Goal: Task Accomplishment & Management: Complete application form

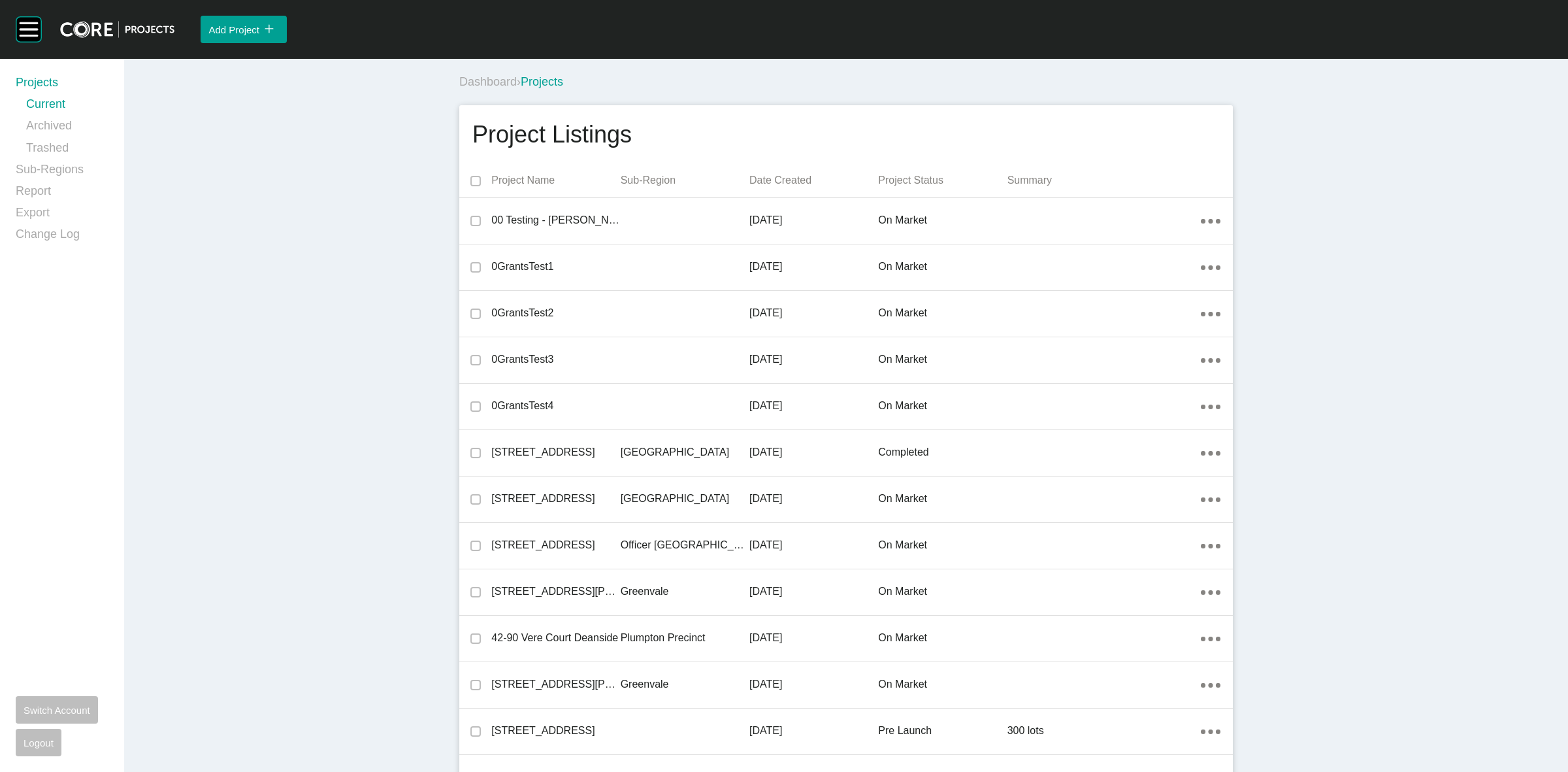
scroll to position [19407, 0]
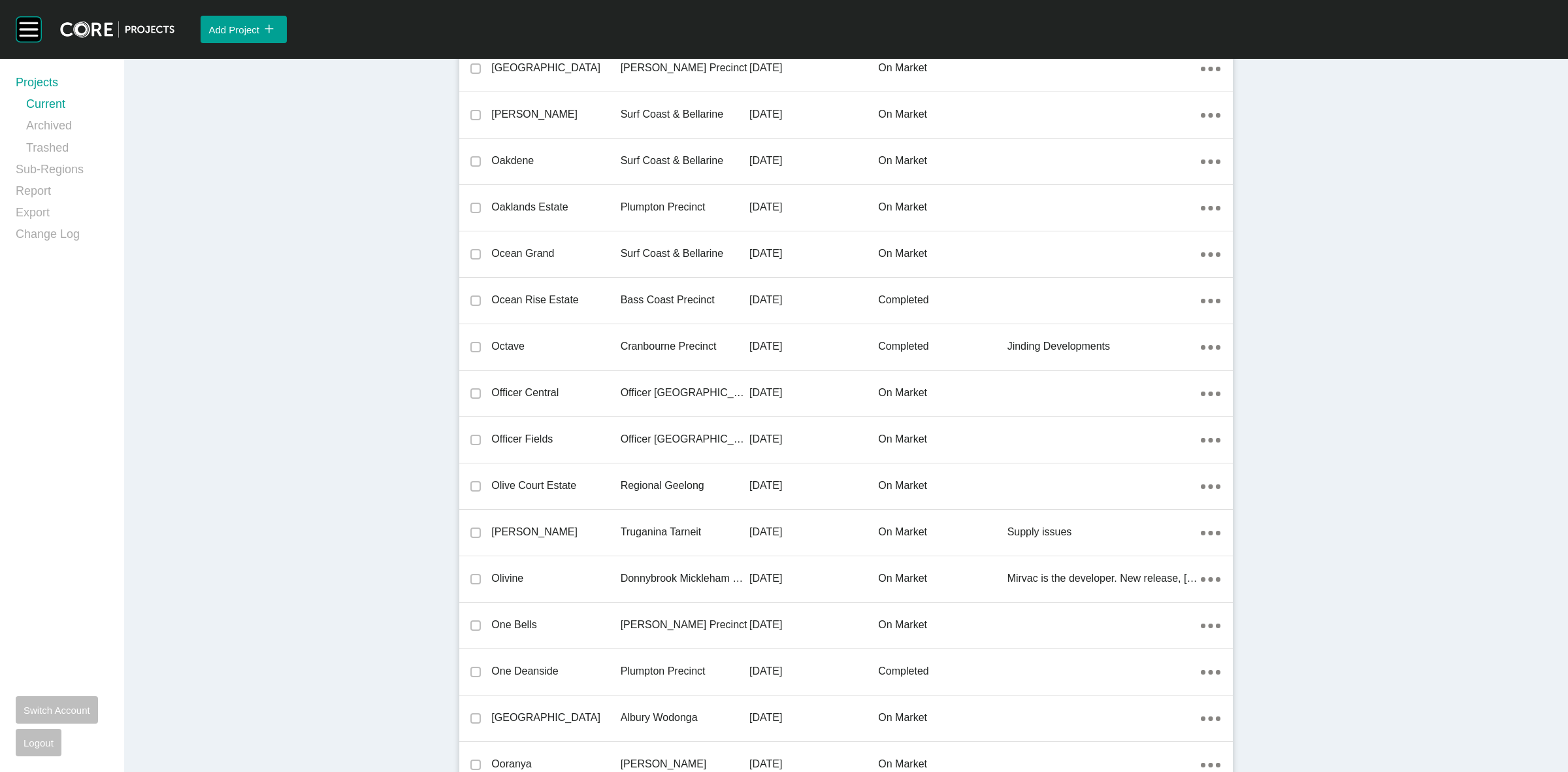
click at [653, 387] on p "Officer [GEOGRAPHIC_DATA]" at bounding box center [685, 392] width 129 height 14
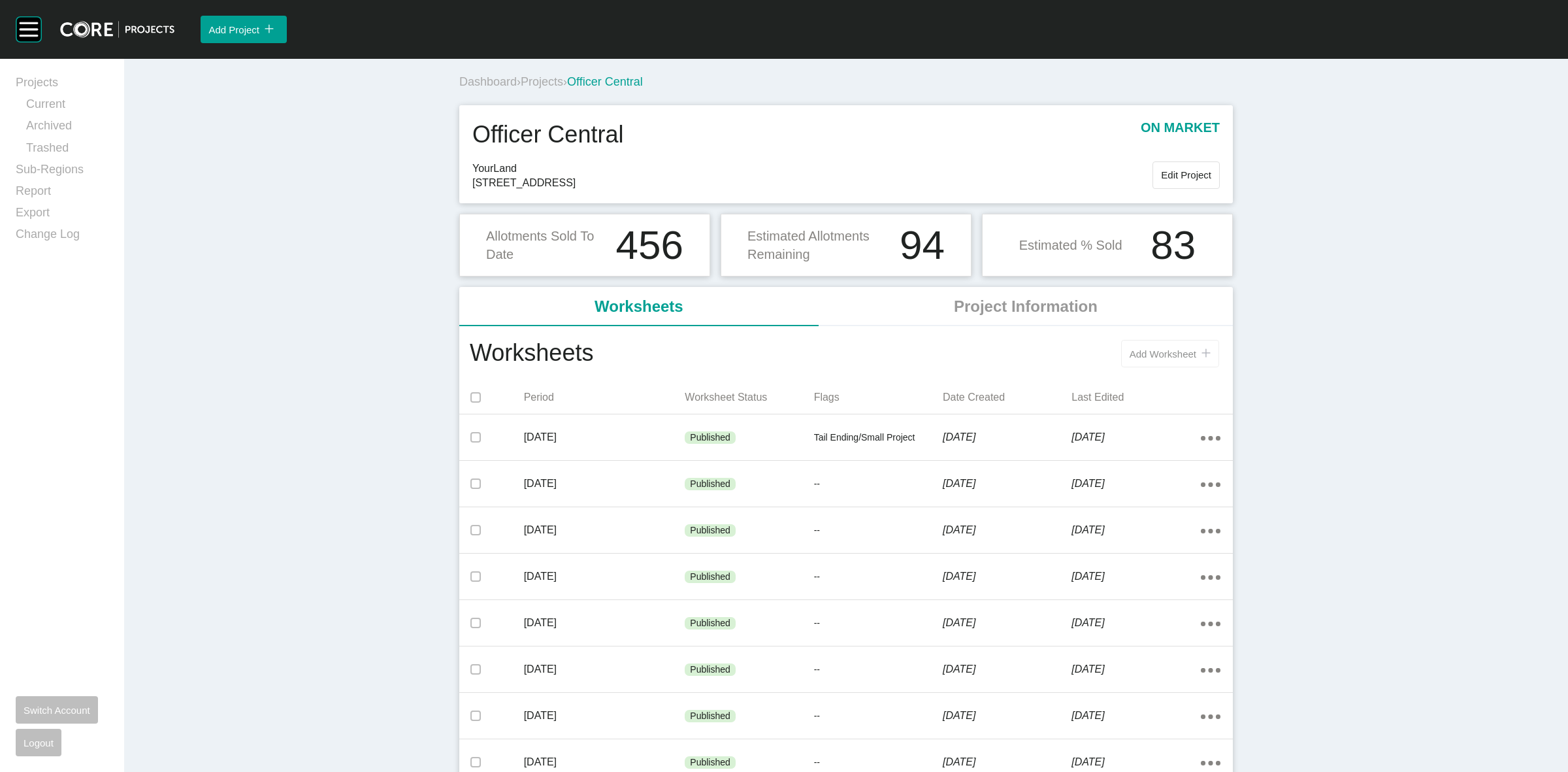
click at [1163, 357] on span "Add Worksheet" at bounding box center [1162, 354] width 67 height 11
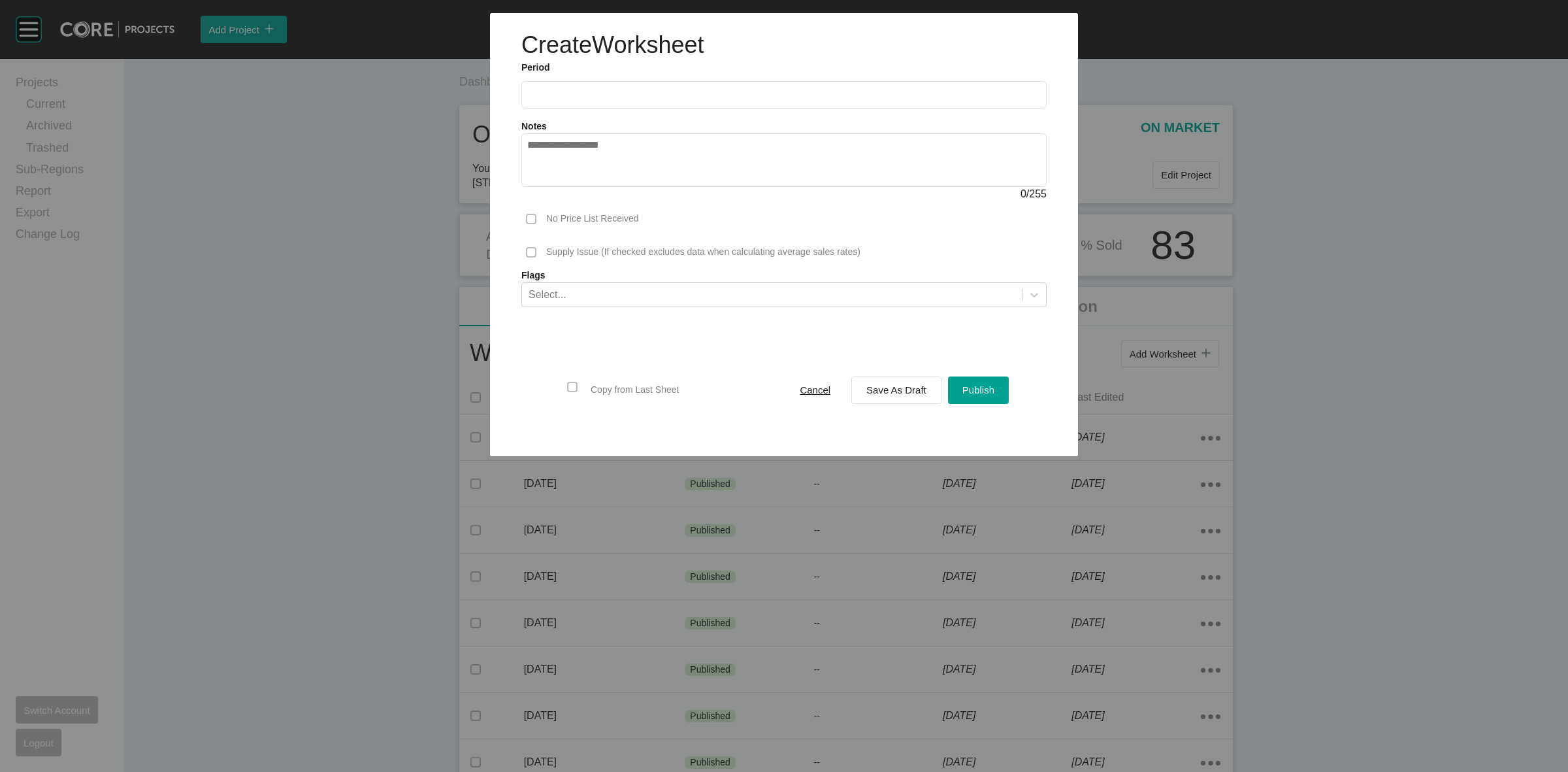
click at [659, 90] on input "text" at bounding box center [784, 94] width 513 height 11
click at [625, 188] on li "Sep" at bounding box center [633, 190] width 44 height 22
type input "**********"
click at [876, 391] on span "Save As Draft" at bounding box center [896, 390] width 60 height 11
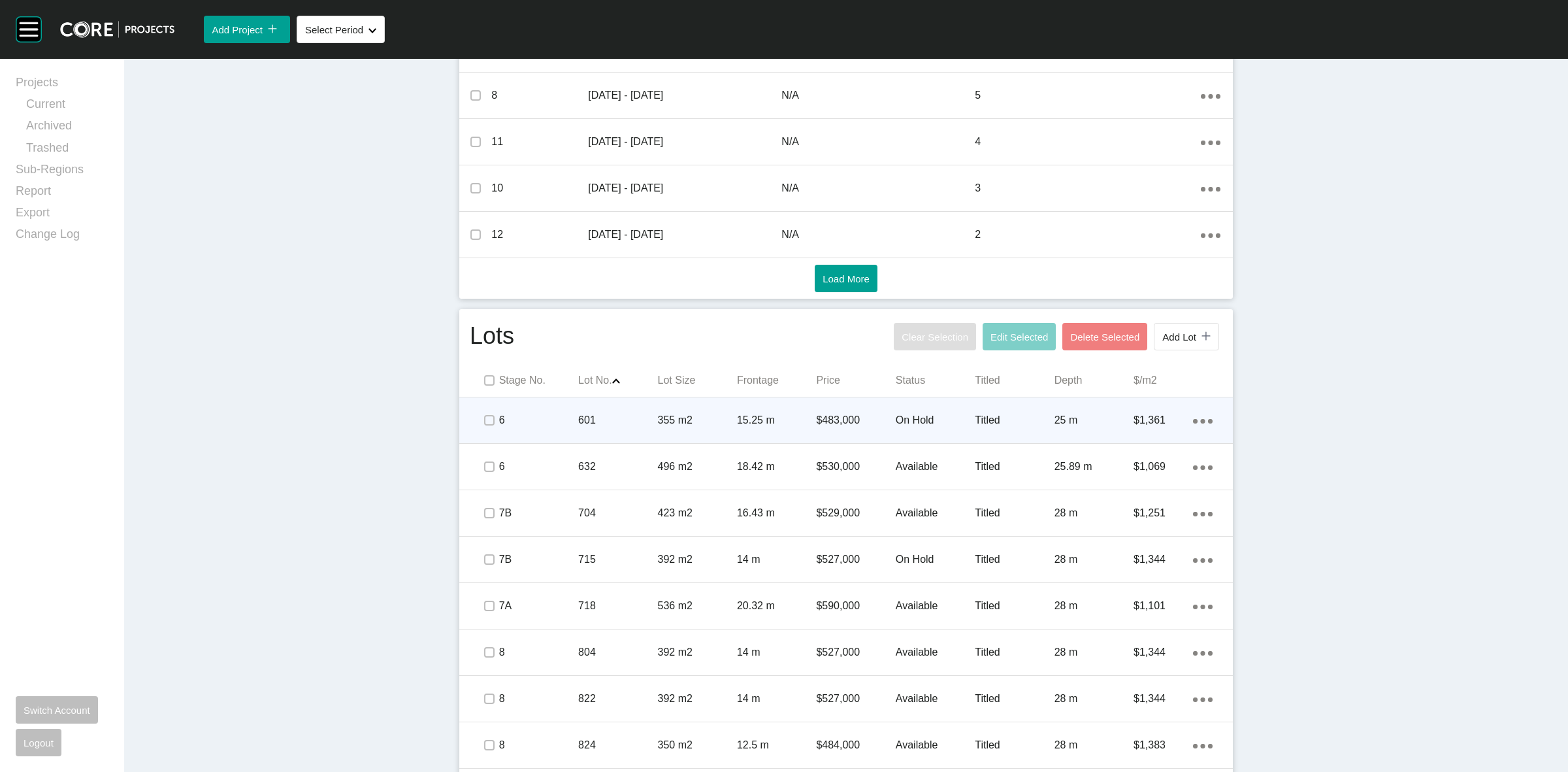
scroll to position [735, 0]
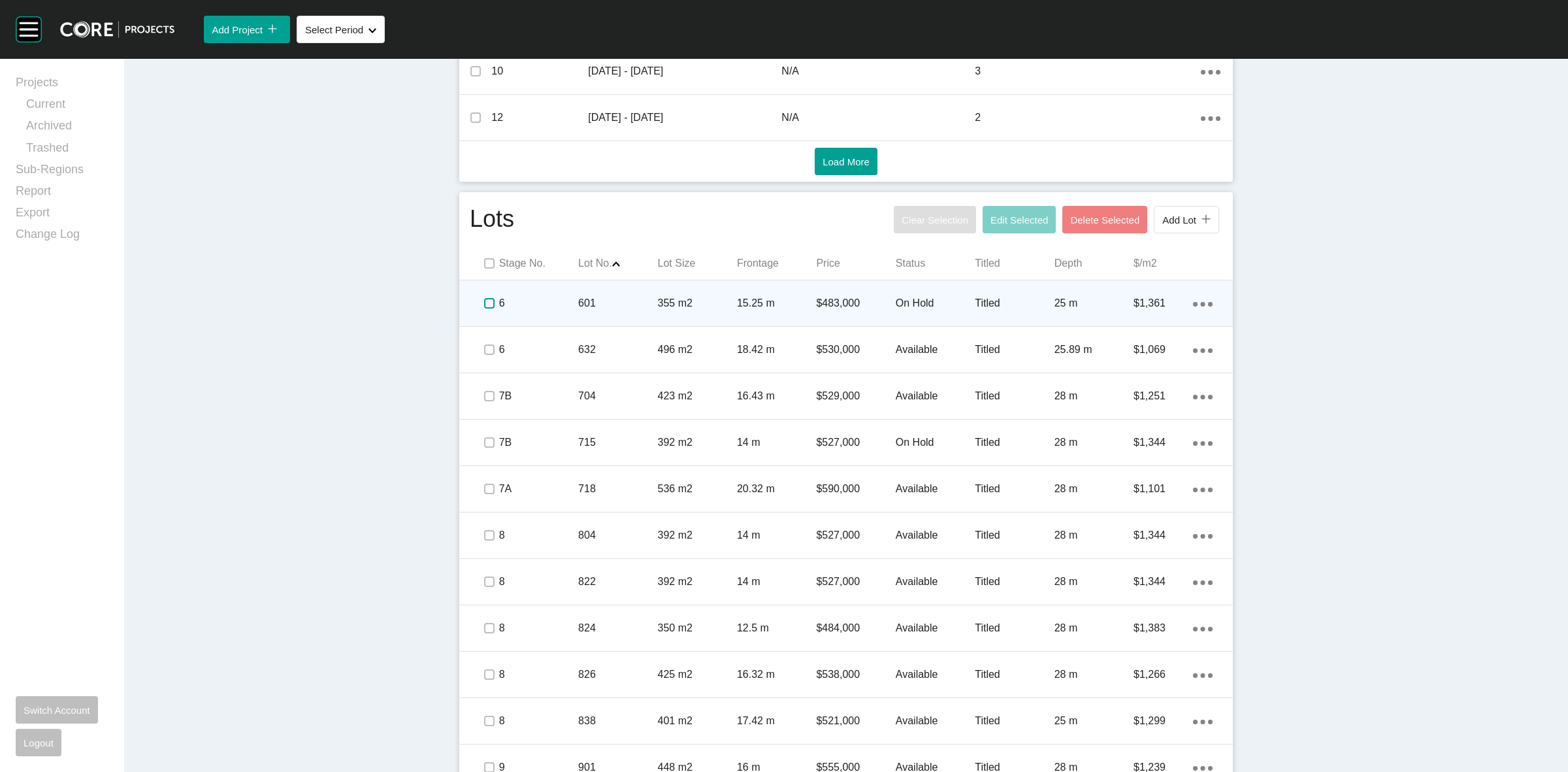
click at [484, 307] on label at bounding box center [489, 303] width 10 height 10
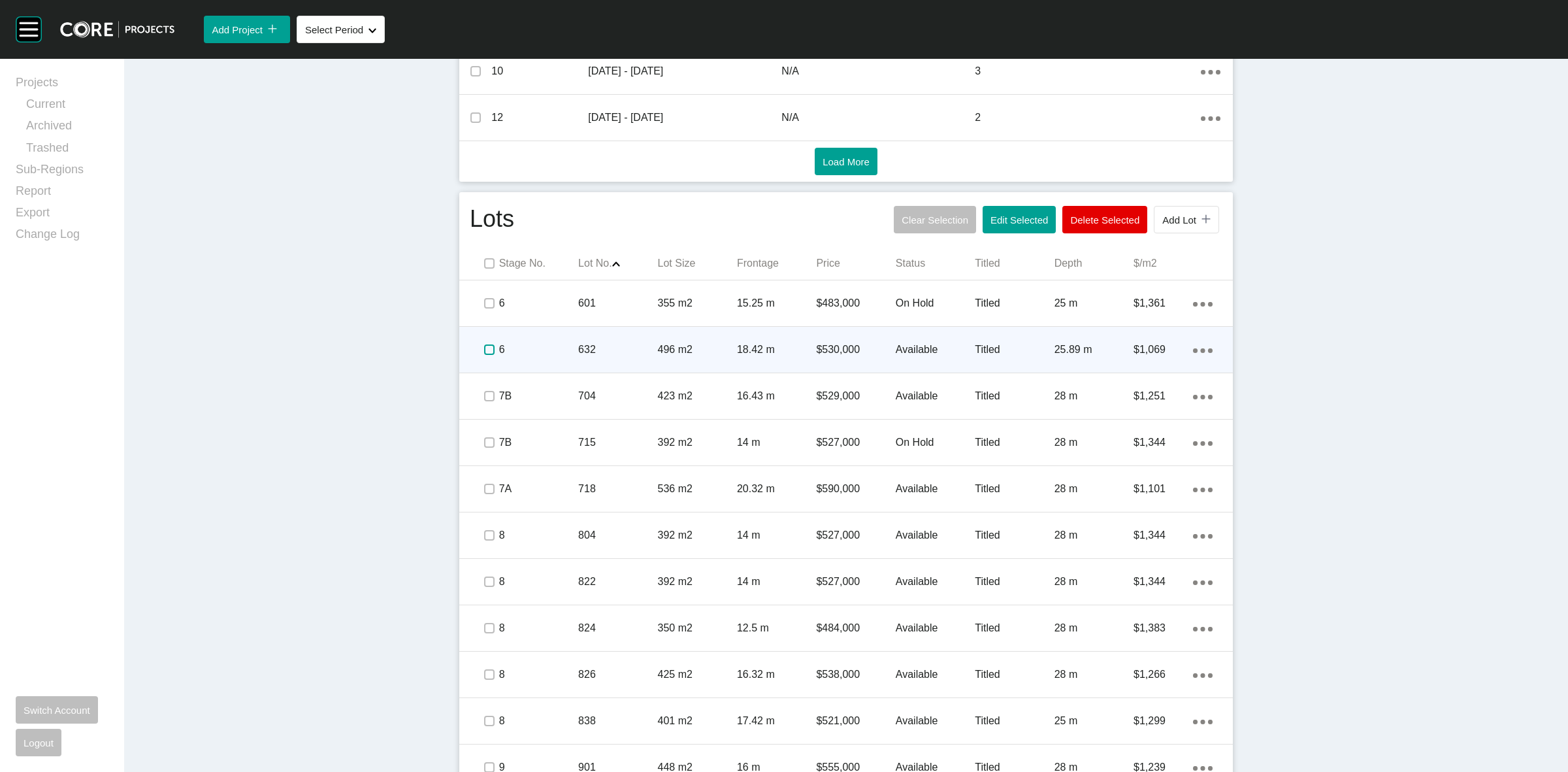
click at [484, 354] on label at bounding box center [489, 349] width 10 height 10
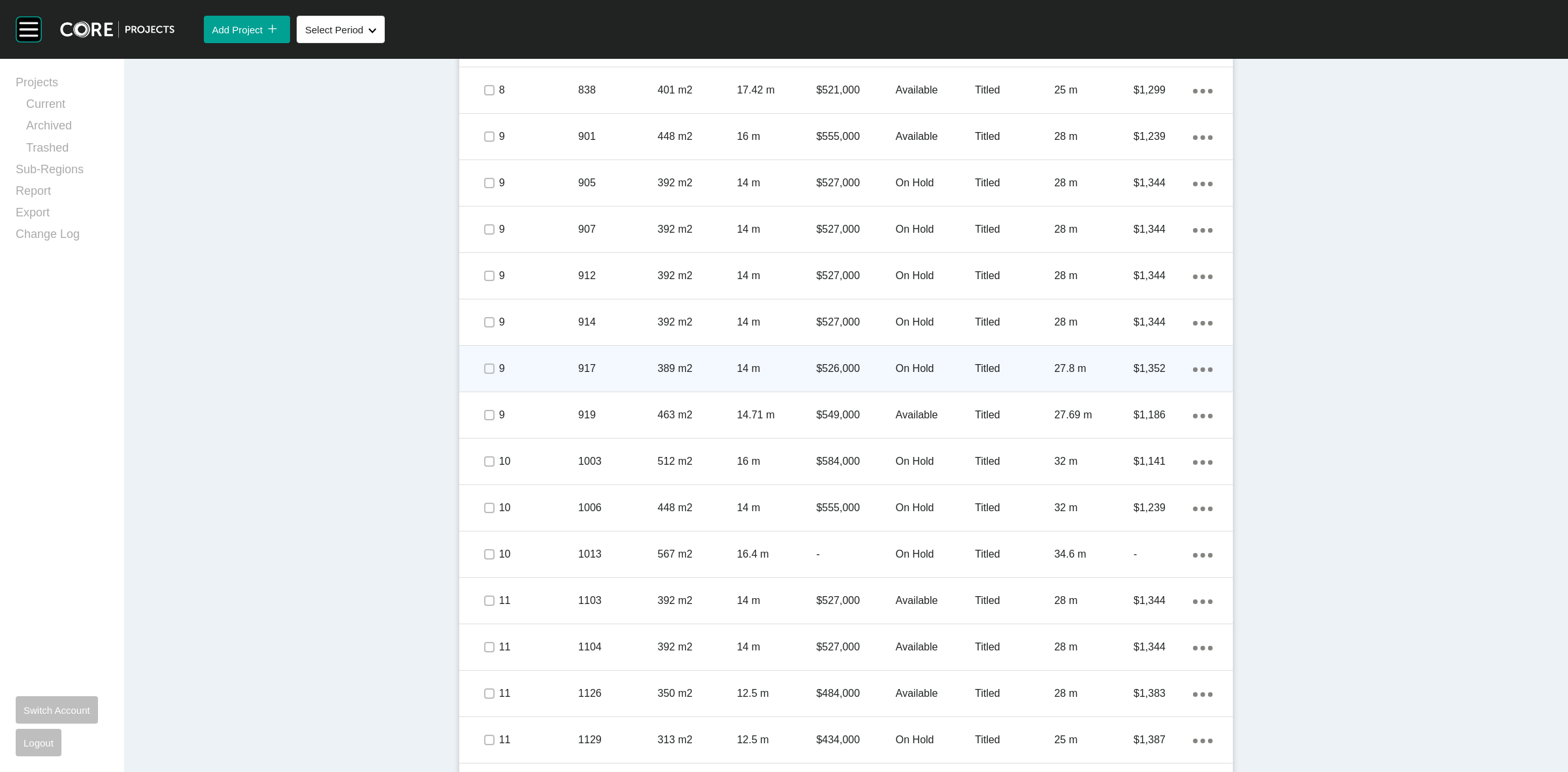
scroll to position [1455, 0]
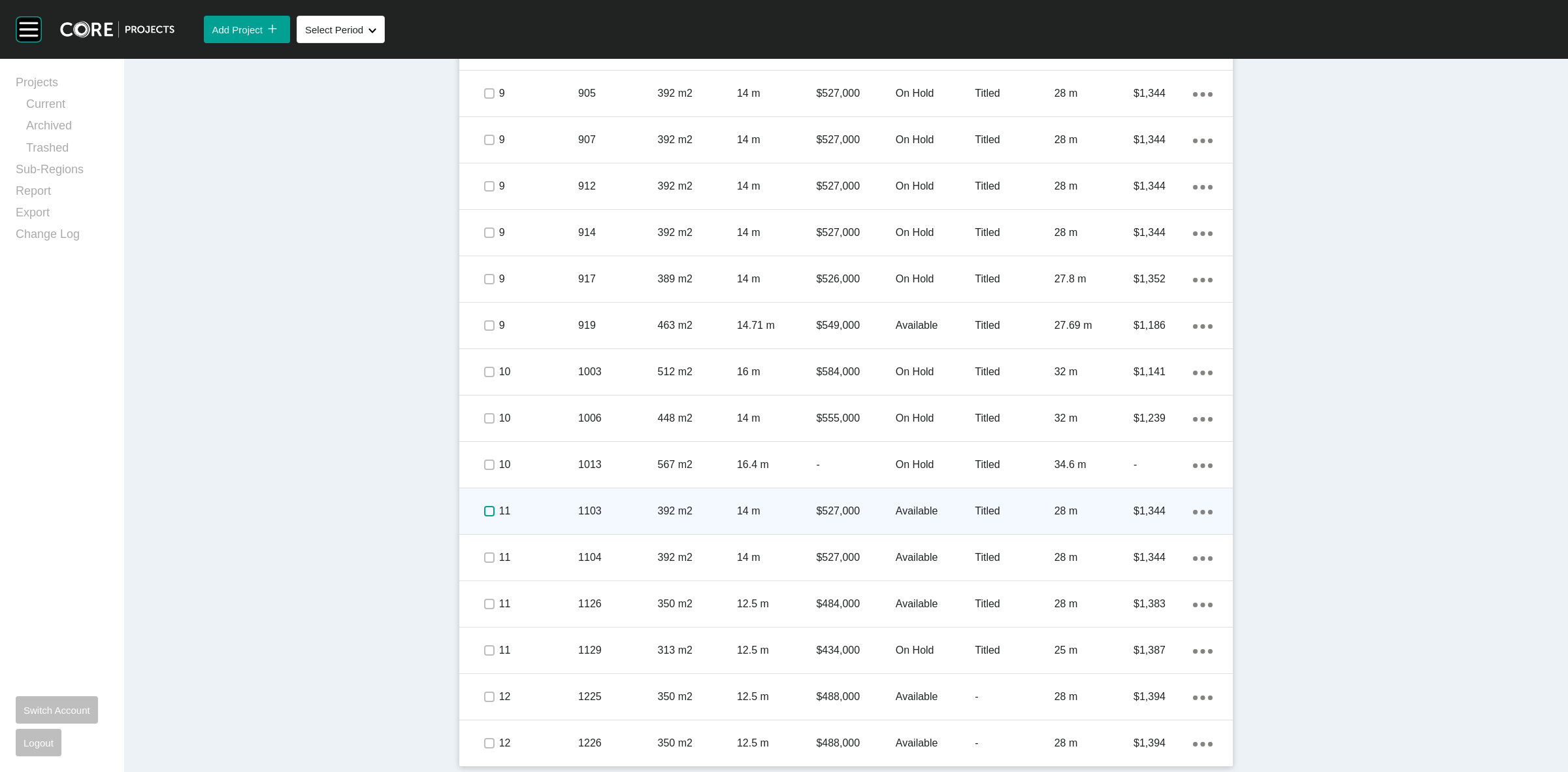
click at [484, 514] on label at bounding box center [489, 510] width 10 height 10
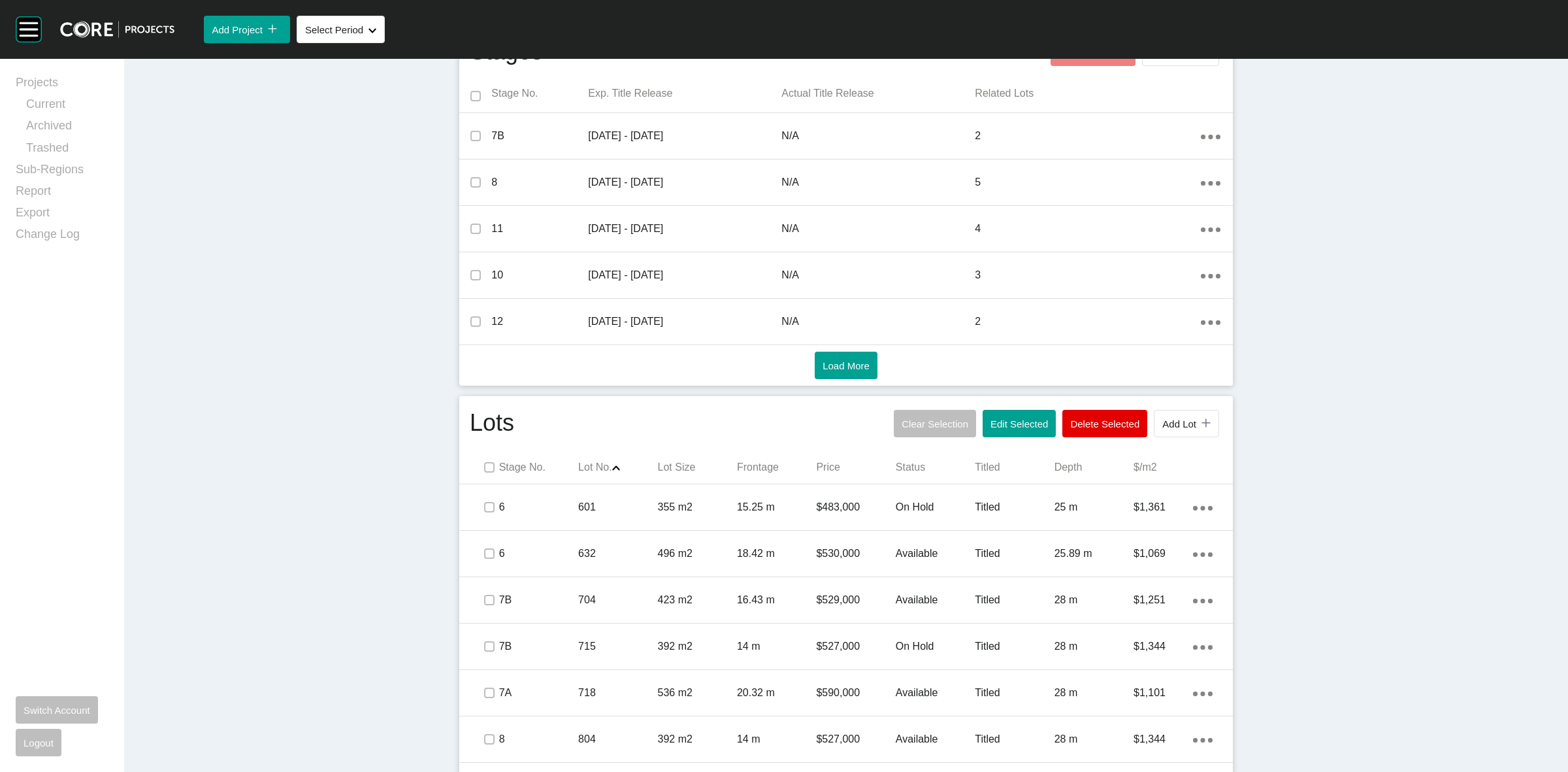
scroll to position [557, 0]
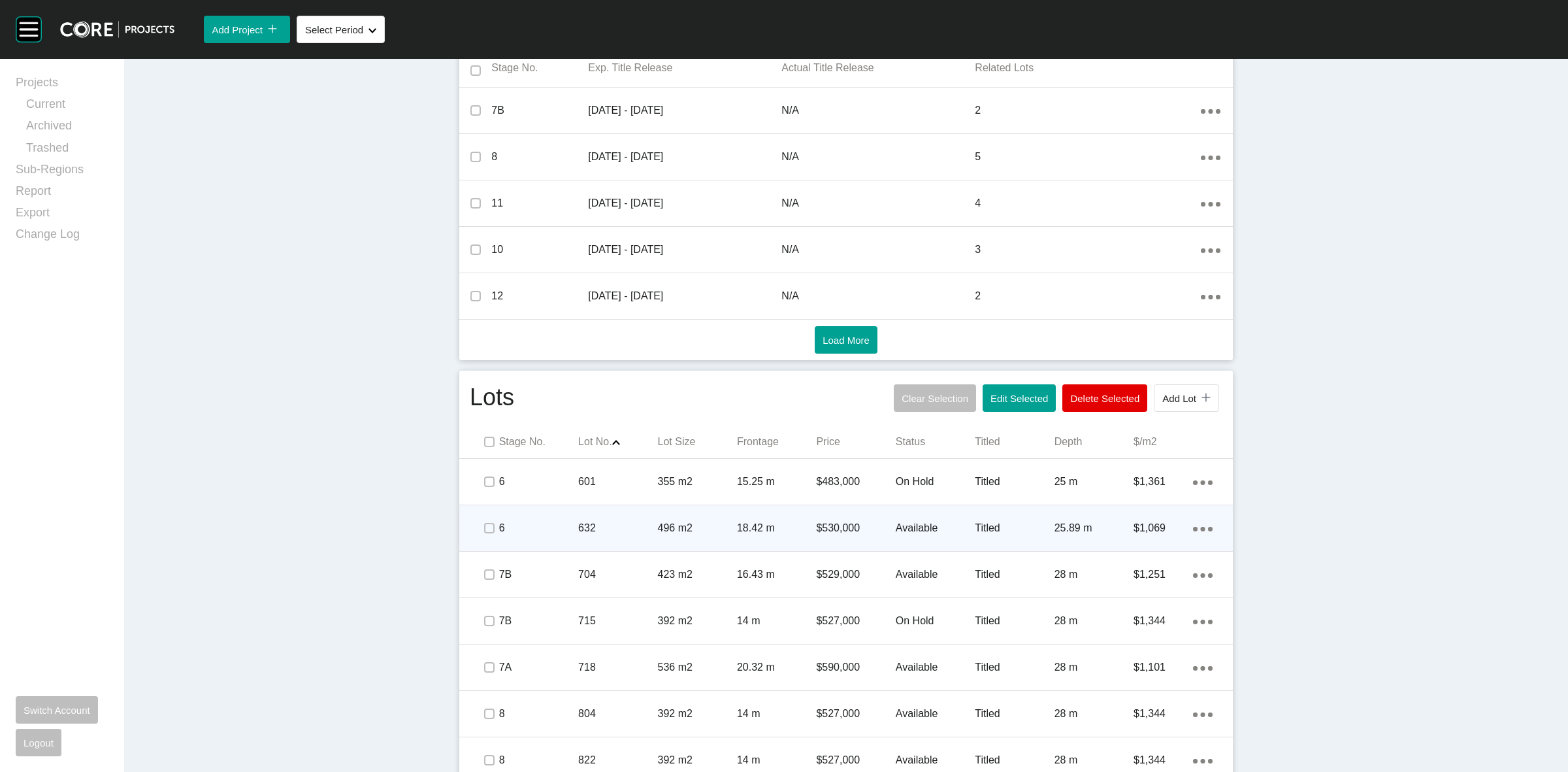
click at [544, 527] on p "6" at bounding box center [538, 528] width 79 height 14
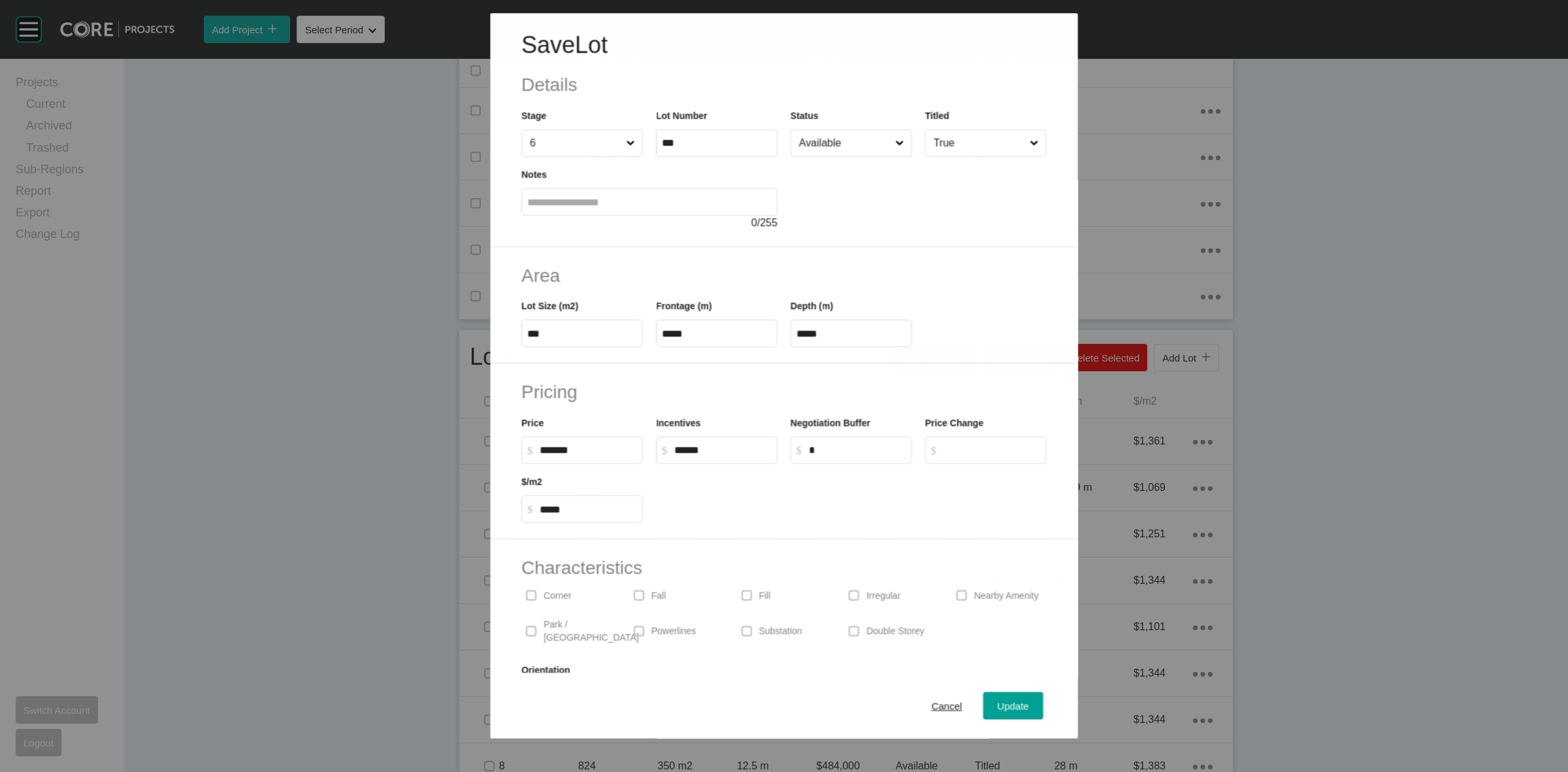
click at [815, 142] on input "Available" at bounding box center [844, 142] width 96 height 26
click at [994, 700] on div "Update" at bounding box center [1013, 706] width 38 height 17
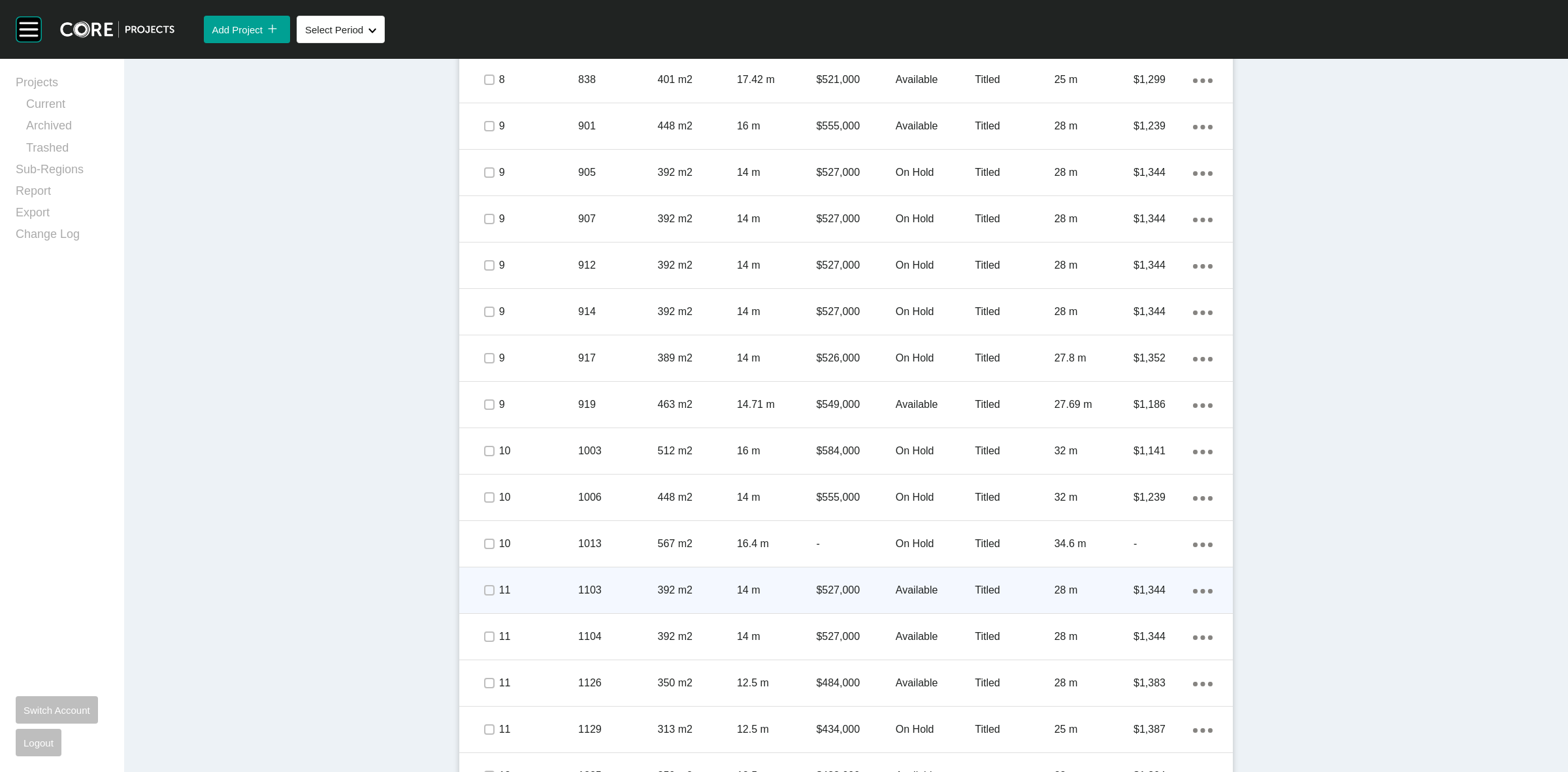
scroll to position [1455, 0]
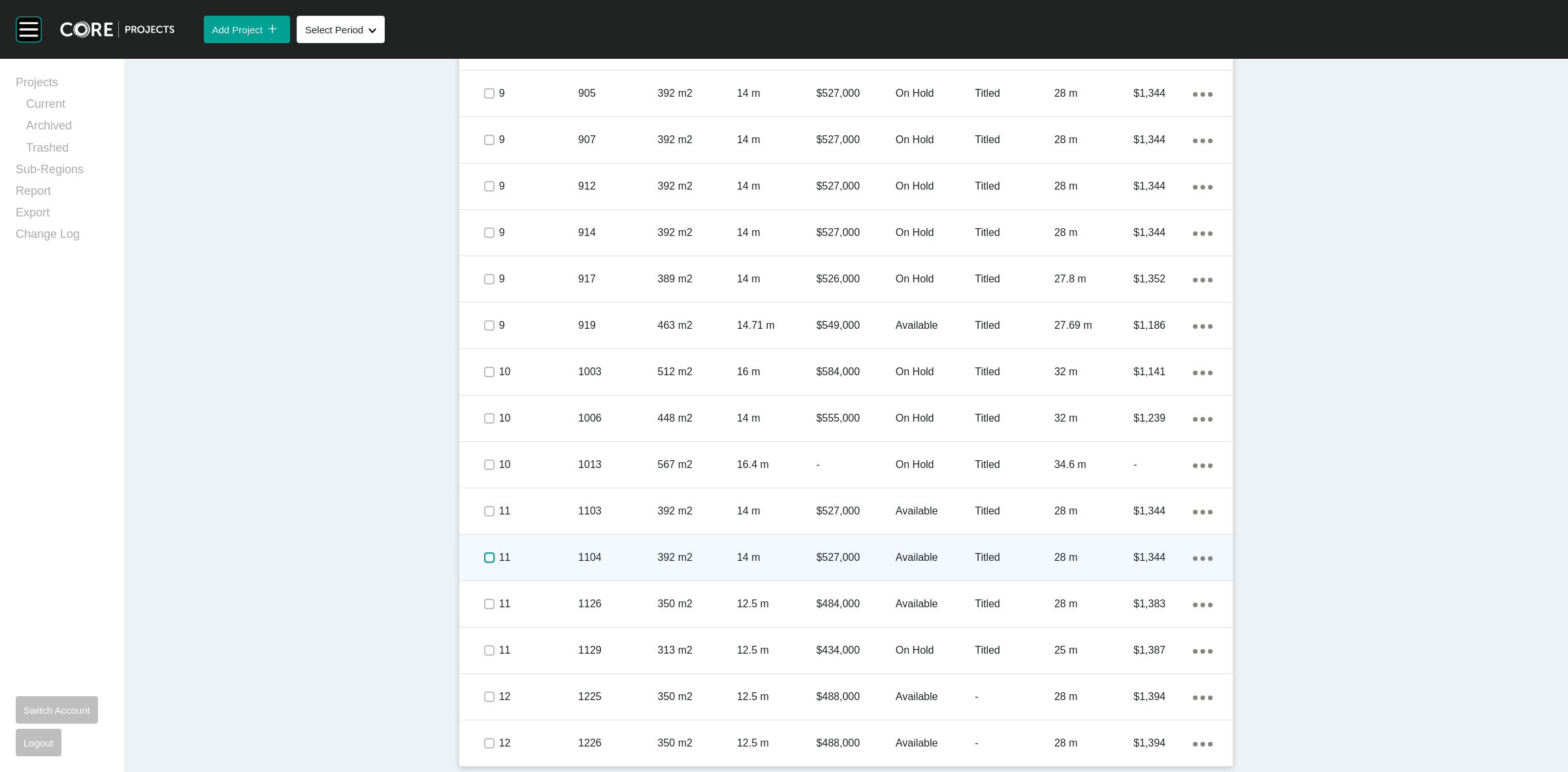
click at [484, 556] on label at bounding box center [489, 557] width 10 height 10
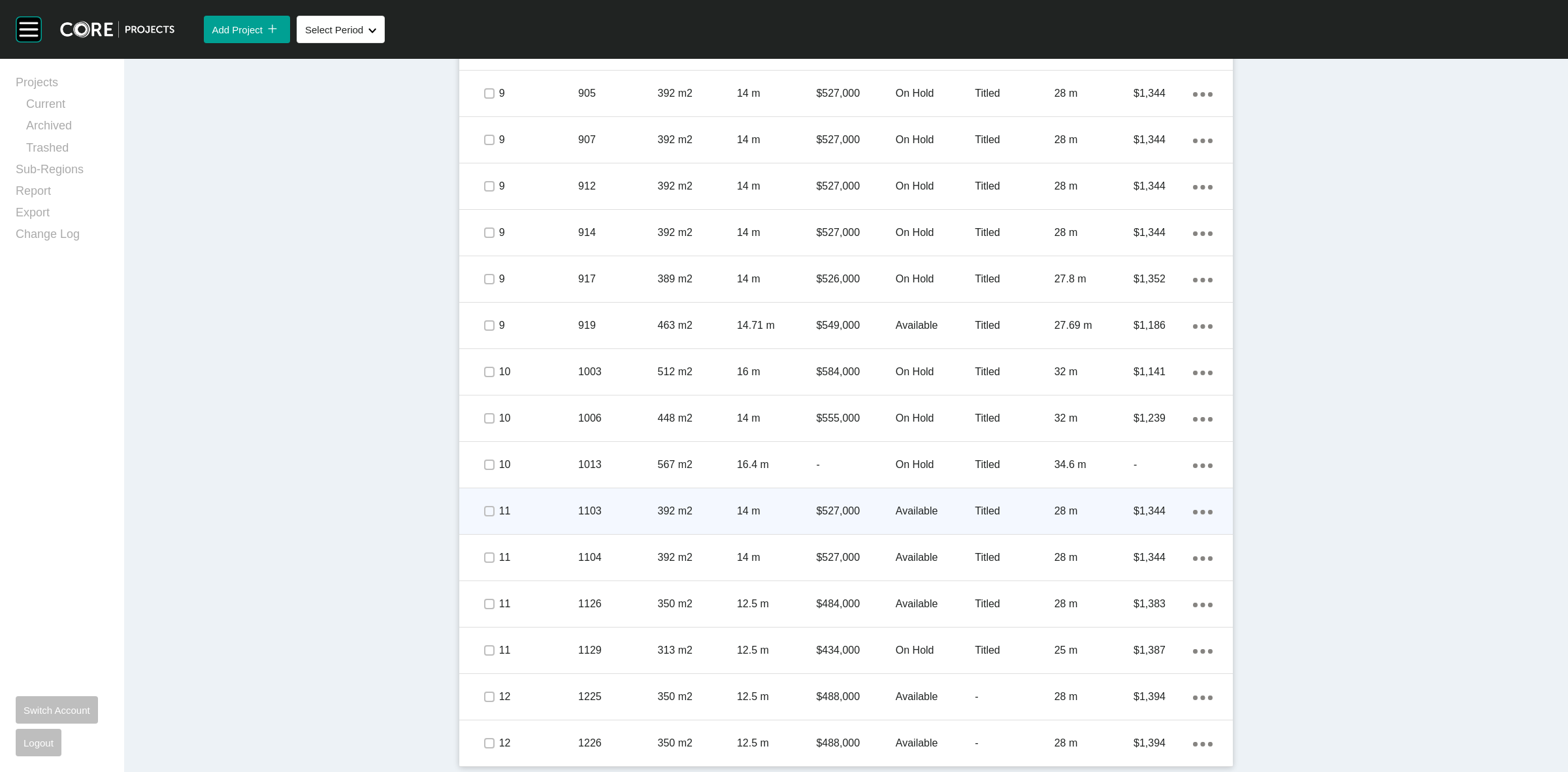
click at [537, 510] on p "11" at bounding box center [538, 511] width 79 height 14
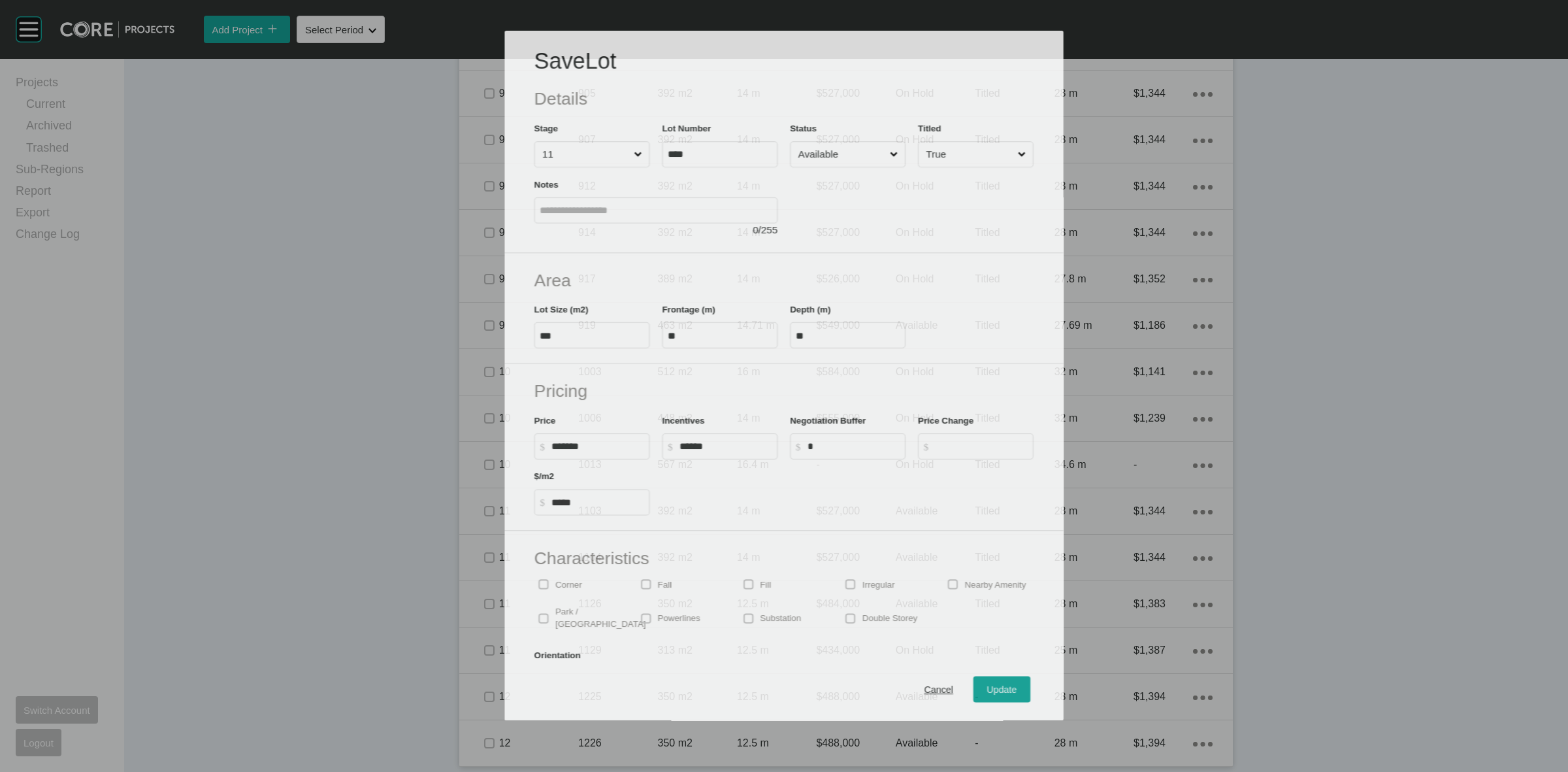
scroll to position [1415, 0]
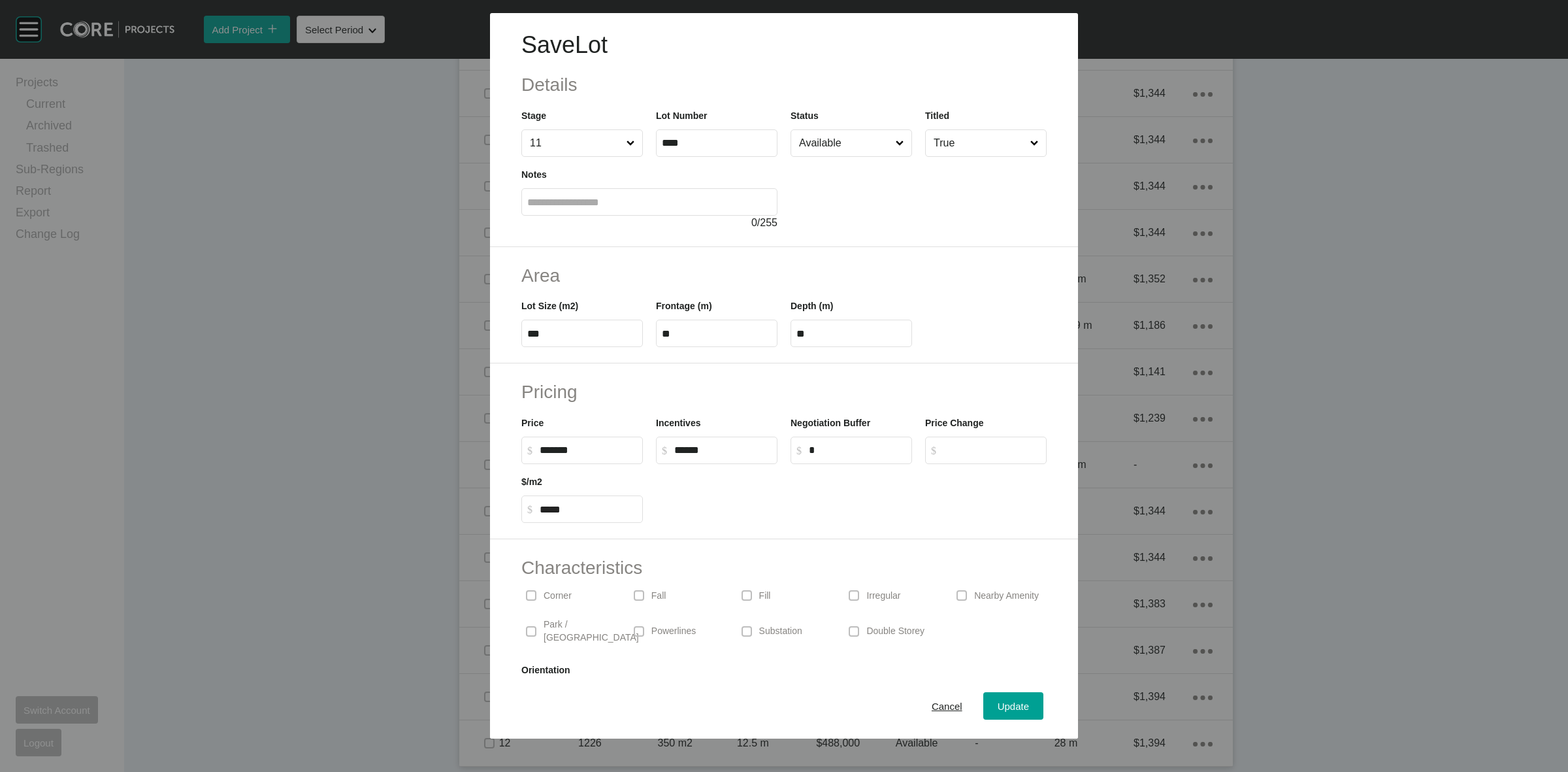
click at [828, 139] on input "Available" at bounding box center [844, 142] width 97 height 26
click at [997, 701] on span "Update" at bounding box center [1013, 706] width 31 height 11
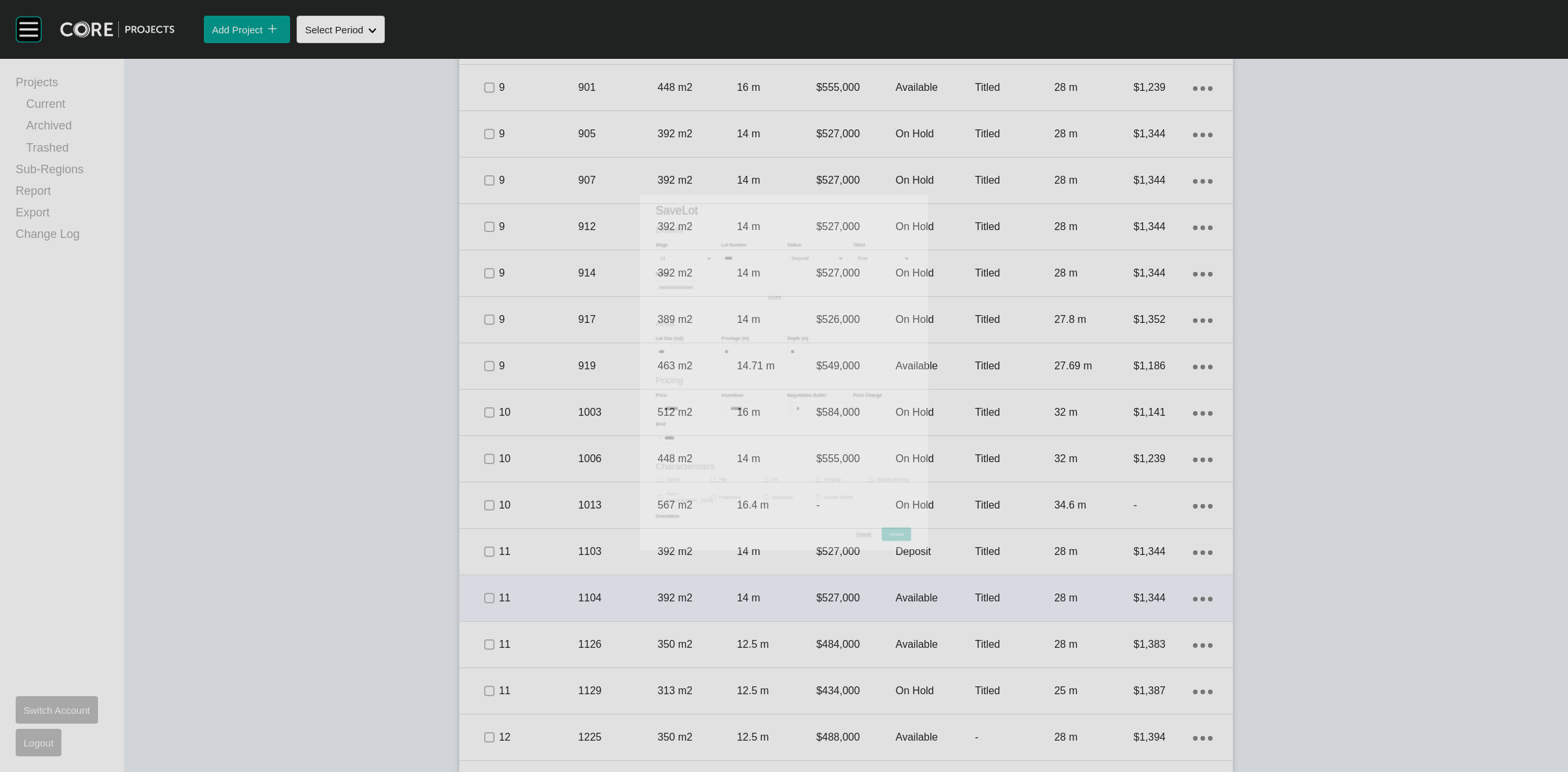
scroll to position [1455, 0]
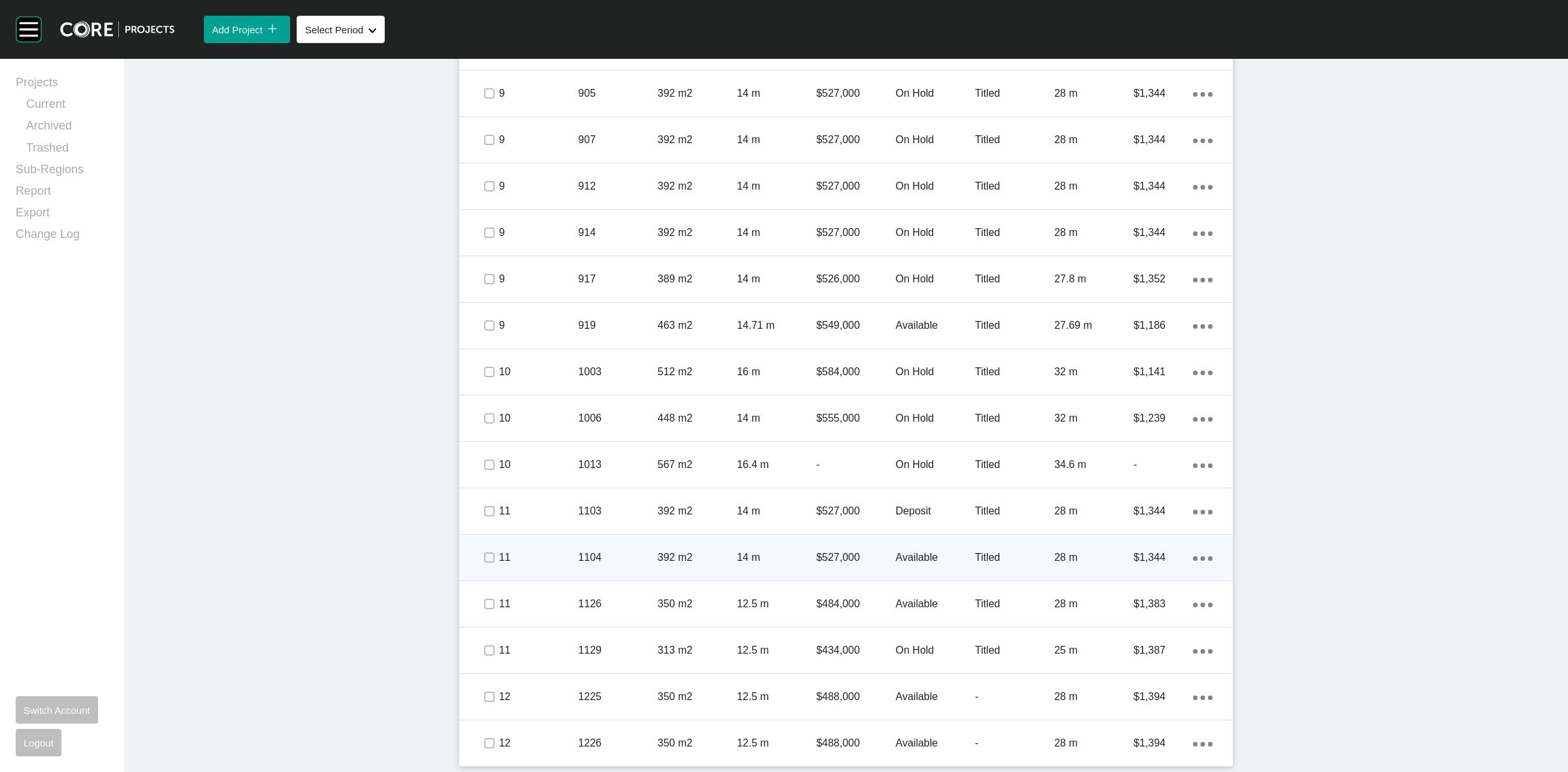
click at [533, 564] on p "11" at bounding box center [538, 557] width 79 height 14
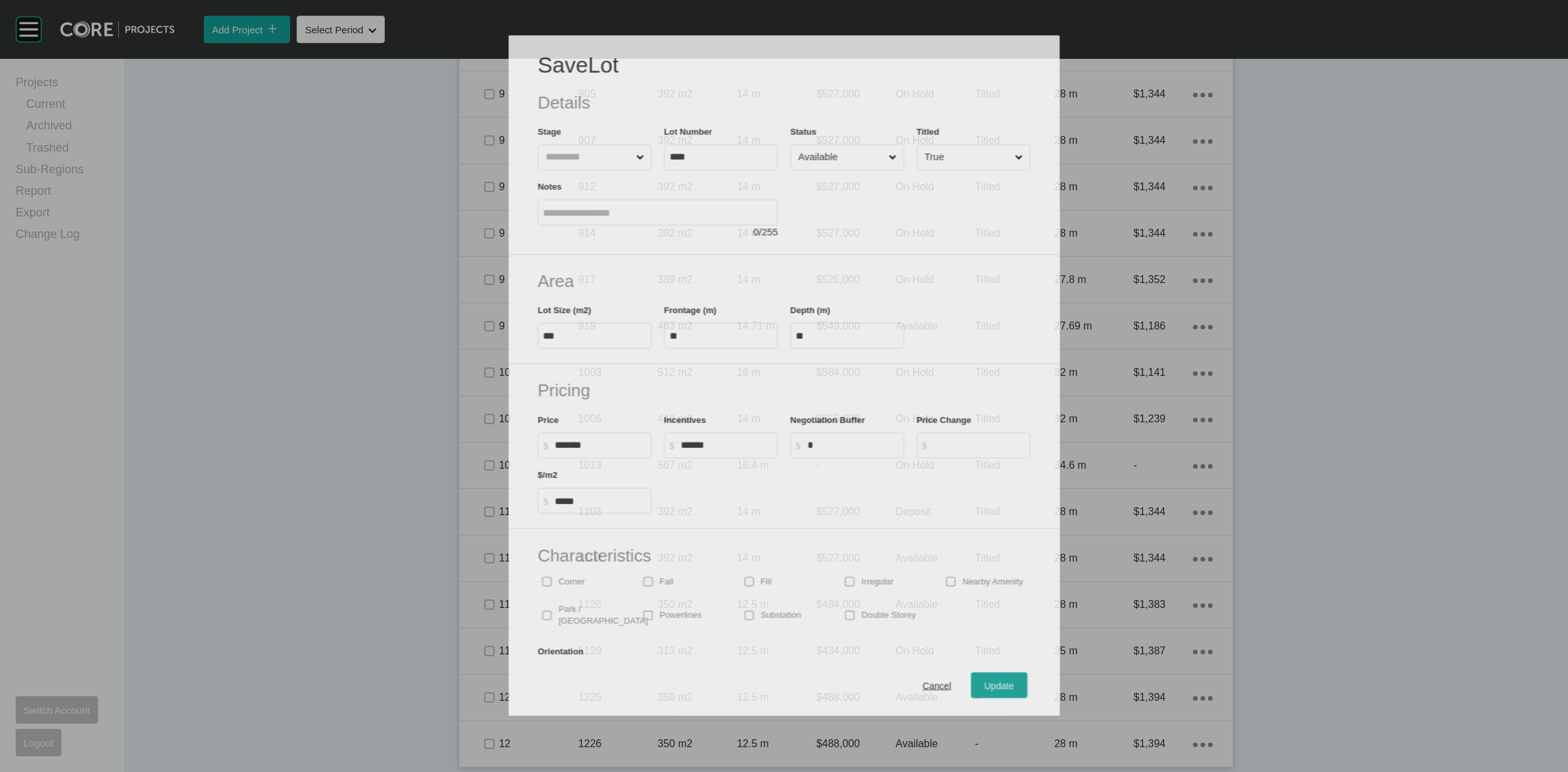
scroll to position [1415, 0]
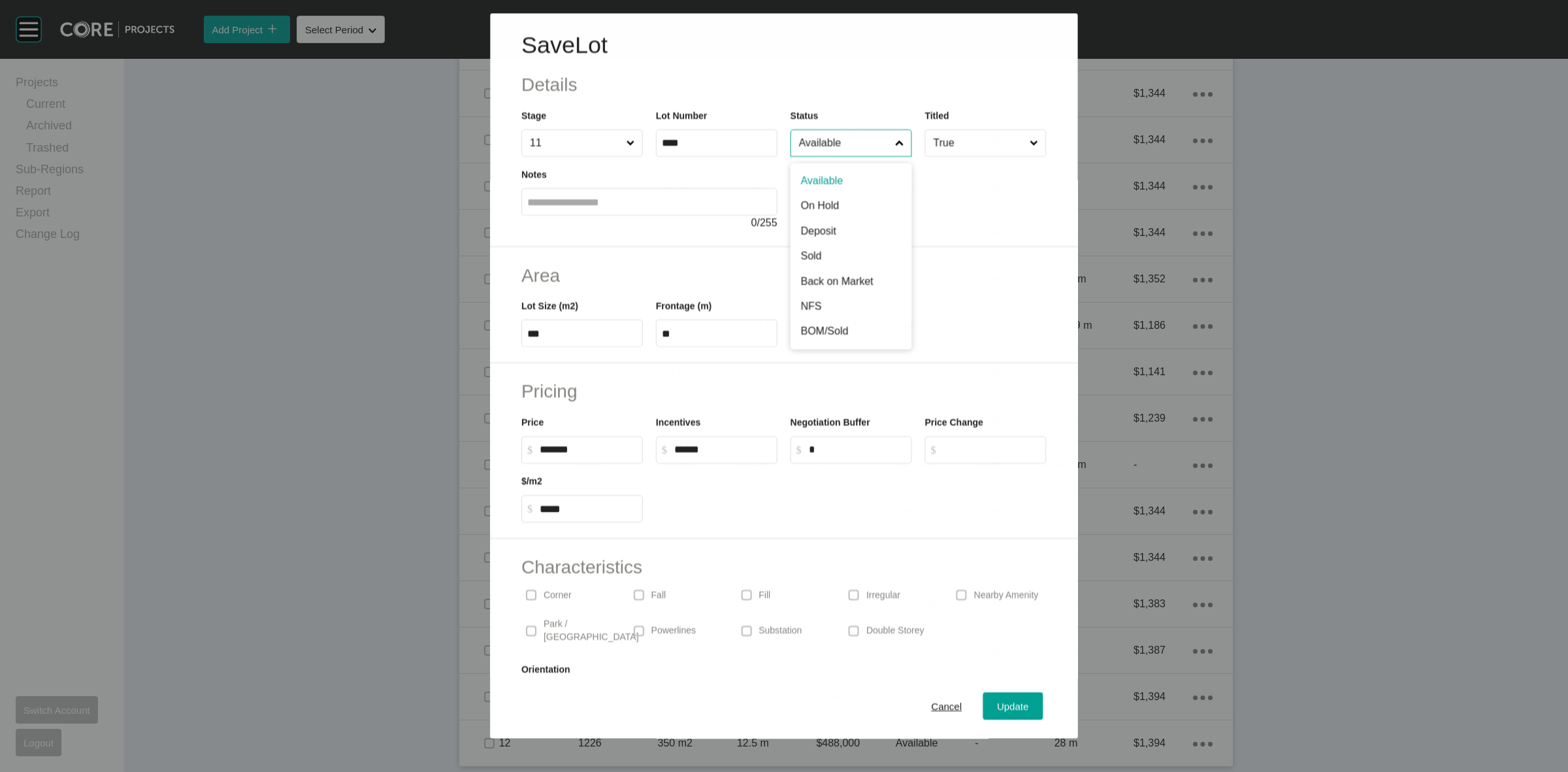
click at [831, 148] on input "Available" at bounding box center [844, 142] width 96 height 26
click at [997, 708] on span "Update" at bounding box center [1013, 706] width 31 height 11
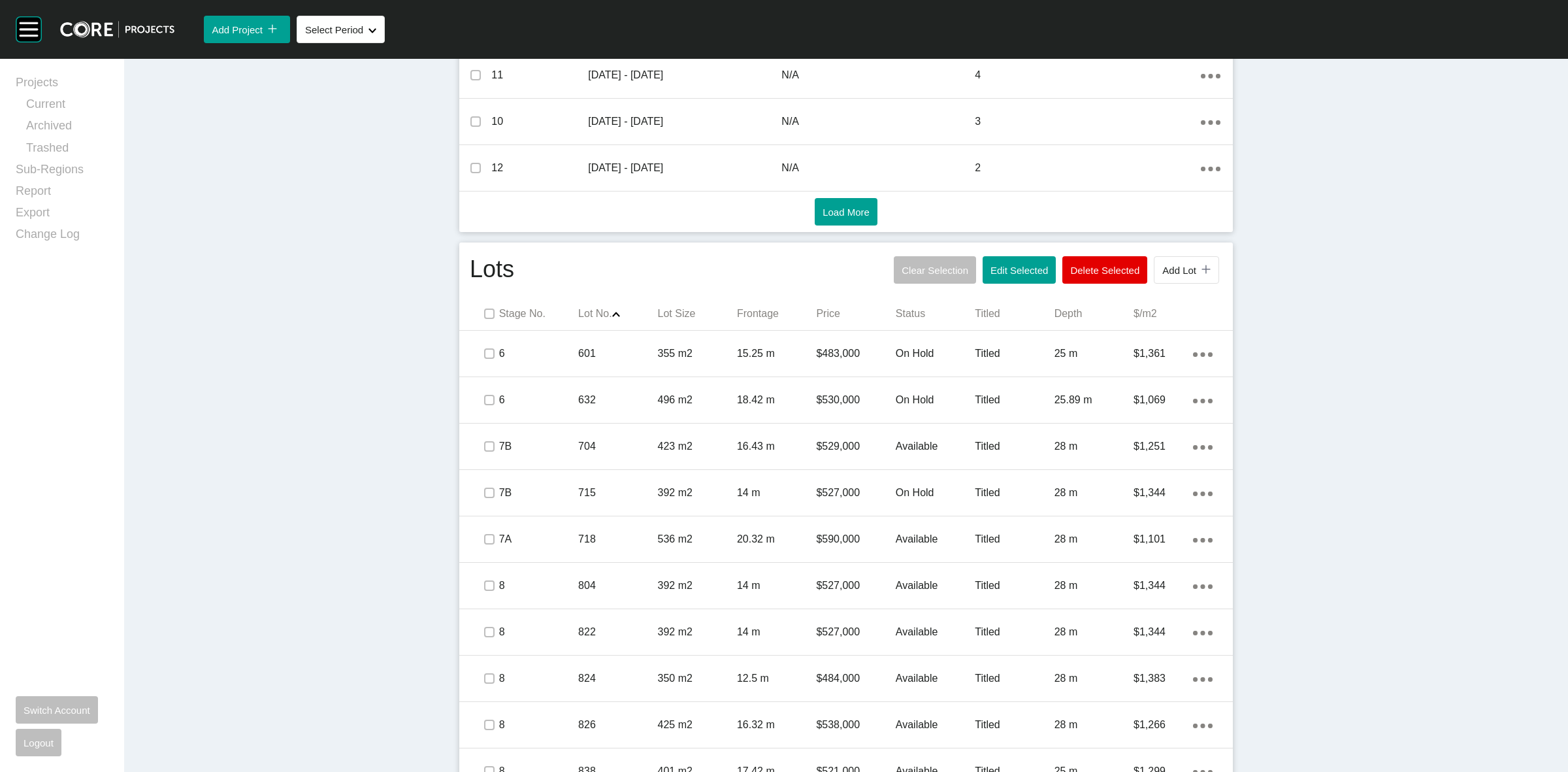
scroll to position [638, 0]
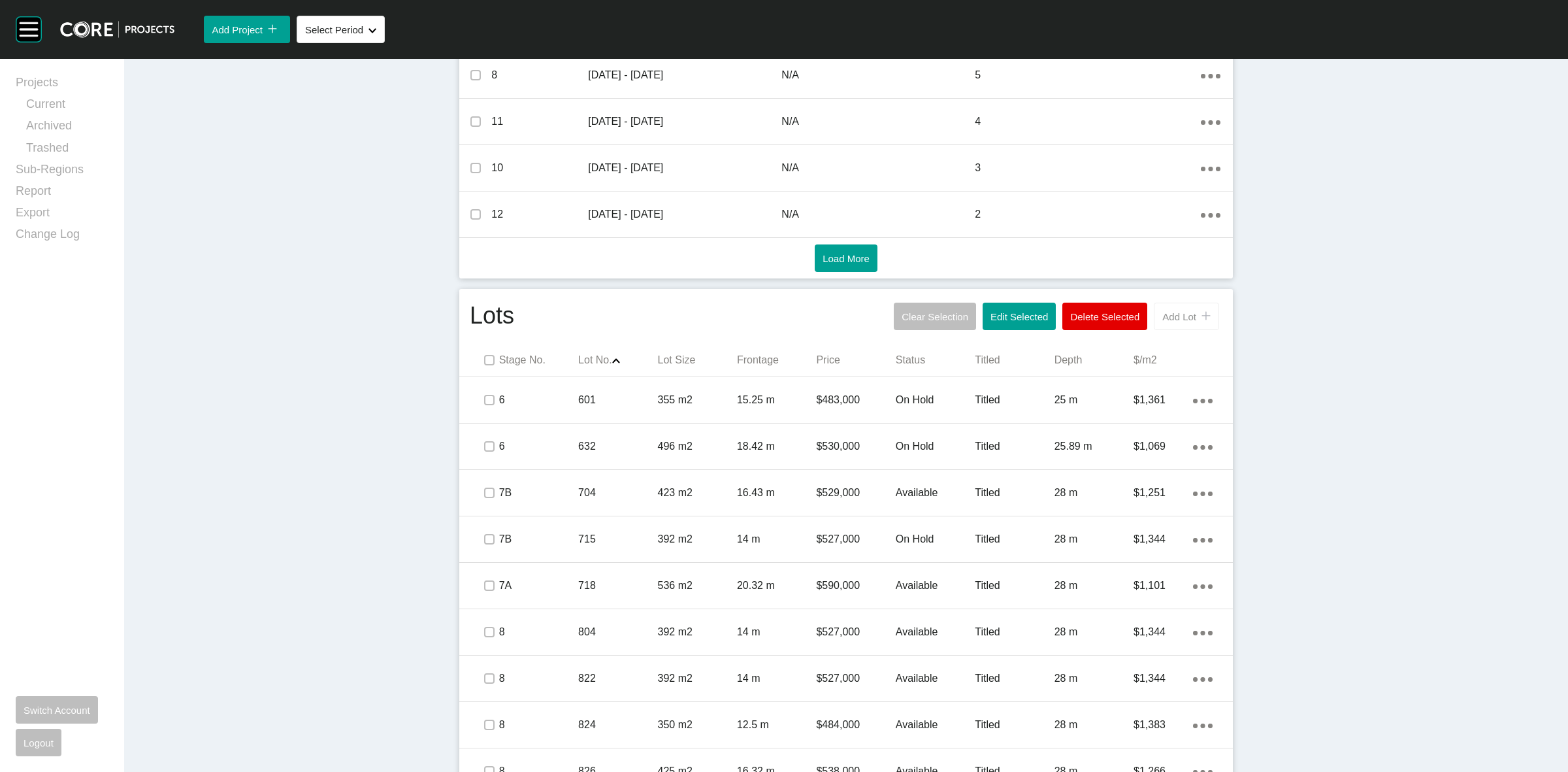
click at [1159, 325] on button "Add Lot icon/tick copy 11 Created with Sketch." at bounding box center [1186, 316] width 65 height 28
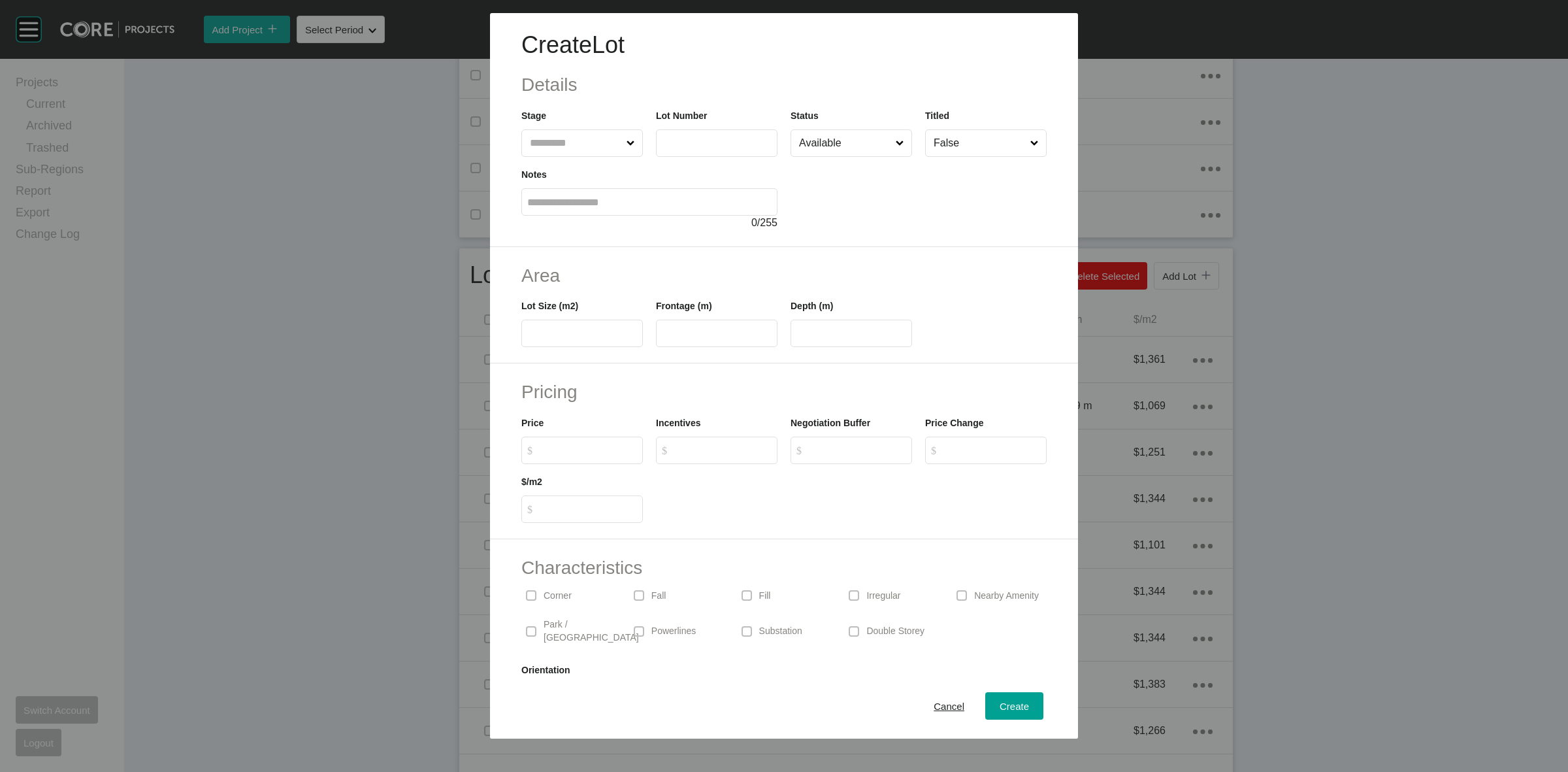
drag, startPoint x: 556, startPoint y: 152, endPoint x: 546, endPoint y: 142, distance: 14.1
click at [549, 147] on input "text" at bounding box center [575, 142] width 97 height 26
type input "**"
type input "****"
type input "***"
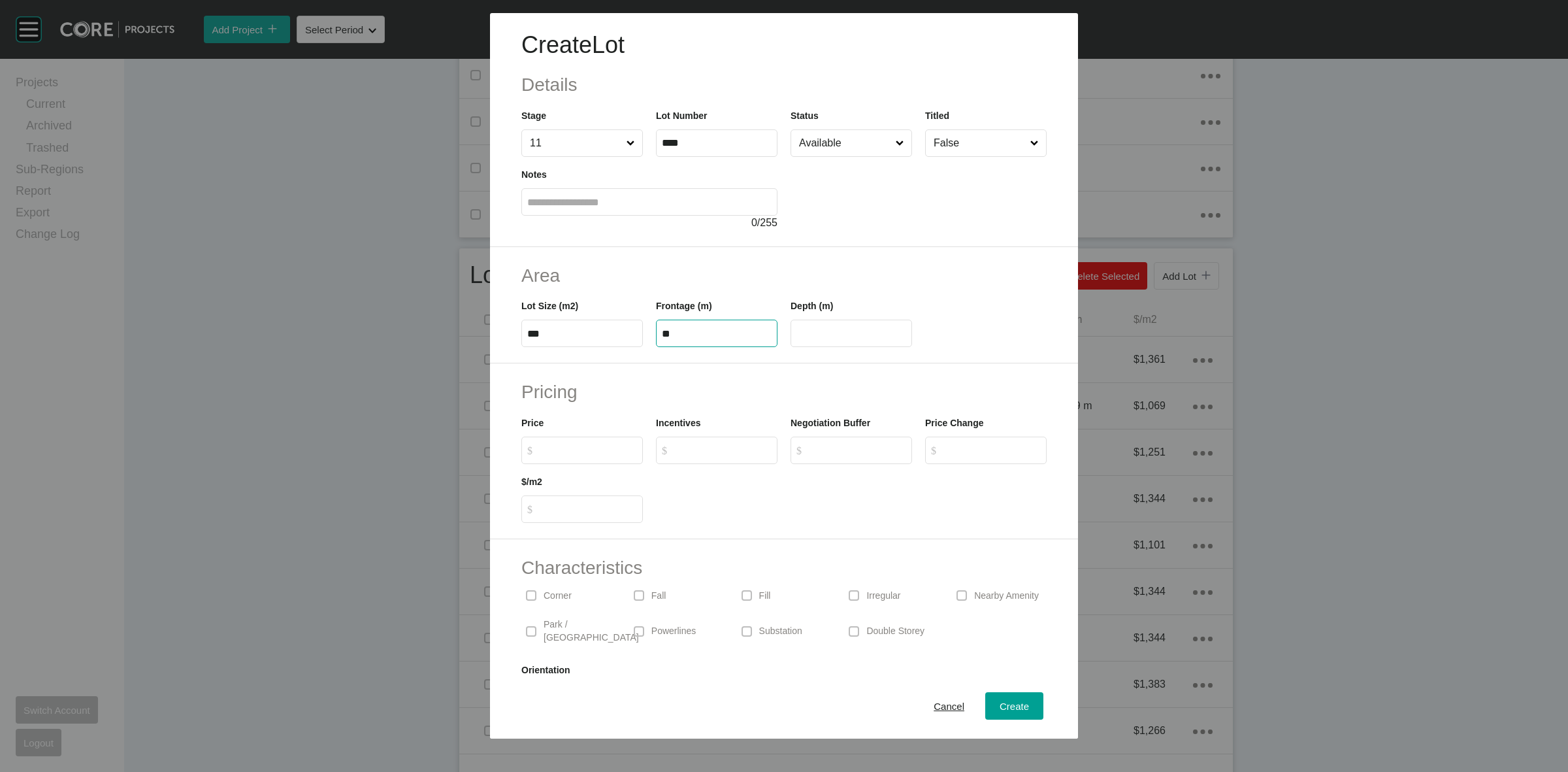
type input "**"
type input "*******"
type input "*****"
type input "*"
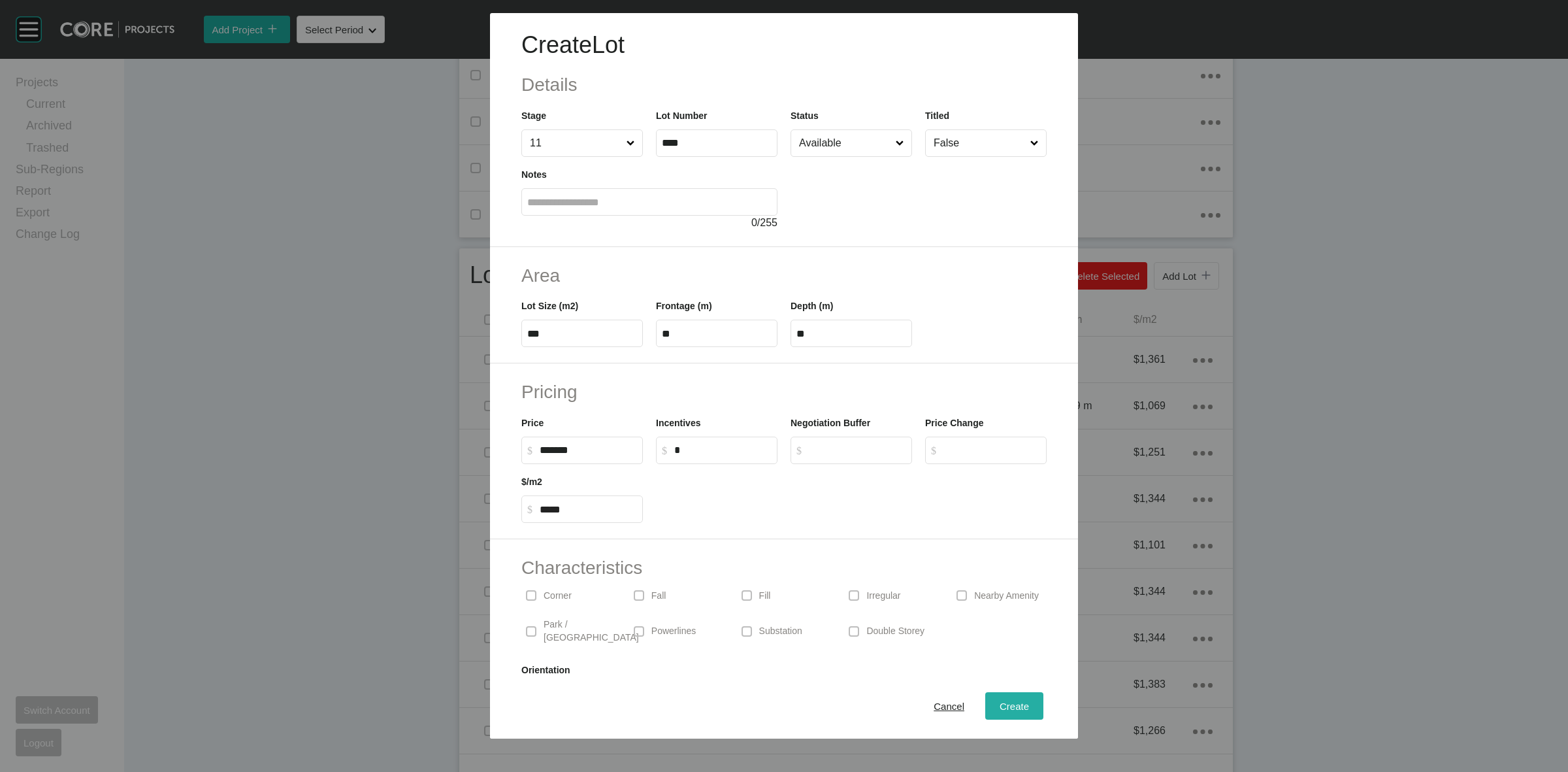
click at [1012, 701] on span "Create" at bounding box center [1014, 706] width 29 height 11
type input "*"
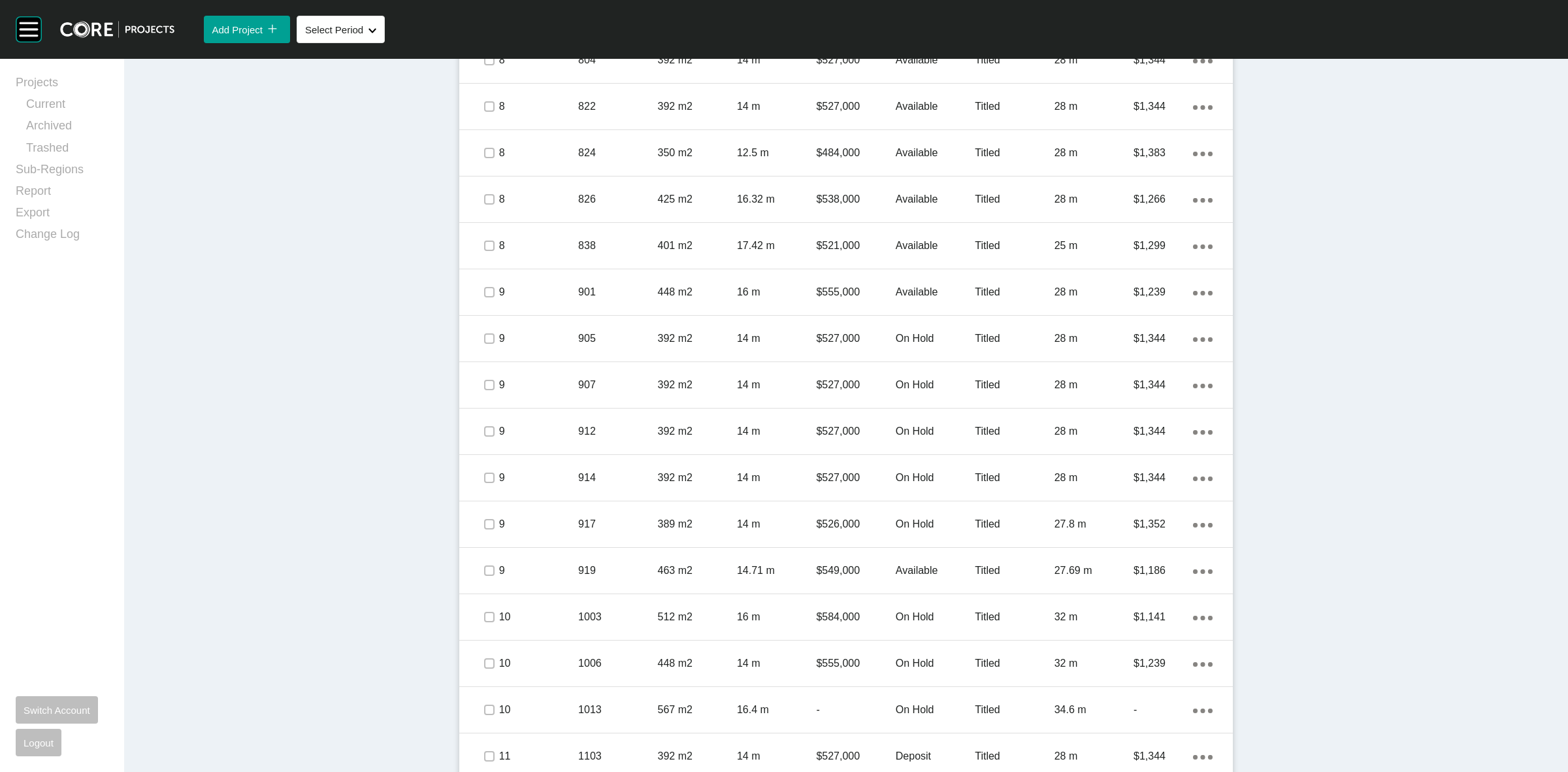
scroll to position [1502, 0]
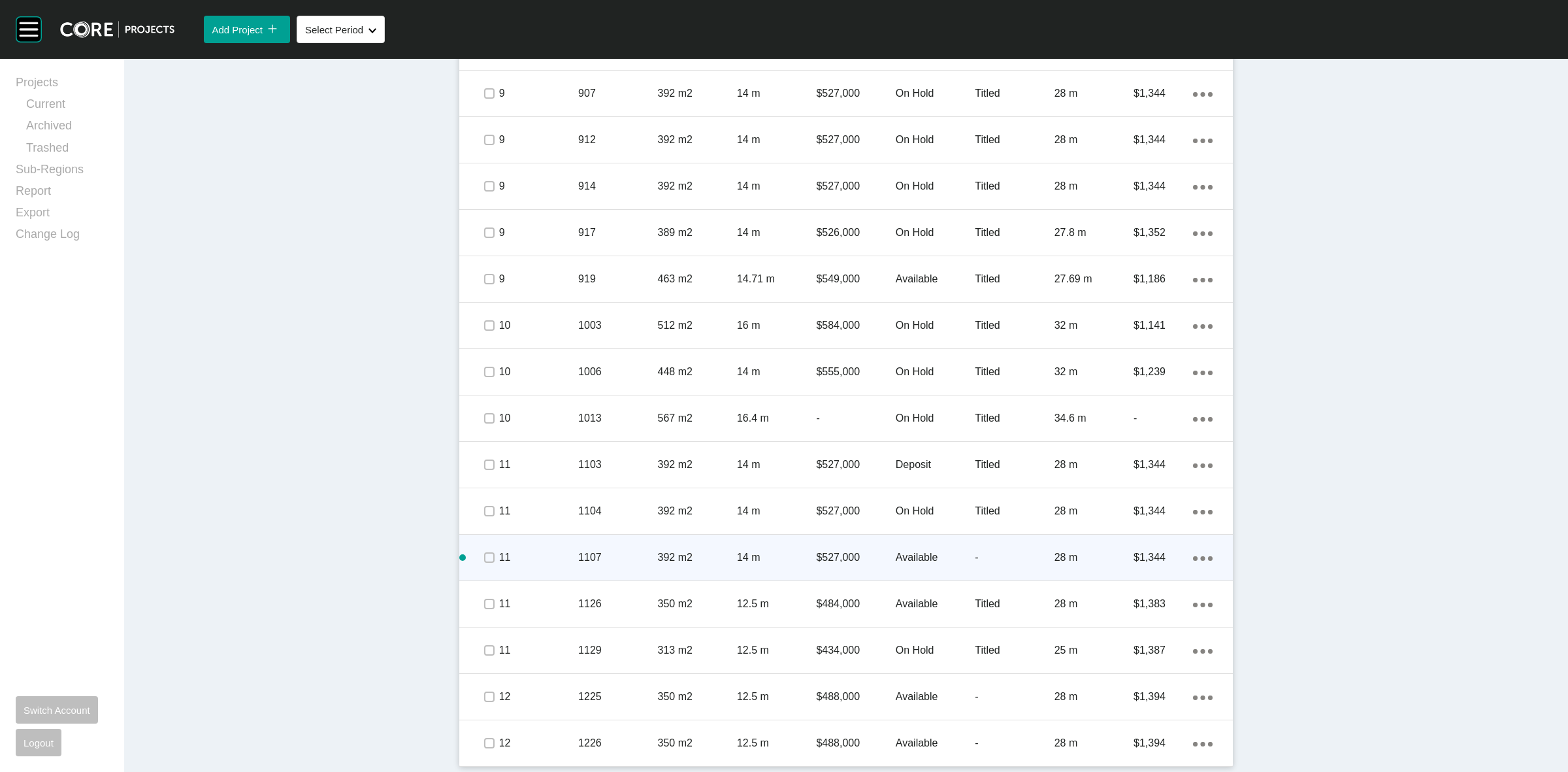
click at [715, 552] on p "392 m2" at bounding box center [697, 557] width 79 height 14
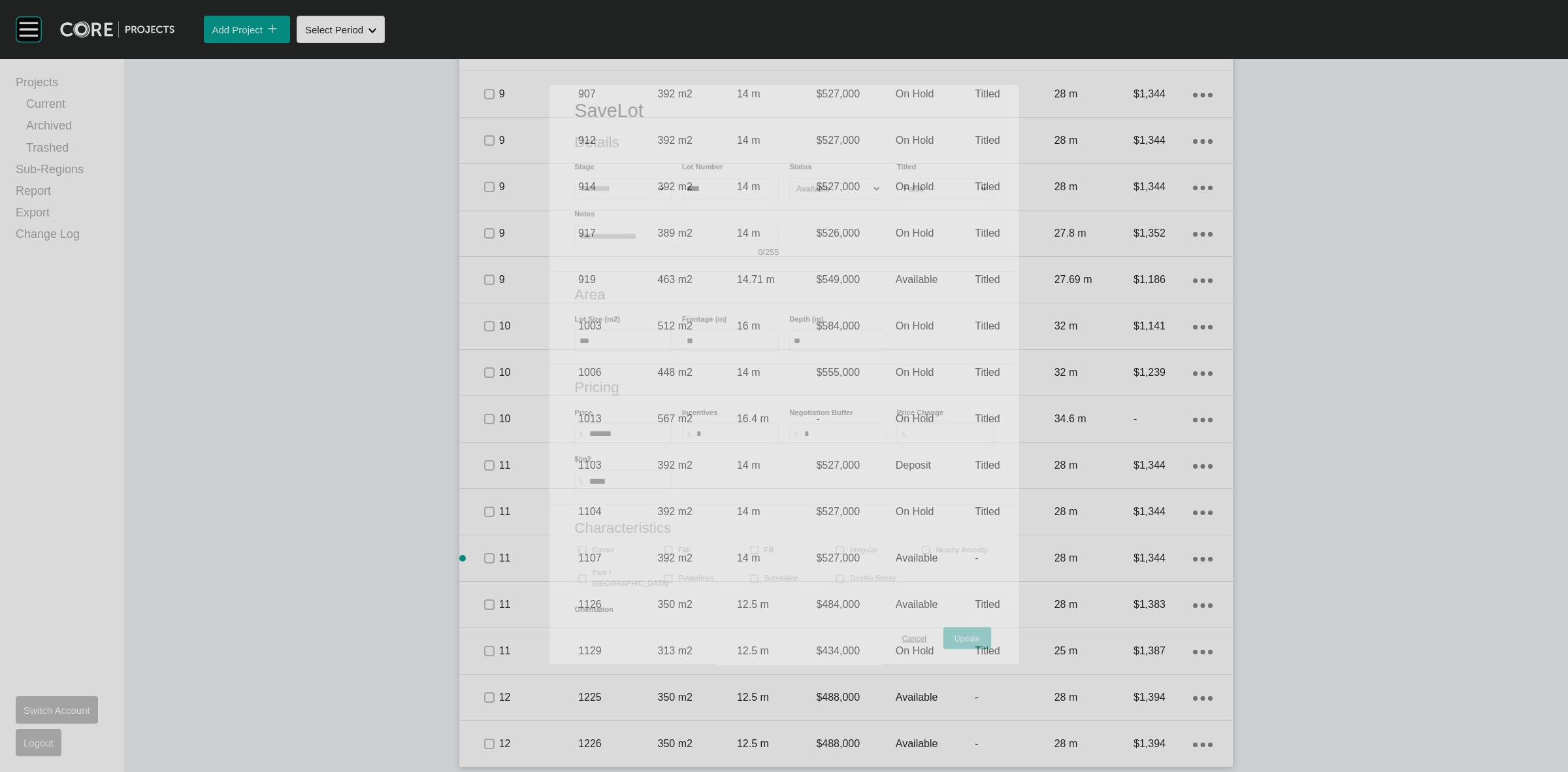
scroll to position [1461, 0]
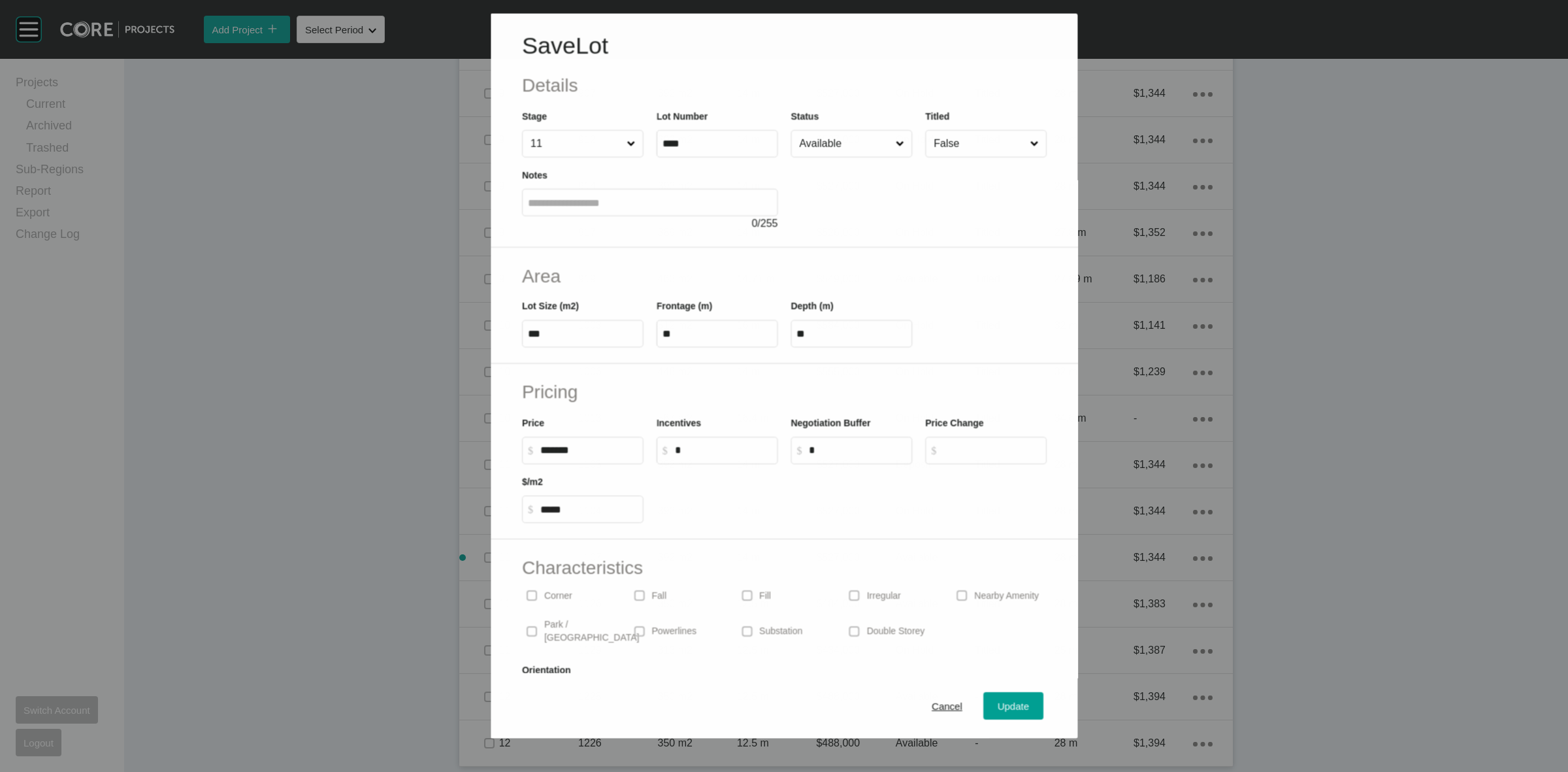
click at [951, 149] on input "False" at bounding box center [979, 142] width 96 height 26
click at [997, 700] on span "Update" at bounding box center [1013, 706] width 31 height 11
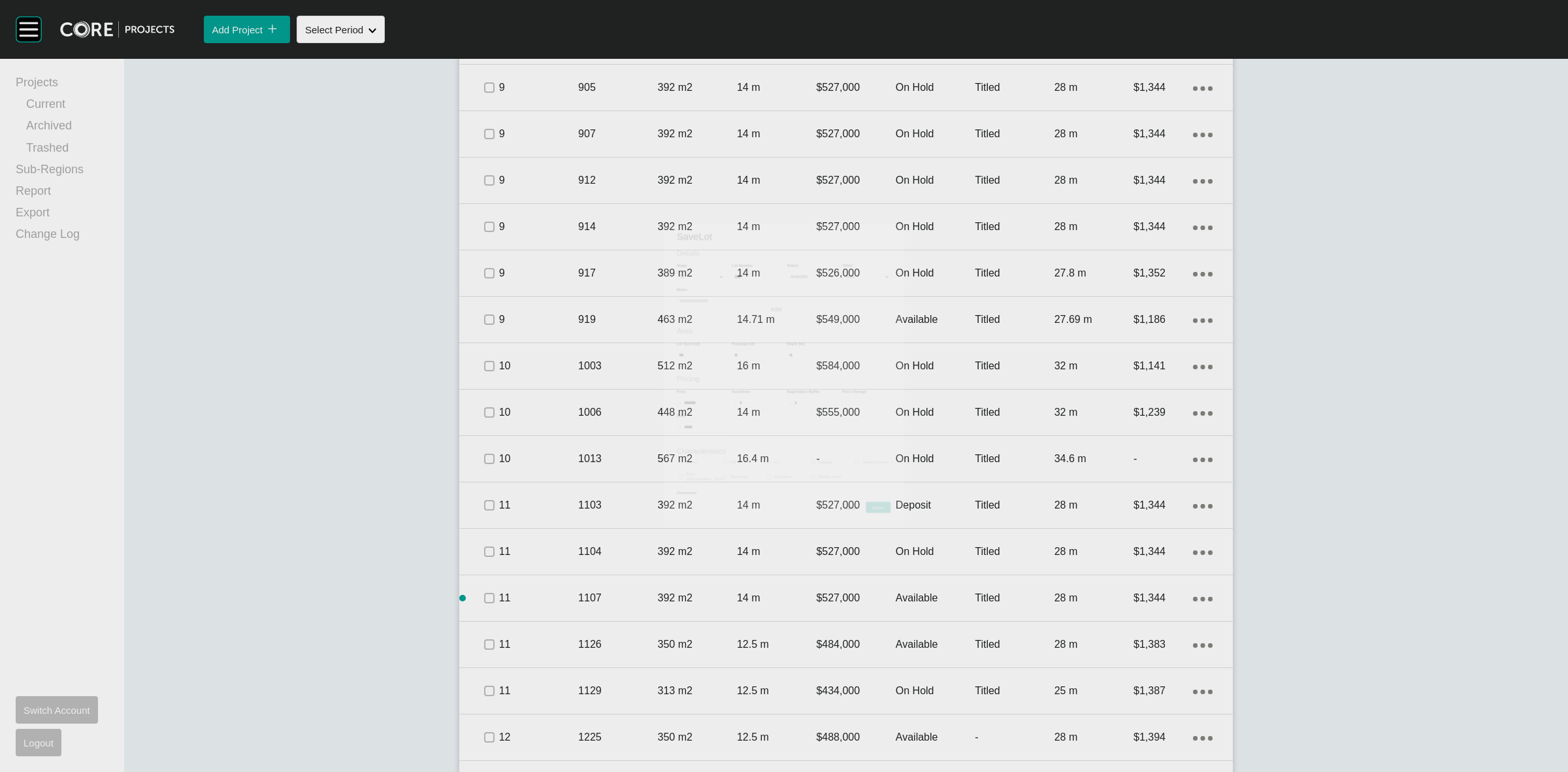
scroll to position [1502, 0]
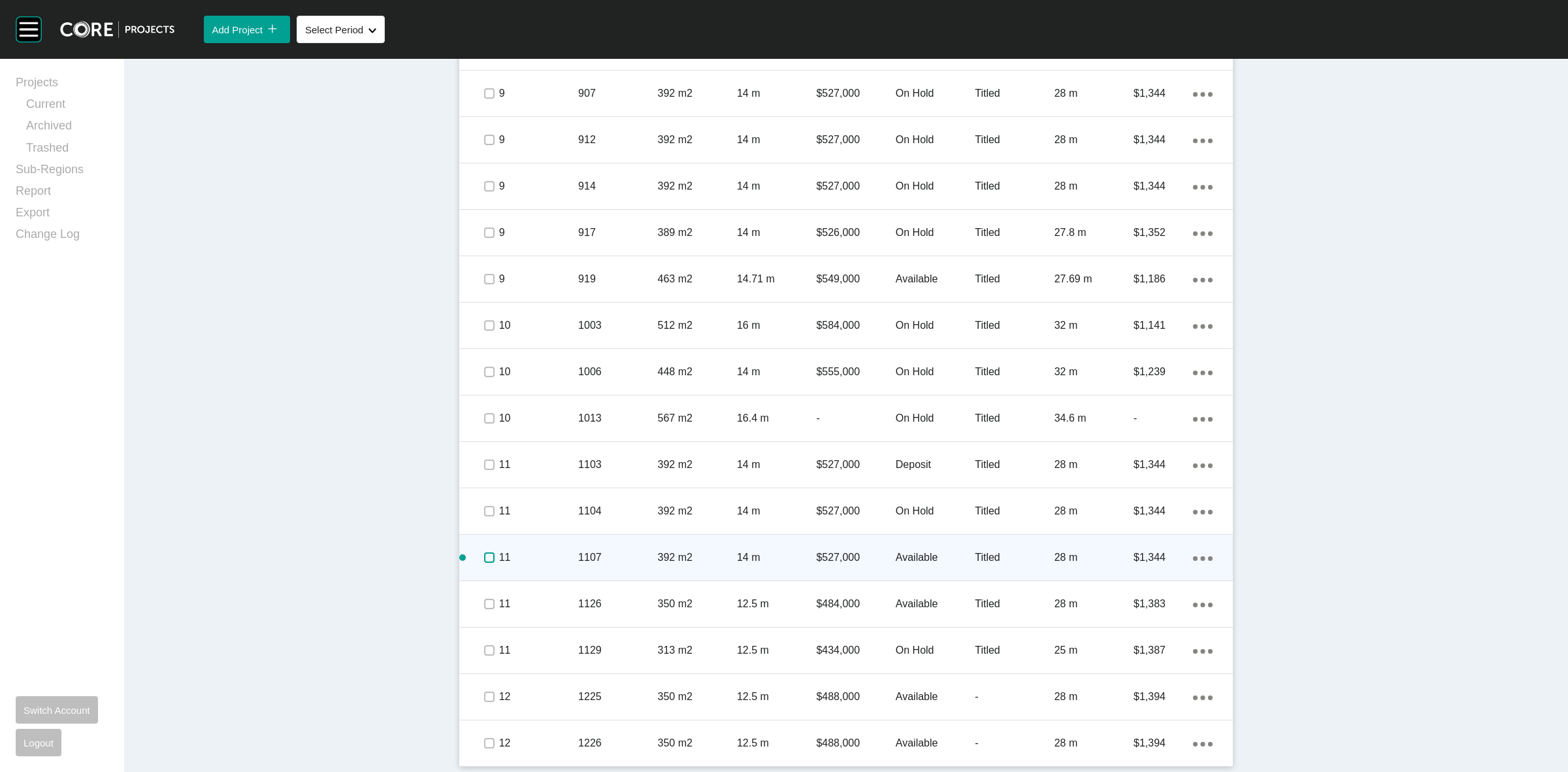
click at [484, 561] on label at bounding box center [489, 557] width 10 height 10
click at [1199, 559] on icon "Action Menu Dots Copy 6 Created with Sketch." at bounding box center [1203, 558] width 20 height 5
click at [1131, 560] on link "Duplicate" at bounding box center [1143, 559] width 49 height 20
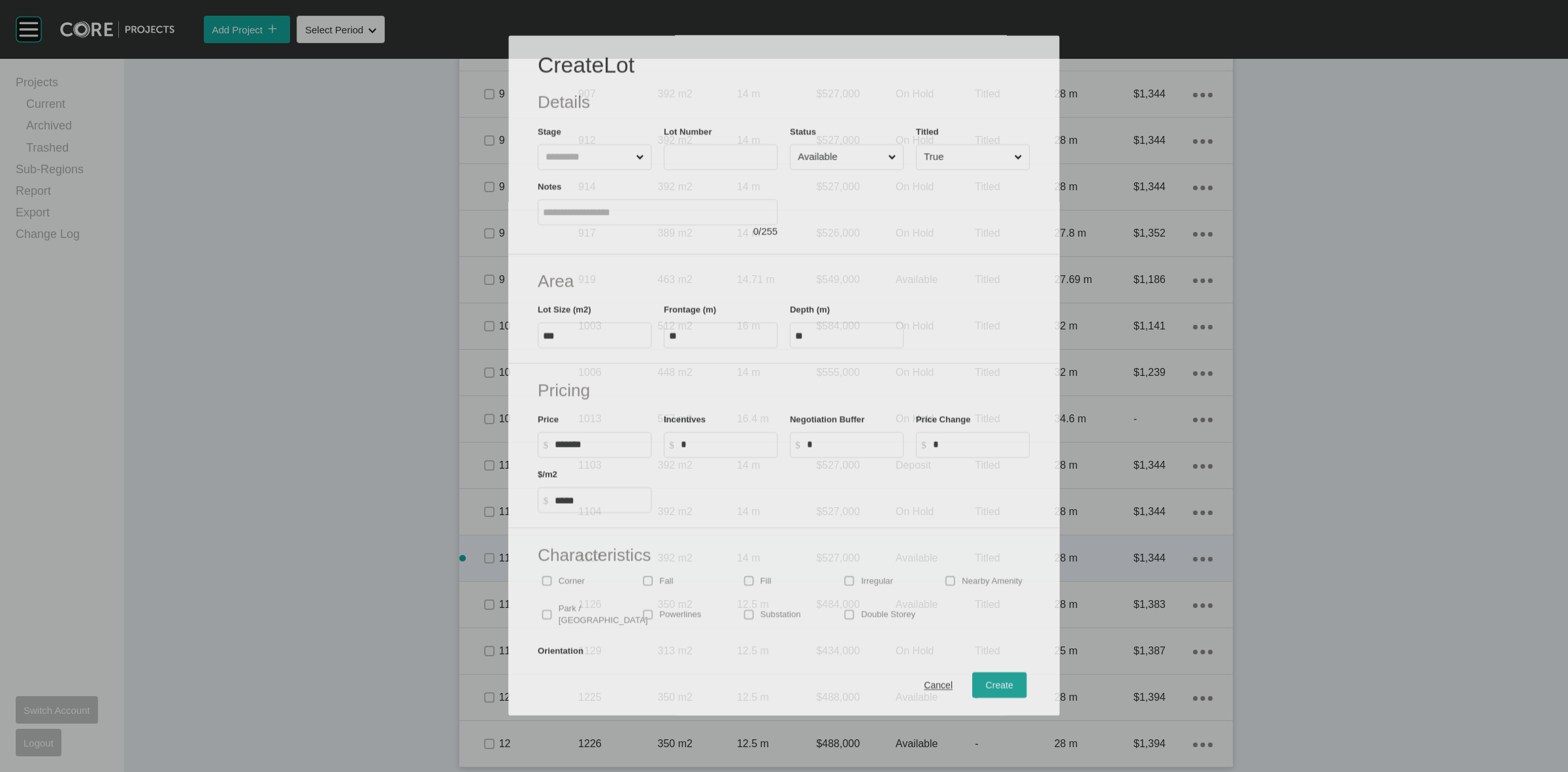
scroll to position [1461, 0]
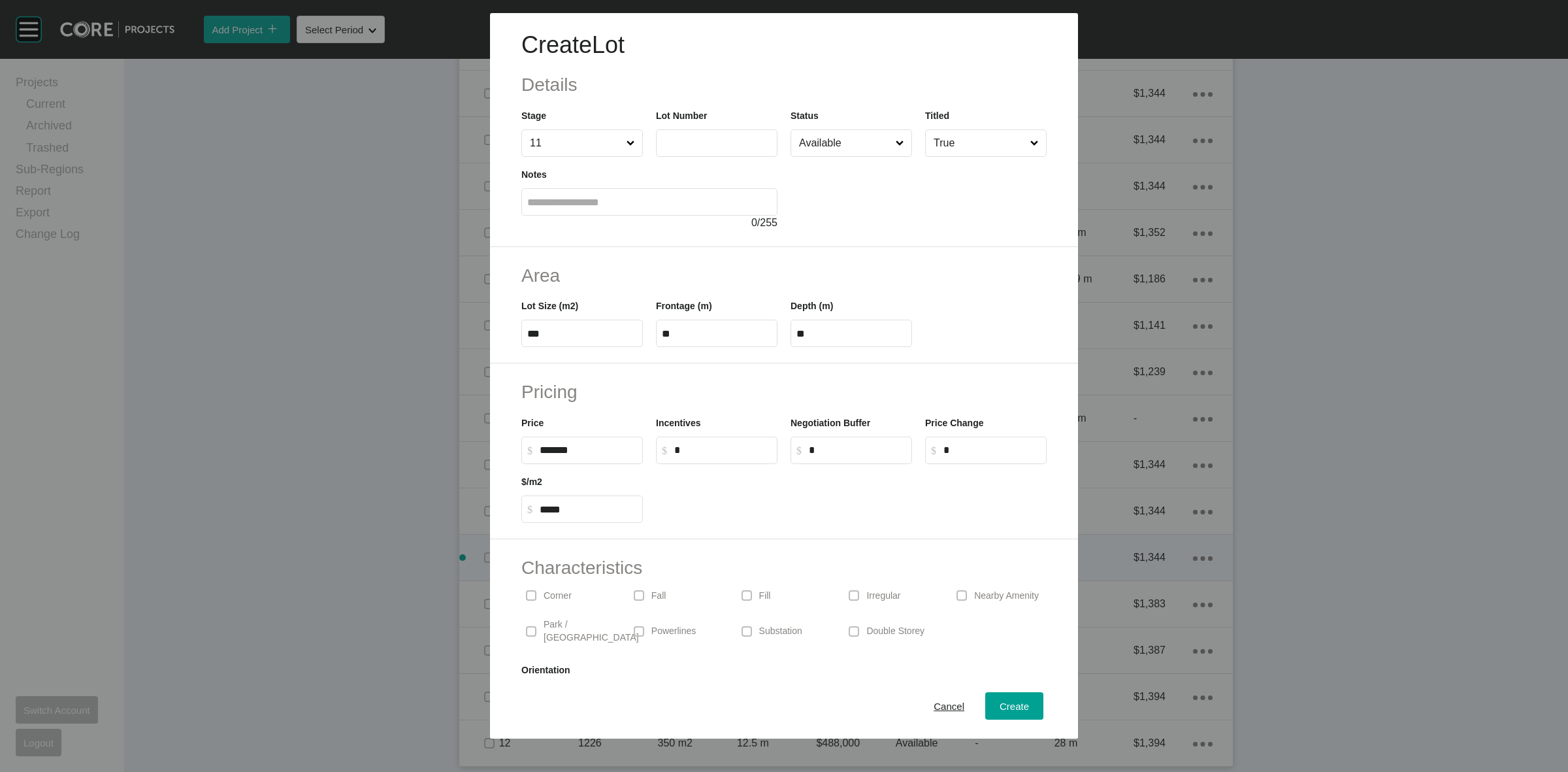
click at [701, 135] on label at bounding box center [717, 143] width 122 height 28
click at [701, 138] on input "text" at bounding box center [717, 143] width 110 height 11
type input "****"
click at [1000, 710] on span "Create" at bounding box center [1014, 706] width 29 height 11
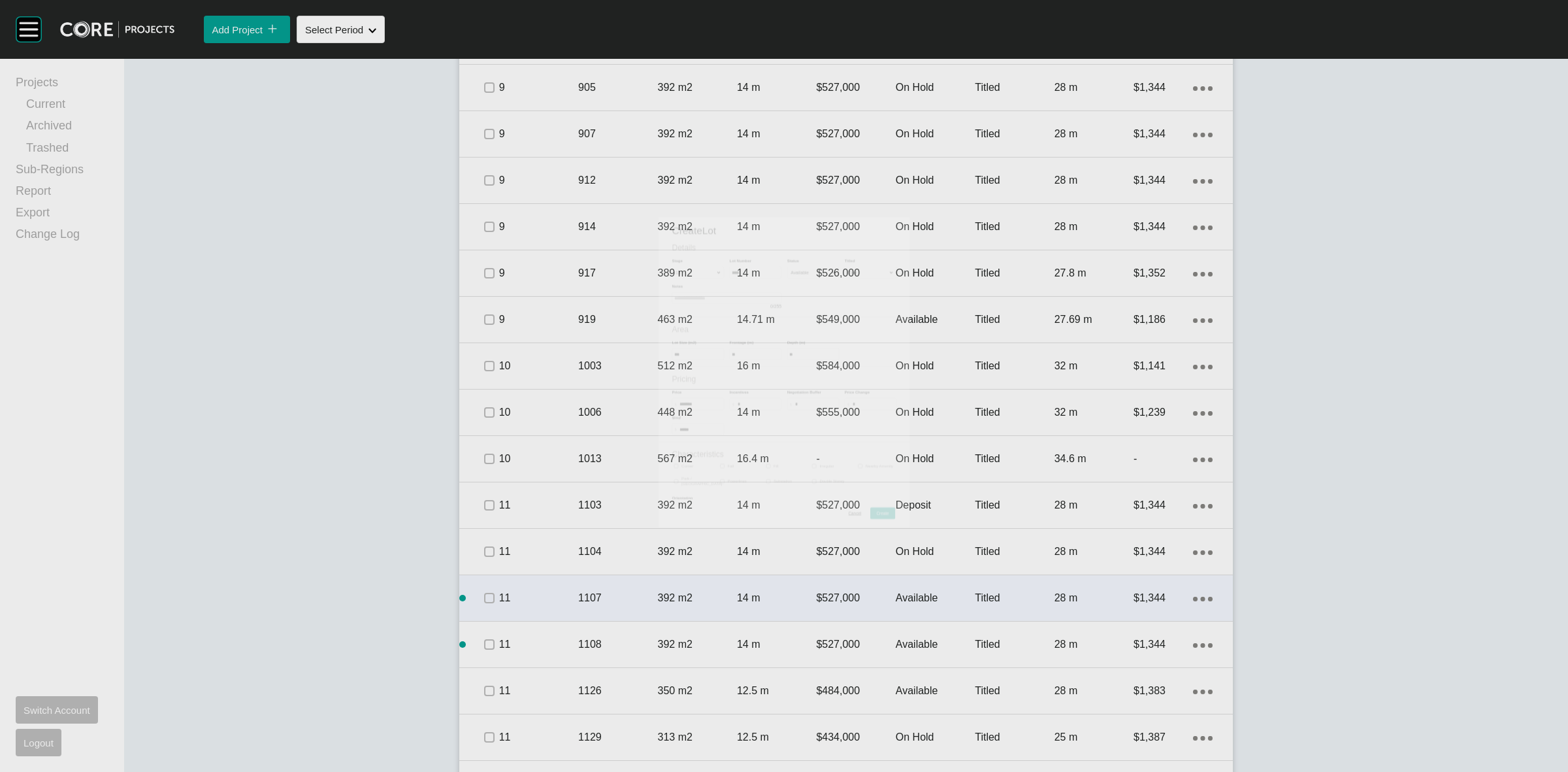
scroll to position [1502, 0]
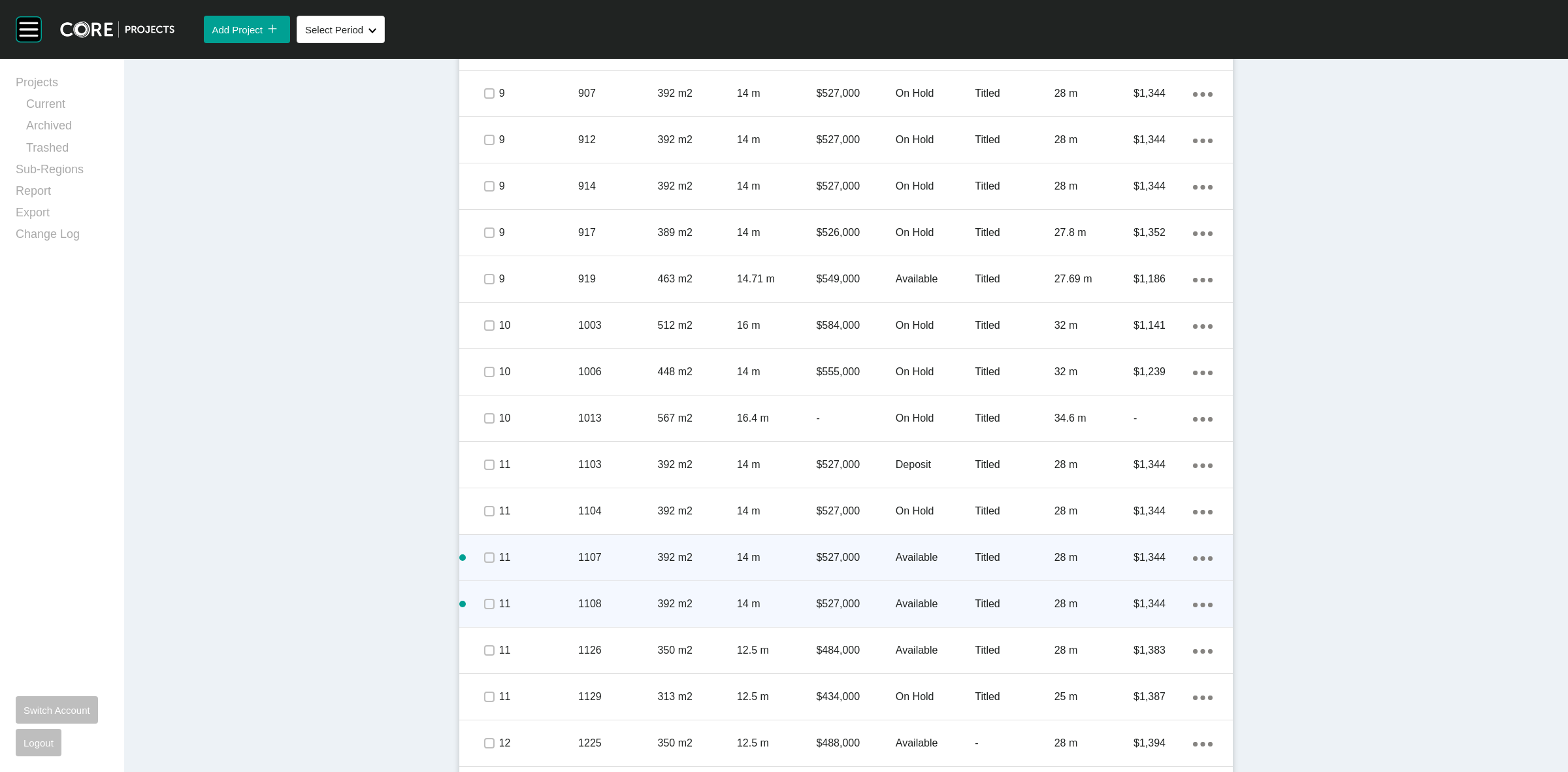
click at [619, 602] on p "1108" at bounding box center [618, 604] width 79 height 14
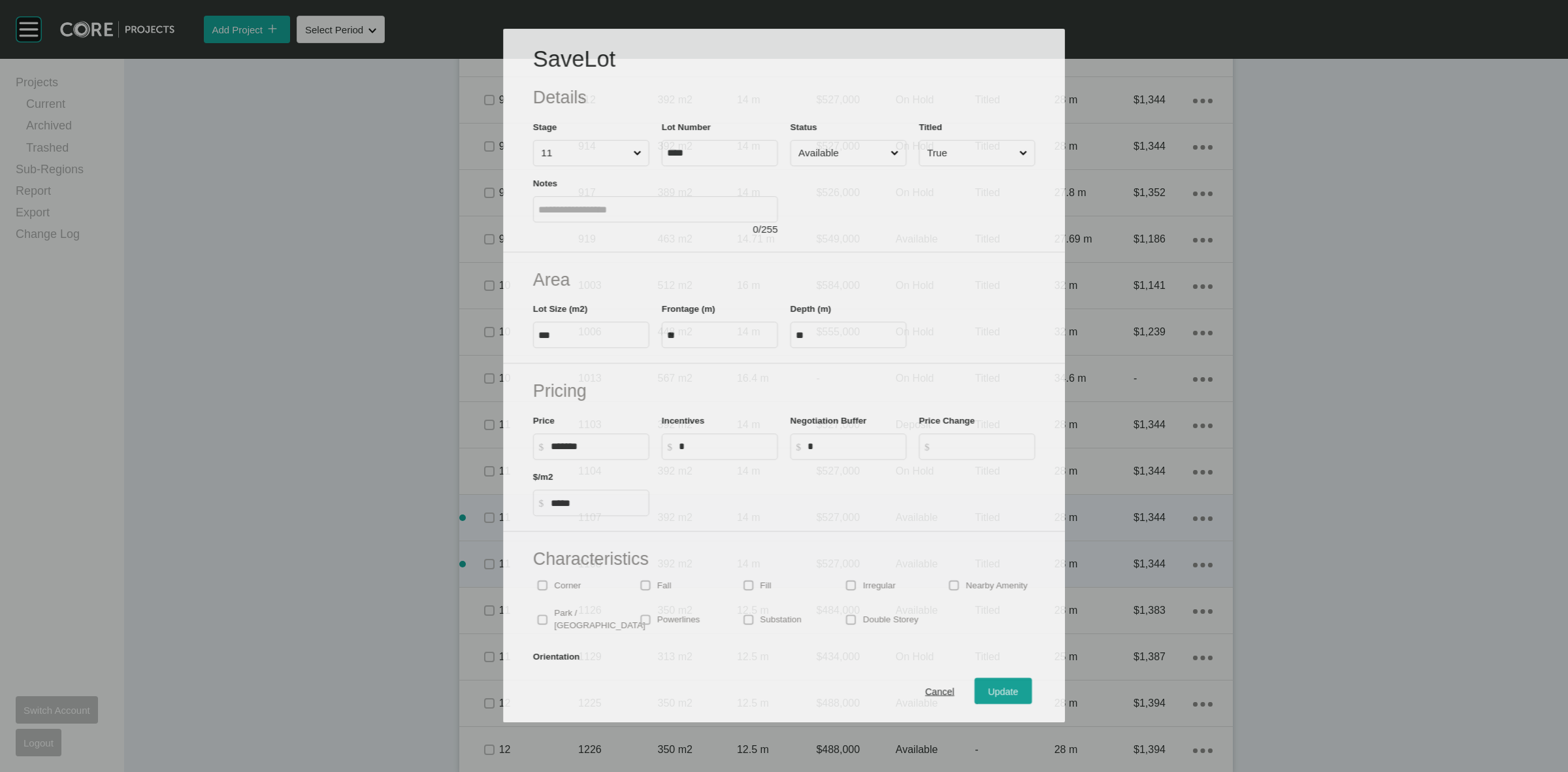
scroll to position [1461, 0]
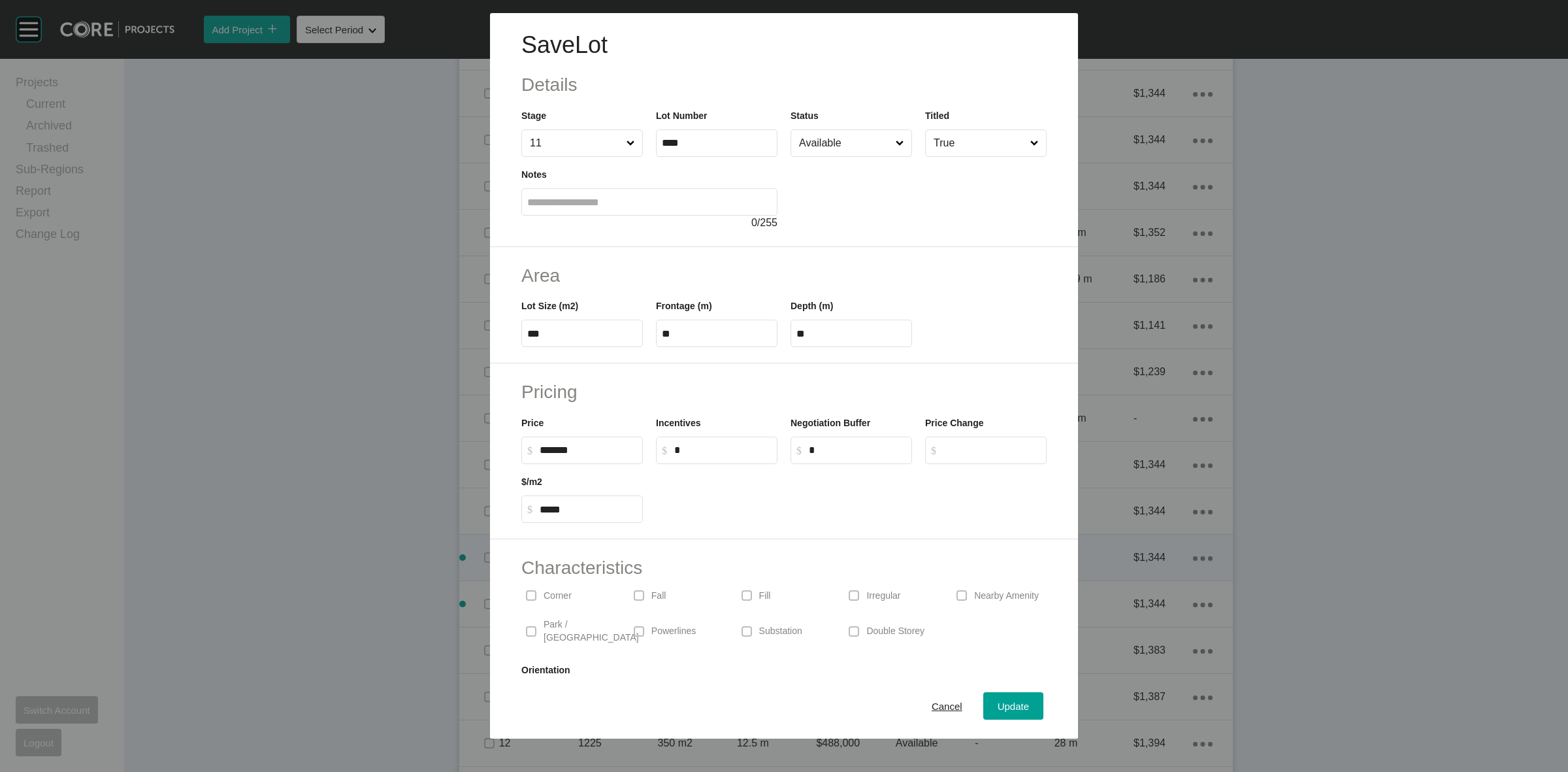
click at [675, 144] on input "****" at bounding box center [717, 143] width 110 height 11
type input "****"
click at [997, 708] on span "Update" at bounding box center [1013, 706] width 31 height 11
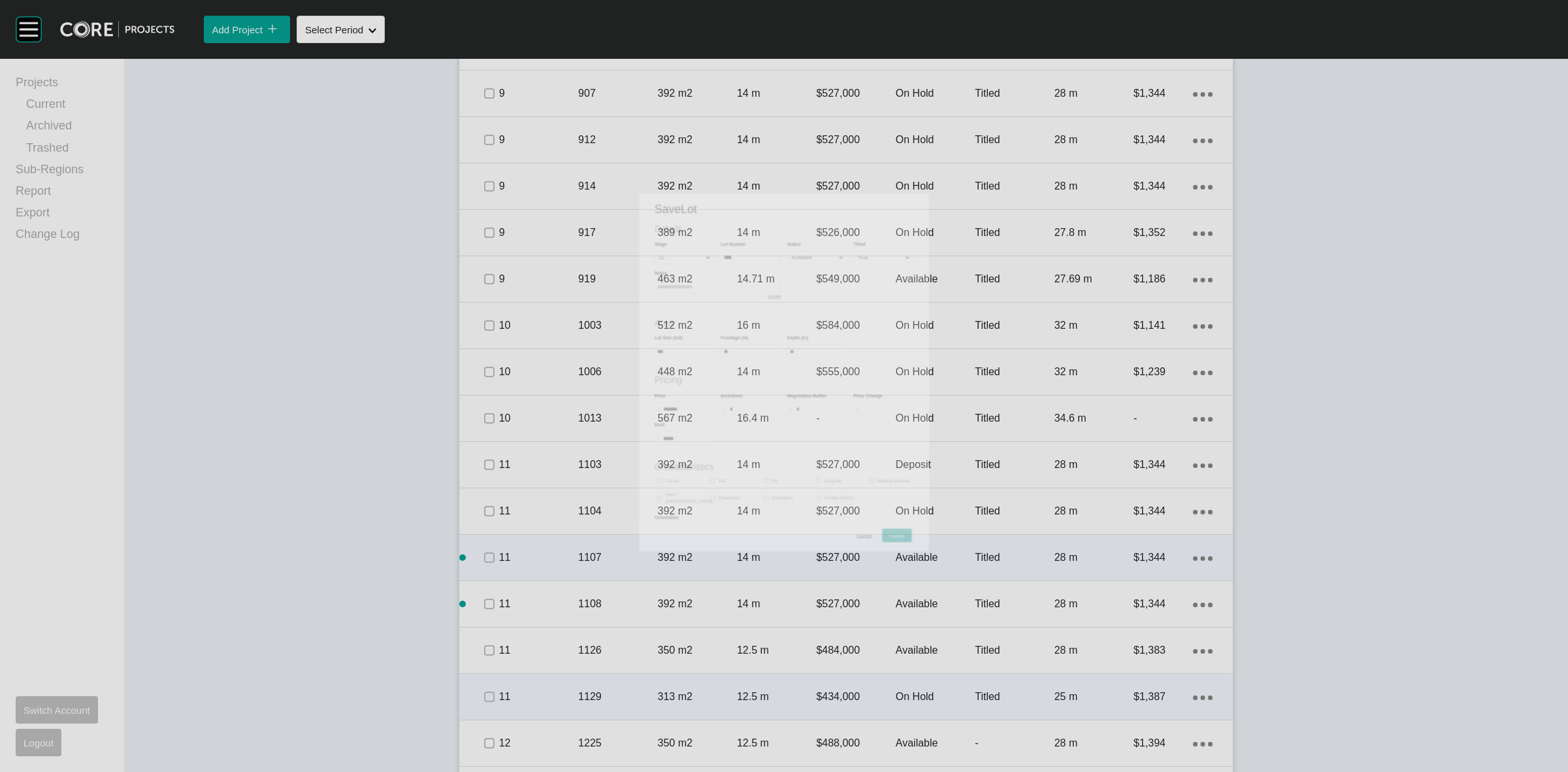
scroll to position [1502, 0]
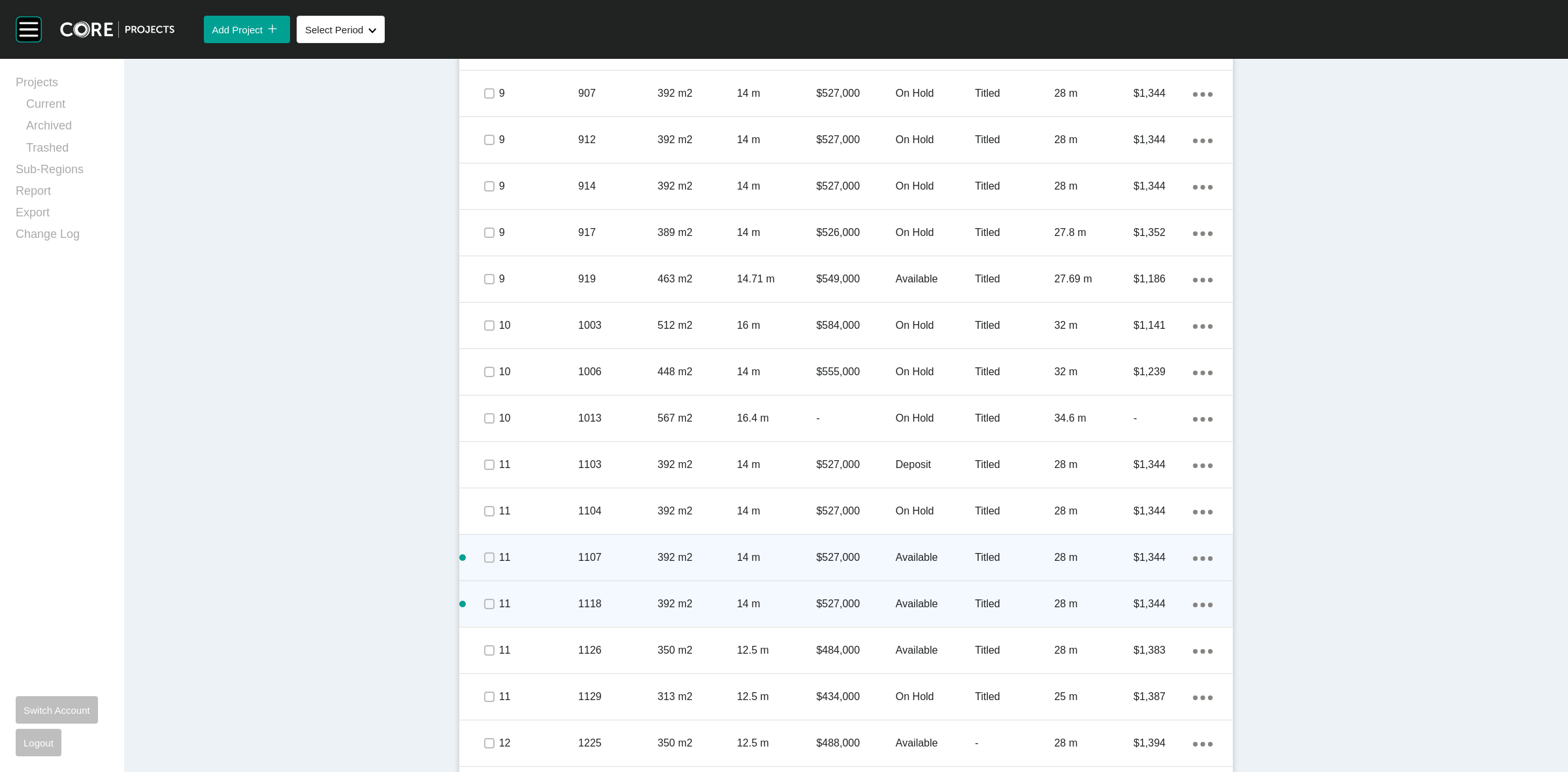
click at [1193, 600] on div "Action Menu Dots Copy 6 Created with Sketch." at bounding box center [1203, 604] width 20 height 14
click at [1147, 608] on link "Duplicate" at bounding box center [1143, 605] width 49 height 20
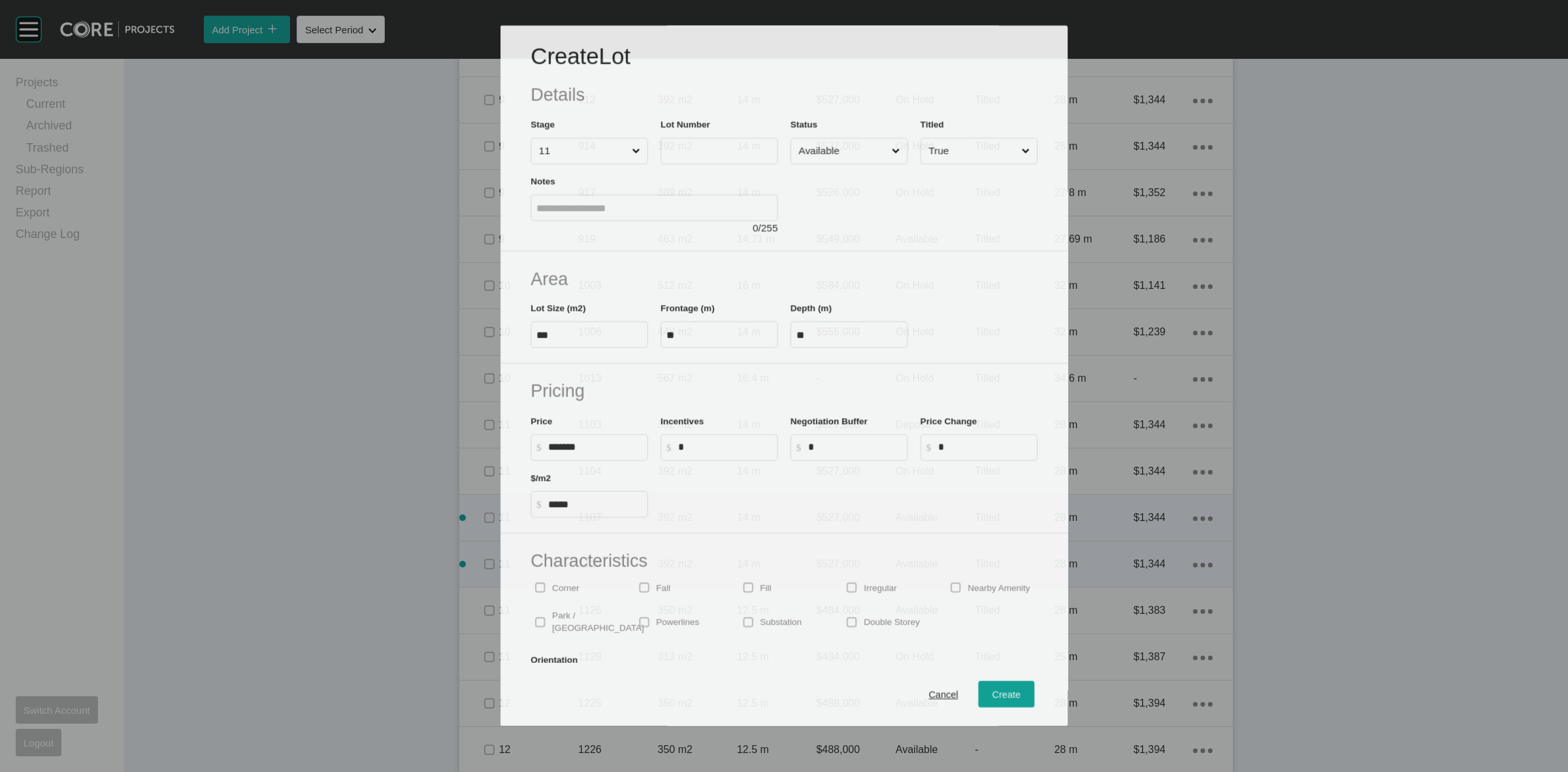
scroll to position [1461, 0]
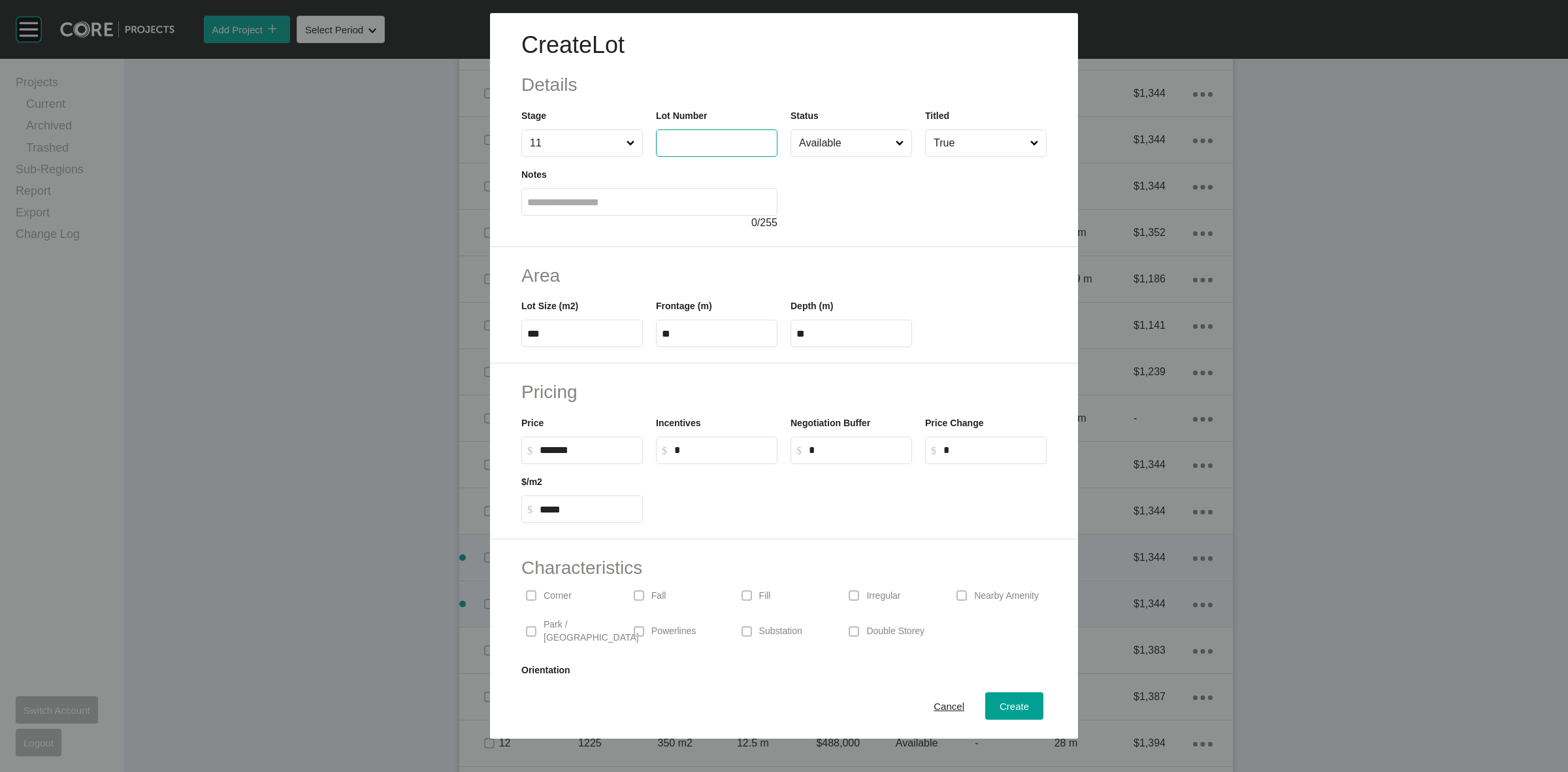
click at [697, 139] on input "text" at bounding box center [717, 143] width 110 height 11
type input "****"
click at [1011, 704] on span "Create" at bounding box center [1014, 706] width 29 height 11
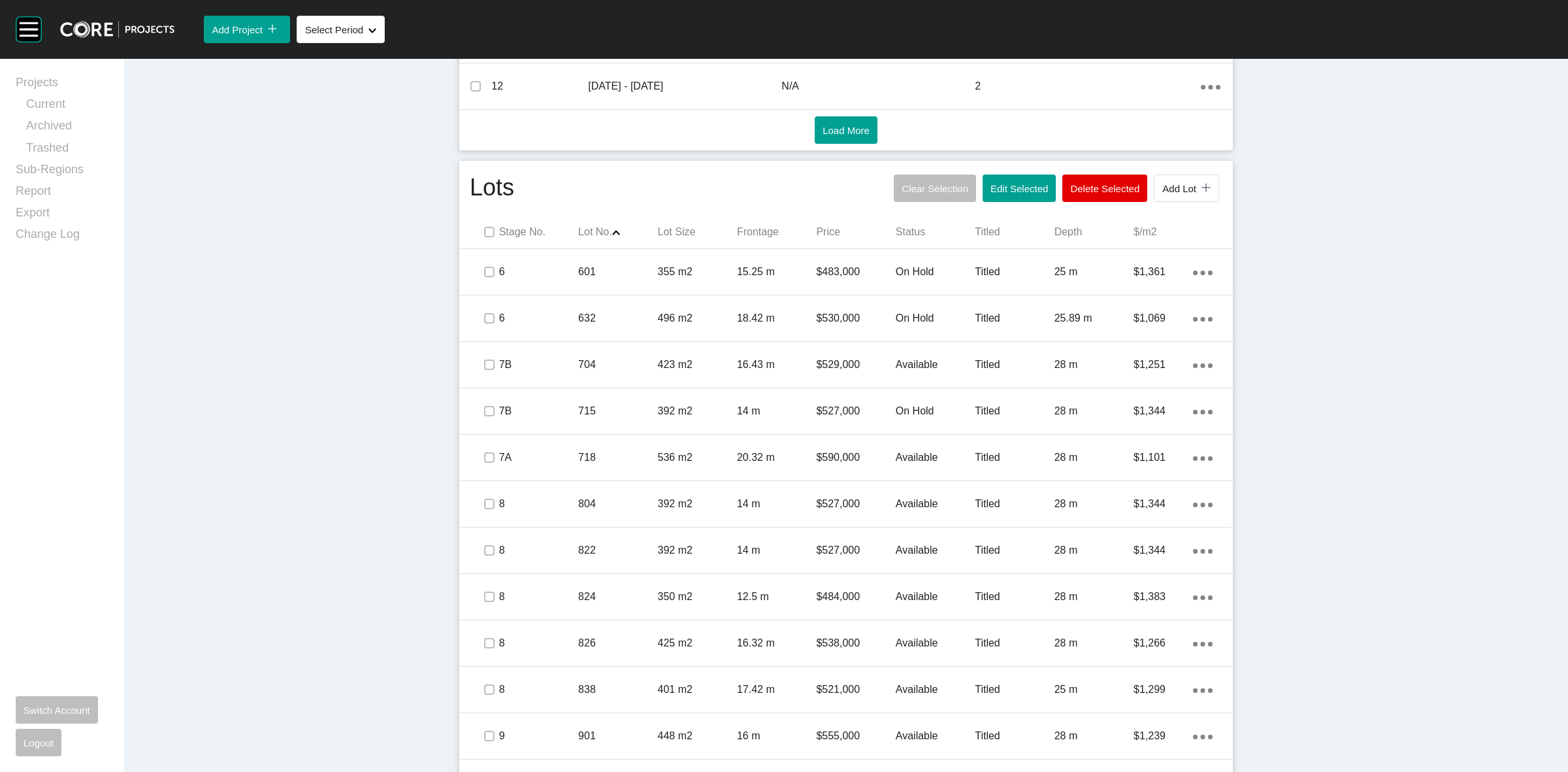
scroll to position [521, 0]
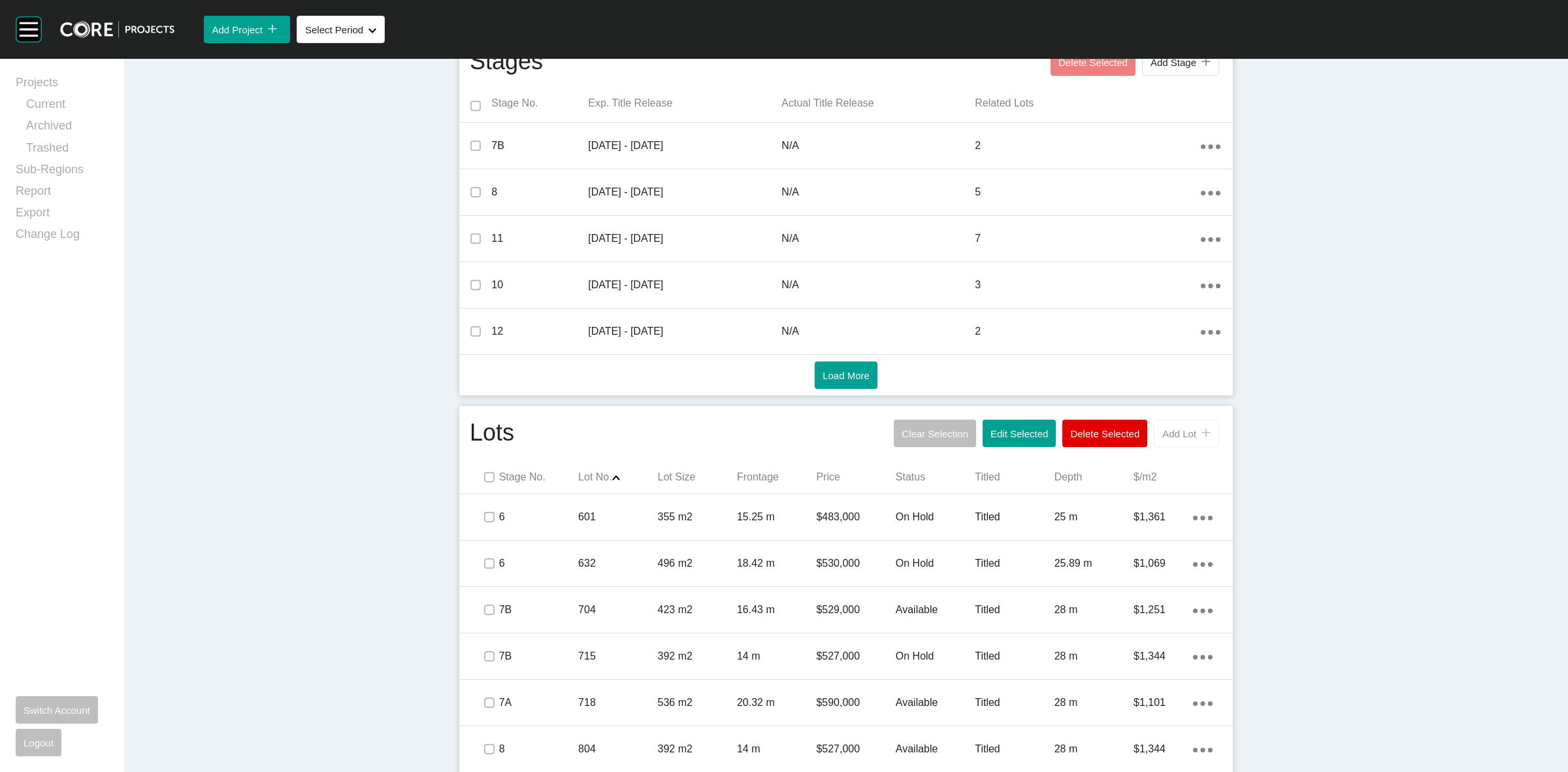
click at [1181, 436] on span "Add Lot" at bounding box center [1179, 433] width 34 height 11
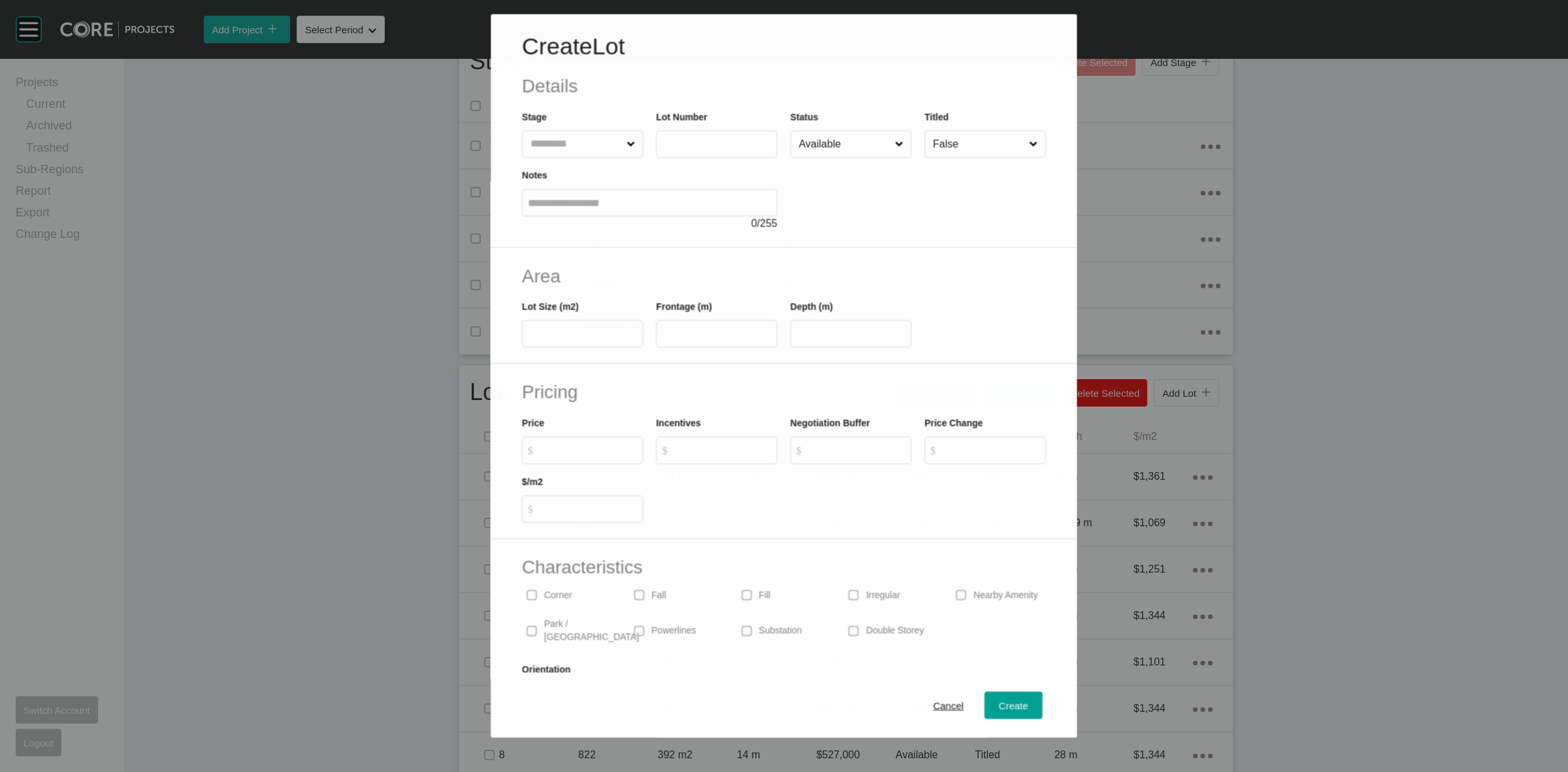
click at [577, 141] on input "text" at bounding box center [576, 143] width 96 height 26
type input "**"
type input "****"
type input "***"
type input "**"
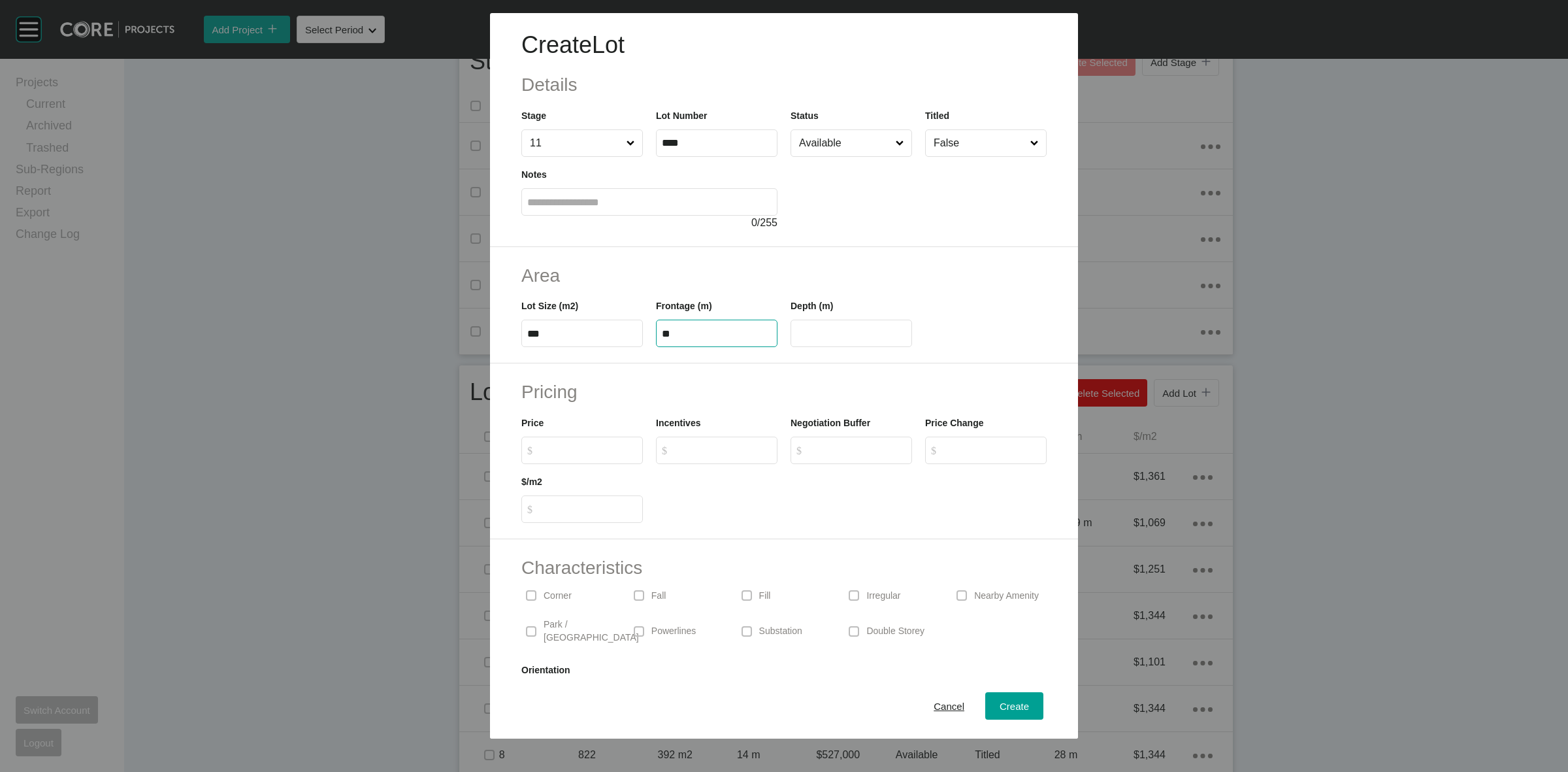
type input "****"
click at [674, 141] on input "****" at bounding box center [717, 143] width 110 height 11
type input "****"
type input "*******"
type input "*****"
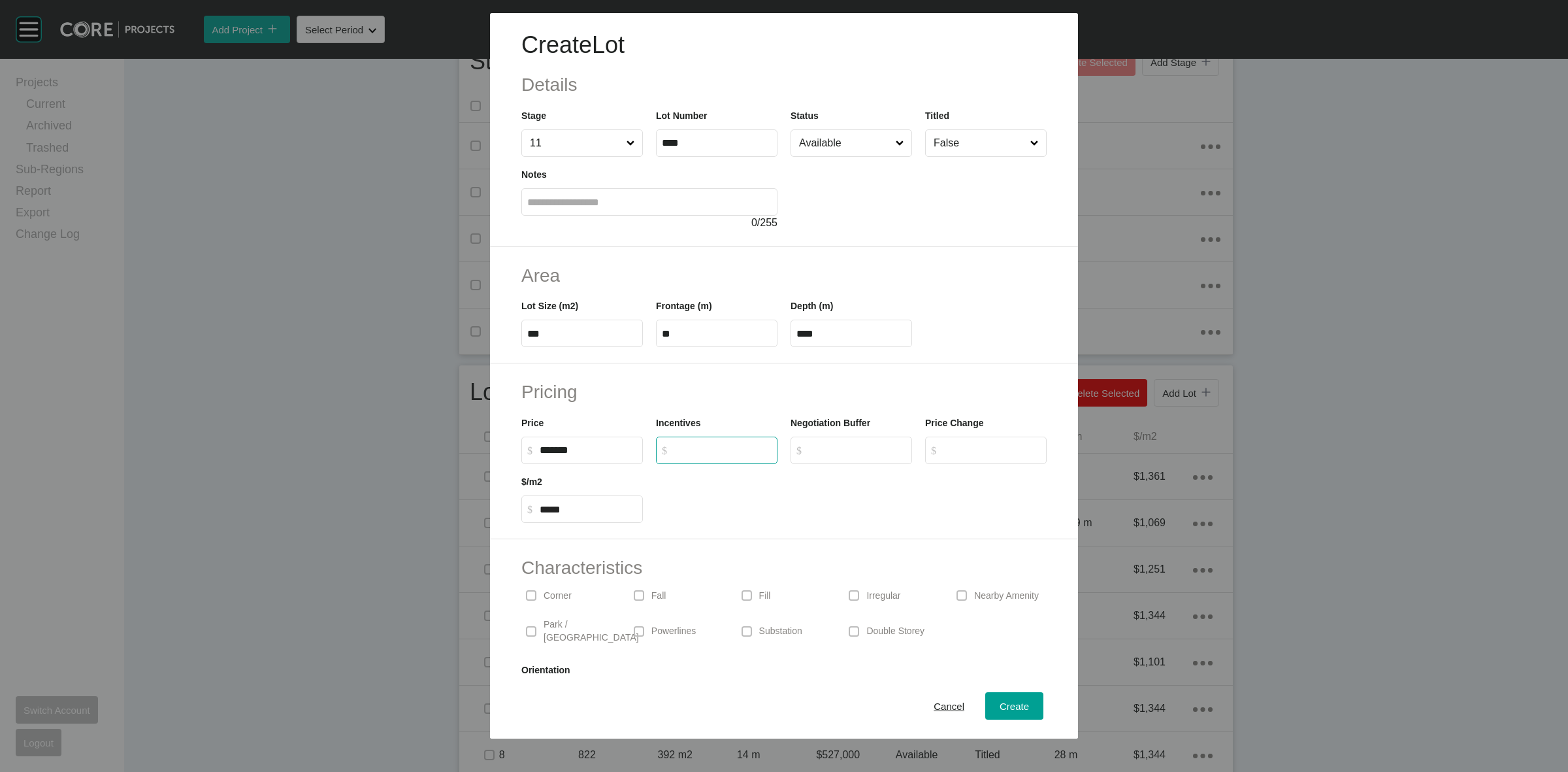
type input "*"
click at [839, 145] on input "Available" at bounding box center [844, 142] width 97 height 26
click at [997, 698] on div "Create" at bounding box center [1015, 706] width 36 height 17
type input "*"
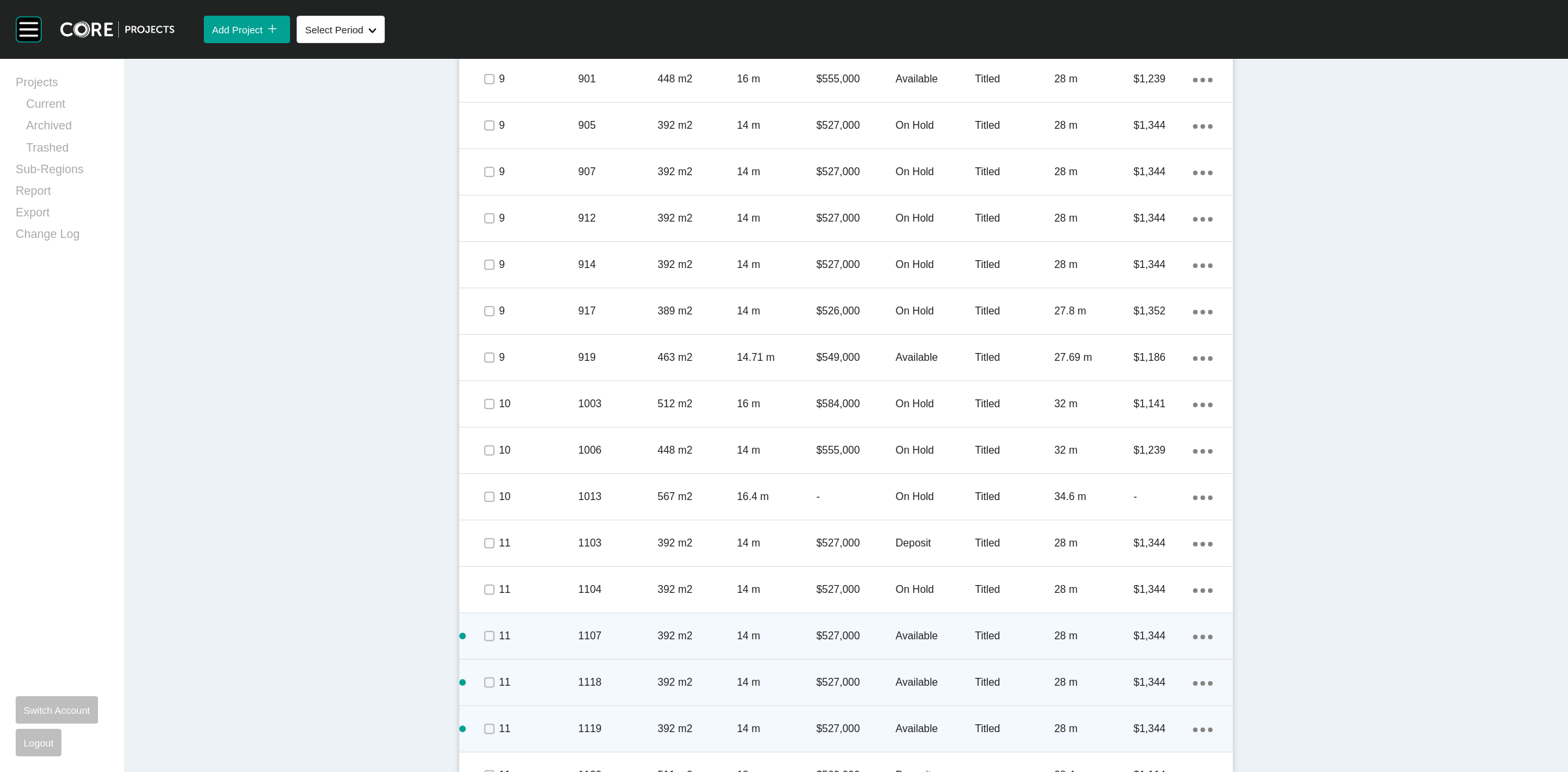
scroll to position [1502, 0]
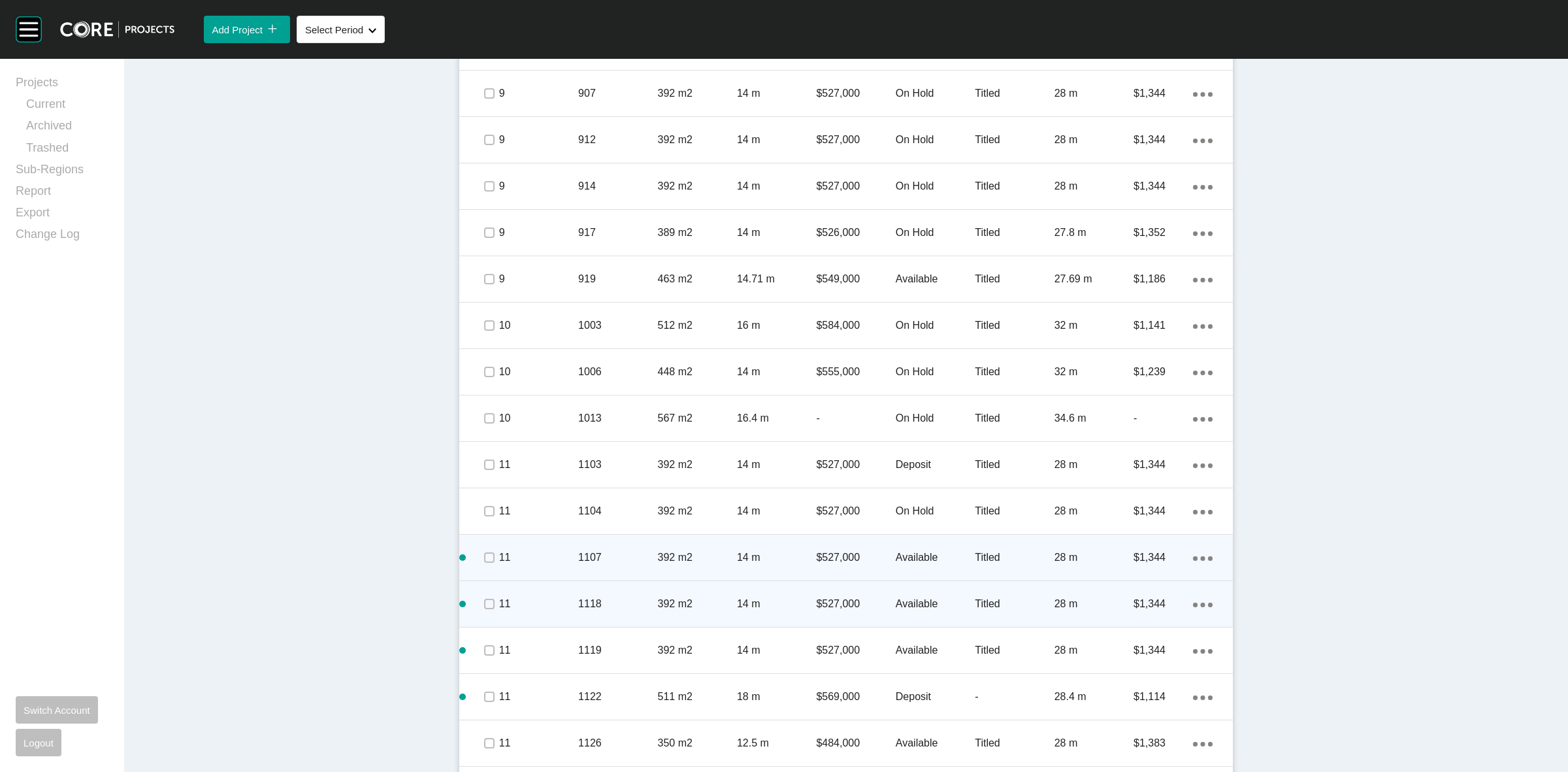
click at [482, 591] on div at bounding box center [488, 604] width 20 height 46
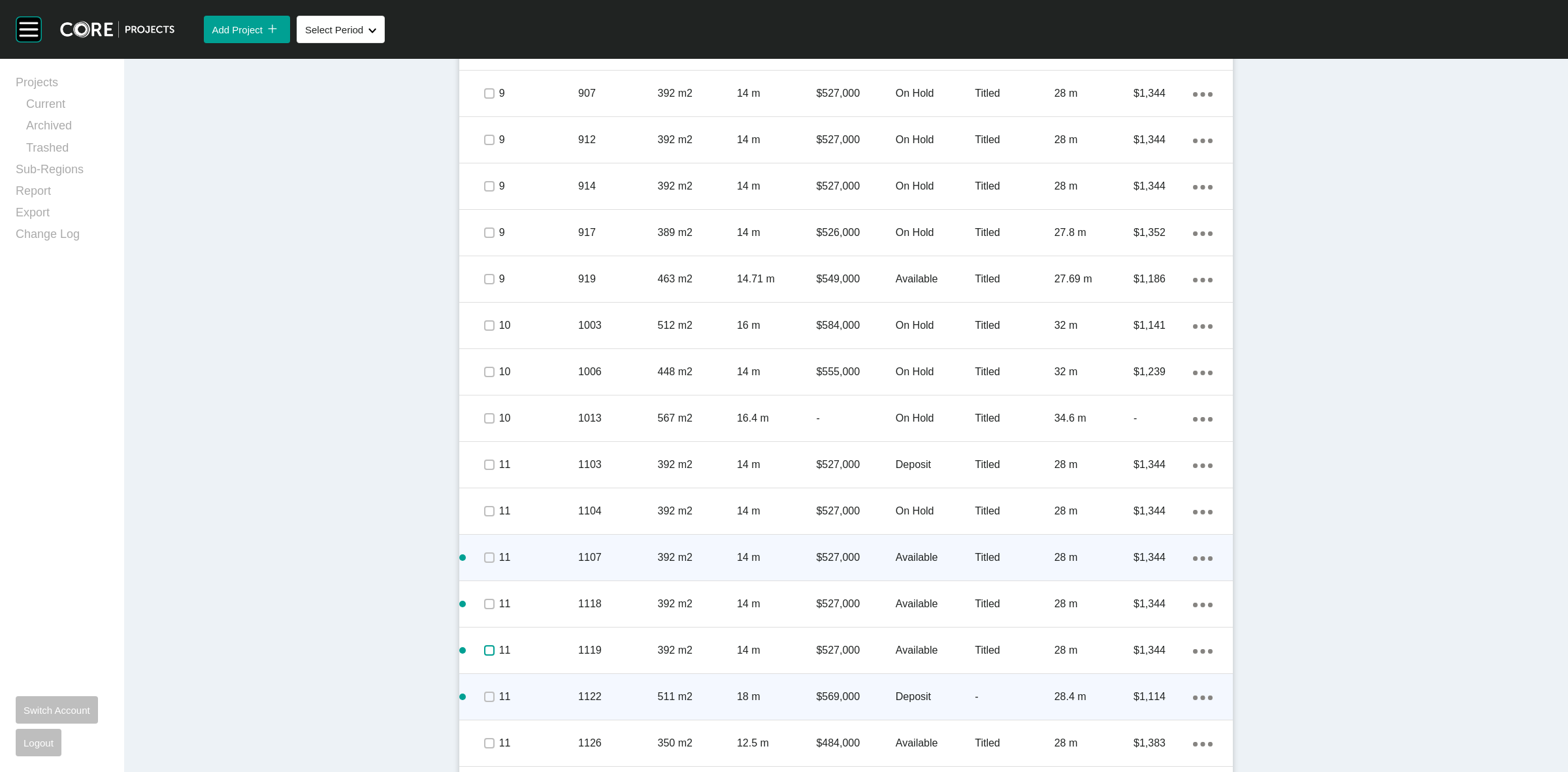
drag, startPoint x: 482, startPoint y: 644, endPoint x: 485, endPoint y: 687, distance: 43.1
click at [484, 645] on label at bounding box center [489, 649] width 10 height 10
click at [485, 694] on label at bounding box center [489, 696] width 10 height 10
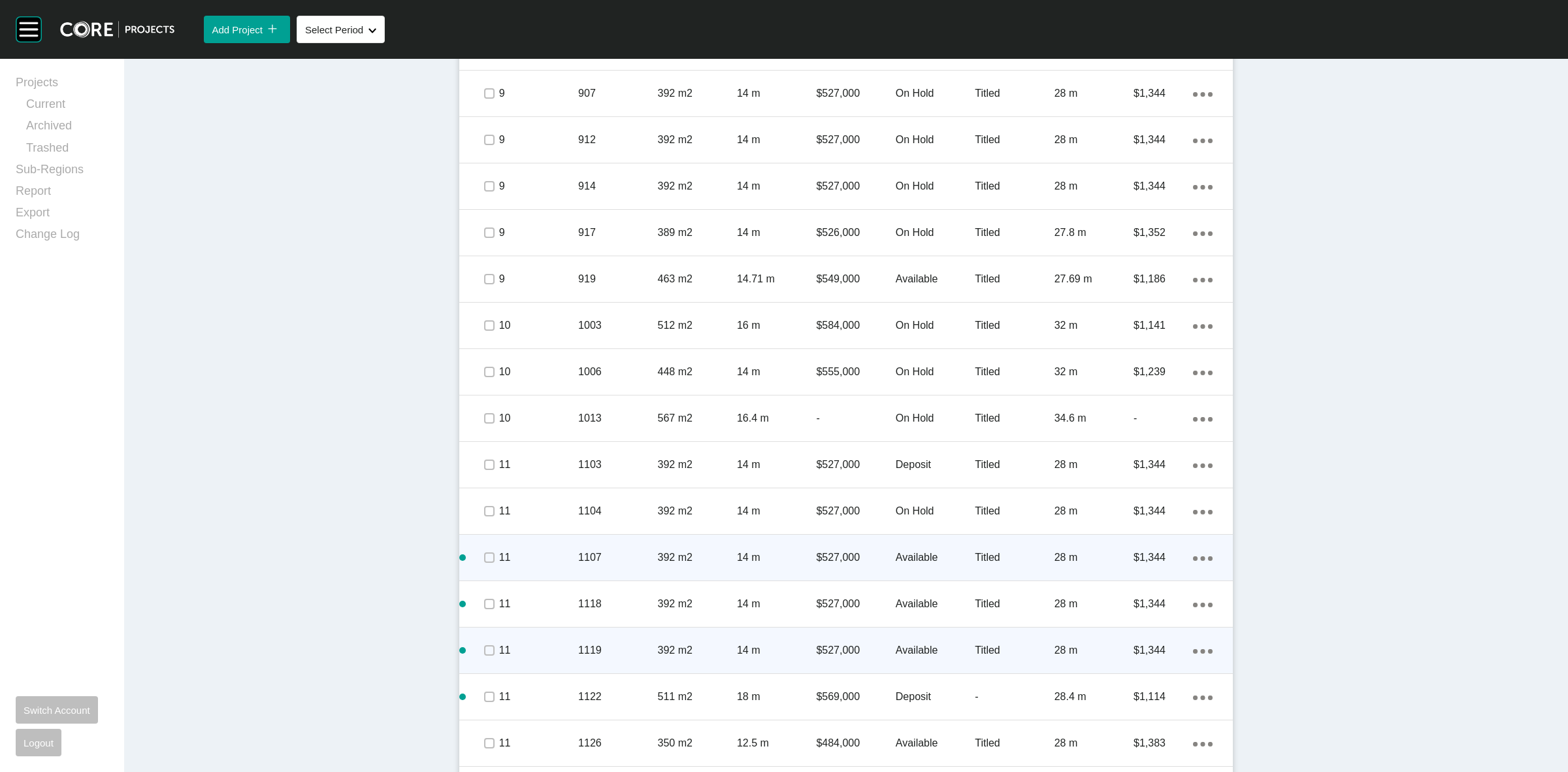
click at [544, 644] on p "11" at bounding box center [538, 650] width 79 height 14
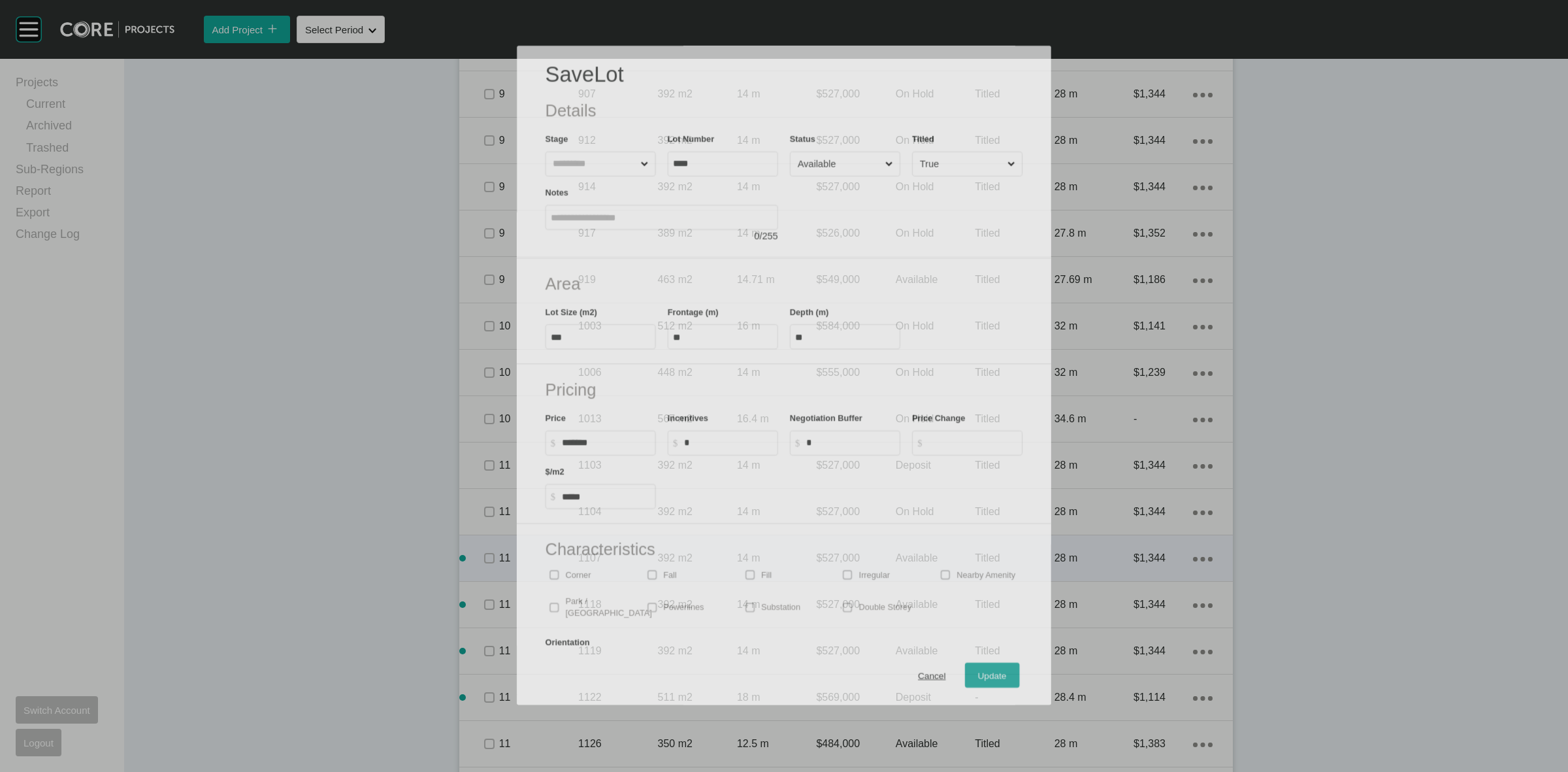
scroll to position [1461, 0]
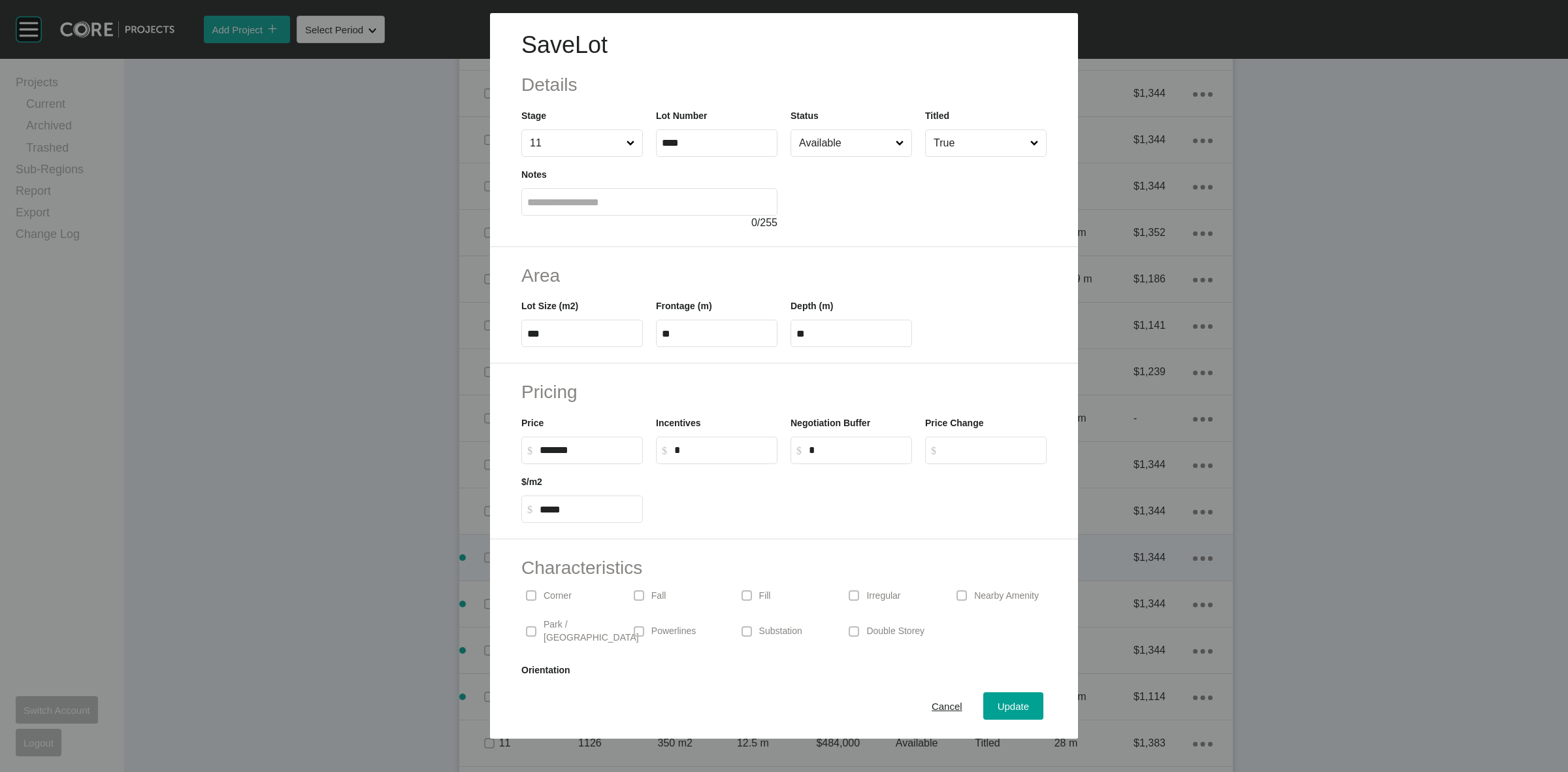
click at [850, 138] on input "Available" at bounding box center [844, 142] width 97 height 26
click at [1017, 707] on div "Update" at bounding box center [1013, 706] width 38 height 17
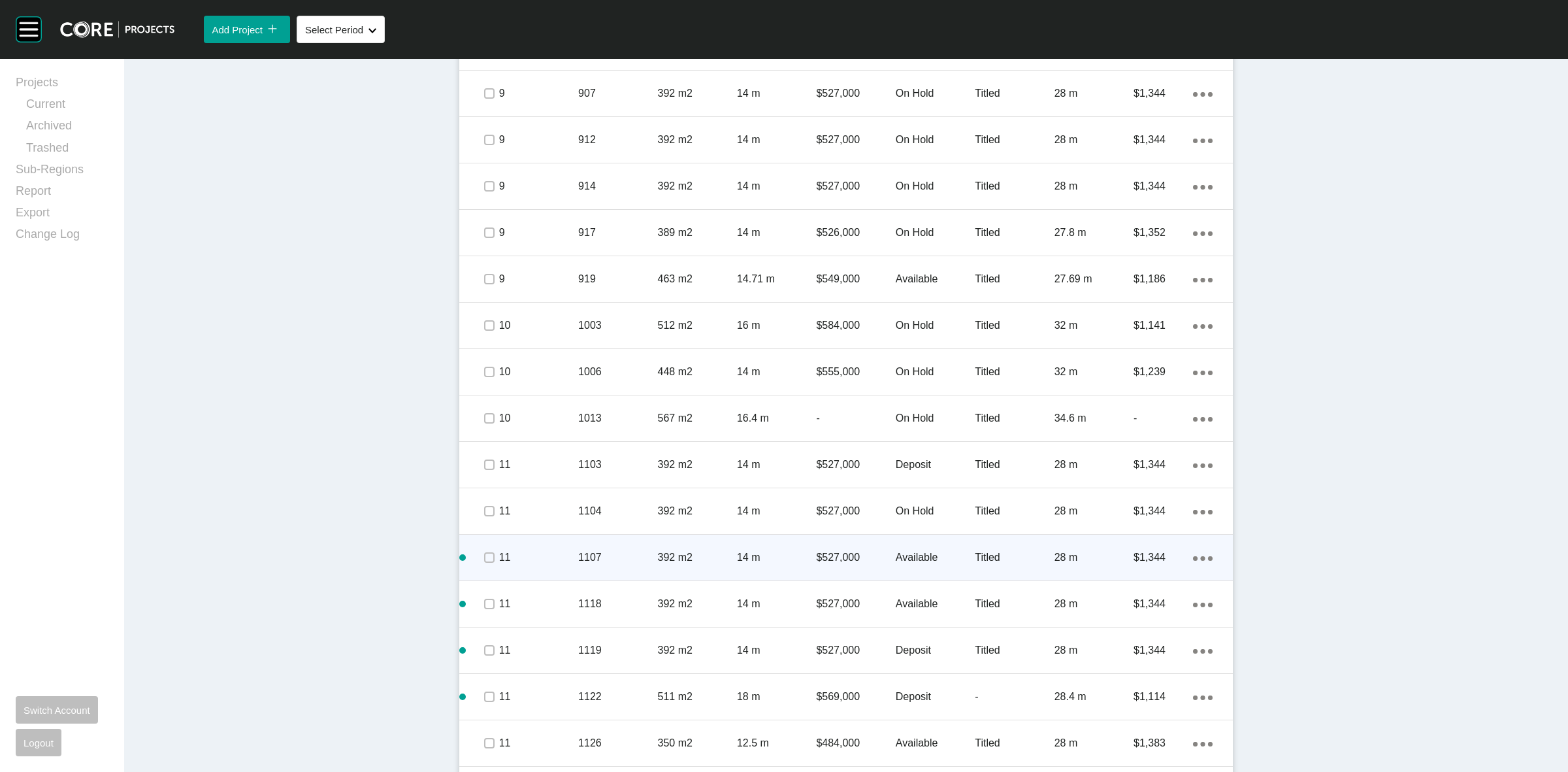
click at [827, 694] on p "$569,000" at bounding box center [855, 697] width 79 height 14
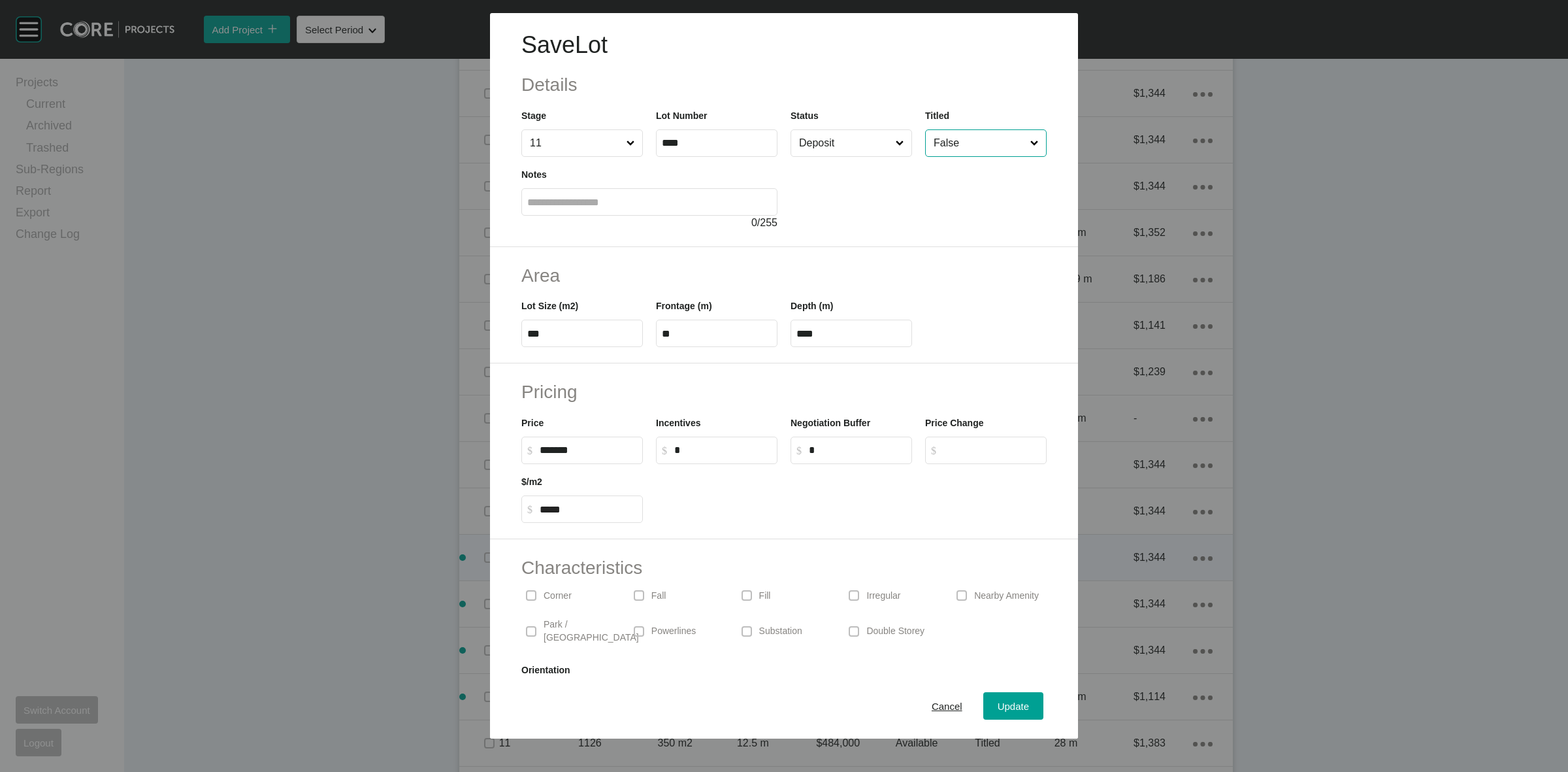
click at [1004, 135] on input "False" at bounding box center [979, 142] width 97 height 26
click at [1020, 703] on button "Update" at bounding box center [1013, 705] width 60 height 28
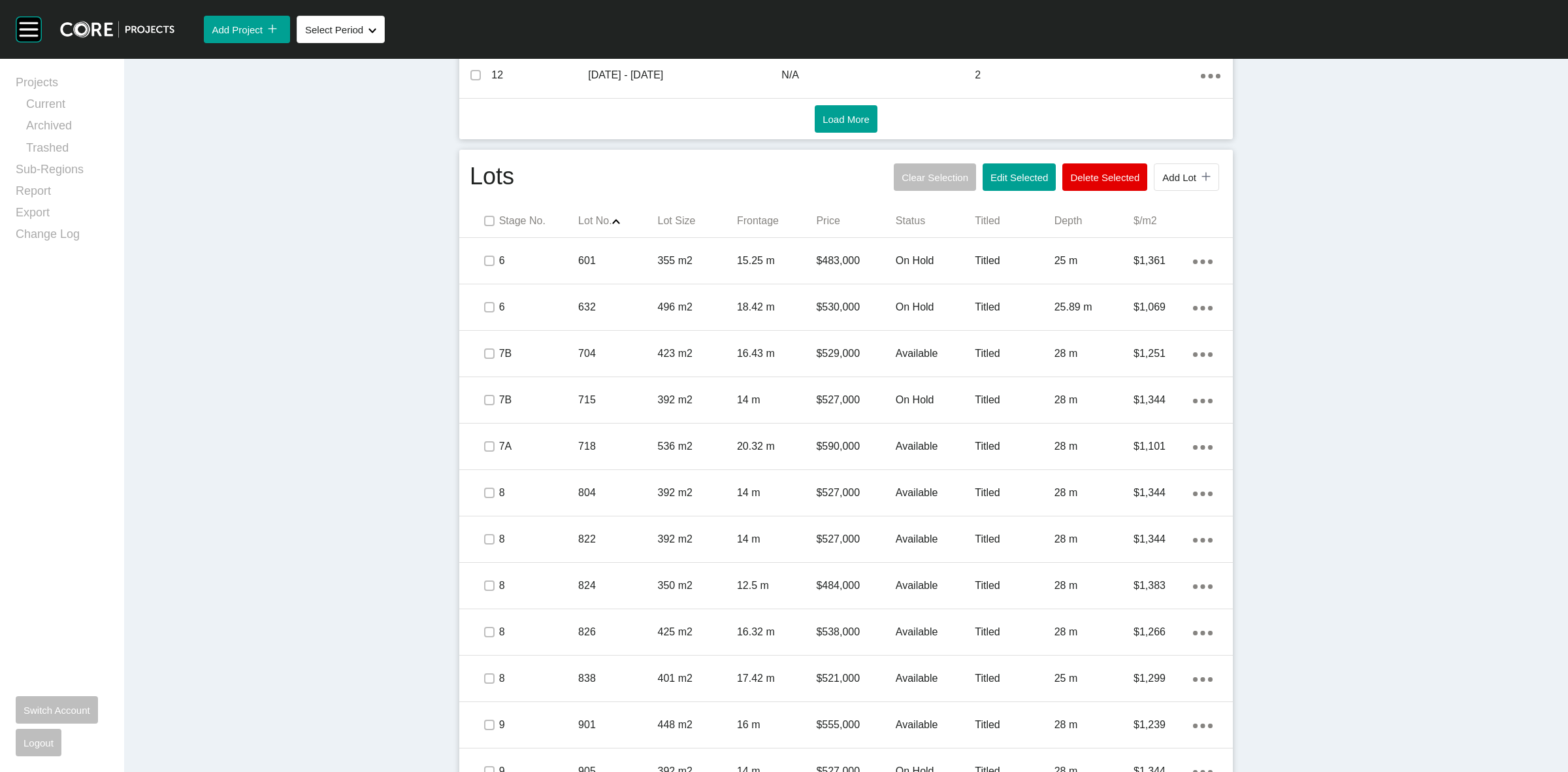
scroll to position [685, 0]
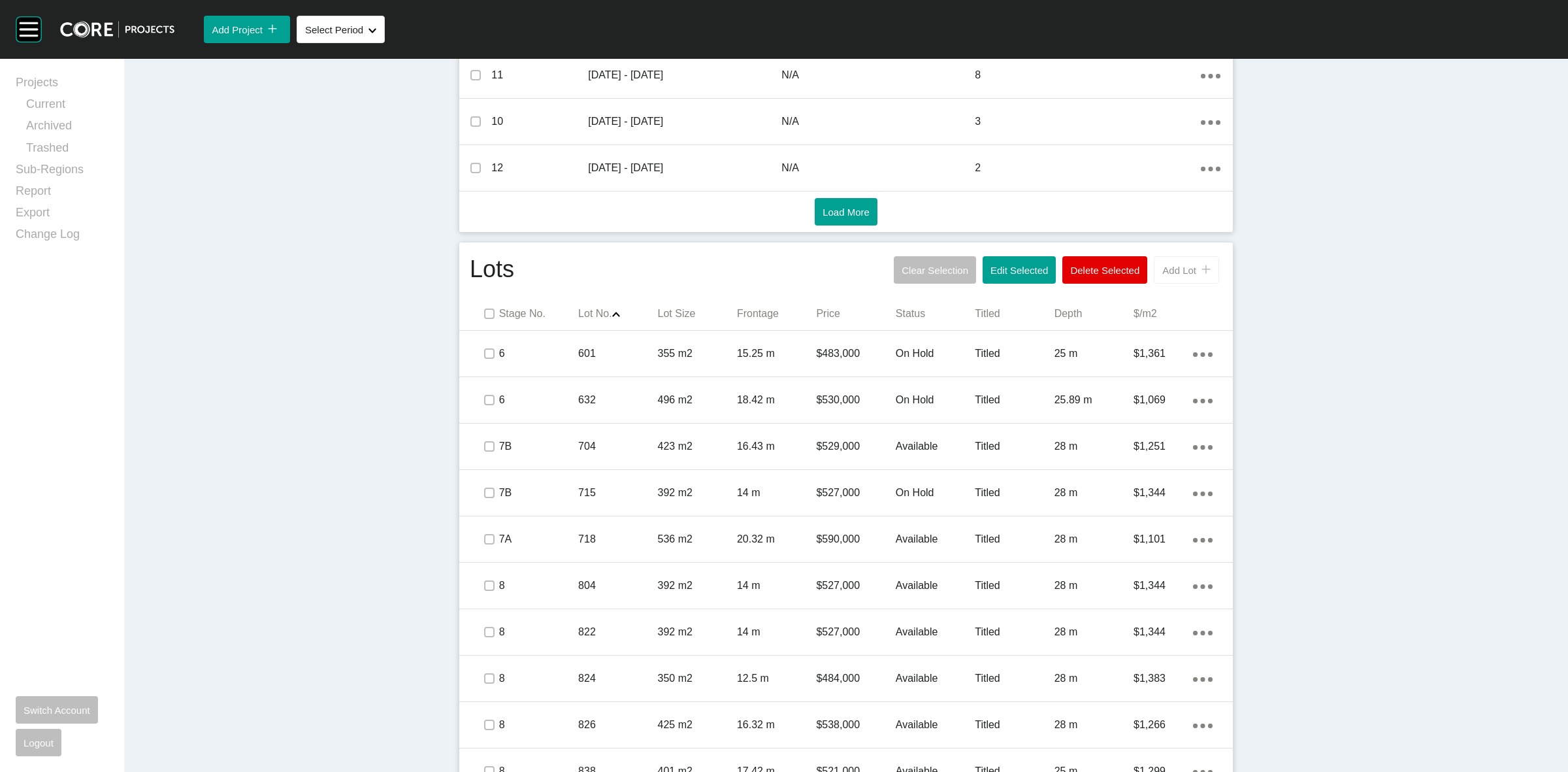
click at [1181, 266] on span "Add Lot" at bounding box center [1179, 270] width 34 height 11
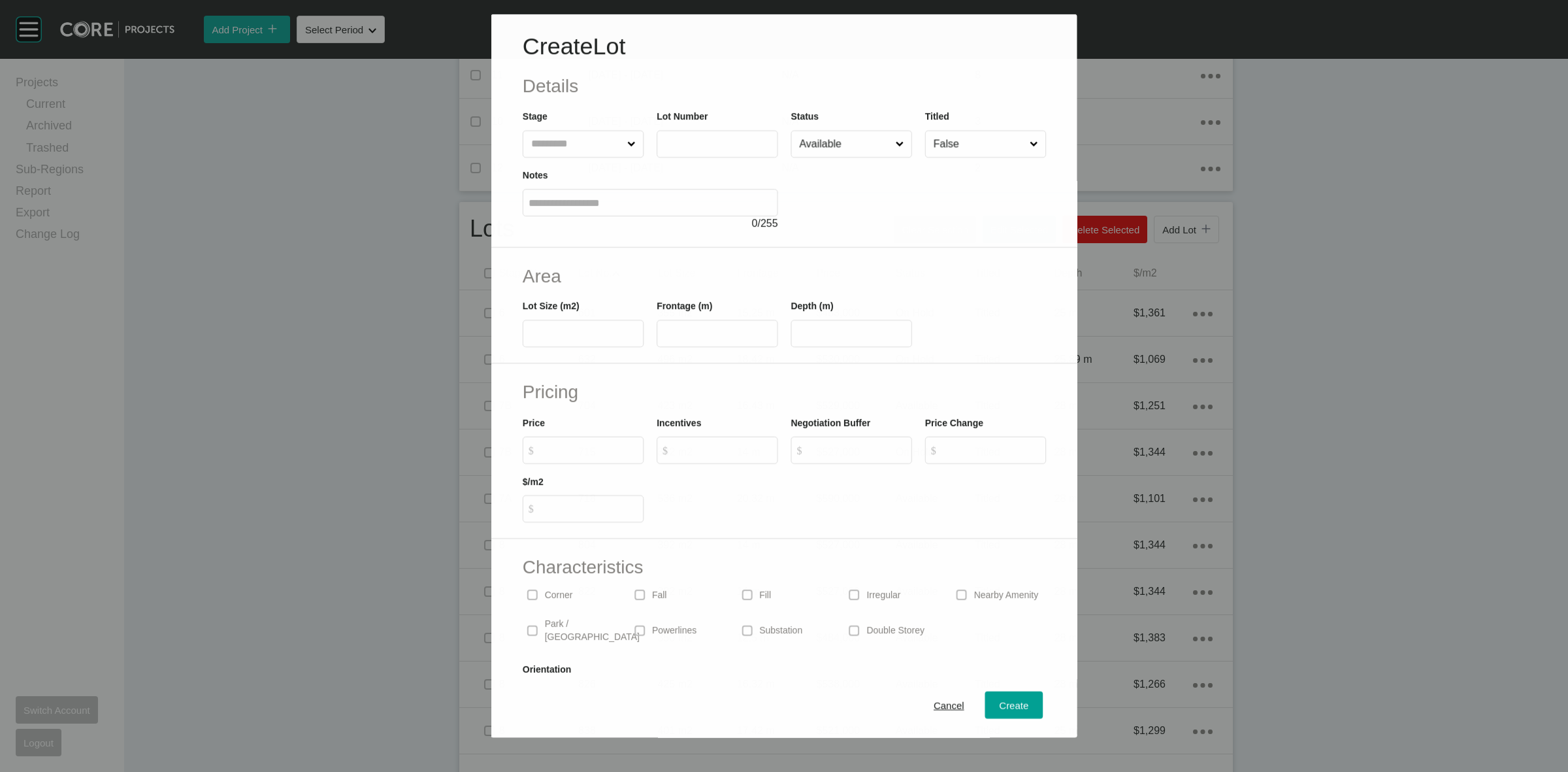
click at [548, 152] on input "text" at bounding box center [576, 143] width 96 height 26
type input "**"
type input "****"
type input "***"
type input "**"
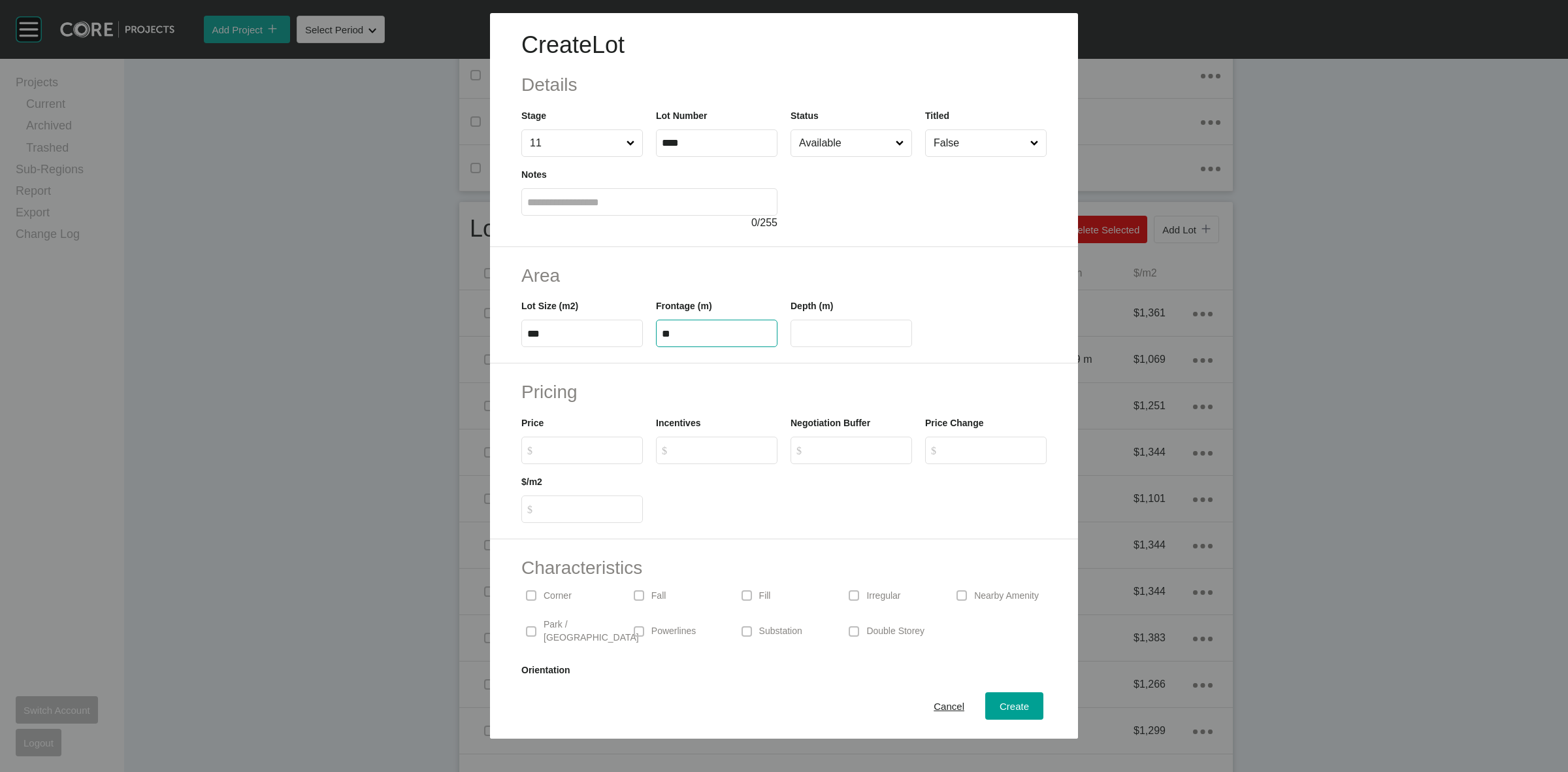
type input "**"
type input "*******"
type input "*****"
type input "*"
click at [837, 149] on input "Available" at bounding box center [844, 142] width 97 height 26
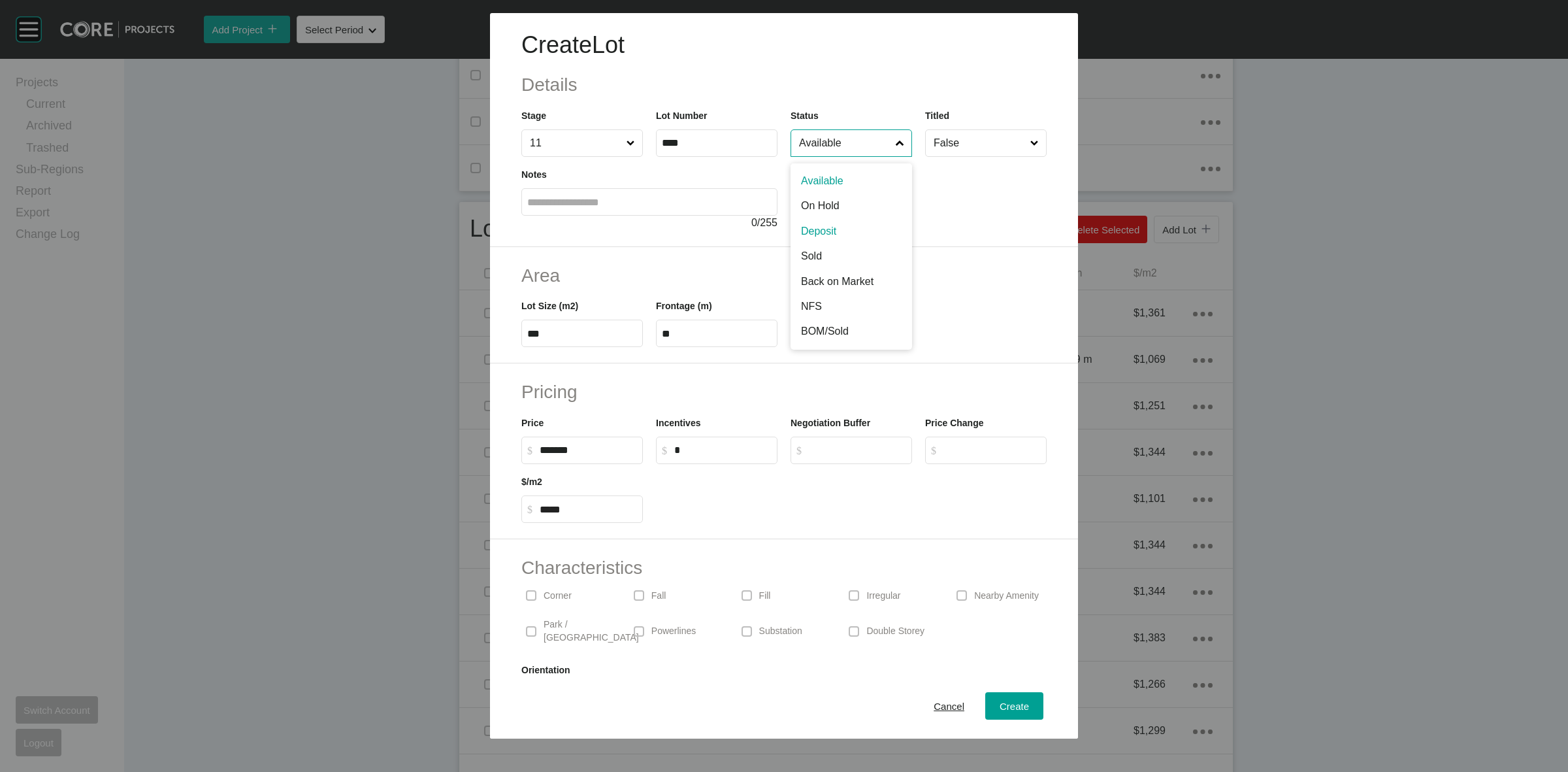
drag, startPoint x: 828, startPoint y: 222, endPoint x: 928, endPoint y: 173, distance: 111.4
click at [952, 148] on input "False" at bounding box center [979, 142] width 97 height 26
click at [1000, 709] on span "Create" at bounding box center [1014, 706] width 29 height 11
type input "*"
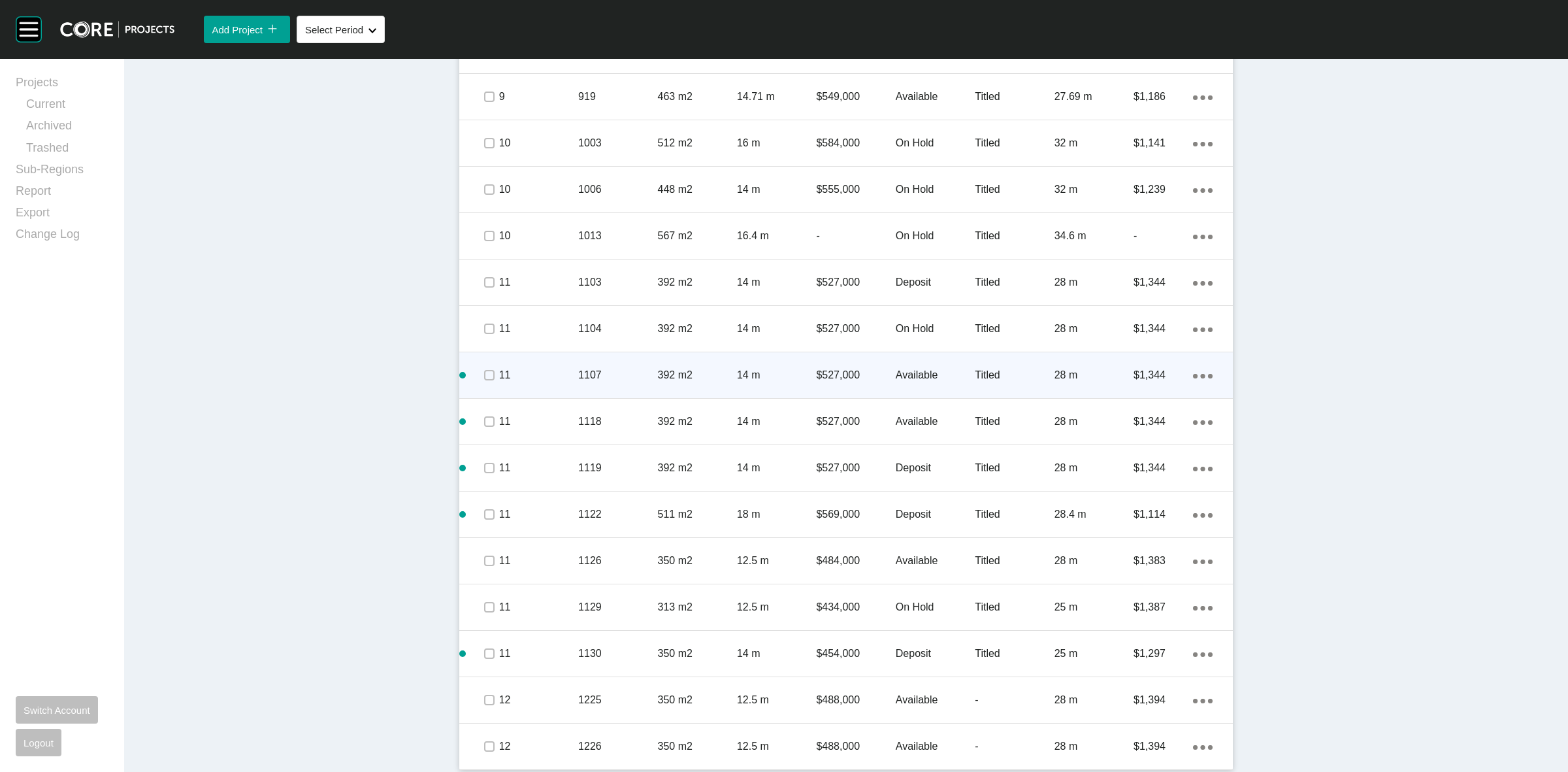
scroll to position [1687, 0]
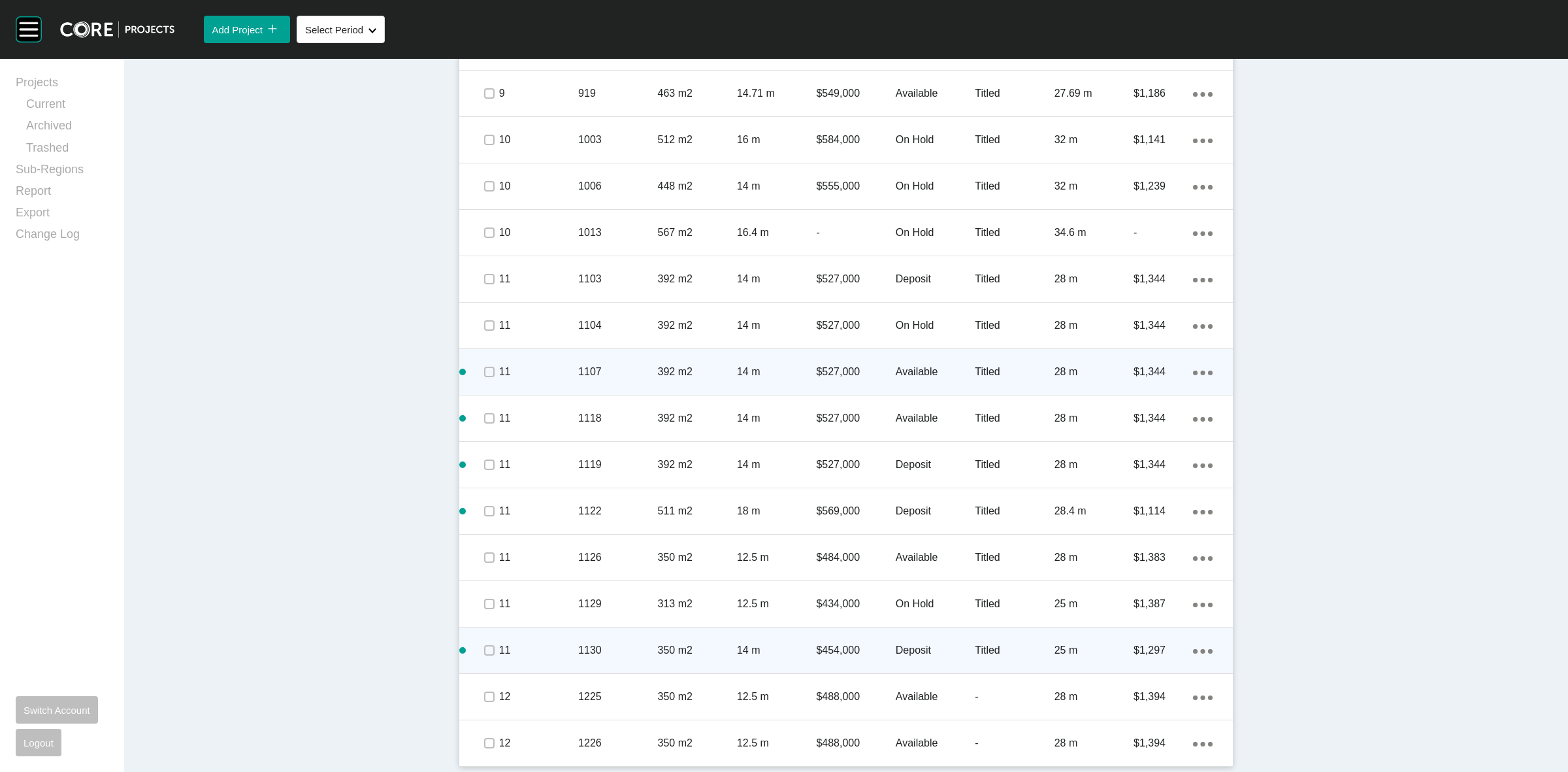
click at [1193, 651] on ellipse at bounding box center [1195, 651] width 5 height 5
click at [1148, 650] on link "Duplicate" at bounding box center [1143, 652] width 49 height 20
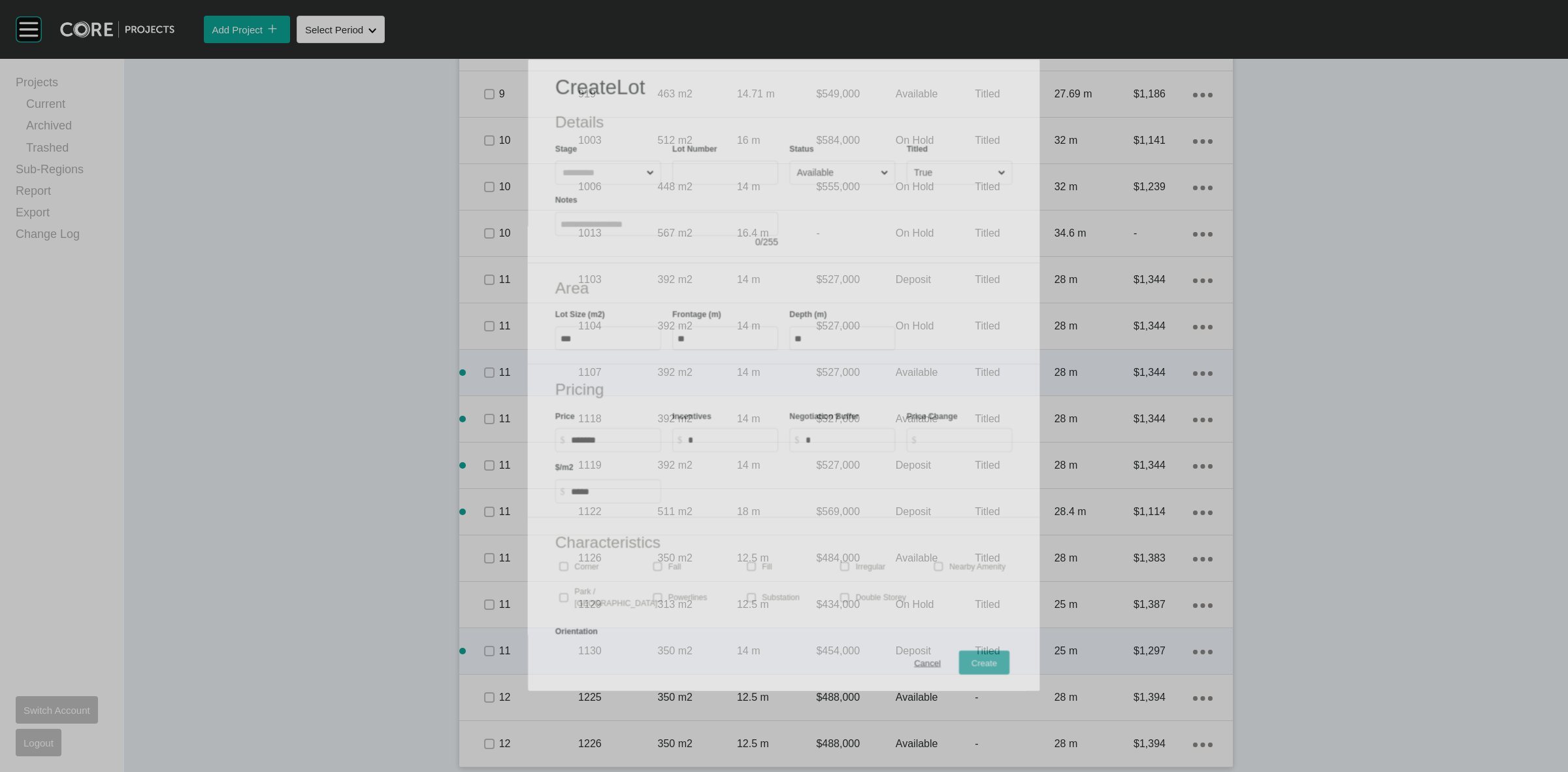
scroll to position [1647, 0]
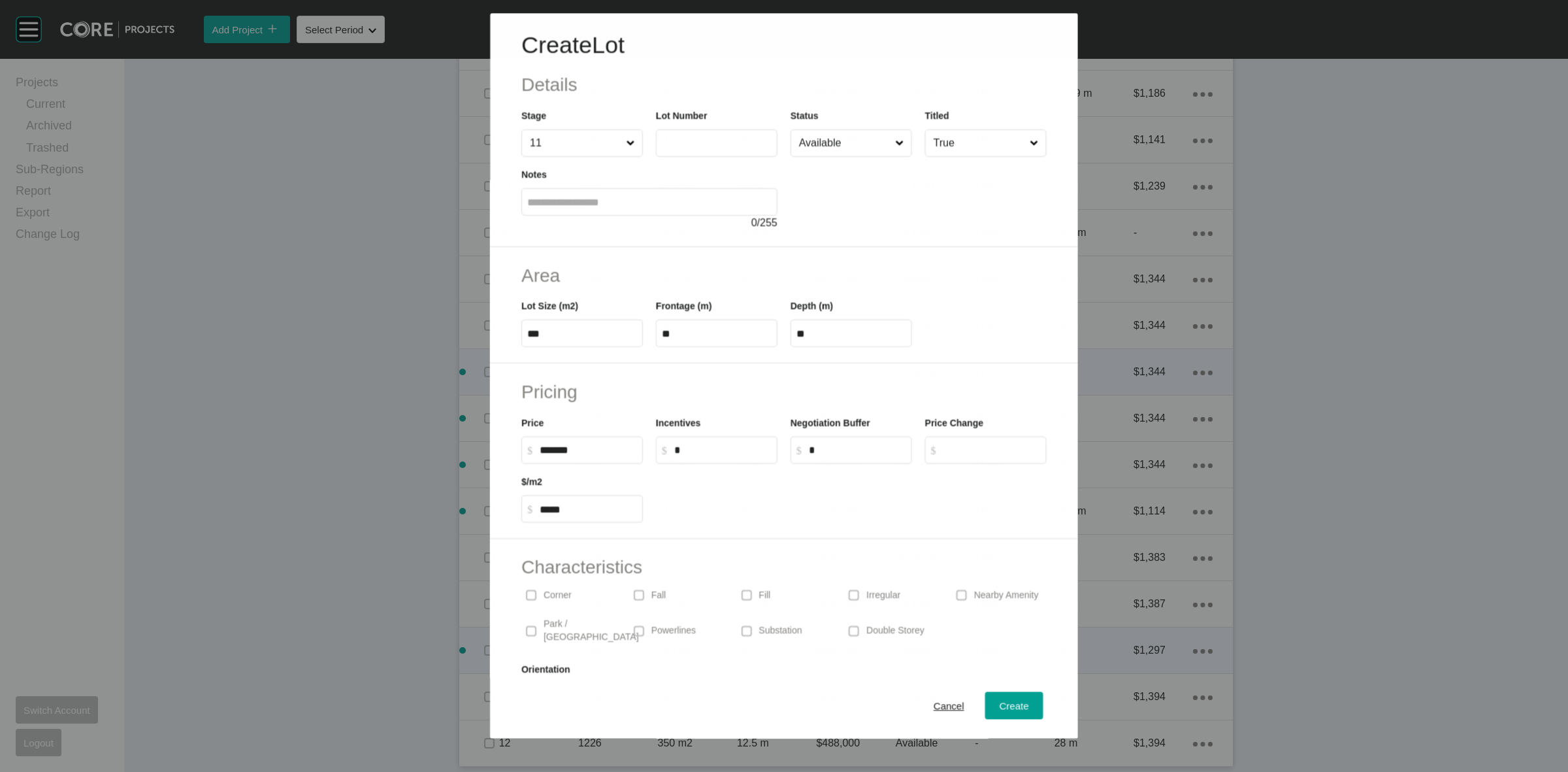
click at [729, 149] on input "text" at bounding box center [717, 143] width 110 height 11
type input "****"
click at [554, 451] on input "******" at bounding box center [589, 450] width 97 height 11
type input "*******"
type input "*****"
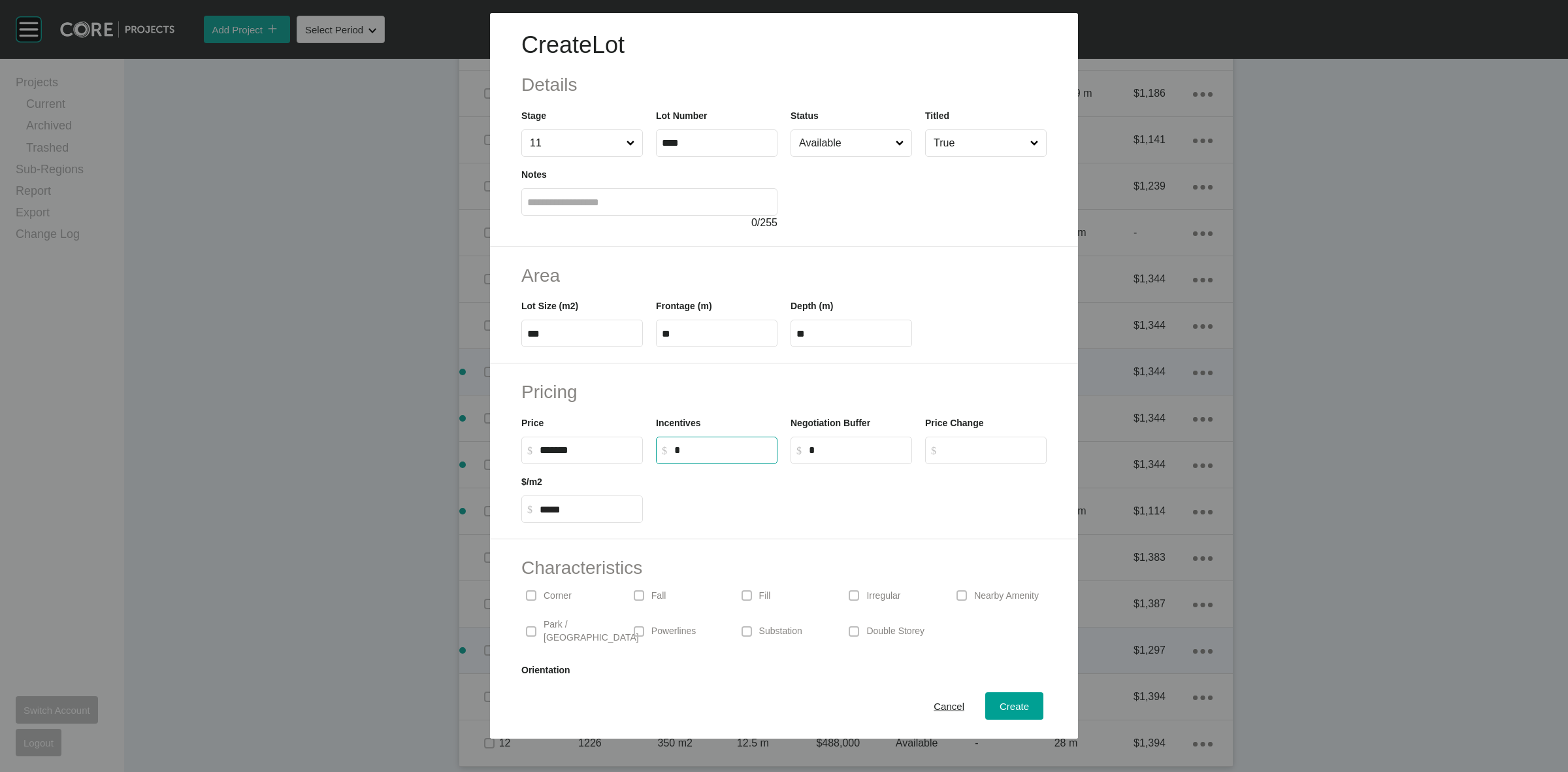
click at [960, 145] on input "True" at bounding box center [979, 142] width 97 height 26
click at [1000, 700] on span "Create" at bounding box center [1014, 706] width 29 height 11
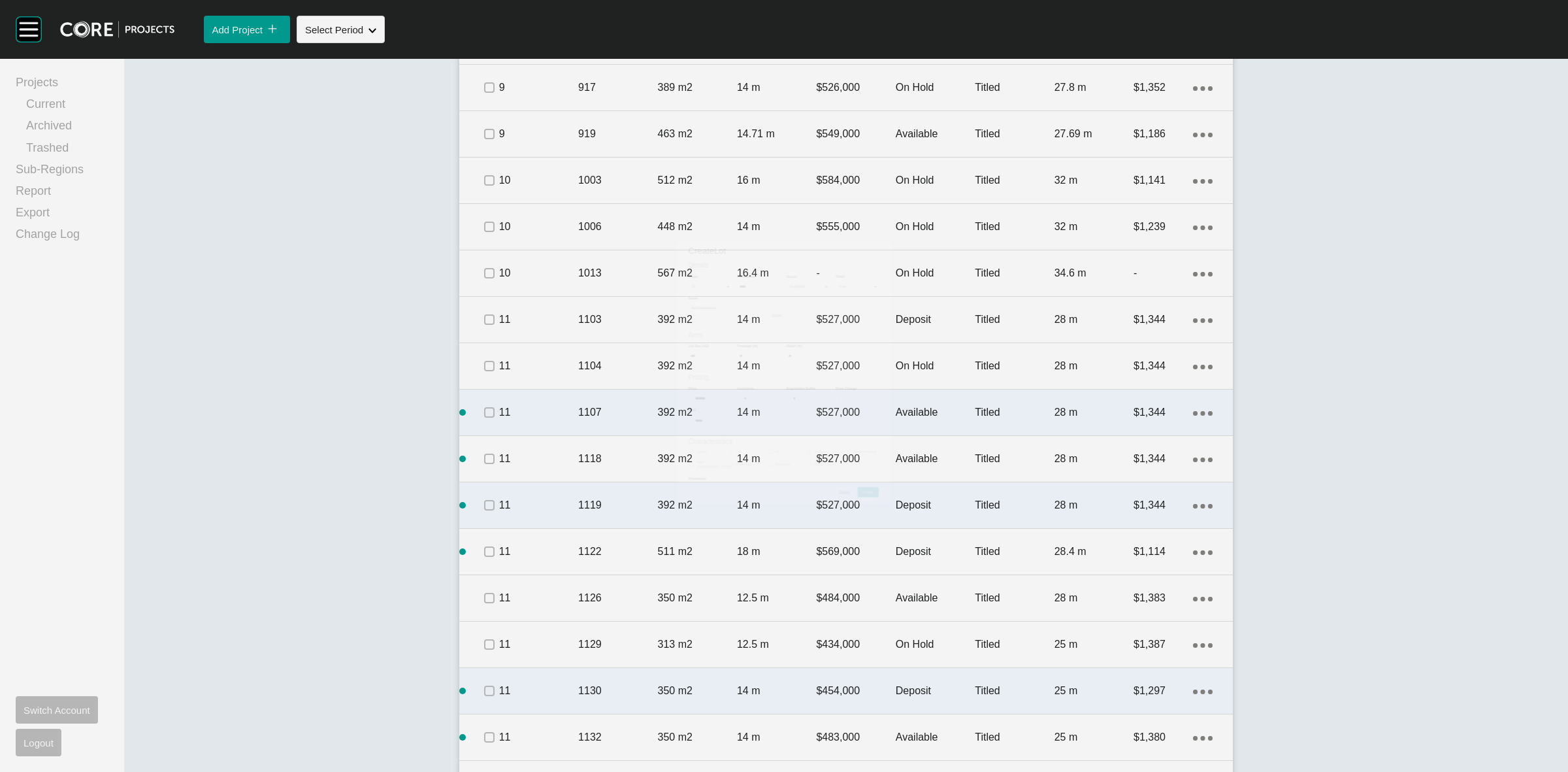
scroll to position [1687, 0]
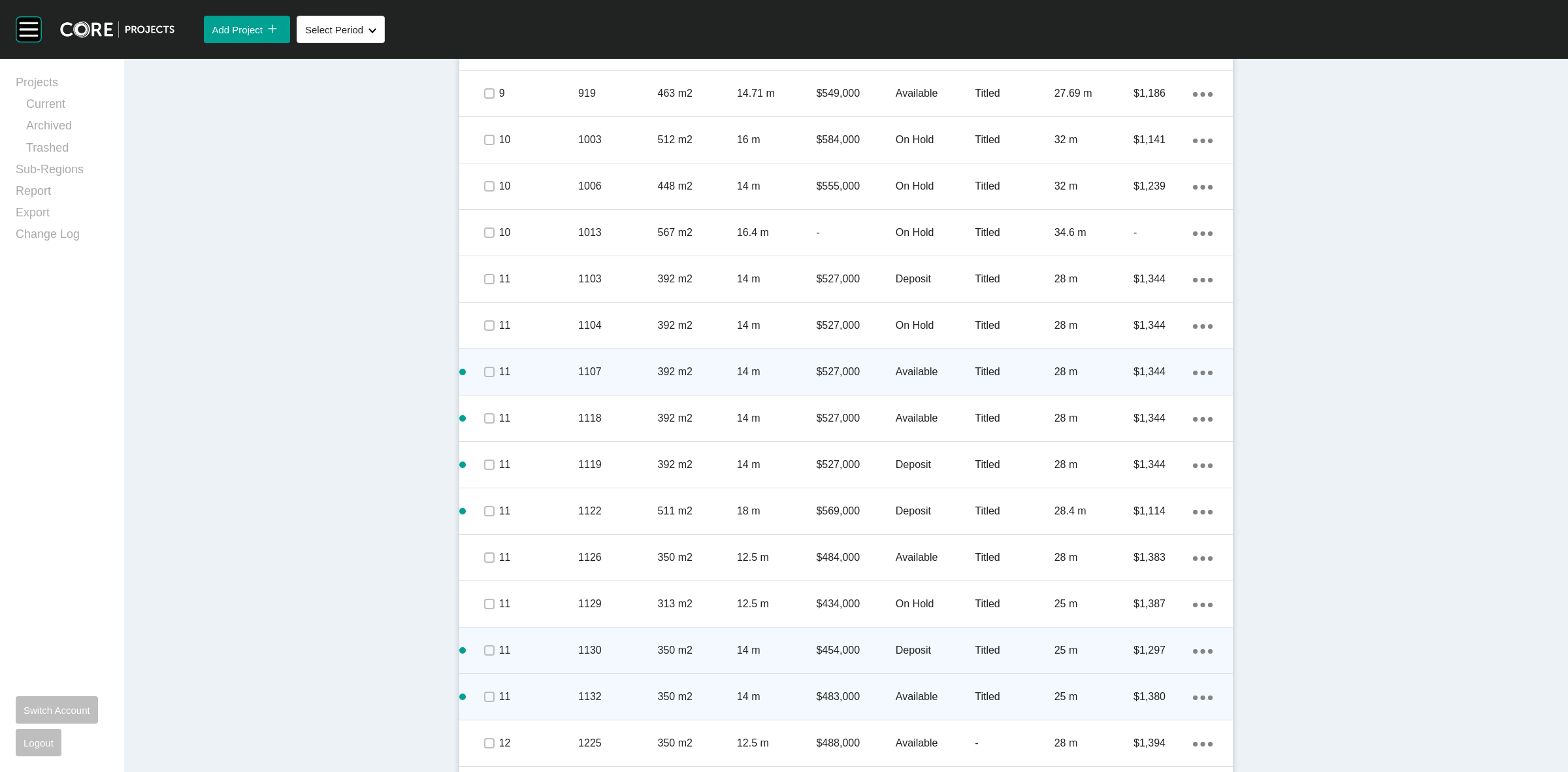
click at [635, 697] on p "1132" at bounding box center [618, 697] width 79 height 14
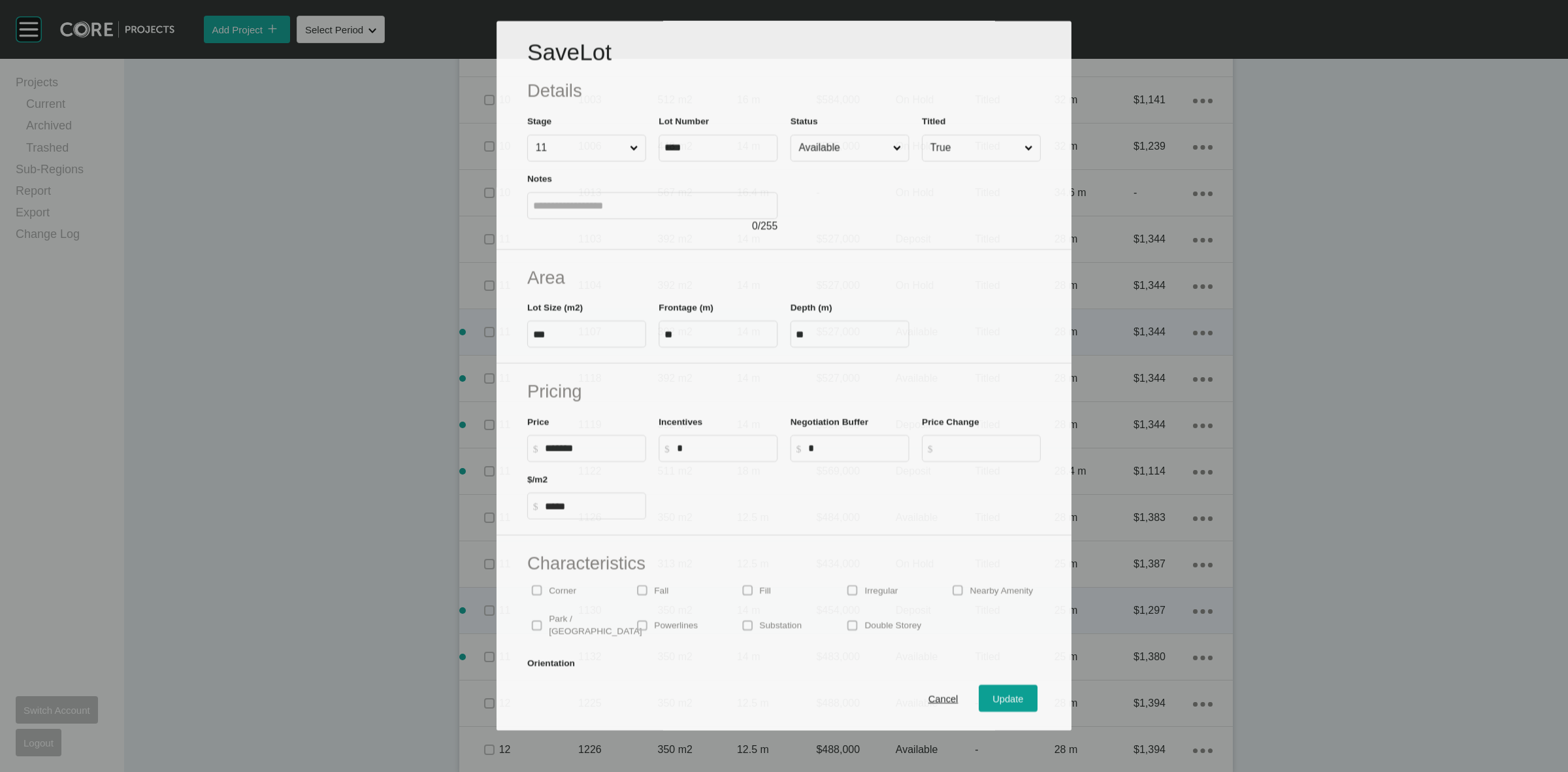
scroll to position [1647, 0]
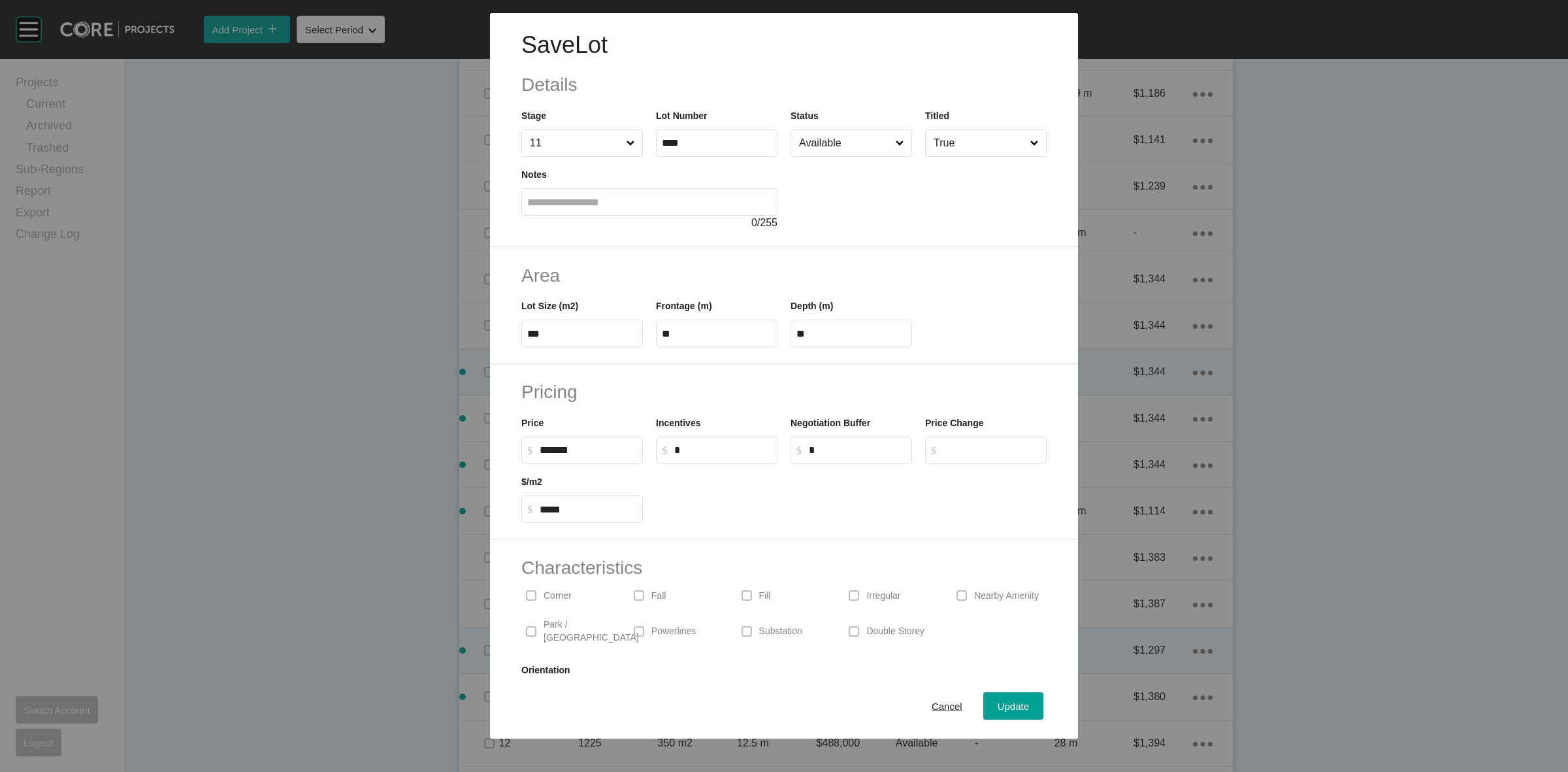
click at [835, 149] on input "Available" at bounding box center [844, 142] width 97 height 26
click at [997, 707] on span "Update" at bounding box center [1013, 706] width 31 height 11
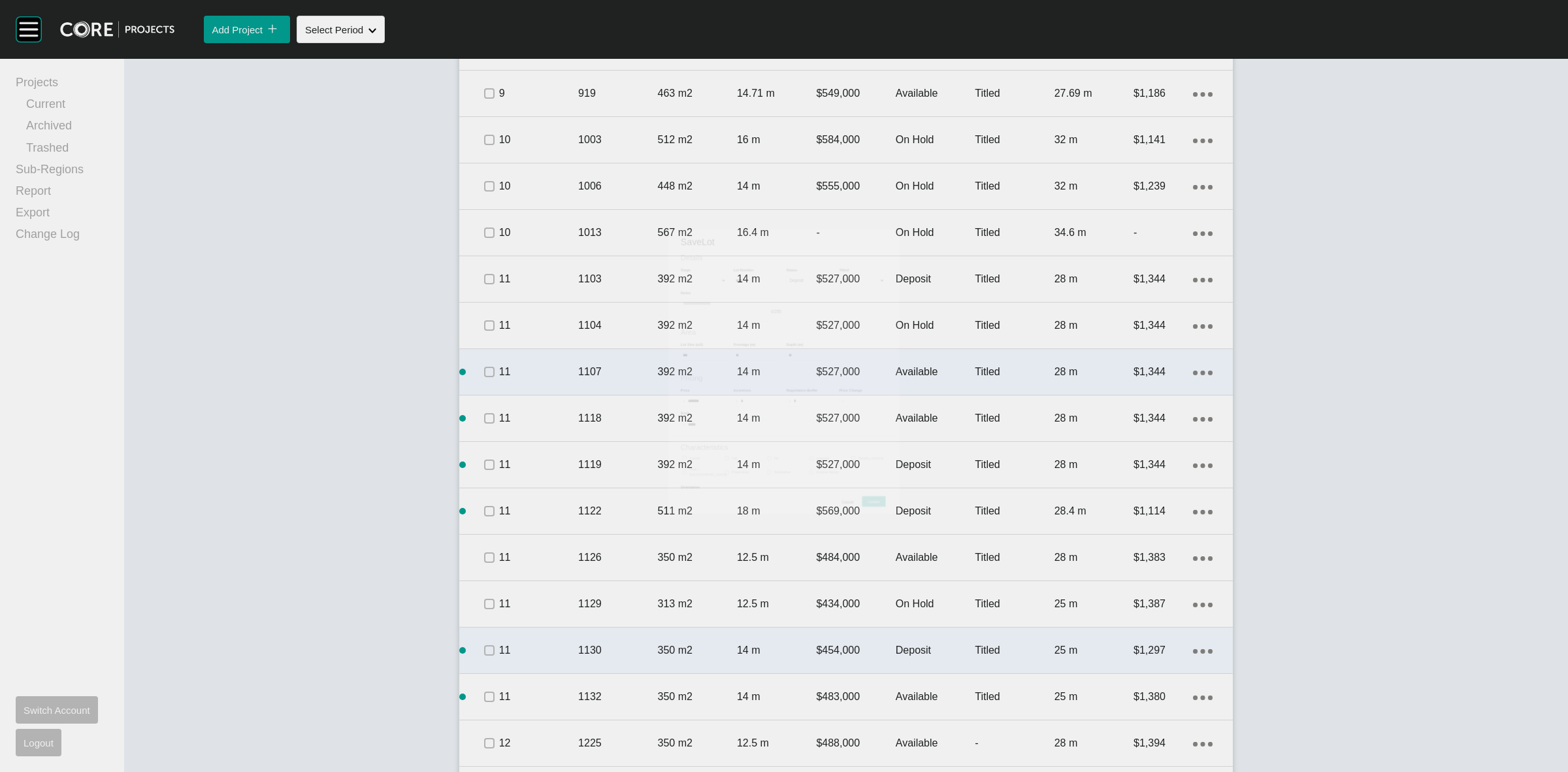
scroll to position [1687, 0]
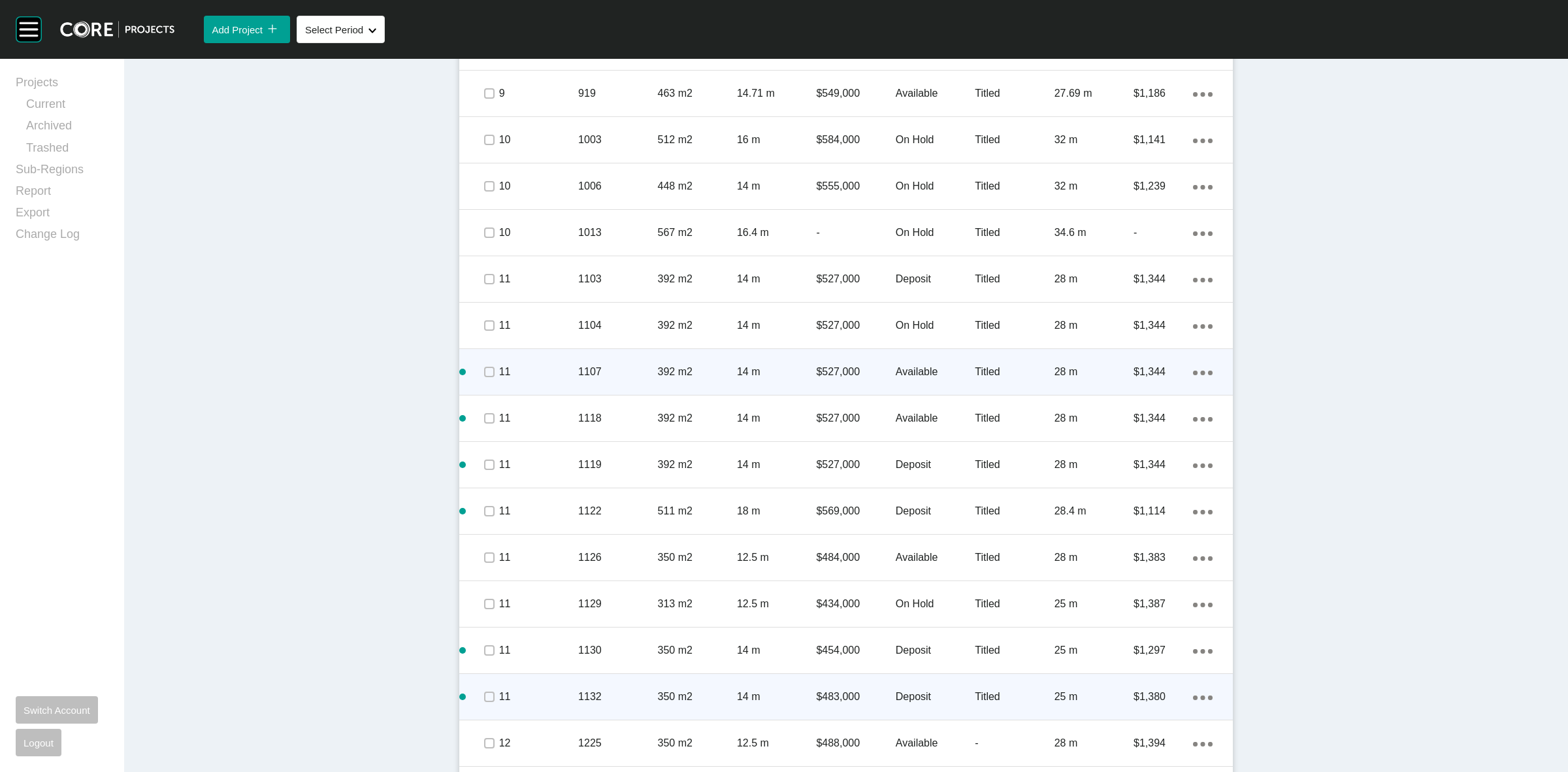
click at [1194, 697] on icon "Action Menu Dots Copy 6 Created with Sketch." at bounding box center [1203, 697] width 20 height 5
click at [1158, 695] on link "Duplicate" at bounding box center [1143, 698] width 49 height 20
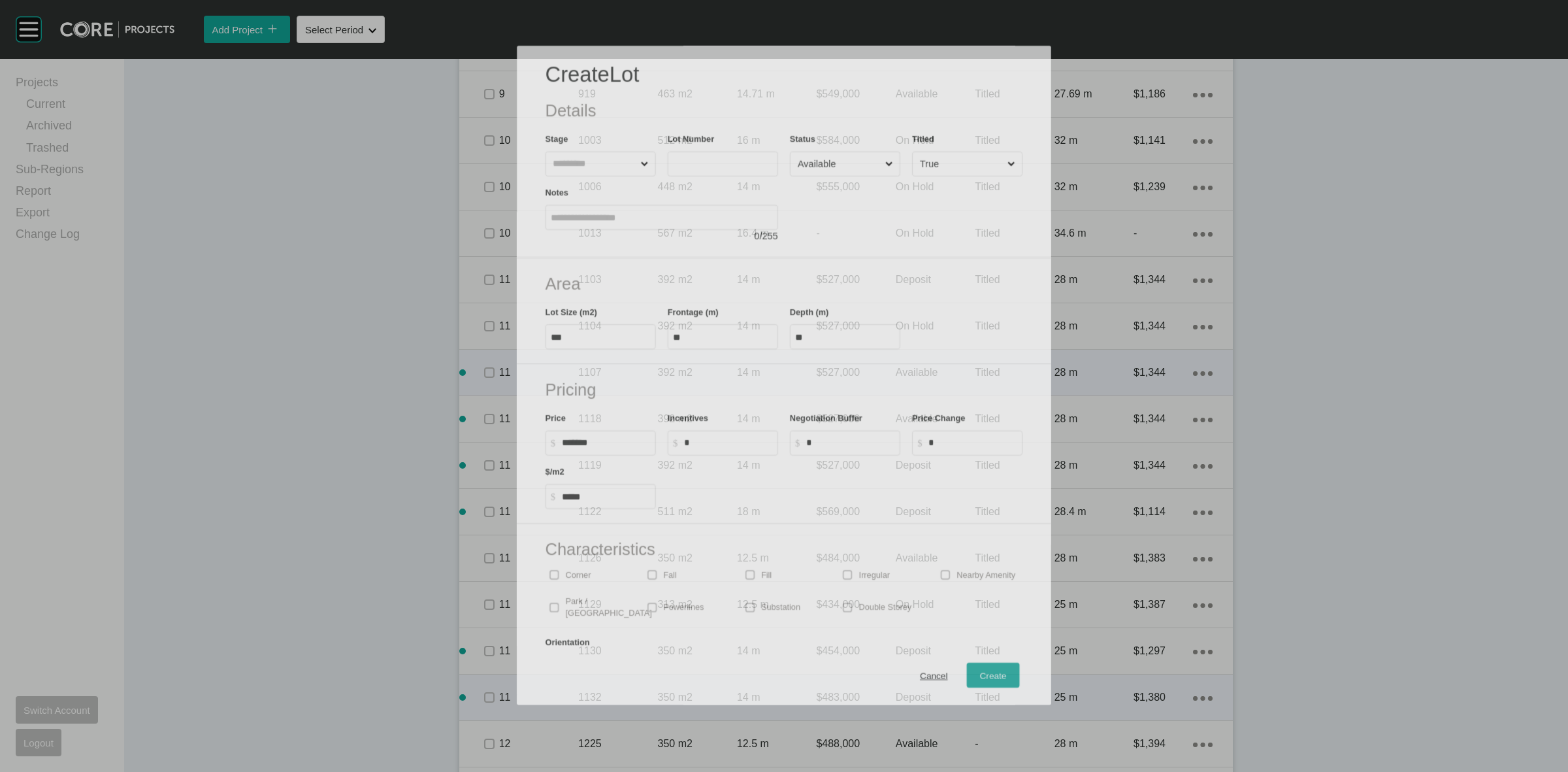
scroll to position [1647, 0]
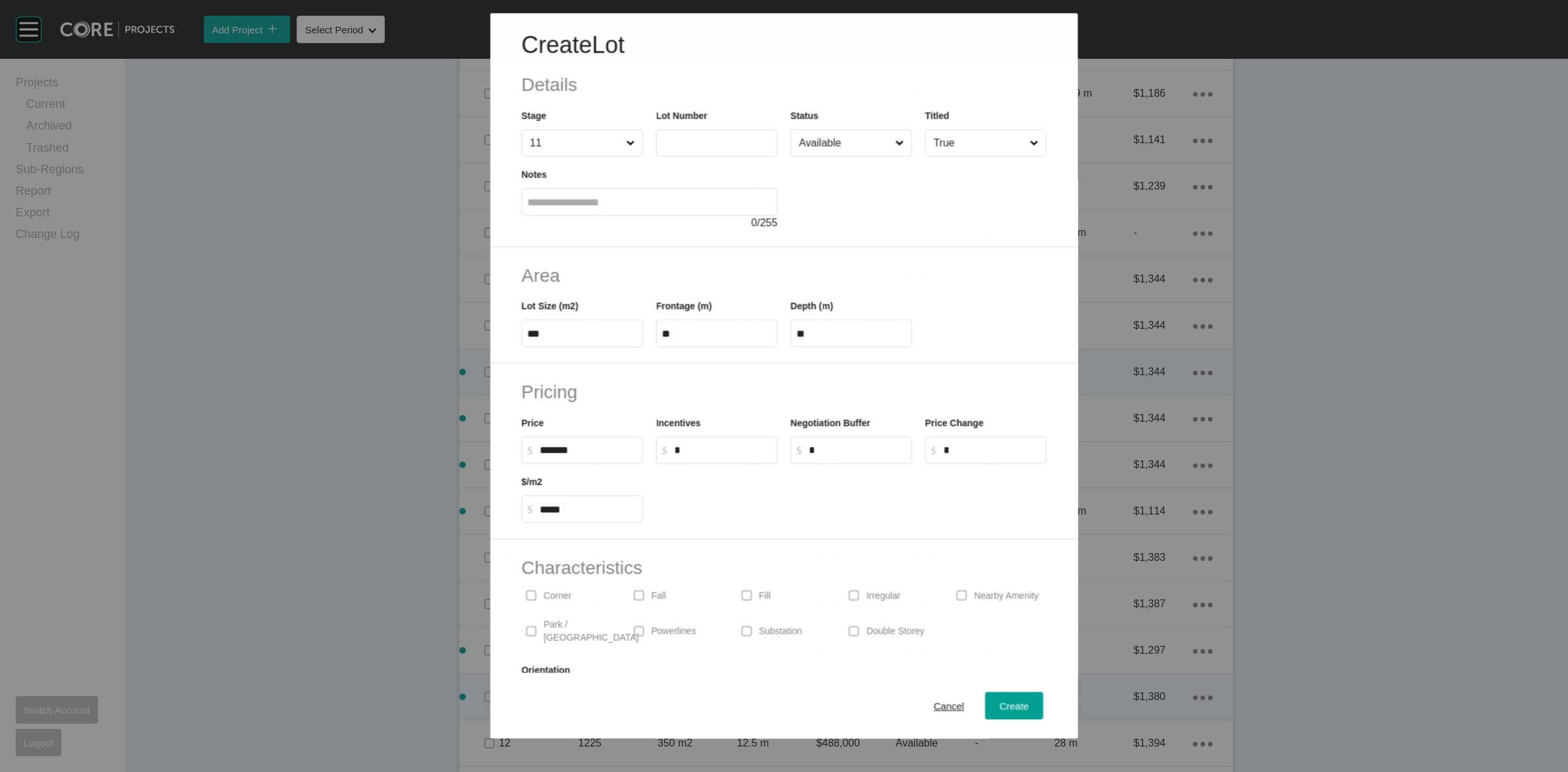
click at [681, 147] on input "text" at bounding box center [717, 143] width 110 height 11
type input "****"
click at [799, 144] on input "Available" at bounding box center [844, 142] width 97 height 26
click at [1000, 706] on span "Create" at bounding box center [1014, 706] width 29 height 11
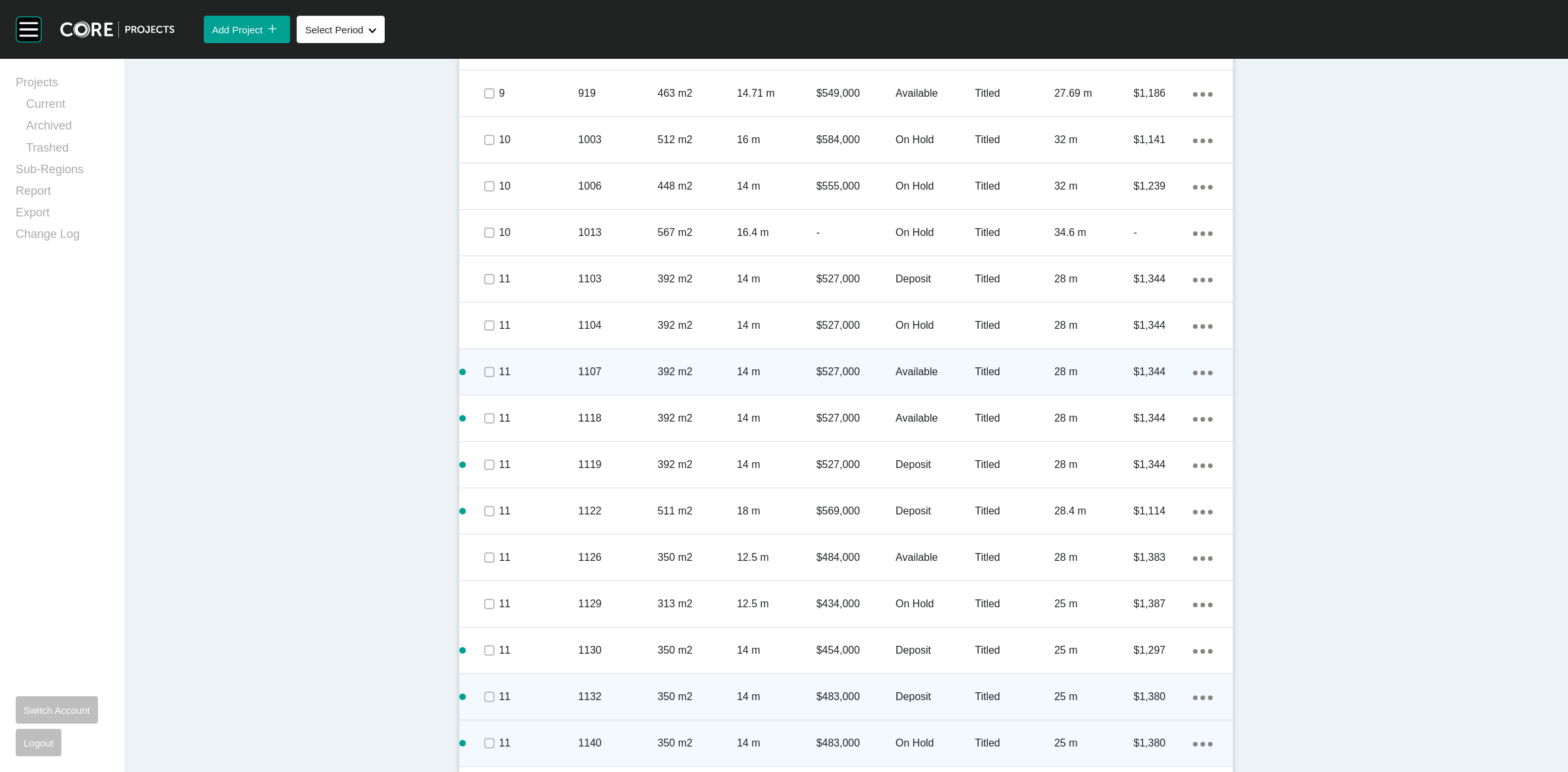
click at [606, 737] on p "1140" at bounding box center [618, 743] width 79 height 14
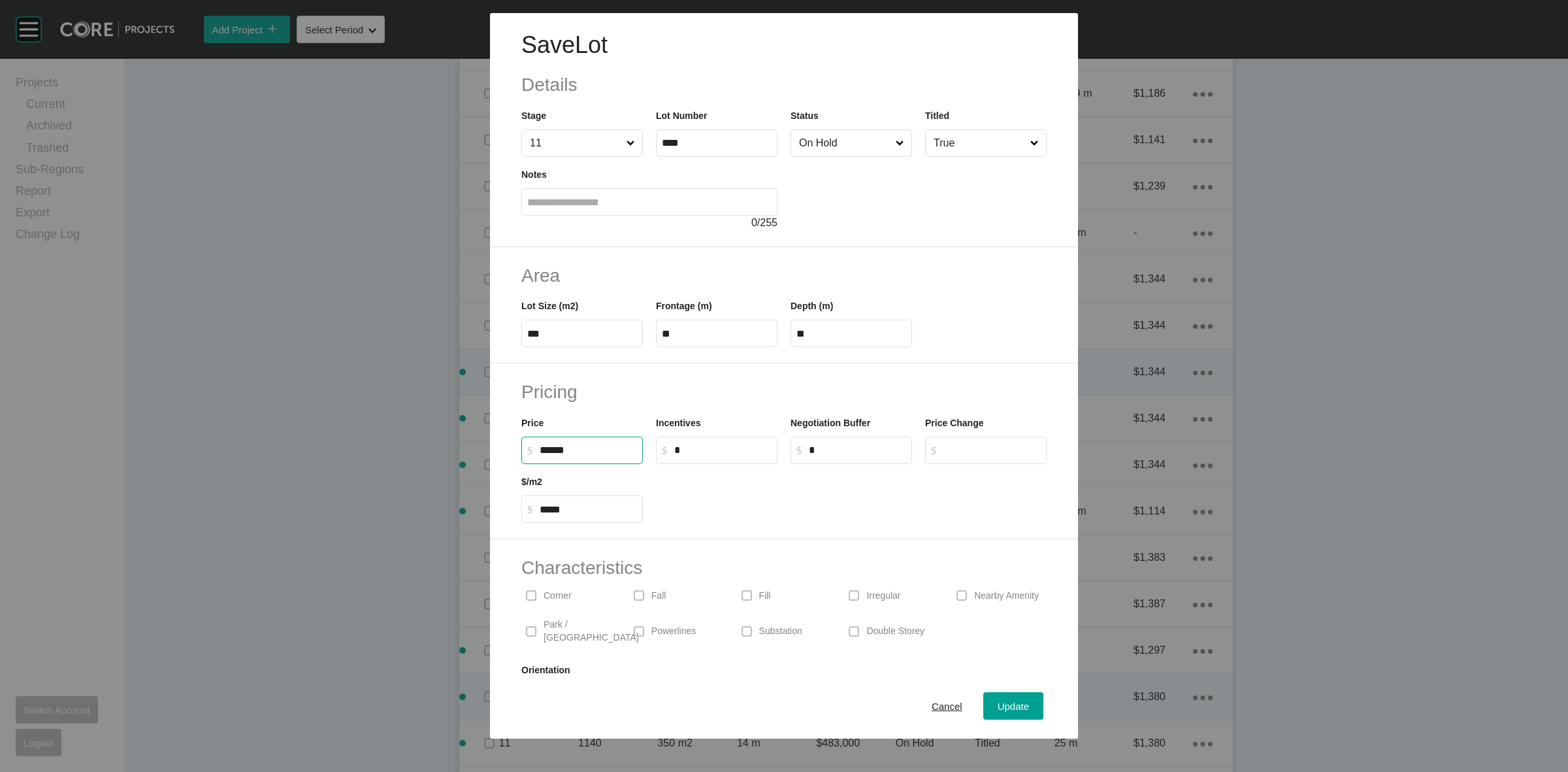
click at [557, 450] on input "******" at bounding box center [589, 450] width 97 height 11
type input "*******"
type input "*****"
click at [997, 704] on span "Update" at bounding box center [1013, 706] width 31 height 11
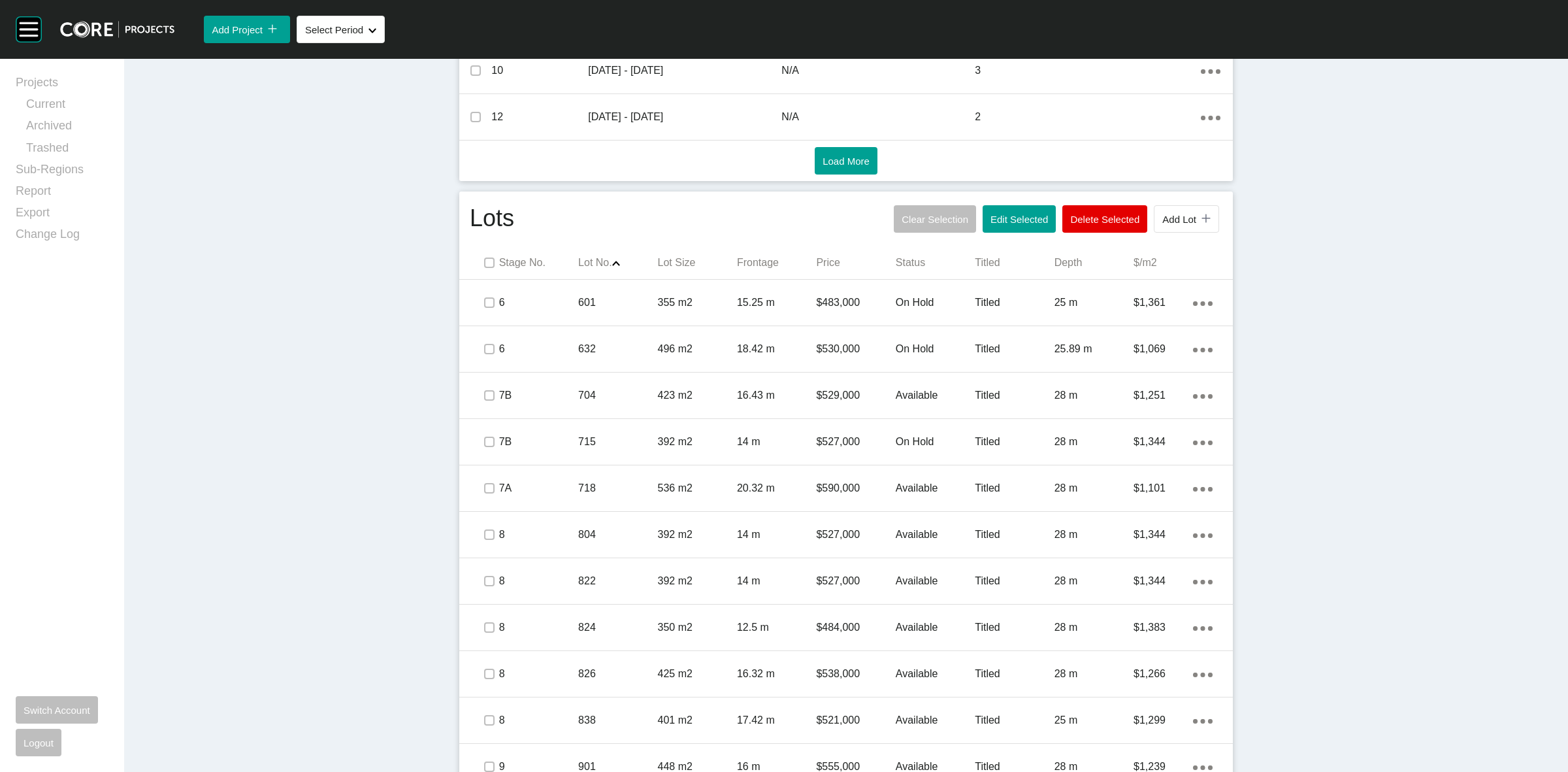
scroll to position [707, 0]
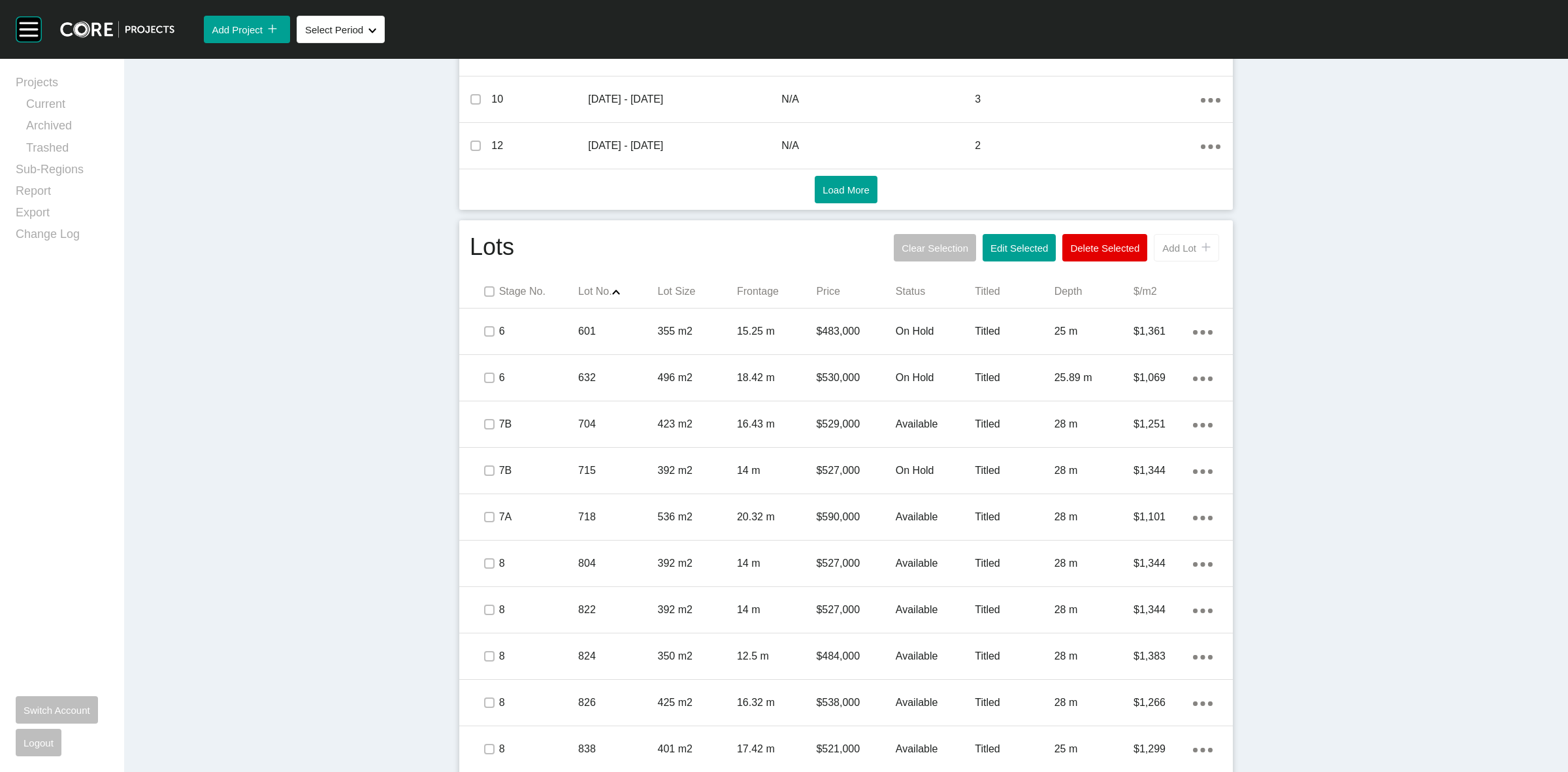
click at [1180, 254] on button "Add Lot icon/tick copy 11 Created with Sketch." at bounding box center [1186, 248] width 65 height 28
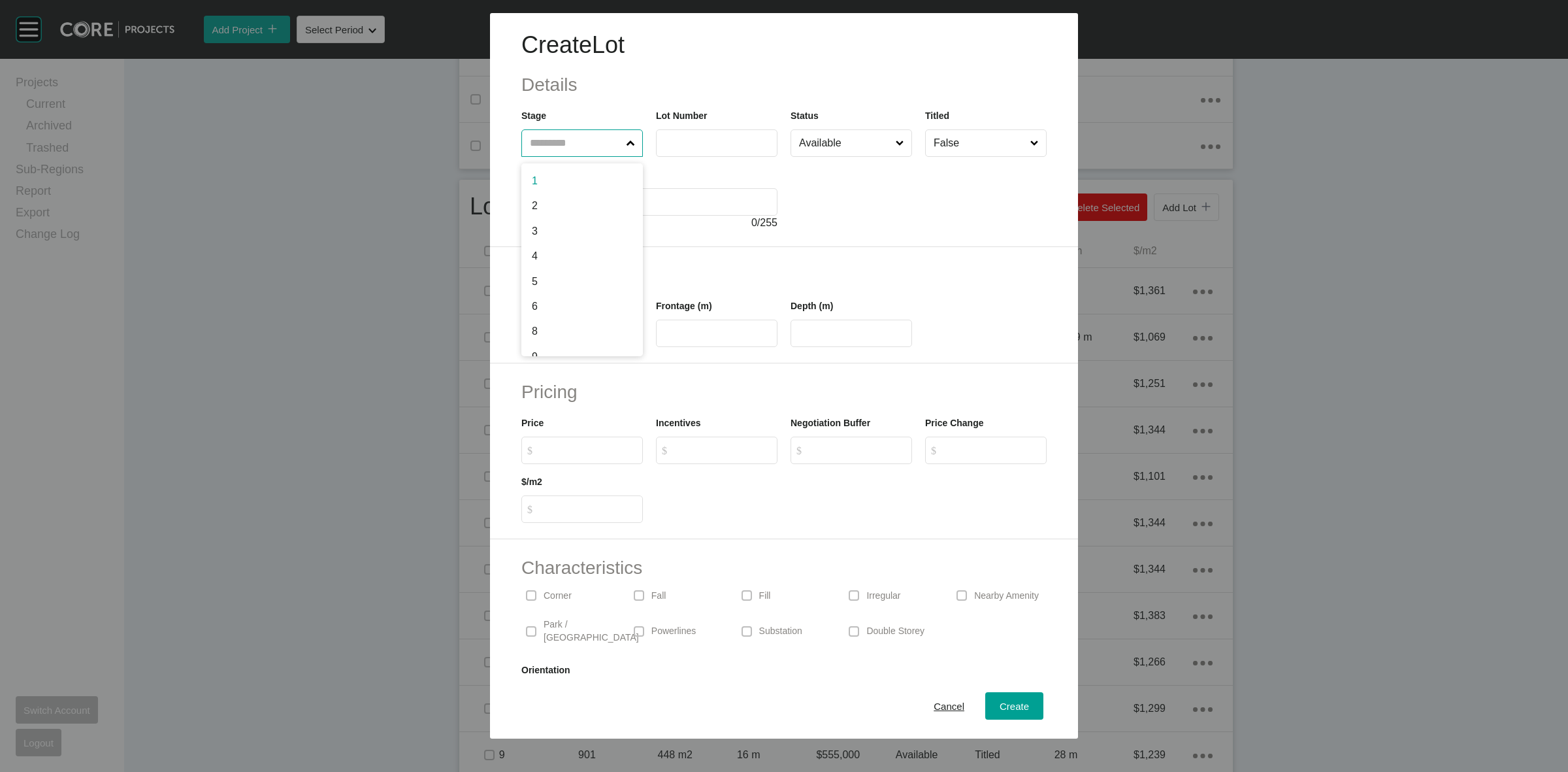
click at [573, 148] on input "text" at bounding box center [575, 142] width 97 height 26
type input "**"
type input "****"
type input "***"
type input "****"
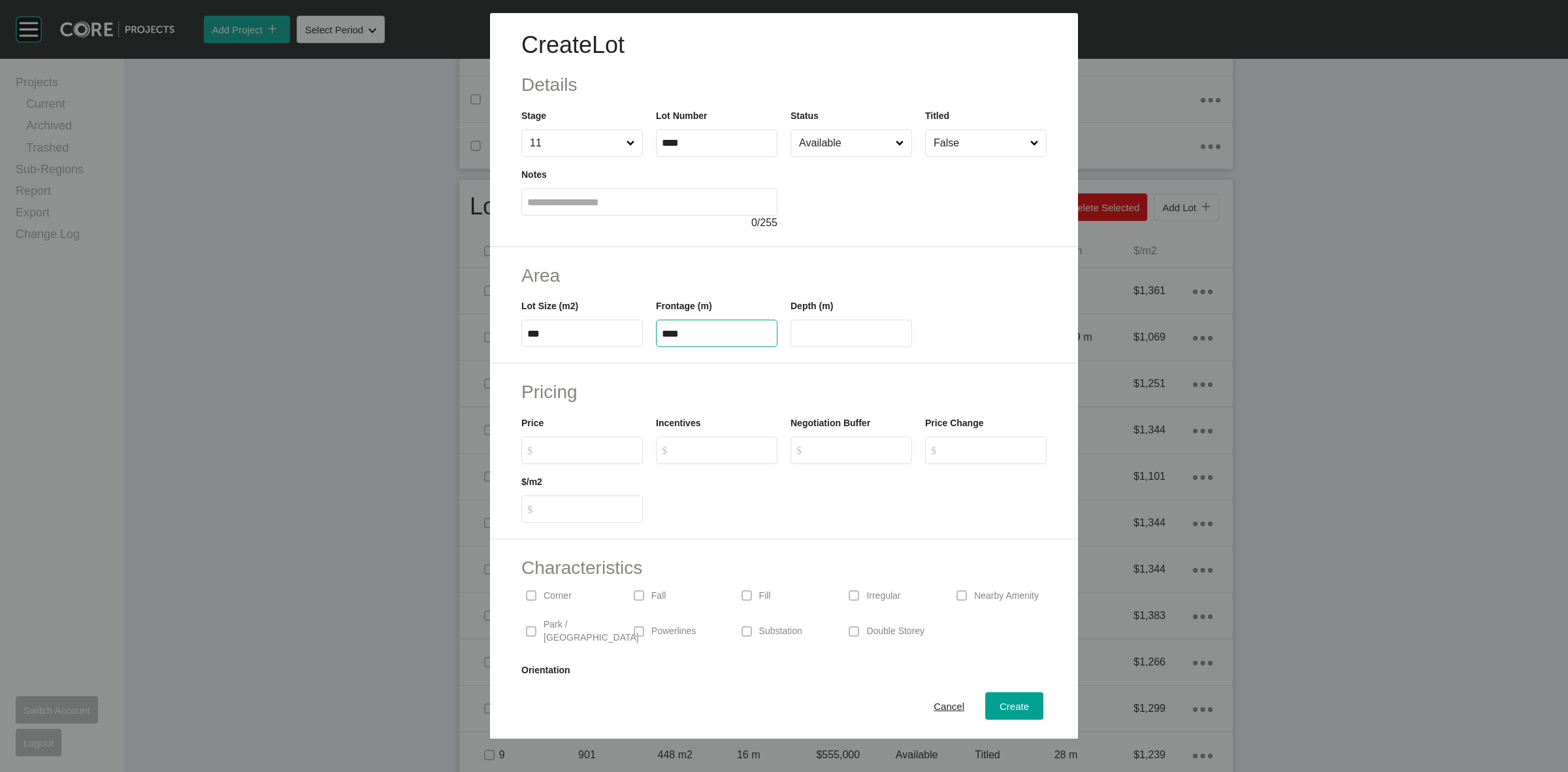
type input "****"
type input "*******"
type input "*****"
type input "*"
click at [828, 153] on input "Available" at bounding box center [844, 142] width 97 height 26
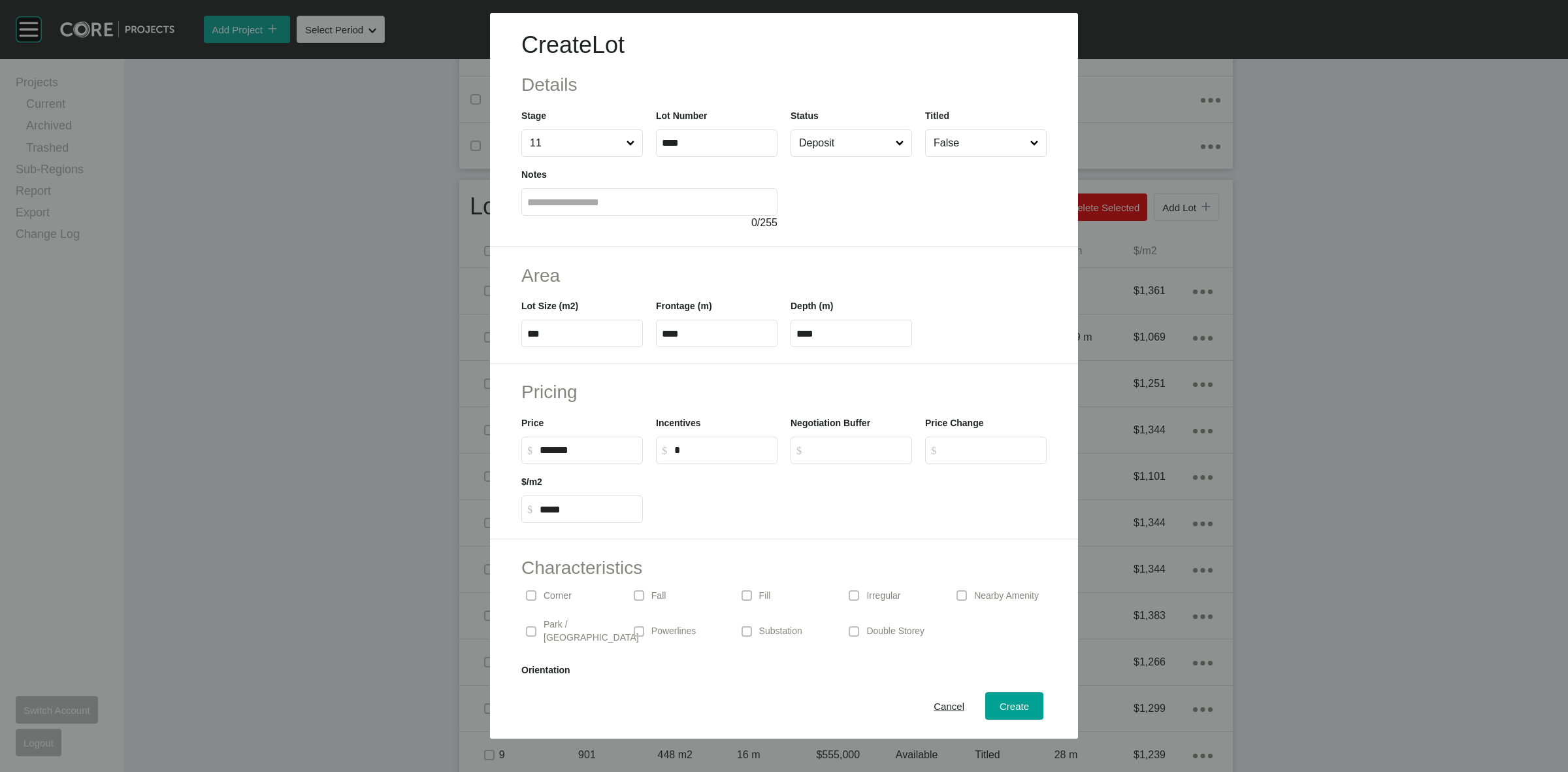
click at [978, 149] on input "False" at bounding box center [979, 142] width 97 height 26
click at [1013, 700] on span "Create" at bounding box center [1014, 706] width 29 height 11
type input "*"
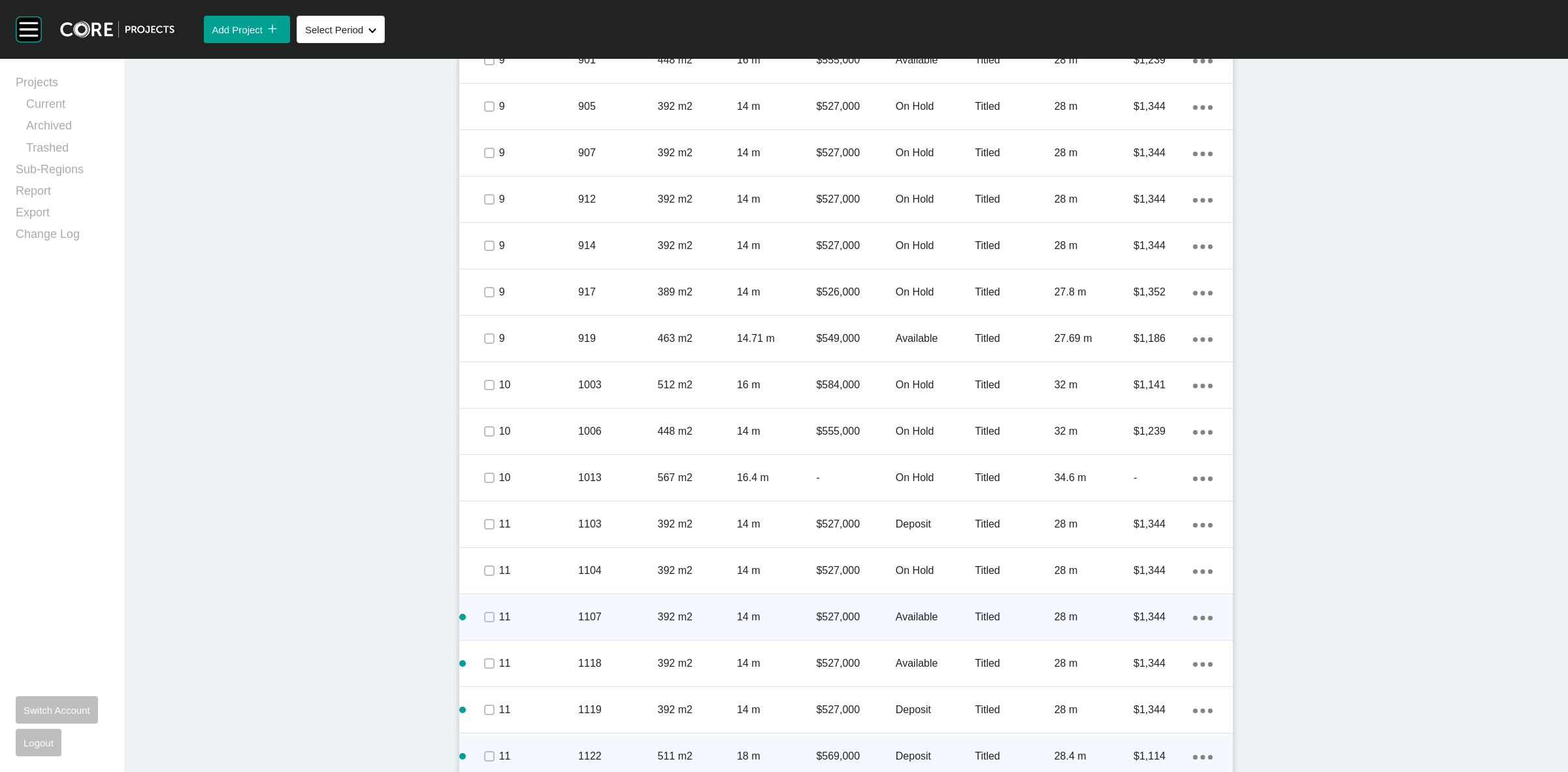
scroll to position [1826, 0]
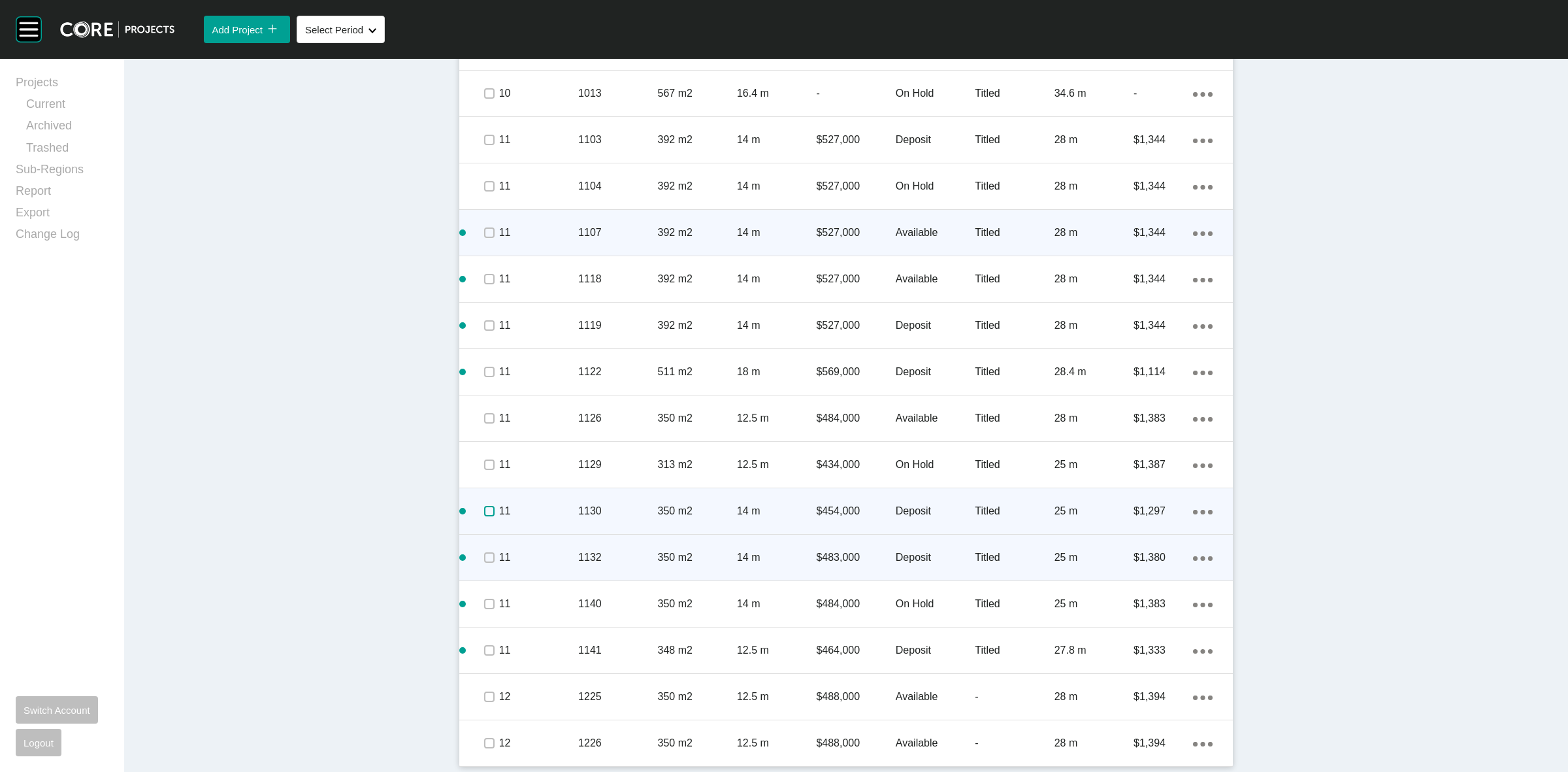
click at [484, 513] on label at bounding box center [489, 510] width 10 height 10
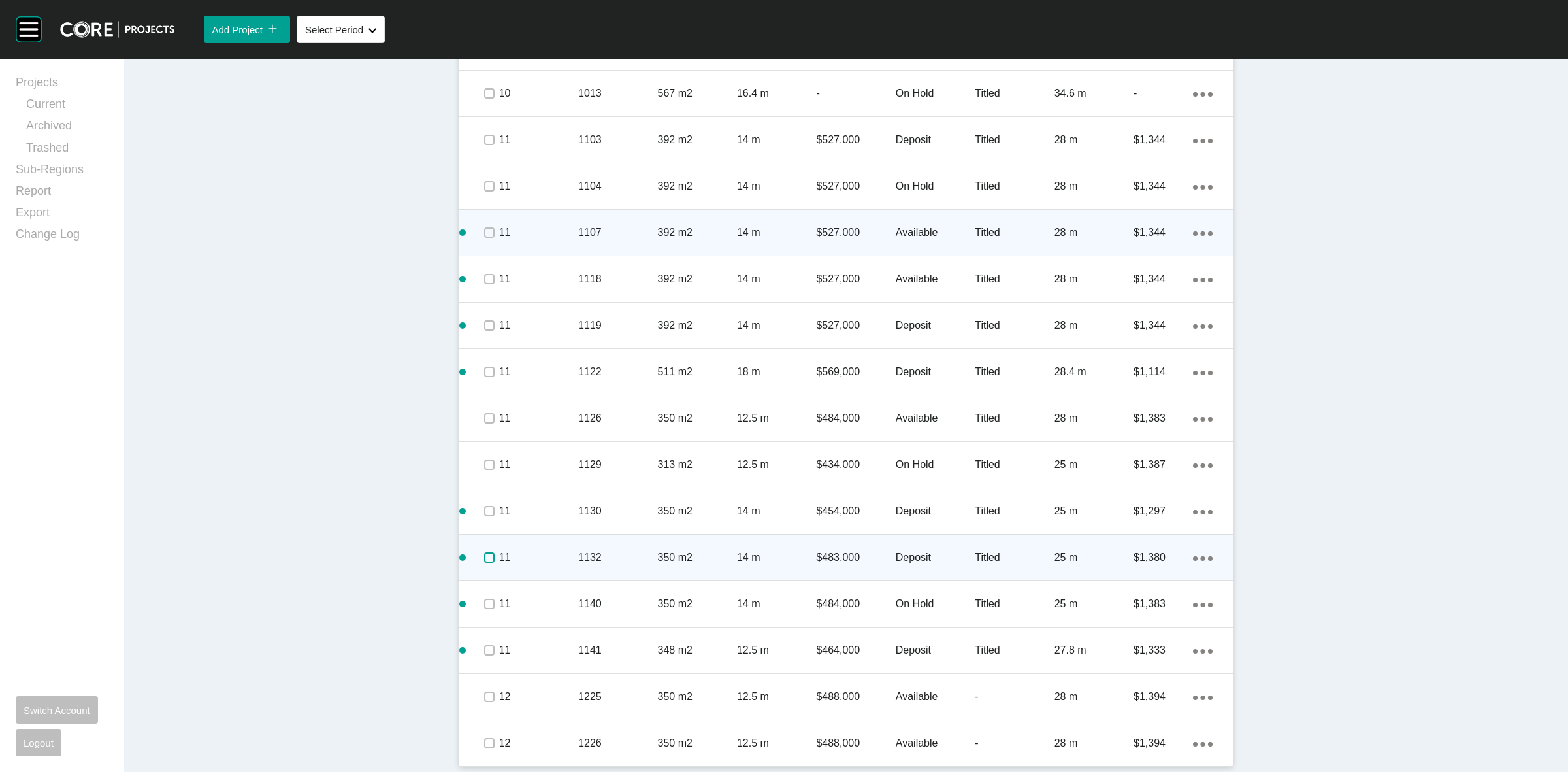
drag, startPoint x: 480, startPoint y: 553, endPoint x: 480, endPoint y: 597, distance: 44.0
click at [484, 557] on label at bounding box center [489, 557] width 10 height 10
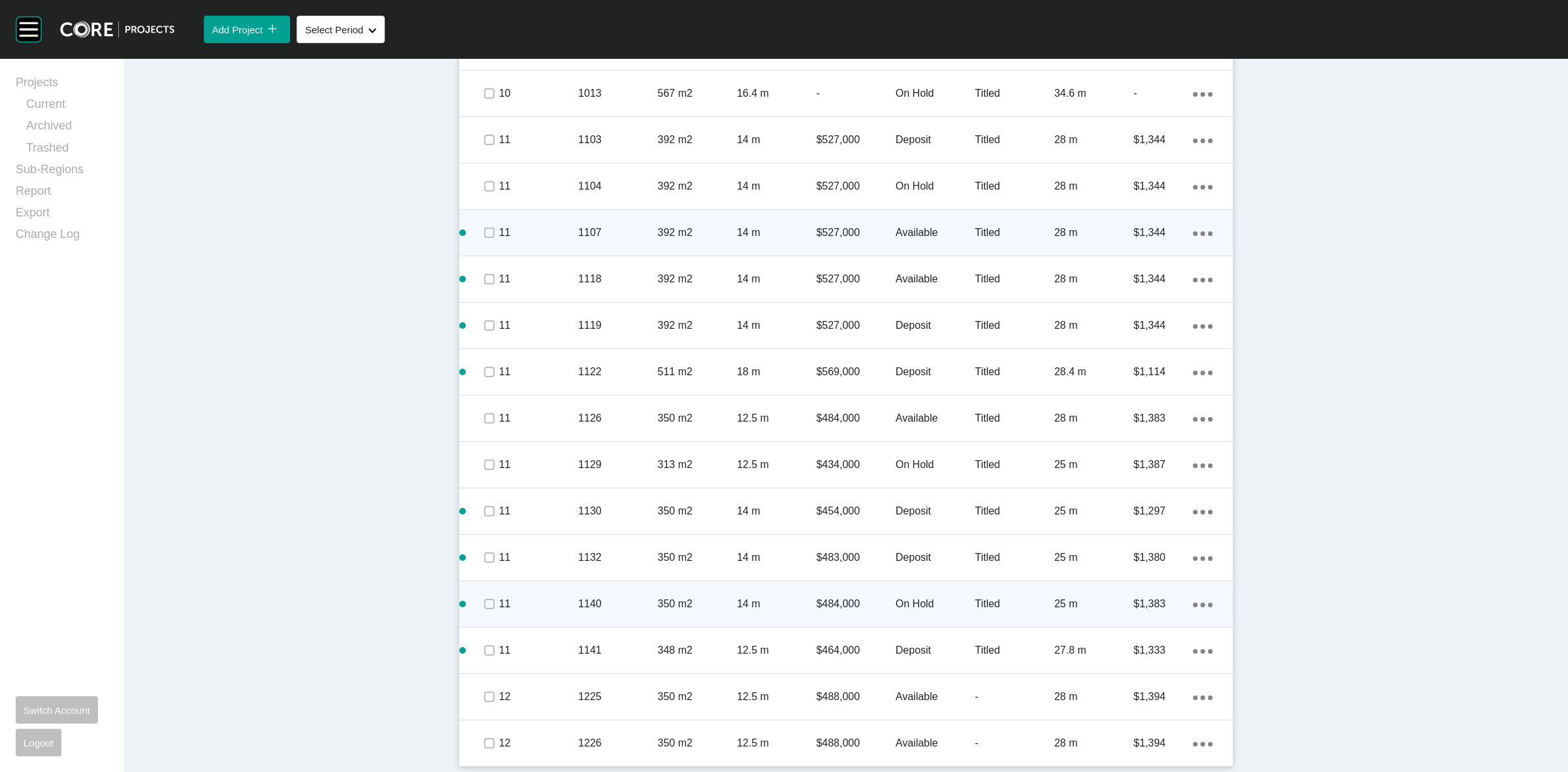
click at [480, 616] on div at bounding box center [488, 604] width 20 height 46
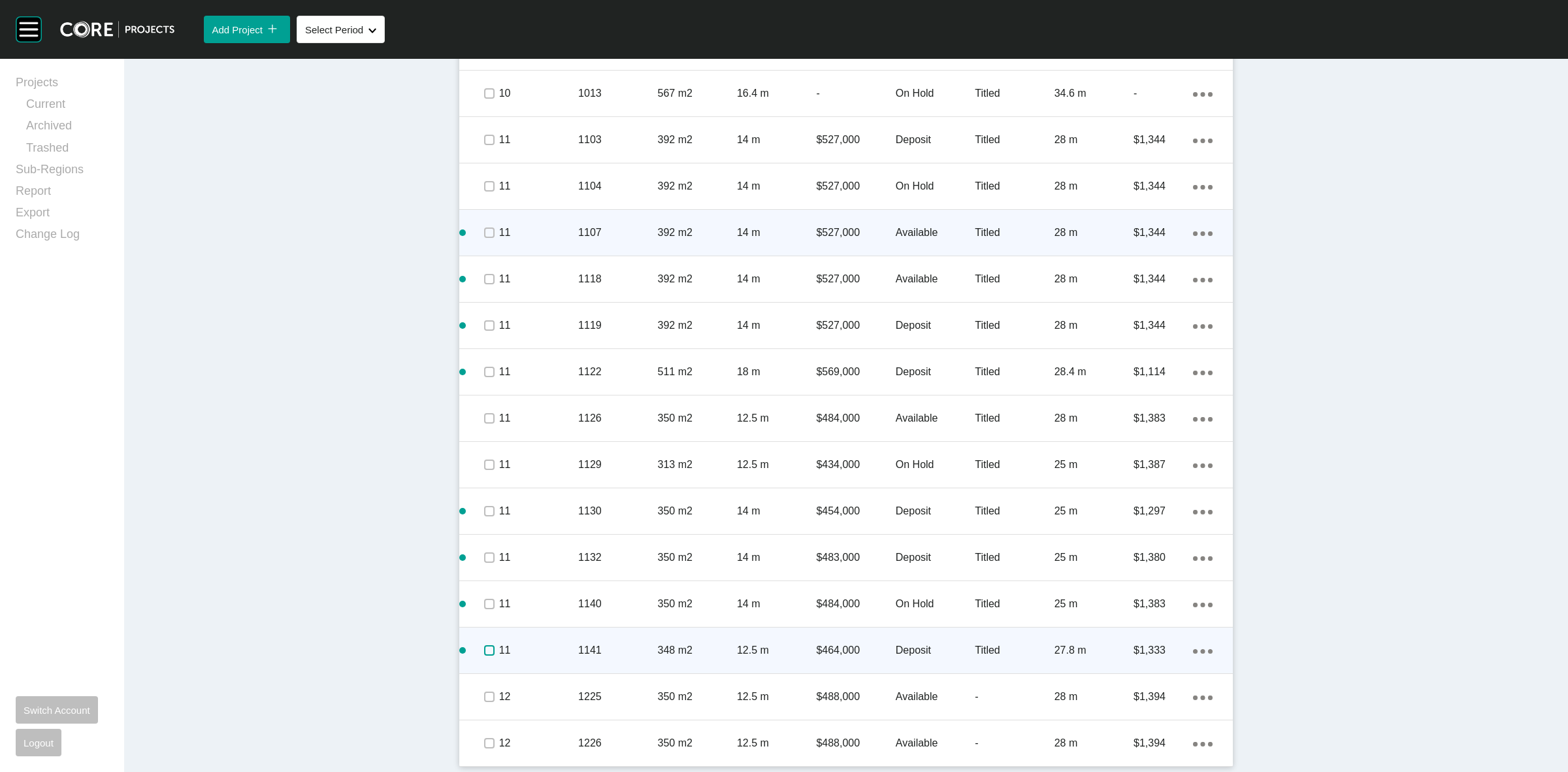
click at [484, 649] on label at bounding box center [489, 649] width 10 height 10
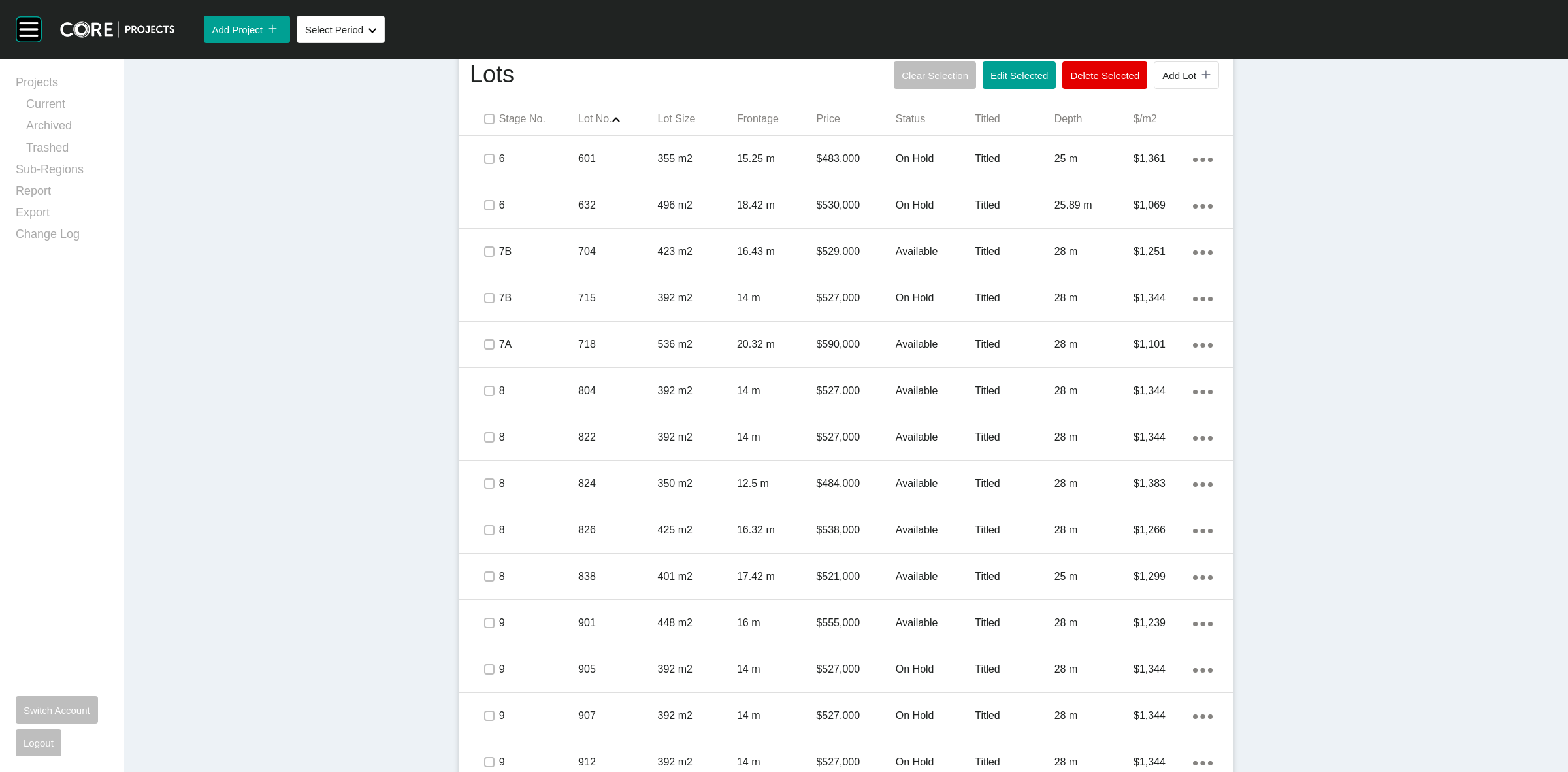
scroll to position [765, 0]
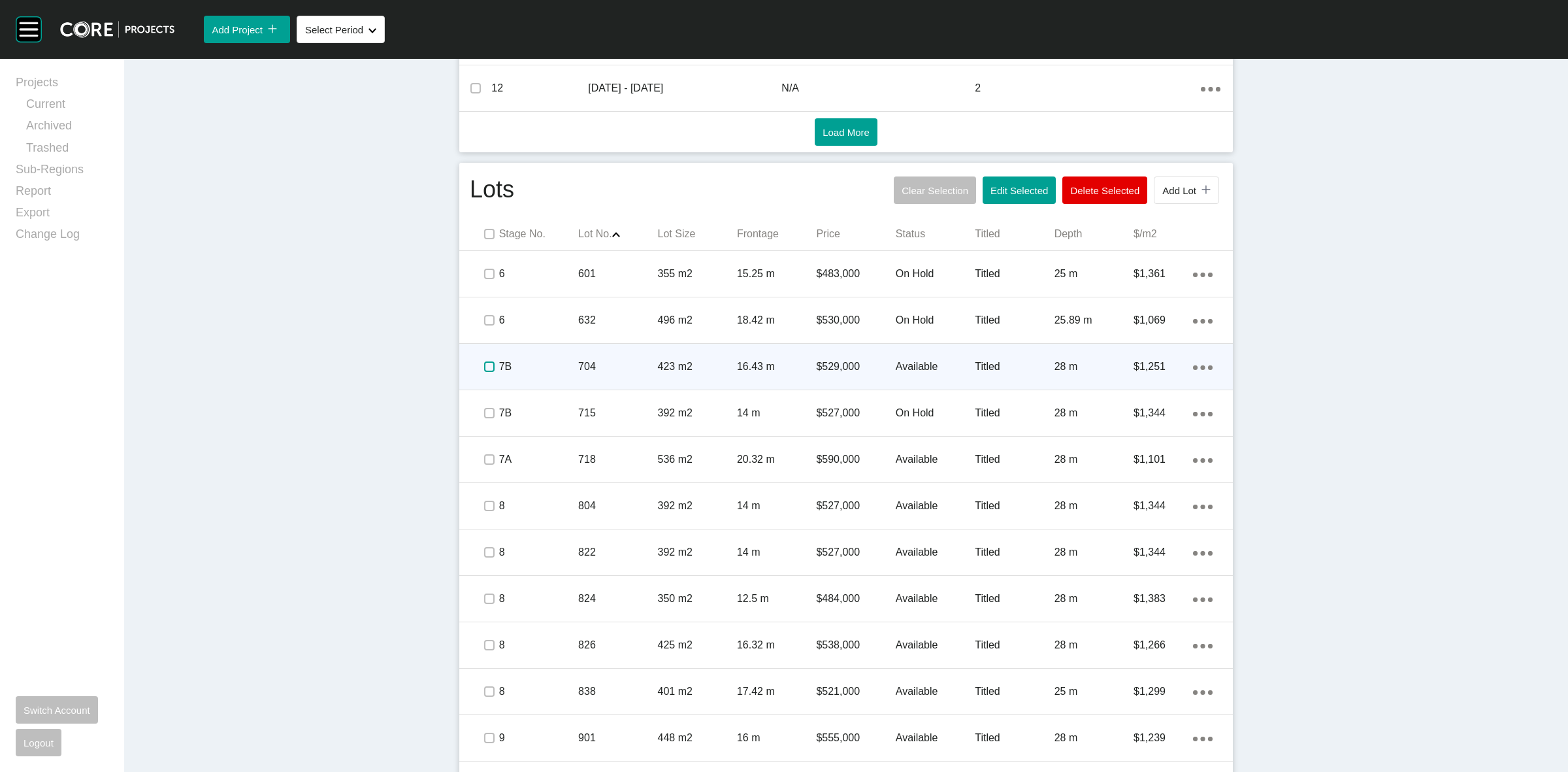
click at [484, 369] on label at bounding box center [489, 366] width 10 height 10
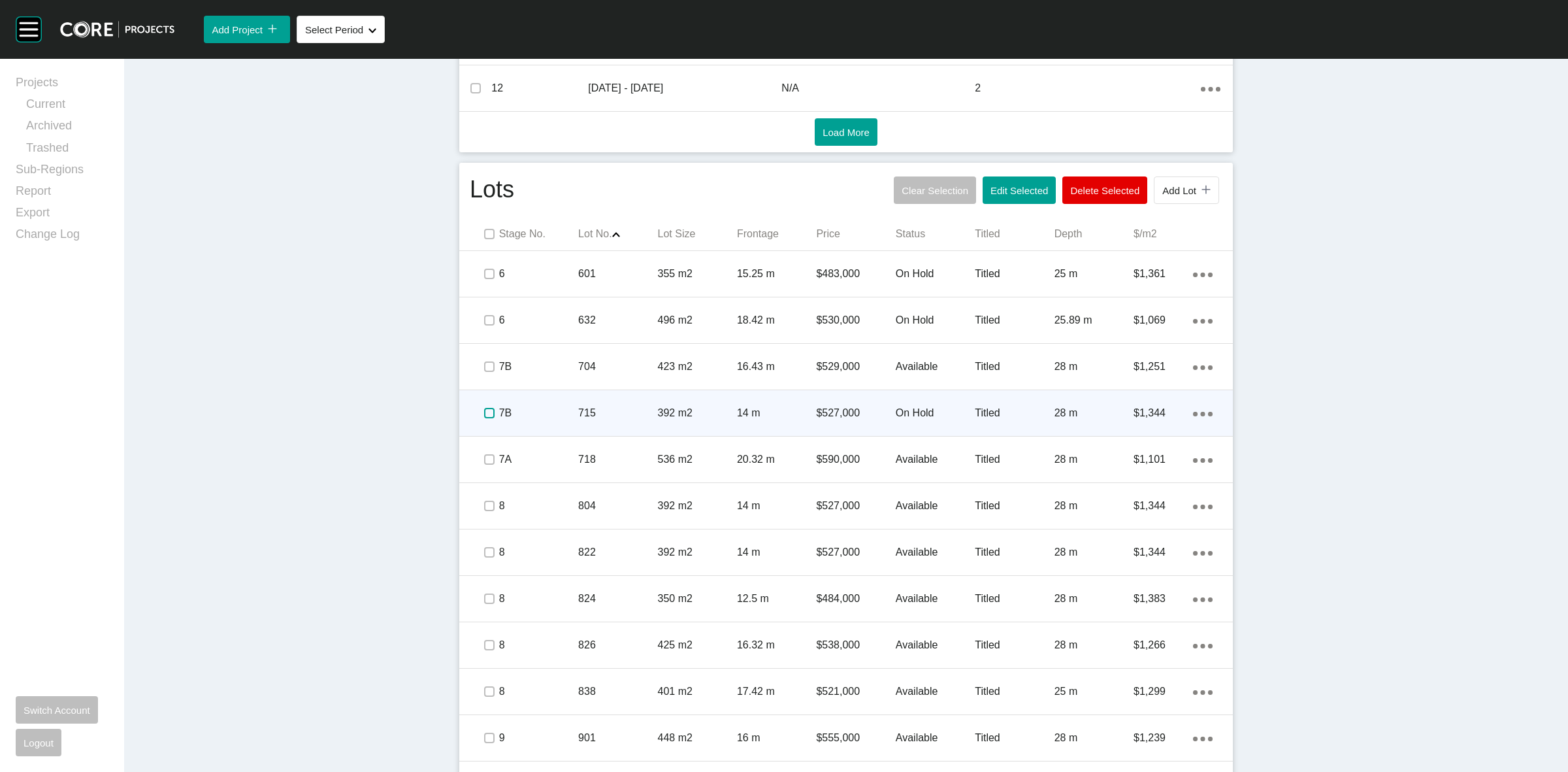
click at [484, 416] on label at bounding box center [489, 413] width 10 height 10
click at [548, 409] on p "7B" at bounding box center [538, 413] width 79 height 14
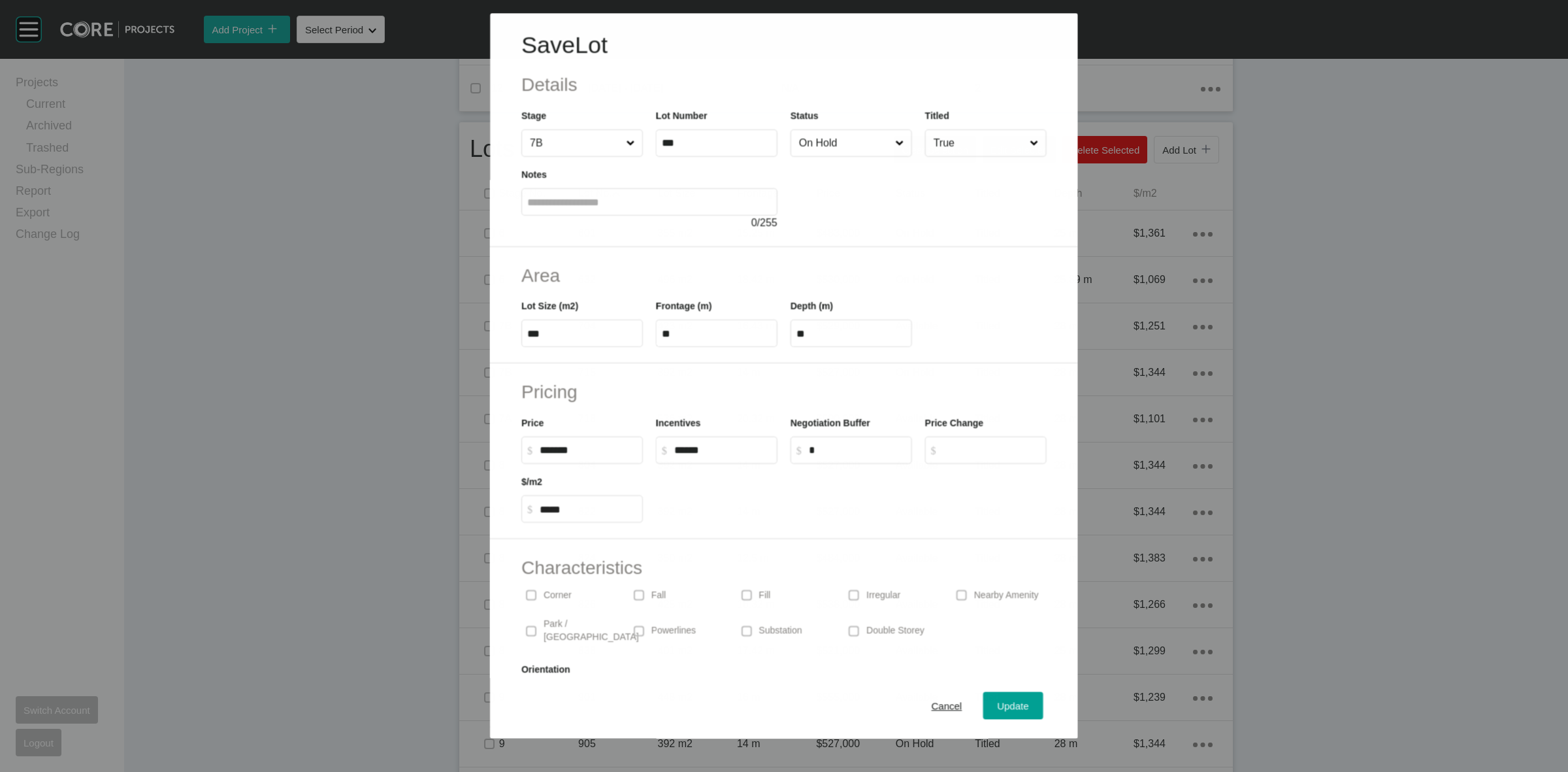
click at [841, 145] on input "On Hold" at bounding box center [844, 142] width 96 height 26
click at [997, 704] on span "Update" at bounding box center [1013, 706] width 31 height 11
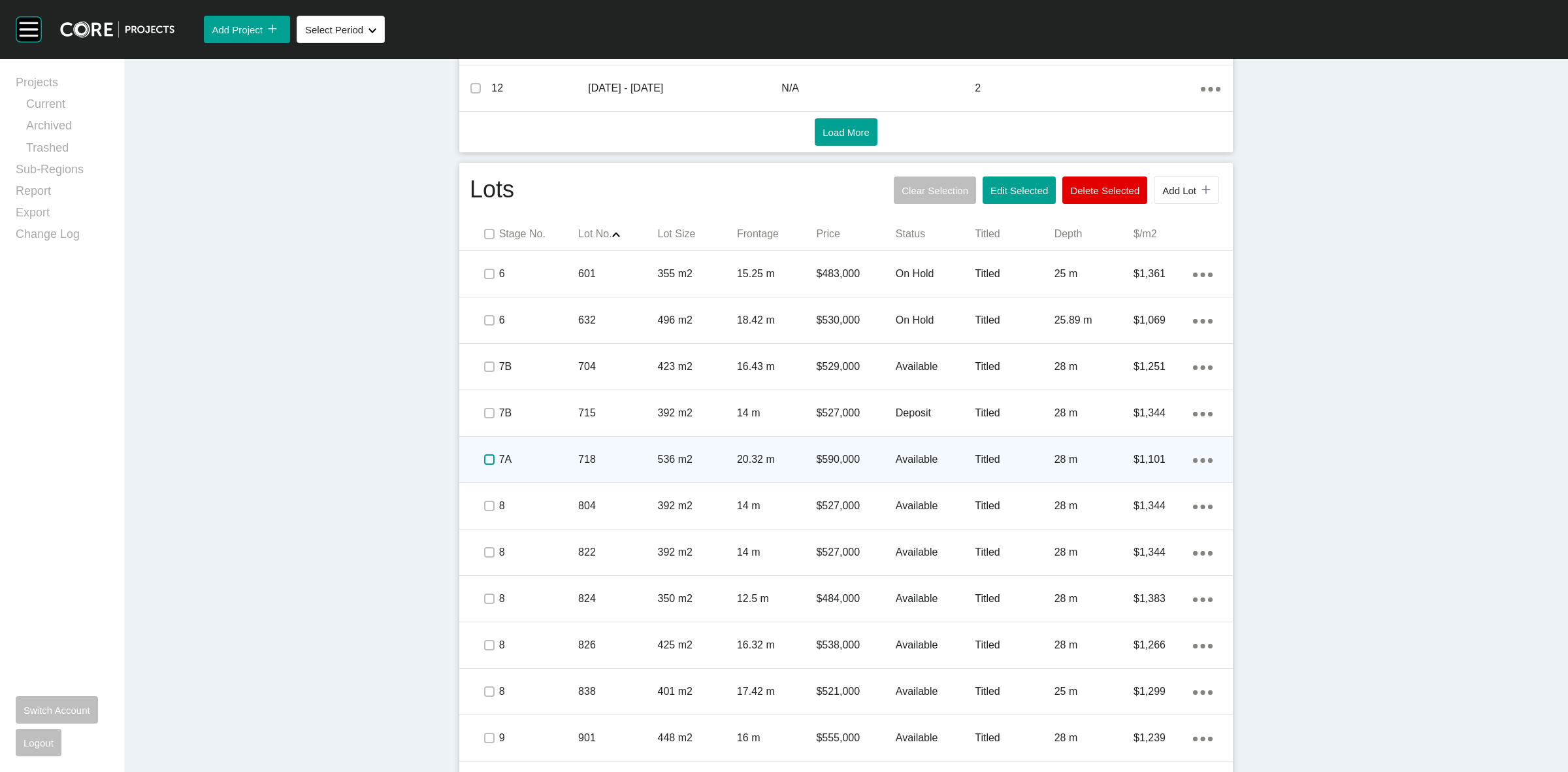
click at [484, 465] on label at bounding box center [489, 459] width 10 height 10
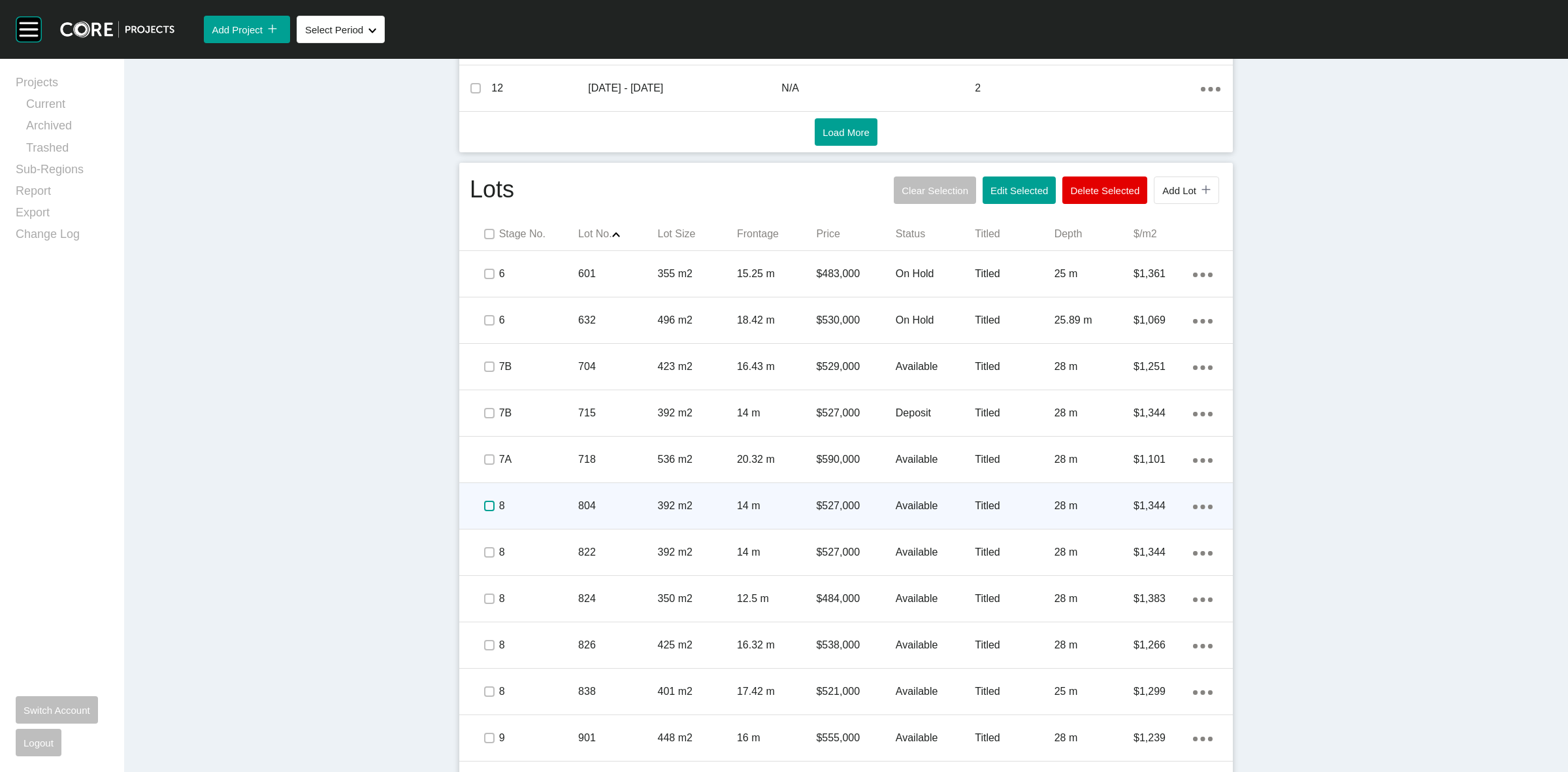
click at [484, 508] on label at bounding box center [489, 505] width 10 height 10
click at [550, 502] on p "8" at bounding box center [538, 505] width 79 height 14
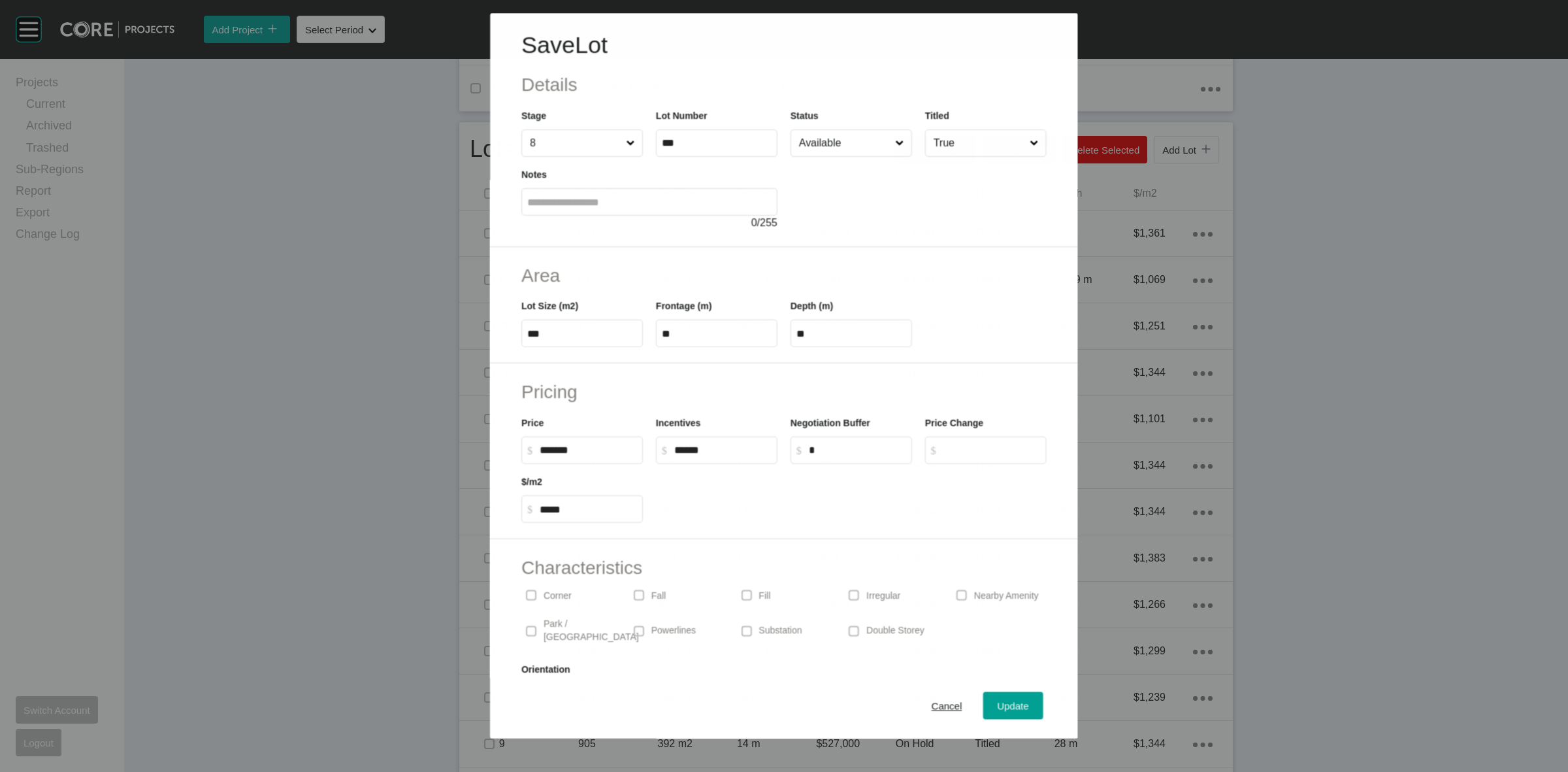
click at [828, 153] on input "Available" at bounding box center [844, 142] width 96 height 26
drag, startPoint x: 811, startPoint y: 233, endPoint x: 838, endPoint y: 257, distance: 36.1
click at [997, 706] on span "Update" at bounding box center [1013, 706] width 31 height 11
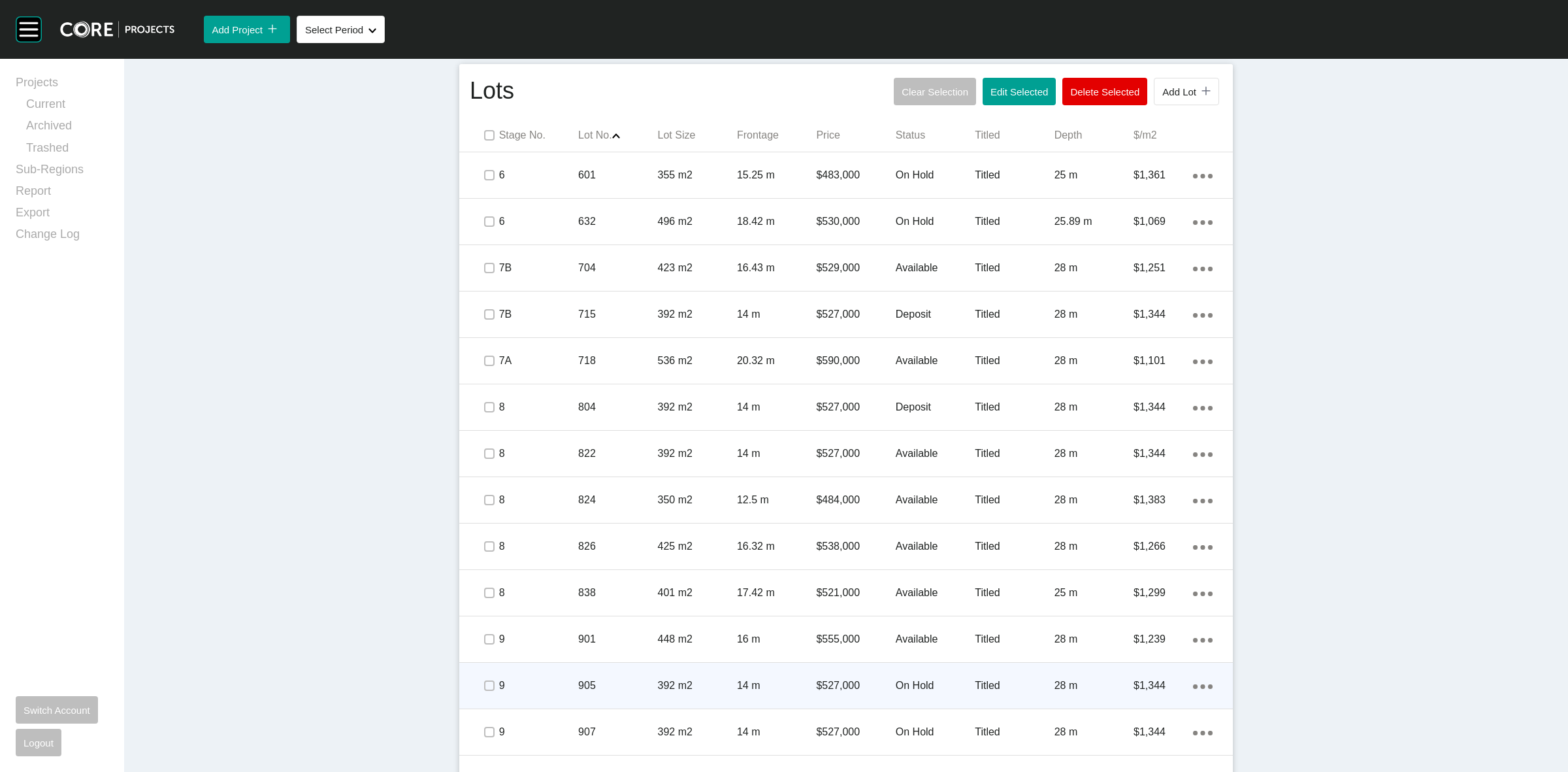
scroll to position [1009, 0]
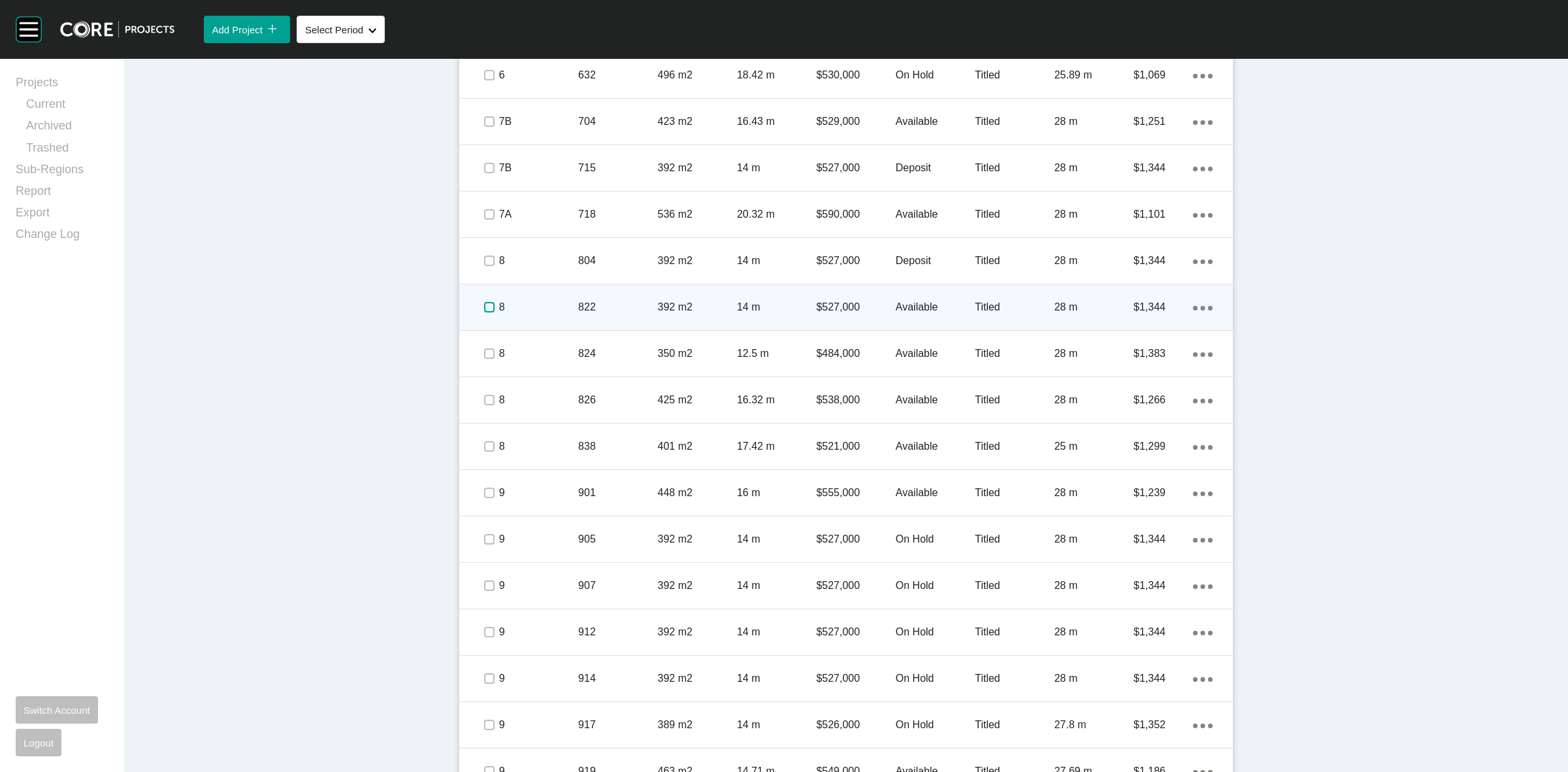
click at [484, 307] on label at bounding box center [489, 307] width 10 height 10
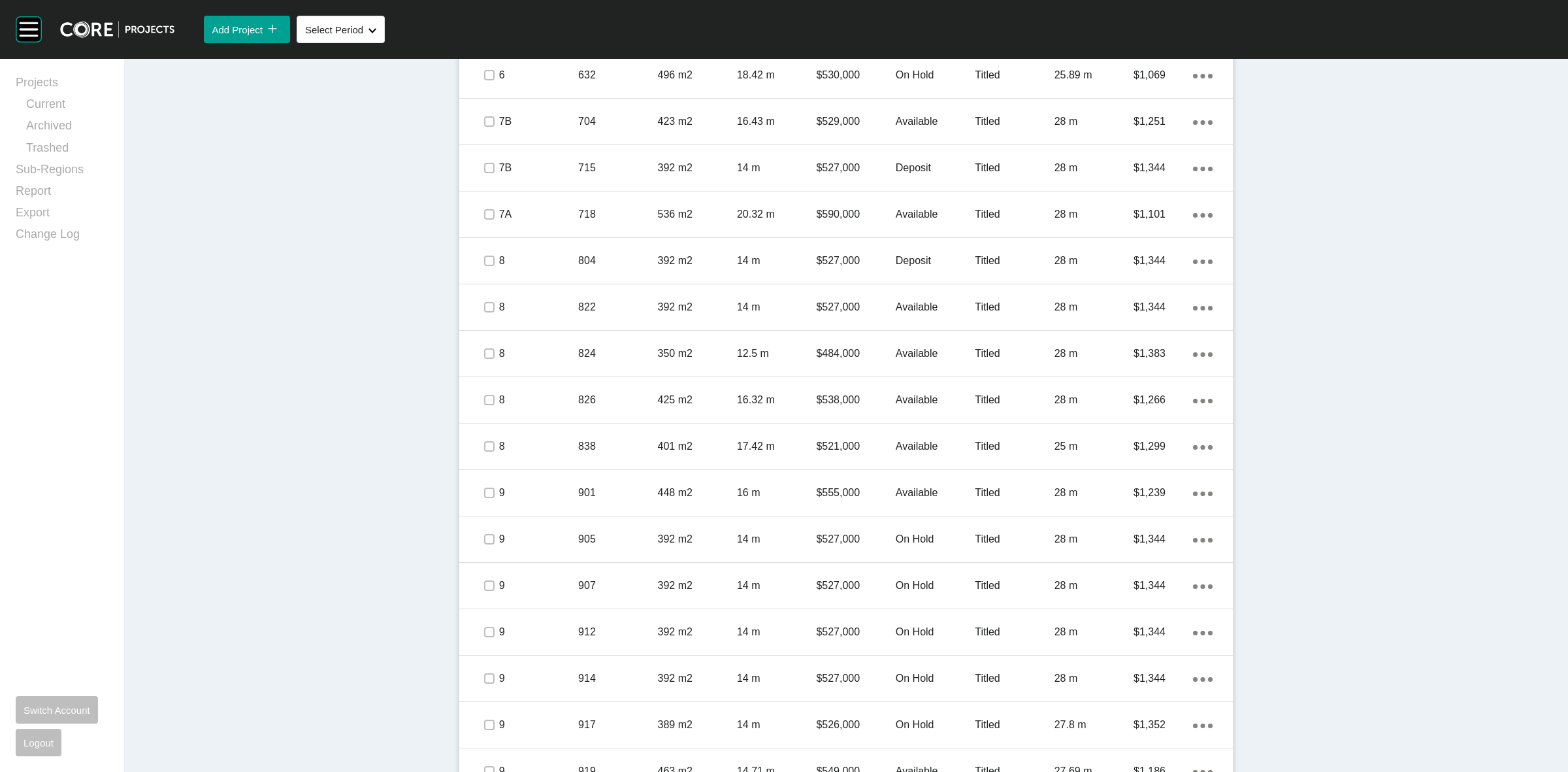
drag, startPoint x: 485, startPoint y: 358, endPoint x: 407, endPoint y: 366, distance: 78.4
click at [407, 366] on div "Dashboard › Projects › Officer Central › Worksheet Officer Central Worksheet - …" at bounding box center [846, 319] width 1444 height 2539
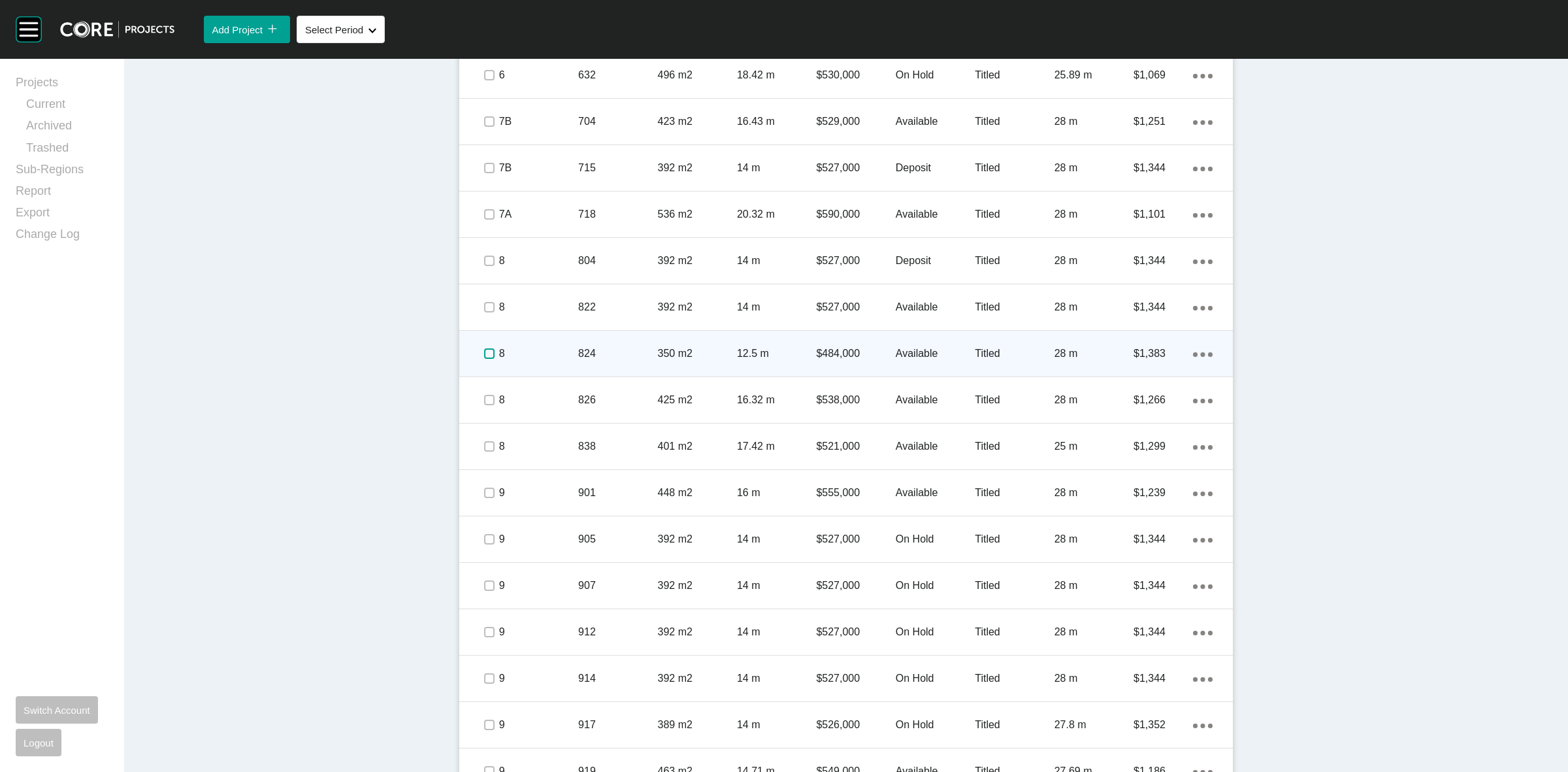
click at [484, 355] on label at bounding box center [489, 353] width 10 height 10
click at [533, 351] on p "8" at bounding box center [538, 354] width 79 height 14
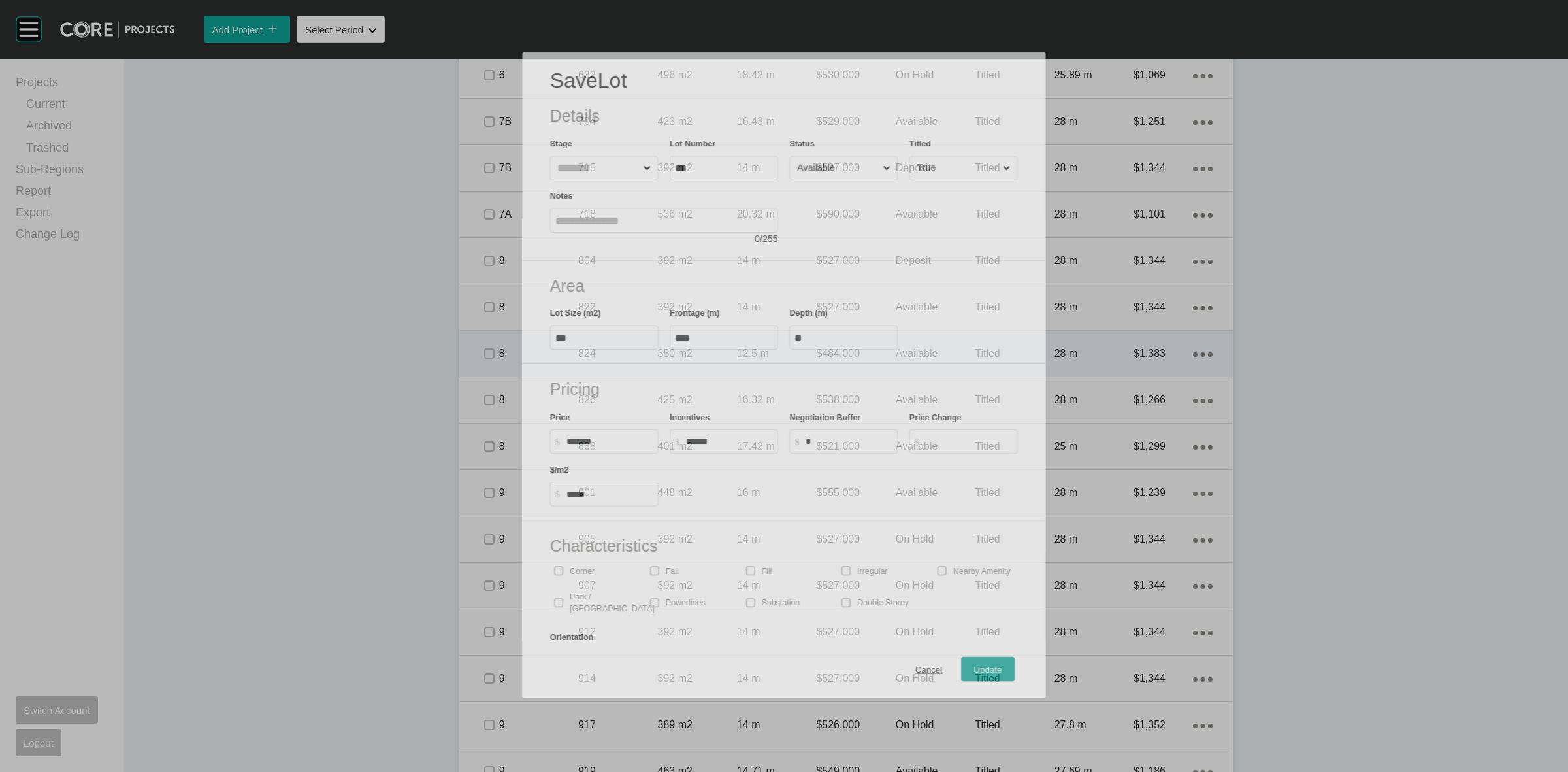
scroll to position [969, 0]
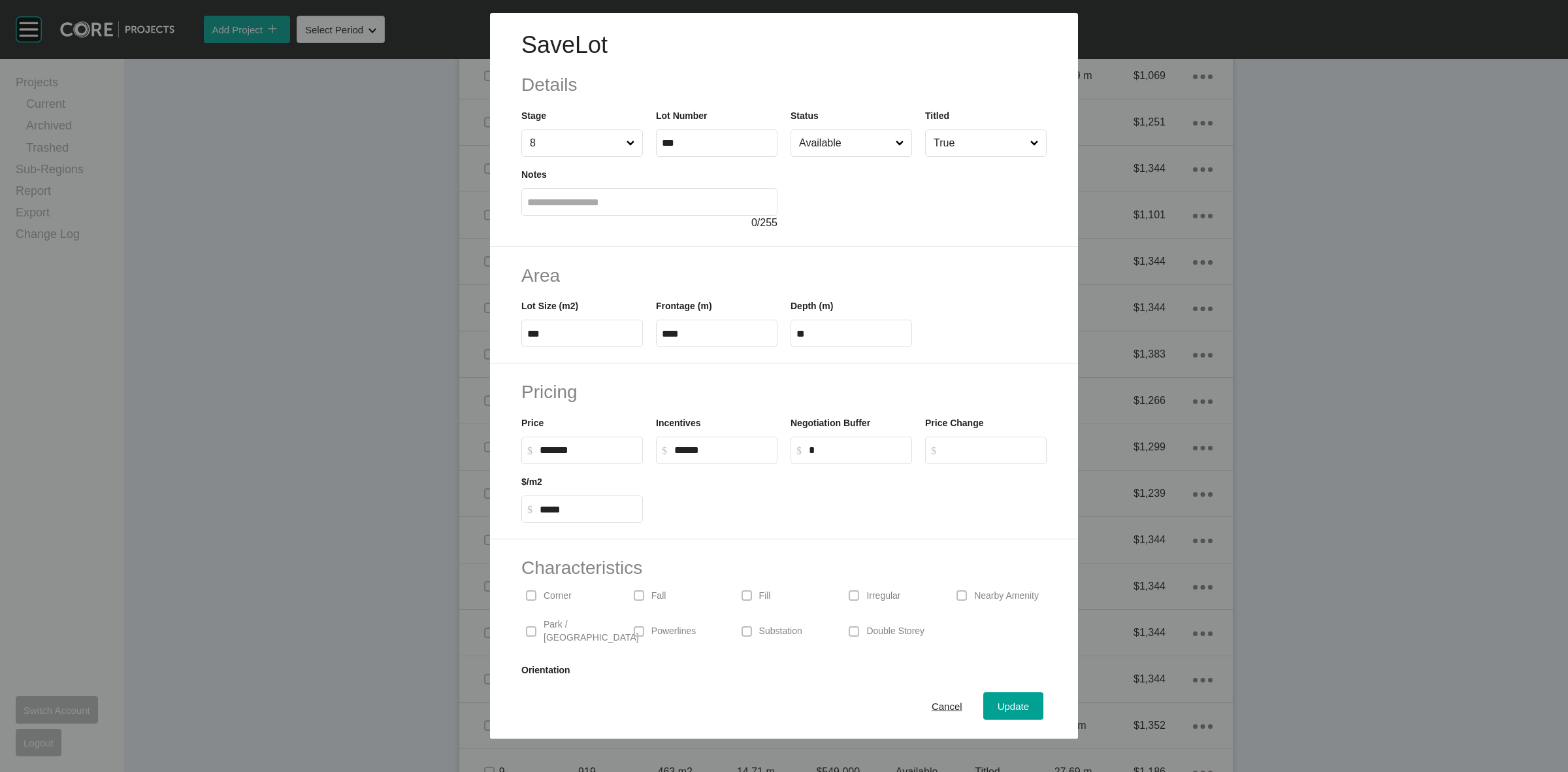
click at [828, 136] on input "Available" at bounding box center [844, 142] width 97 height 26
click at [997, 709] on span "Update" at bounding box center [1013, 706] width 31 height 11
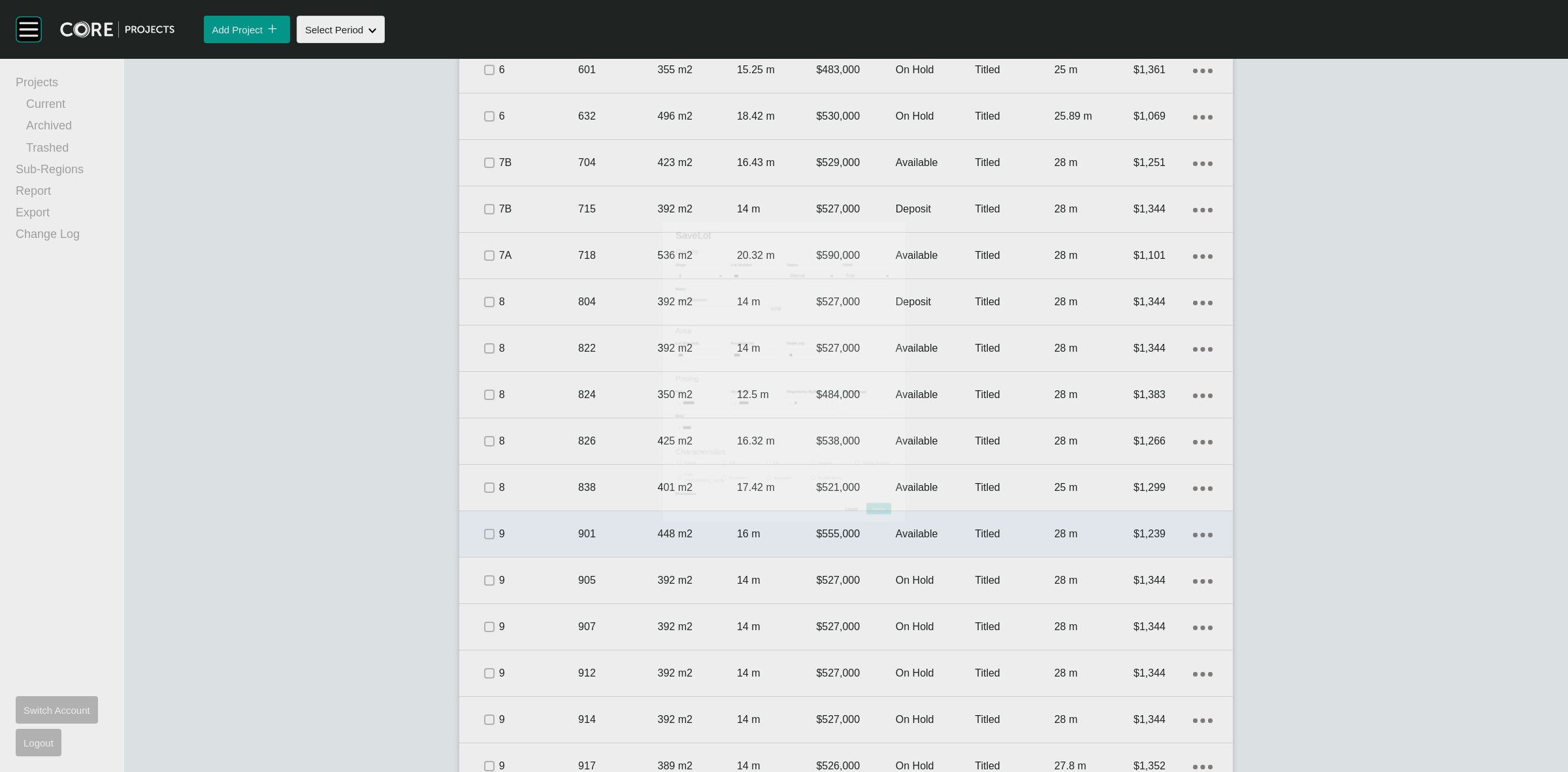
scroll to position [1009, 0]
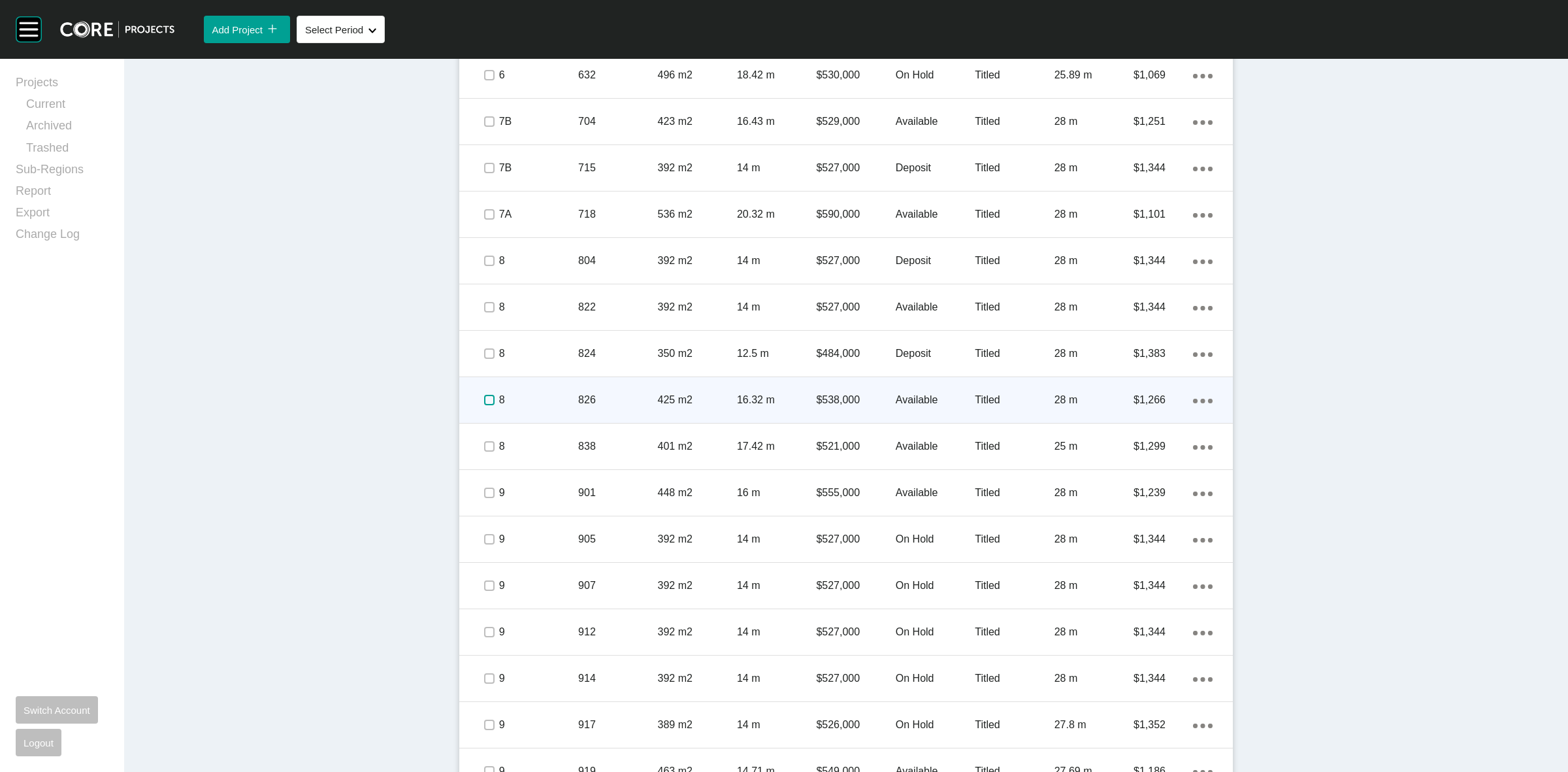
click at [484, 402] on label at bounding box center [489, 399] width 10 height 10
click at [547, 390] on div "8" at bounding box center [538, 400] width 79 height 41
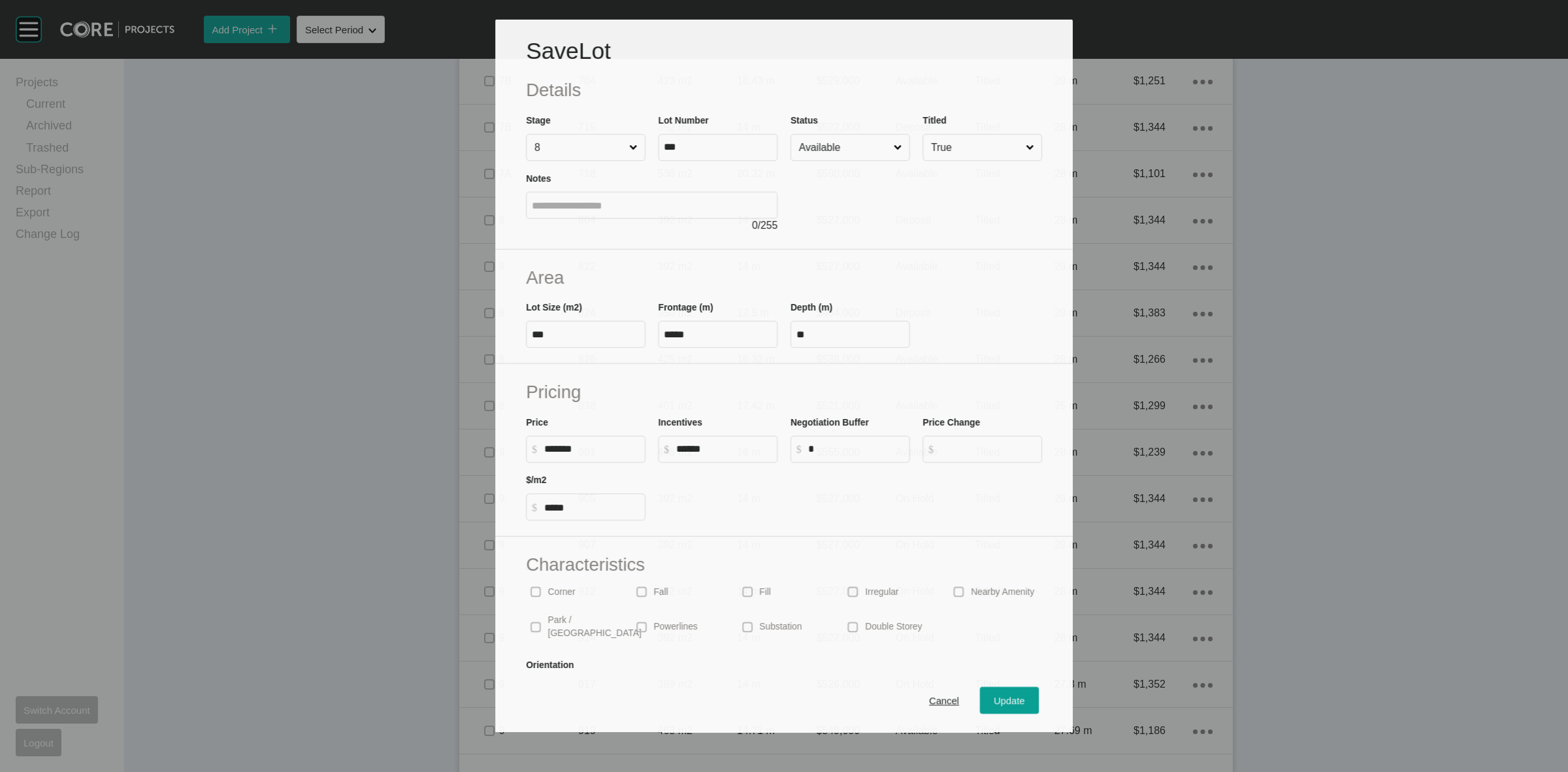
scroll to position [969, 0]
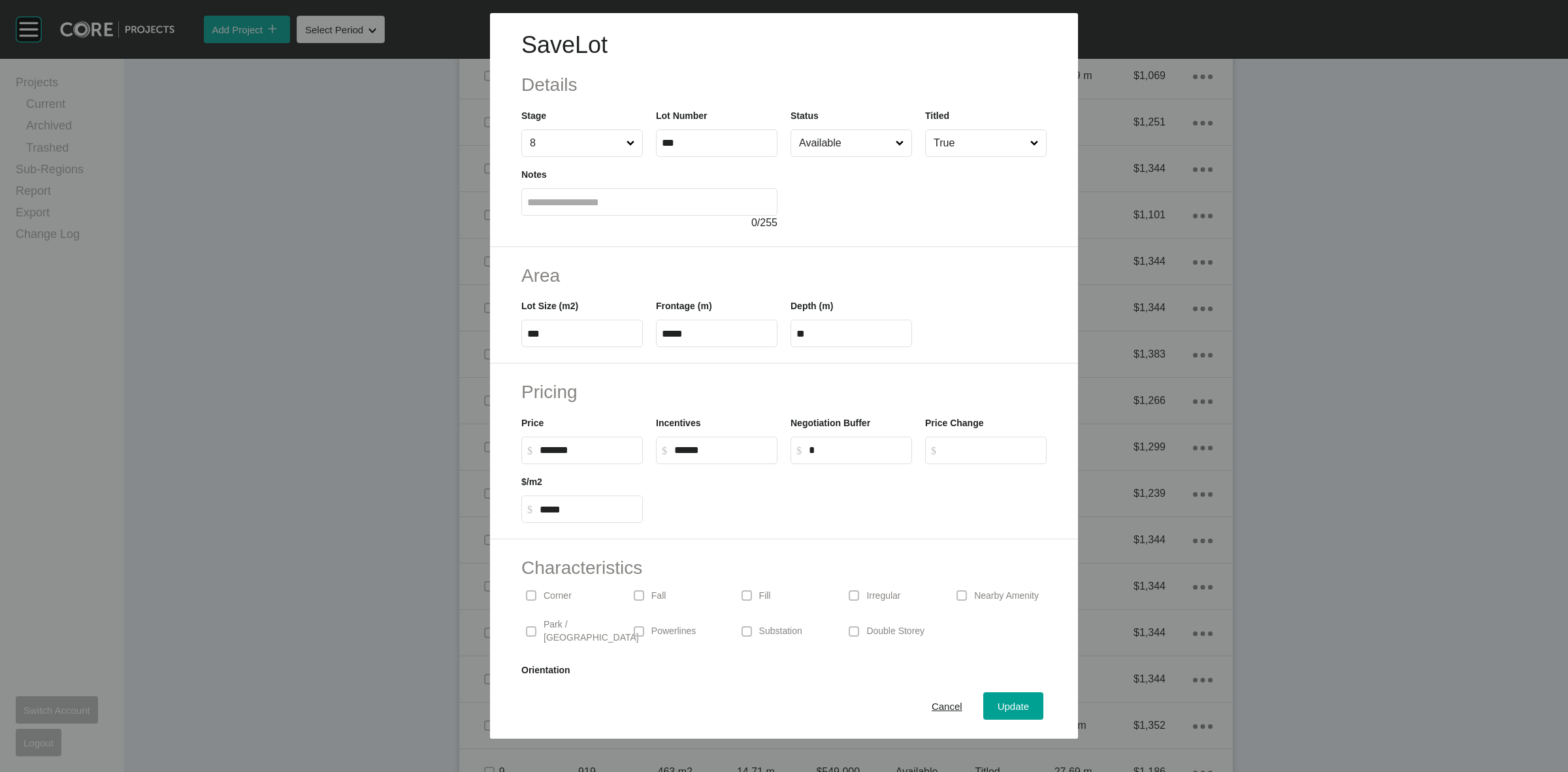
click at [825, 142] on input "Available" at bounding box center [844, 142] width 97 height 26
click at [1001, 697] on div "Update" at bounding box center [1013, 706] width 38 height 17
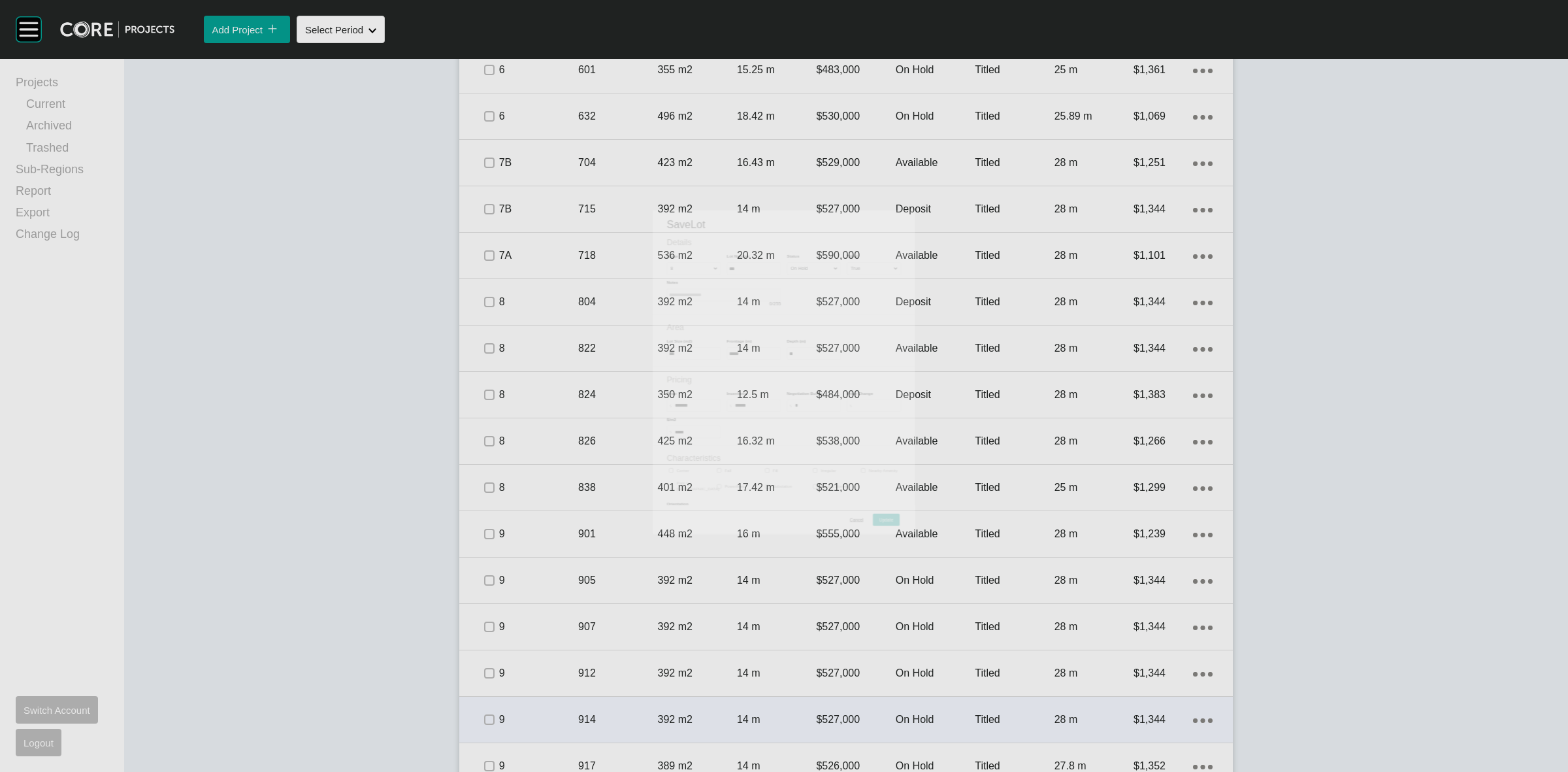
scroll to position [1009, 0]
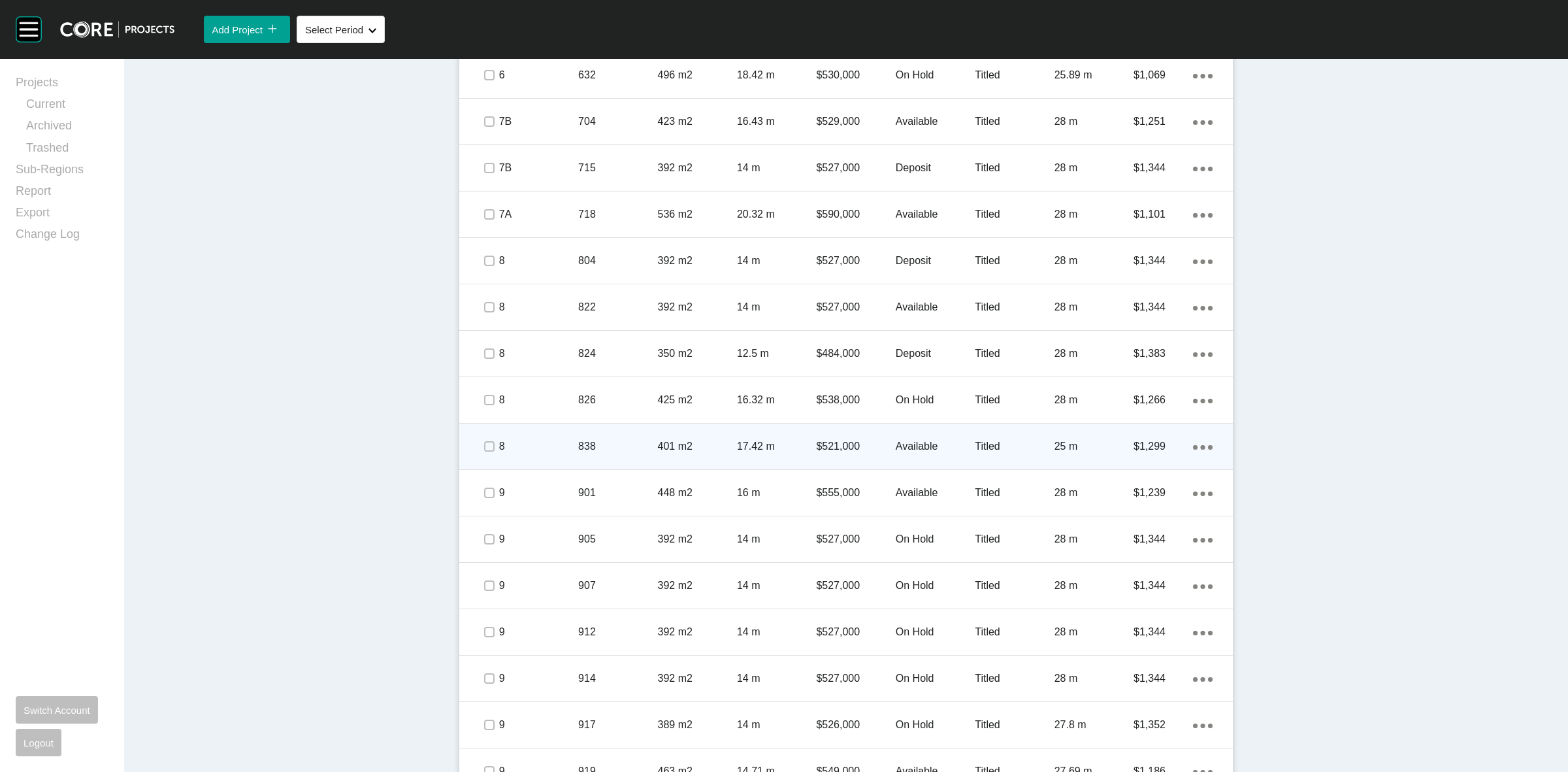
click at [479, 447] on span at bounding box center [488, 446] width 20 height 20
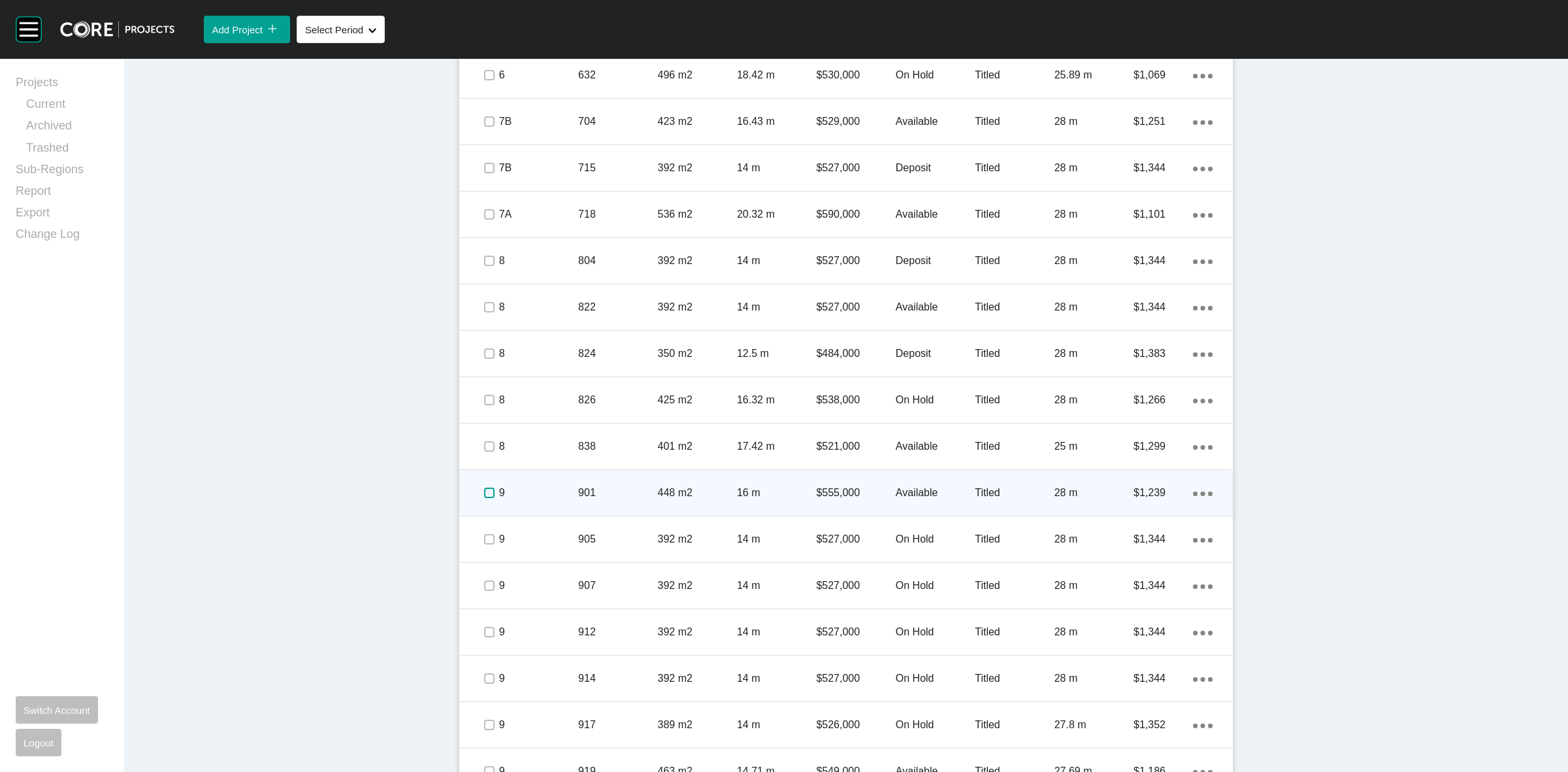
click at [484, 492] on label at bounding box center [489, 492] width 10 height 10
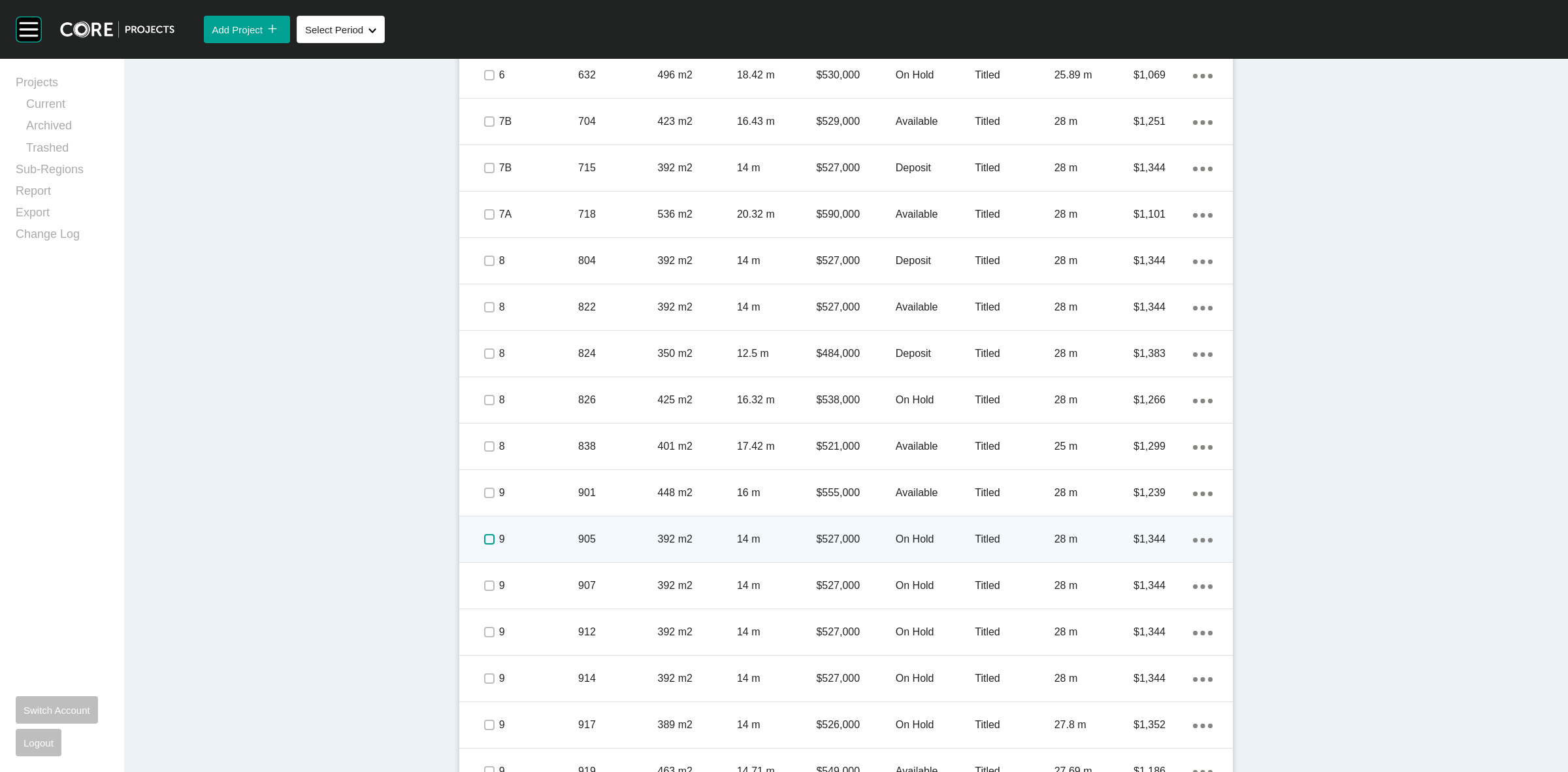
click at [484, 534] on label at bounding box center [489, 539] width 10 height 10
click at [547, 536] on p "9" at bounding box center [538, 539] width 79 height 14
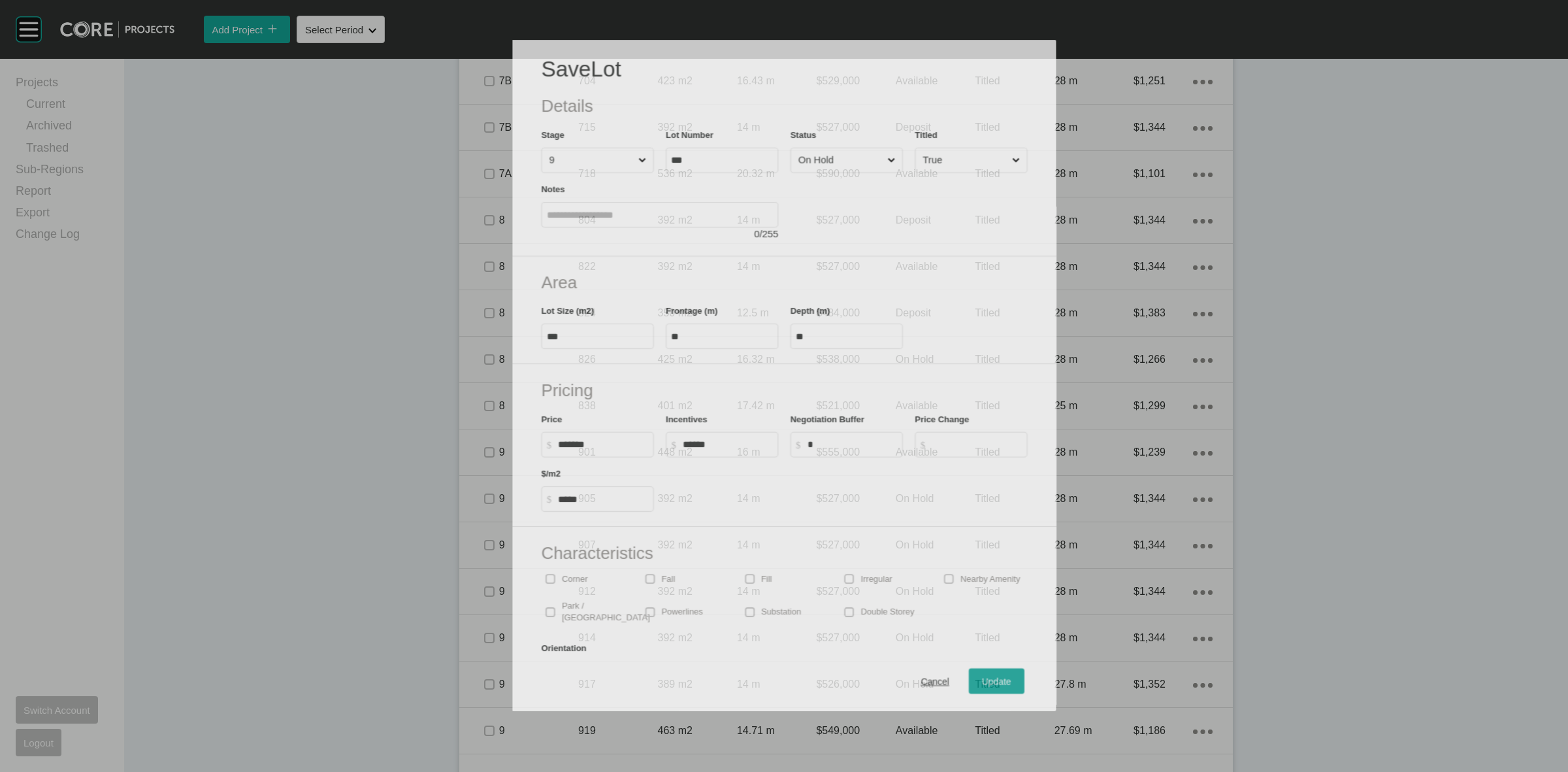
scroll to position [969, 0]
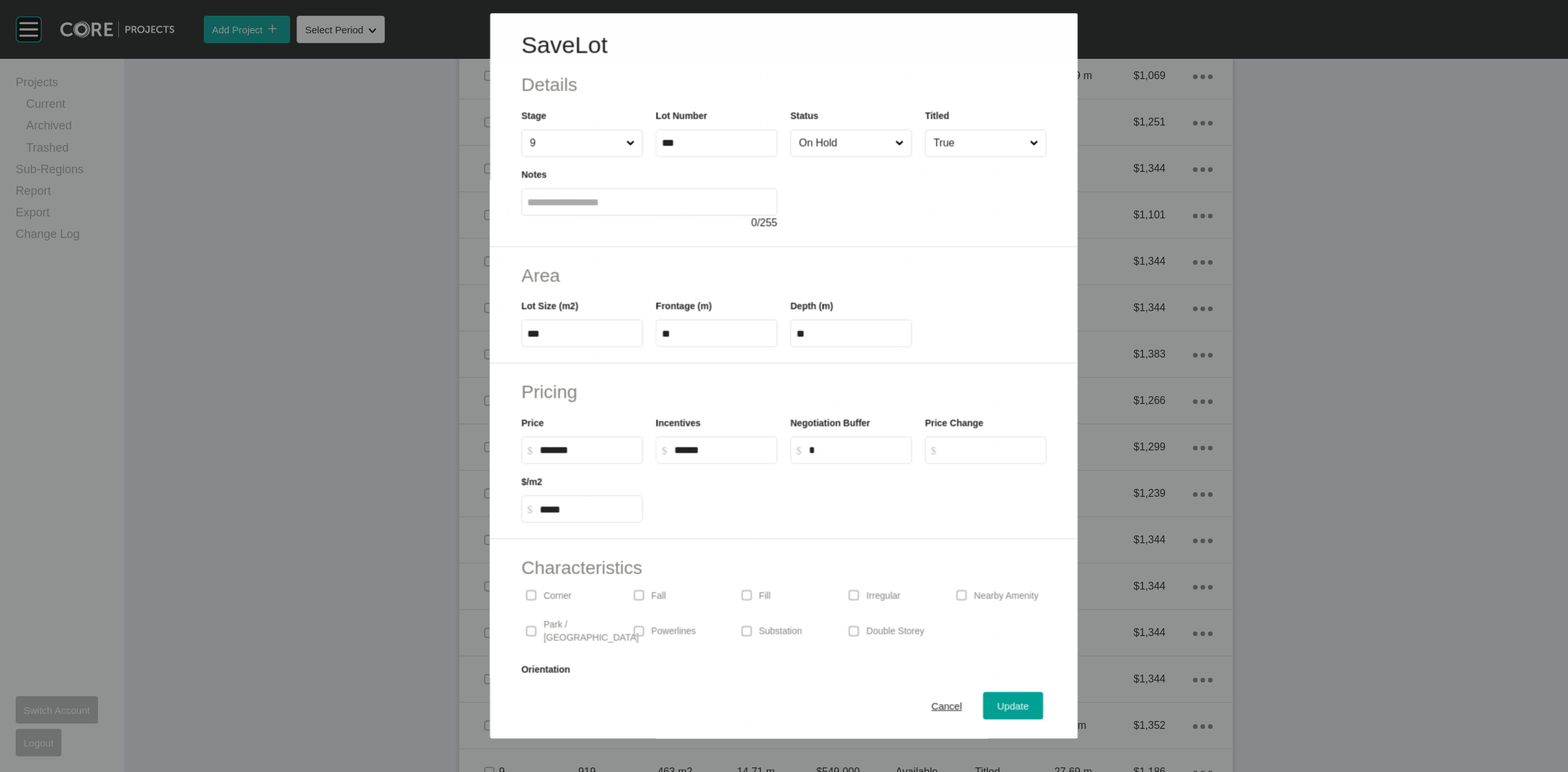
click at [830, 154] on input "On Hold" at bounding box center [844, 142] width 96 height 26
click at [1001, 711] on span "Update" at bounding box center [1013, 706] width 31 height 11
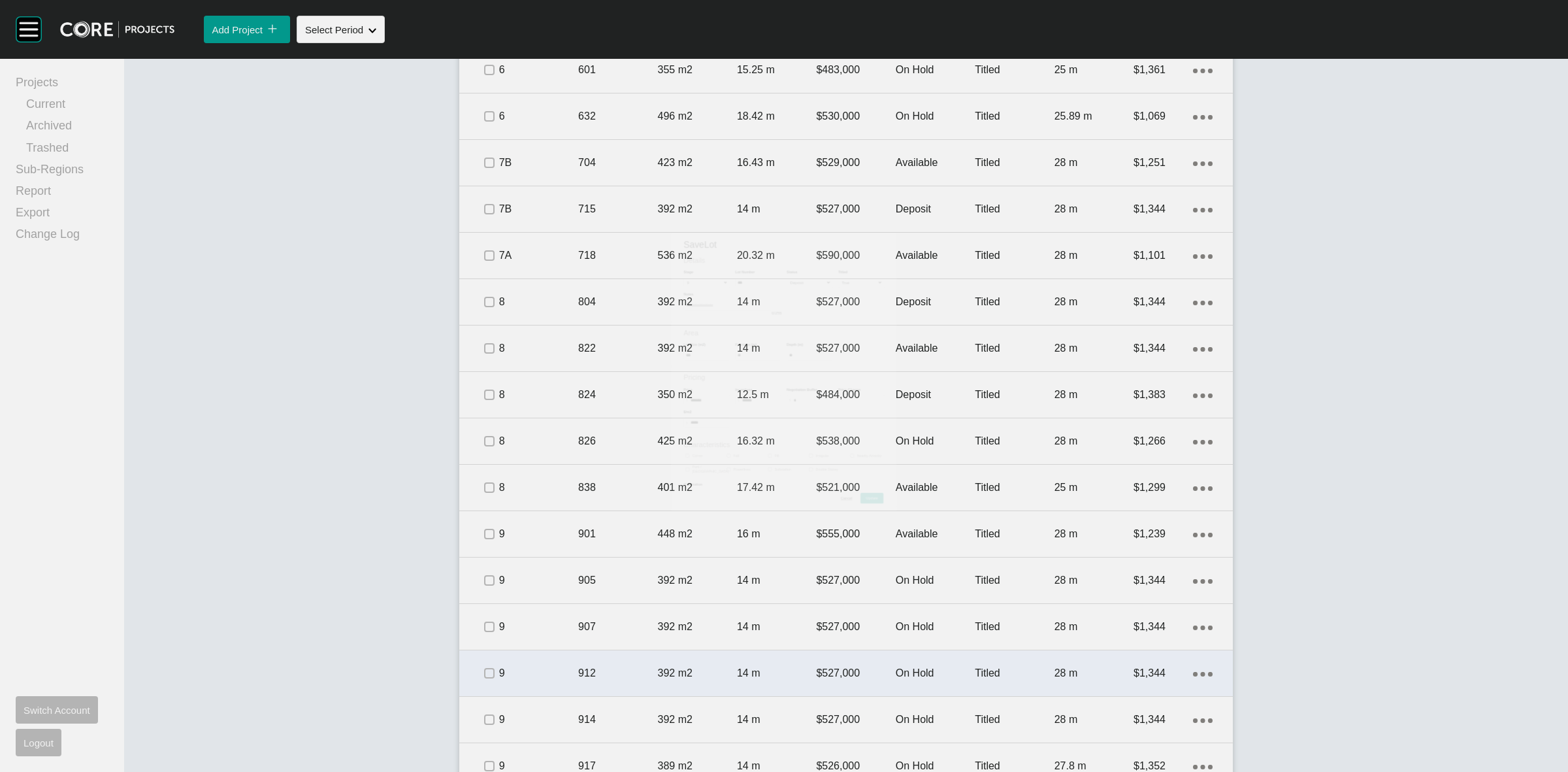
scroll to position [1009, 0]
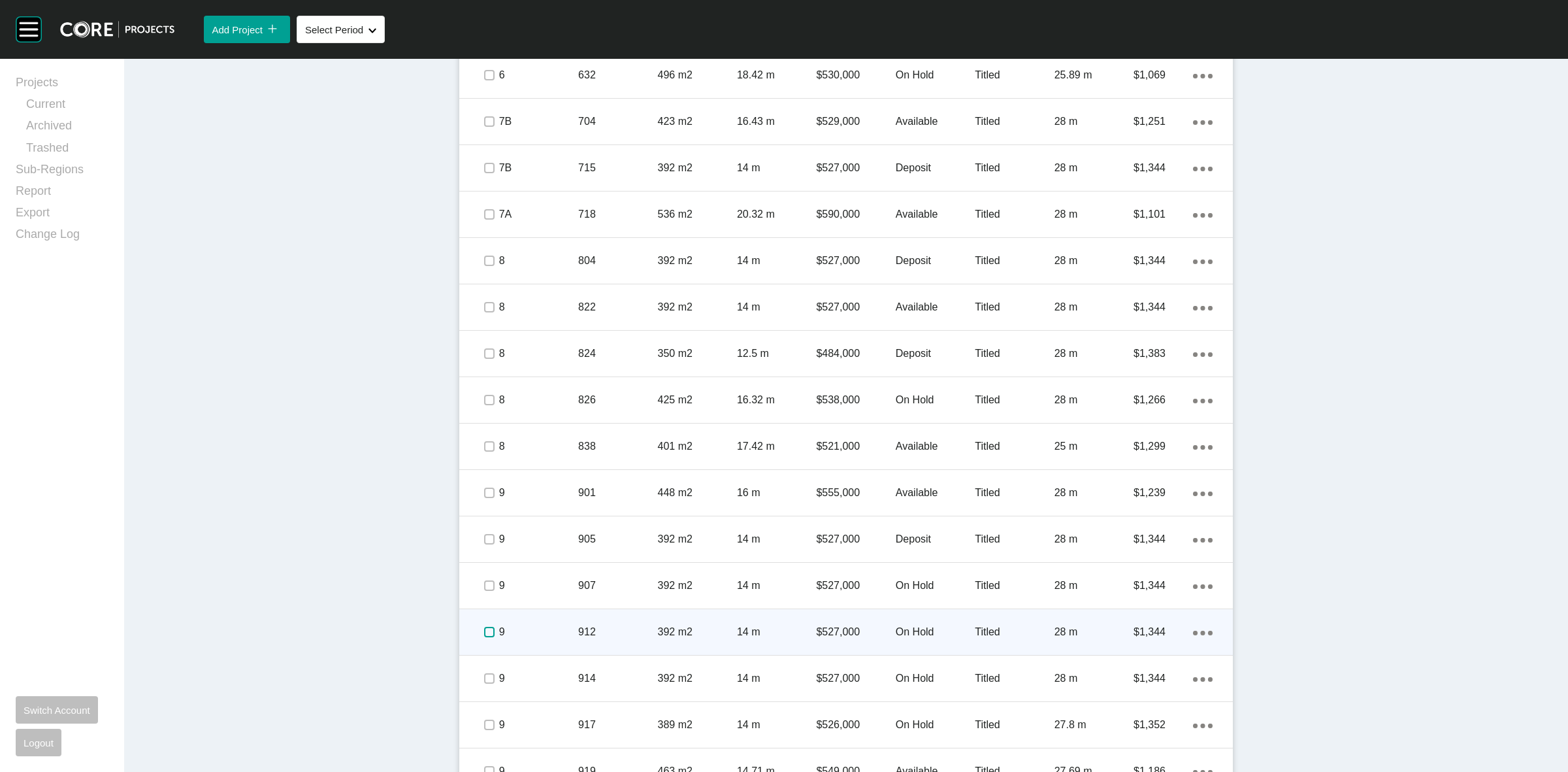
click at [484, 629] on label at bounding box center [489, 631] width 10 height 10
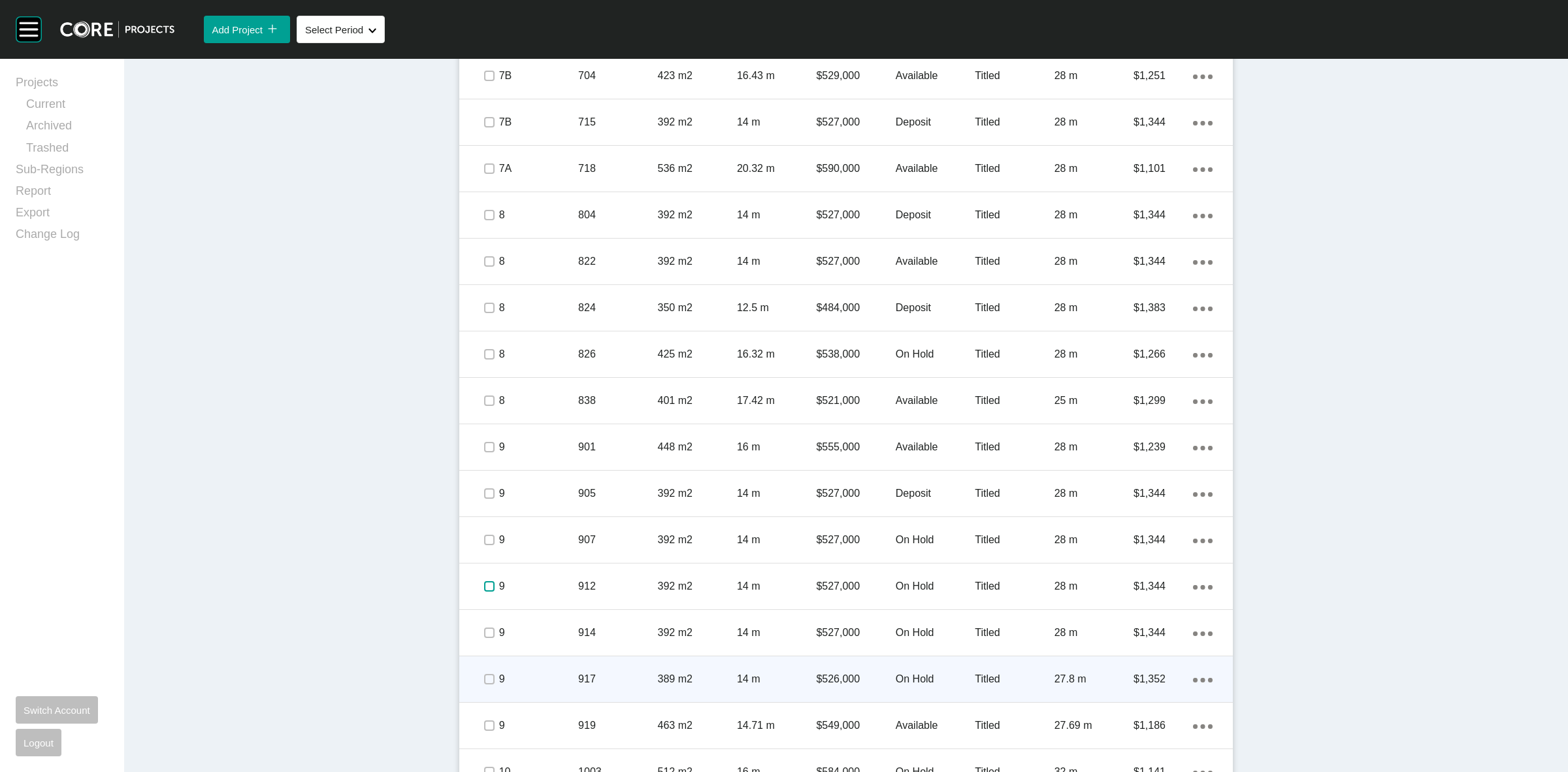
scroll to position [1091, 0]
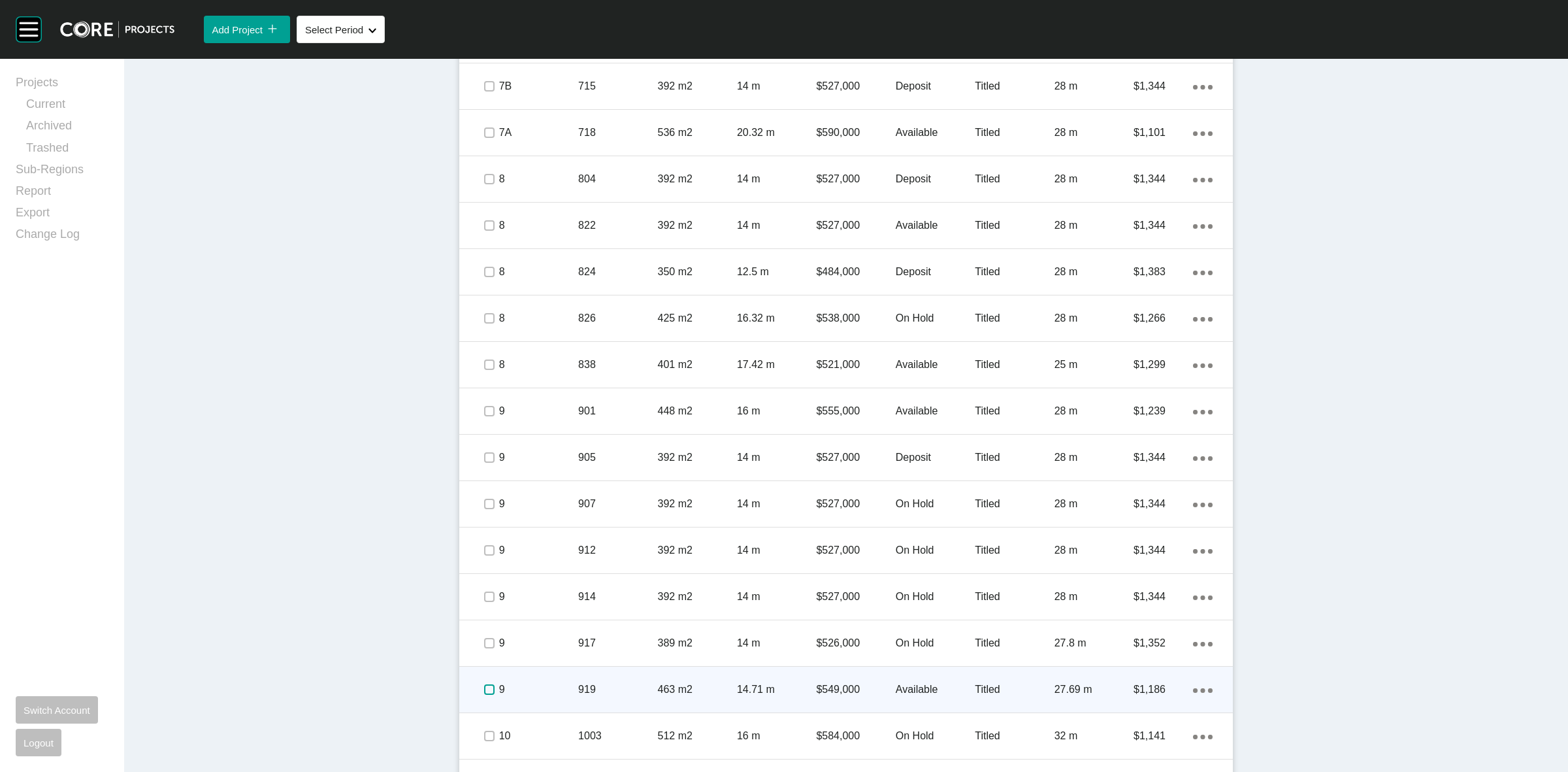
click at [489, 693] on label at bounding box center [489, 689] width 10 height 10
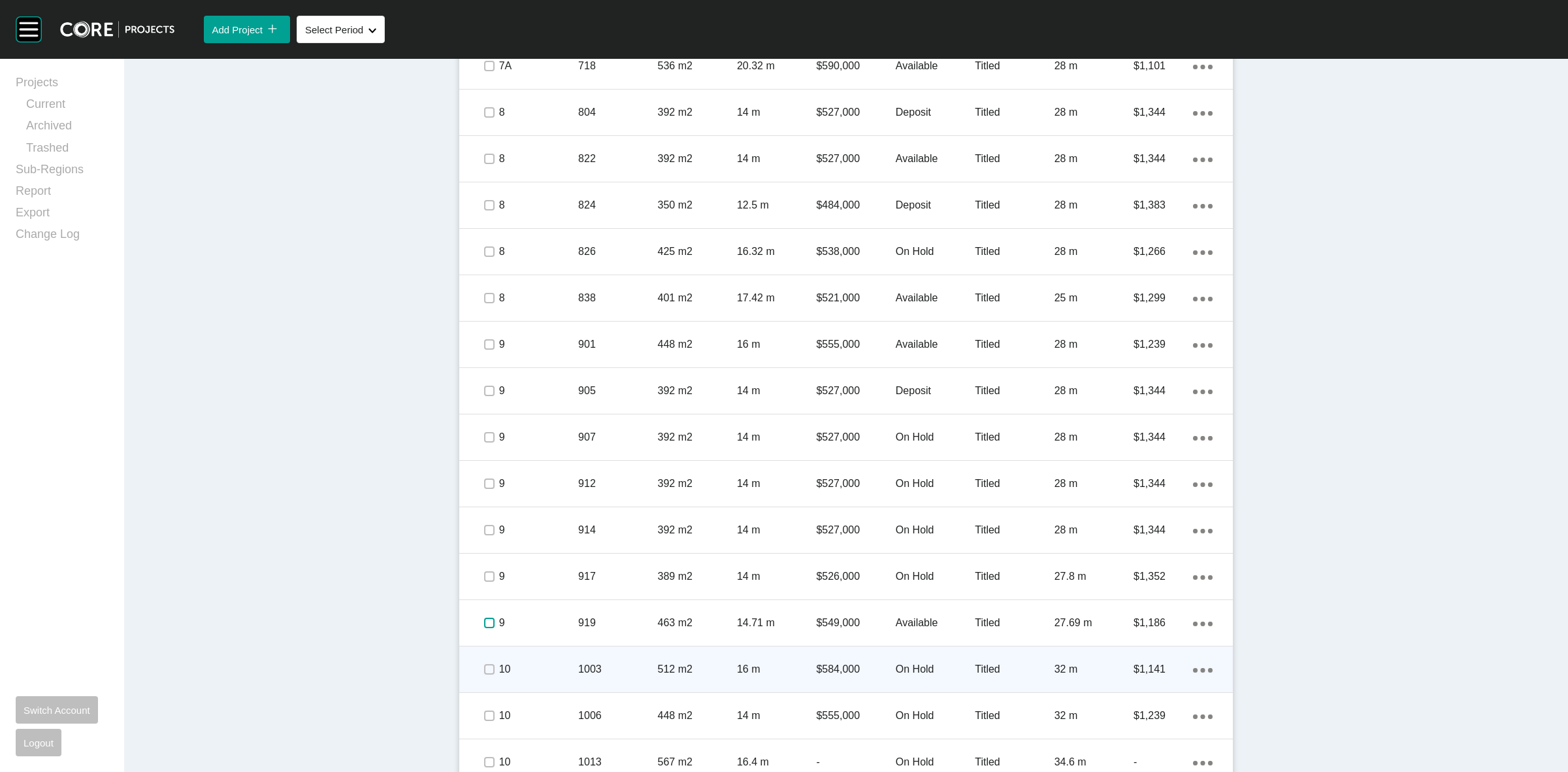
scroll to position [1418, 0]
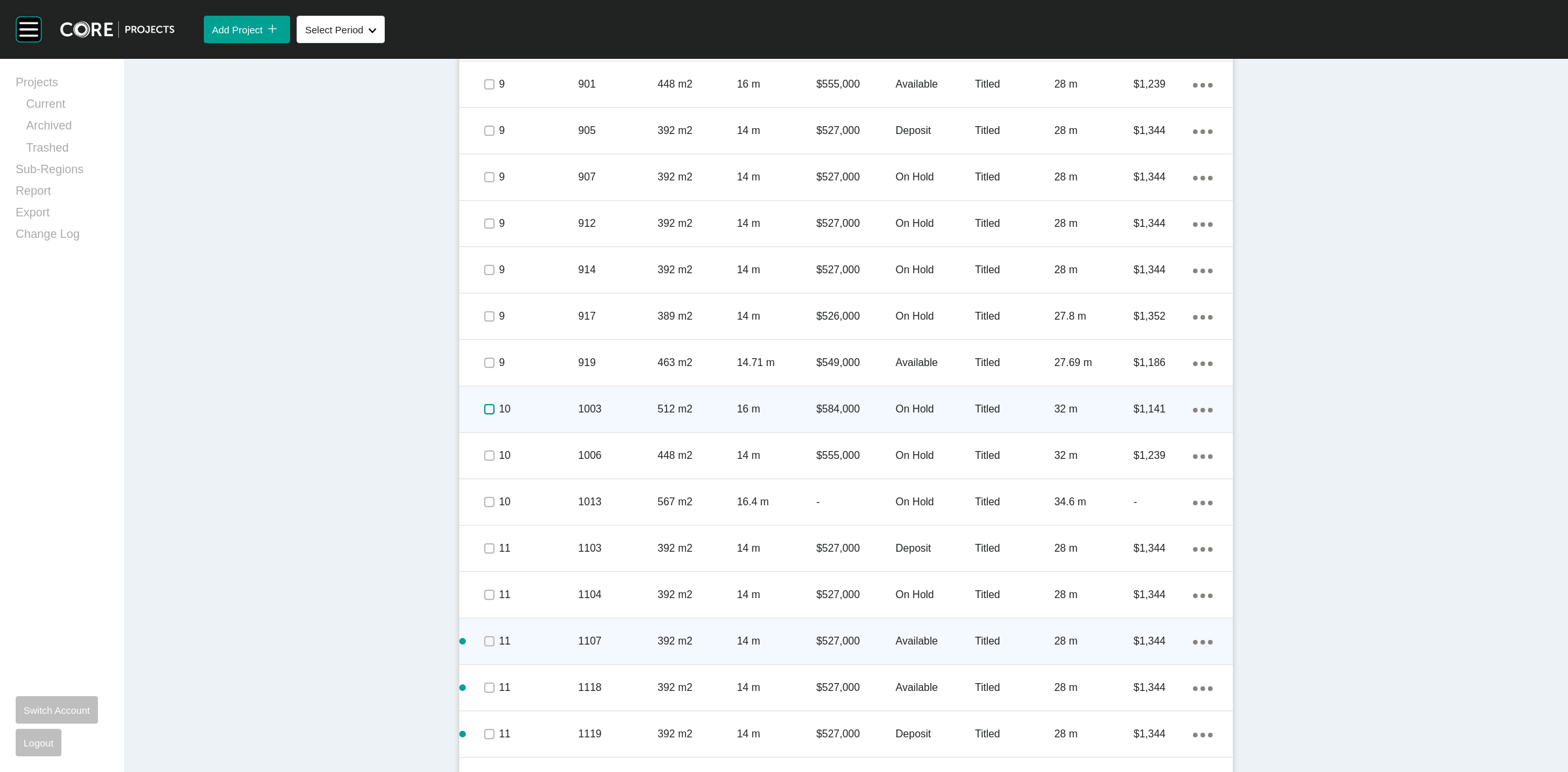
click at [485, 407] on label at bounding box center [489, 409] width 10 height 10
click at [551, 415] on p "10" at bounding box center [538, 409] width 79 height 14
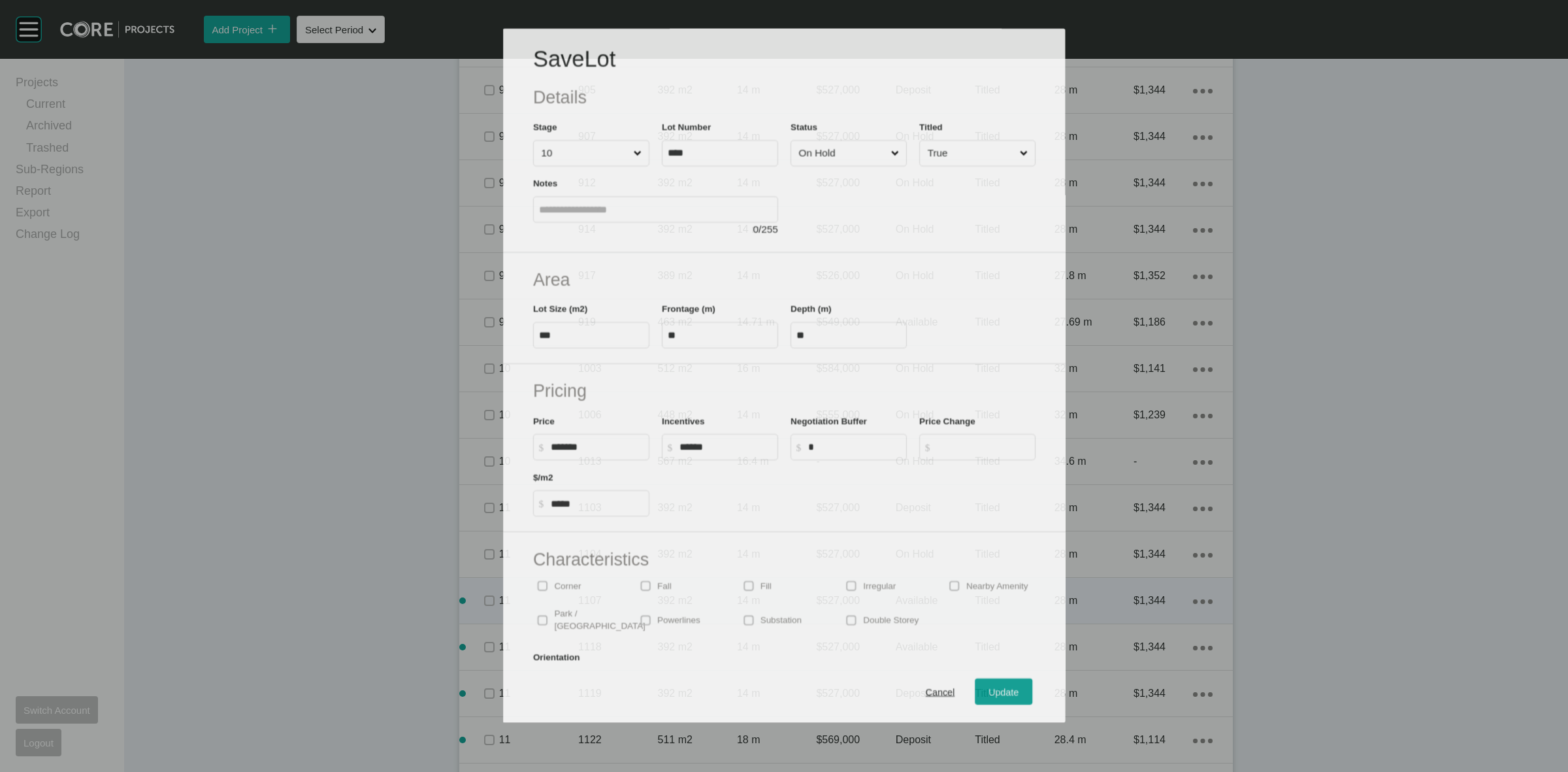
scroll to position [1377, 0]
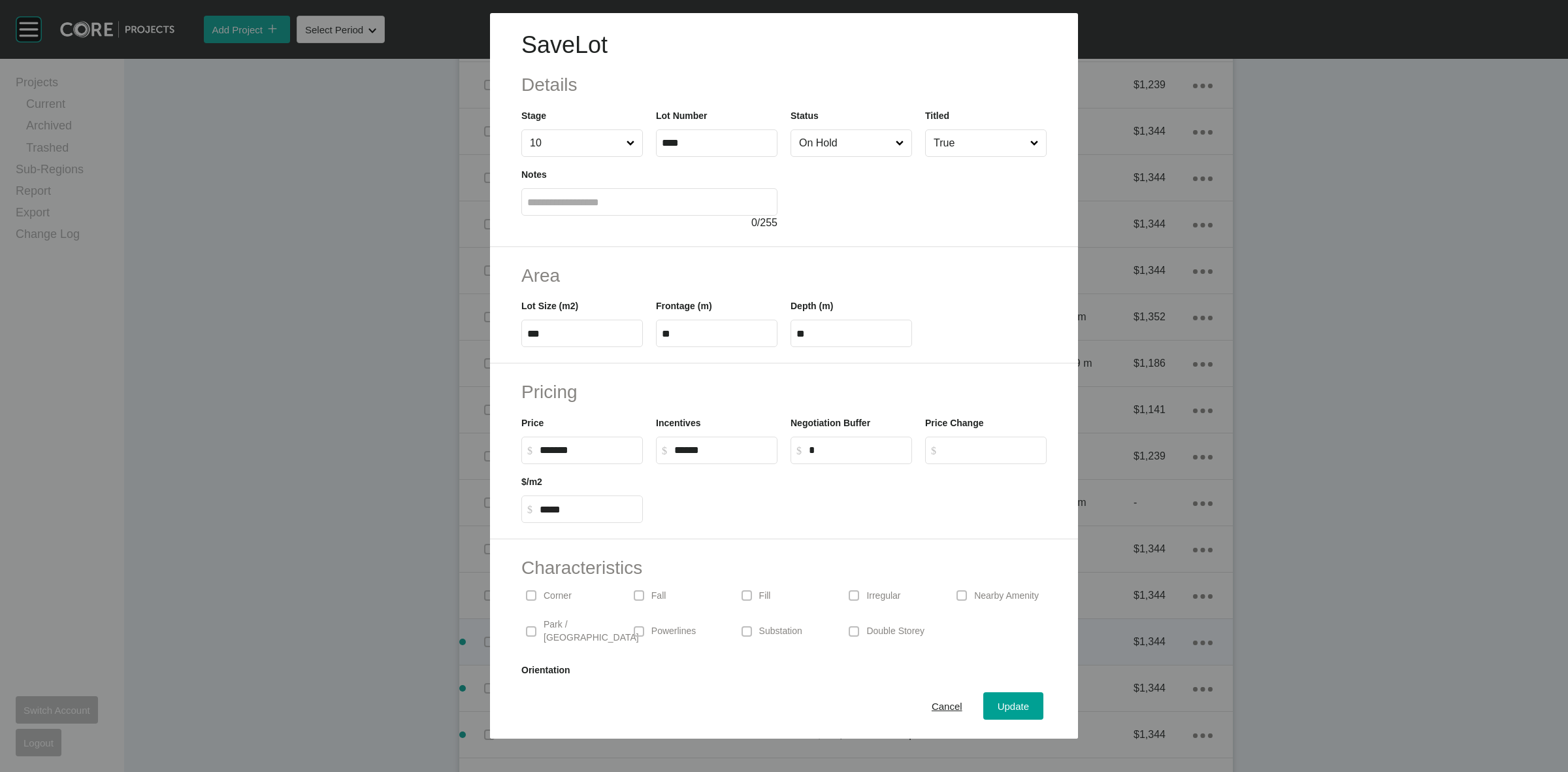
click at [832, 148] on input "On Hold" at bounding box center [844, 142] width 97 height 26
click at [1001, 697] on div "Update" at bounding box center [1013, 706] width 38 height 17
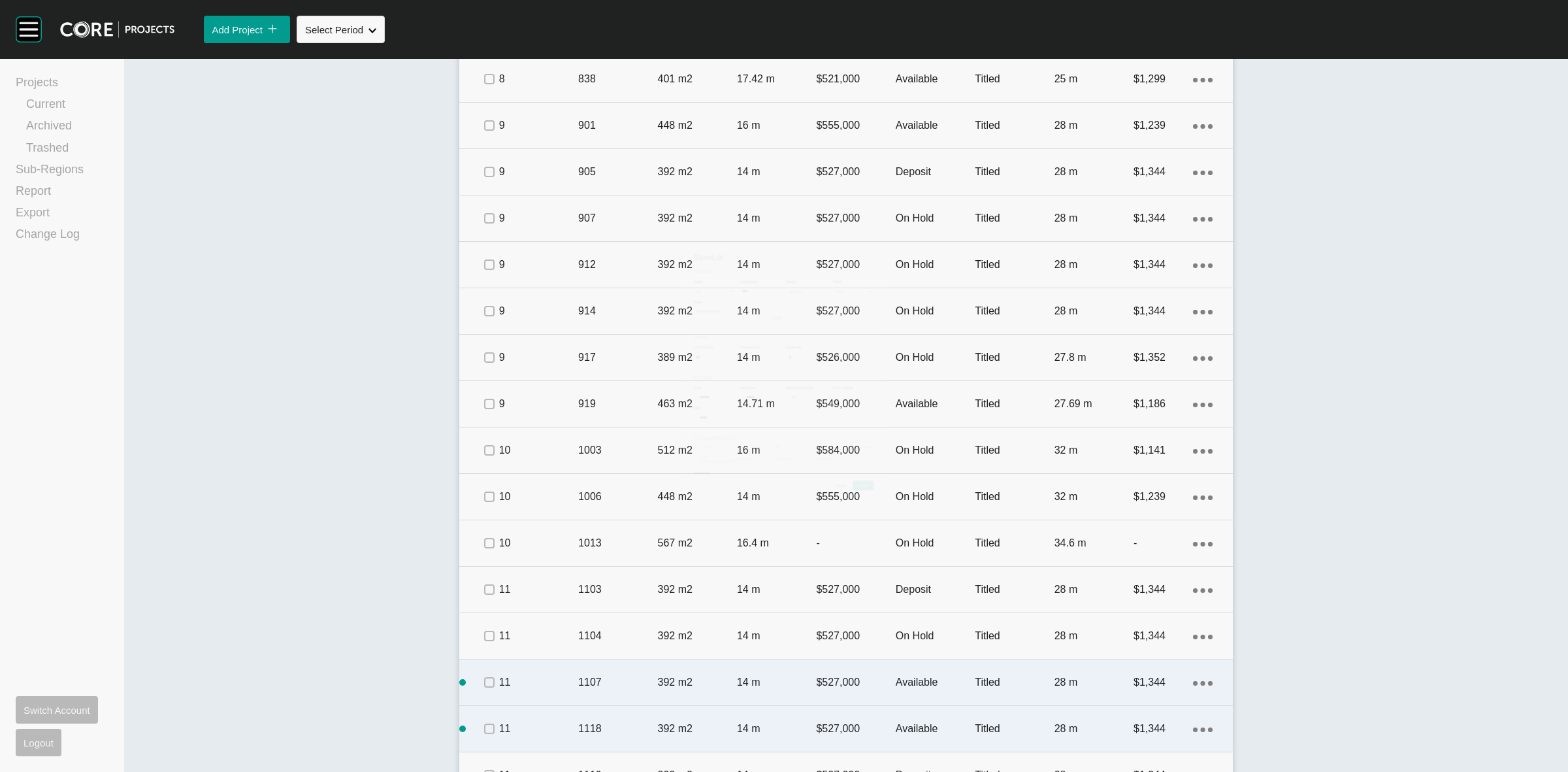
scroll to position [1418, 0]
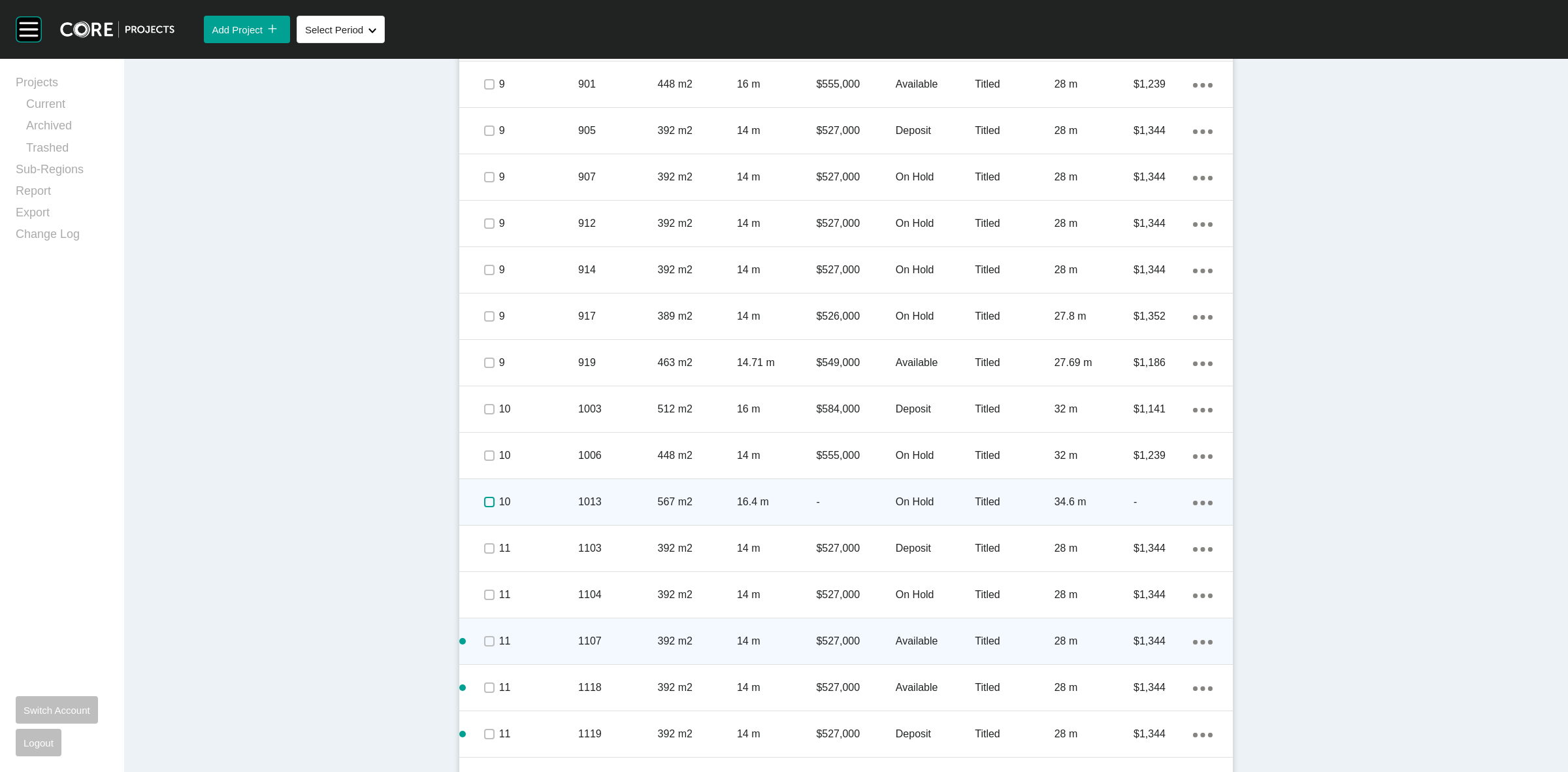
click at [484, 501] on label at bounding box center [489, 502] width 10 height 10
click at [560, 492] on div "10" at bounding box center [538, 502] width 79 height 41
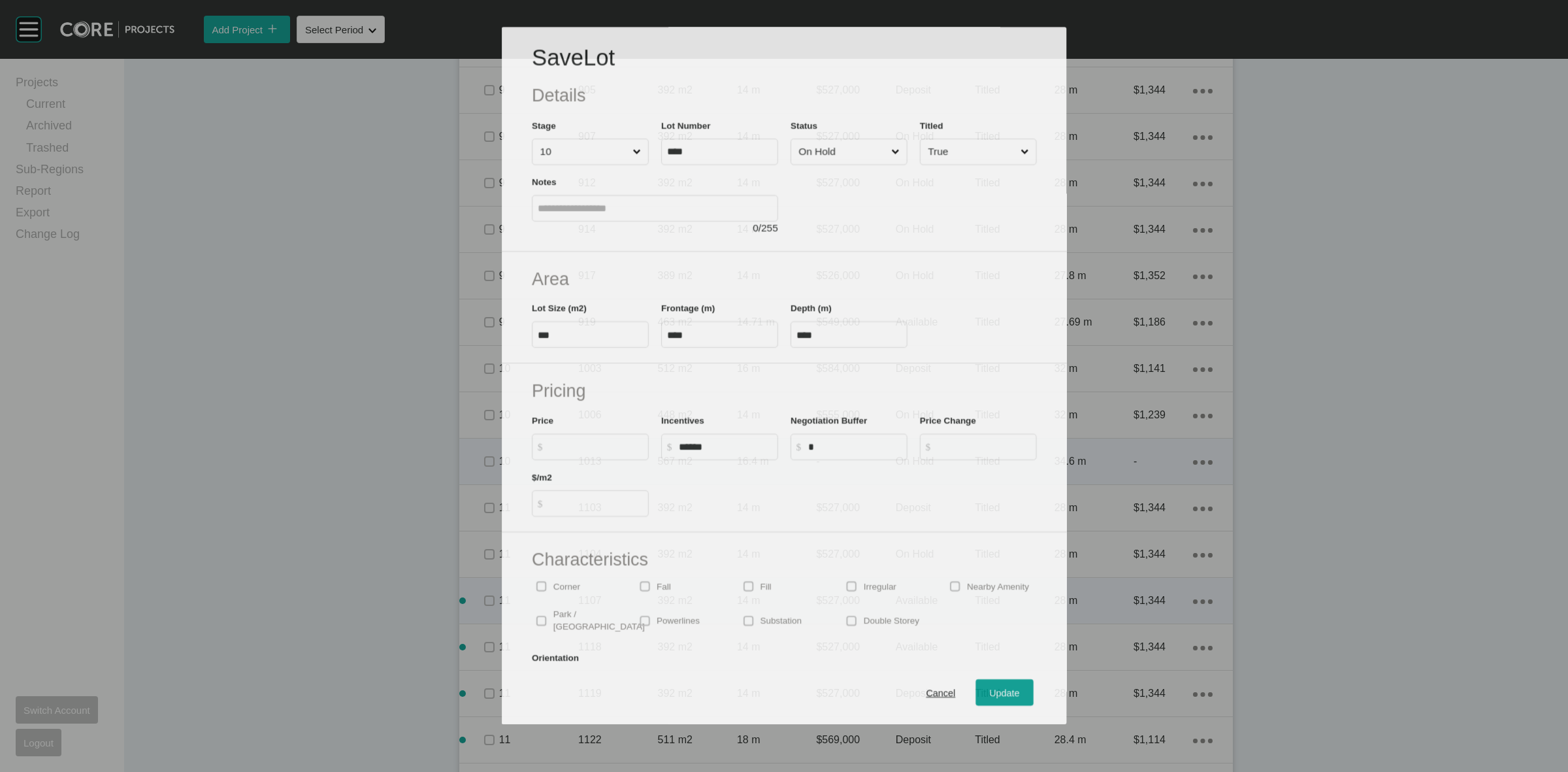
scroll to position [1377, 0]
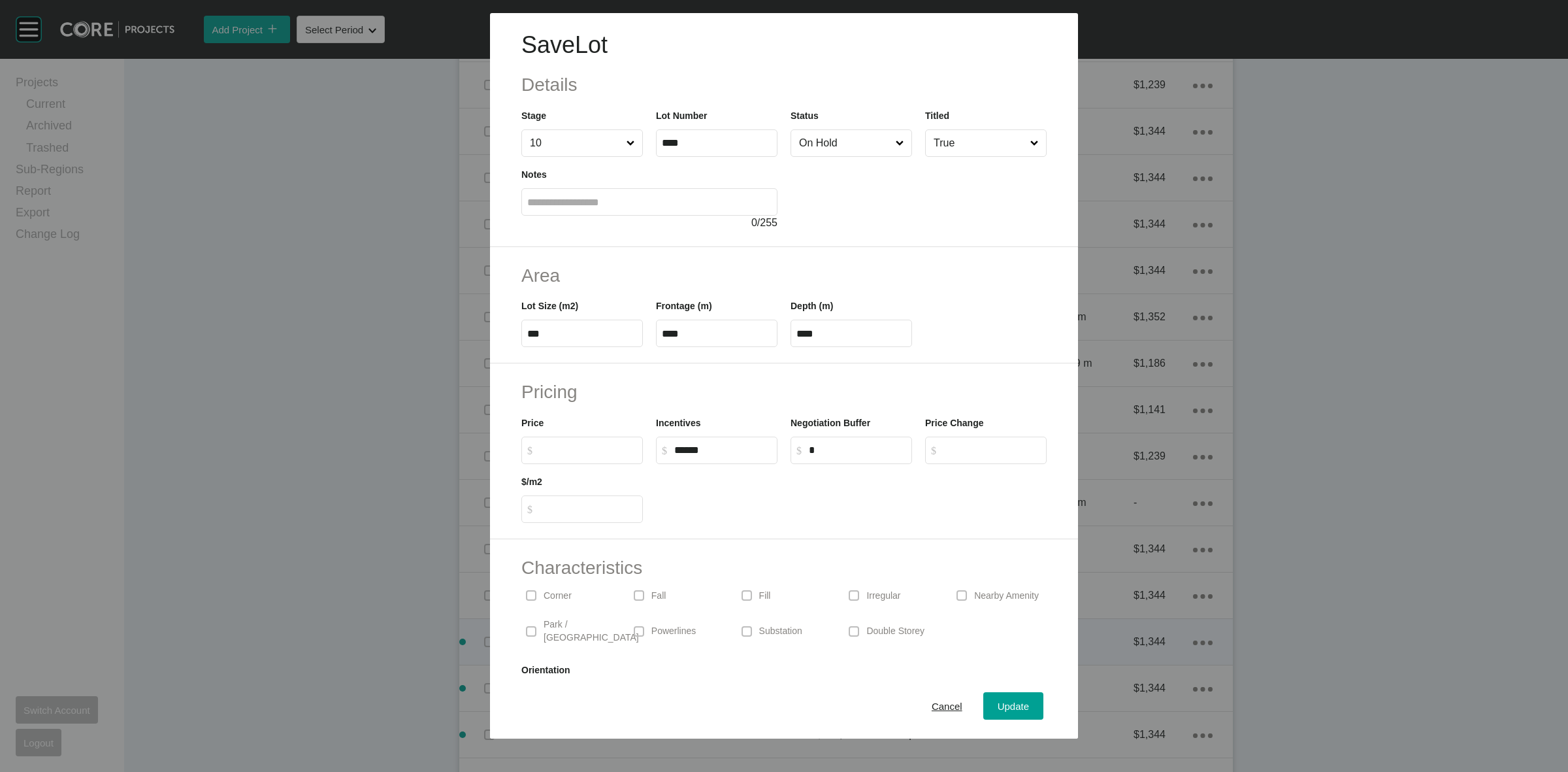
click at [854, 145] on input "On Hold" at bounding box center [844, 142] width 97 height 26
click at [604, 447] on input "$ Created with Sketch. $" at bounding box center [589, 450] width 97 height 11
type input "*******"
type input "*****"
click at [611, 395] on h2 "Pricing" at bounding box center [784, 392] width 525 height 25
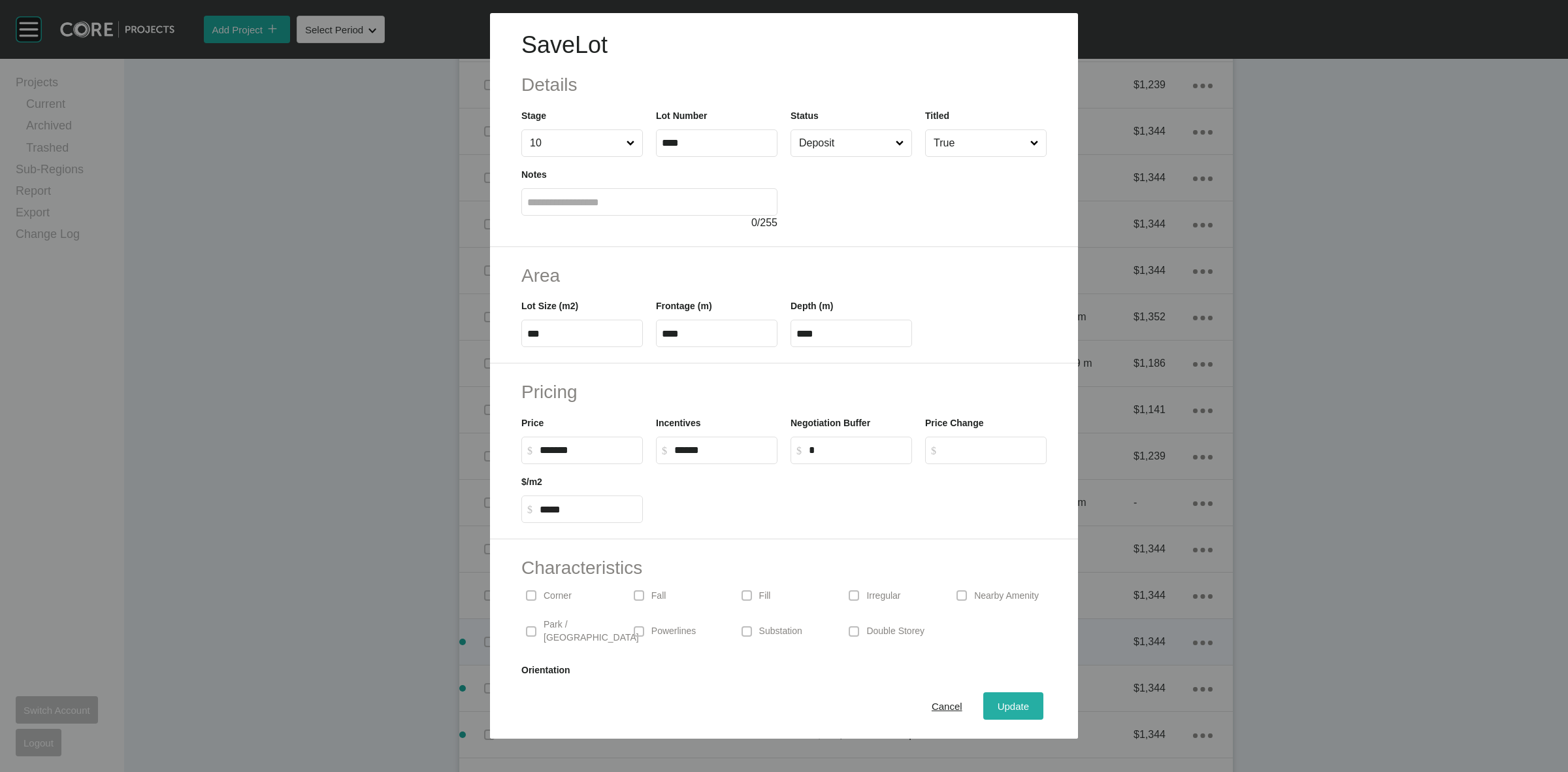
click at [1001, 708] on span "Update" at bounding box center [1013, 706] width 31 height 11
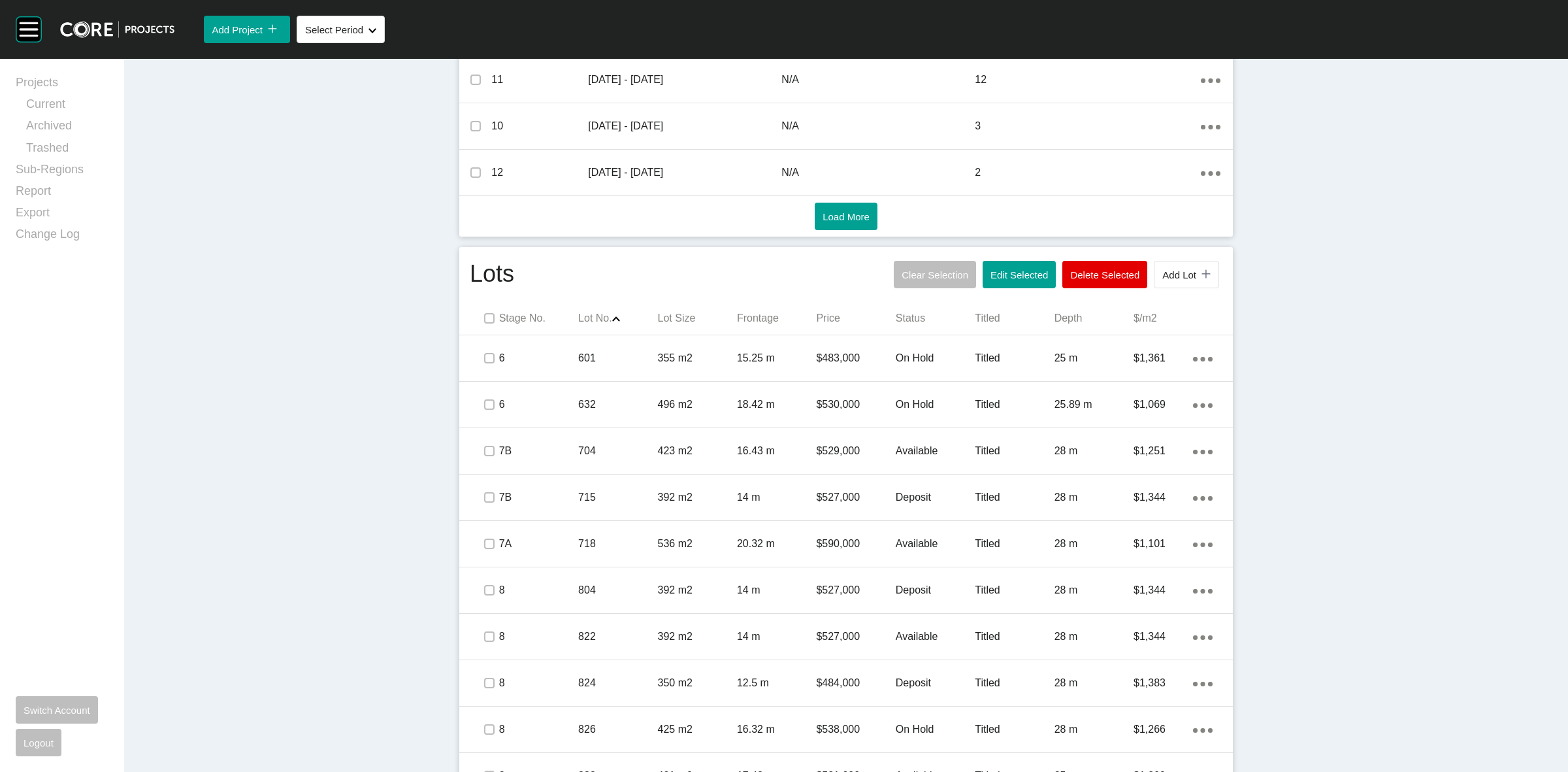
scroll to position [520, 0]
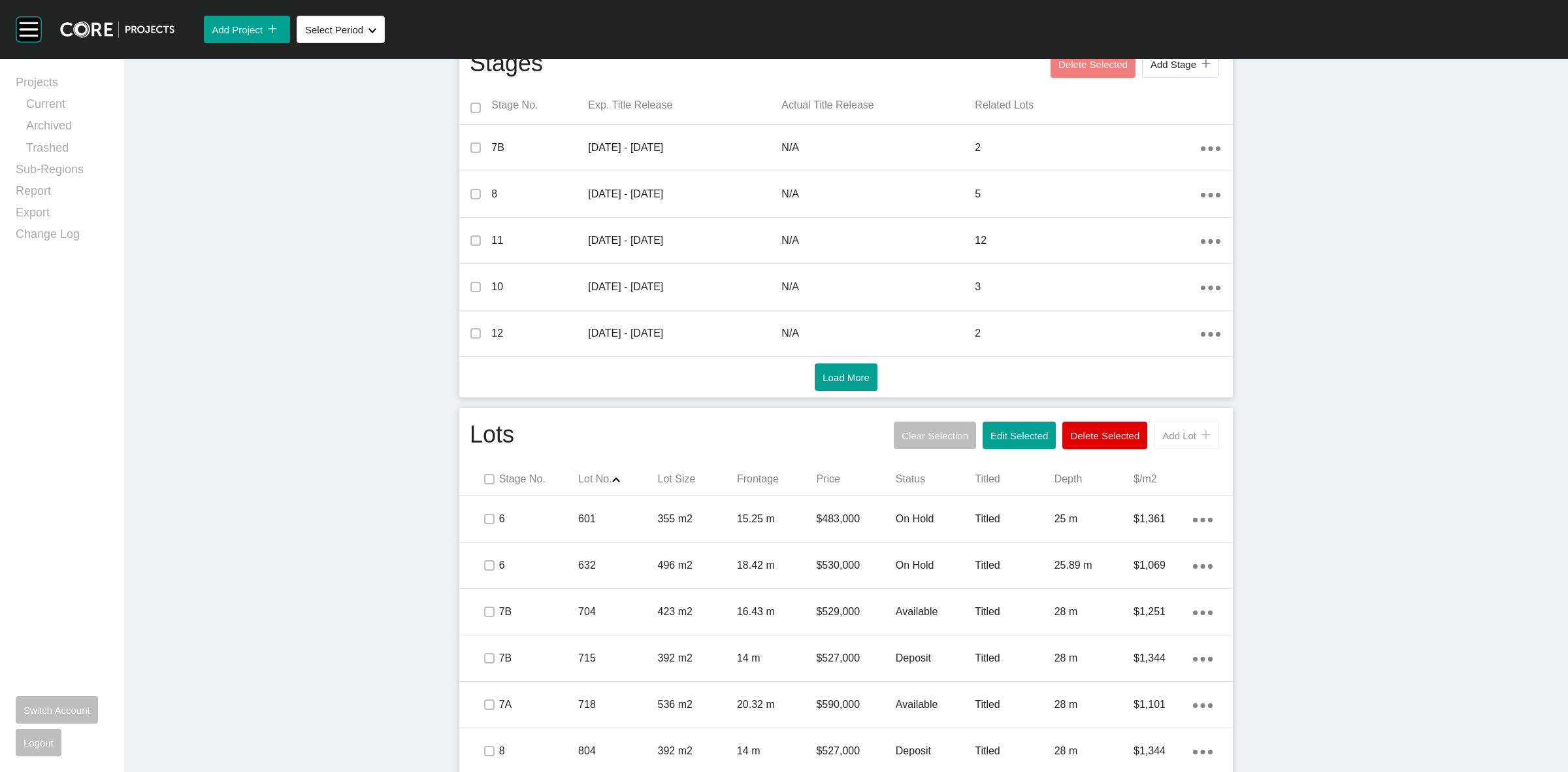
click at [1166, 430] on span "Add Lot" at bounding box center [1179, 436] width 34 height 11
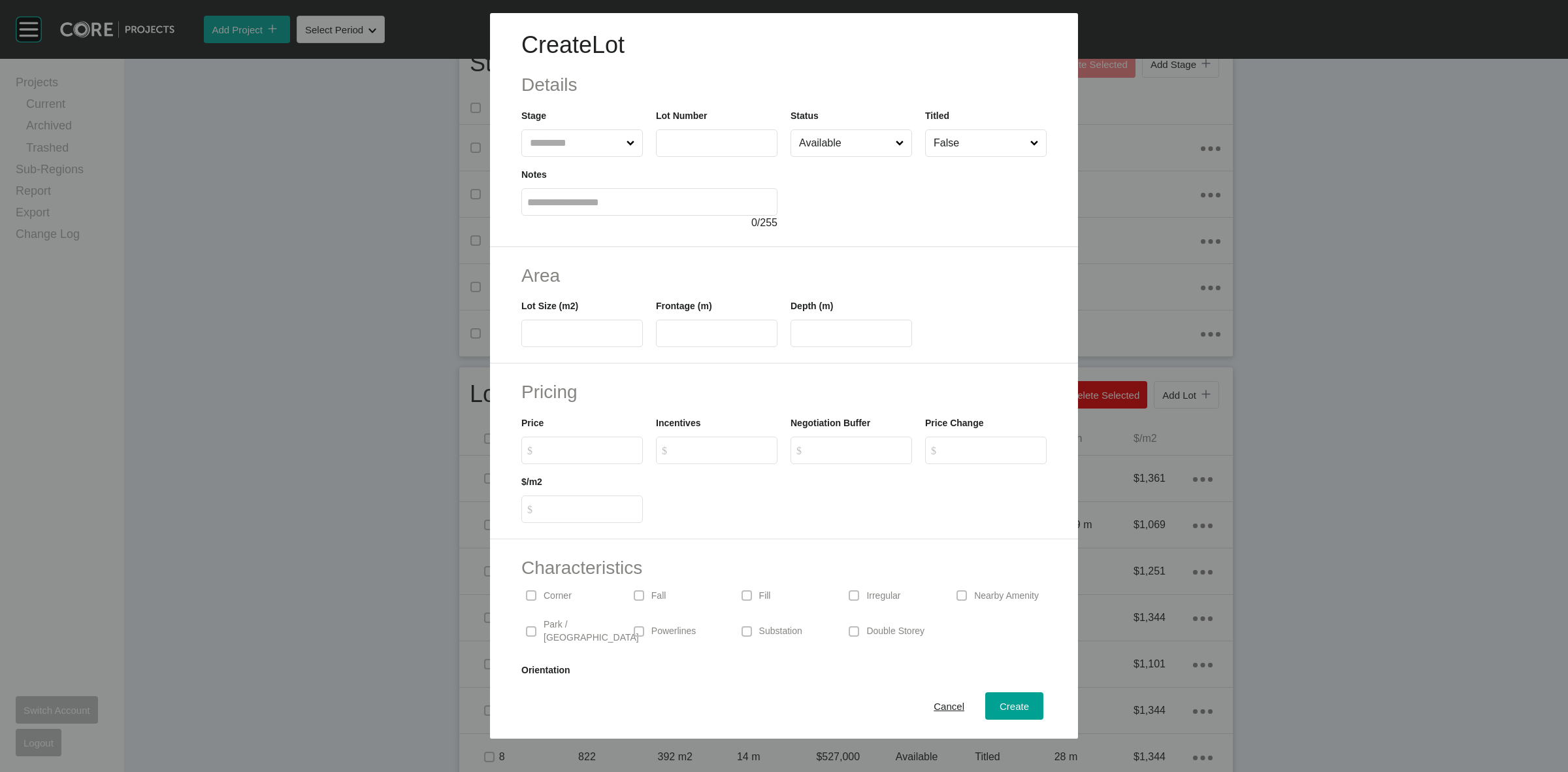
click at [575, 138] on input "text" at bounding box center [575, 142] width 97 height 26
type input "**"
type input "****"
type input "***"
type input "**"
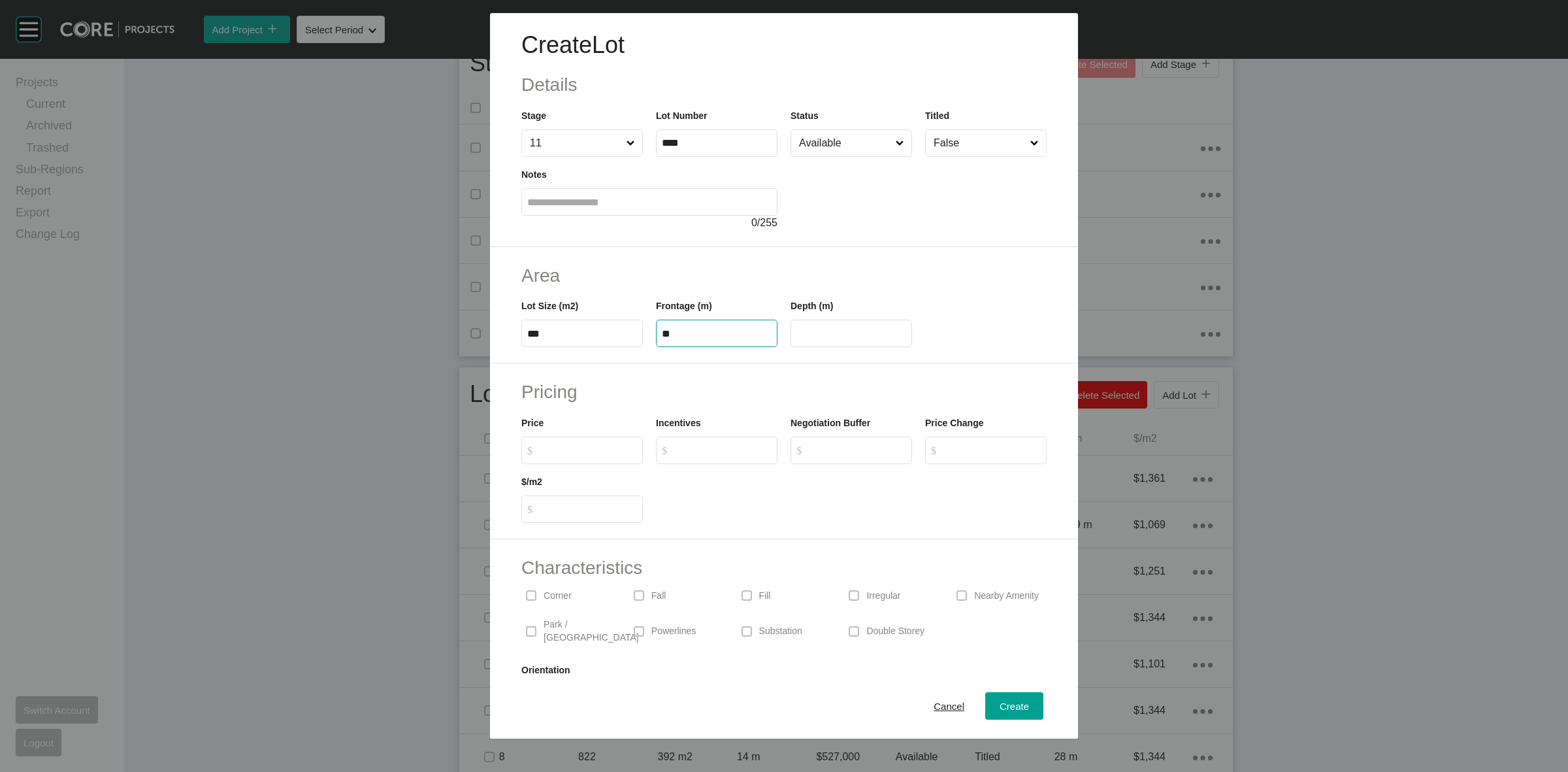
type input "**"
type input "*******"
type input "*****"
type input "*"
click at [850, 139] on input "Available" at bounding box center [844, 142] width 97 height 26
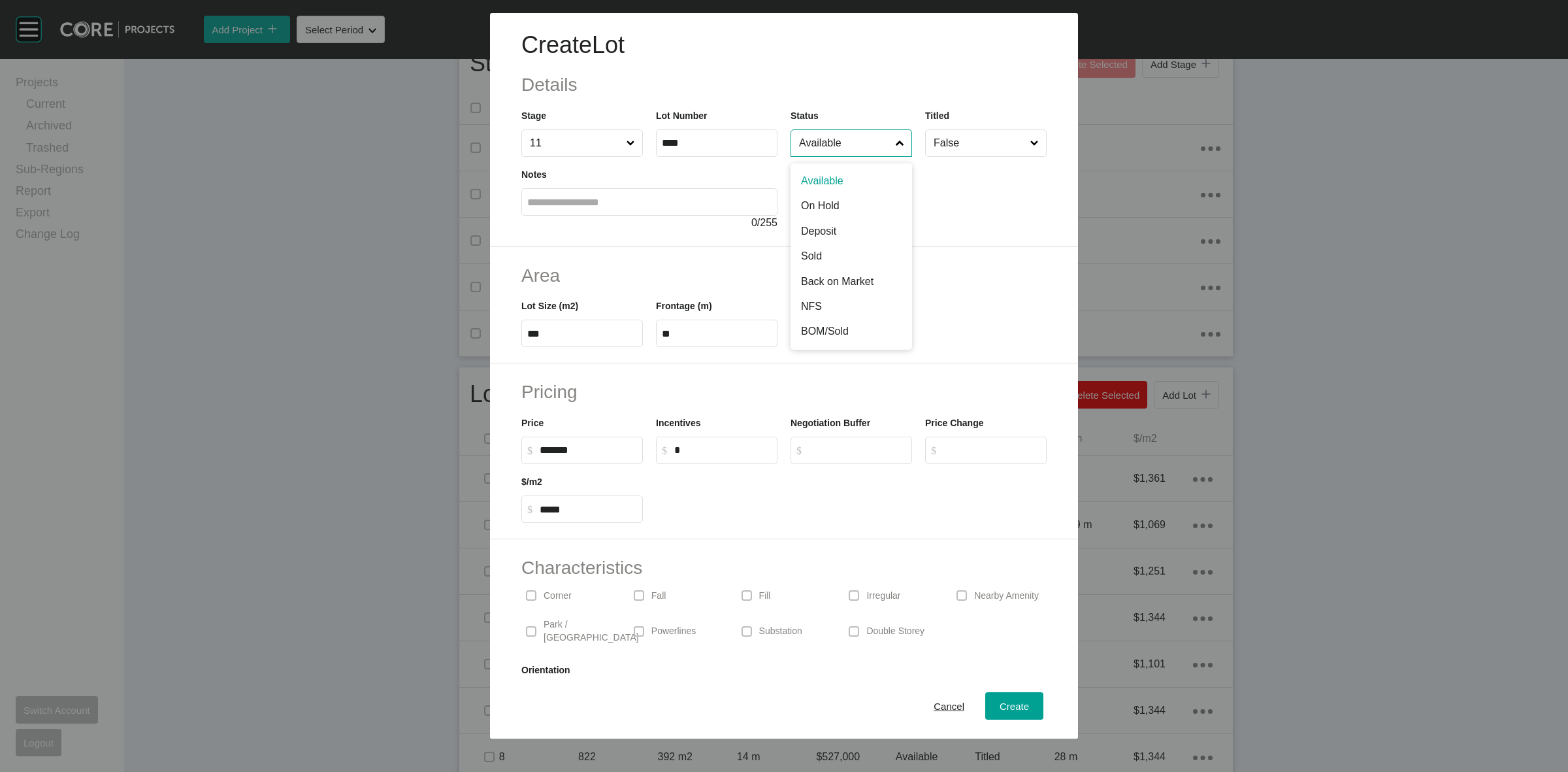
click at [847, 142] on input "Available" at bounding box center [844, 142] width 97 height 26
click at [941, 145] on input "False" at bounding box center [979, 142] width 97 height 26
click at [1015, 707] on span "Create" at bounding box center [1014, 706] width 29 height 11
type input "*"
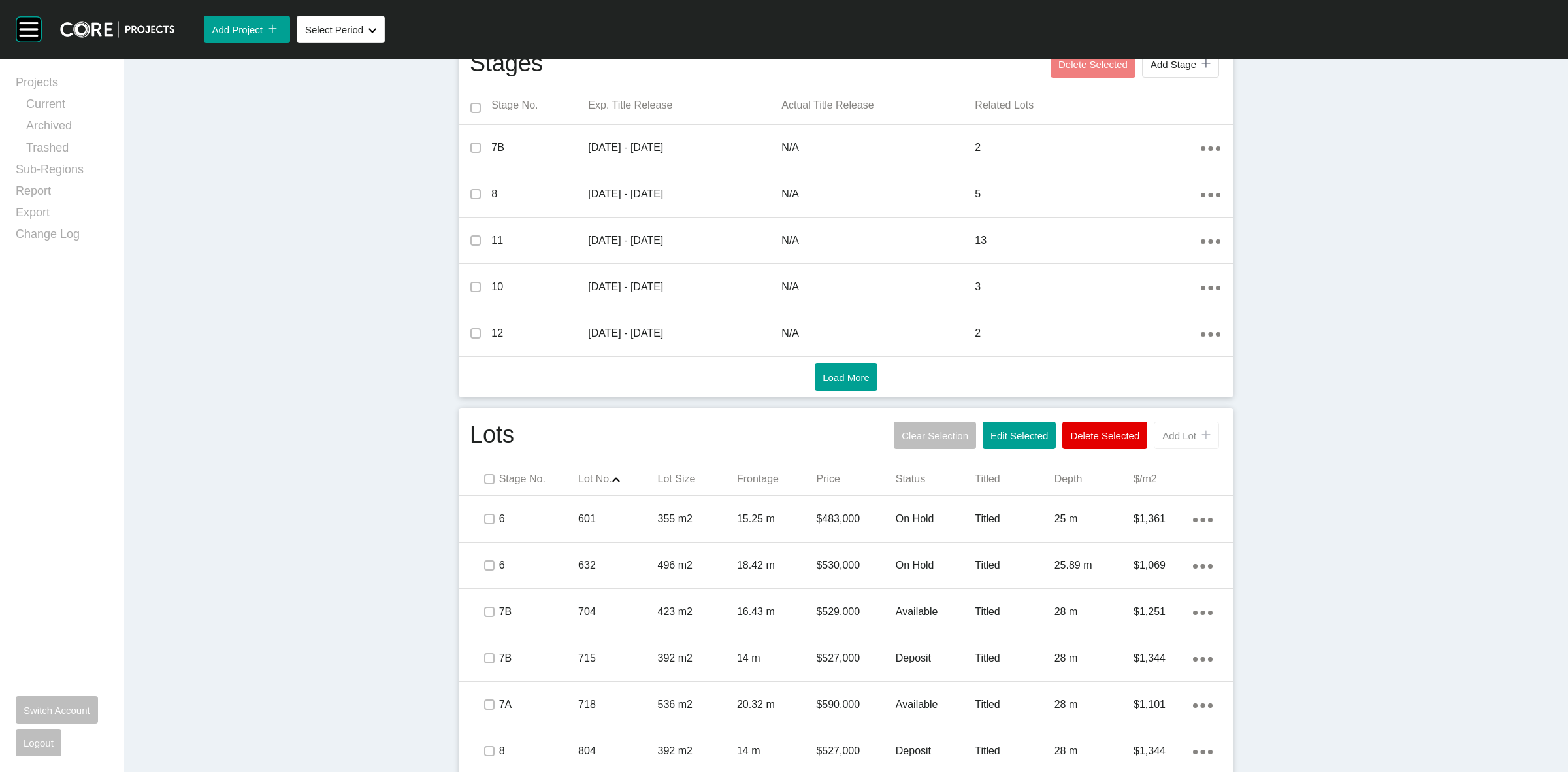
click at [1174, 439] on span "Add Lot" at bounding box center [1179, 436] width 34 height 11
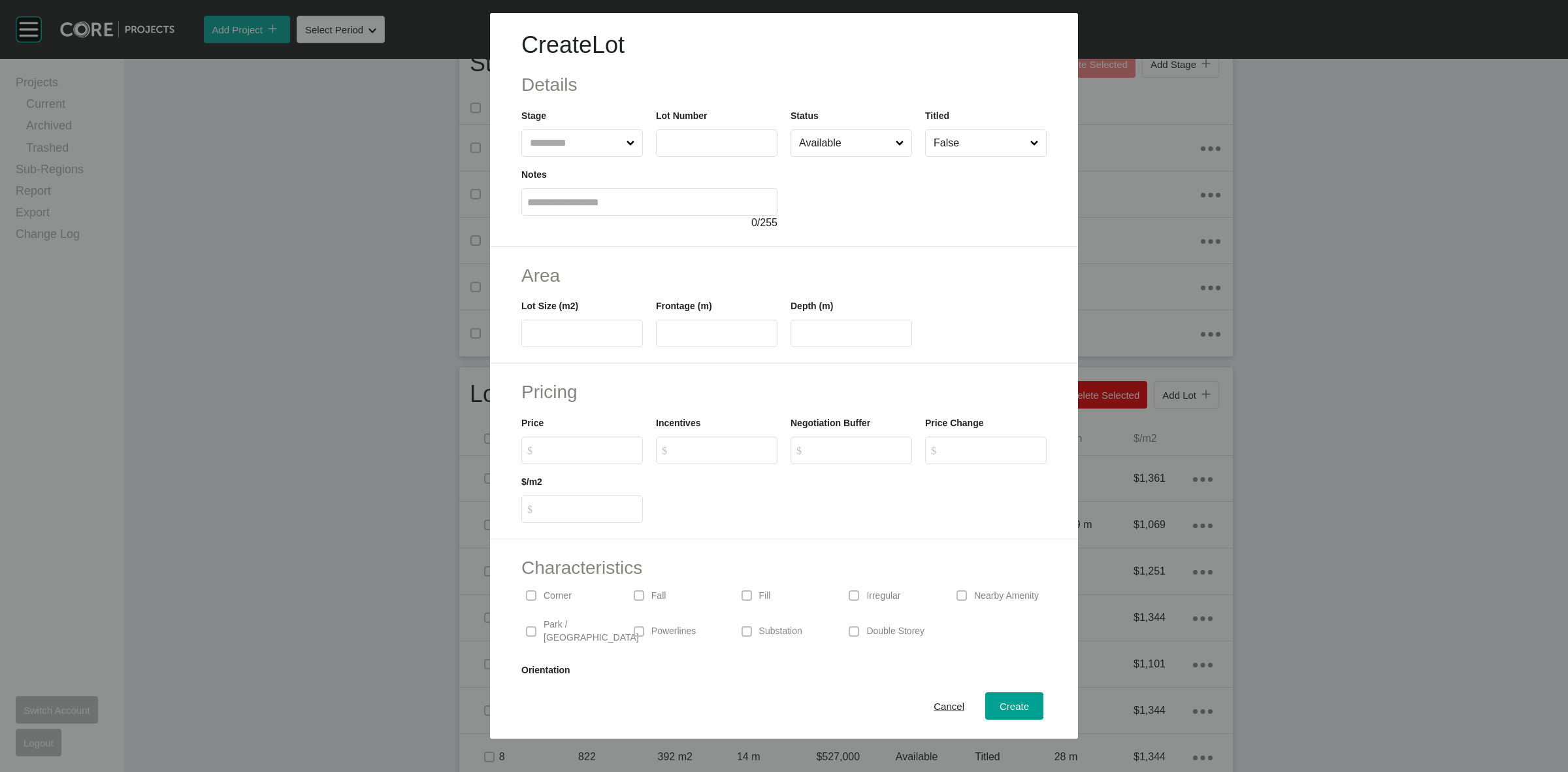
click at [570, 141] on input "text" at bounding box center [575, 142] width 97 height 26
type input "**"
type input "****"
type input "***"
type input "**"
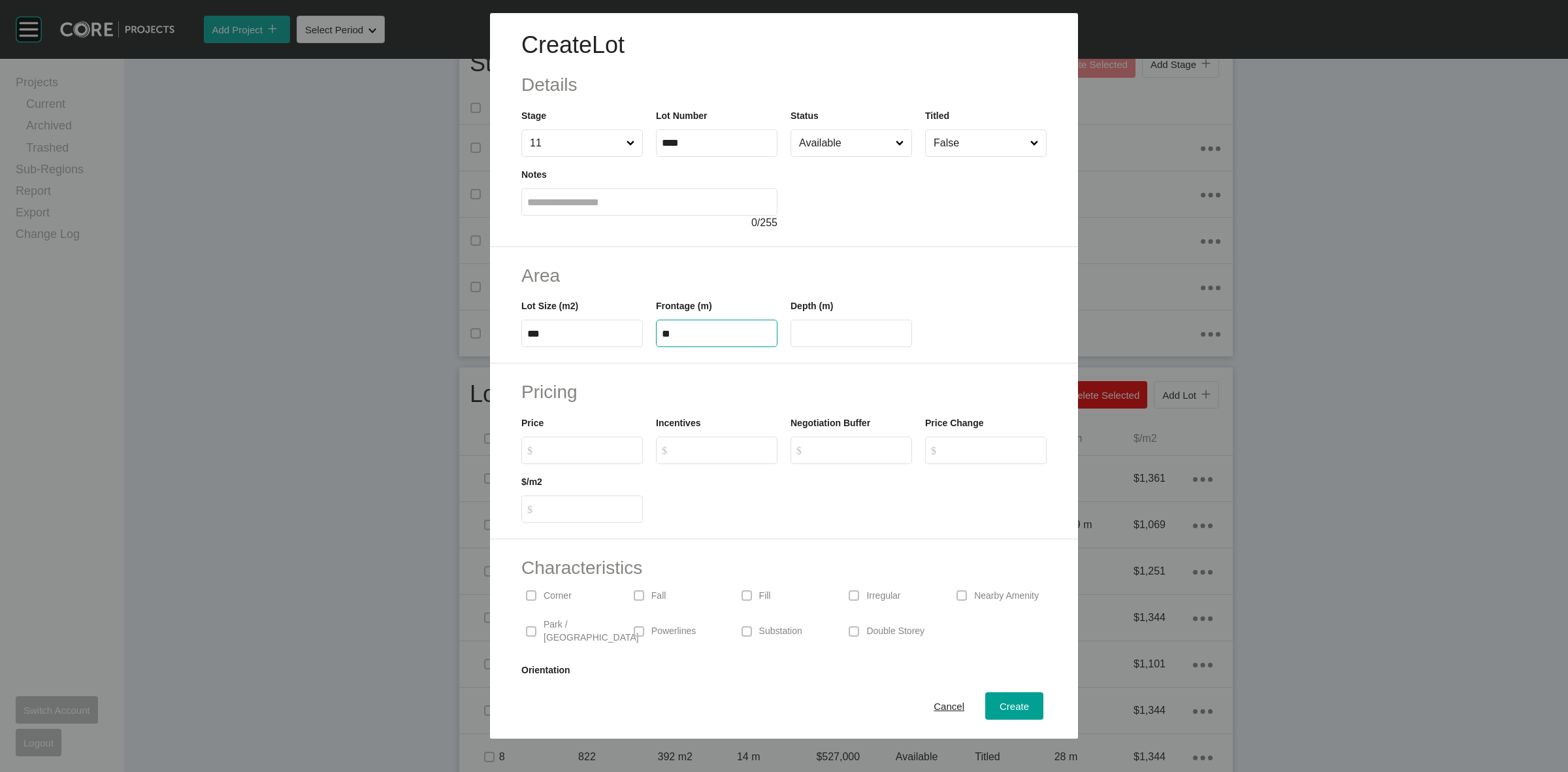
type input "**"
type input "*******"
type input "*****"
type input "*"
click at [945, 135] on input "False" at bounding box center [979, 142] width 97 height 26
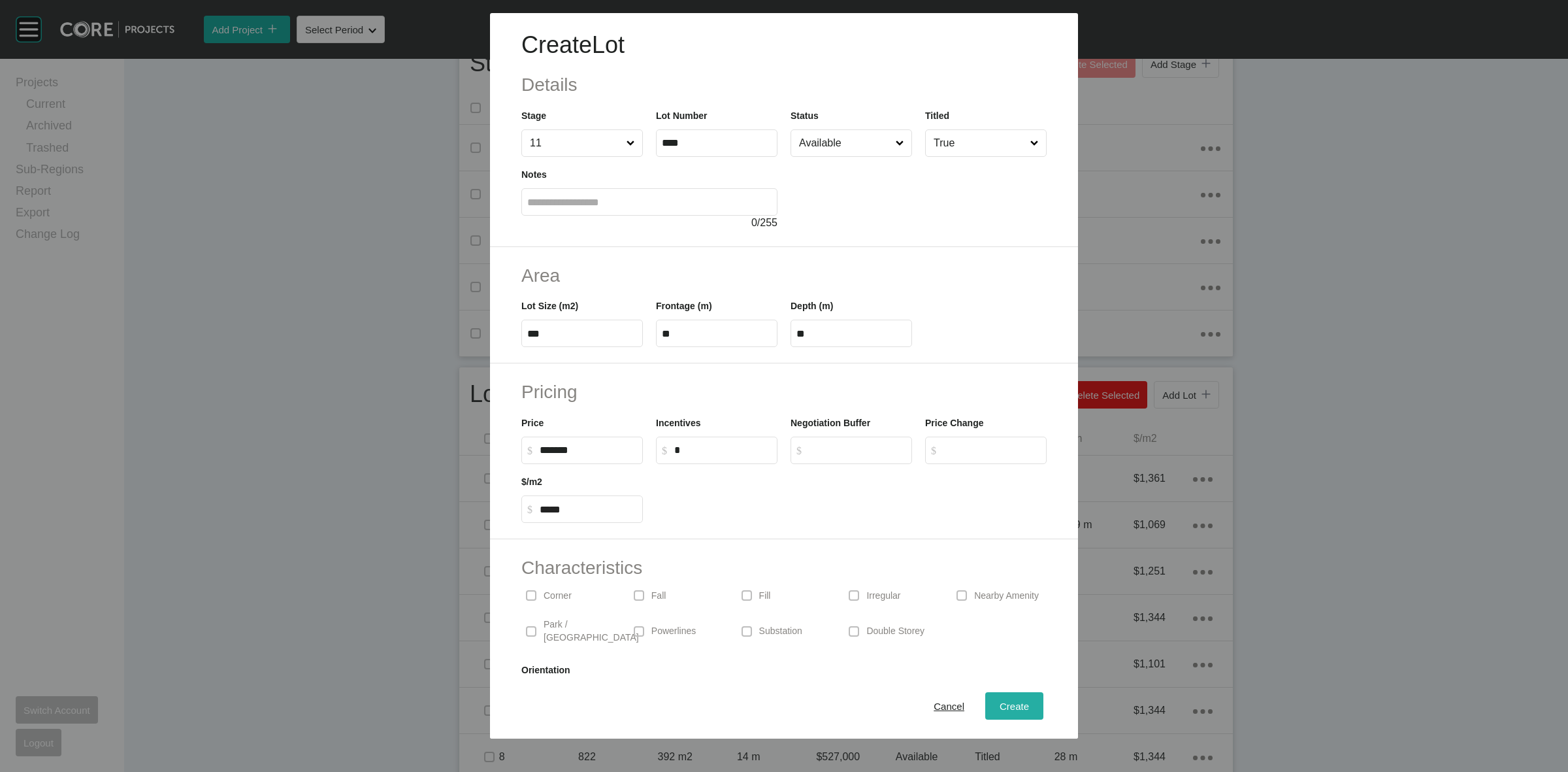
click at [1010, 708] on span "Create" at bounding box center [1014, 706] width 29 height 11
type input "*"
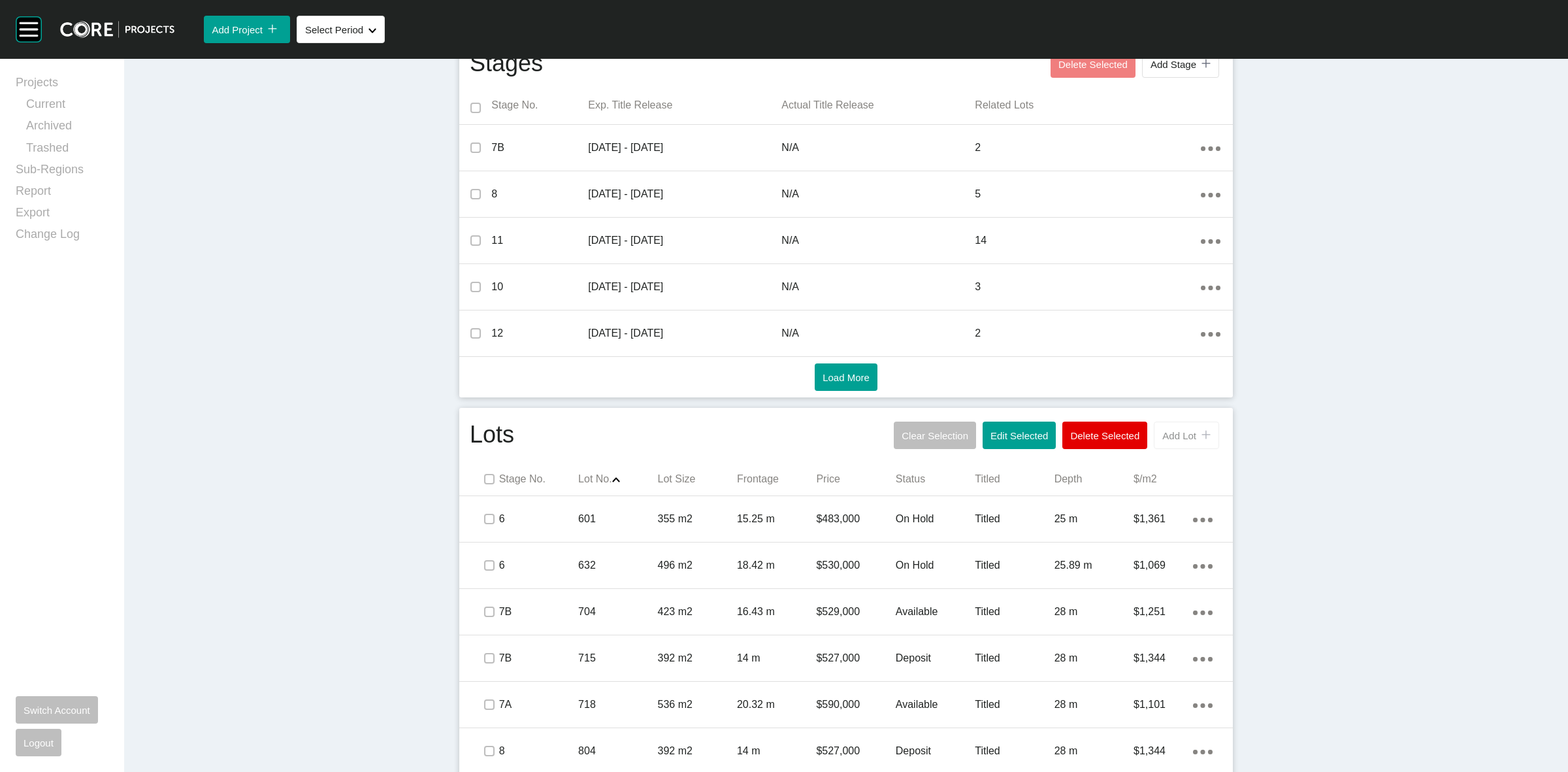
click at [1170, 433] on span "Add Lot" at bounding box center [1179, 436] width 34 height 11
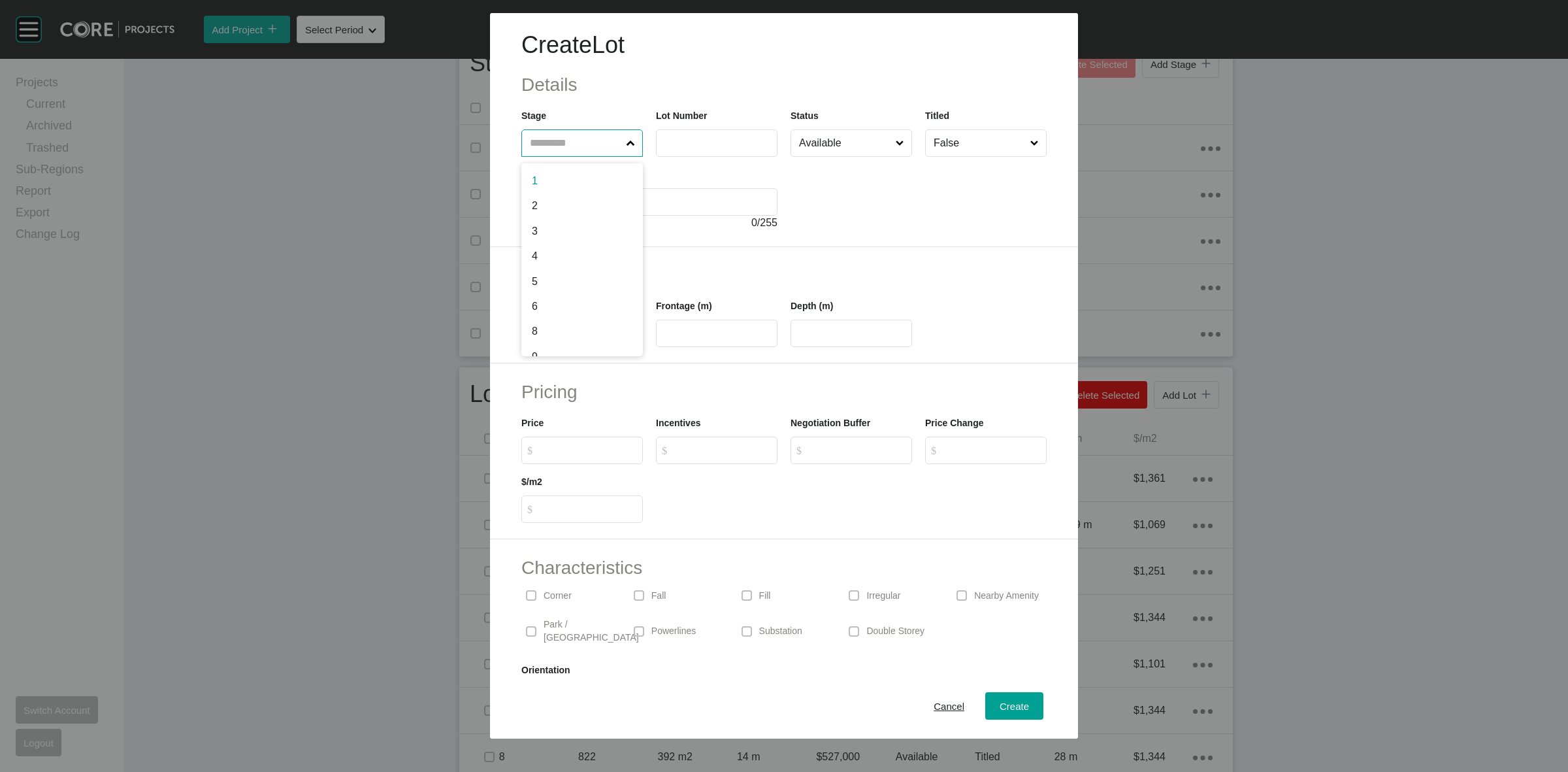
click at [573, 149] on input "text" at bounding box center [575, 142] width 97 height 26
type input "**"
type input "****"
type input "***"
type input "**"
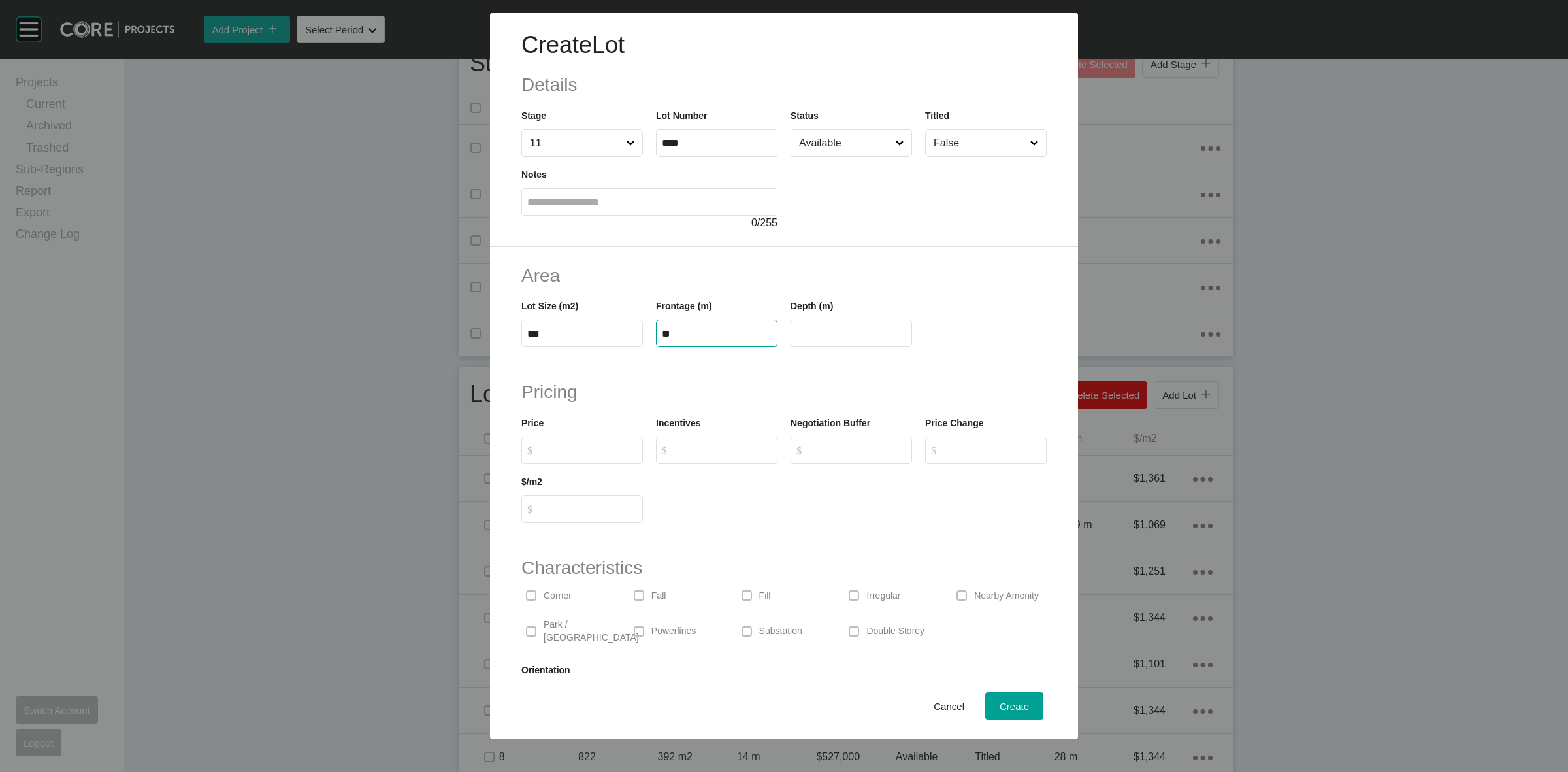
type input "****"
type input "*******"
type input "*****"
type input "*"
click at [960, 144] on input "False" at bounding box center [979, 142] width 97 height 26
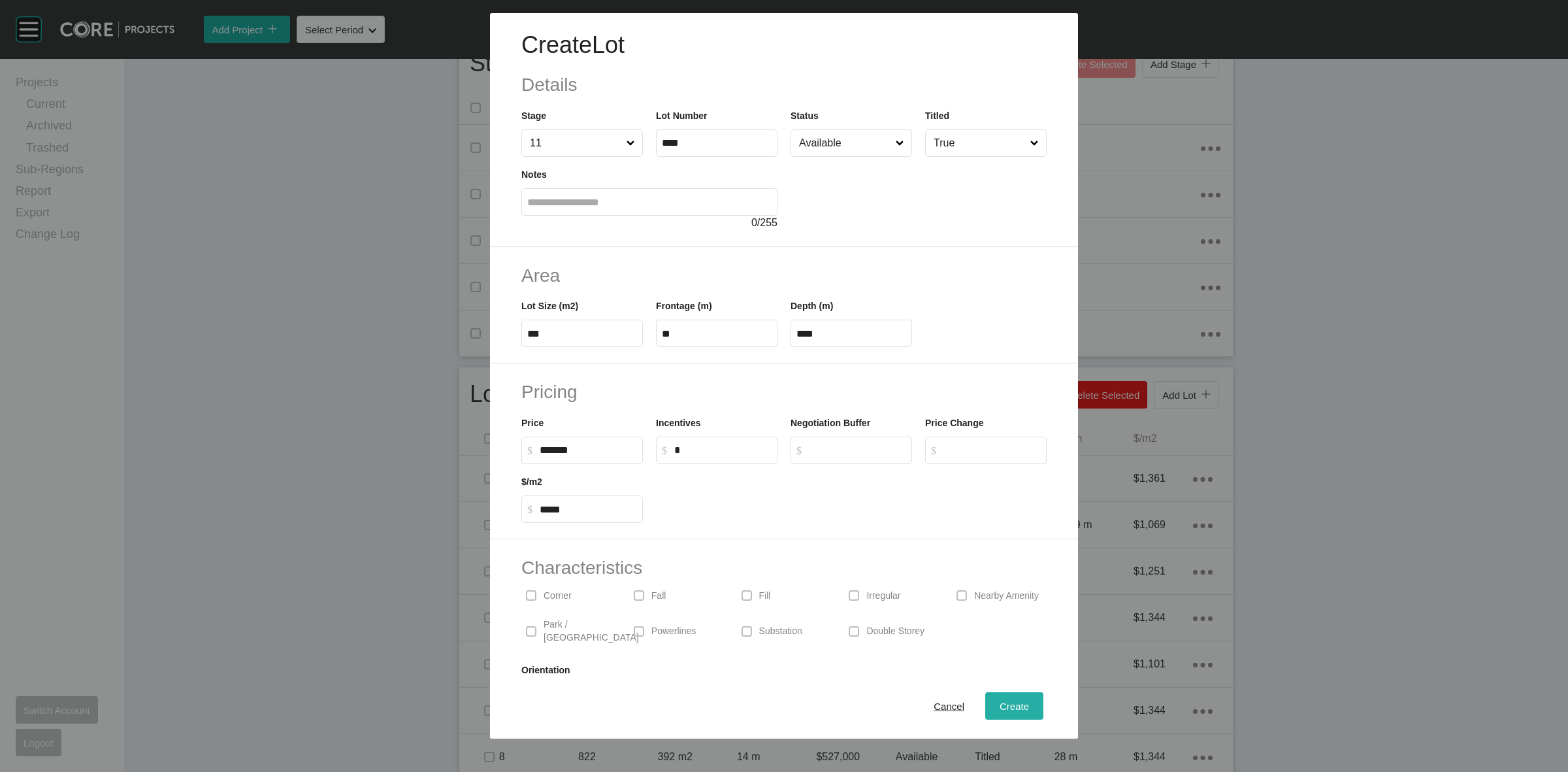
click at [1000, 706] on span "Create" at bounding box center [1014, 706] width 29 height 11
type input "*"
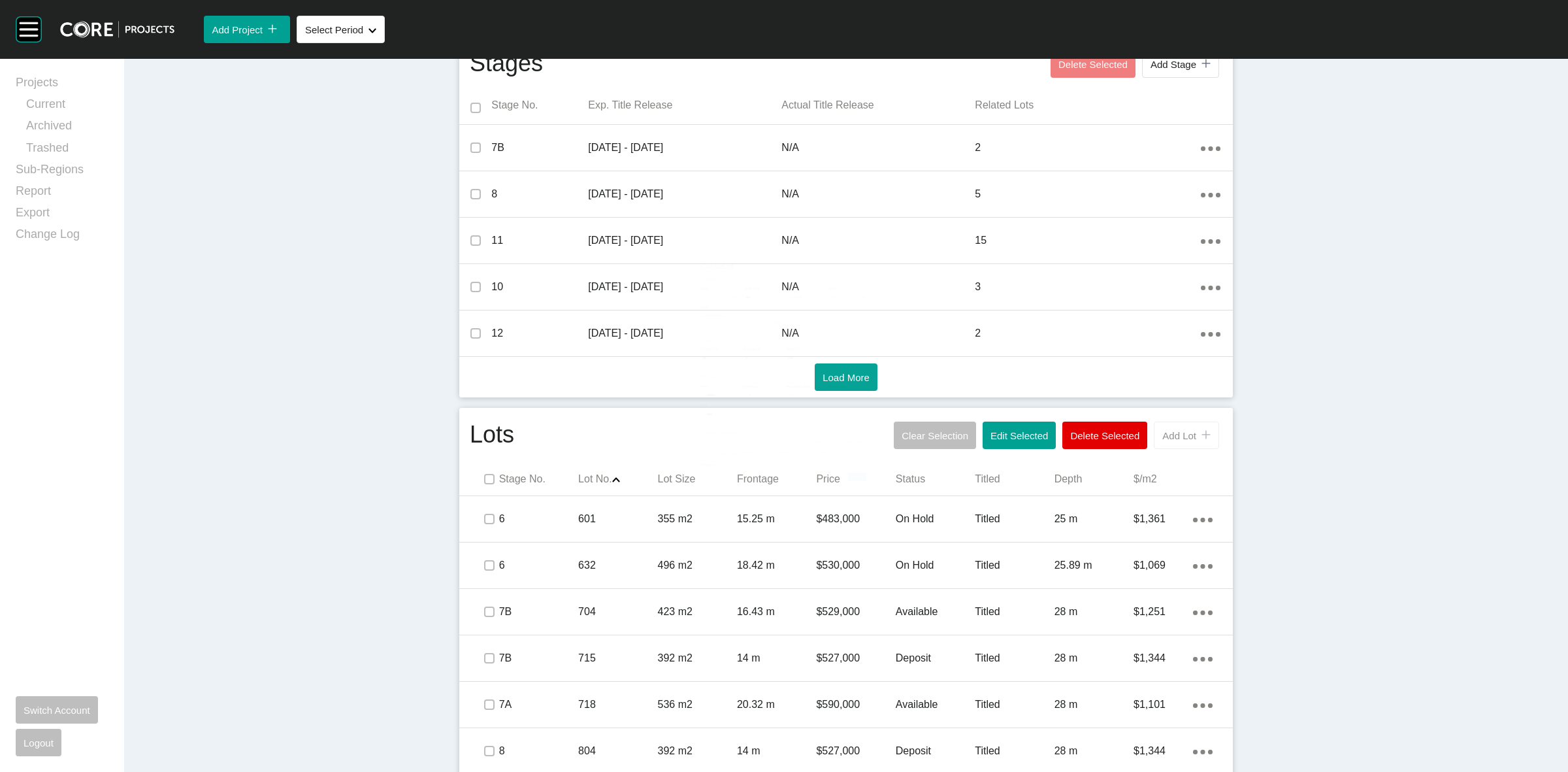
click at [1170, 438] on span "Add Lot" at bounding box center [1179, 436] width 34 height 11
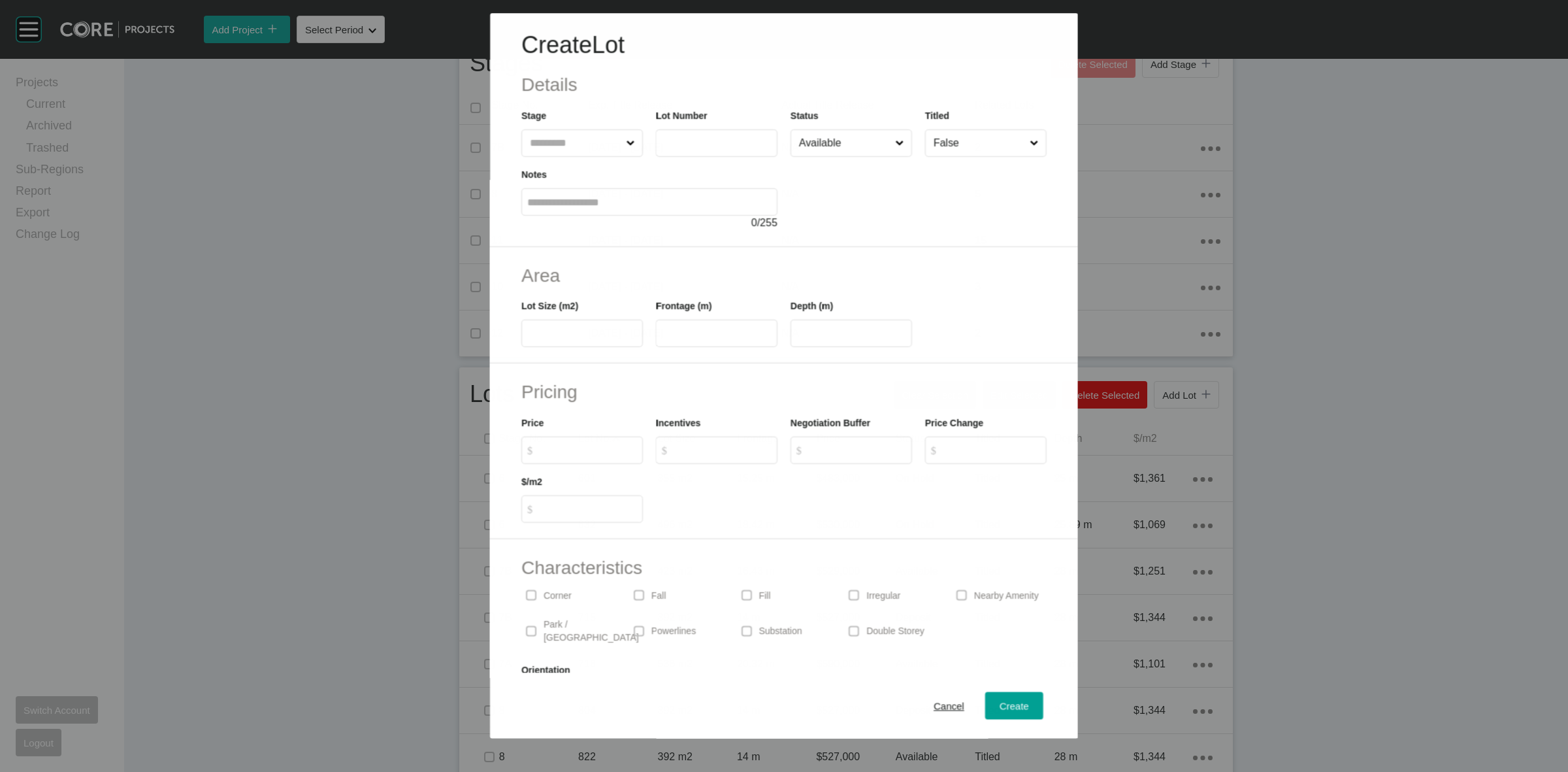
click at [586, 145] on input "text" at bounding box center [575, 142] width 96 height 26
type input "**"
type input "****"
type input "***"
type input "**"
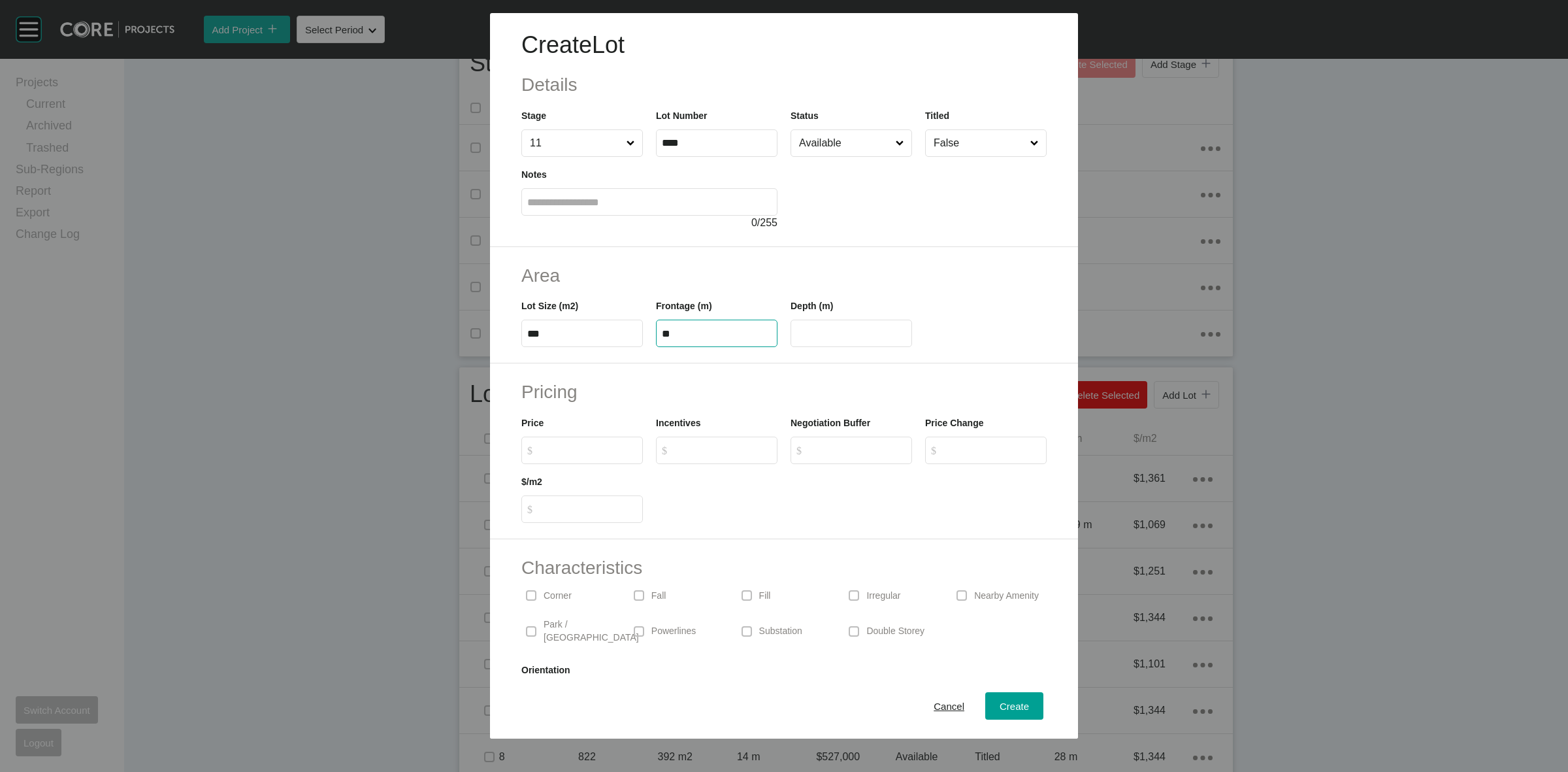
type input "**"
type input "*******"
type input "*****"
type input "*"
click at [935, 147] on input "False" at bounding box center [979, 142] width 97 height 26
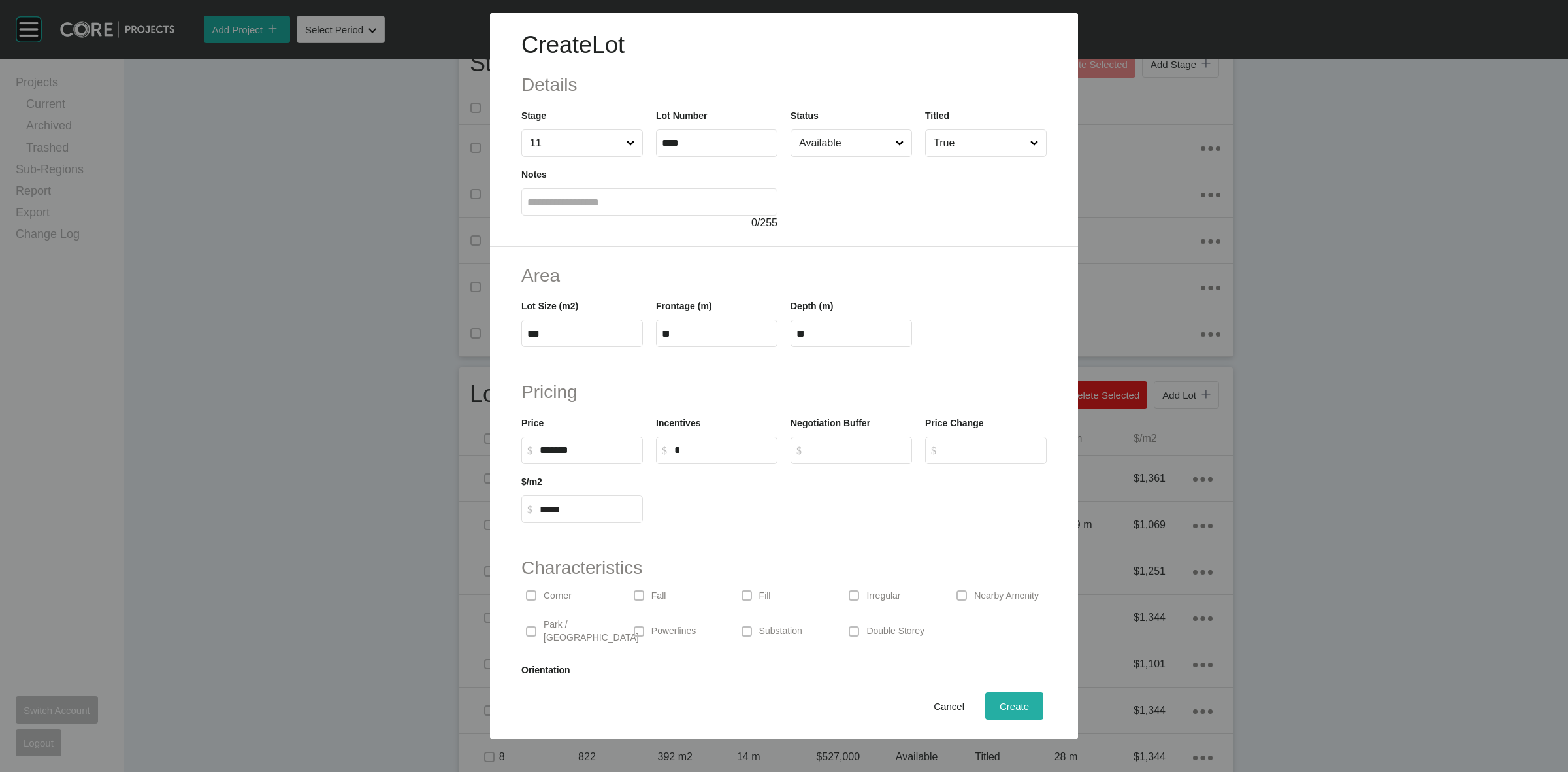
click at [986, 698] on button "Create" at bounding box center [1015, 705] width 58 height 28
type input "*"
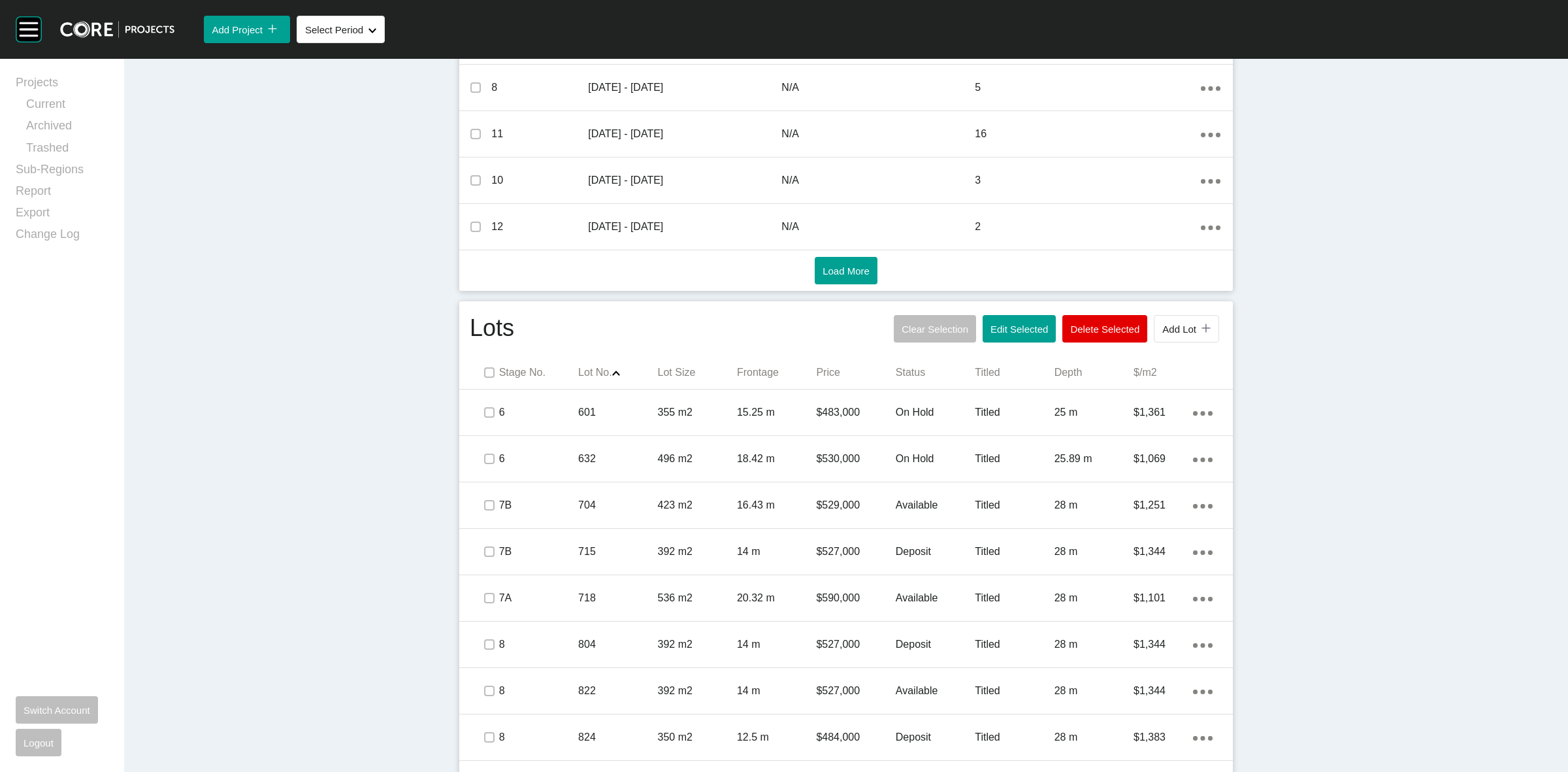
scroll to position [623, 0]
click at [1171, 333] on span "Add Lot" at bounding box center [1179, 333] width 34 height 11
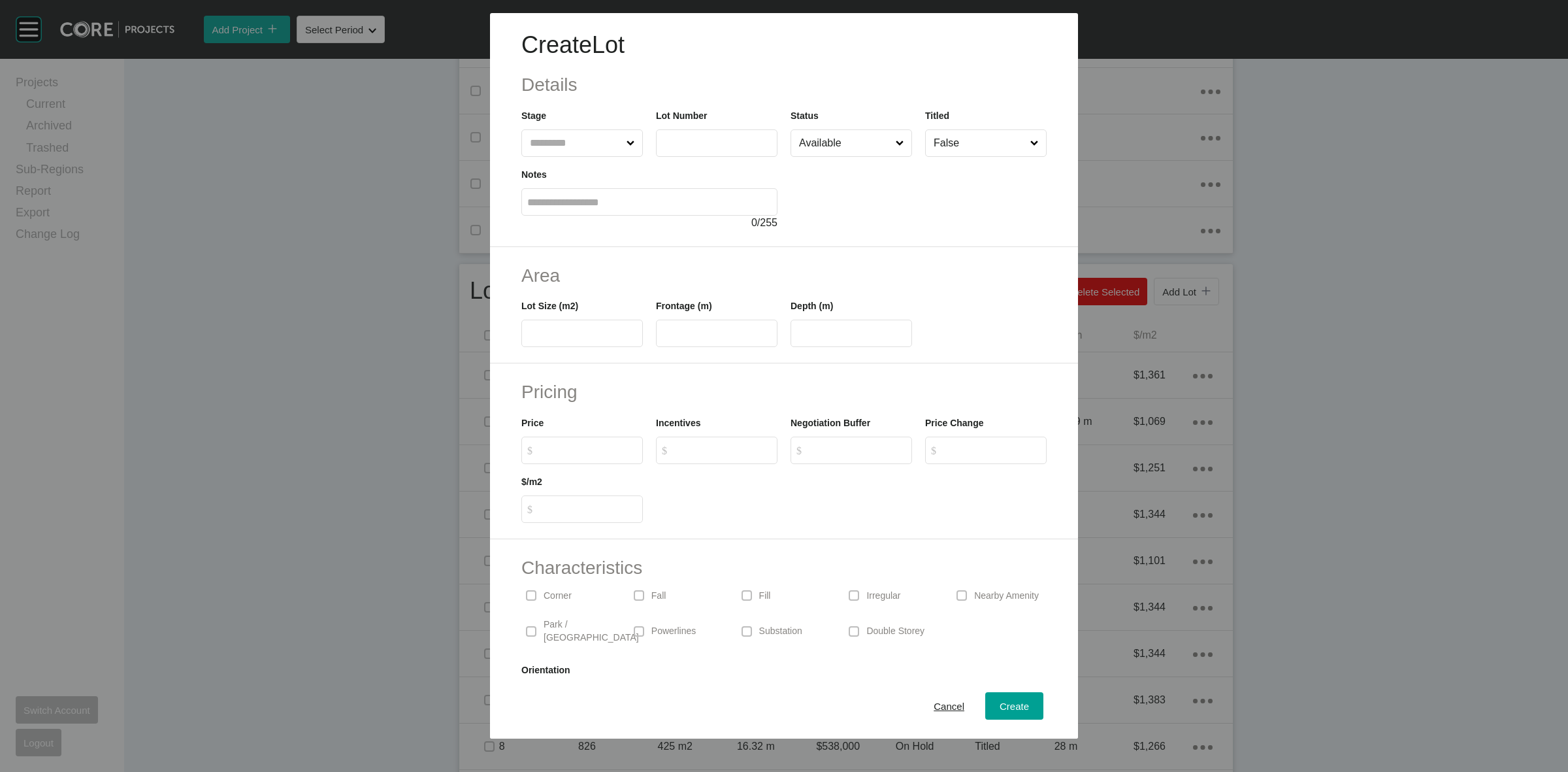
drag, startPoint x: 570, startPoint y: 145, endPoint x: 553, endPoint y: 132, distance: 21.4
click at [565, 142] on input "text" at bounding box center [575, 142] width 97 height 26
type input "**"
type input "****"
type input "***"
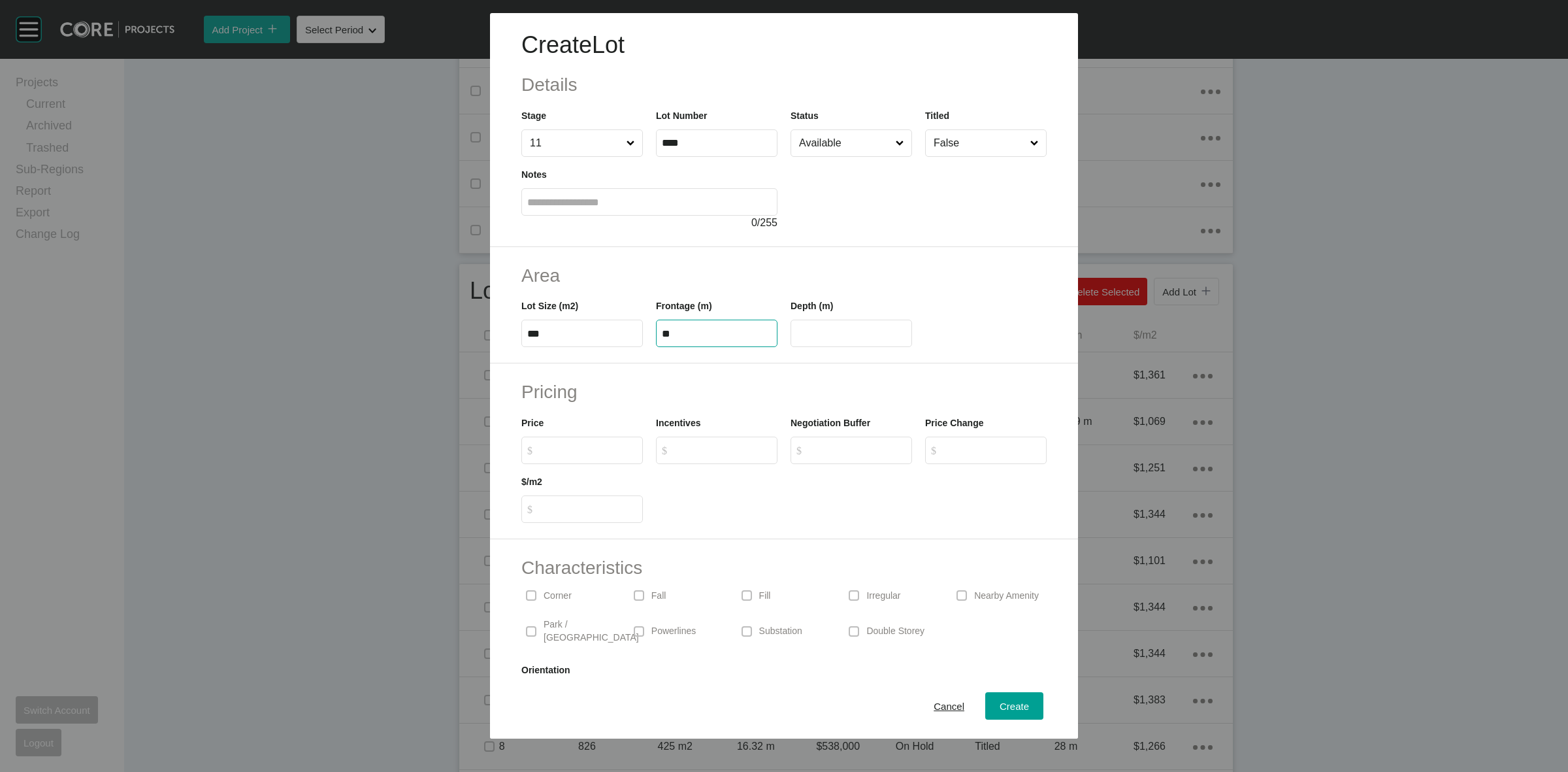
type input "**"
type input "*******"
type input "*****"
type input "*"
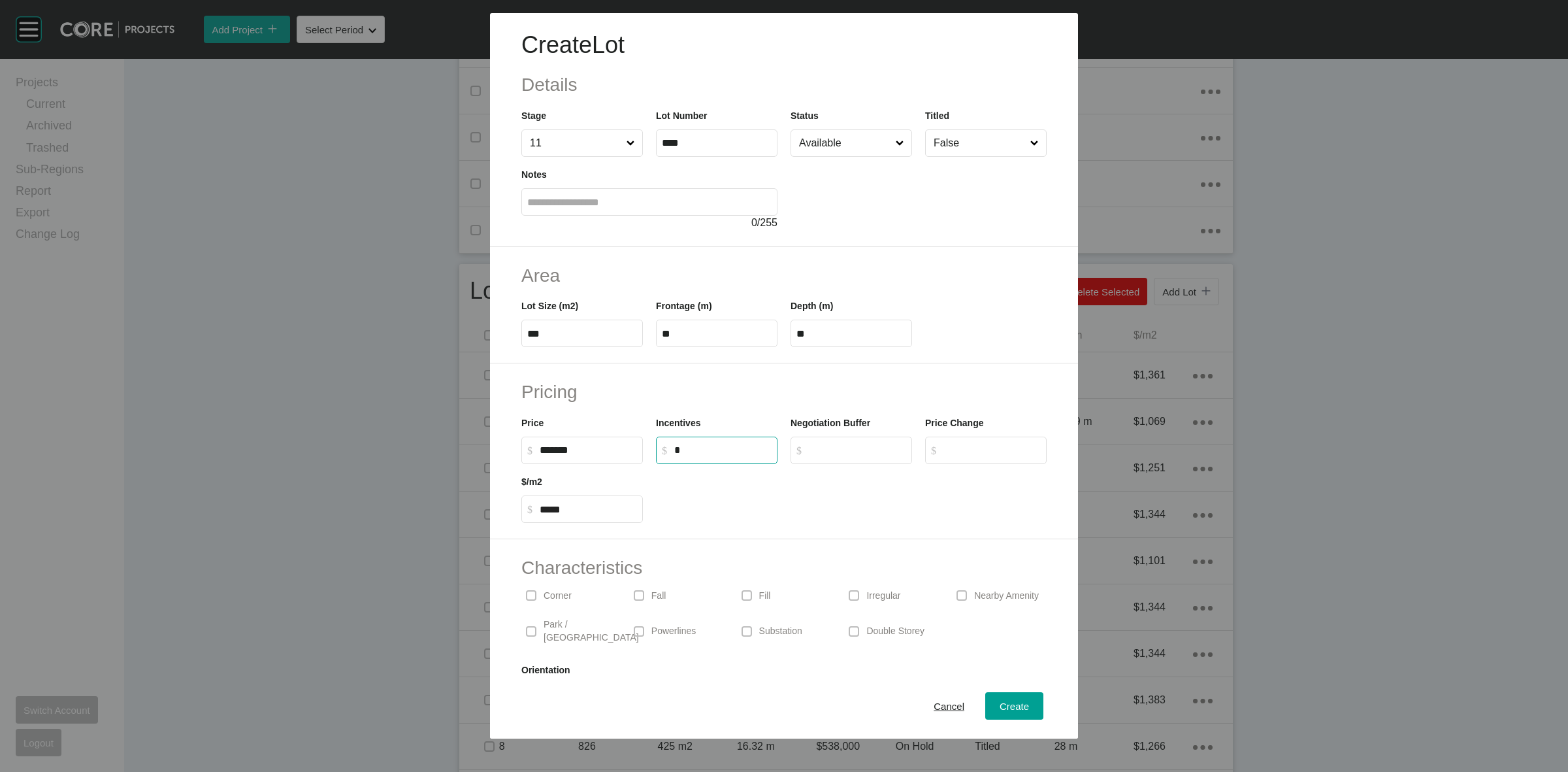
click at [942, 144] on input "False" at bounding box center [979, 142] width 97 height 26
click at [1000, 708] on span "Create" at bounding box center [1014, 706] width 29 height 11
type input "*"
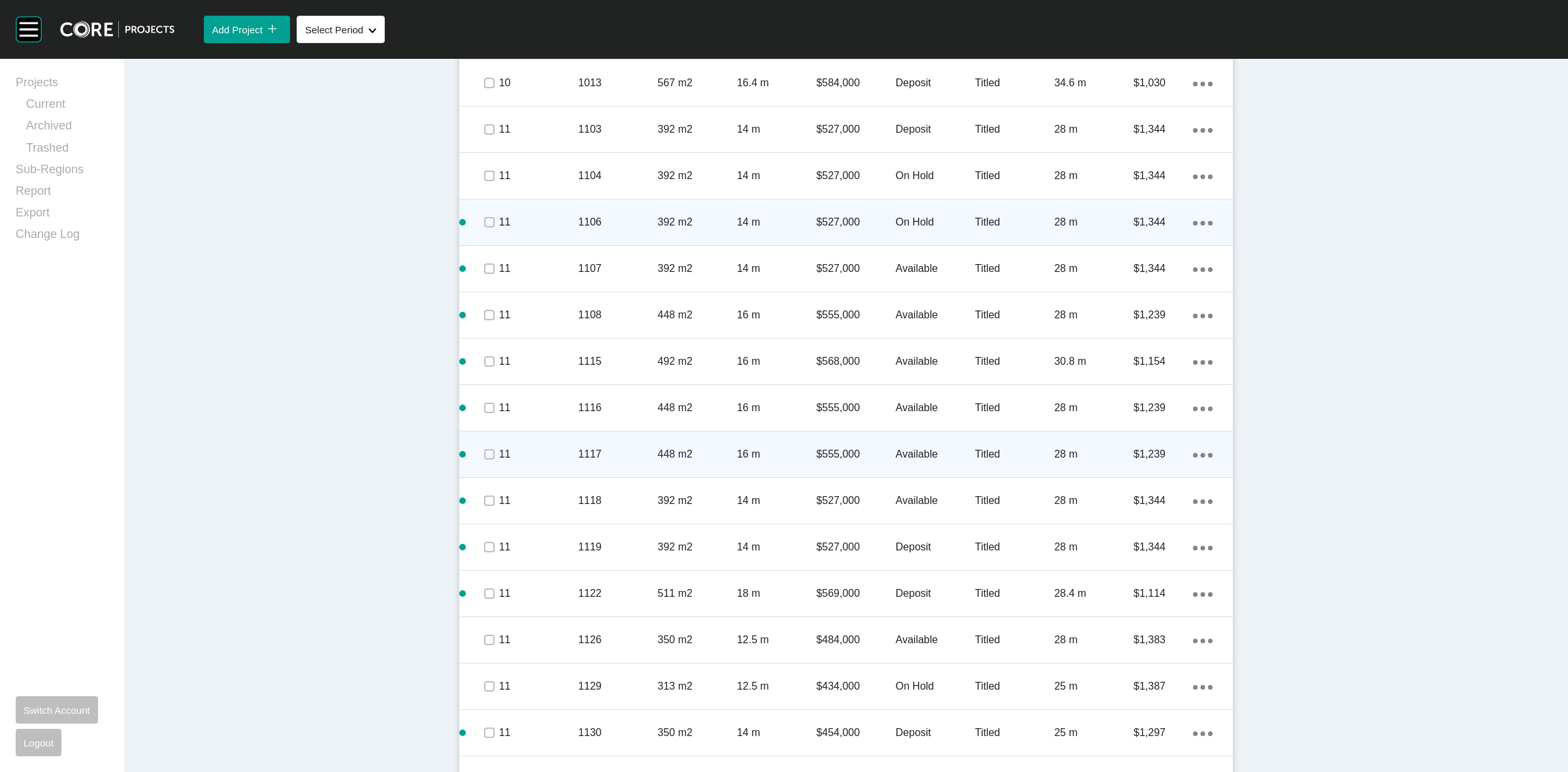
scroll to position [1814, 0]
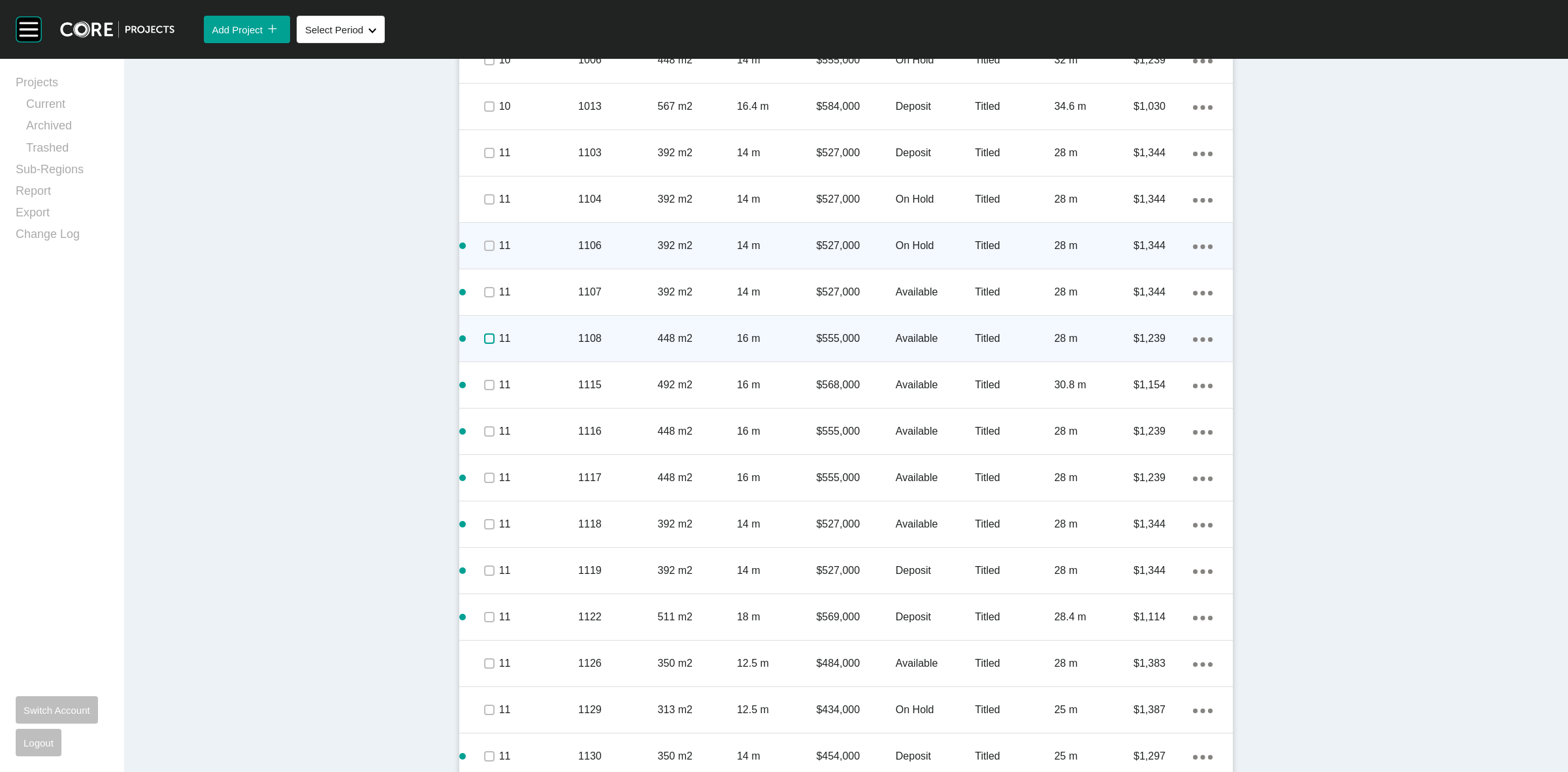
click at [484, 335] on label at bounding box center [489, 338] width 10 height 10
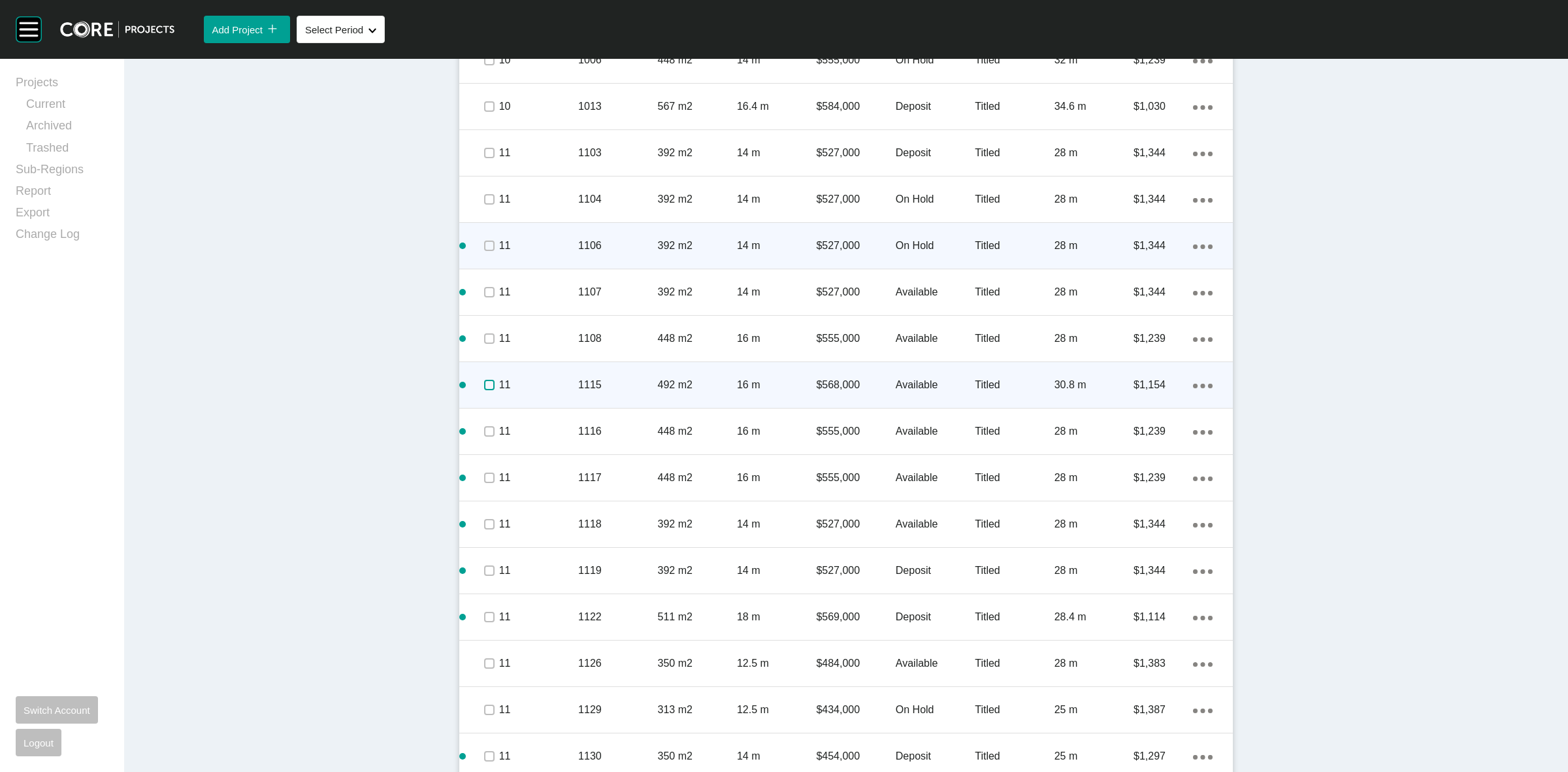
click at [484, 389] on label at bounding box center [489, 384] width 10 height 10
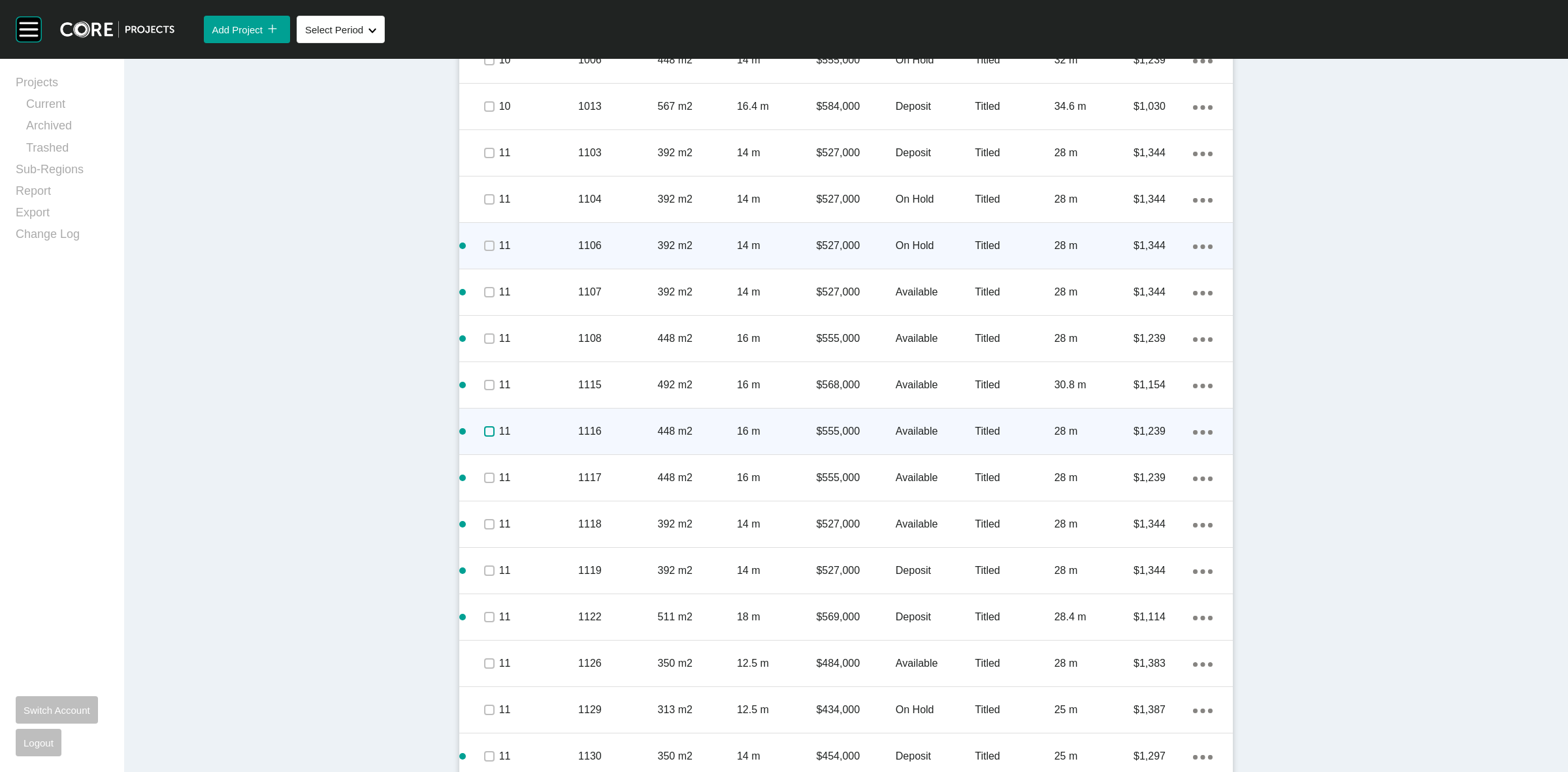
click at [488, 436] on label at bounding box center [489, 431] width 10 height 10
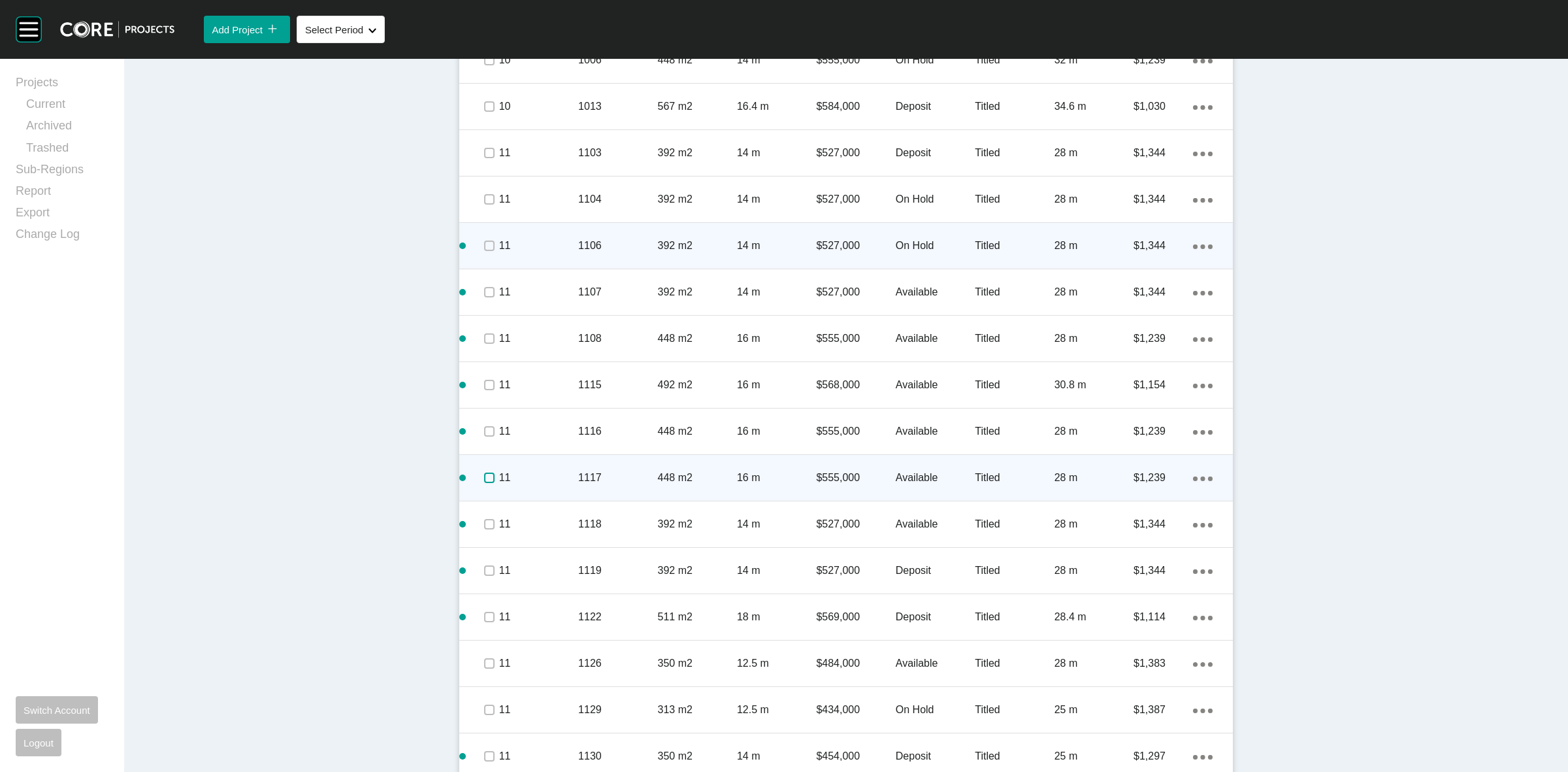
click at [484, 483] on label at bounding box center [489, 477] width 10 height 10
click at [1198, 481] on div "Action Menu Dots Copy 6 Created with Sketch." at bounding box center [1203, 477] width 20 height 14
click at [1153, 478] on link "Duplicate" at bounding box center [1143, 480] width 49 height 20
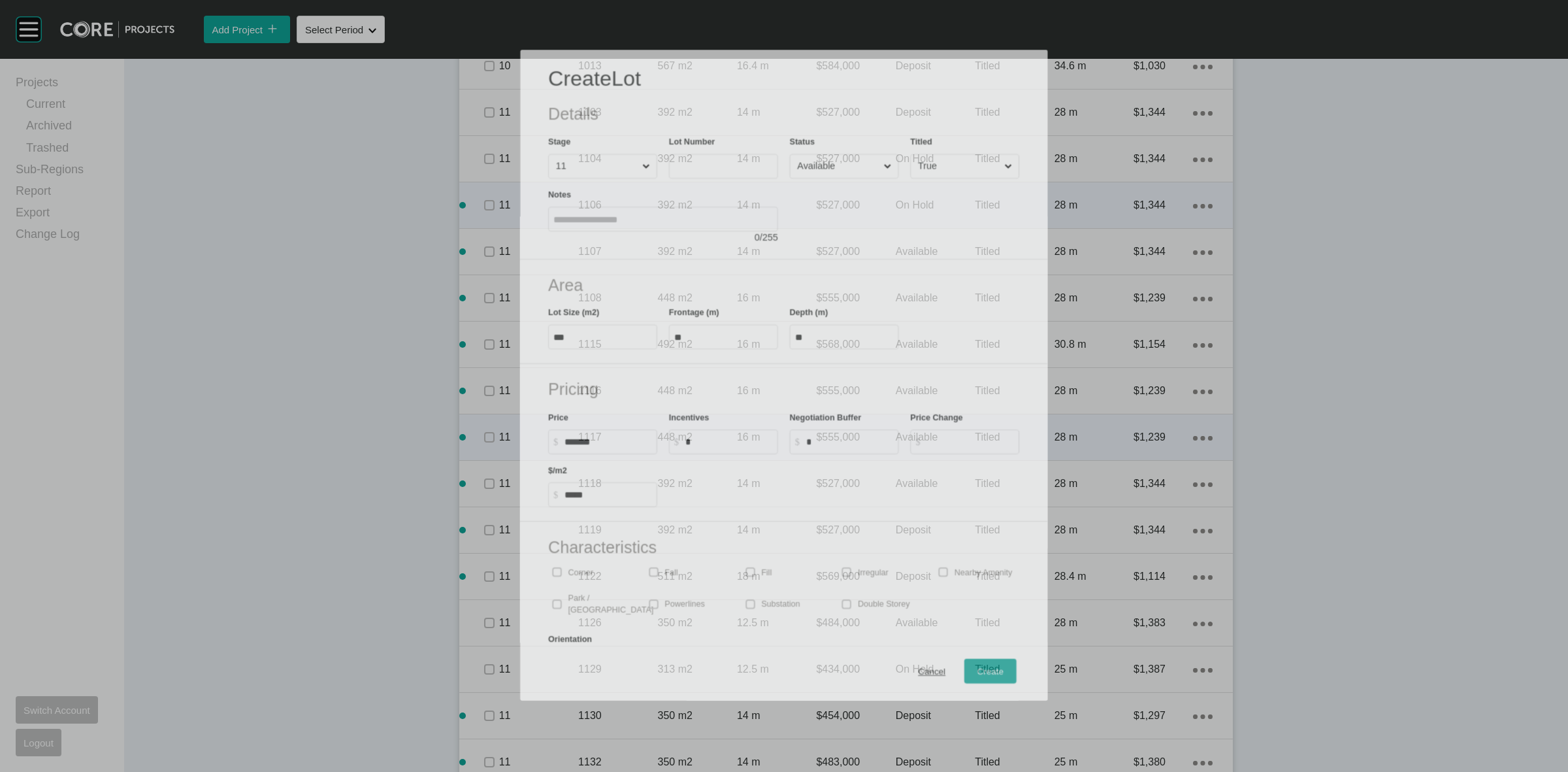
scroll to position [1773, 0]
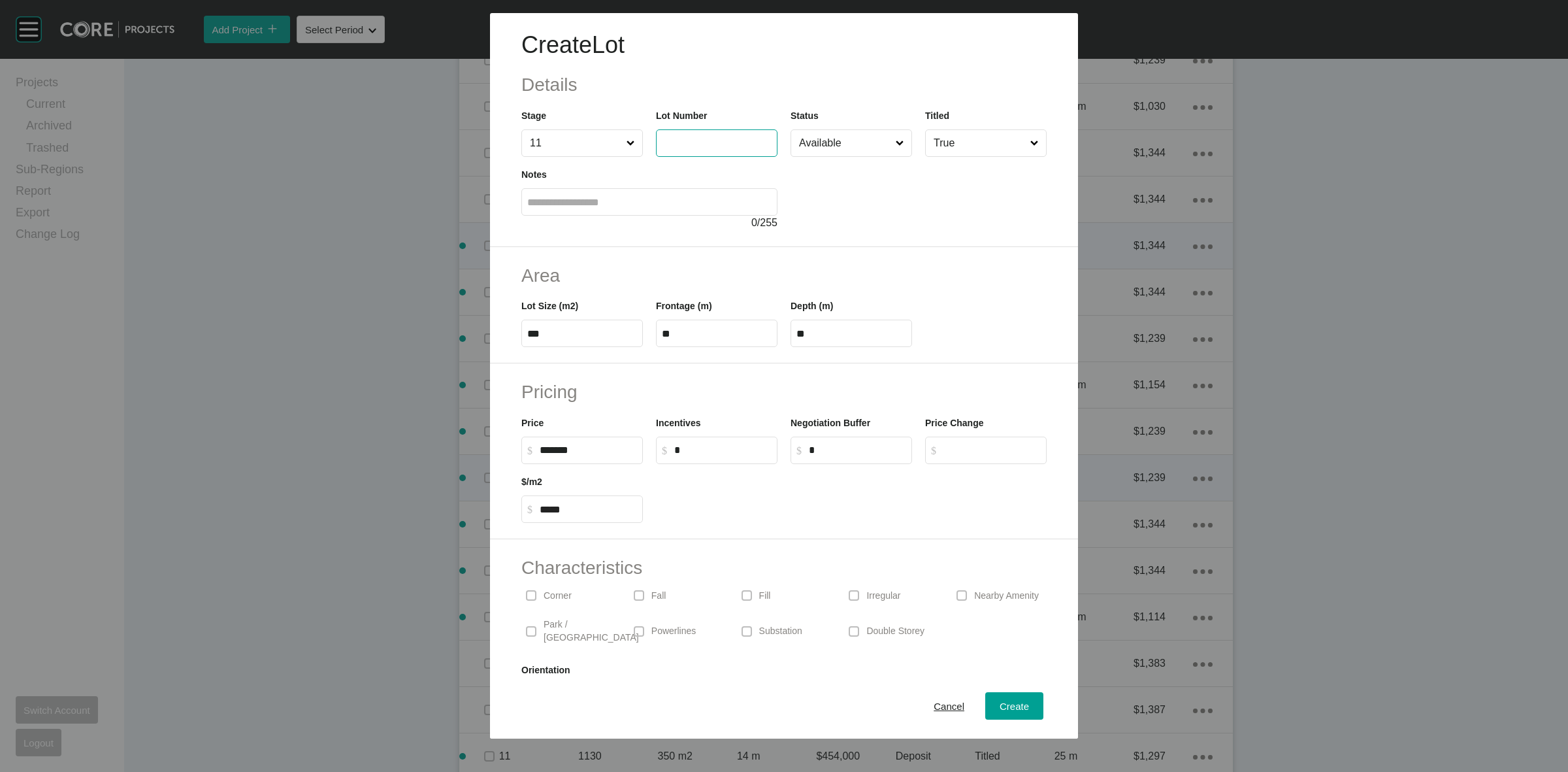
click at [696, 141] on input "text" at bounding box center [717, 143] width 110 height 11
type input "****"
click at [1000, 707] on span "Create" at bounding box center [1014, 706] width 29 height 11
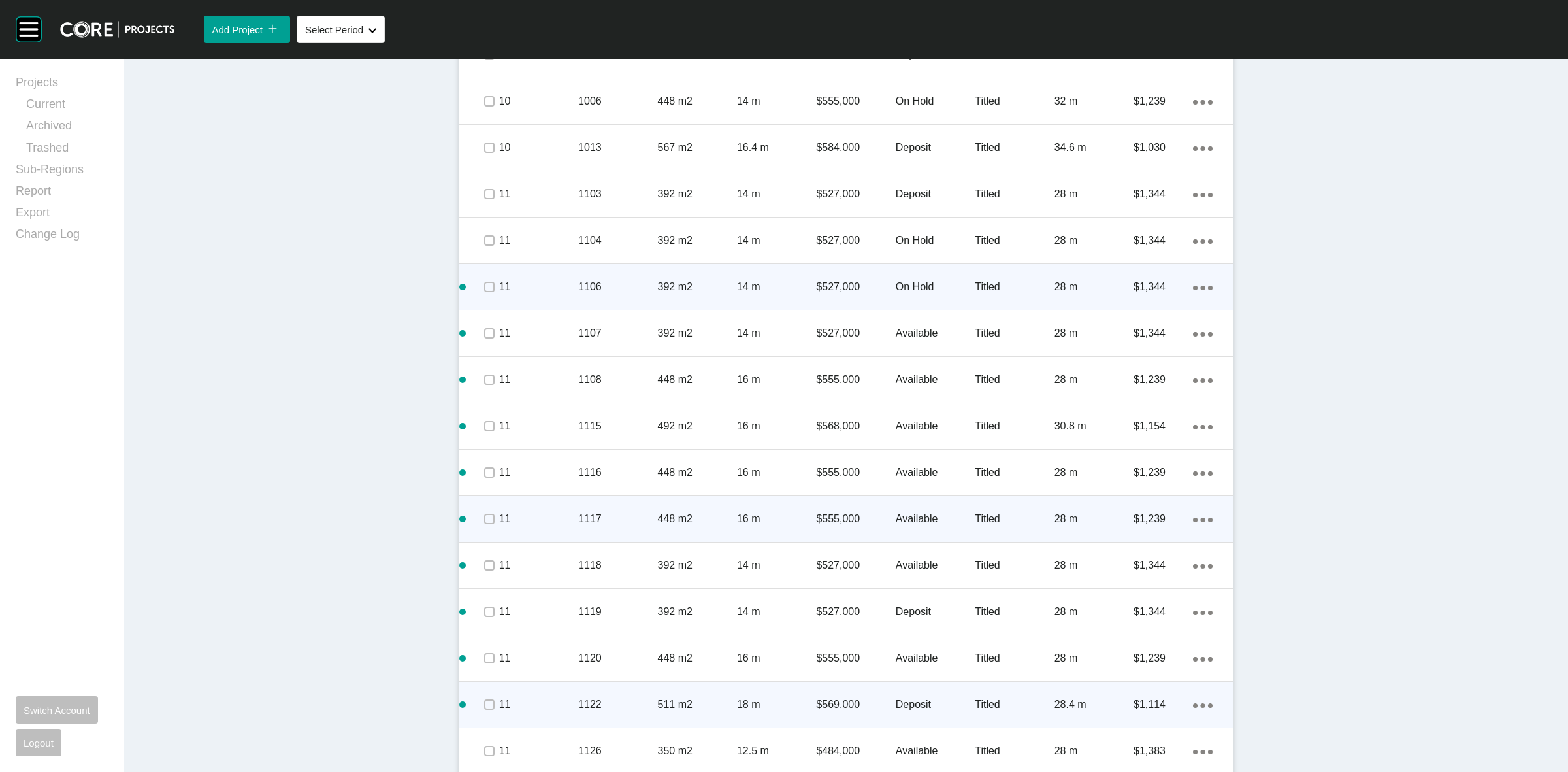
scroll to position [1814, 0]
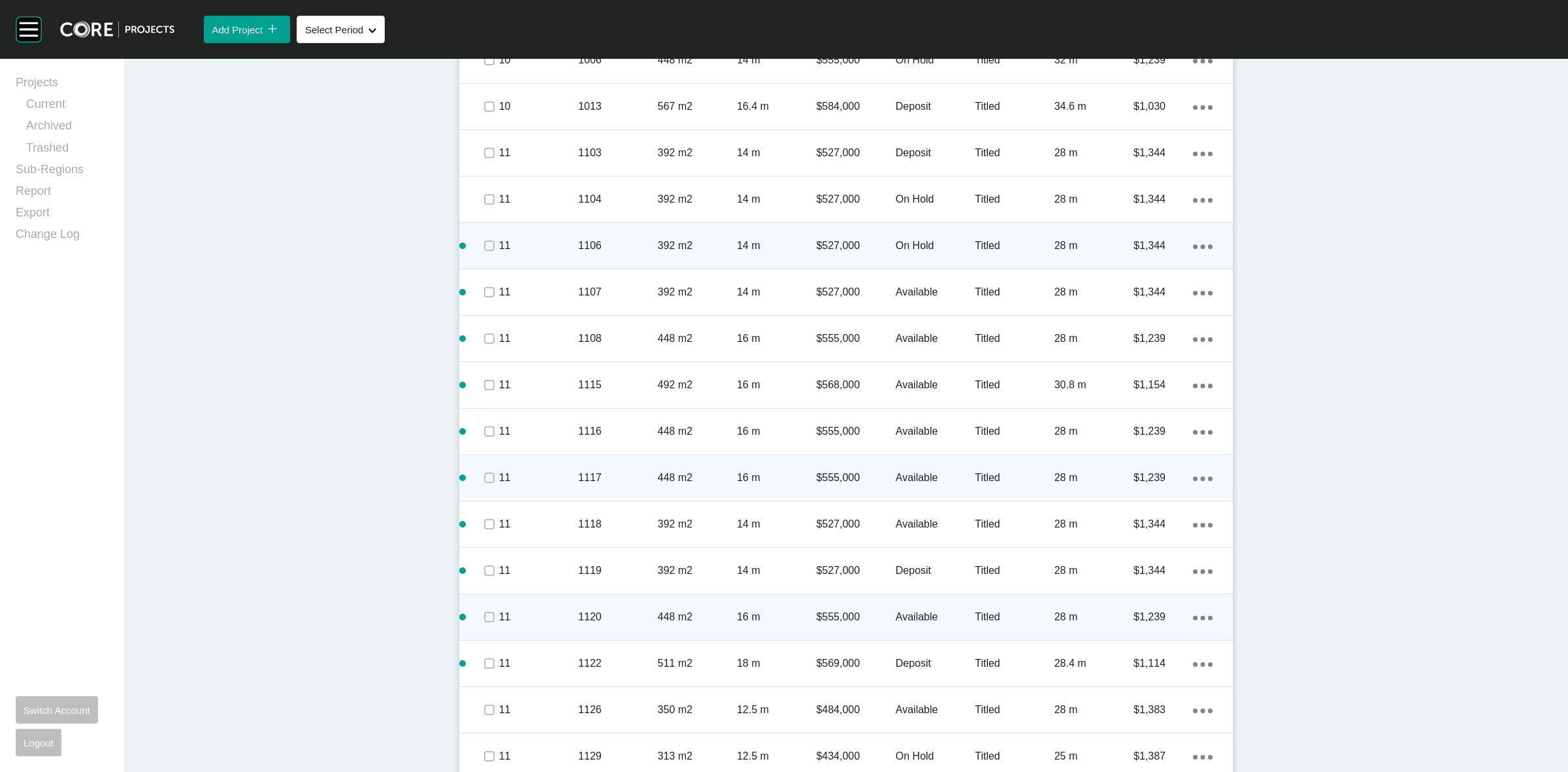
click at [1193, 619] on icon "Action Menu Dots Copy 6 Created with Sketch." at bounding box center [1203, 618] width 20 height 5
click at [1134, 614] on link "Duplicate" at bounding box center [1143, 619] width 49 height 20
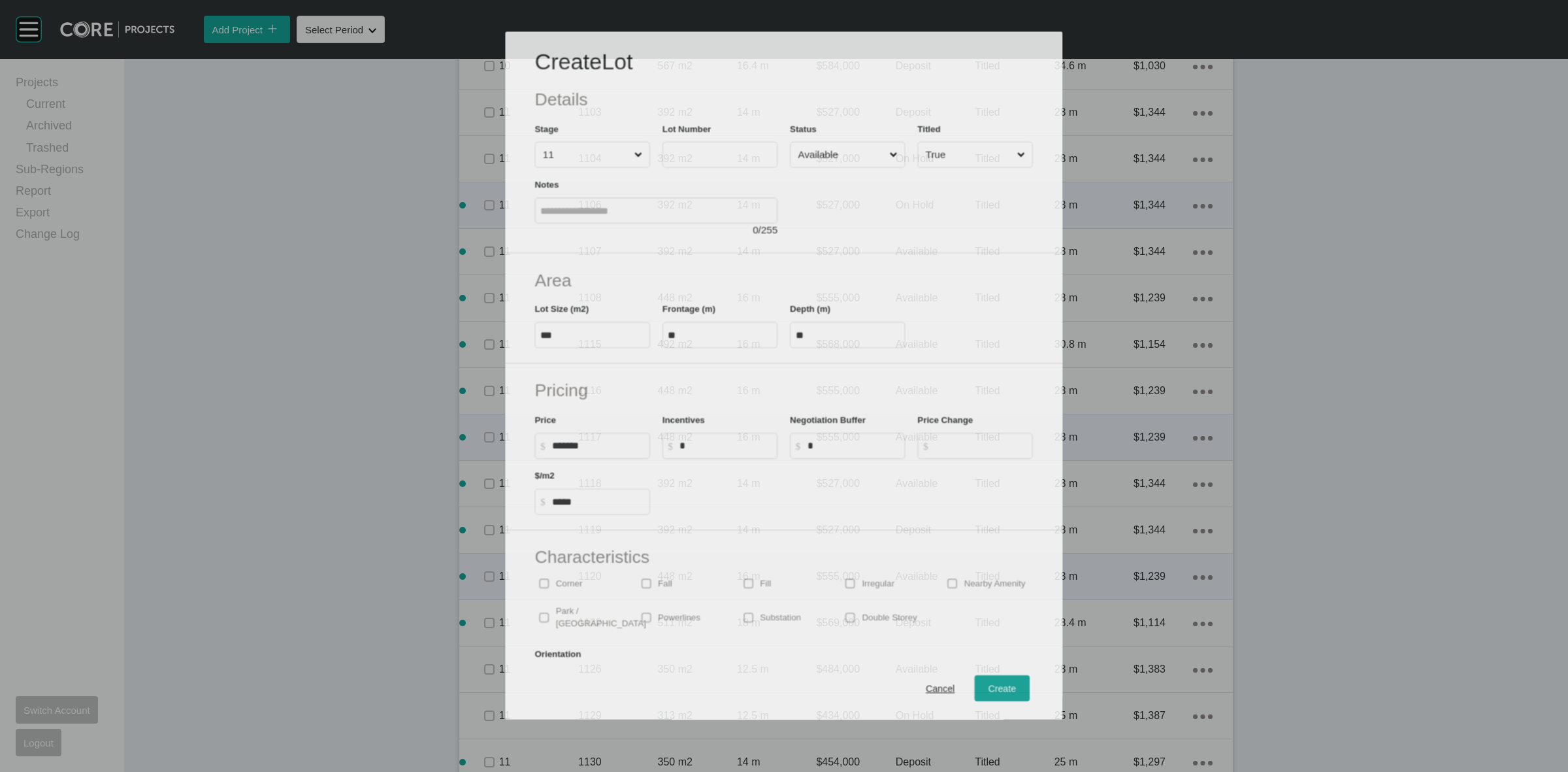
scroll to position [1773, 0]
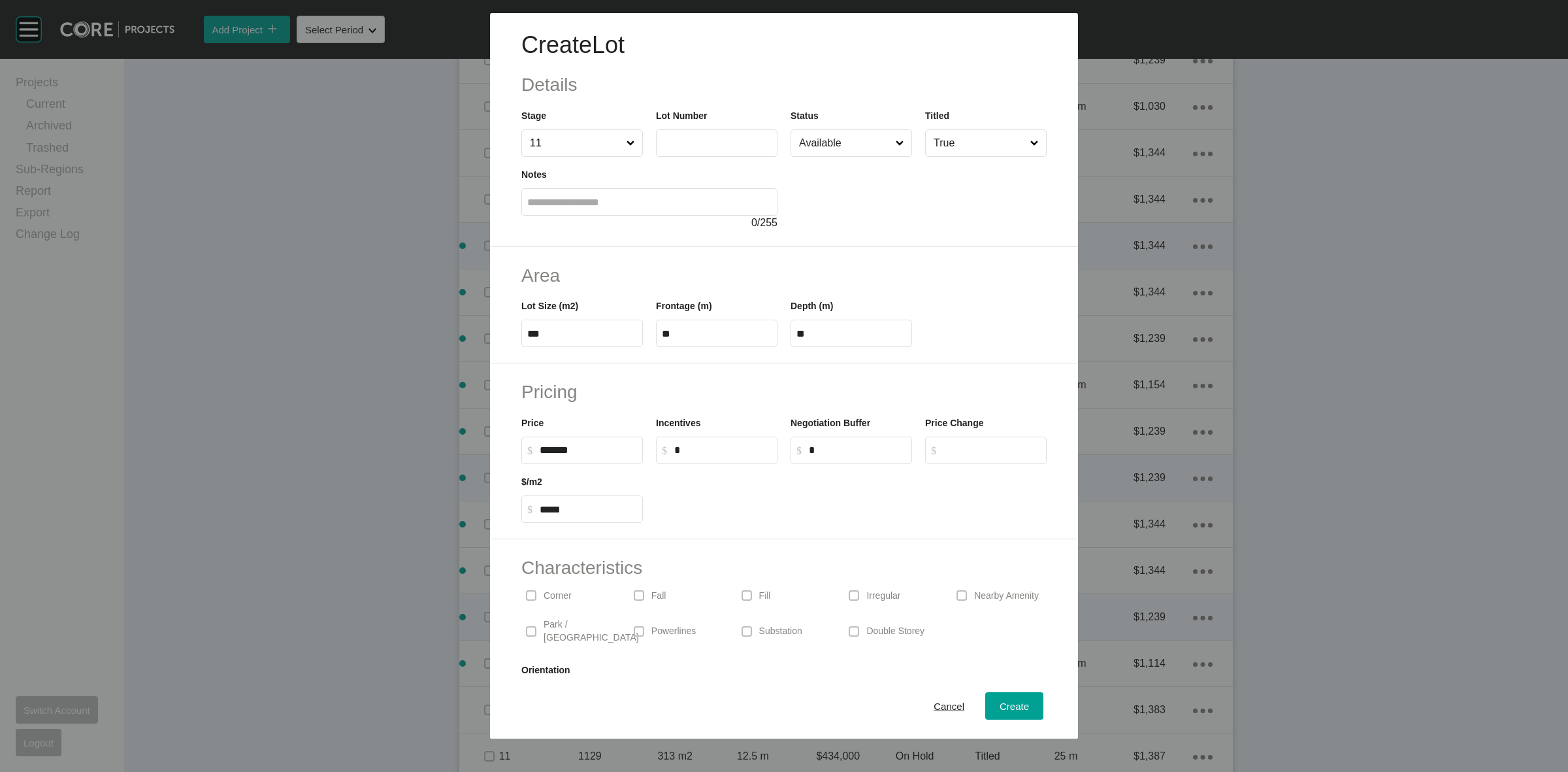
click at [726, 145] on input "text" at bounding box center [717, 143] width 110 height 11
type input "****"
click at [1000, 703] on span "Create" at bounding box center [1014, 706] width 29 height 11
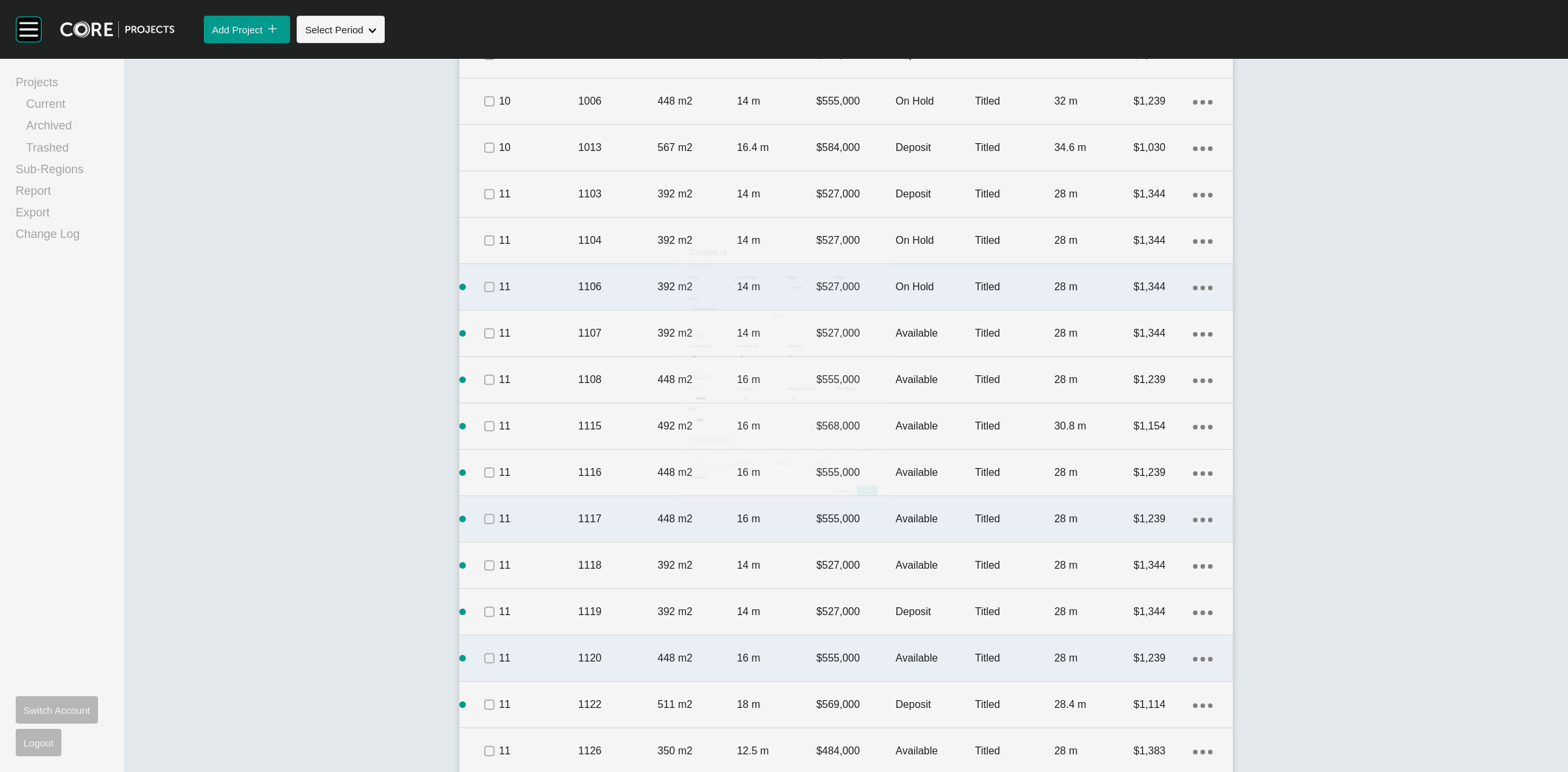
scroll to position [1814, 0]
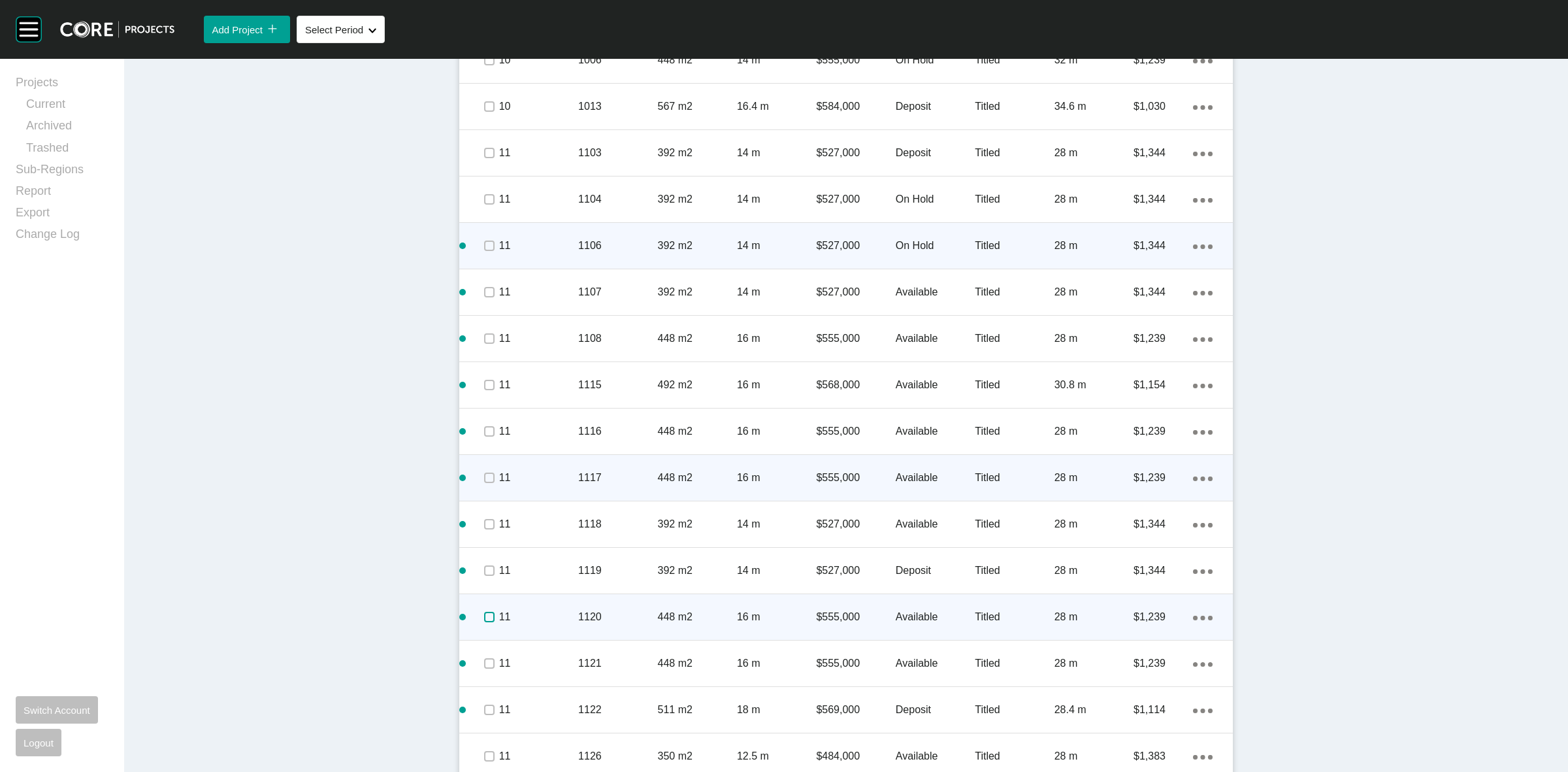
click at [484, 612] on label at bounding box center [489, 616] width 10 height 10
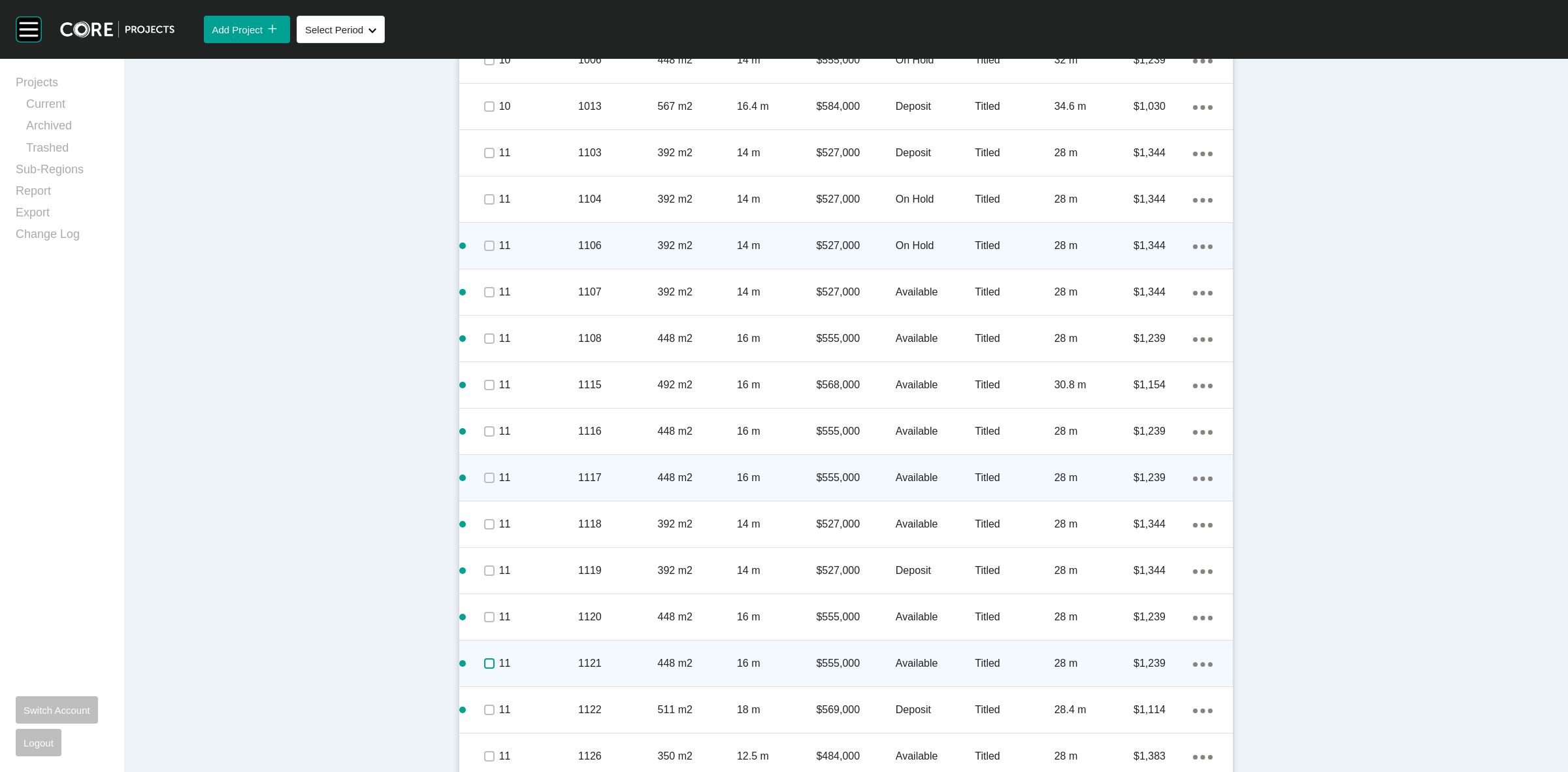
click at [487, 662] on label at bounding box center [489, 663] width 10 height 10
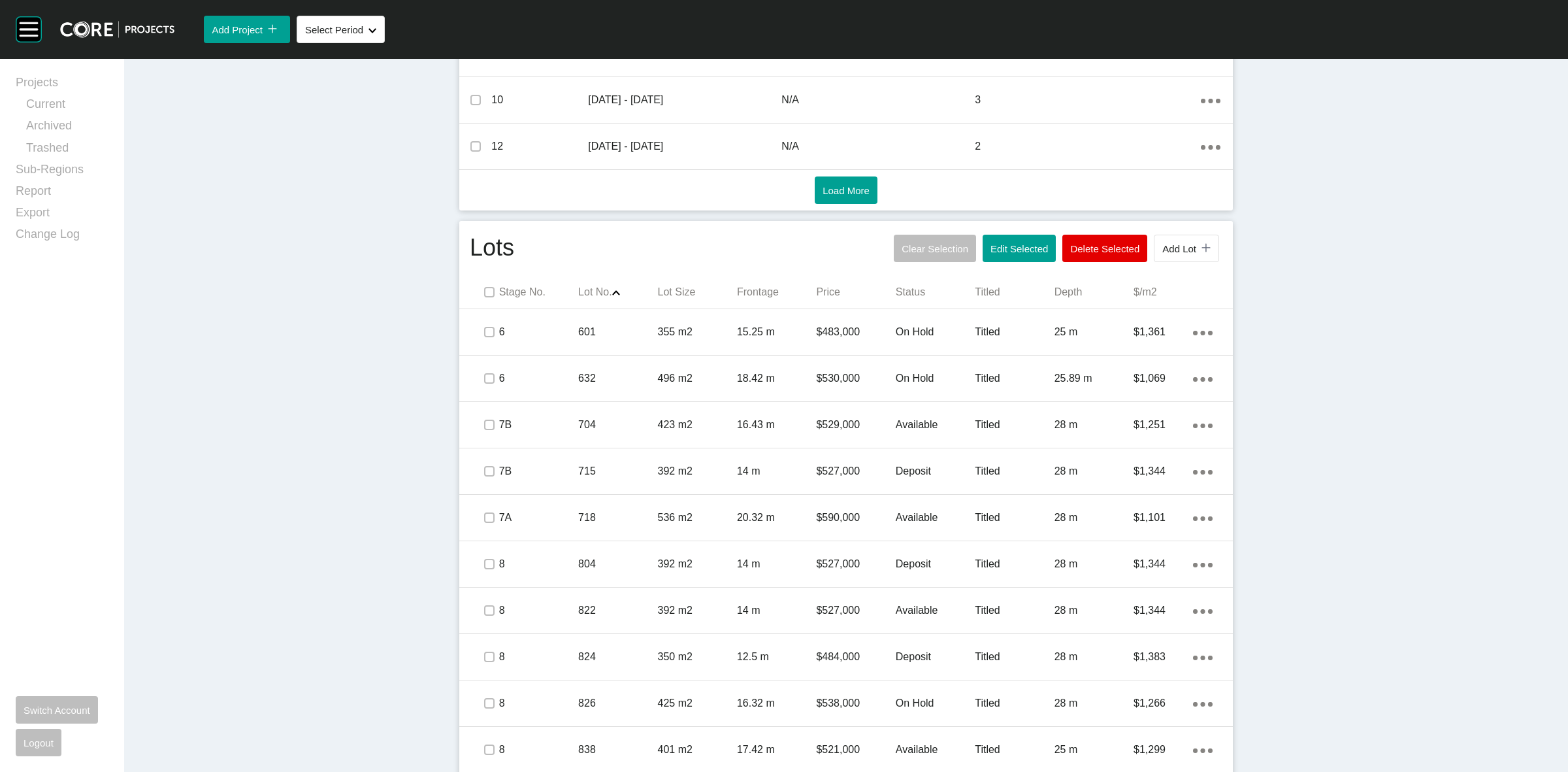
scroll to position [670, 0]
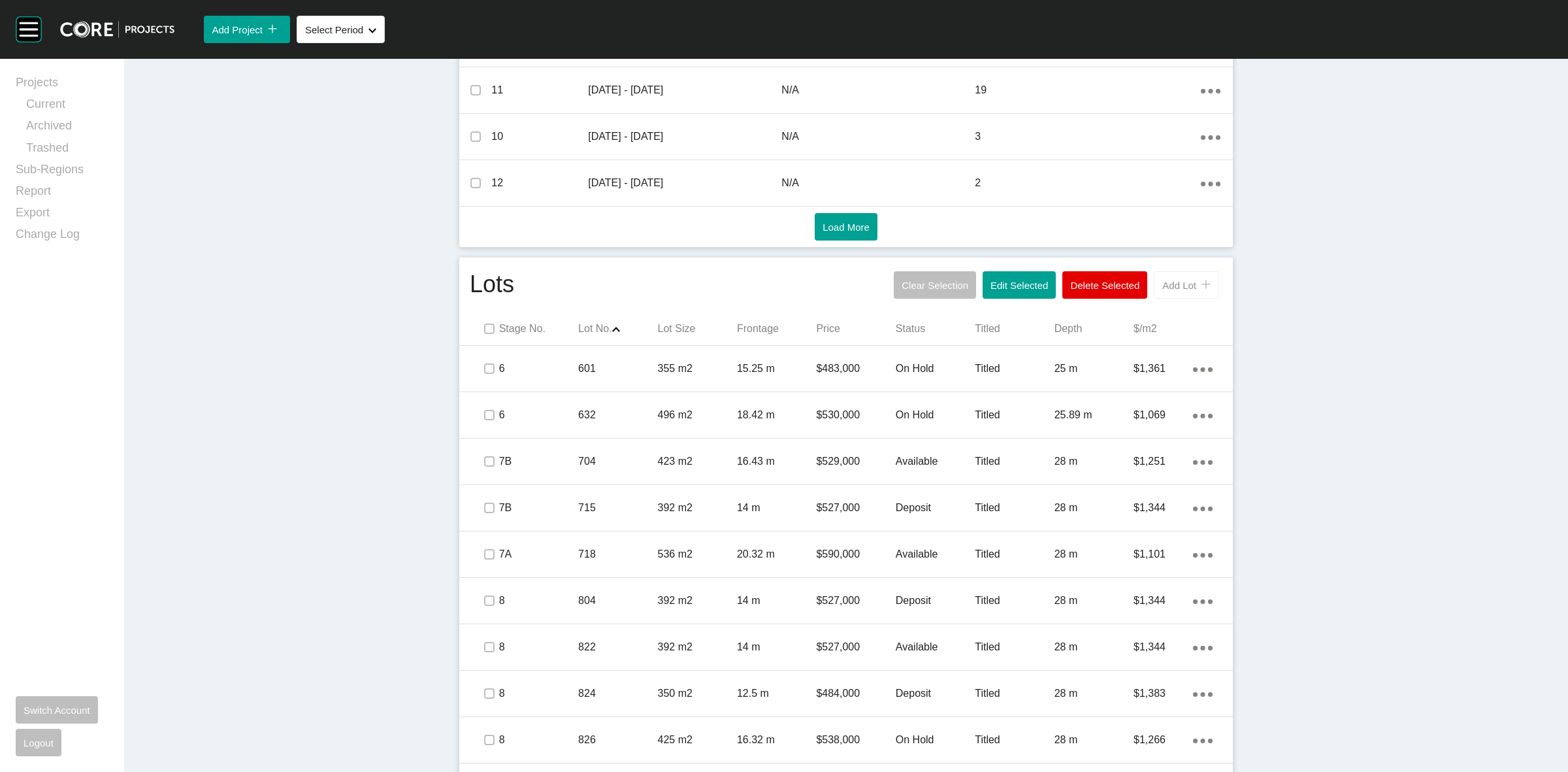
click at [1171, 289] on span "Add Lot" at bounding box center [1179, 285] width 34 height 11
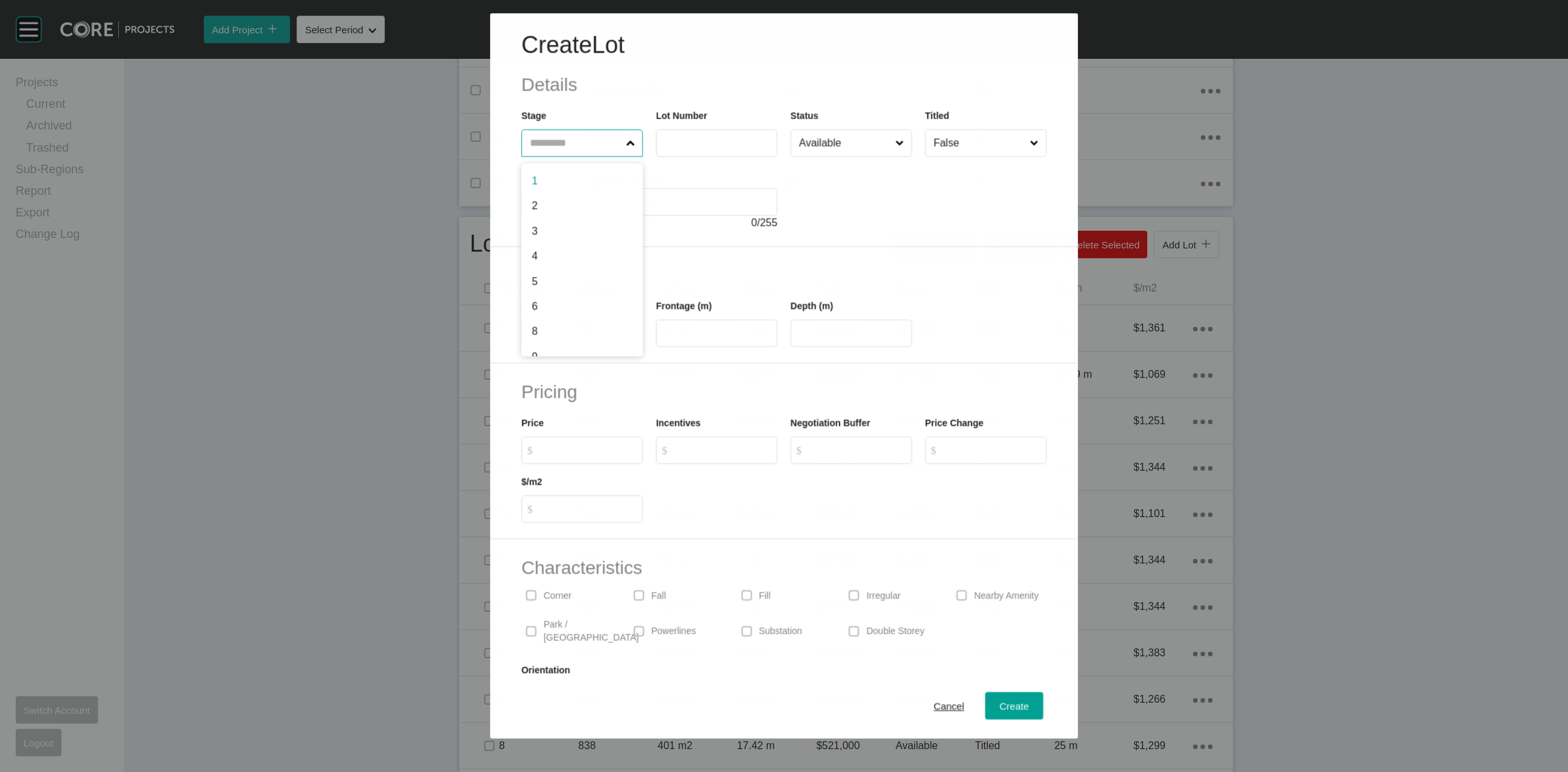
click at [578, 138] on input "text" at bounding box center [575, 142] width 96 height 26
type input "**"
type input "****"
type input "***"
type input "**"
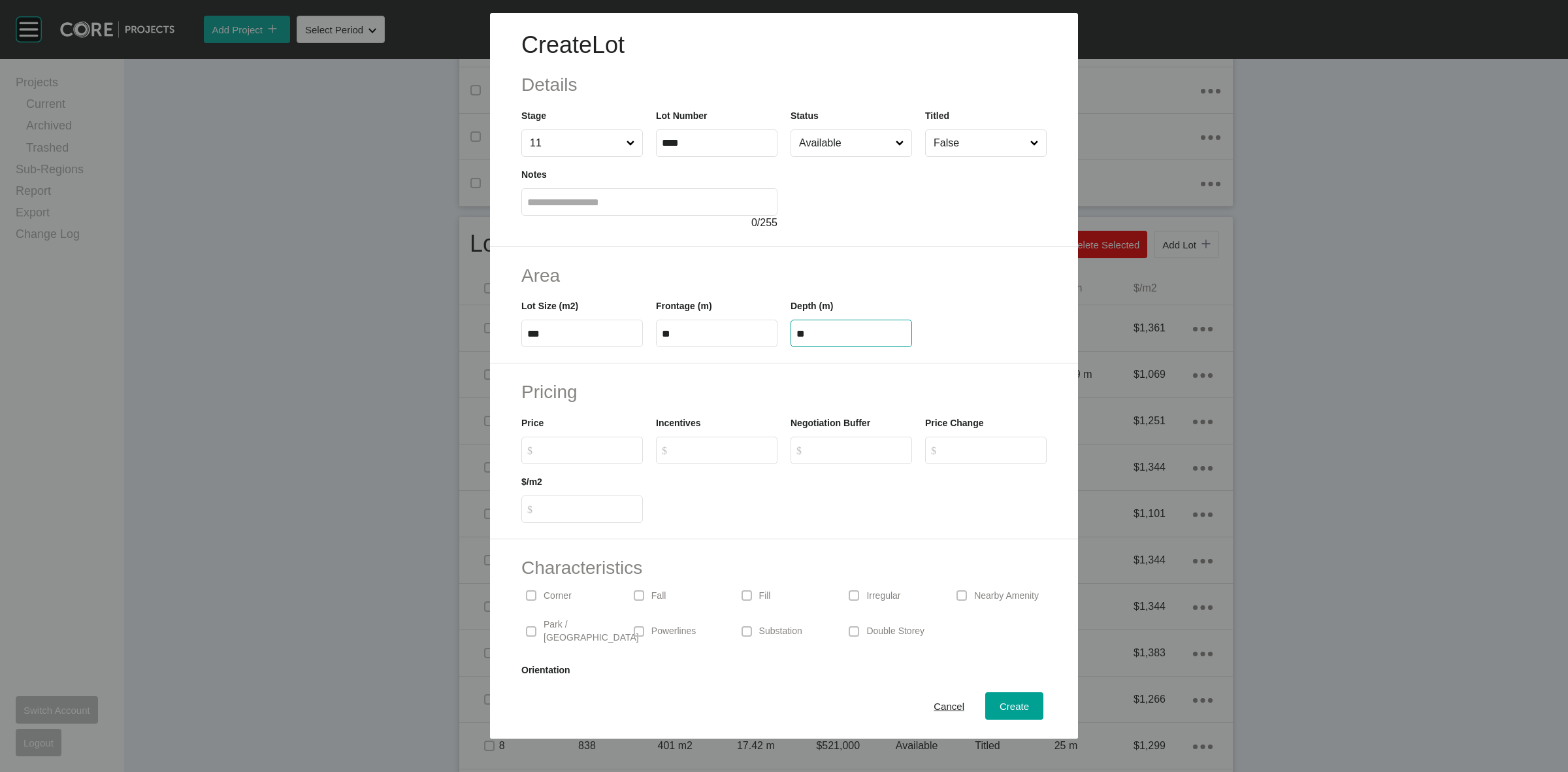
type input "**"
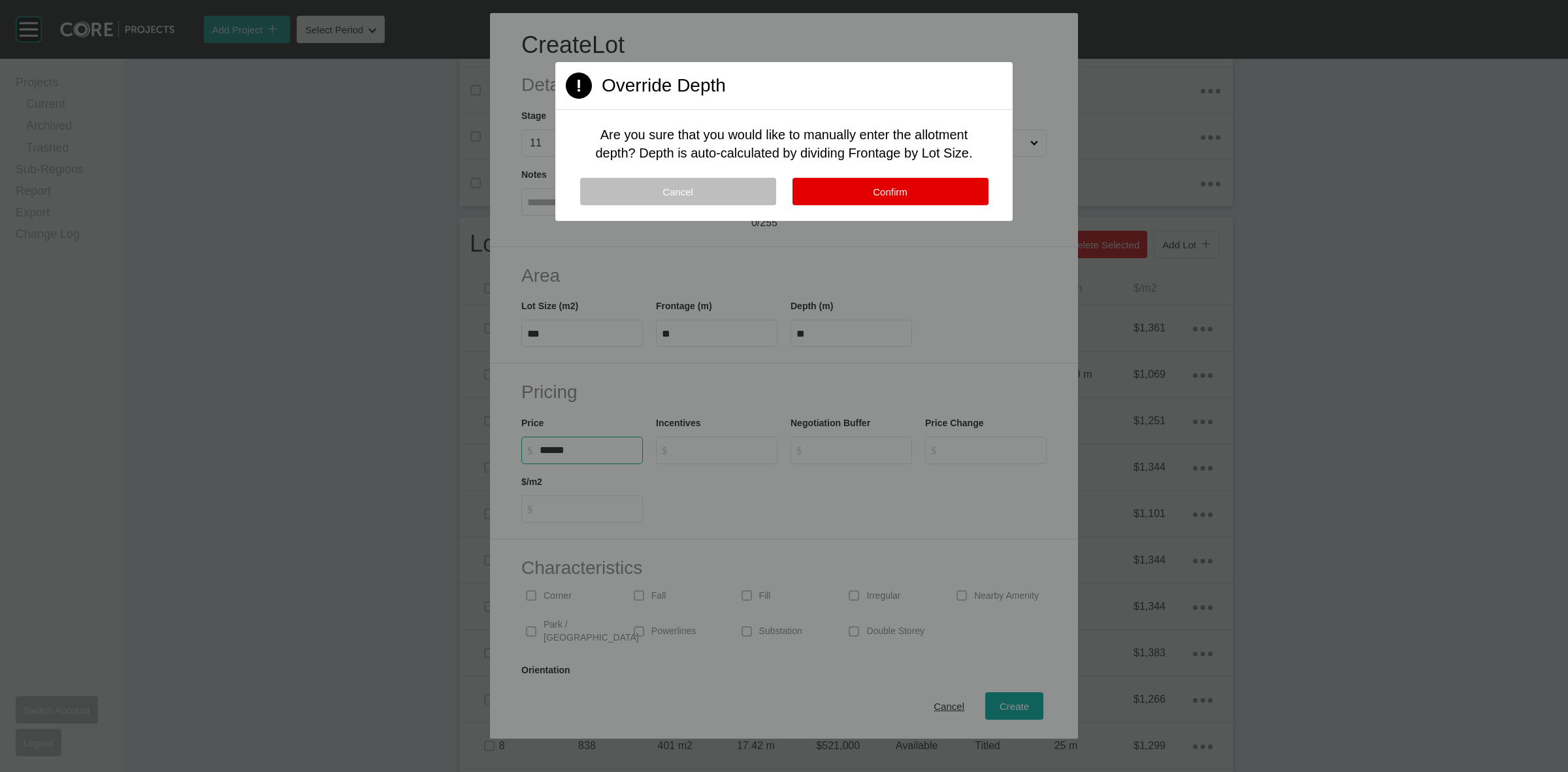
type input "*******"
type input "*****"
type input "*"
click at [920, 194] on button "Confirm" at bounding box center [890, 191] width 196 height 28
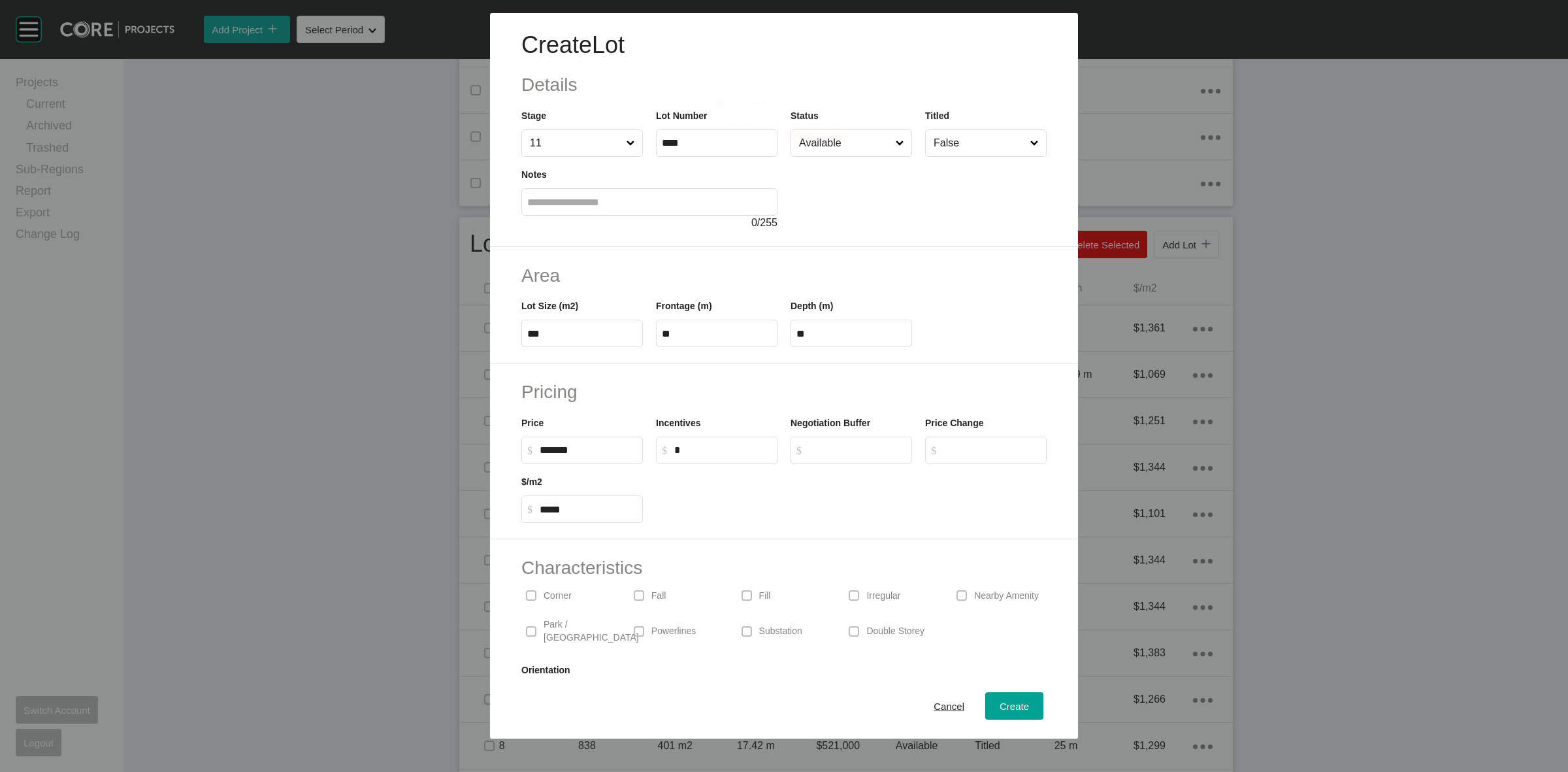
click at [831, 131] on button "Confirm" at bounding box center [817, 135] width 61 height 9
click at [834, 141] on input "Available" at bounding box center [844, 142] width 97 height 26
click at [944, 153] on input "False" at bounding box center [979, 142] width 97 height 26
click at [997, 699] on div "Create" at bounding box center [1015, 706] width 36 height 17
type input "*"
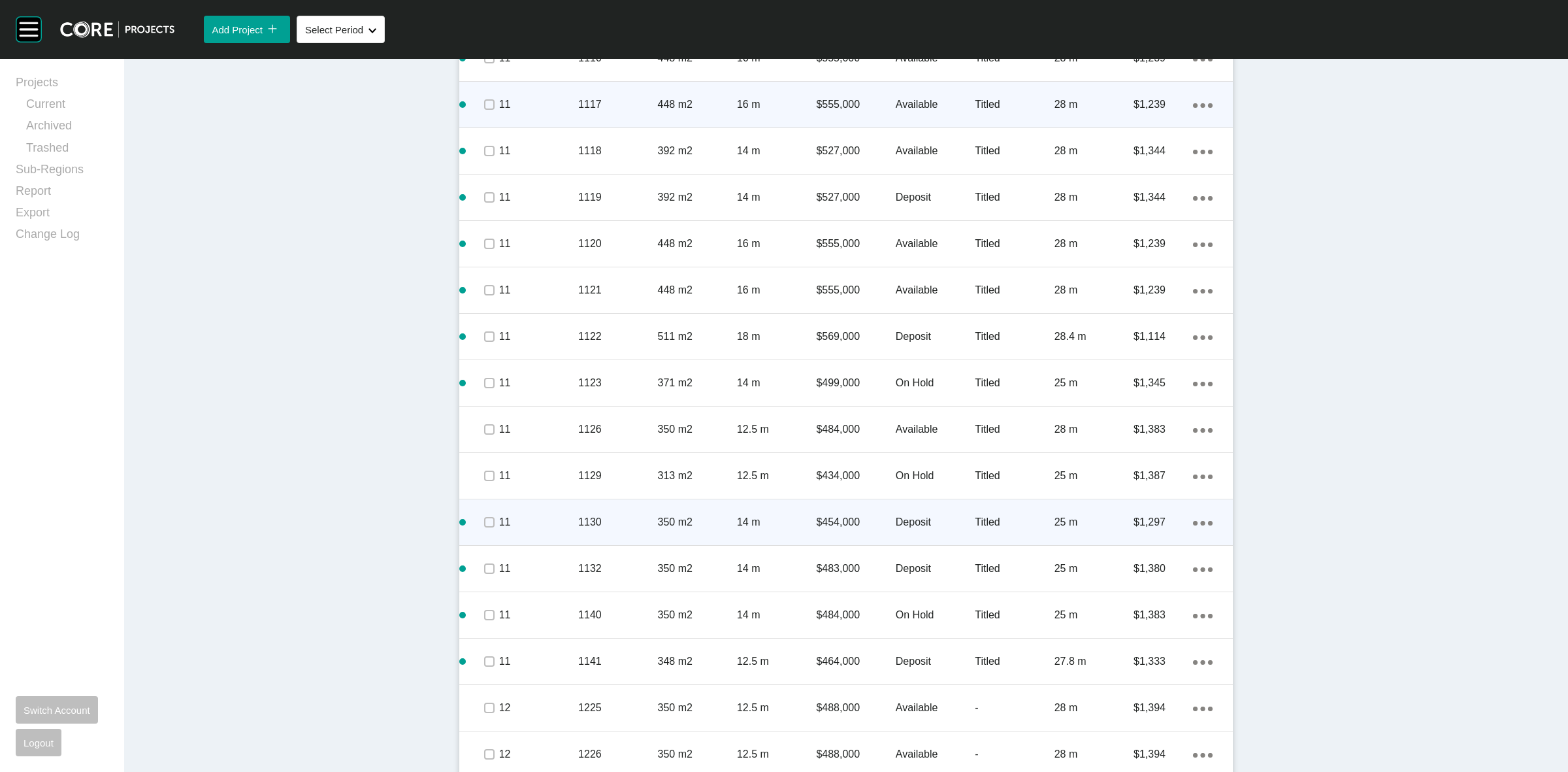
scroll to position [2197, 0]
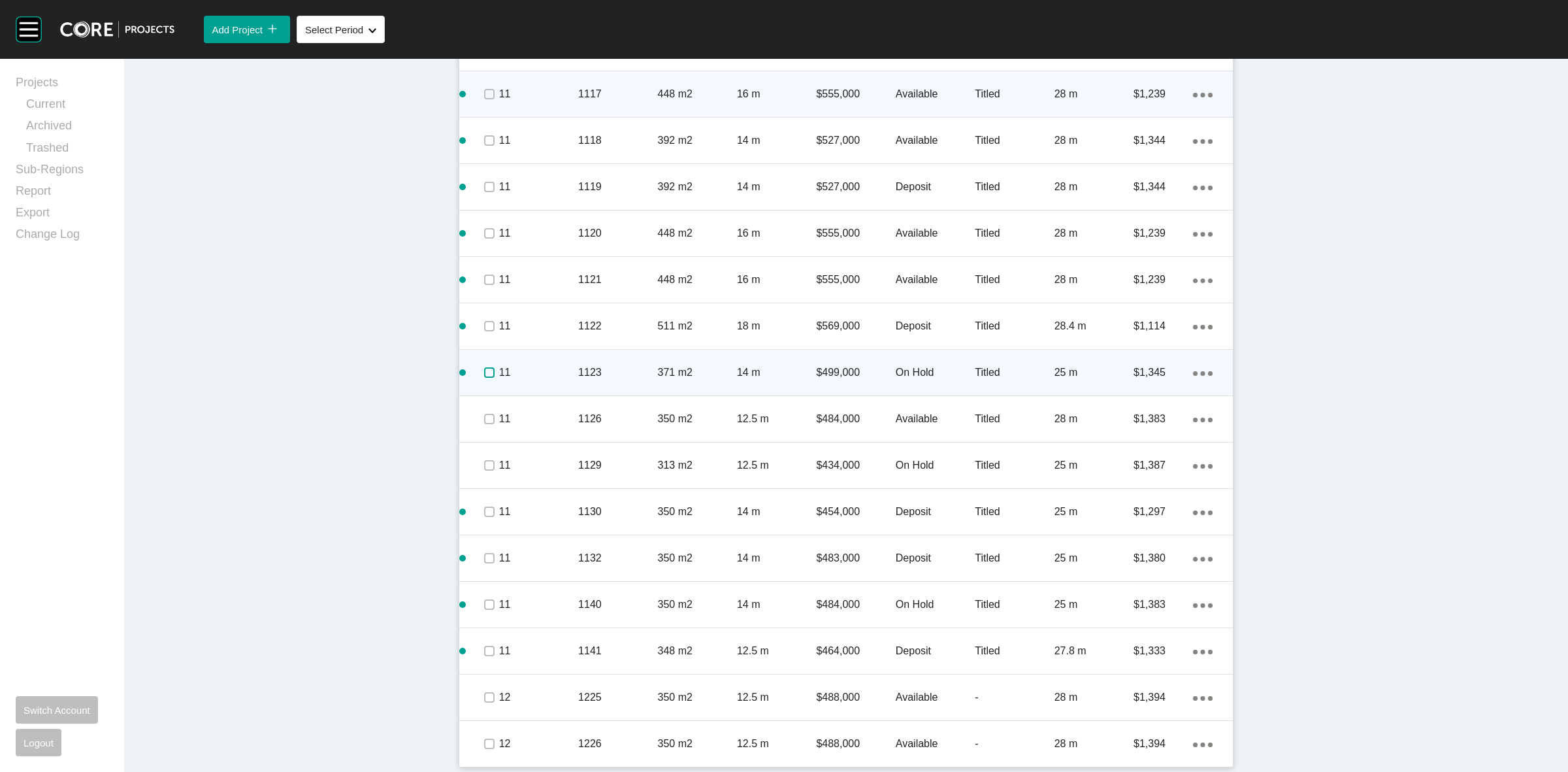
click at [484, 369] on label at bounding box center [489, 372] width 10 height 10
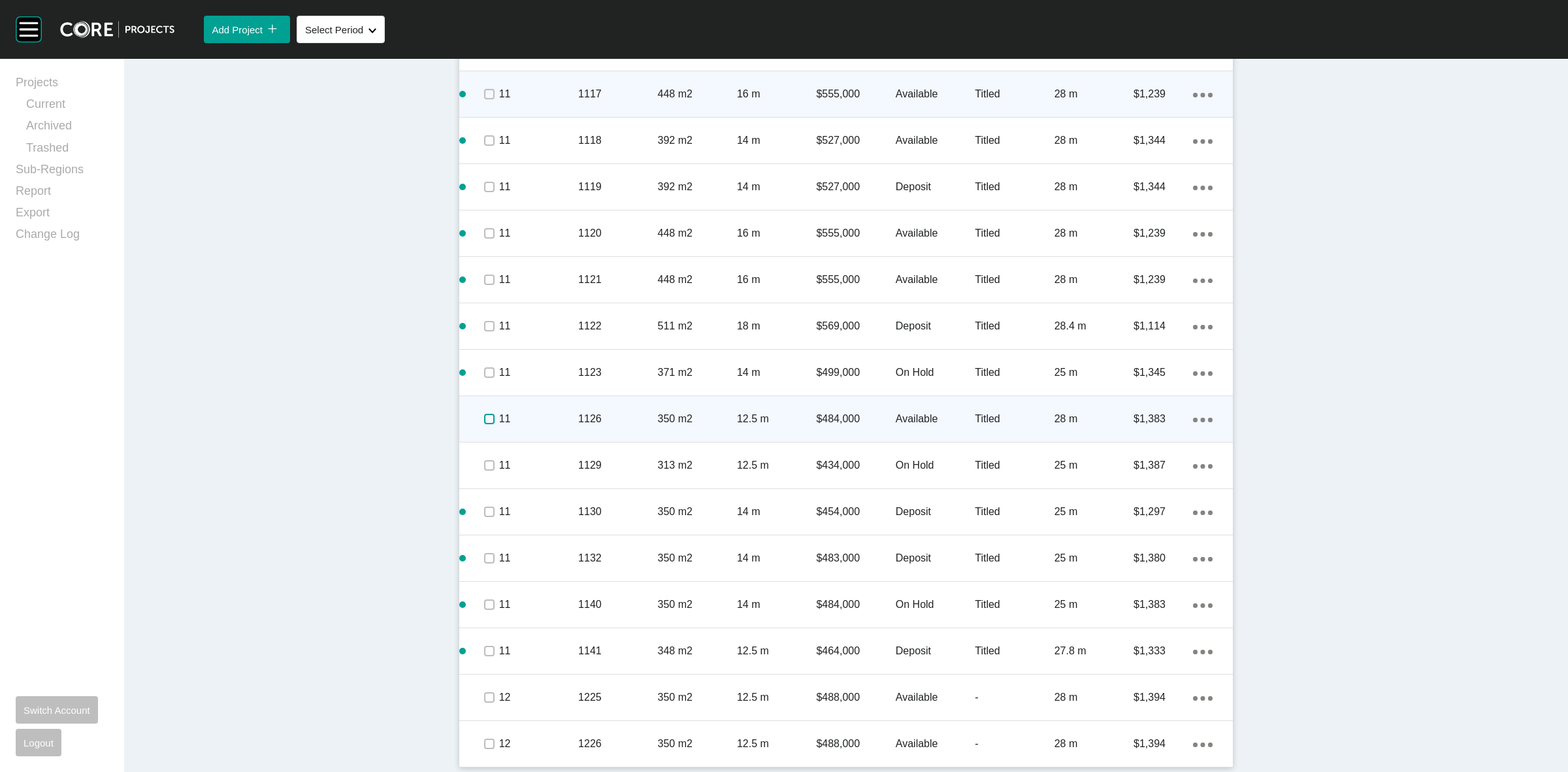
click at [484, 415] on label at bounding box center [489, 418] width 10 height 10
click at [545, 414] on p "11" at bounding box center [538, 419] width 79 height 14
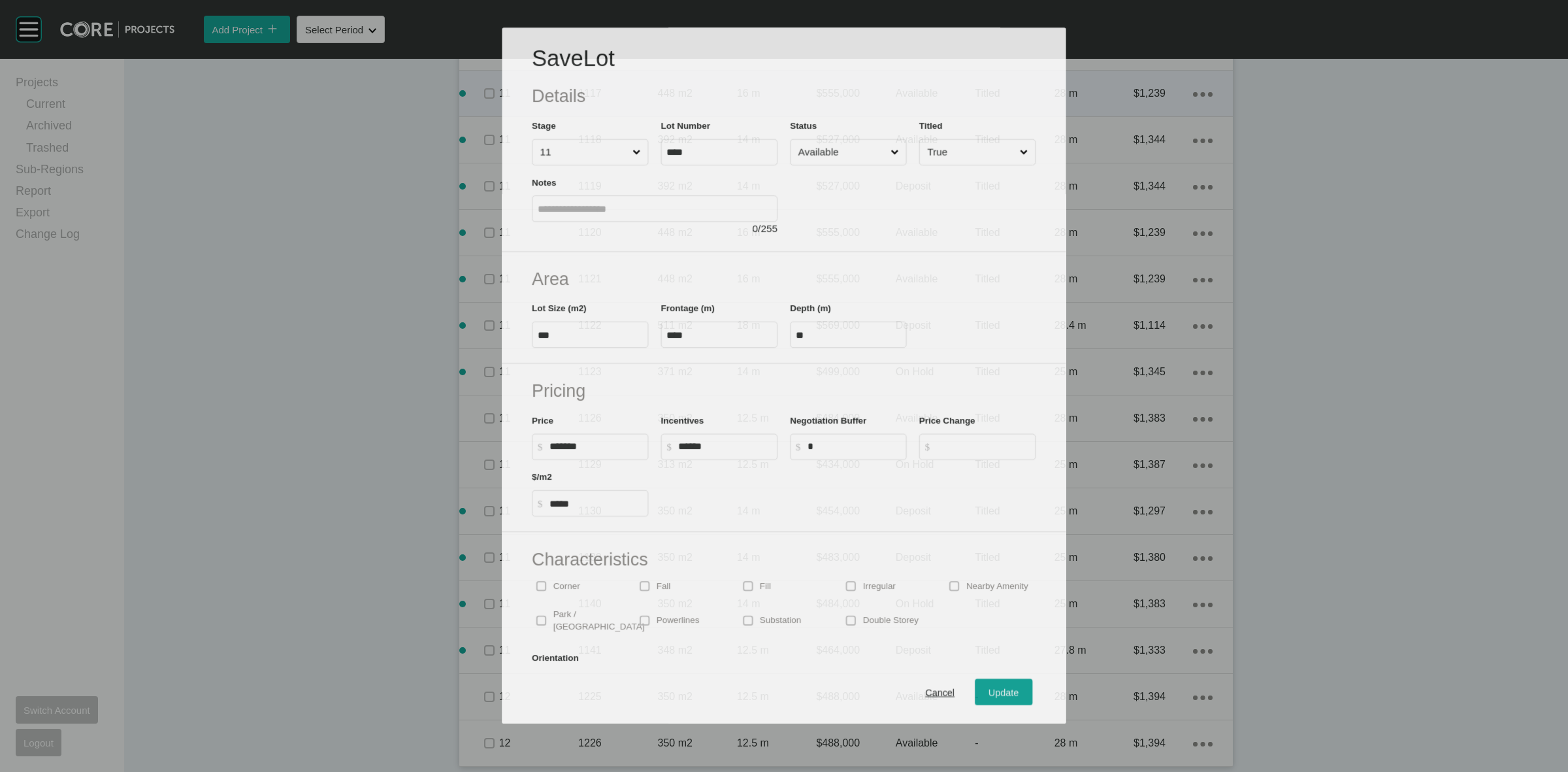
scroll to position [2157, 0]
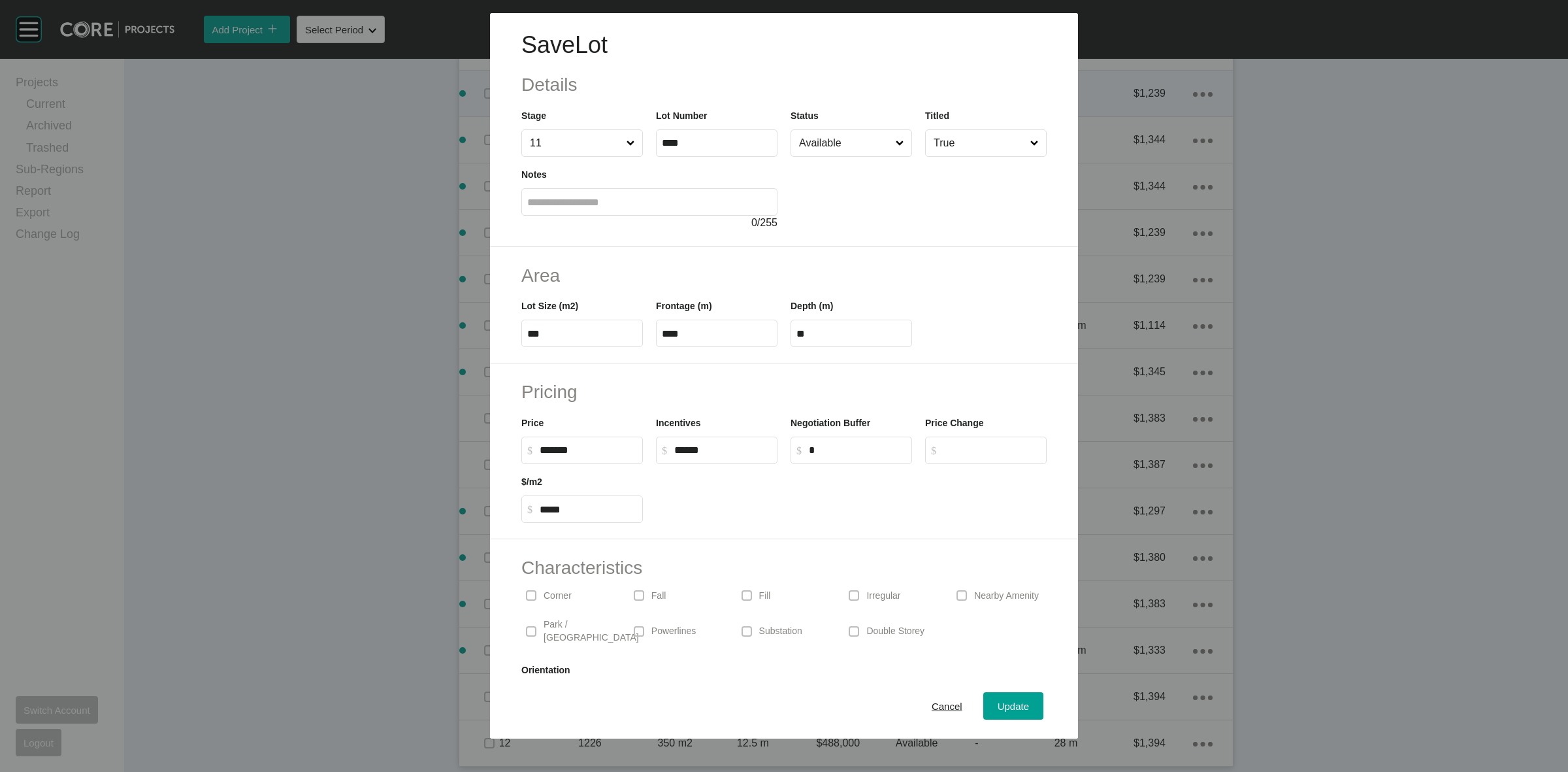
click at [837, 145] on input "Available" at bounding box center [844, 142] width 97 height 26
click at [1006, 704] on span "Update" at bounding box center [1013, 706] width 31 height 11
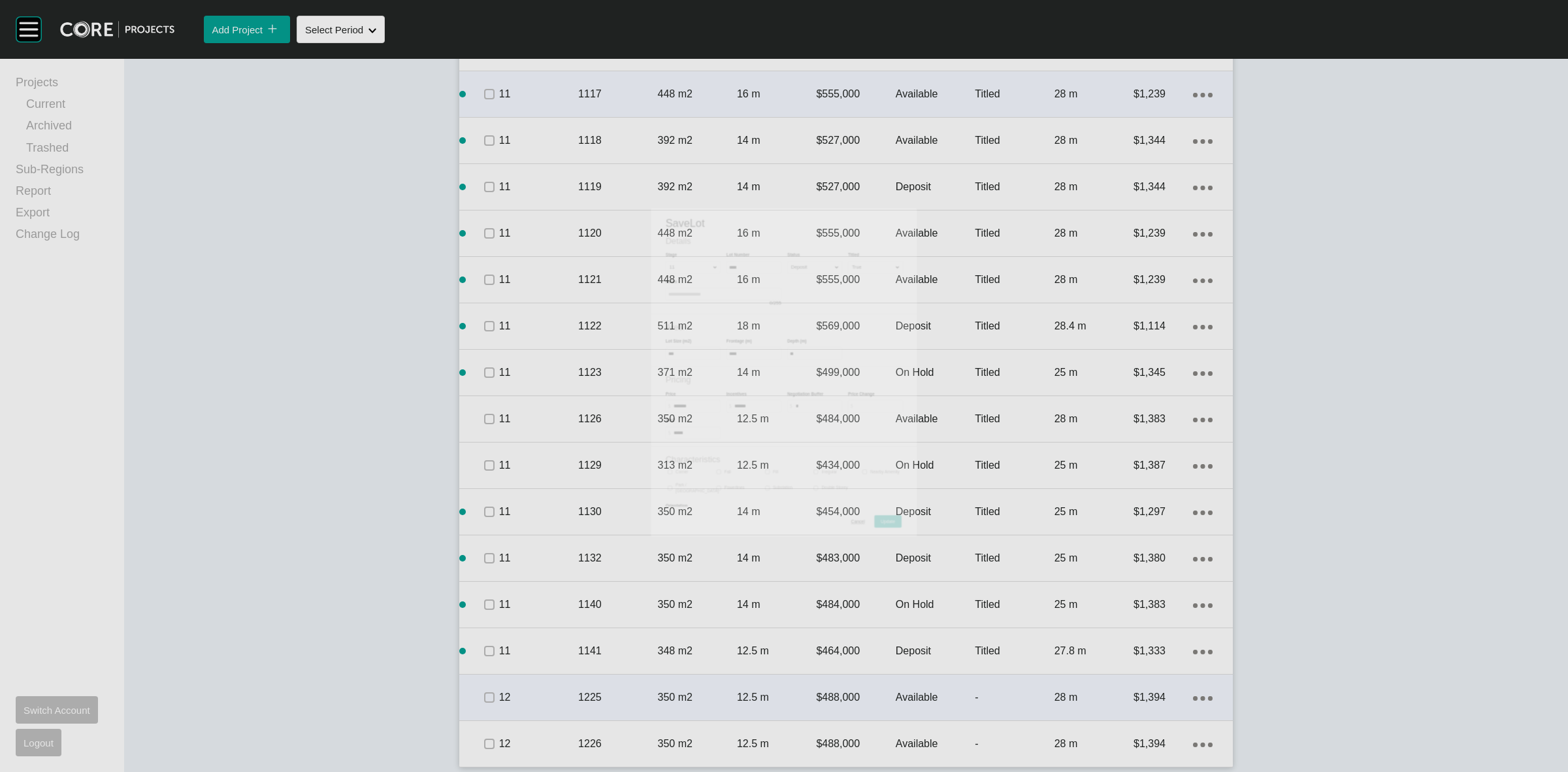
scroll to position [2197, 0]
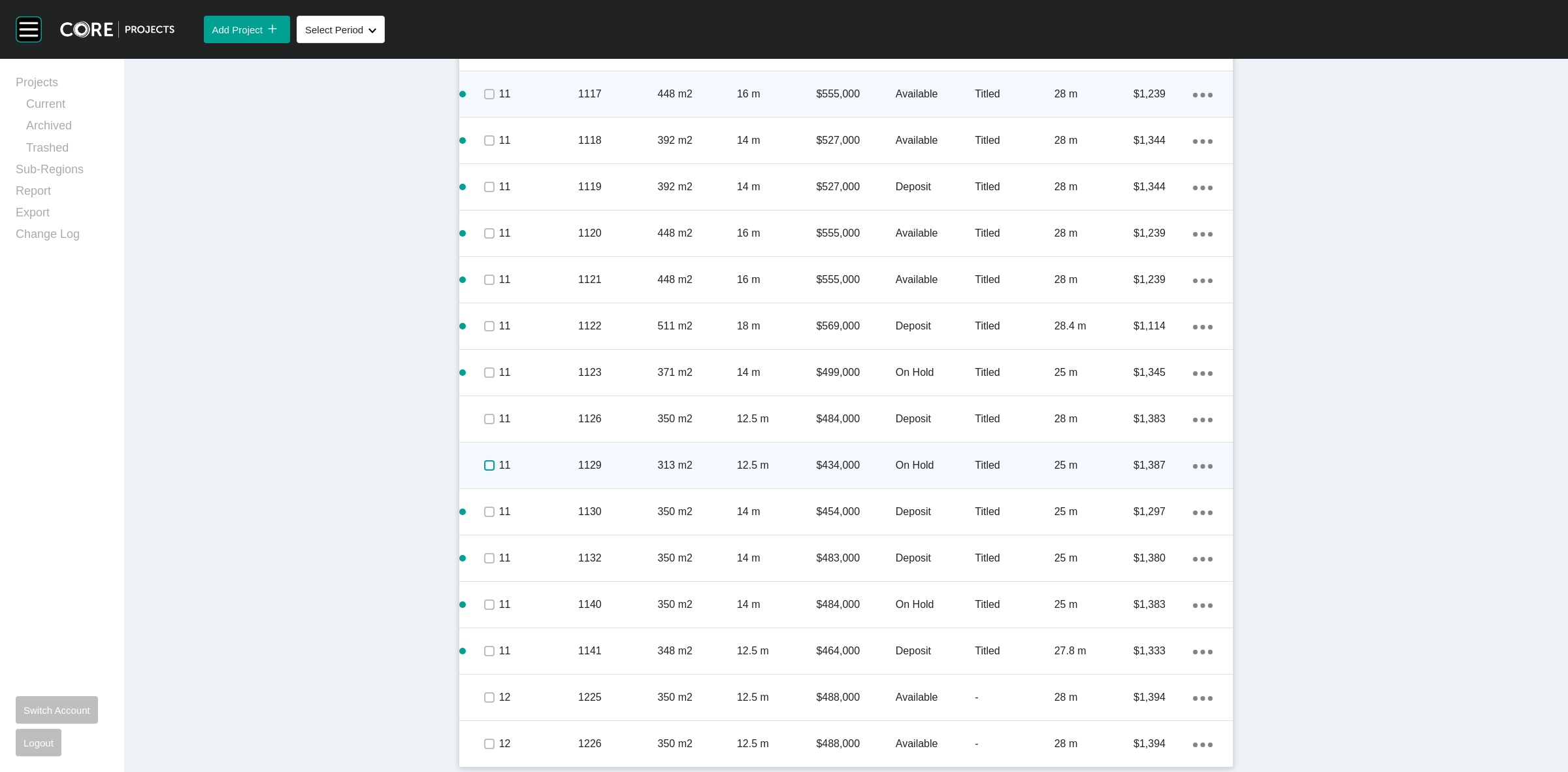
click at [484, 466] on label at bounding box center [489, 465] width 10 height 10
click at [543, 458] on p "11" at bounding box center [538, 465] width 79 height 14
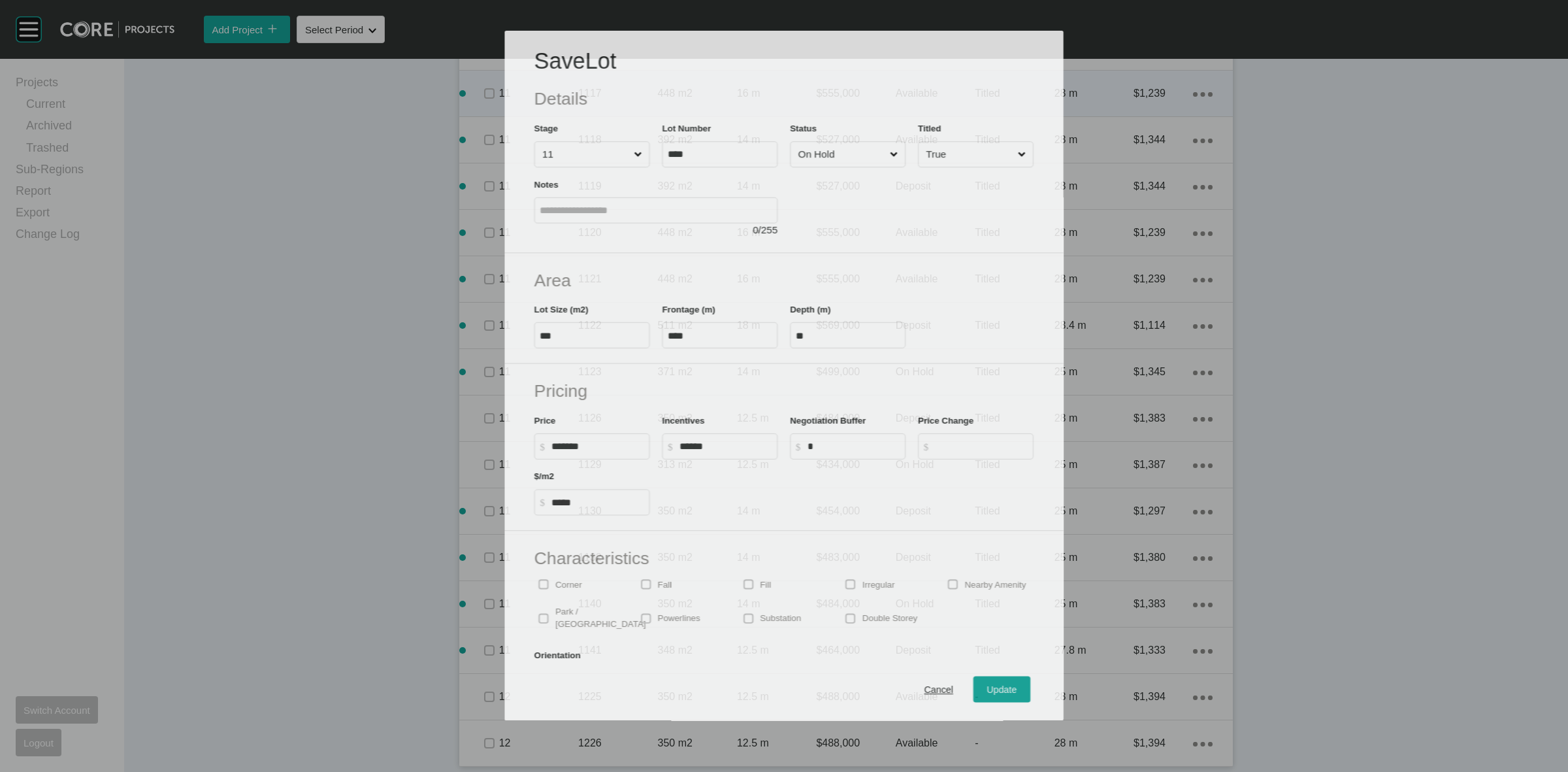
scroll to position [2157, 0]
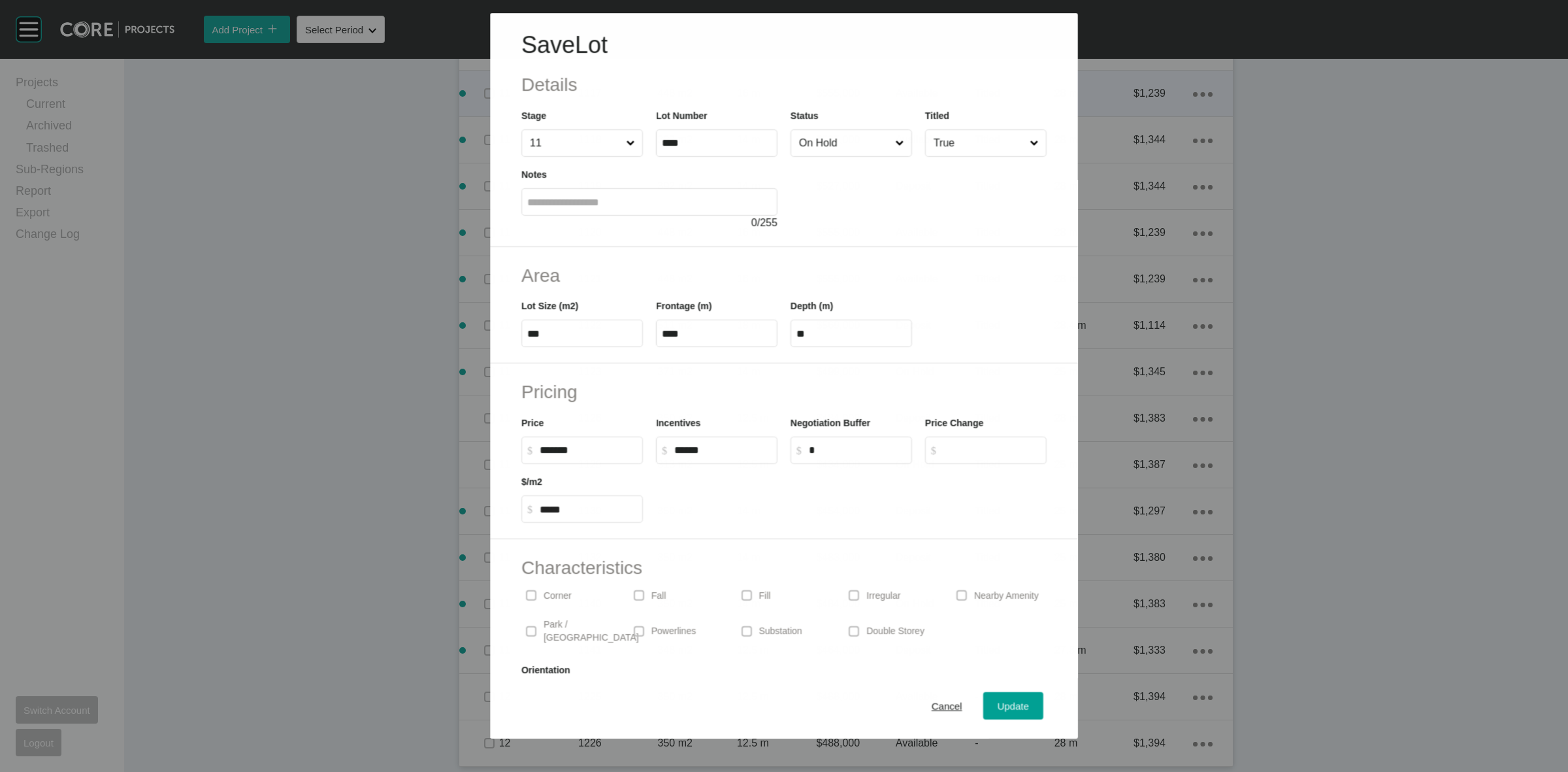
click at [818, 152] on input "On Hold" at bounding box center [844, 142] width 96 height 26
click at [994, 698] on div "Update" at bounding box center [1013, 706] width 38 height 17
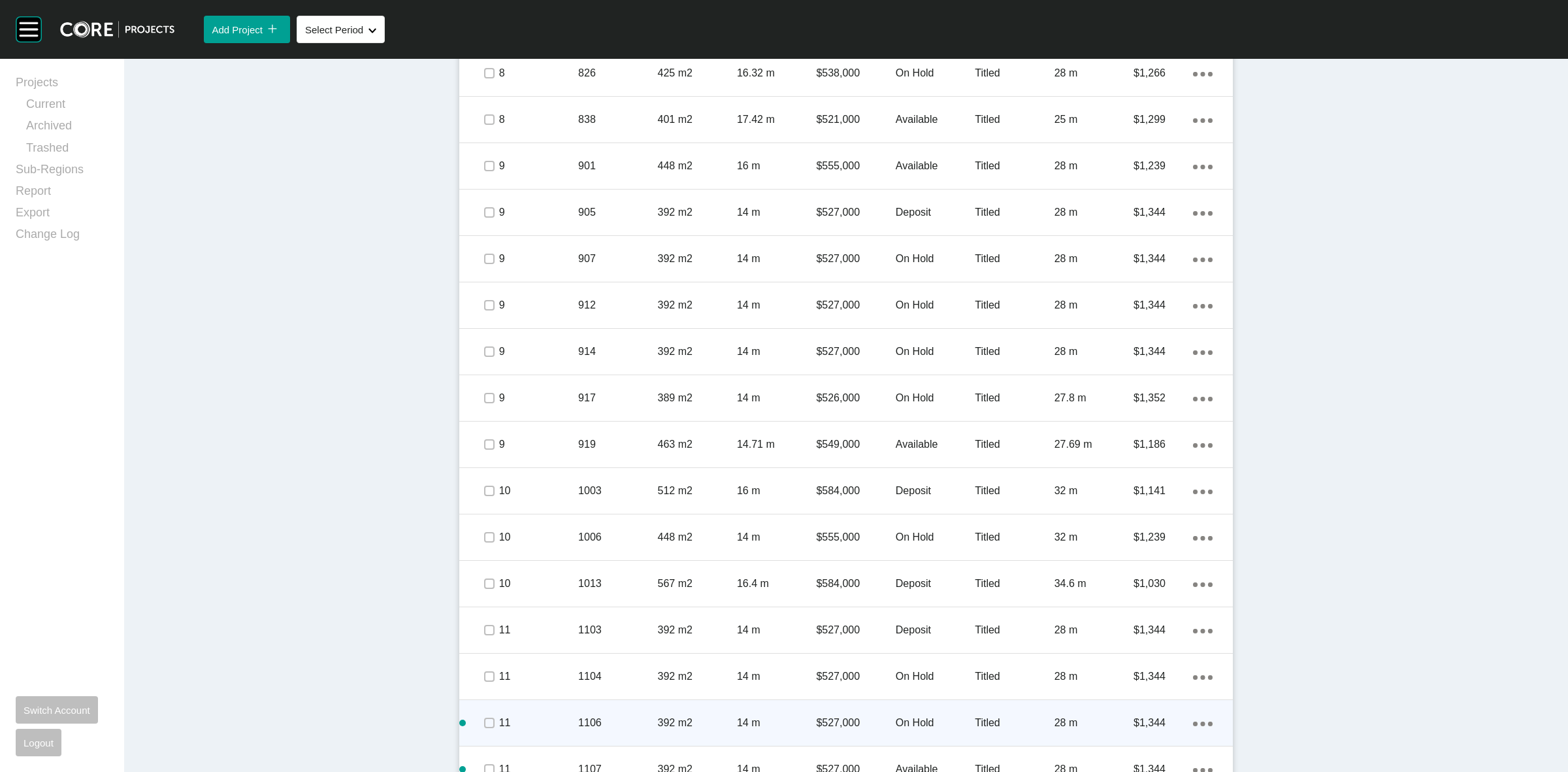
scroll to position [1299, 0]
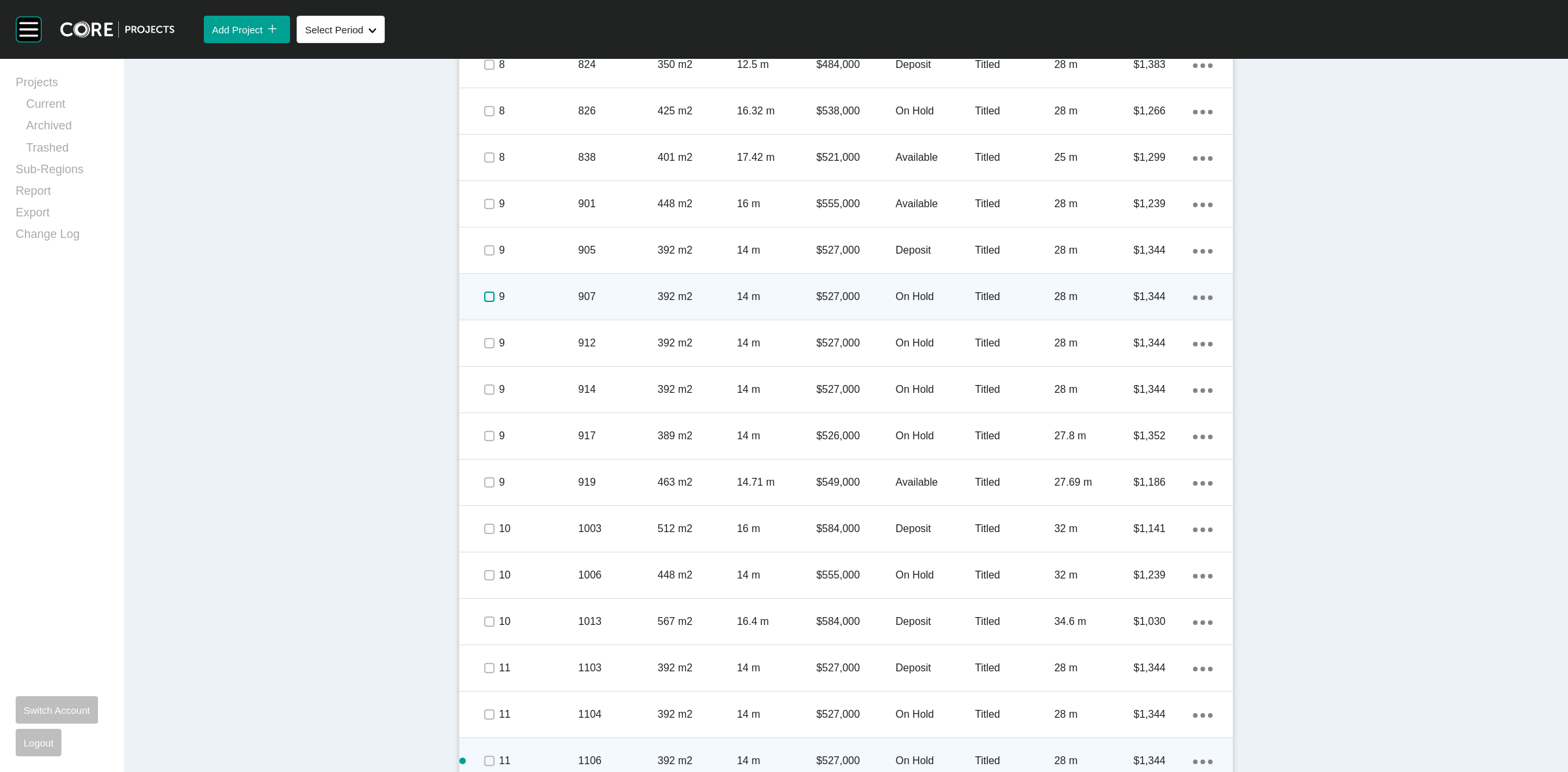
click at [485, 296] on label at bounding box center [489, 296] width 10 height 10
click at [544, 299] on p "9" at bounding box center [538, 296] width 79 height 14
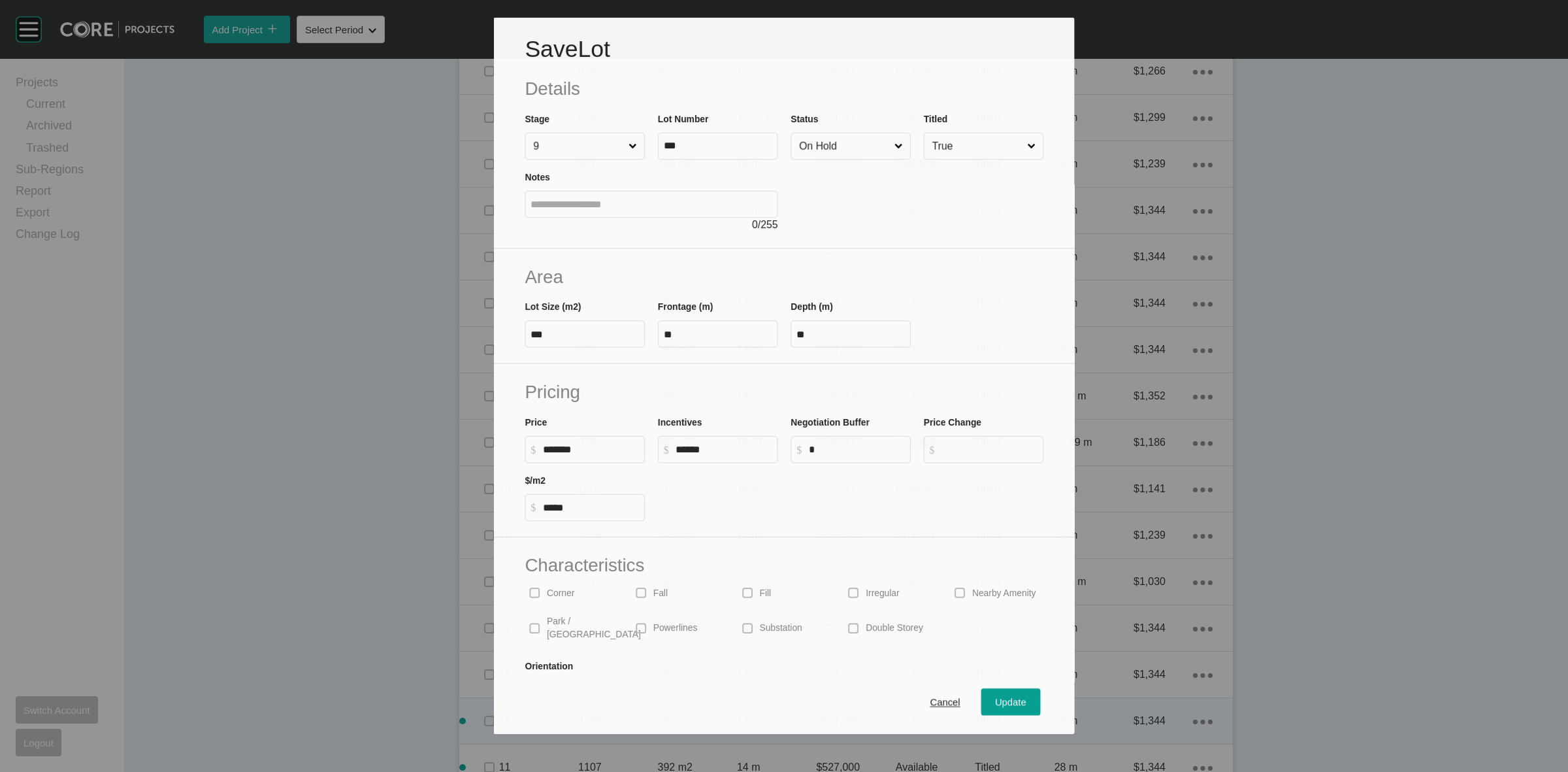
scroll to position [1258, 0]
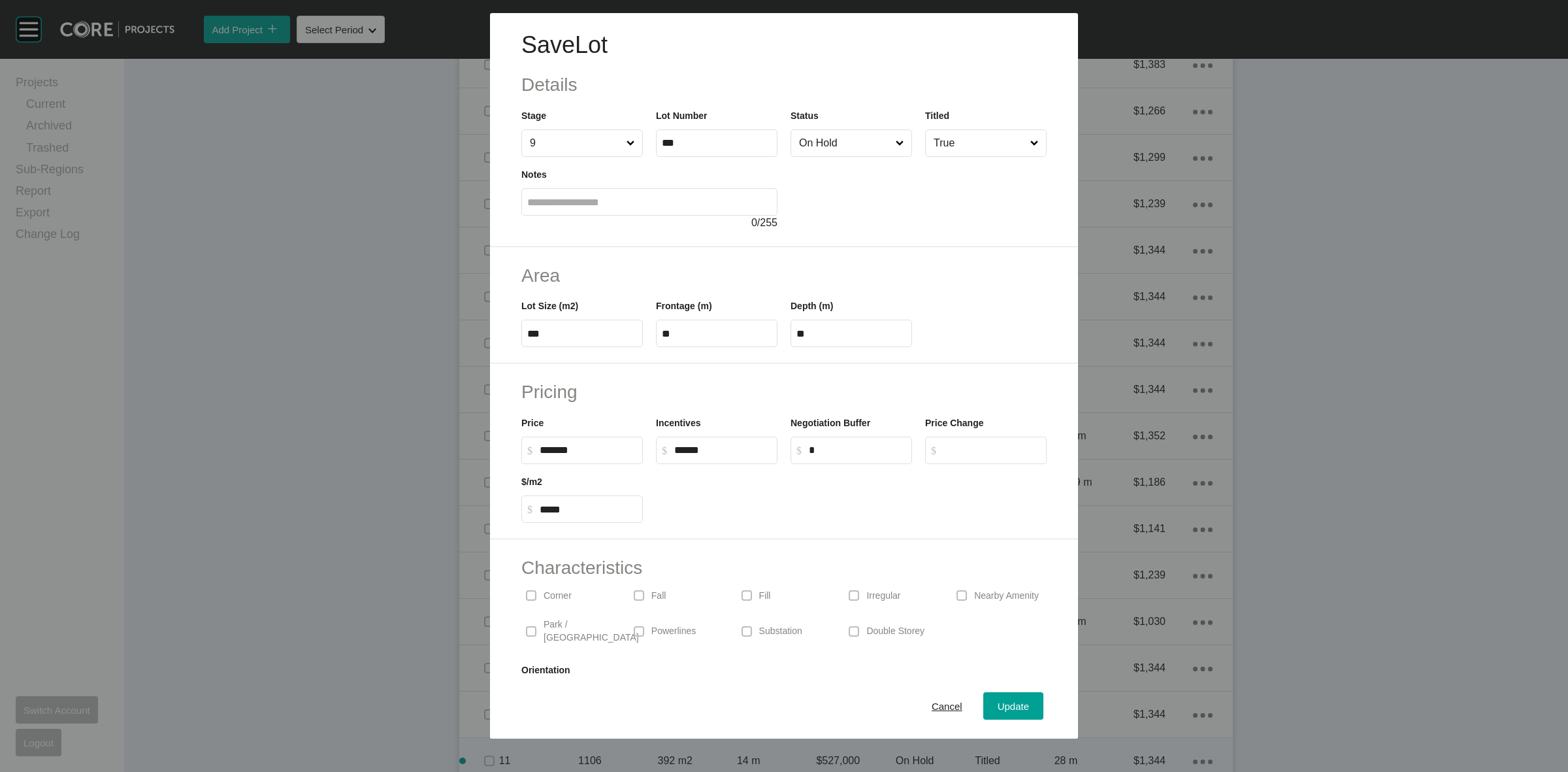
click at [848, 139] on input "On Hold" at bounding box center [844, 142] width 97 height 26
click at [995, 697] on div "Update" at bounding box center [1013, 706] width 38 height 17
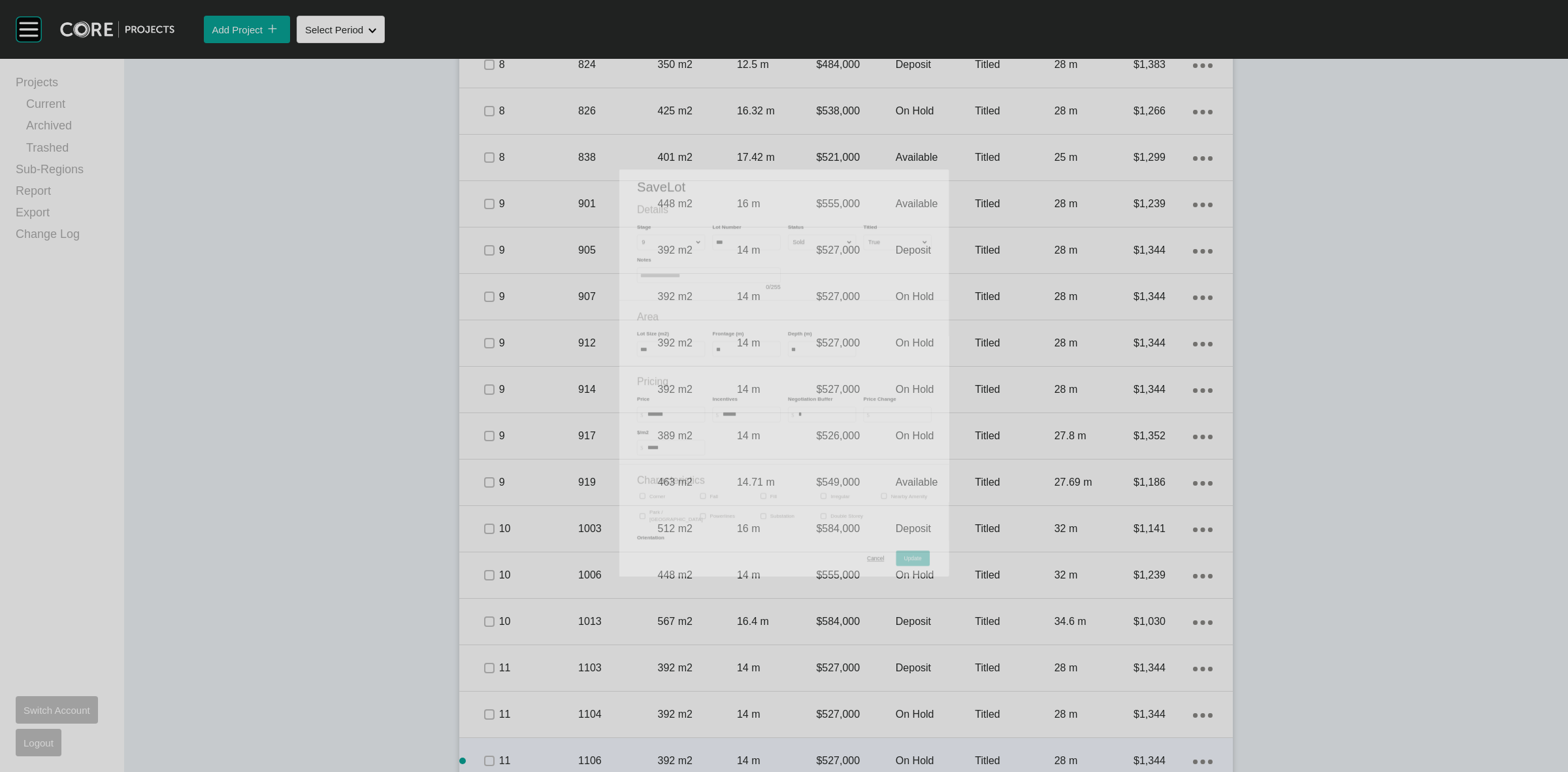
scroll to position [1299, 0]
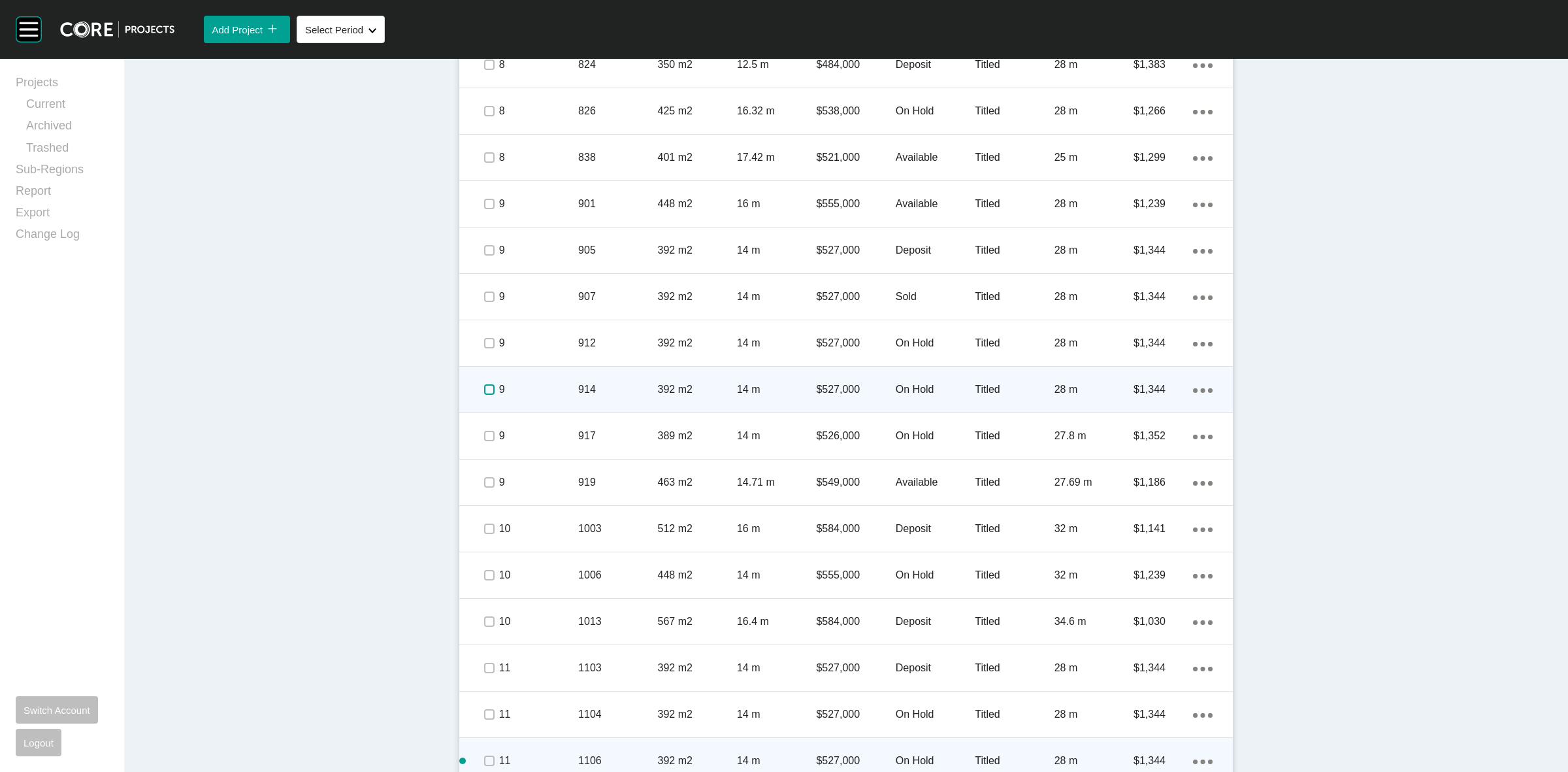
click at [486, 389] on label at bounding box center [489, 389] width 10 height 10
click at [524, 385] on p "9" at bounding box center [538, 389] width 79 height 14
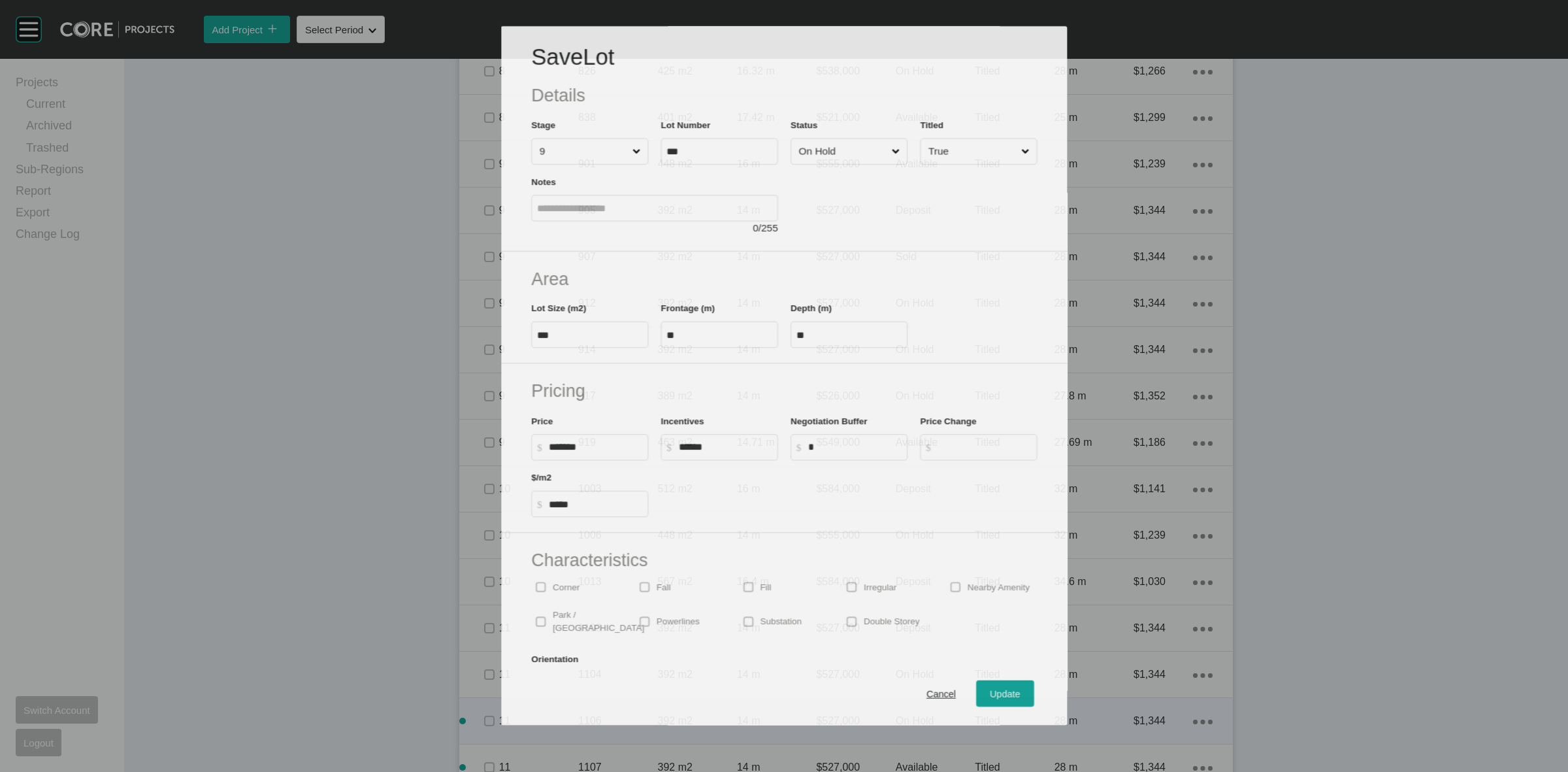
scroll to position [1258, 0]
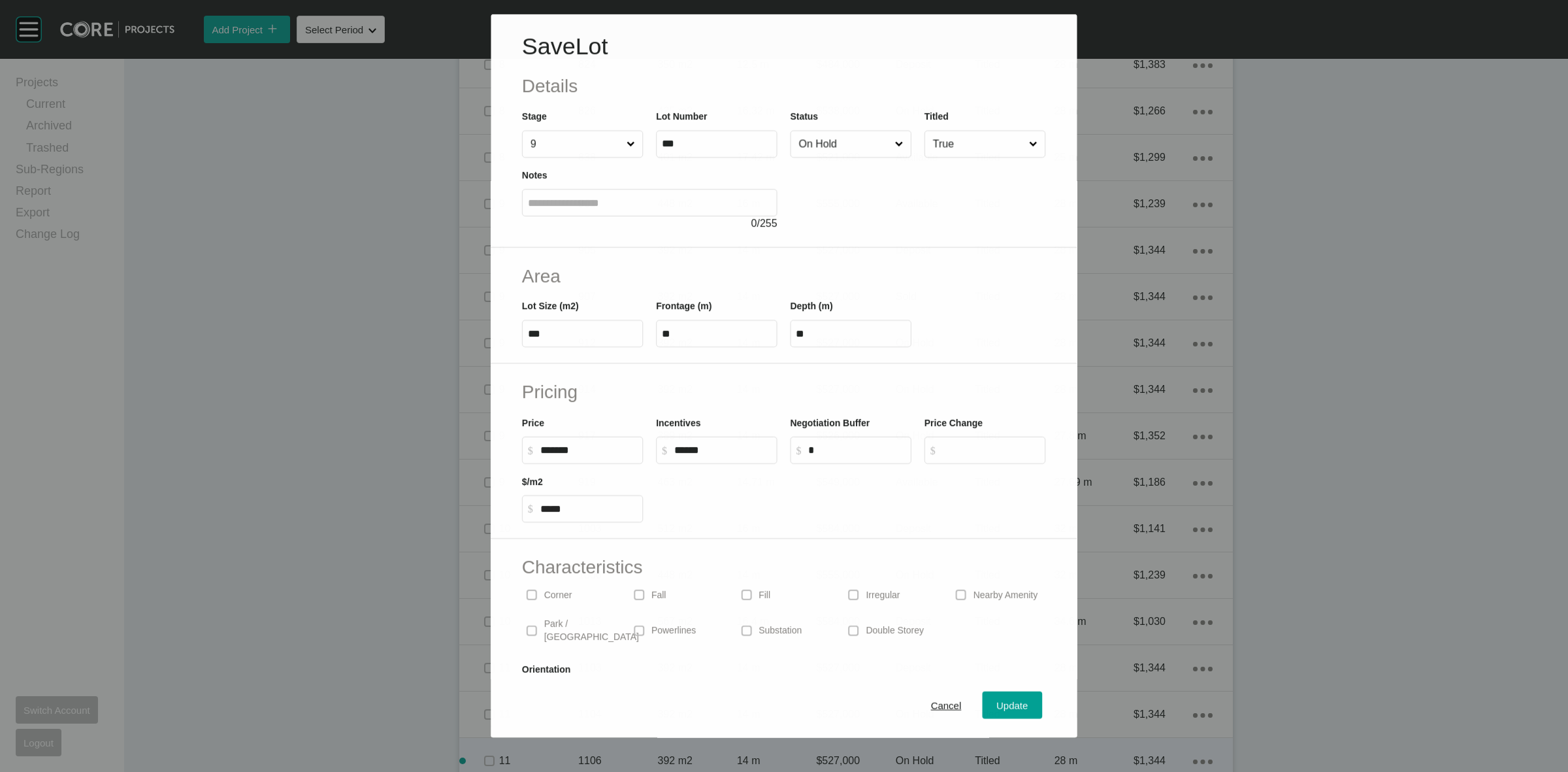
click at [827, 145] on input "On Hold" at bounding box center [844, 143] width 96 height 26
click at [997, 701] on span "Update" at bounding box center [1013, 706] width 31 height 11
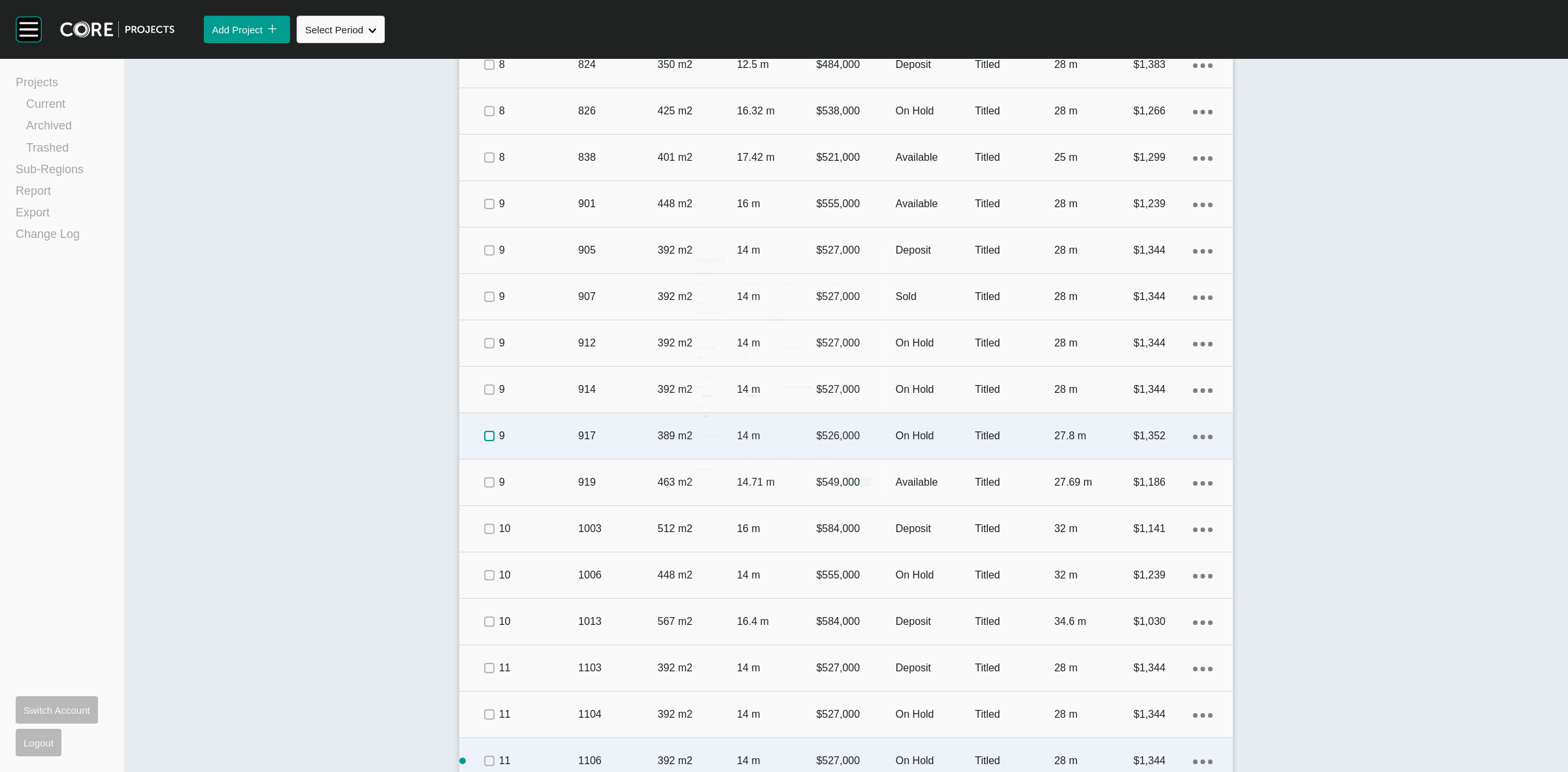
click at [486, 439] on label at bounding box center [489, 436] width 10 height 10
click at [557, 444] on div "9" at bounding box center [538, 436] width 79 height 41
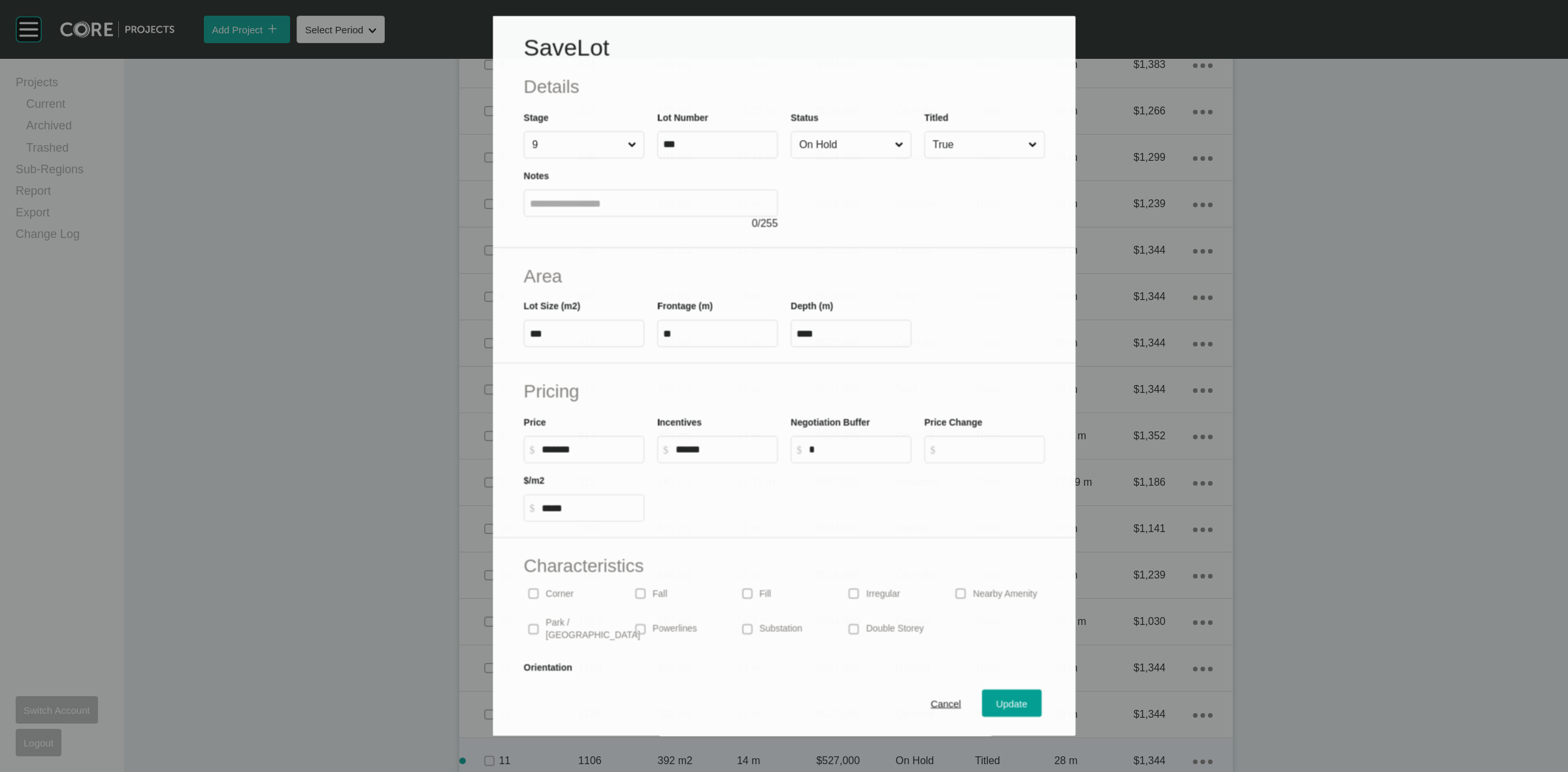
click at [817, 147] on input "On Hold" at bounding box center [843, 145] width 95 height 26
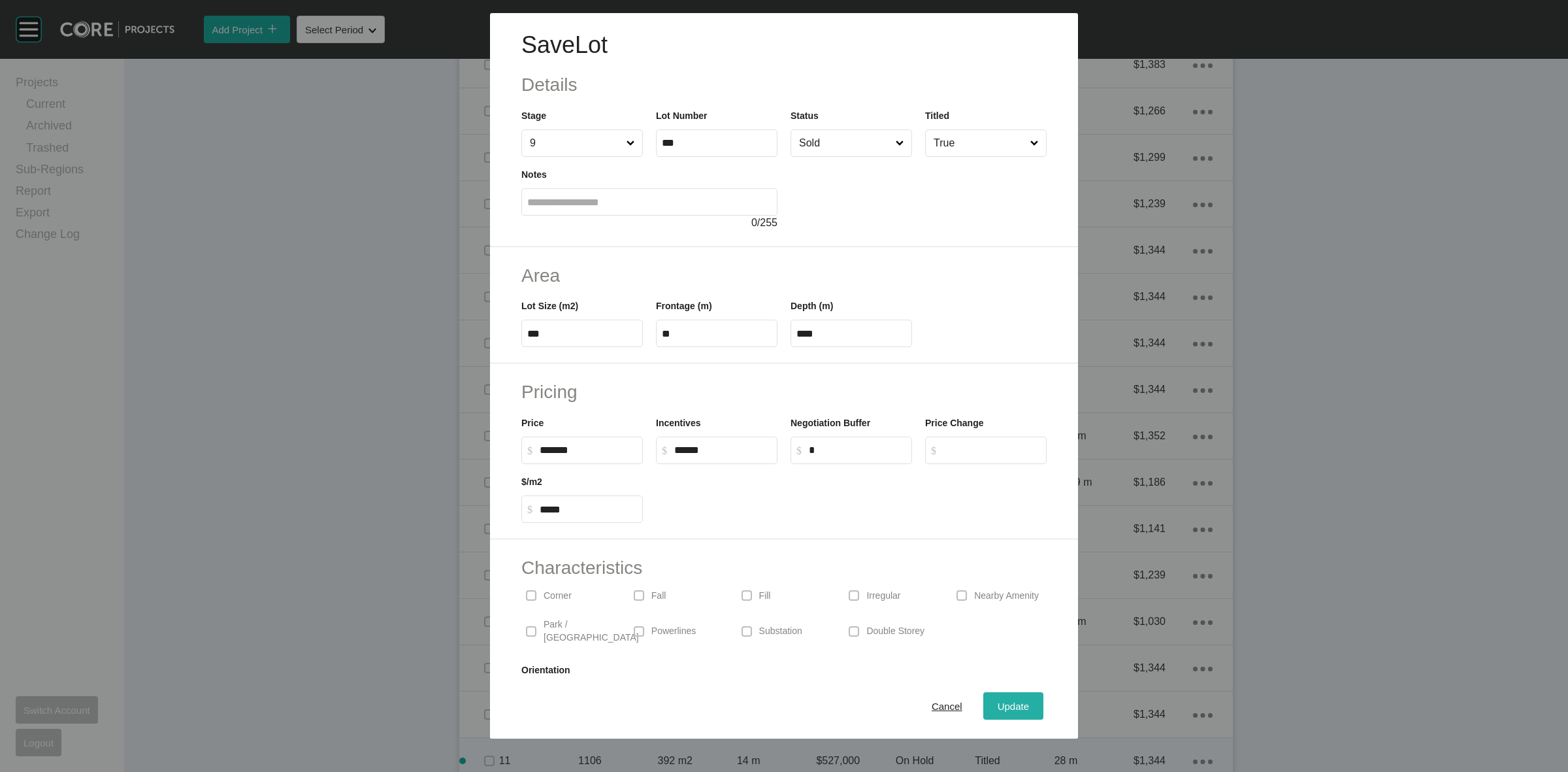
click at [1009, 707] on span "Update" at bounding box center [1013, 706] width 31 height 11
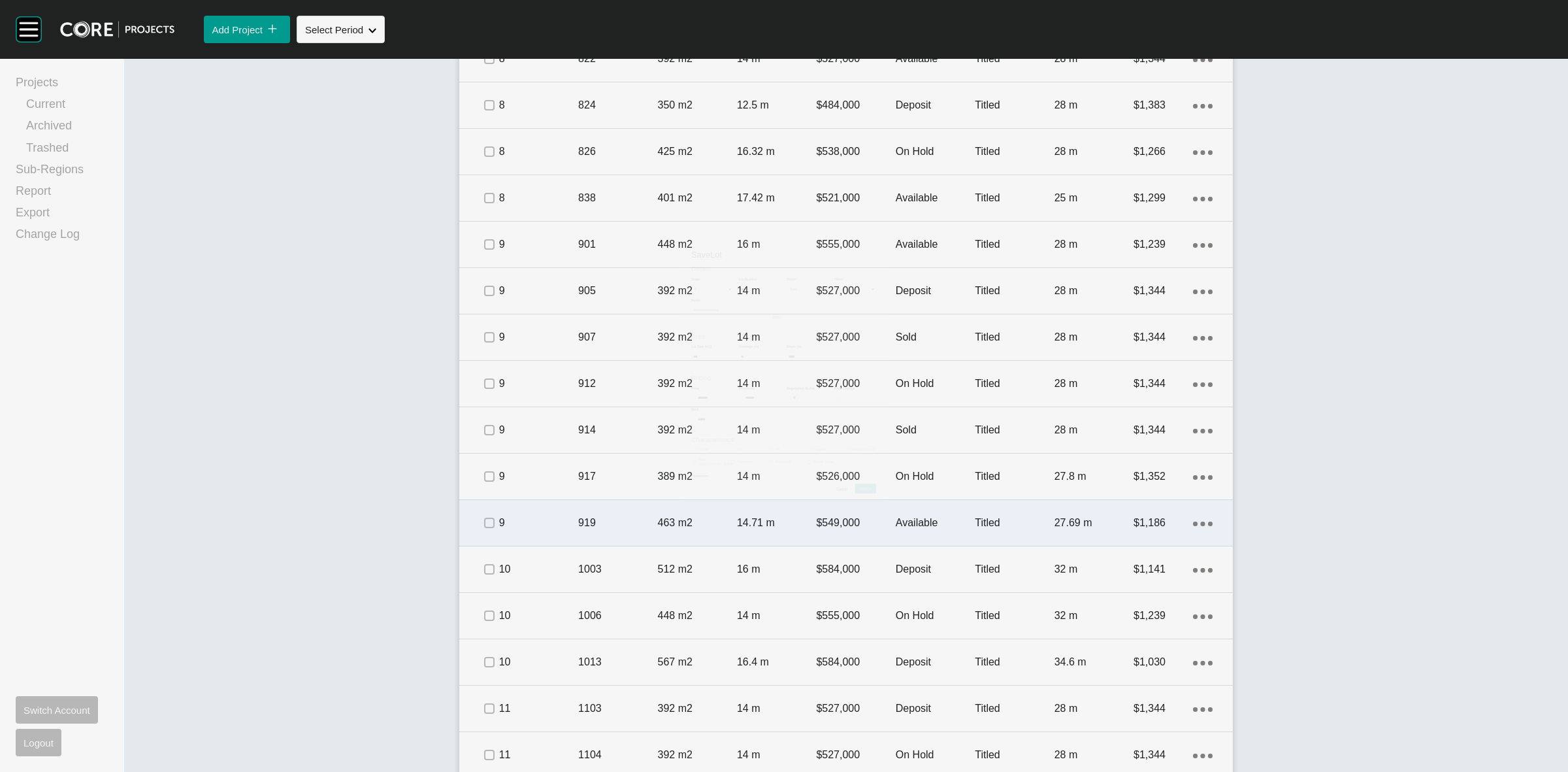
scroll to position [1299, 0]
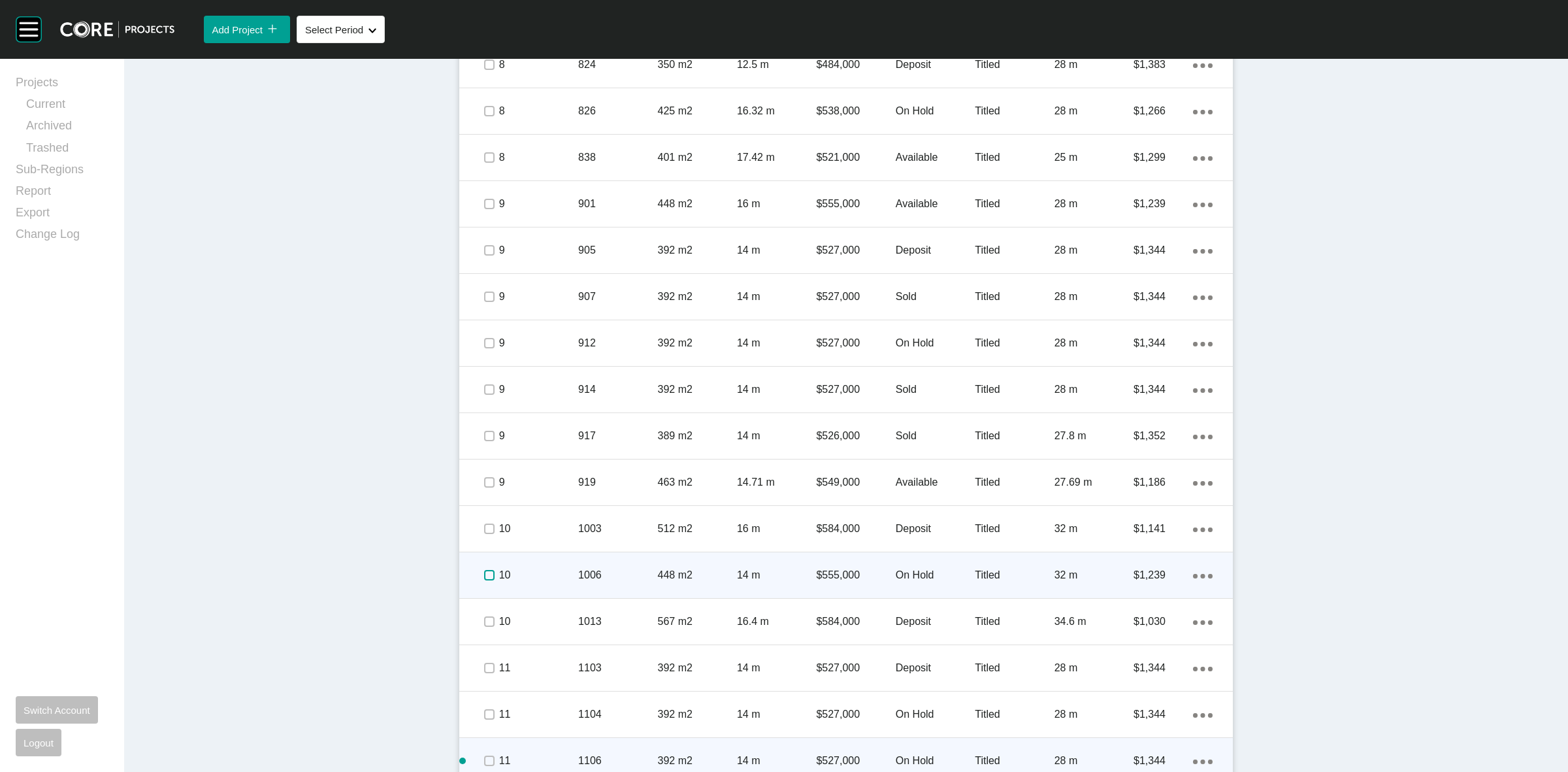
click at [484, 570] on label at bounding box center [489, 575] width 10 height 10
click at [551, 572] on p "10" at bounding box center [538, 575] width 79 height 14
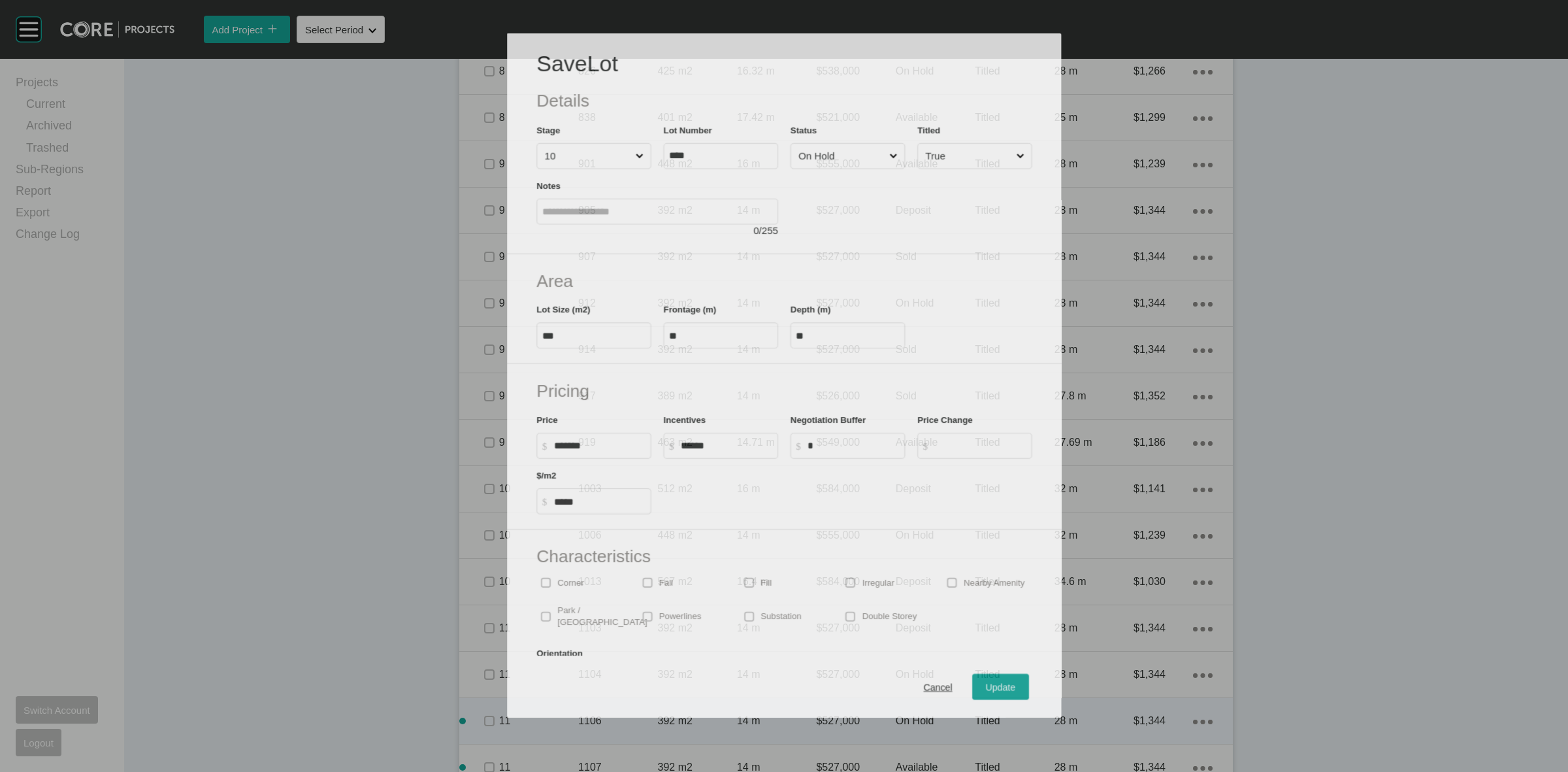
scroll to position [1258, 0]
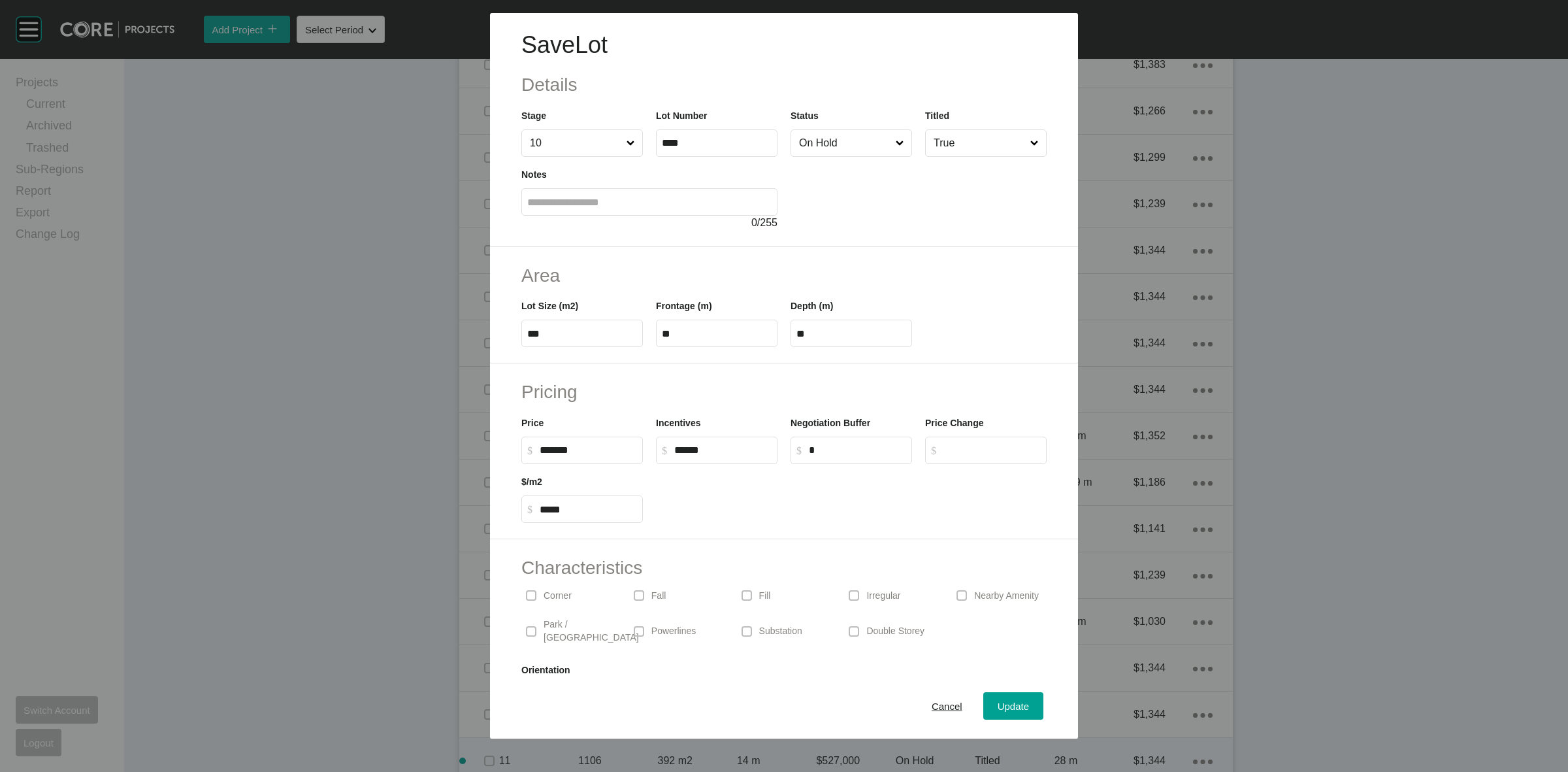
click at [848, 149] on input "On Hold" at bounding box center [844, 142] width 97 height 26
click at [1000, 704] on span "Update" at bounding box center [1013, 706] width 31 height 11
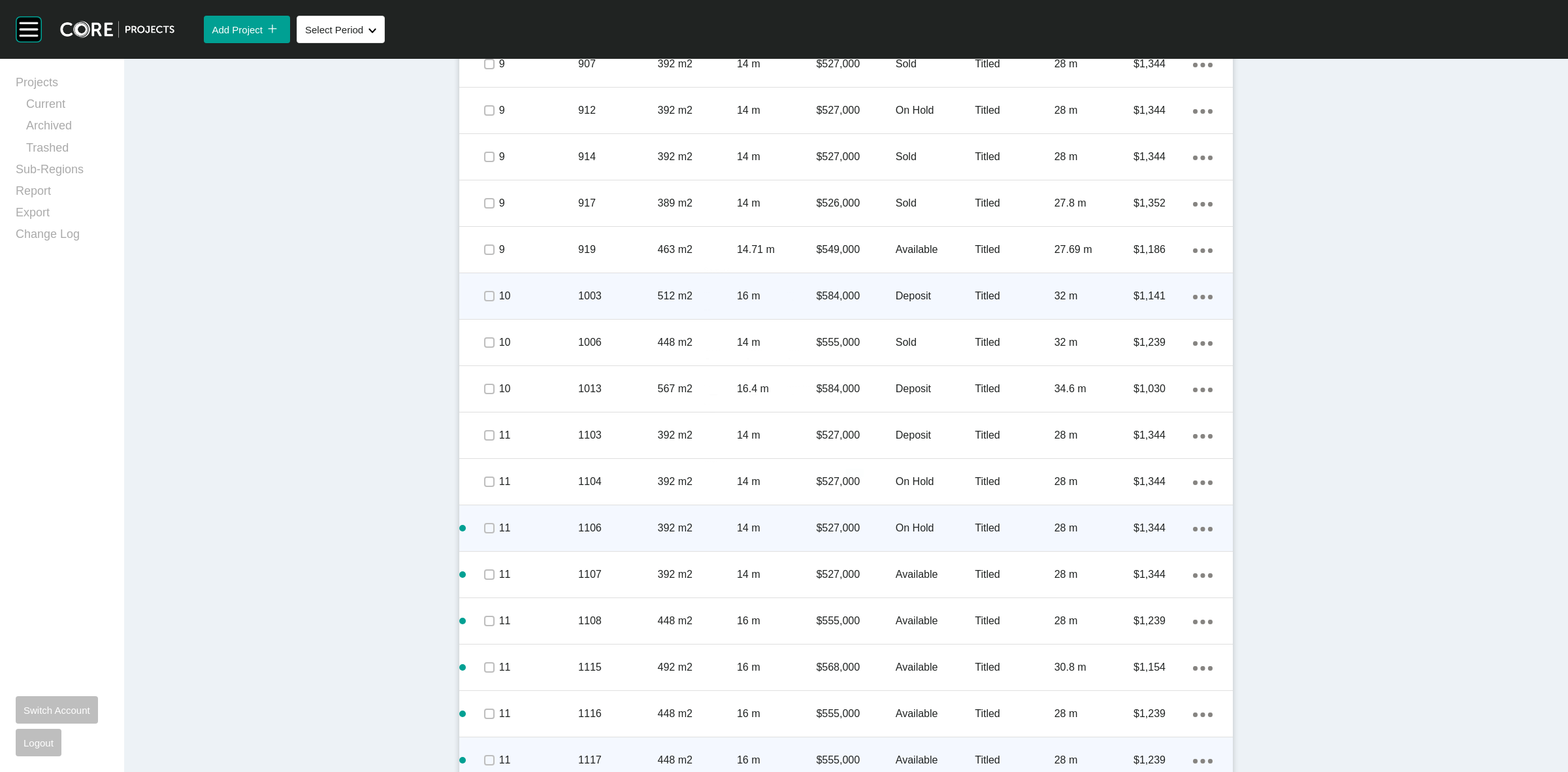
scroll to position [1543, 0]
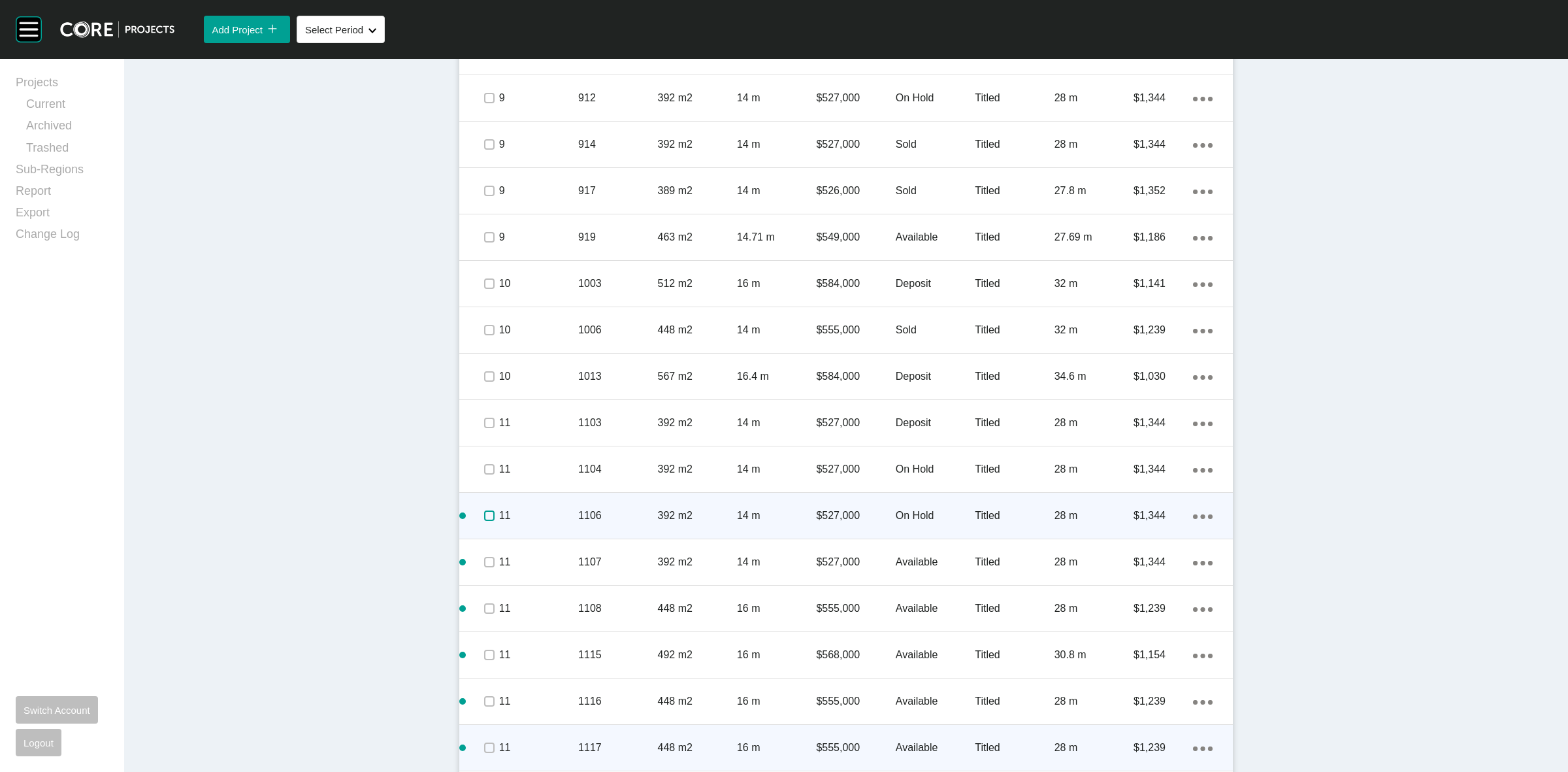
click at [487, 513] on label at bounding box center [489, 515] width 10 height 10
click at [531, 495] on div "11" at bounding box center [538, 516] width 79 height 41
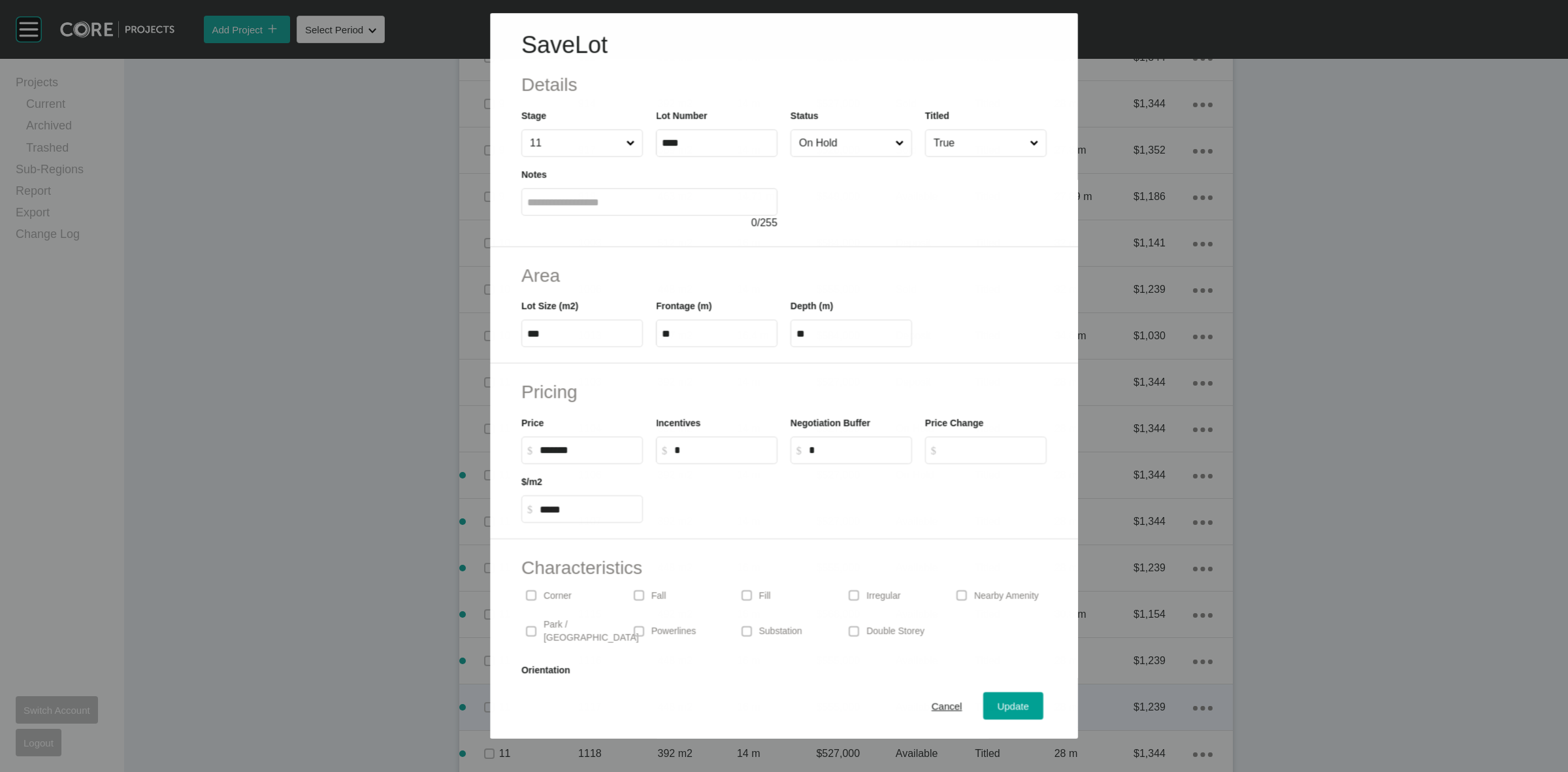
scroll to position [1504, 0]
click at [796, 149] on input "On Hold" at bounding box center [844, 142] width 96 height 26
click at [997, 703] on span "Update" at bounding box center [1013, 706] width 31 height 11
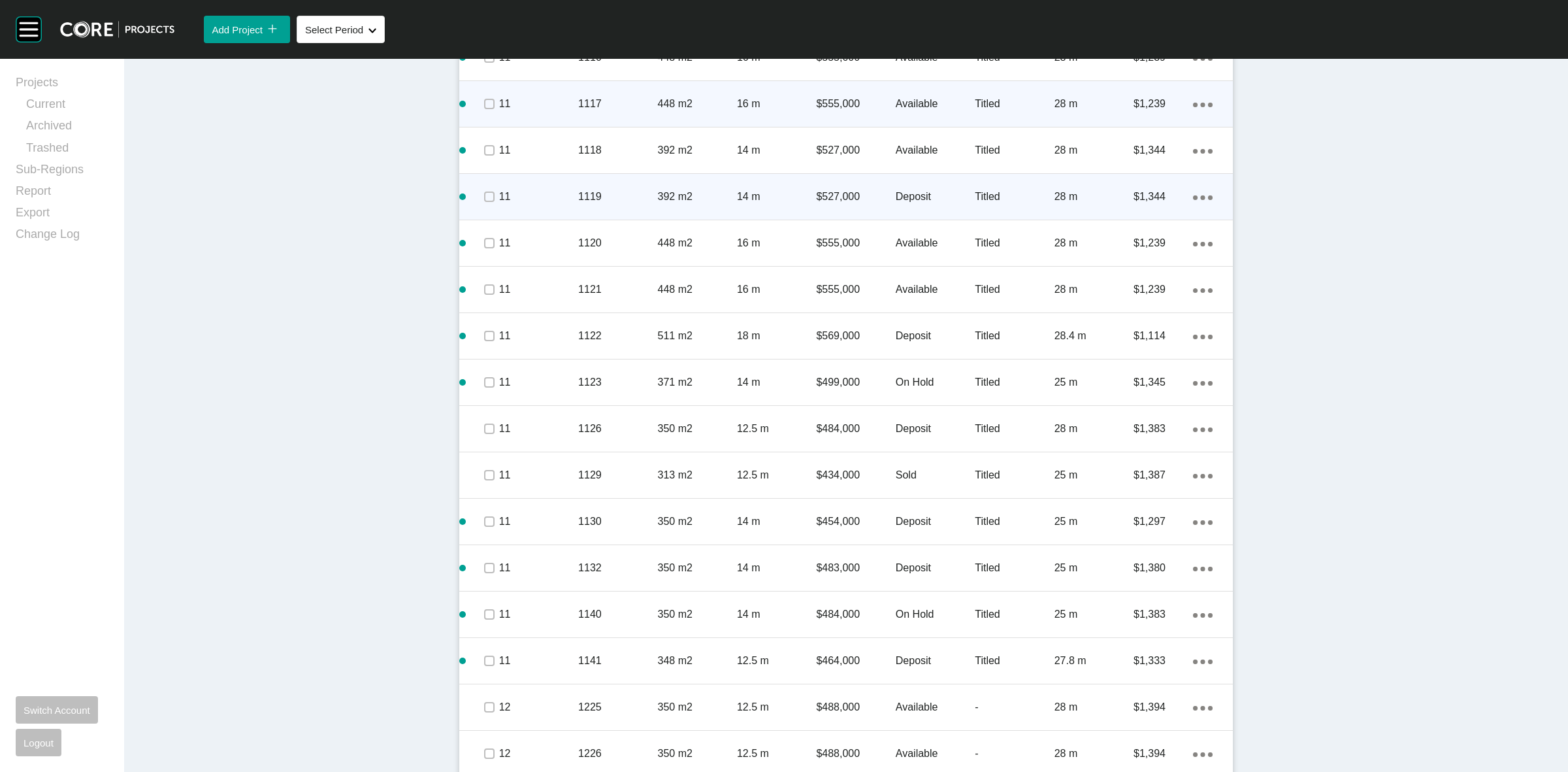
scroll to position [2197, 0]
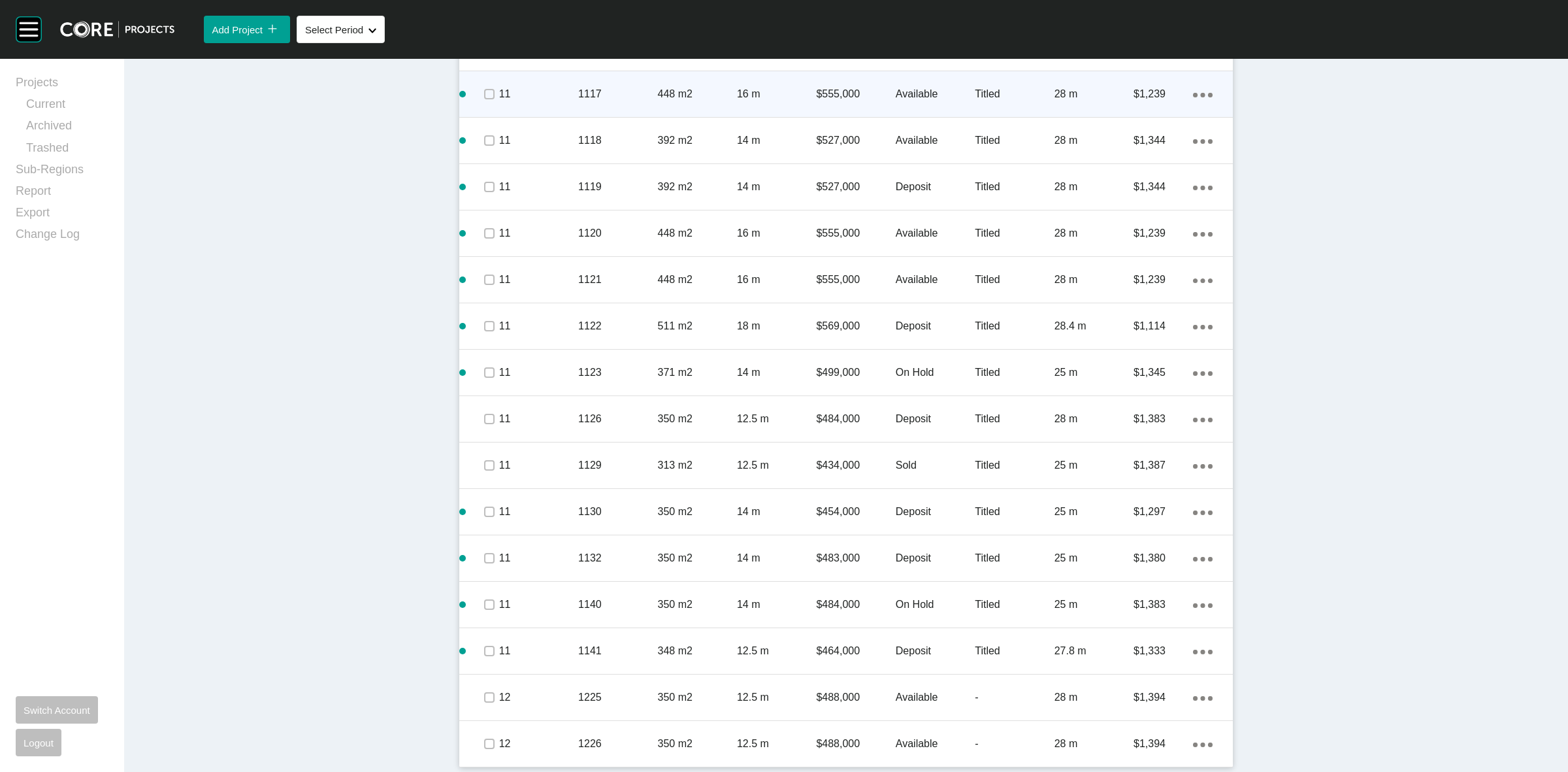
drag, startPoint x: 528, startPoint y: 696, endPoint x: 567, endPoint y: 641, distance: 67.4
click at [528, 696] on p "12" at bounding box center [538, 697] width 79 height 14
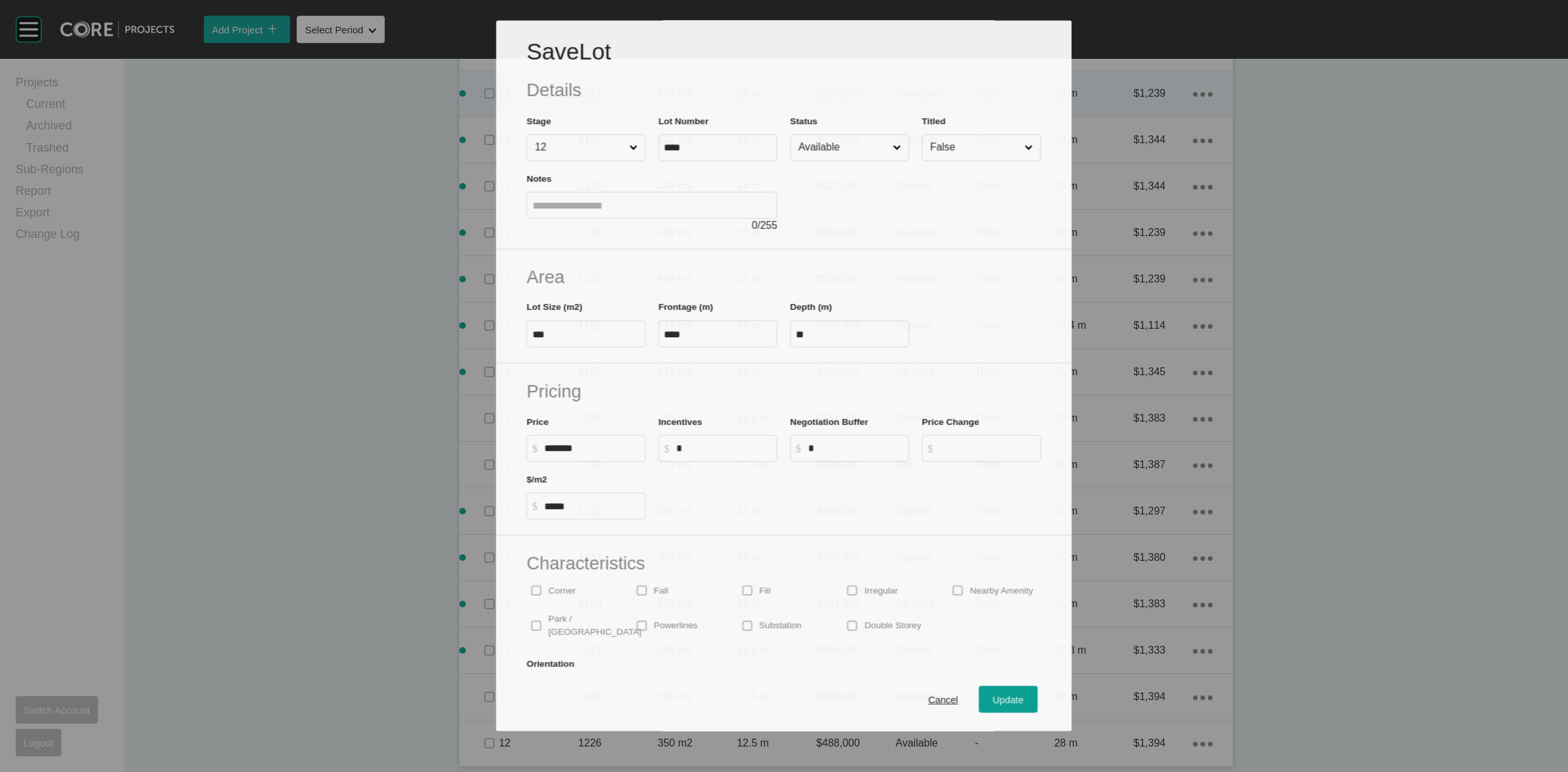
scroll to position [2157, 0]
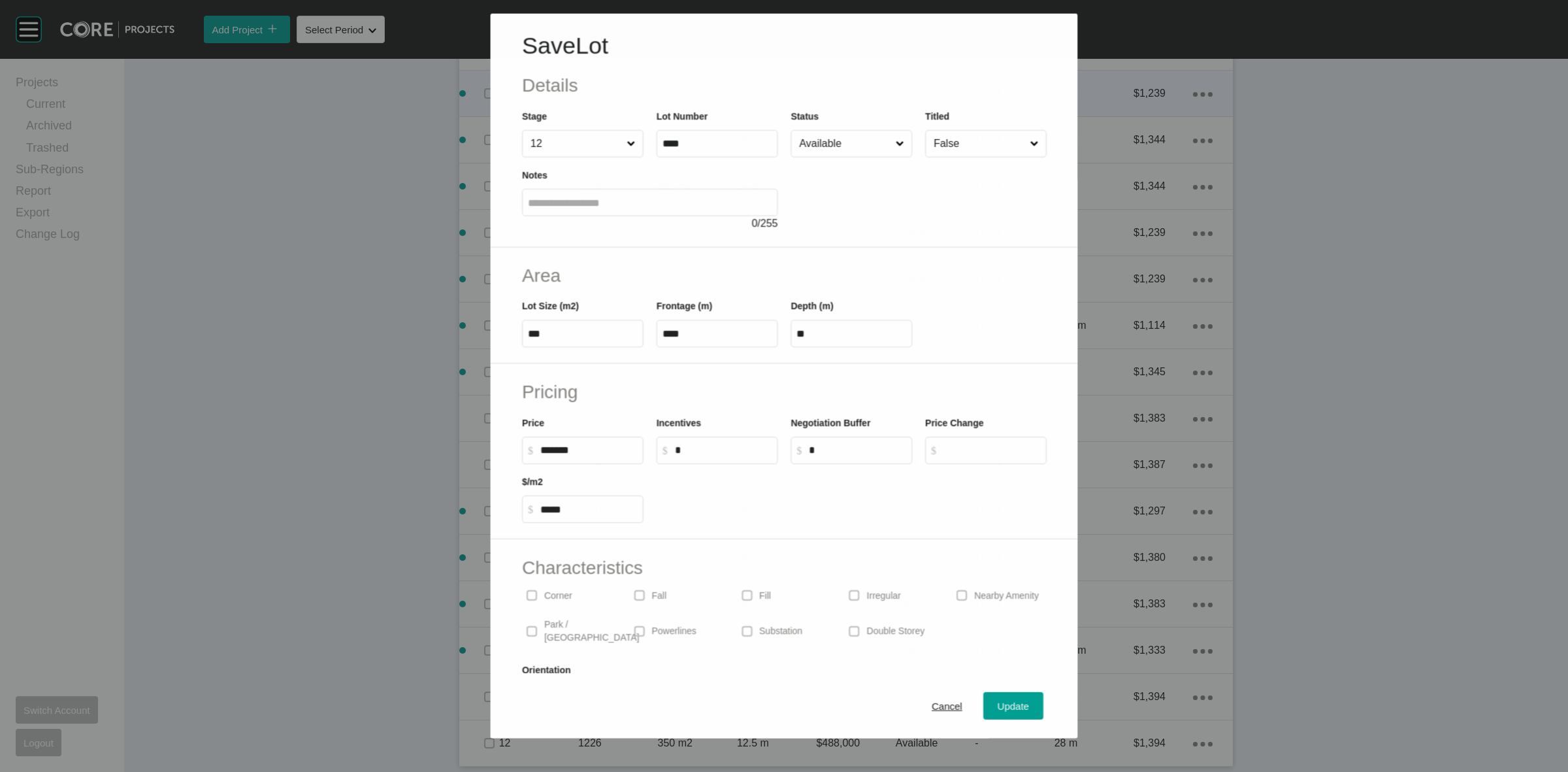
click at [807, 145] on input "Available" at bounding box center [844, 142] width 96 height 26
click at [1001, 704] on span "Update" at bounding box center [1013, 706] width 31 height 11
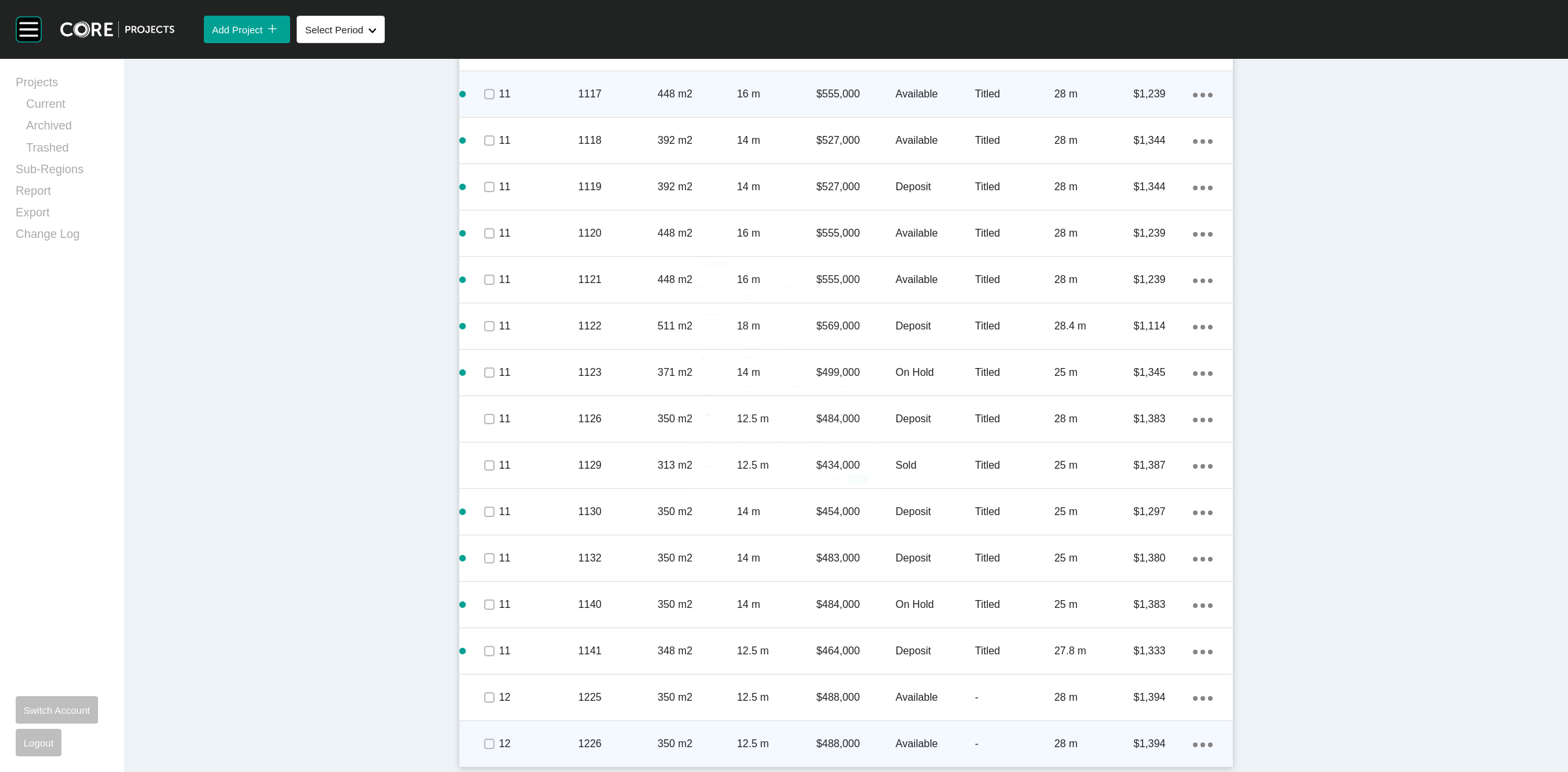
click at [718, 747] on p "350 m2" at bounding box center [697, 744] width 79 height 14
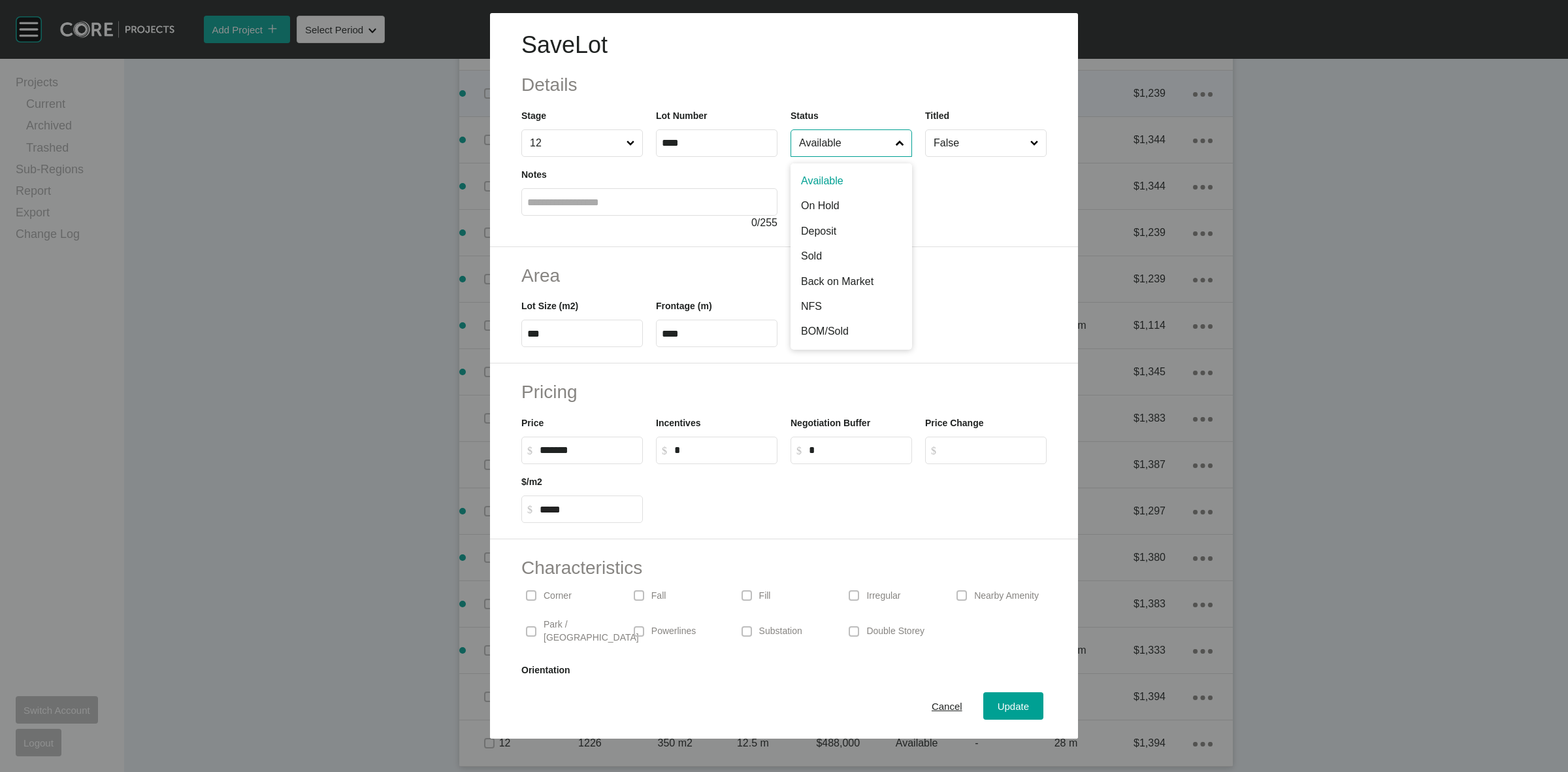
drag, startPoint x: 833, startPoint y: 154, endPoint x: 840, endPoint y: 164, distance: 12.2
click at [833, 153] on input "Available" at bounding box center [844, 142] width 97 height 26
click at [997, 704] on span "Update" at bounding box center [1013, 706] width 31 height 11
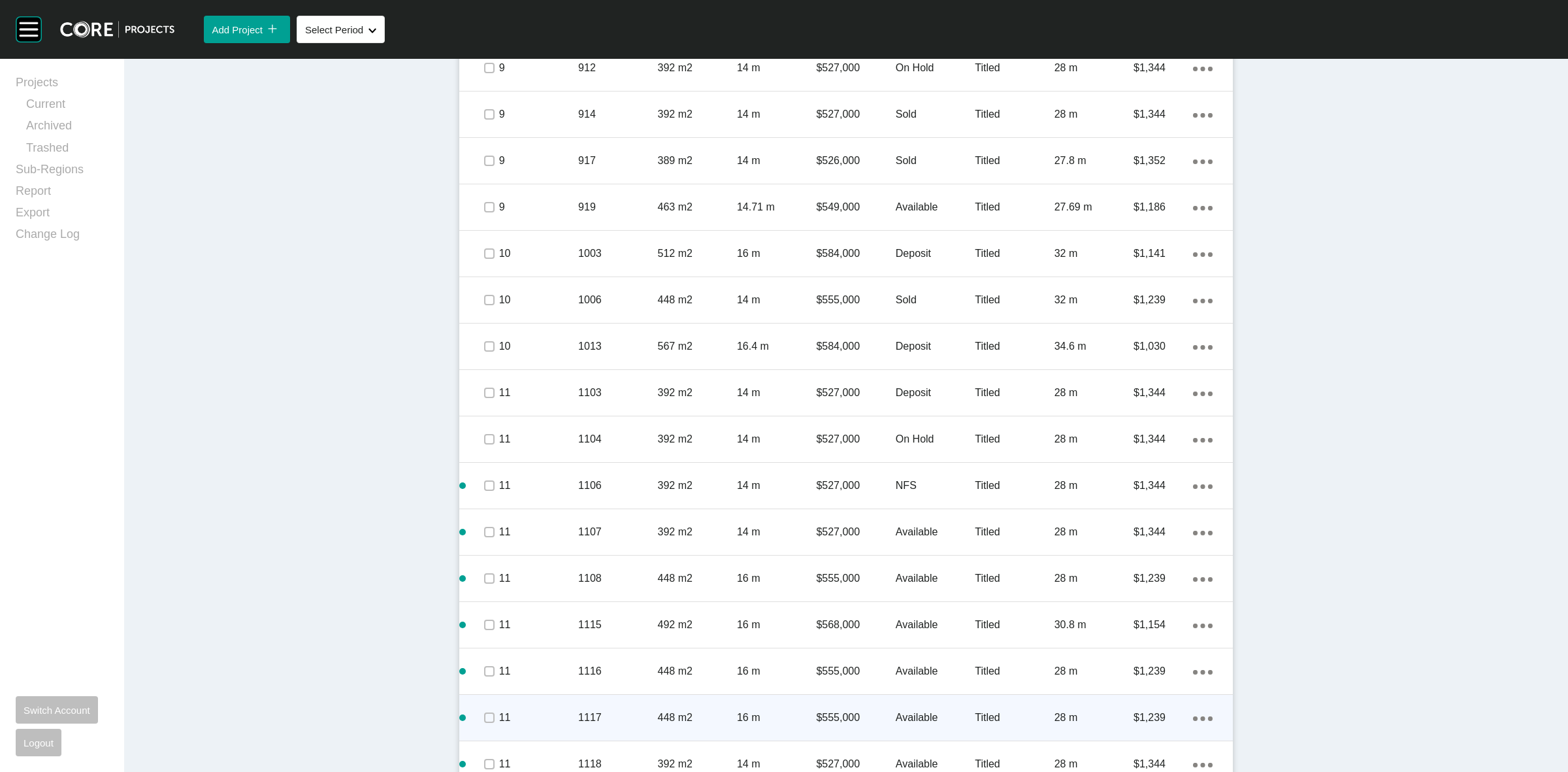
scroll to position [1380, 0]
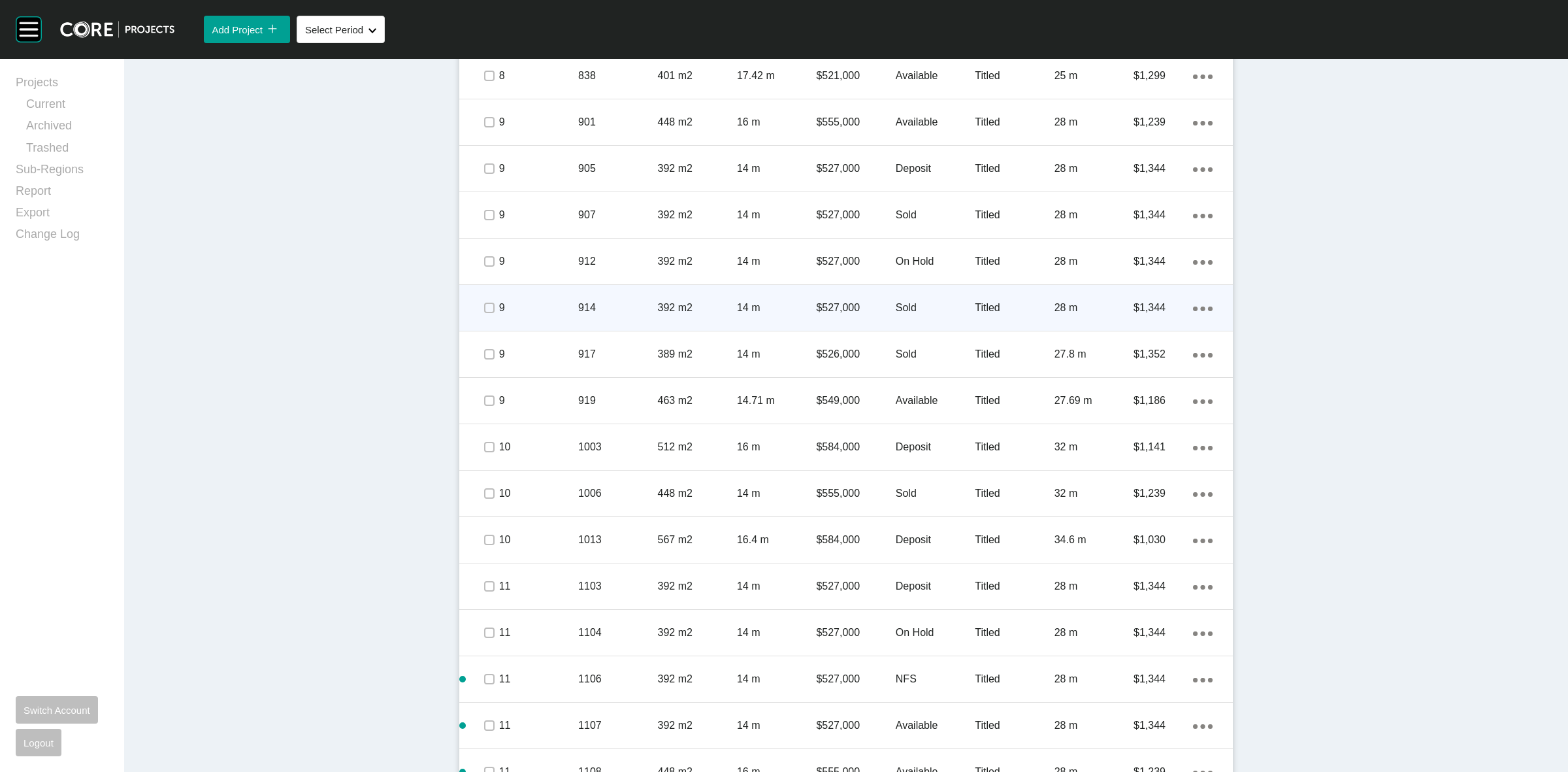
click at [636, 289] on div "914" at bounding box center [618, 308] width 79 height 41
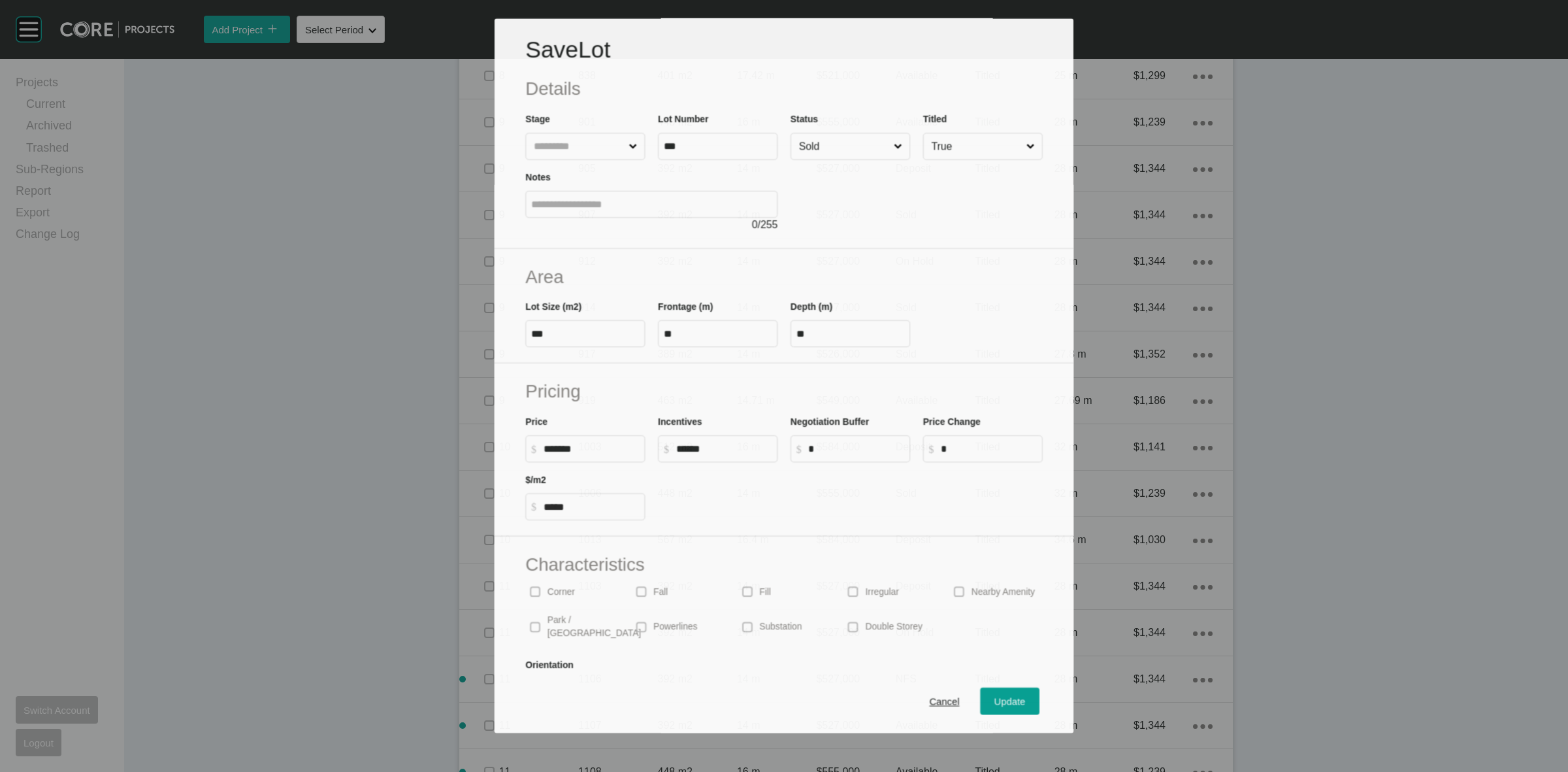
scroll to position [1340, 0]
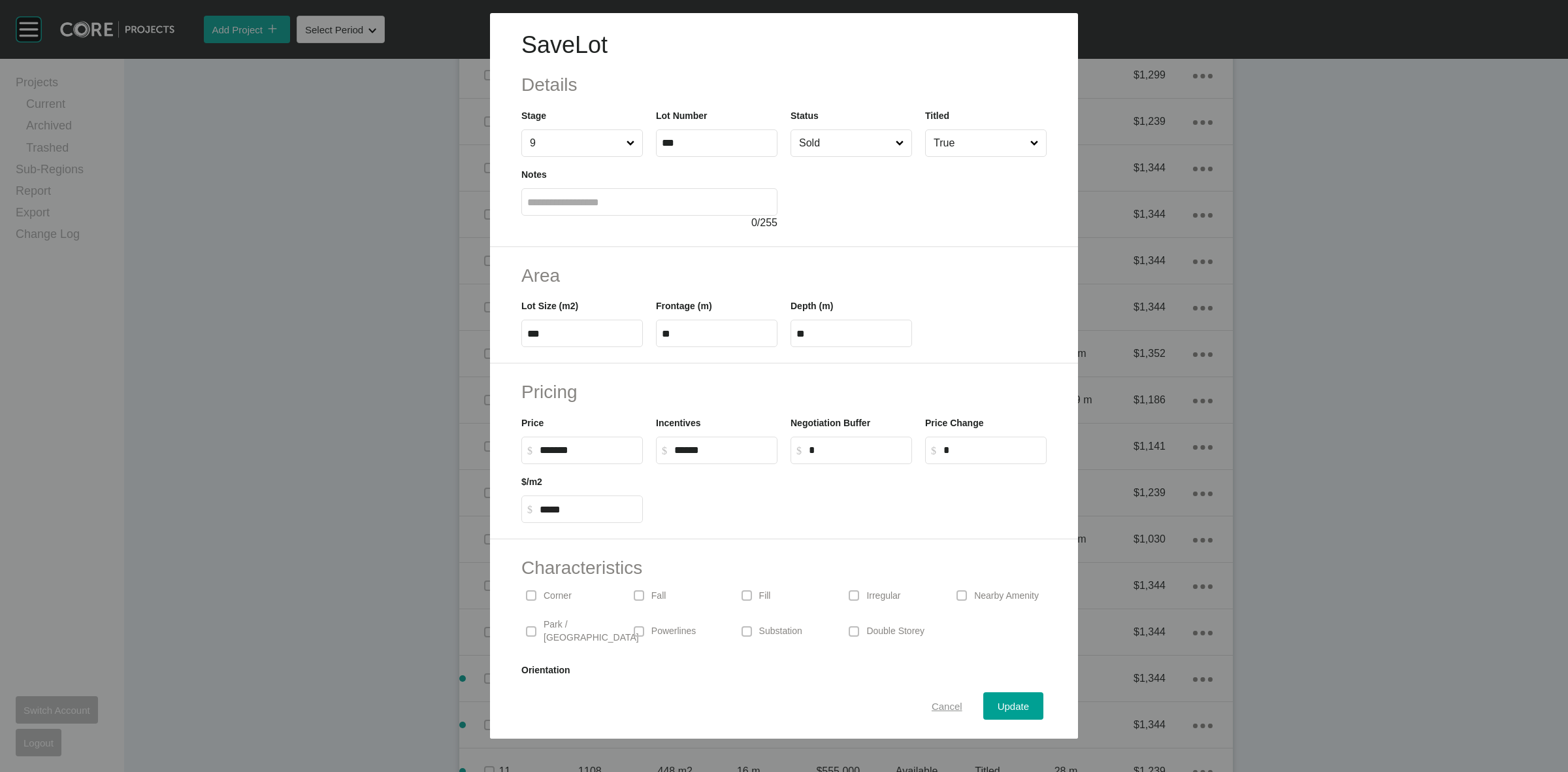
click at [942, 710] on span "Cancel" at bounding box center [946, 706] width 31 height 11
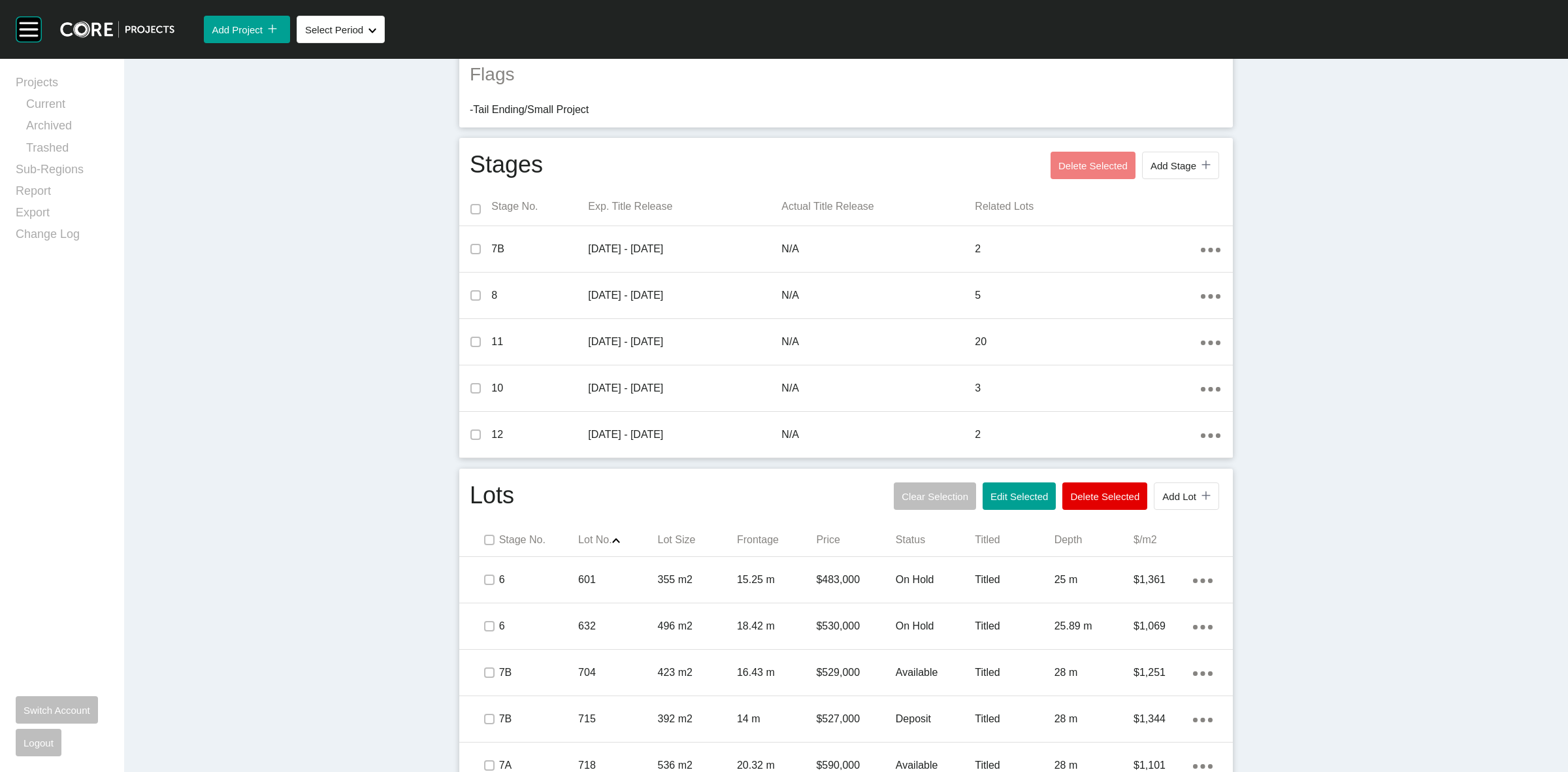
scroll to position [278, 0]
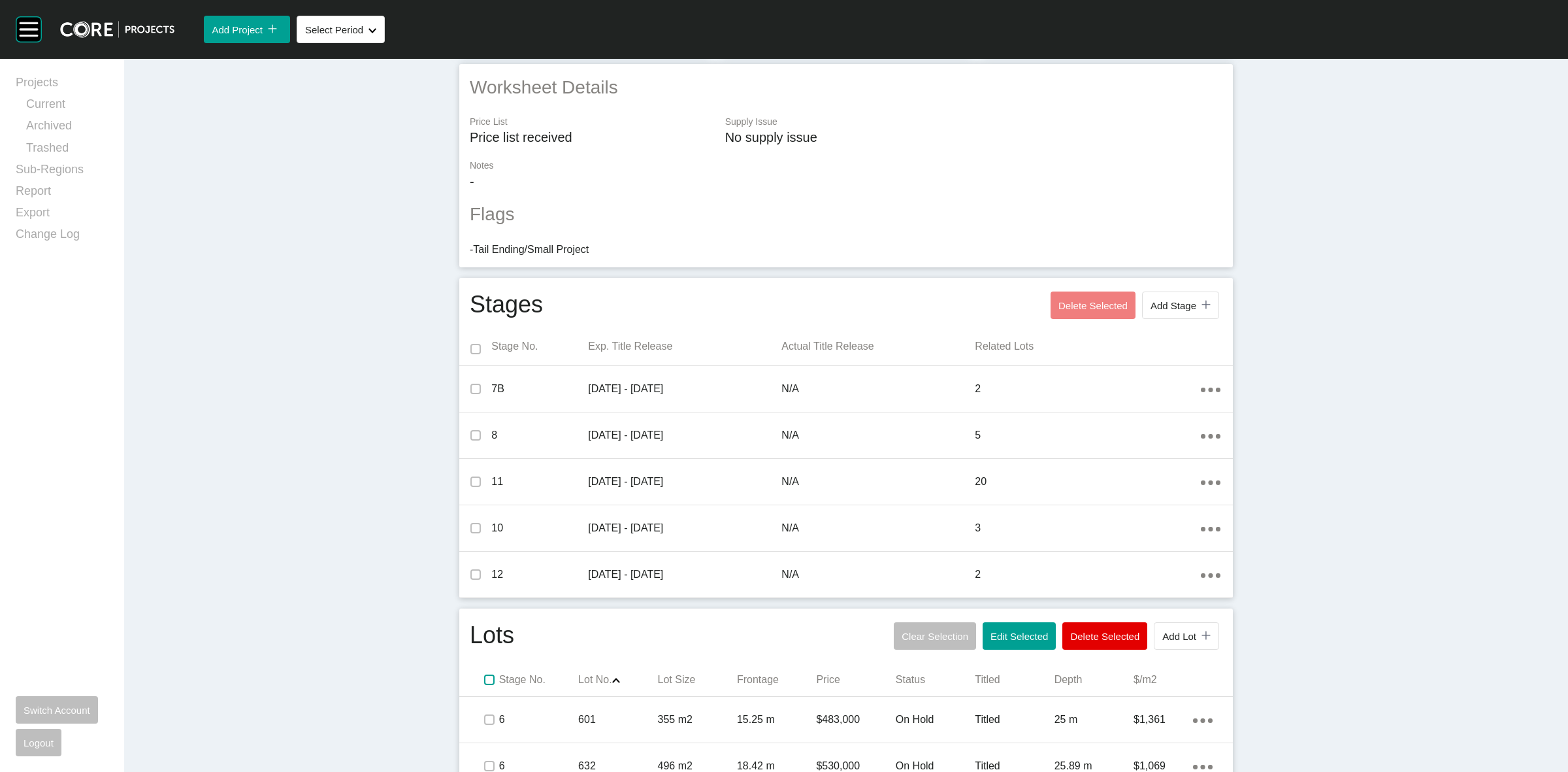
click at [484, 680] on label at bounding box center [489, 679] width 10 height 10
click at [1016, 634] on span "Edit Selected" at bounding box center [1019, 636] width 57 height 11
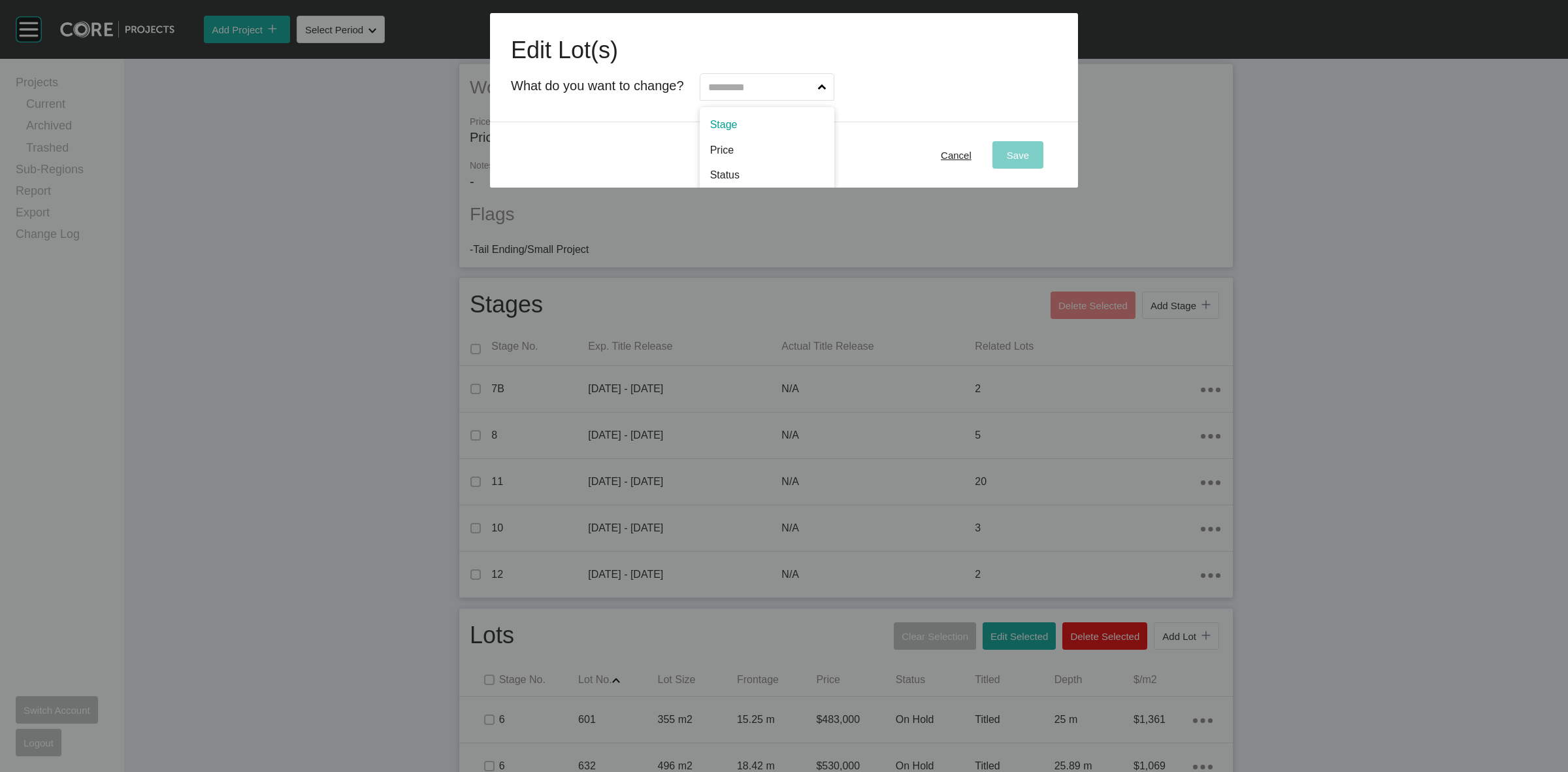
click at [760, 83] on input "text" at bounding box center [761, 86] width 110 height 26
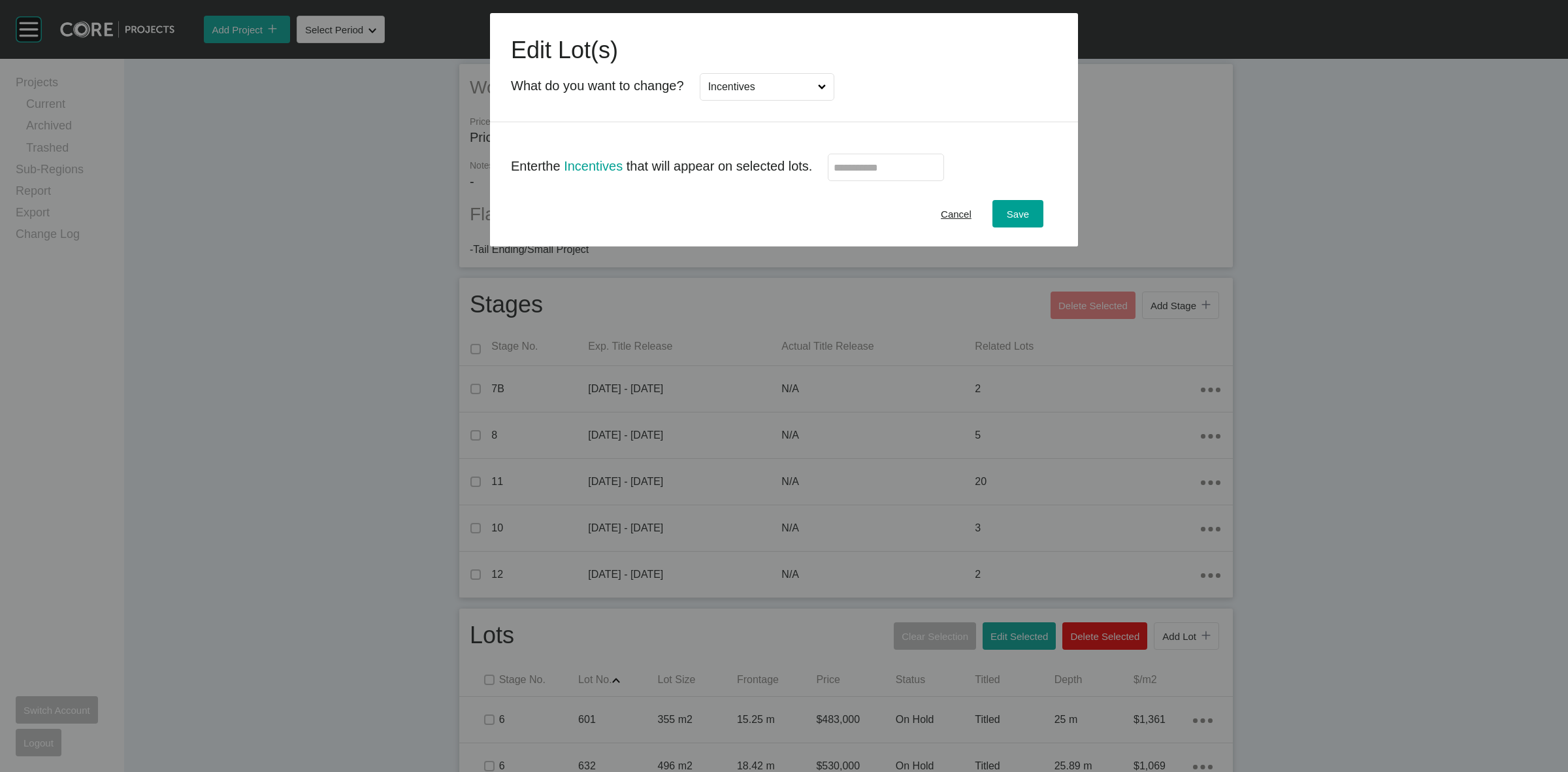
scroll to position [0, 0]
click at [865, 162] on input "text" at bounding box center [886, 167] width 105 height 11
type input "*"
click at [1015, 204] on button "Save" at bounding box center [1018, 213] width 51 height 28
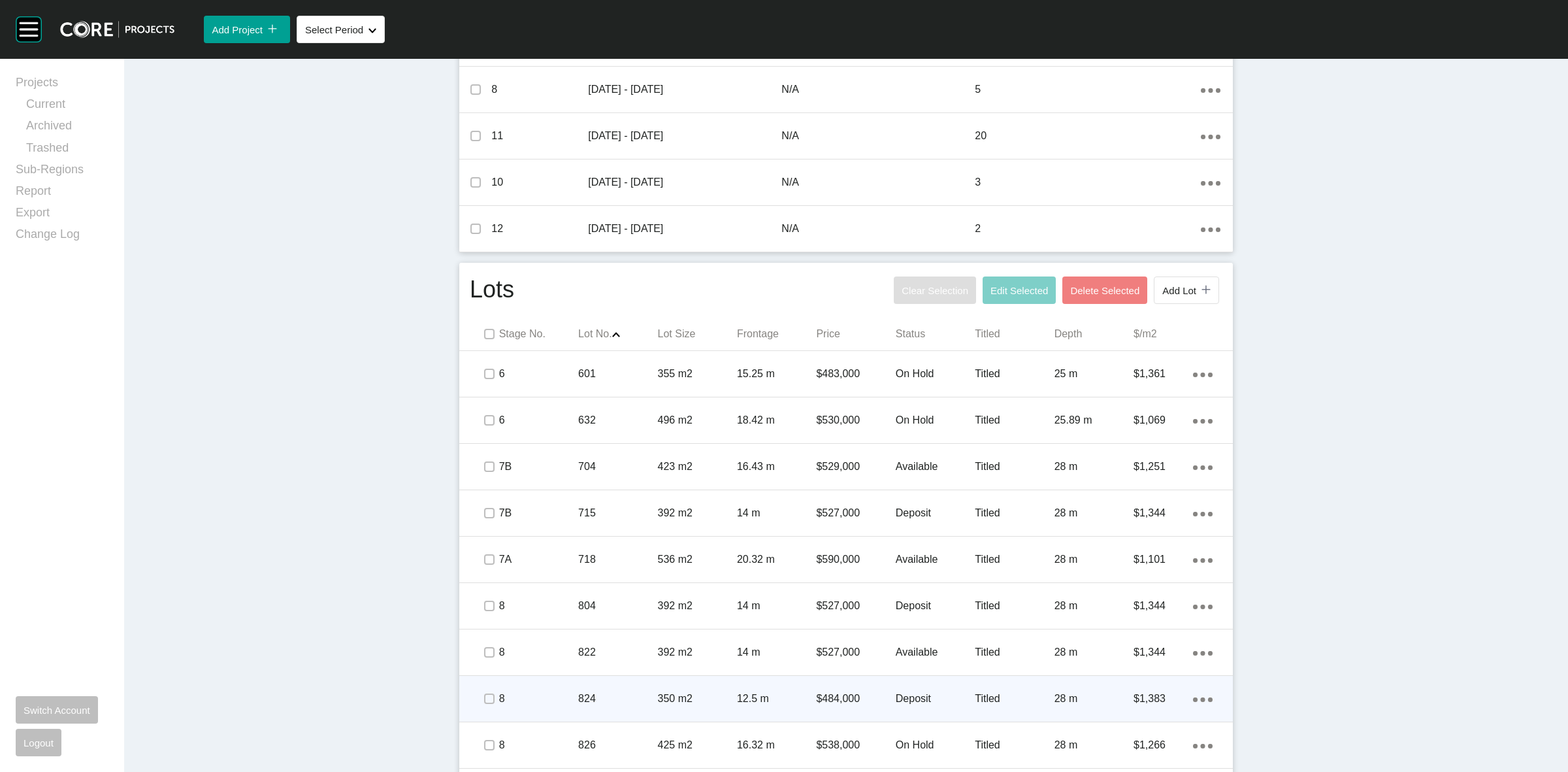
scroll to position [850, 0]
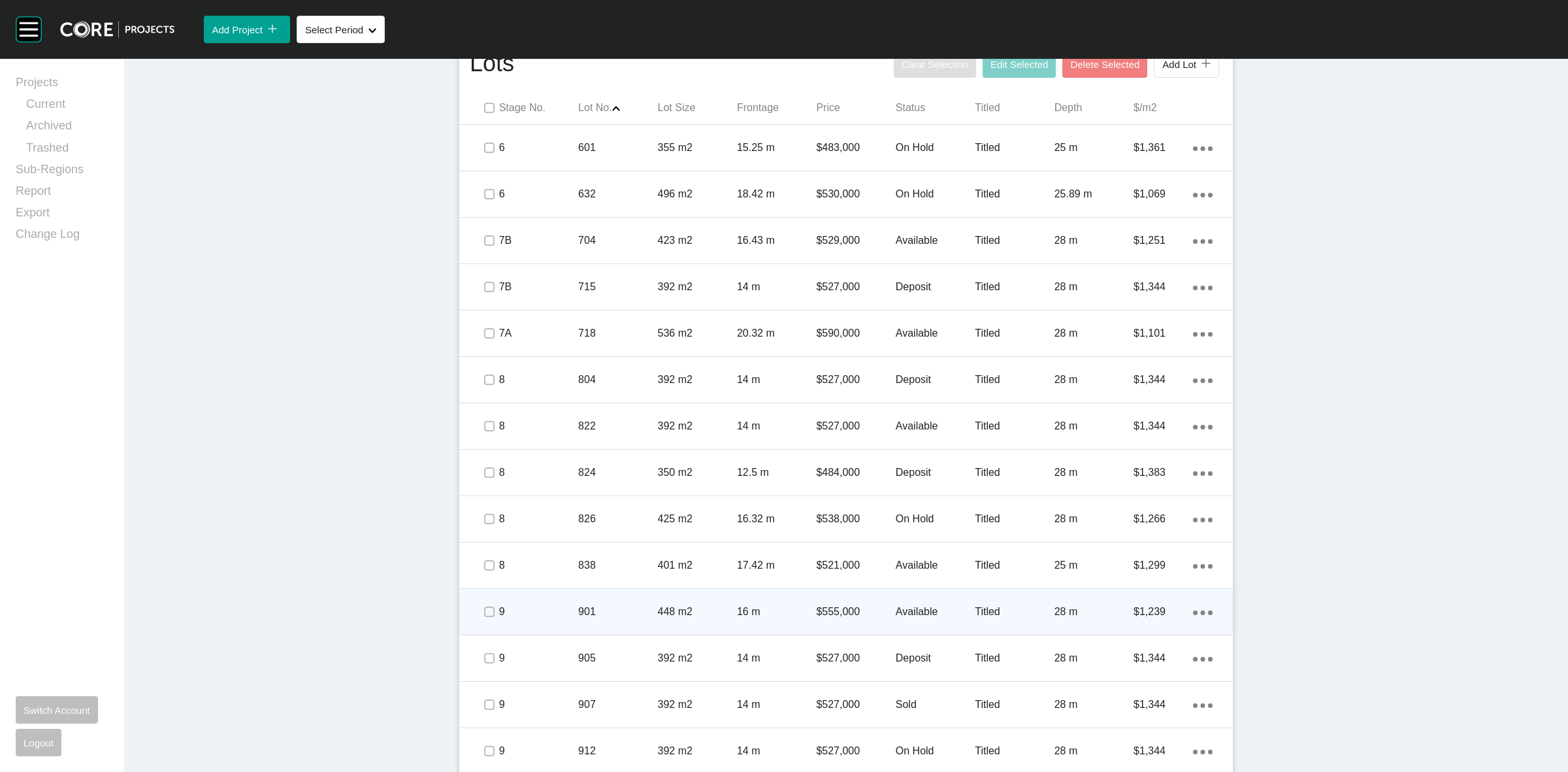
click at [711, 612] on p "448 m2" at bounding box center [697, 612] width 79 height 14
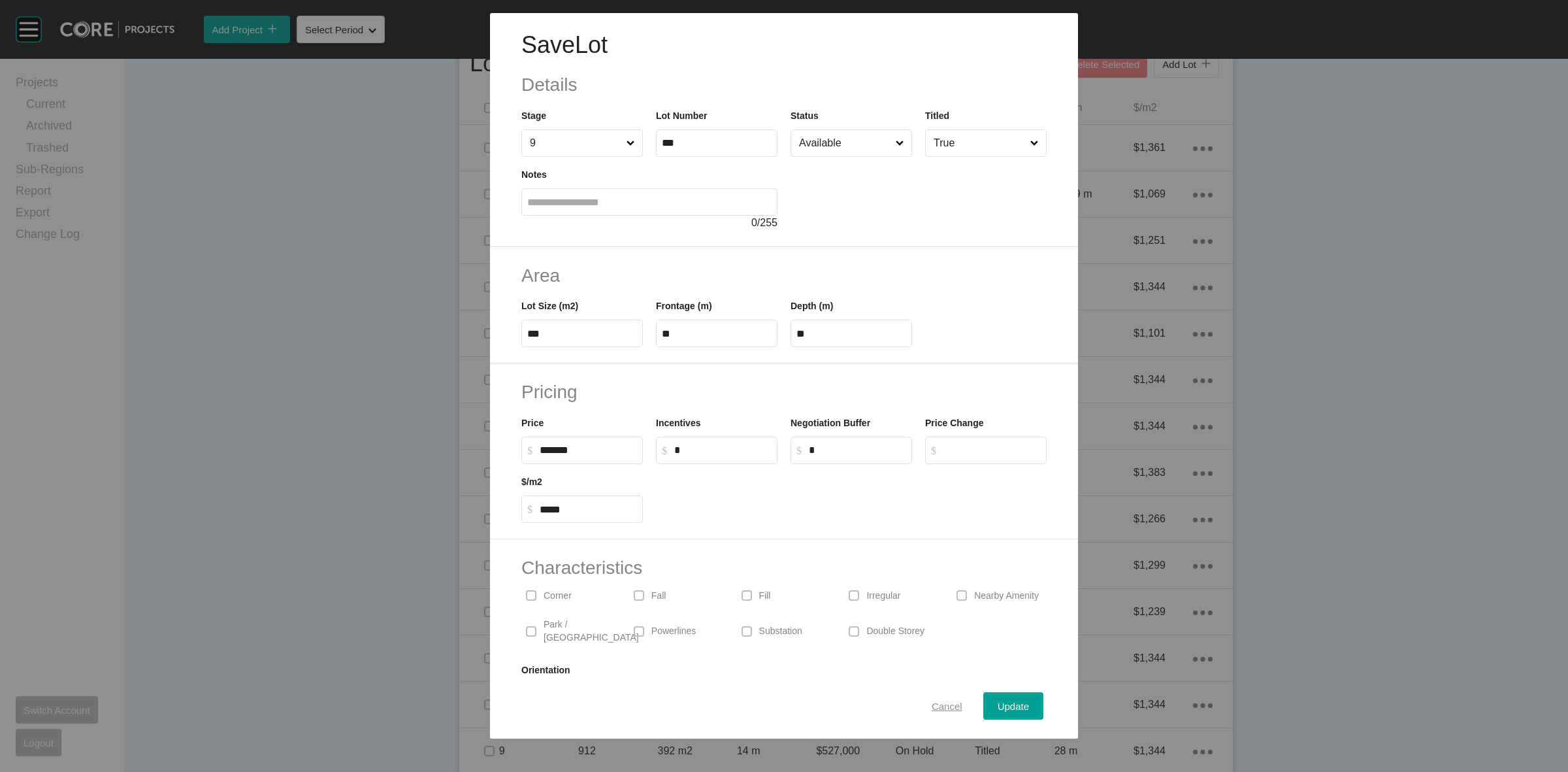
click at [946, 700] on span "Cancel" at bounding box center [946, 706] width 31 height 11
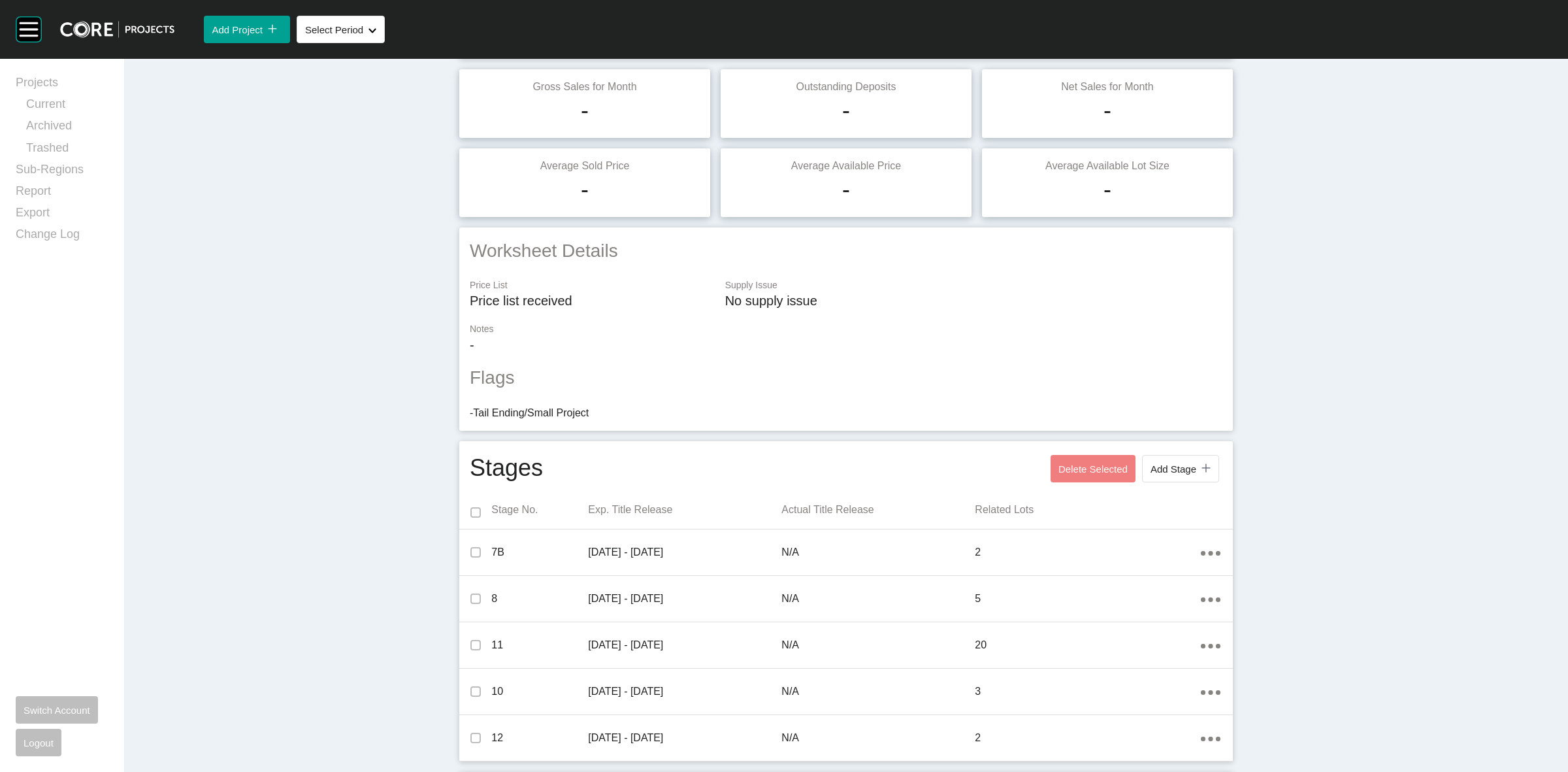
scroll to position [0, 0]
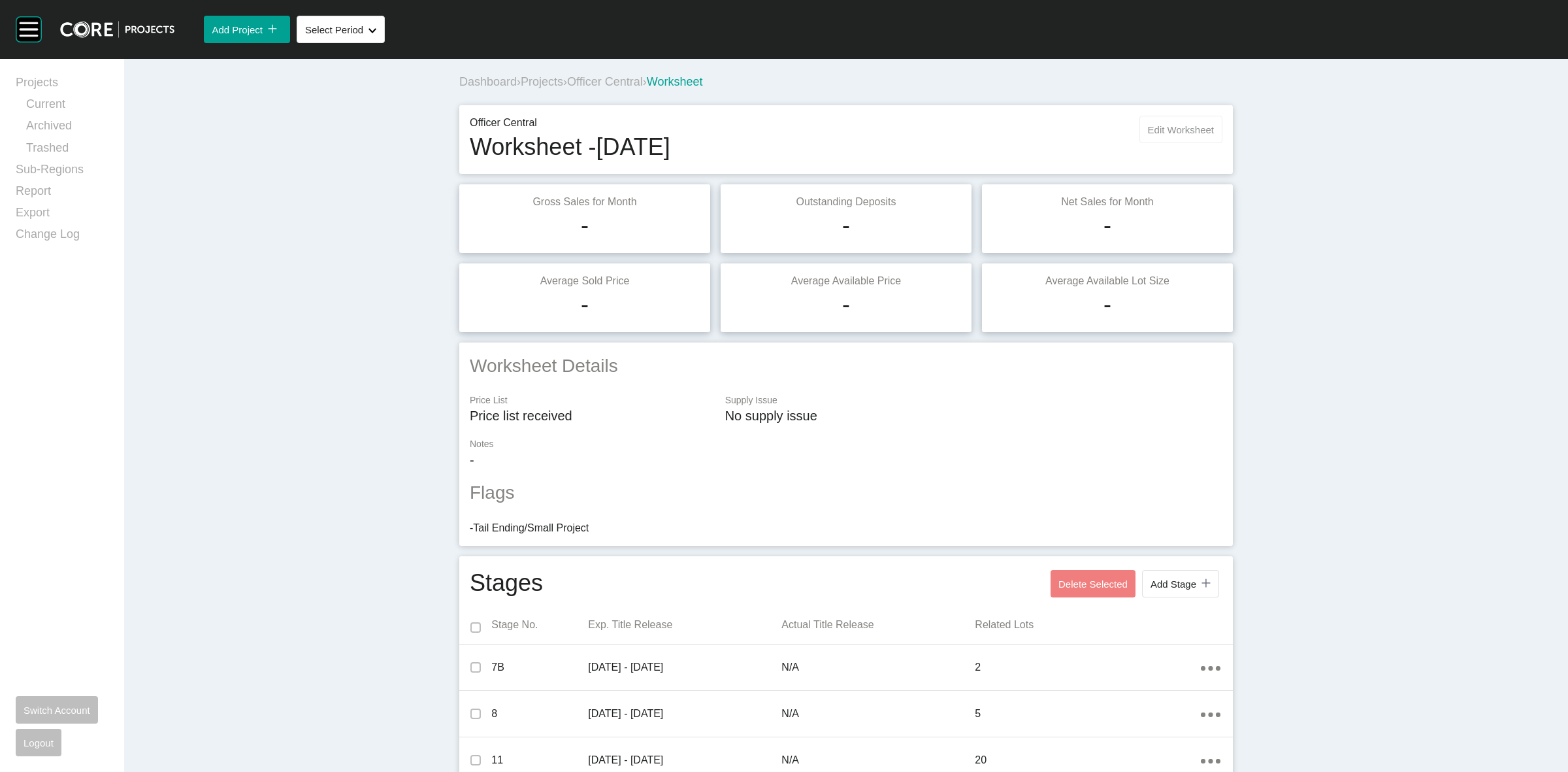
click at [1167, 124] on span "Edit Worksheet" at bounding box center [1181, 130] width 66 height 11
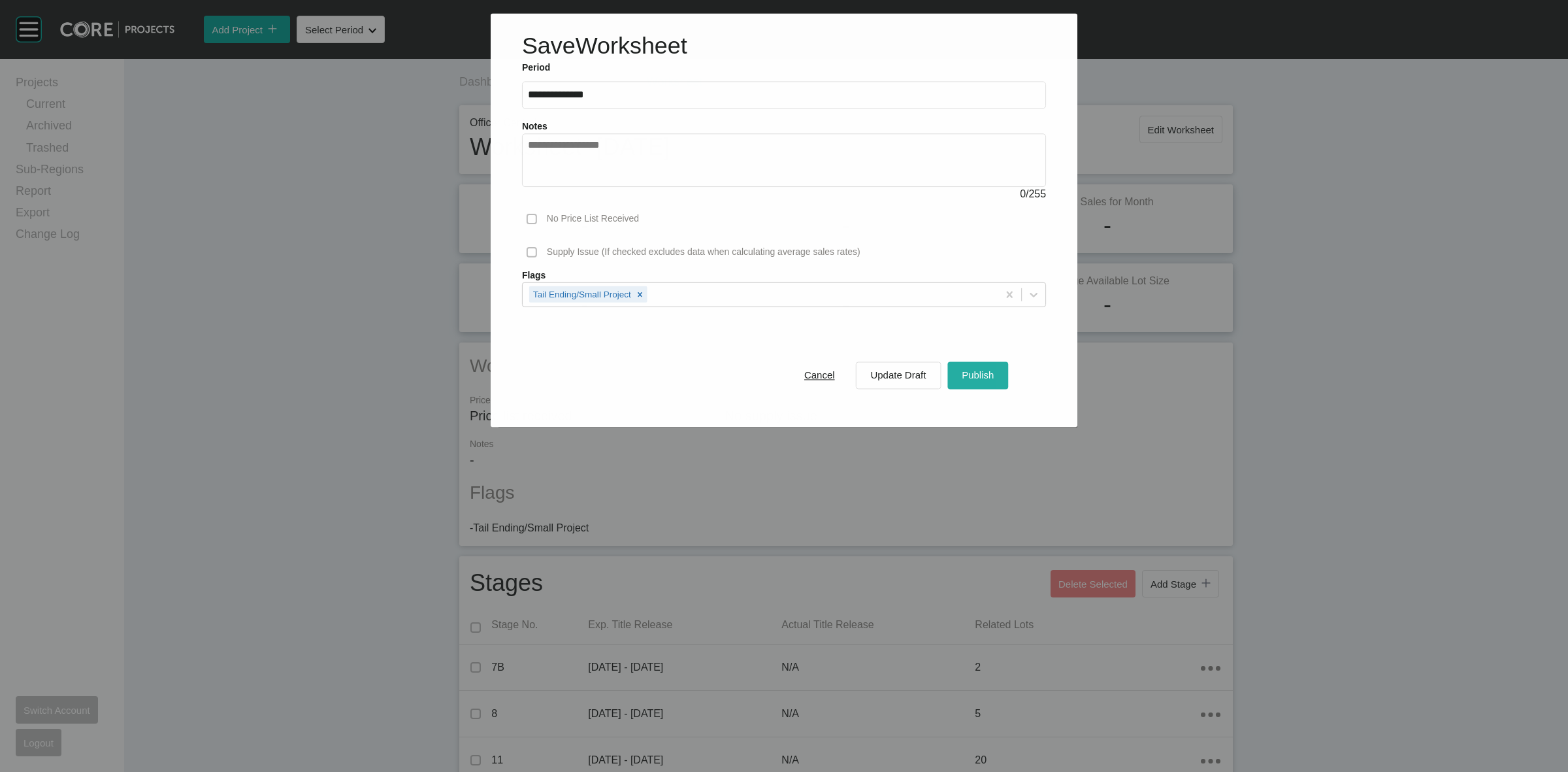
click at [974, 373] on span "Publish" at bounding box center [978, 375] width 32 height 11
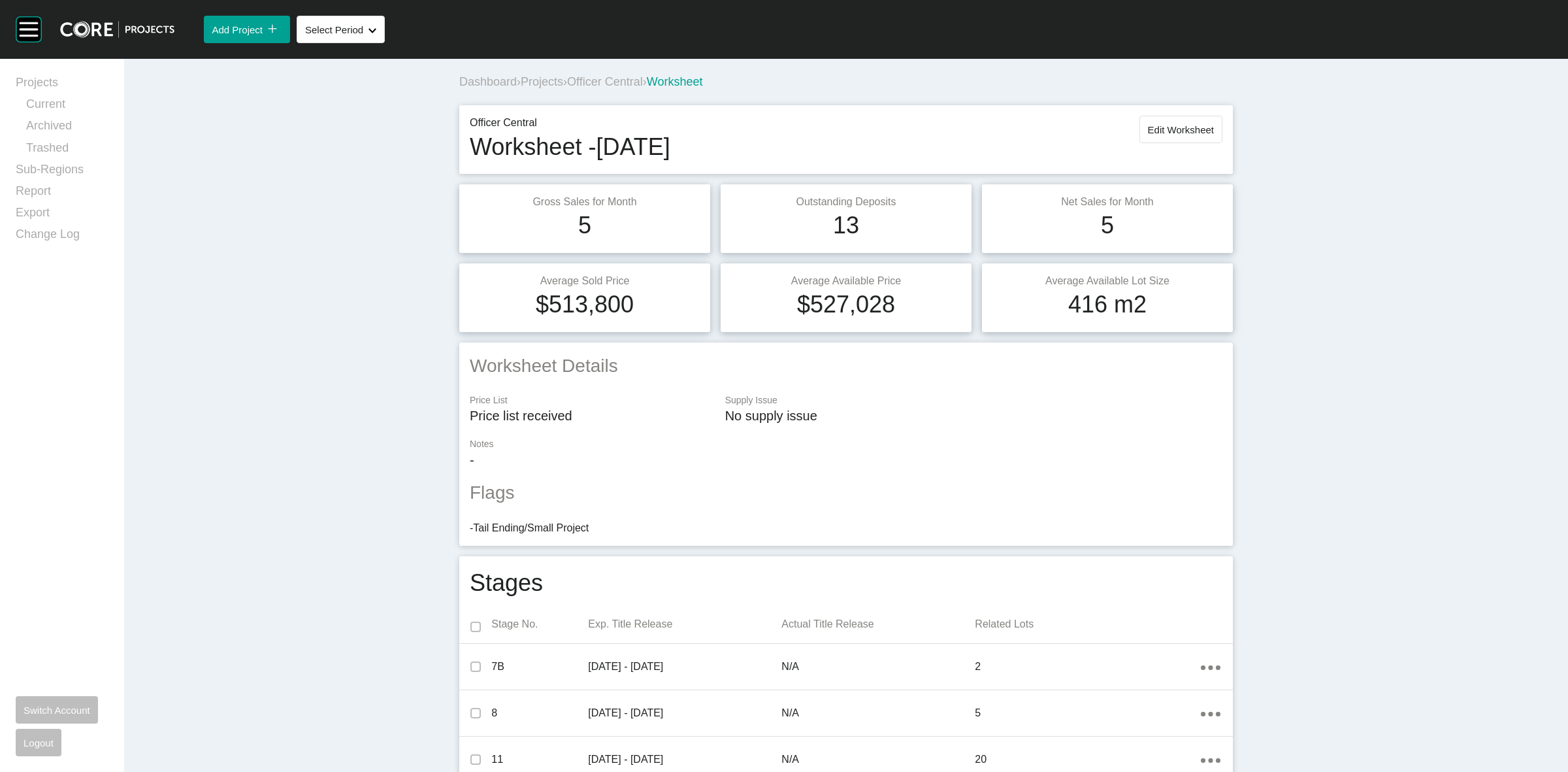
click at [599, 88] on span "Officer Central" at bounding box center [605, 82] width 75 height 13
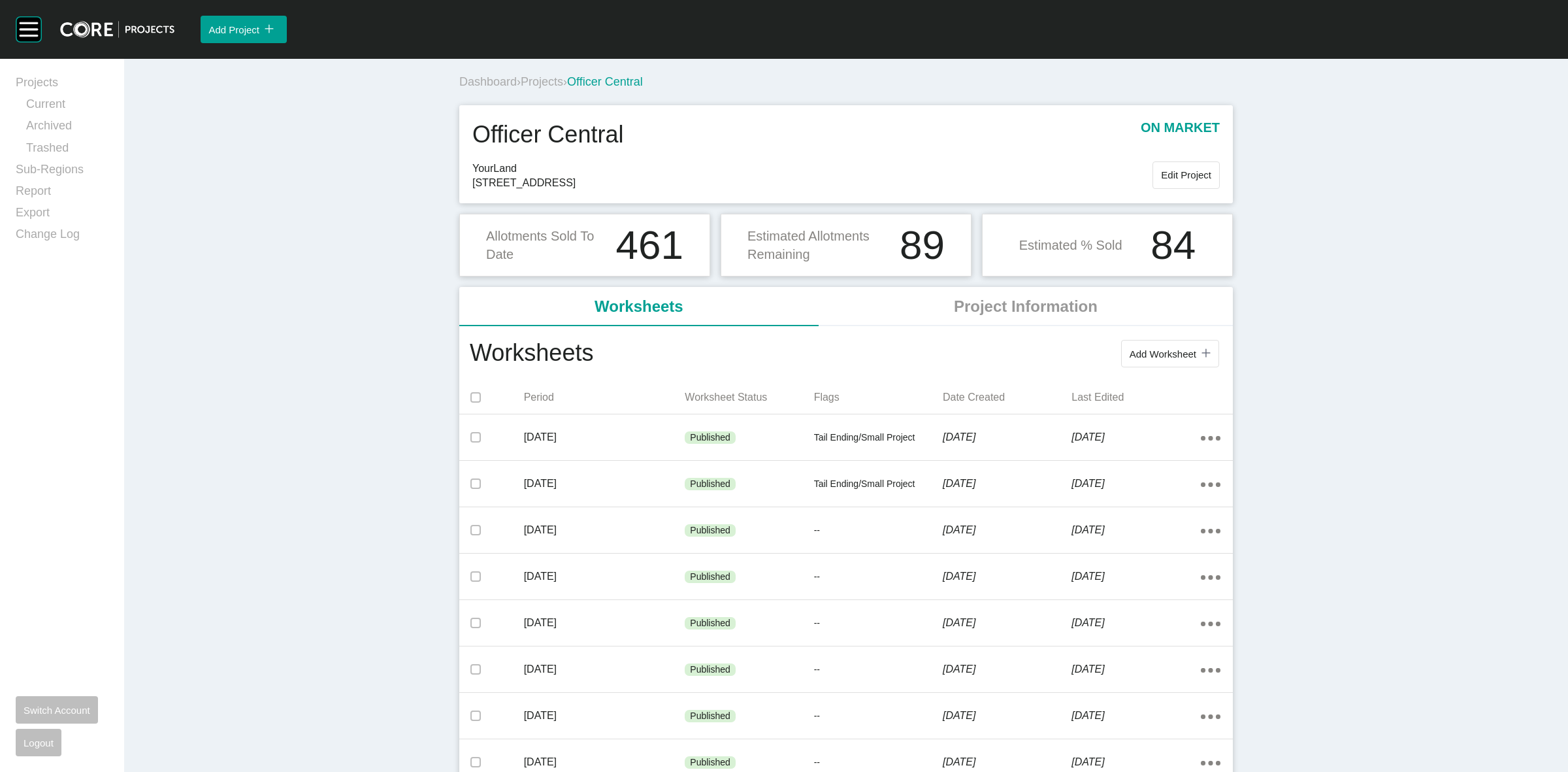
click at [549, 79] on span "Projects" at bounding box center [542, 82] width 42 height 13
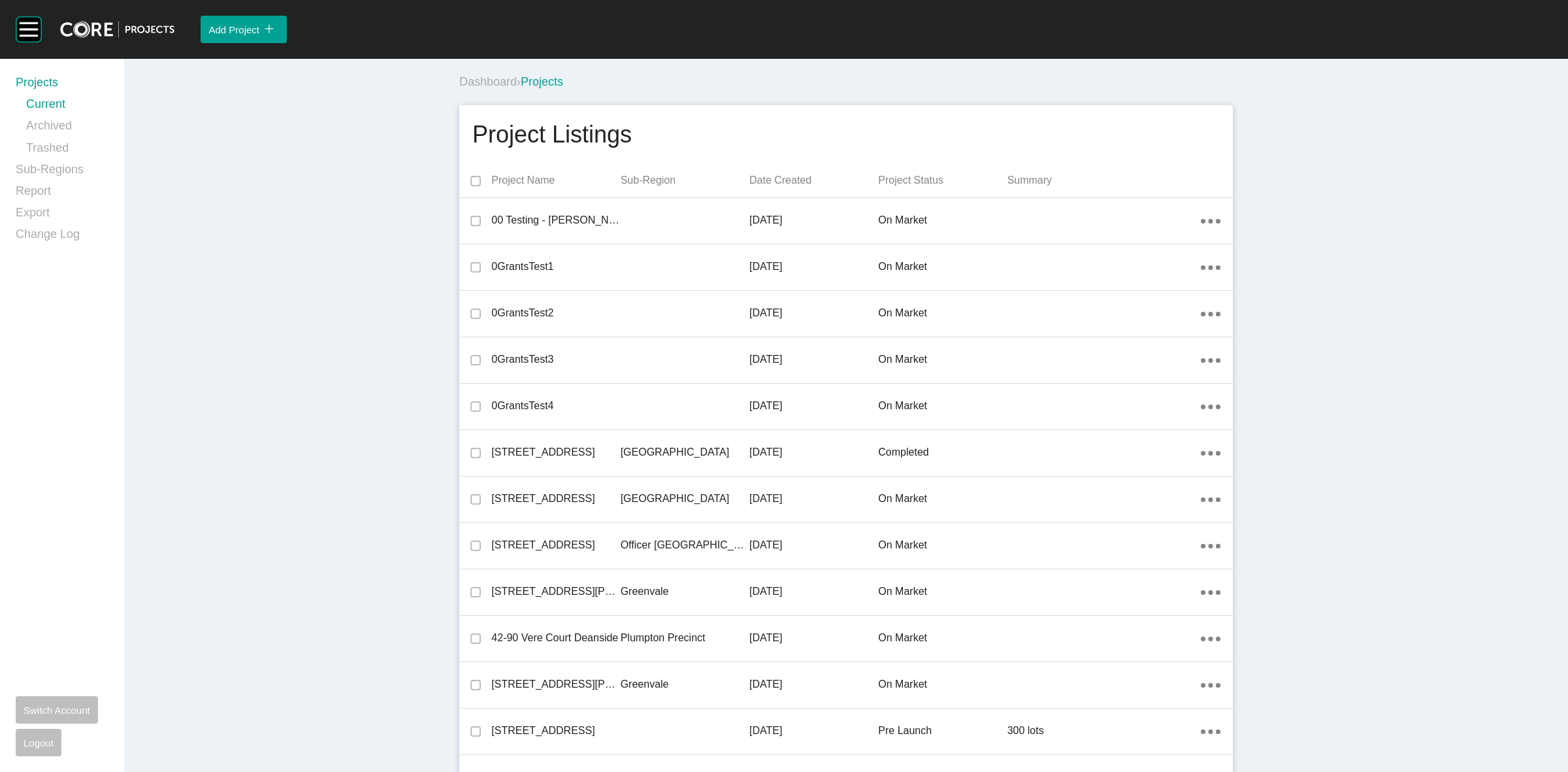
scroll to position [5586, 0]
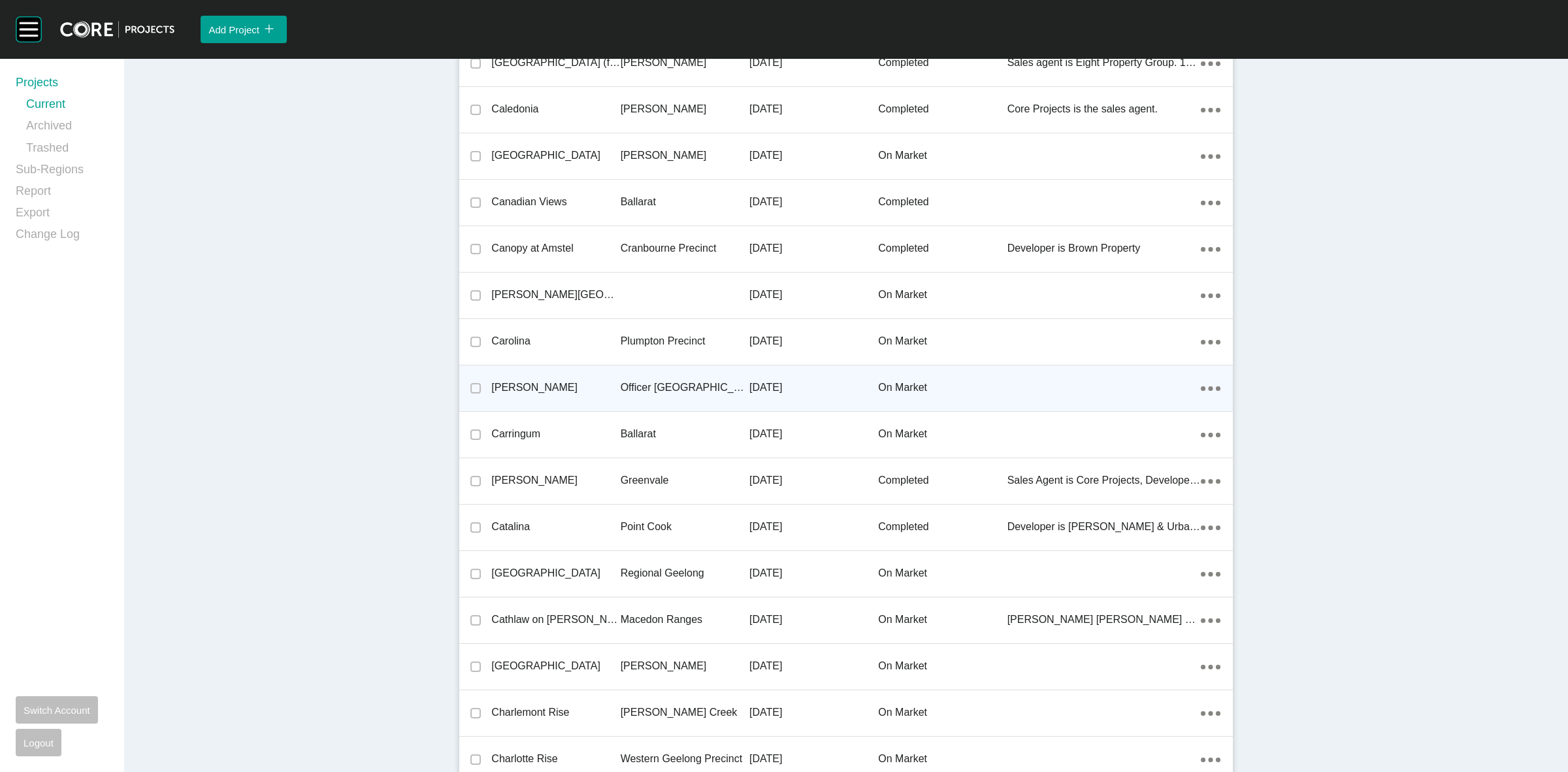
click at [672, 384] on p "Officer [GEOGRAPHIC_DATA]" at bounding box center [685, 388] width 129 height 14
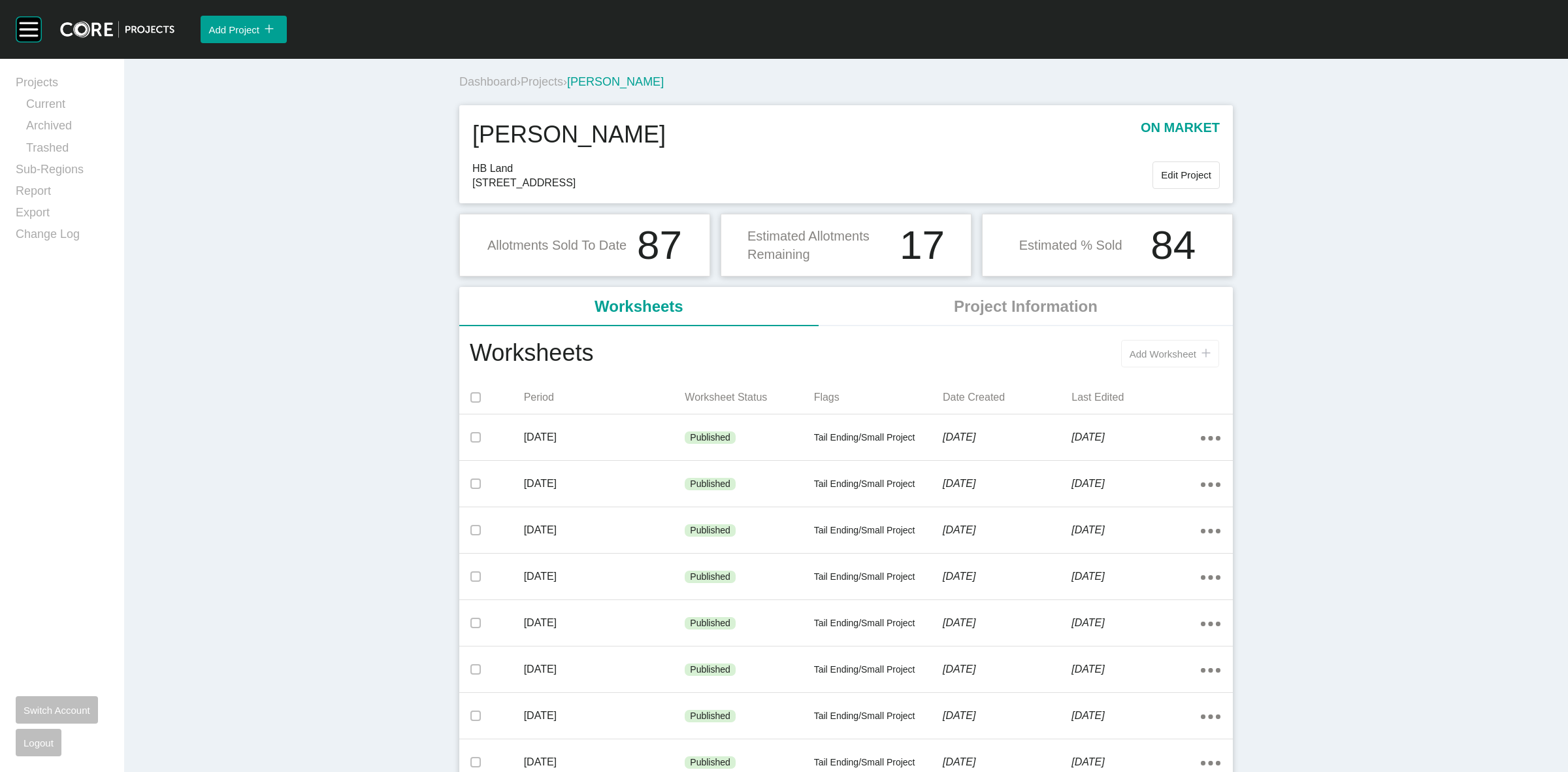
click at [1144, 351] on span "Add Worksheet" at bounding box center [1162, 354] width 67 height 11
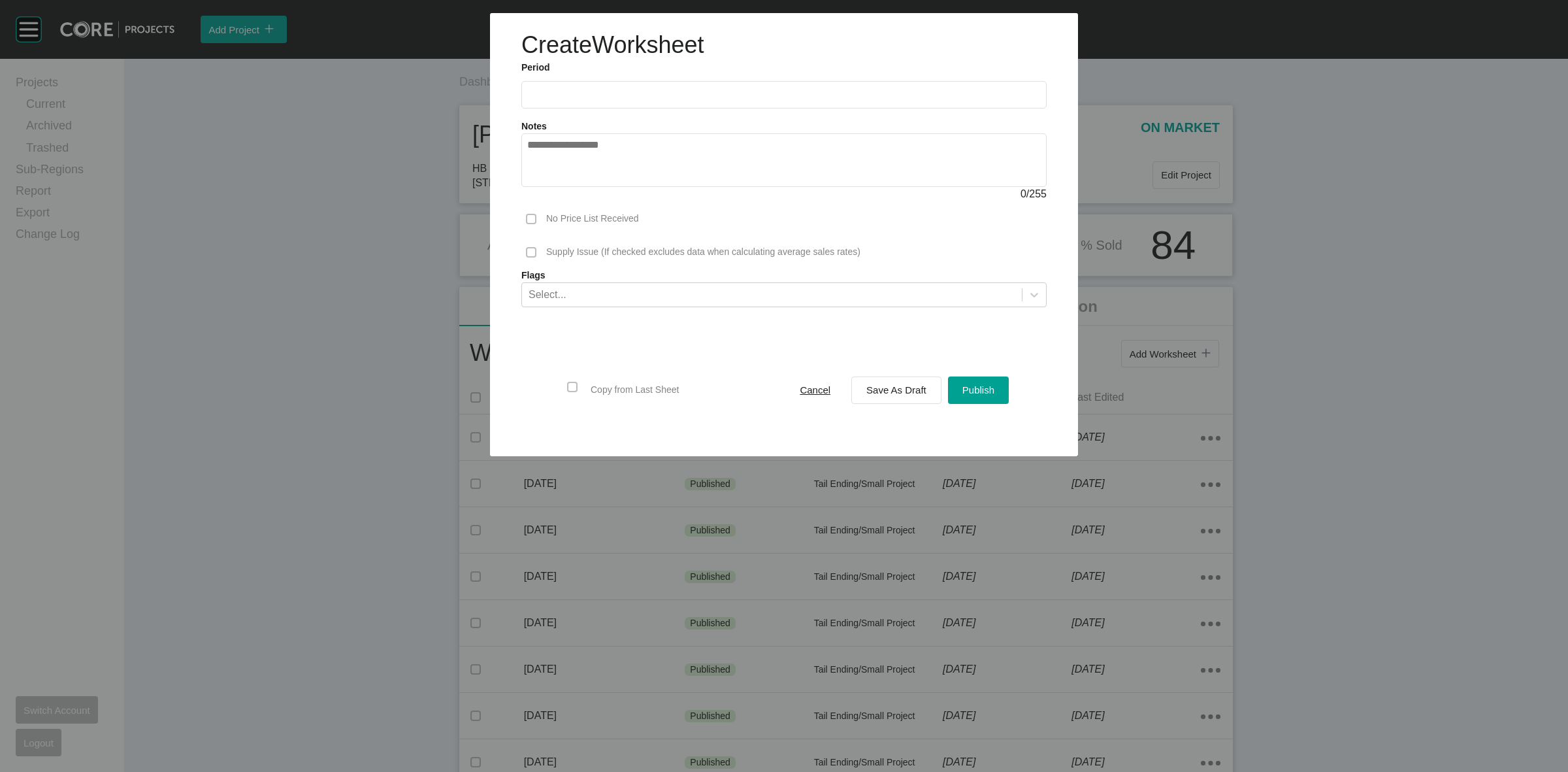
click at [622, 90] on input "text" at bounding box center [784, 94] width 513 height 11
click at [629, 188] on li "Sep" at bounding box center [633, 190] width 44 height 22
type input "**********"
click at [888, 390] on span "Save As Draft" at bounding box center [896, 390] width 60 height 11
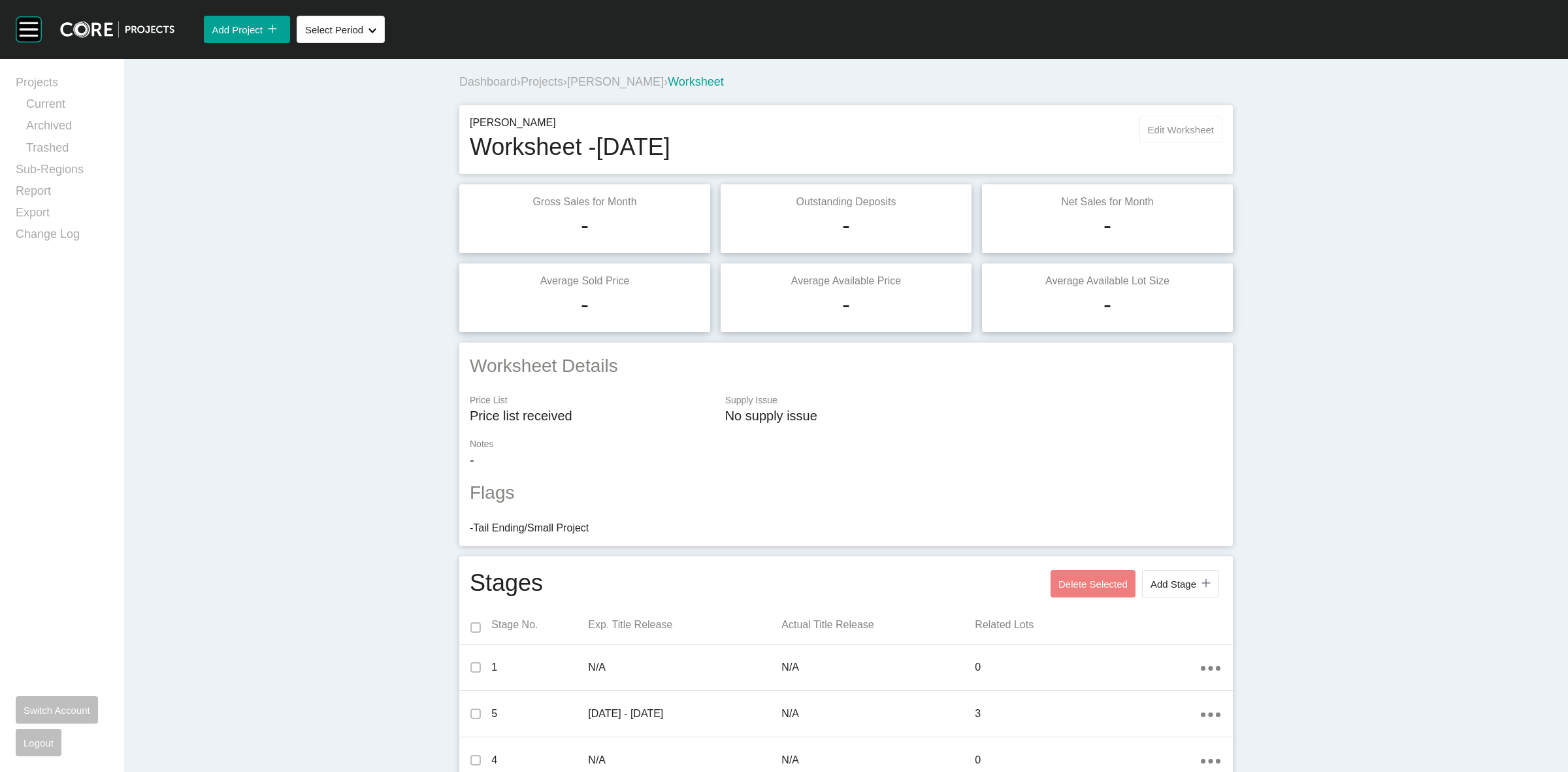
click at [1148, 128] on span "Edit Worksheet" at bounding box center [1181, 130] width 66 height 11
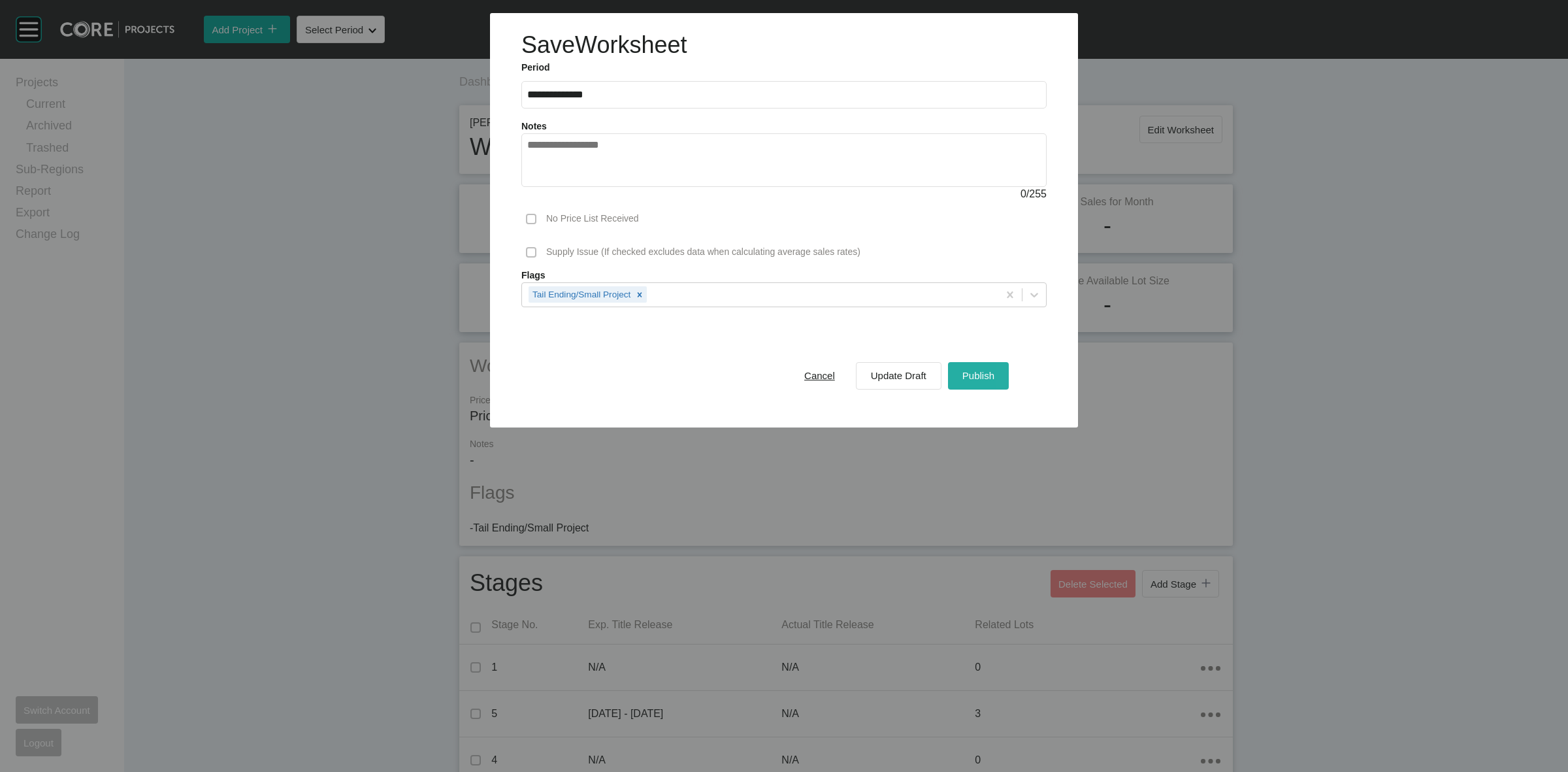
click at [971, 380] on span "Publish" at bounding box center [978, 375] width 32 height 11
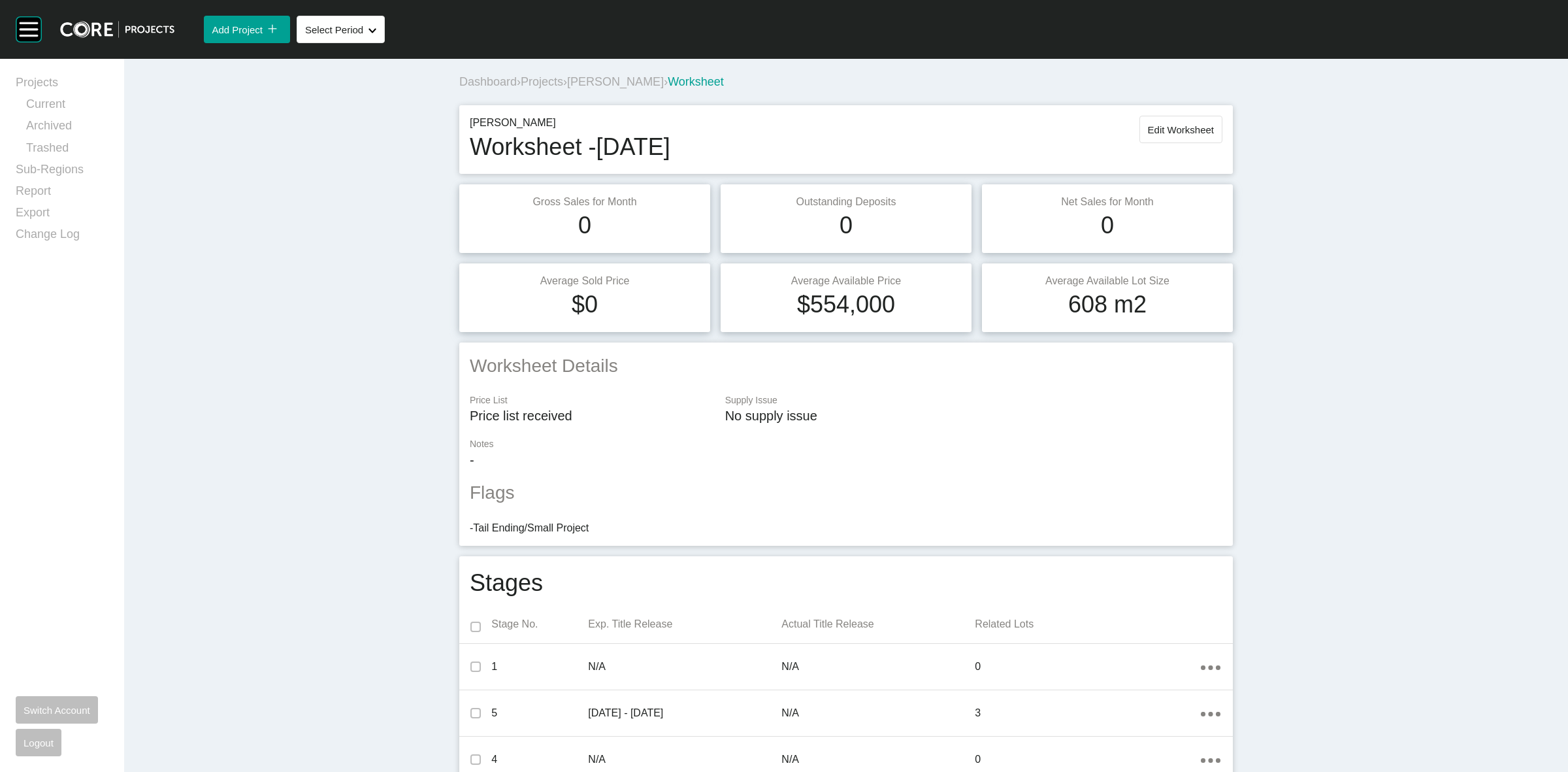
click at [546, 76] on span "Projects" at bounding box center [542, 82] width 42 height 13
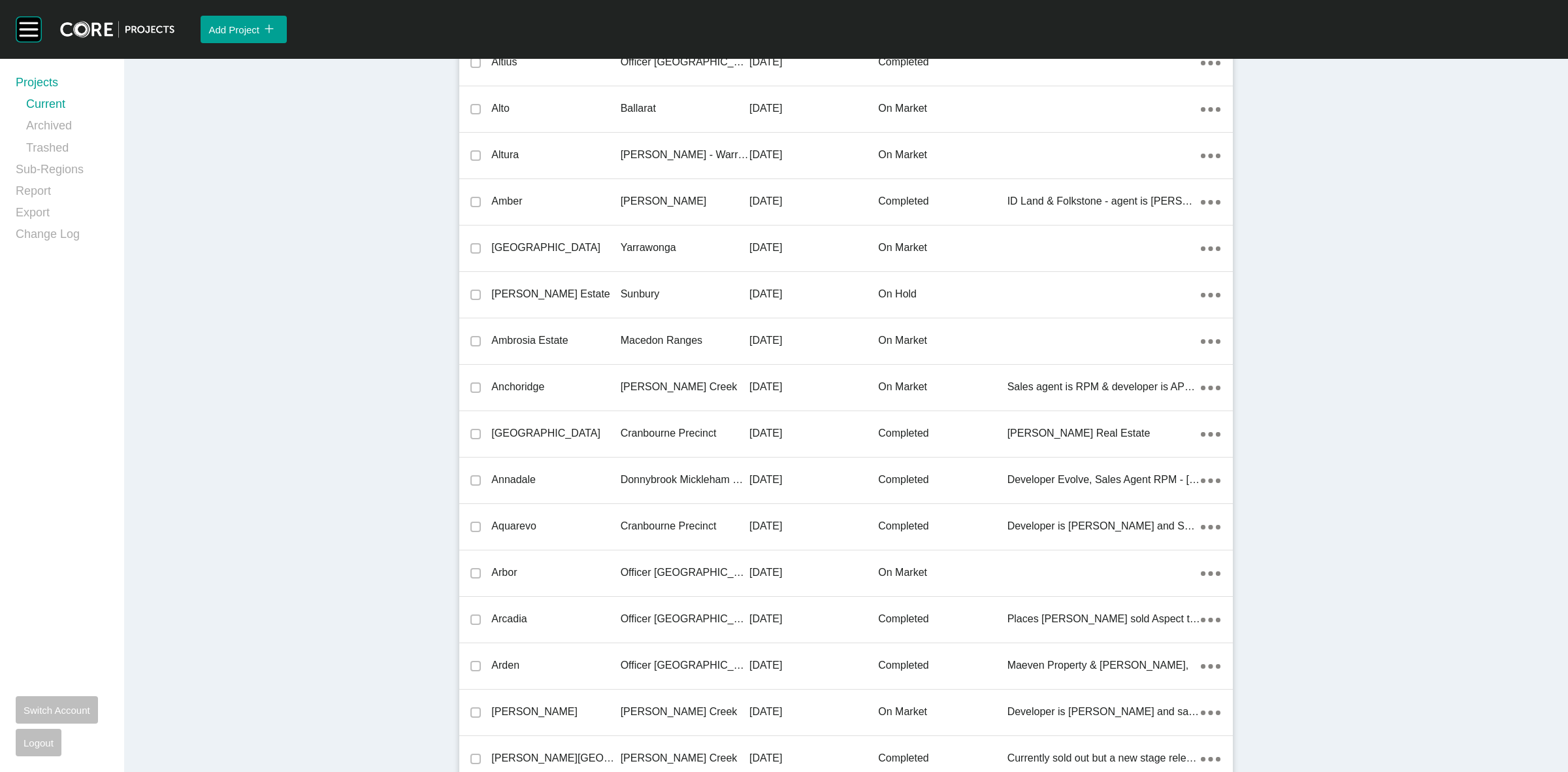
scroll to position [6096, 0]
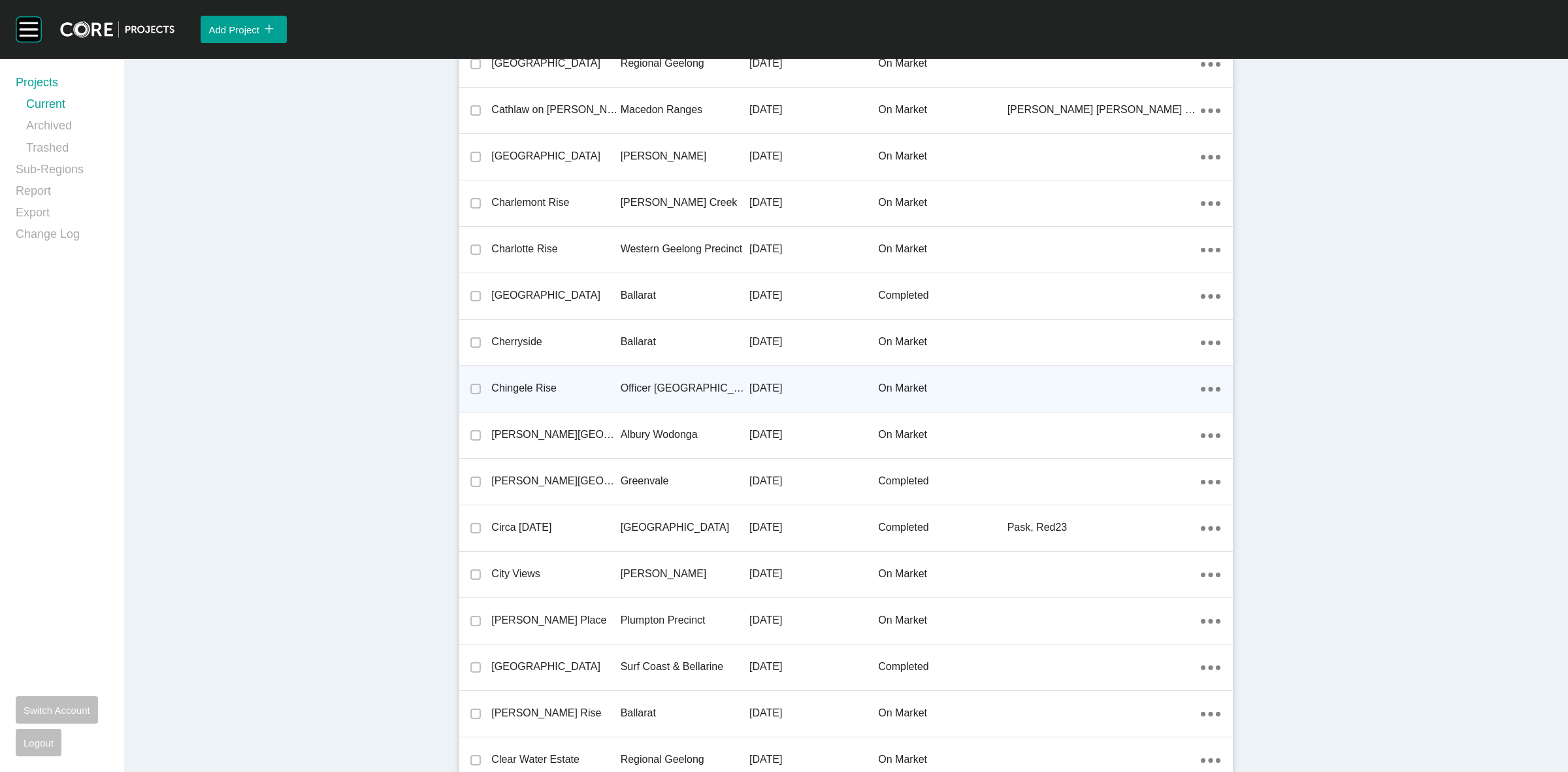
click at [621, 381] on p "Officer [GEOGRAPHIC_DATA]" at bounding box center [685, 388] width 129 height 14
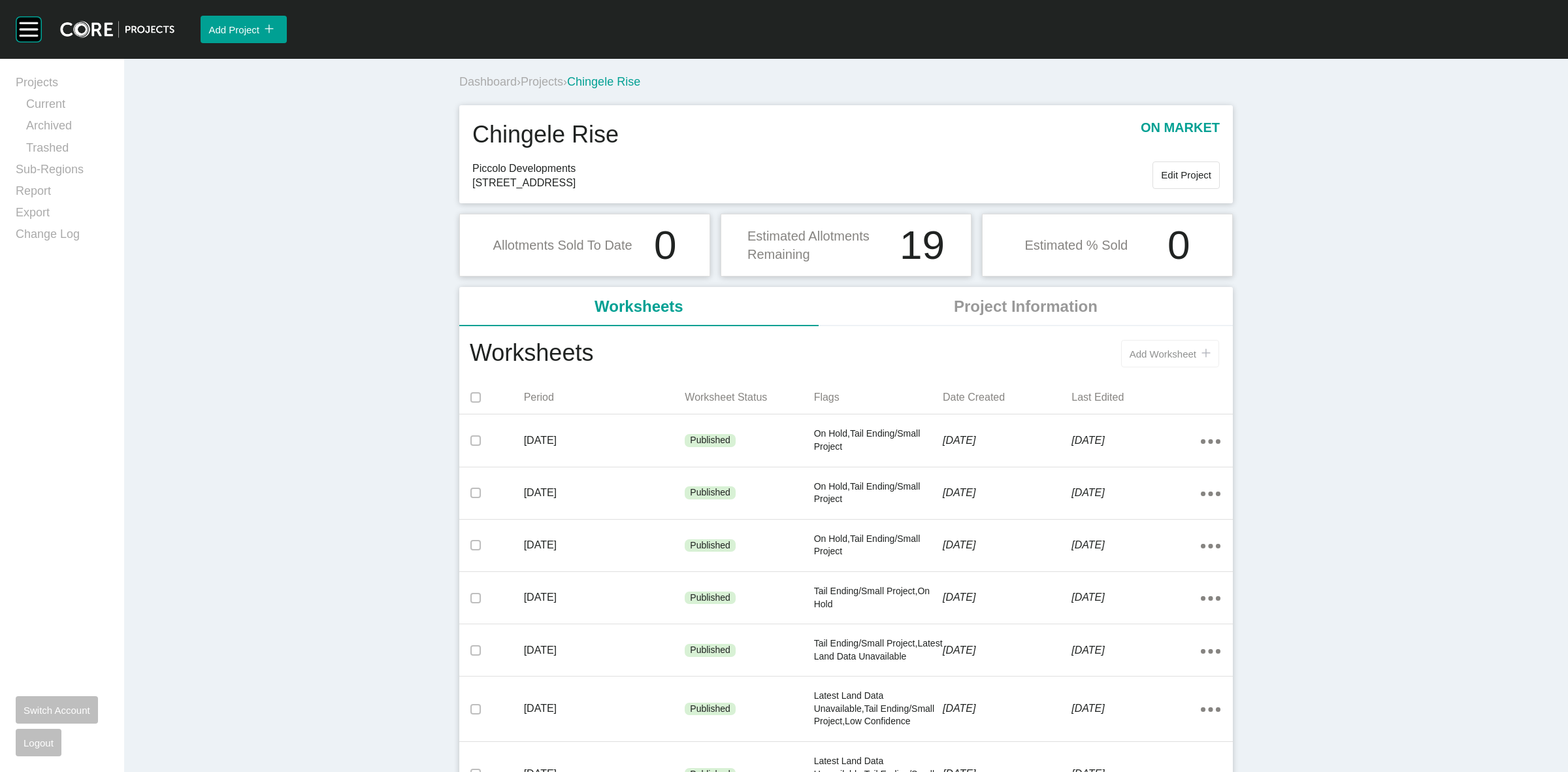
click at [1159, 357] on span "Add Worksheet" at bounding box center [1162, 354] width 67 height 11
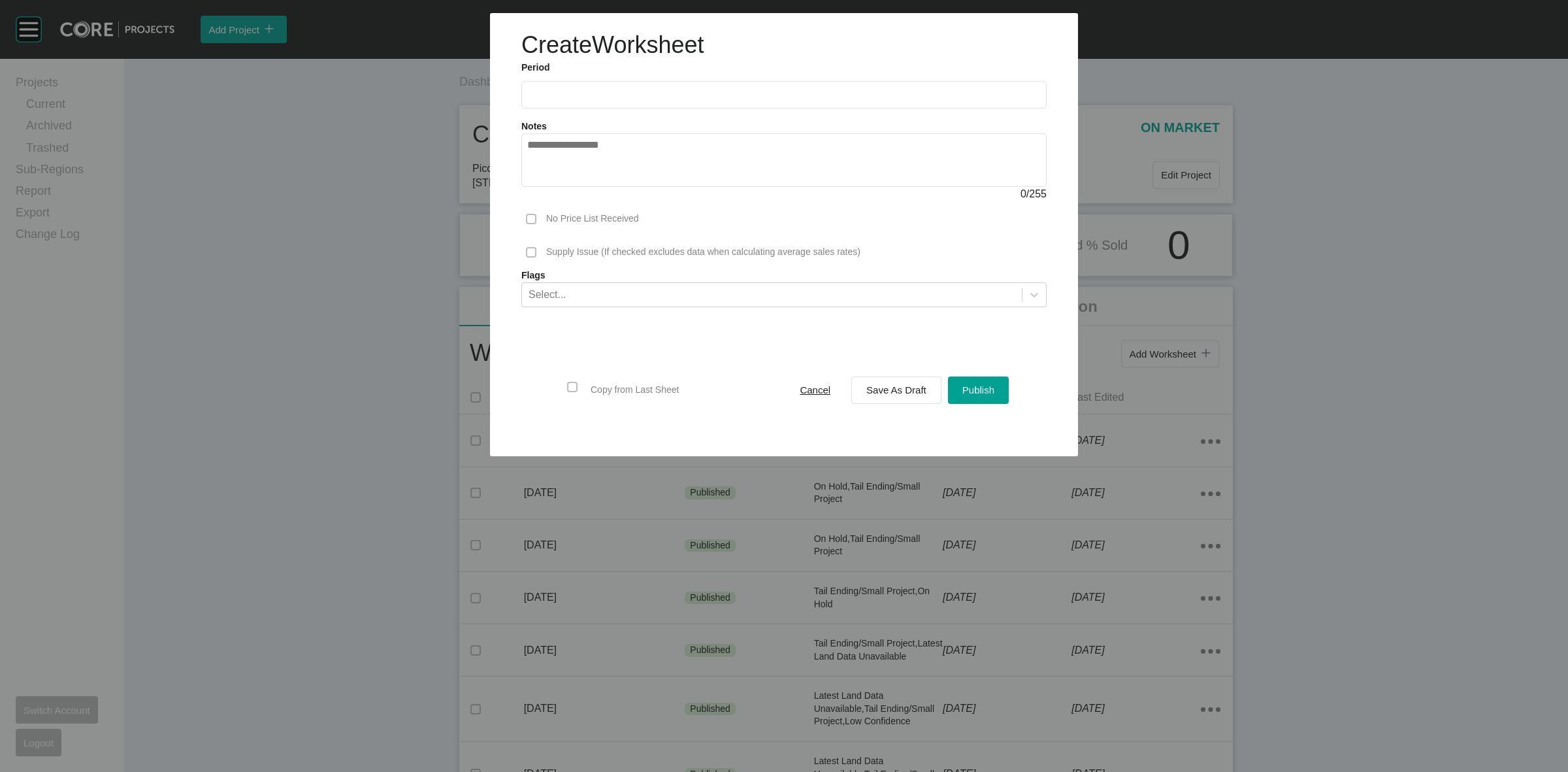
click at [637, 95] on input "text" at bounding box center [784, 94] width 513 height 11
click at [632, 188] on li "Sep" at bounding box center [633, 190] width 44 height 22
type input "**********"
click at [557, 300] on div "Select..." at bounding box center [547, 294] width 38 height 14
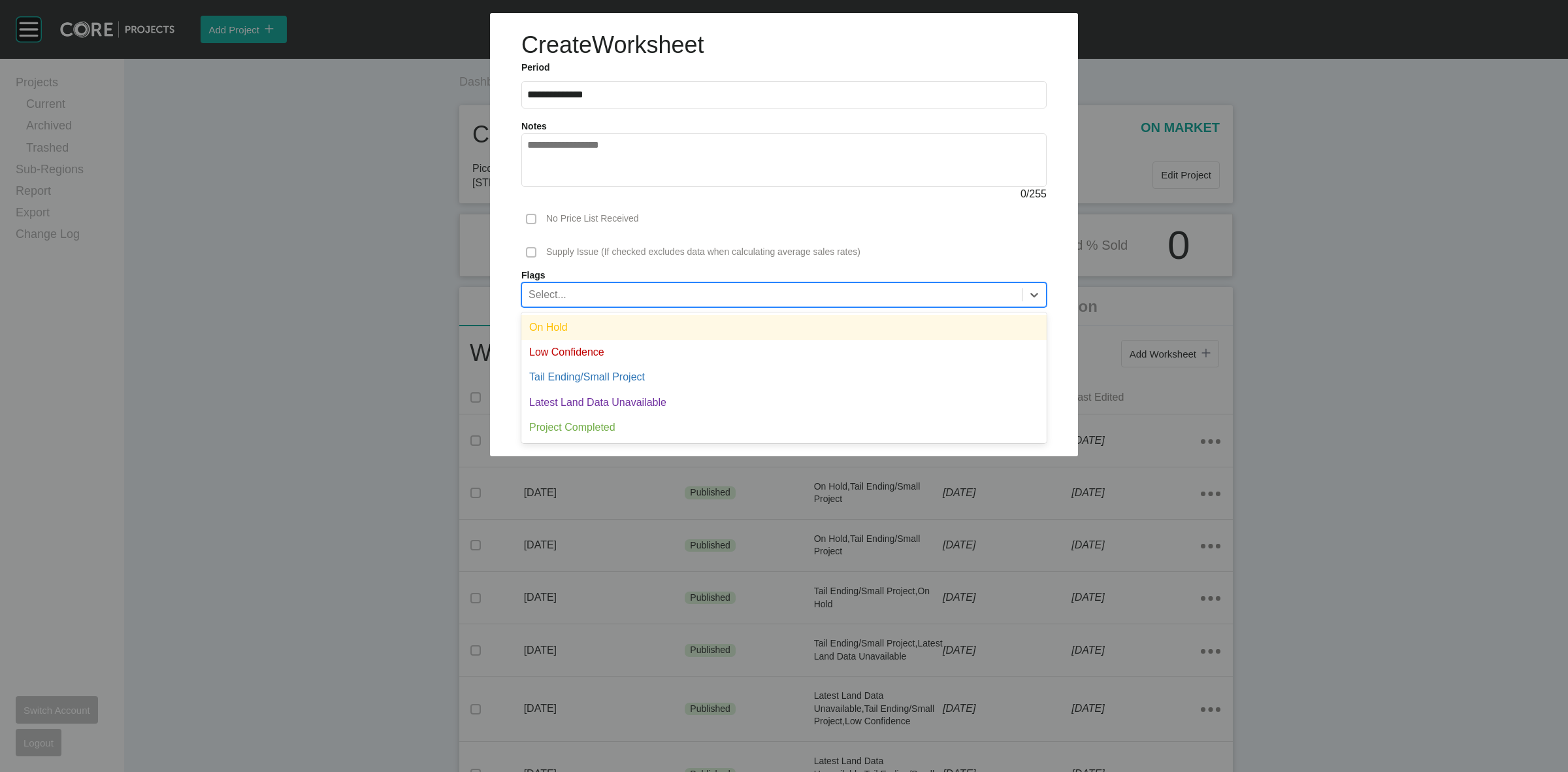
click at [566, 330] on div "On Hold" at bounding box center [784, 328] width 525 height 25
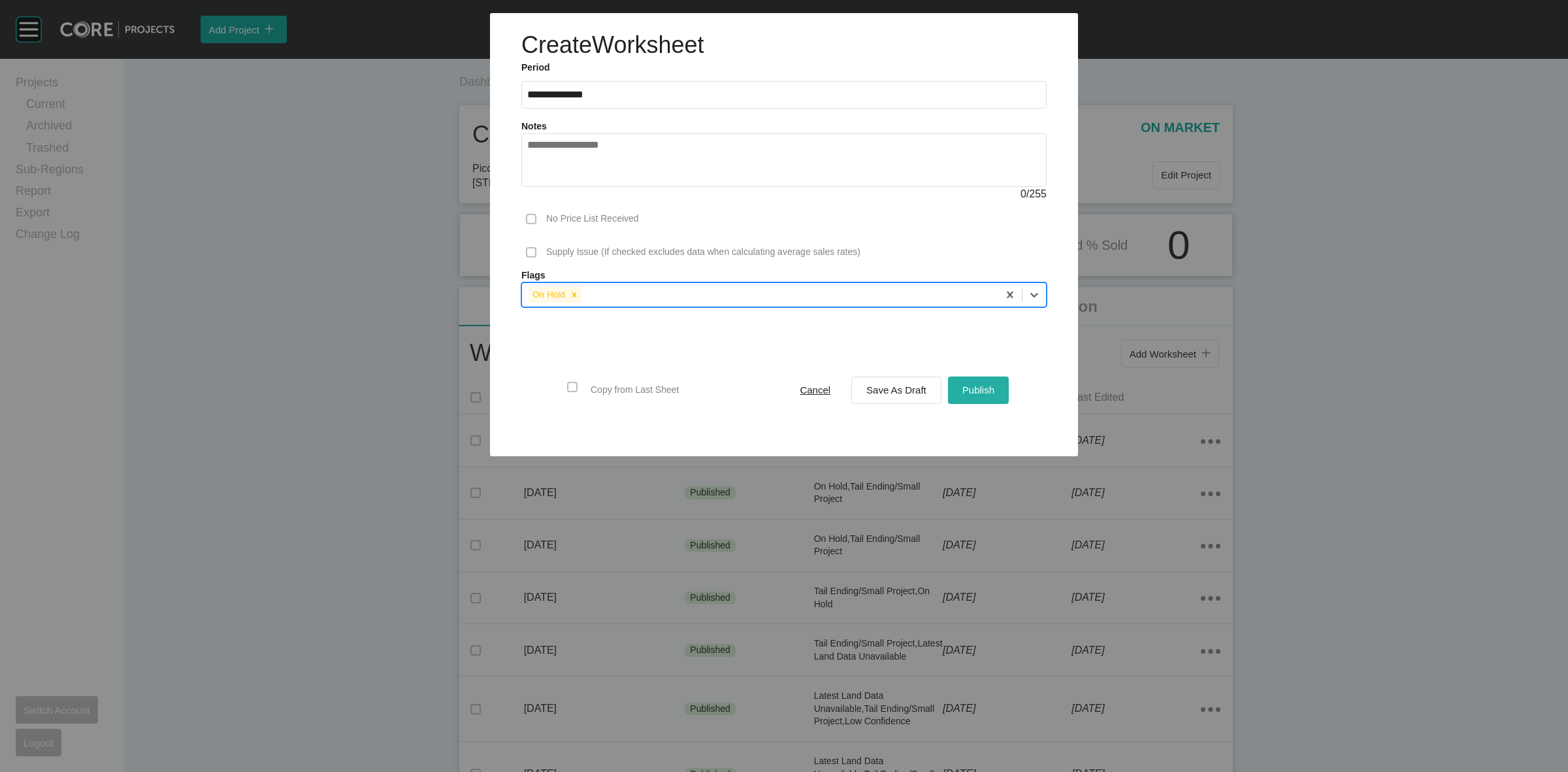
click at [989, 393] on span "Publish" at bounding box center [978, 390] width 32 height 11
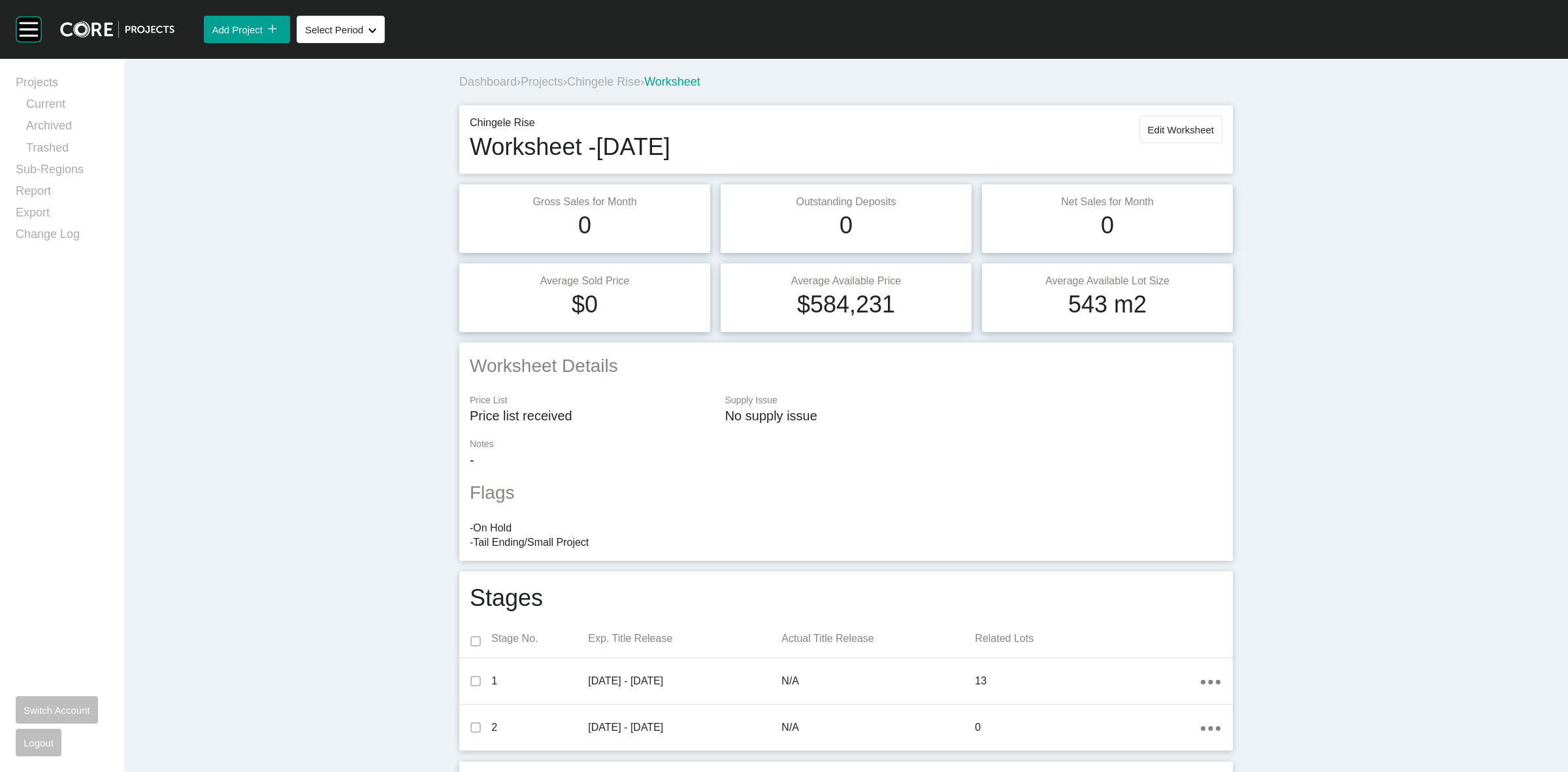
click at [629, 79] on span "Chingele Rise" at bounding box center [604, 82] width 73 height 13
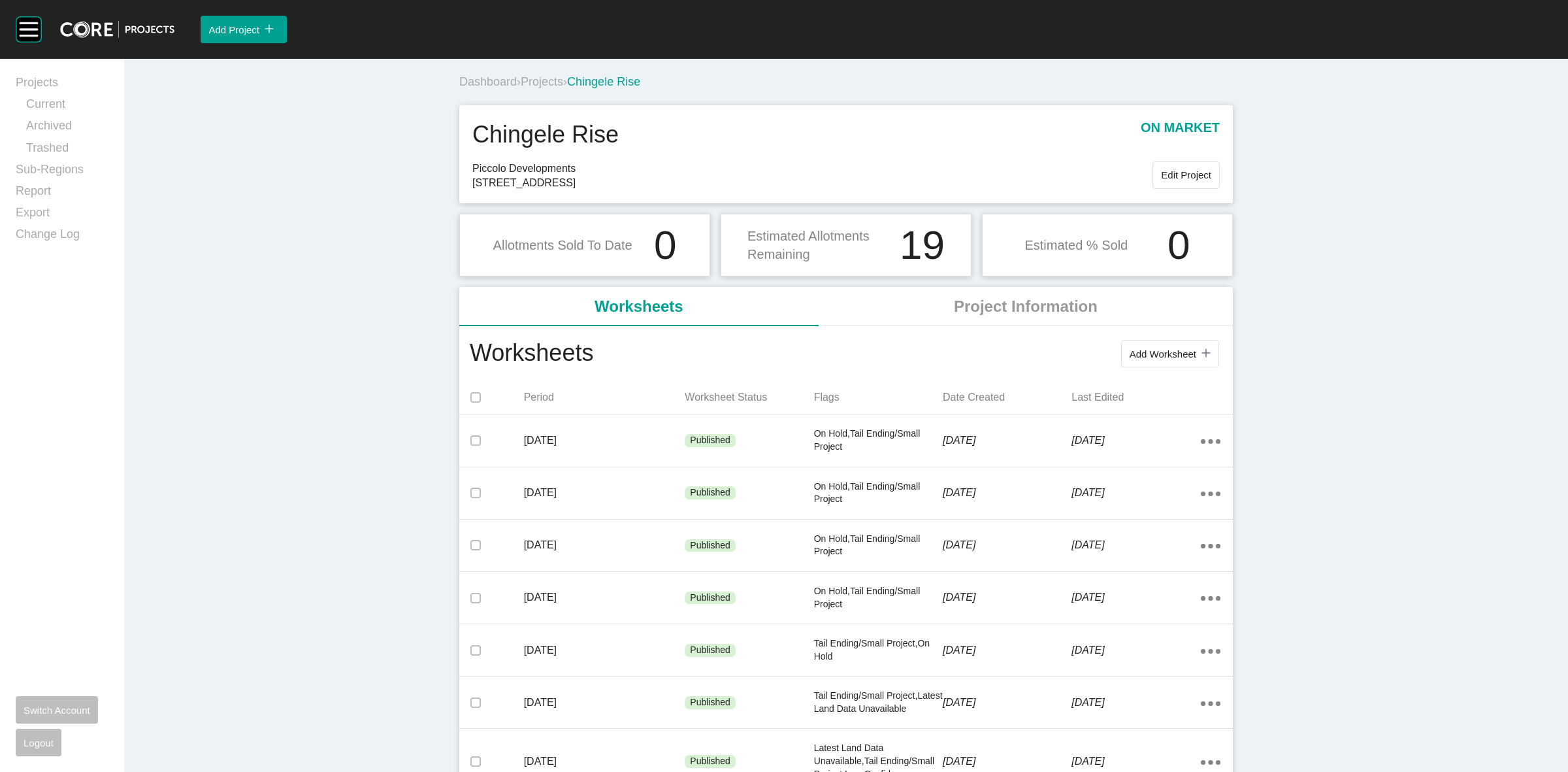
click at [536, 79] on span "Projects" at bounding box center [542, 82] width 42 height 13
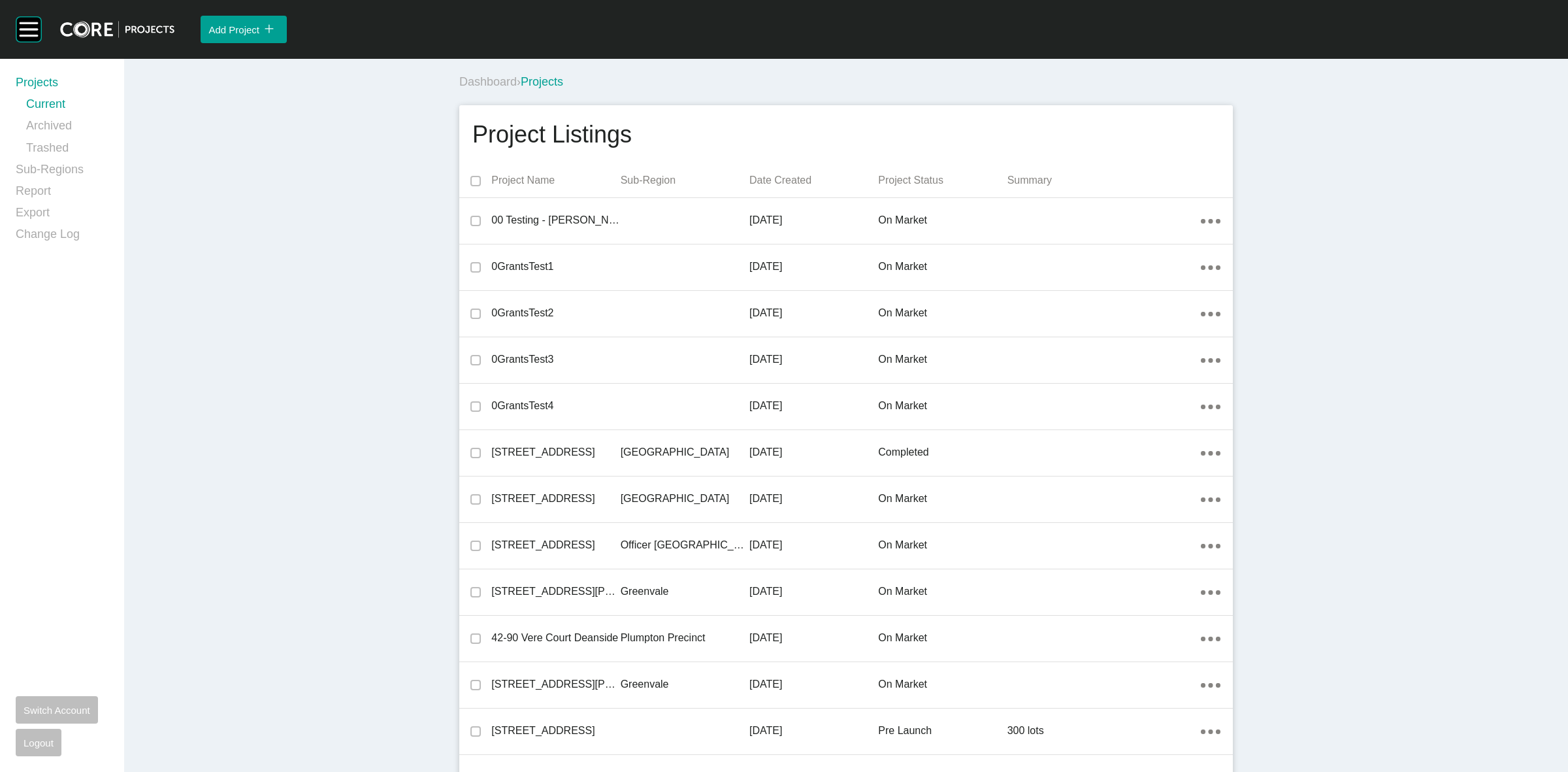
scroll to position [762, 0]
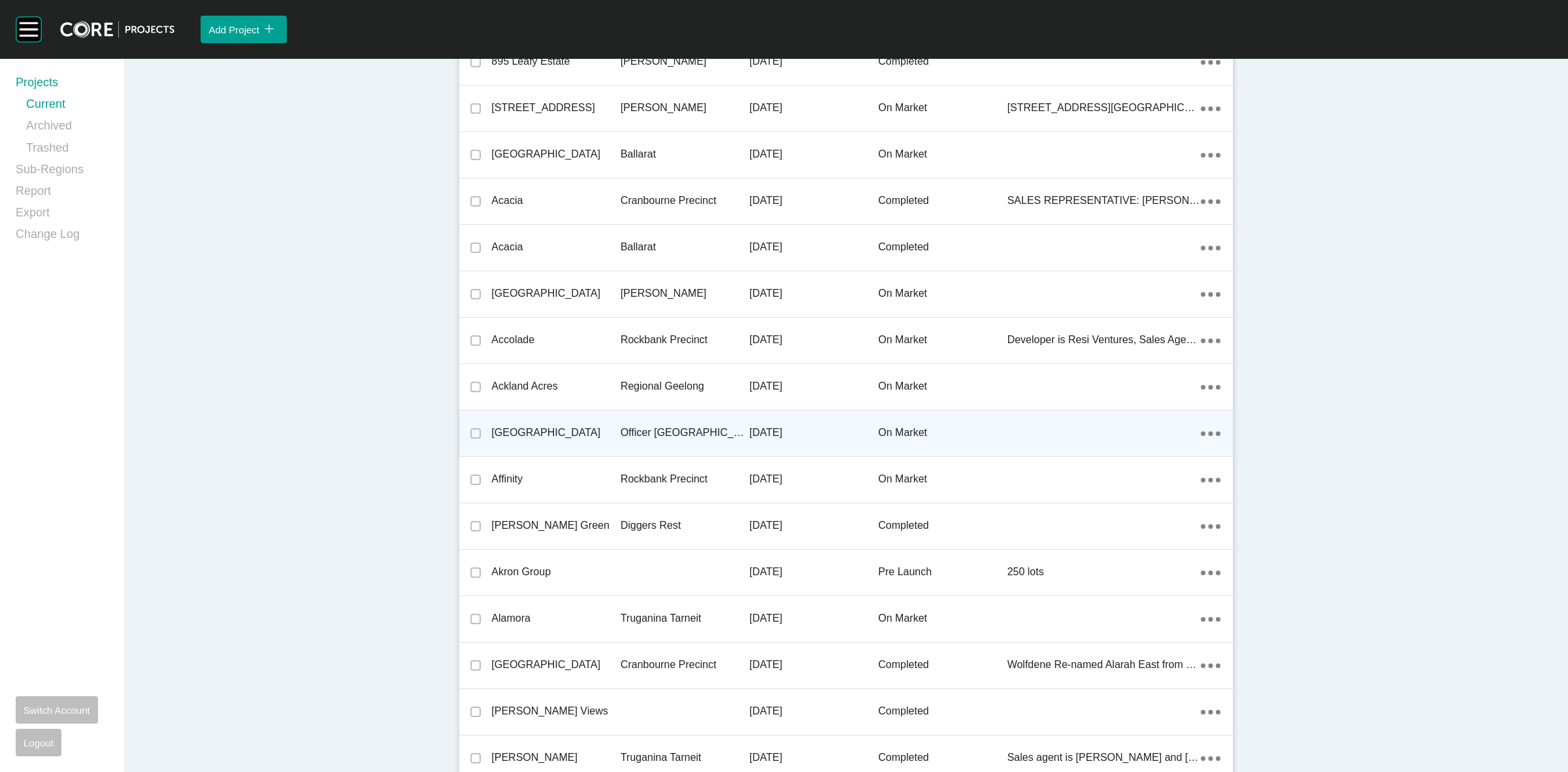
click at [633, 424] on div "Officer [GEOGRAPHIC_DATA]" at bounding box center [685, 433] width 129 height 41
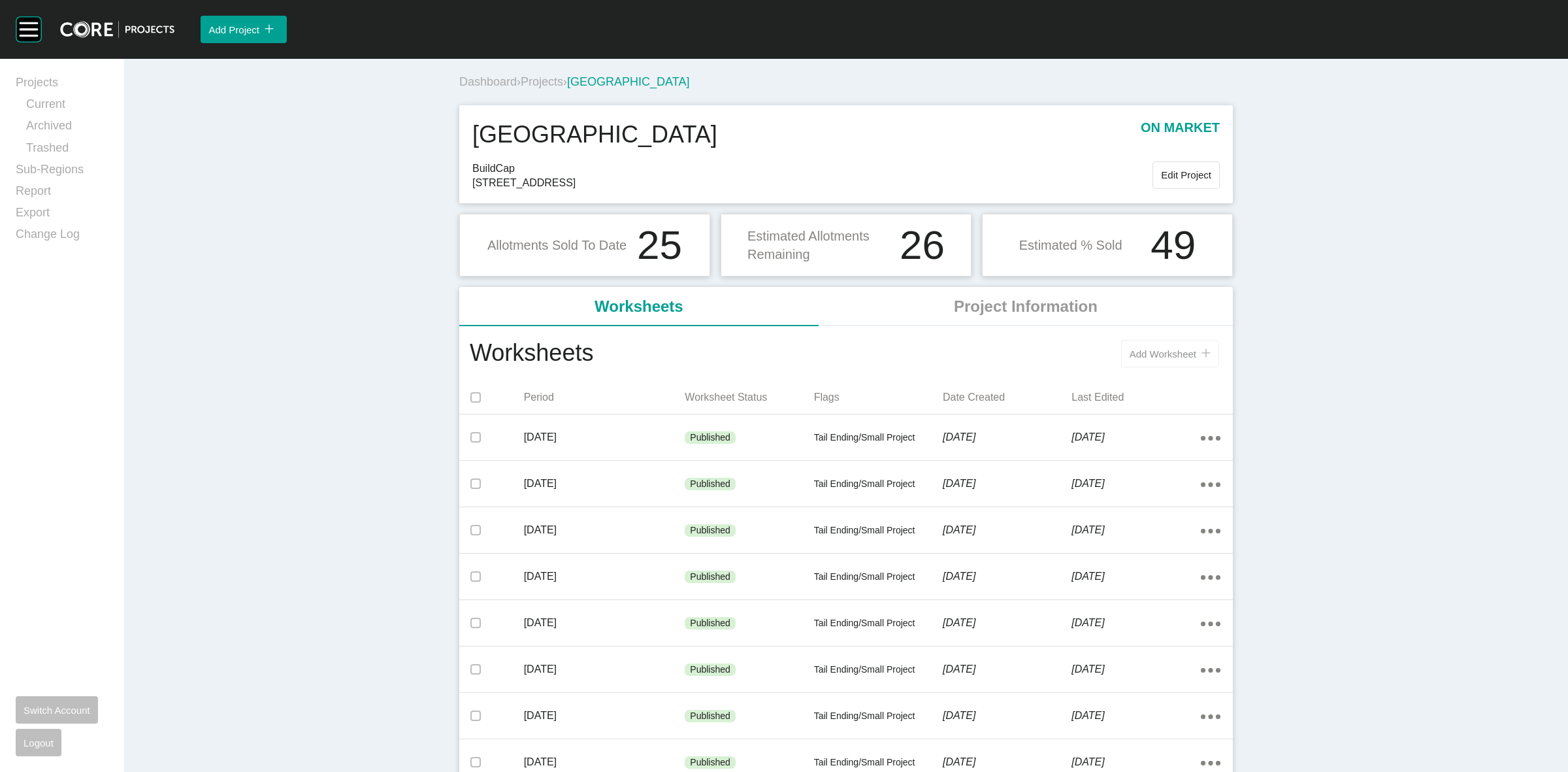
click at [1166, 347] on button "Add Worksheet icon/tick copy 11 Created with Sketch." at bounding box center [1170, 353] width 98 height 28
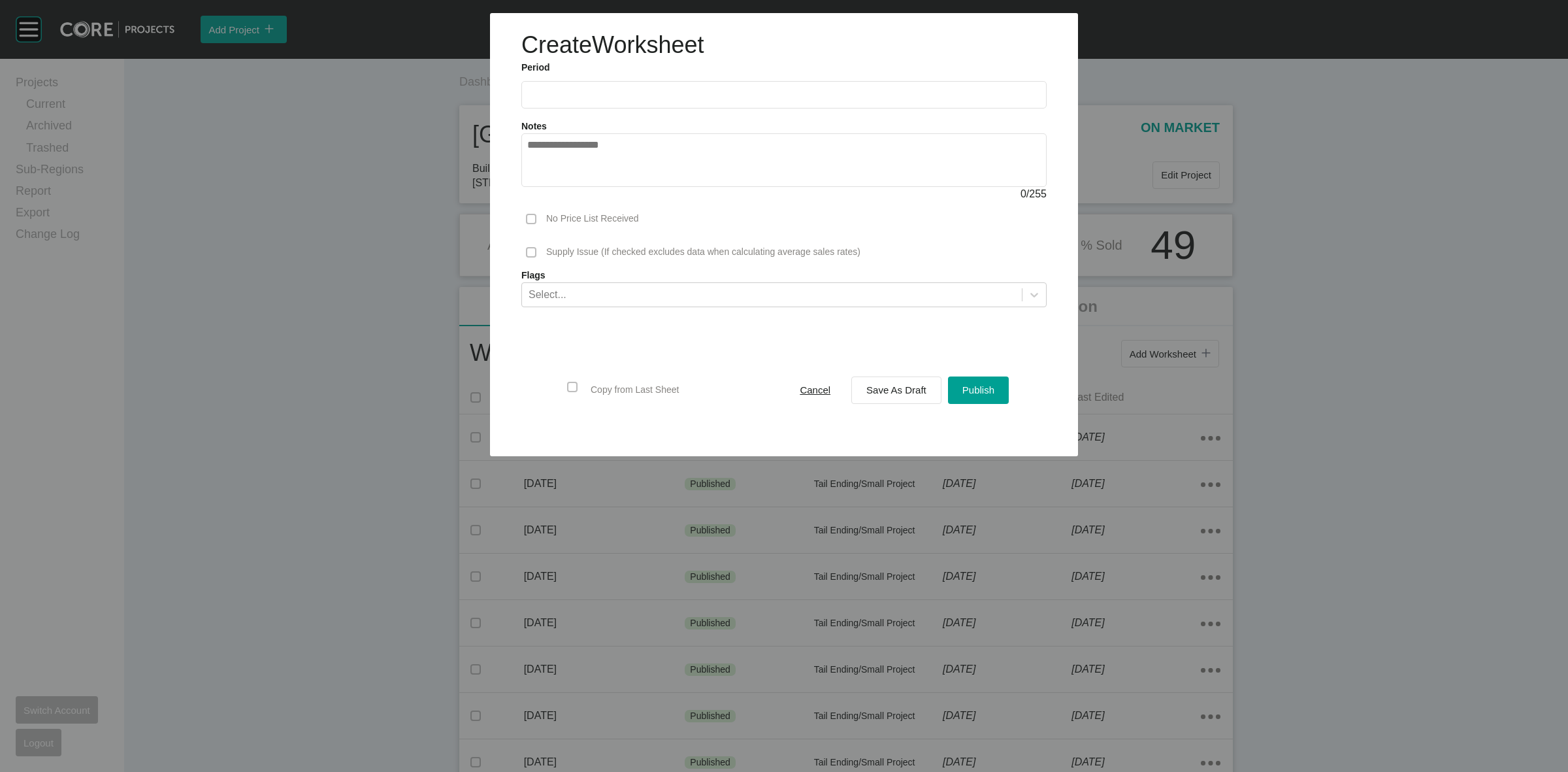
click at [635, 99] on input "text" at bounding box center [784, 94] width 513 height 11
click at [633, 192] on li "Sep" at bounding box center [633, 190] width 44 height 22
type input "**********"
click at [869, 388] on span "Save As Draft" at bounding box center [896, 390] width 60 height 11
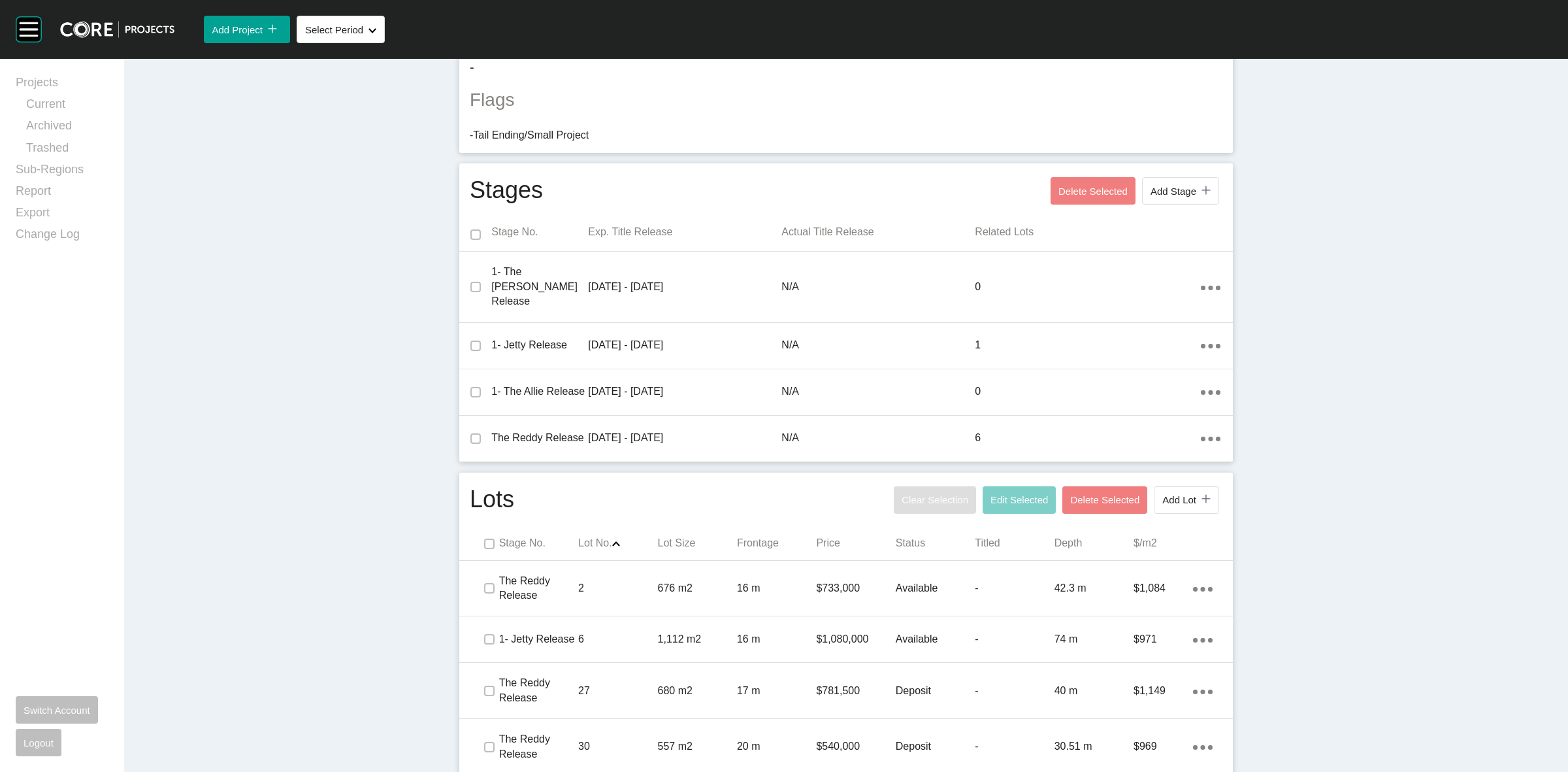
scroll to position [554, 0]
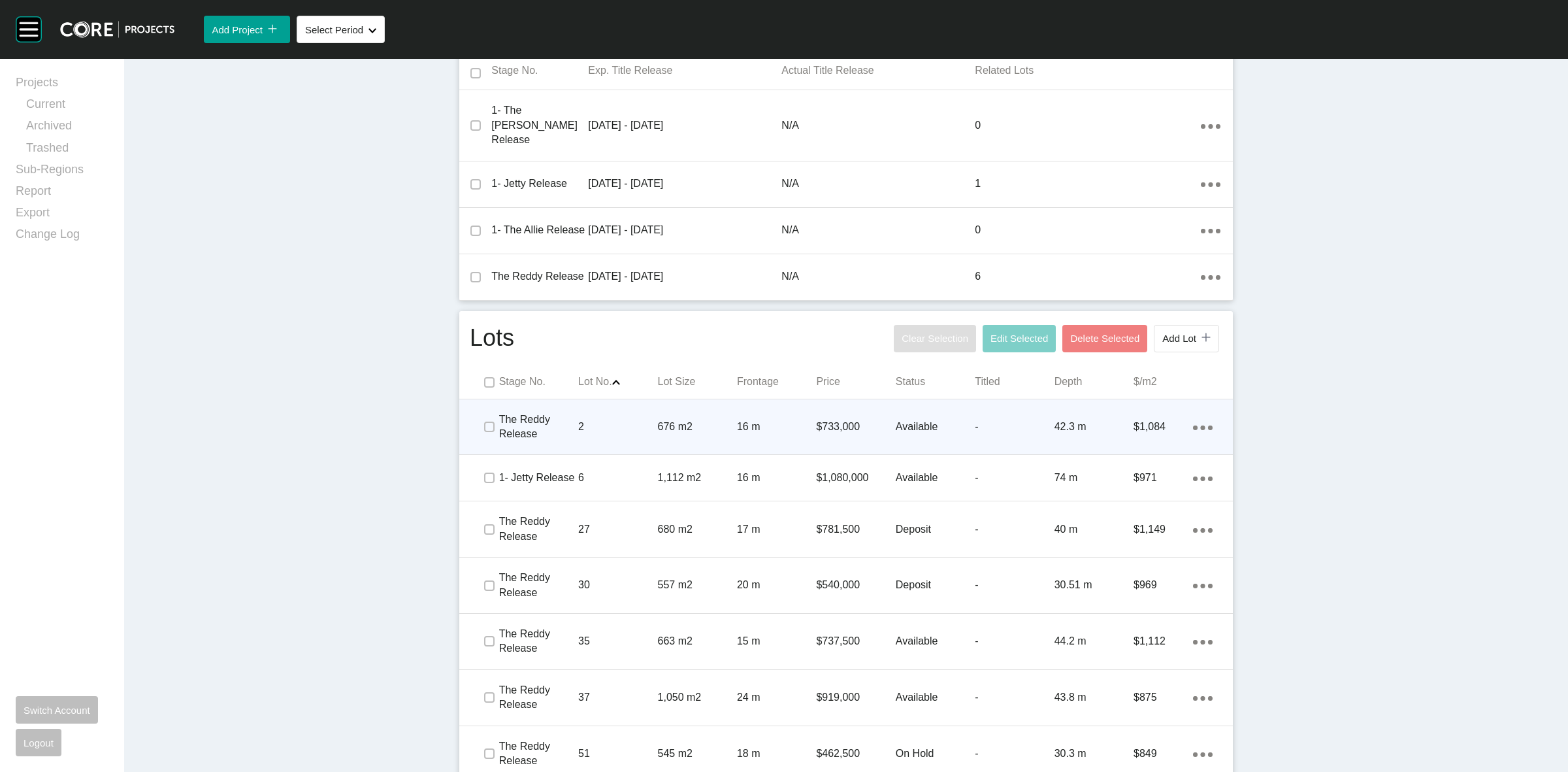
click at [614, 420] on p "2" at bounding box center [618, 427] width 79 height 14
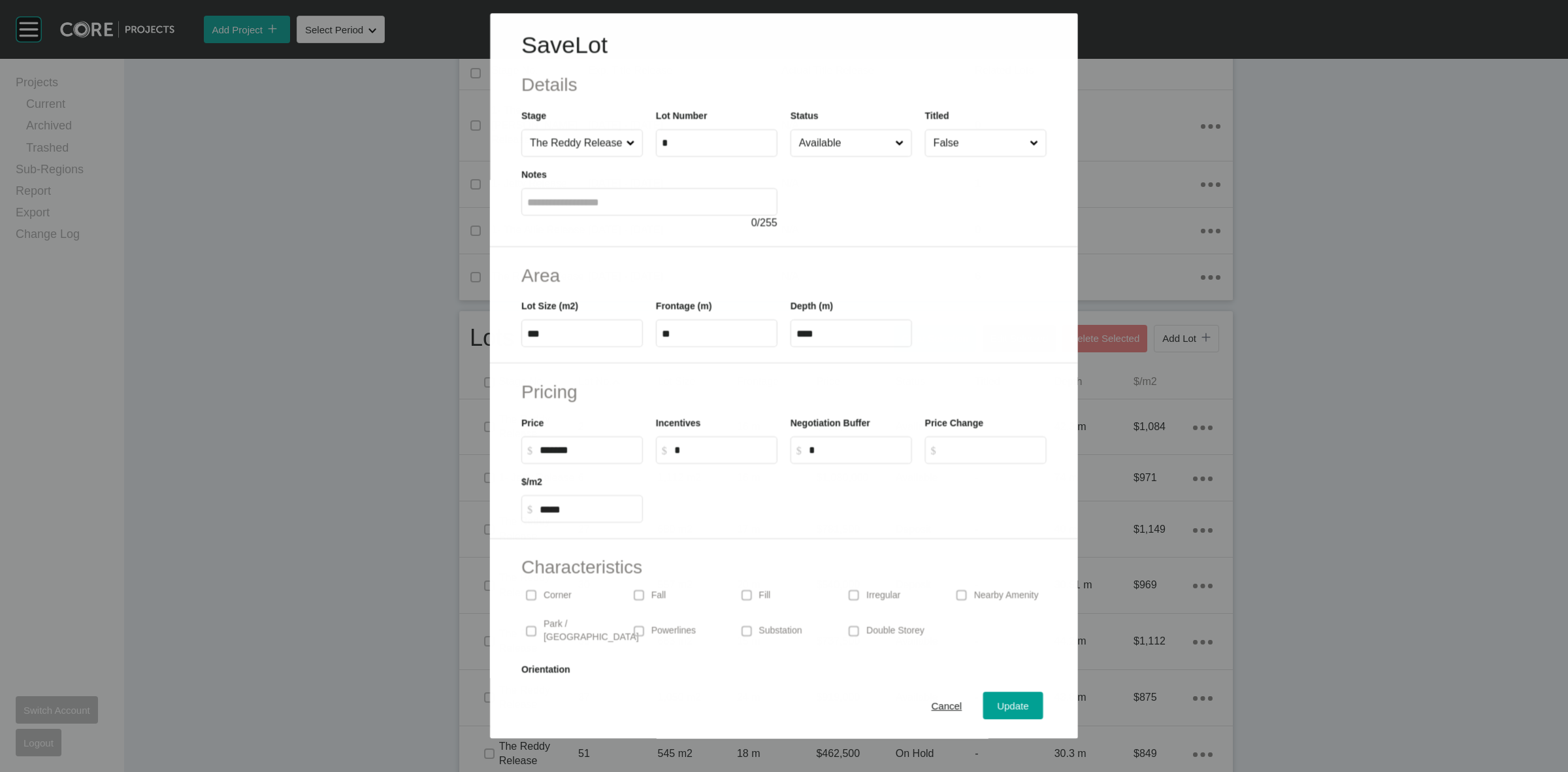
click at [861, 145] on input "Available" at bounding box center [844, 142] width 96 height 26
click at [997, 701] on span "Update" at bounding box center [1013, 706] width 31 height 11
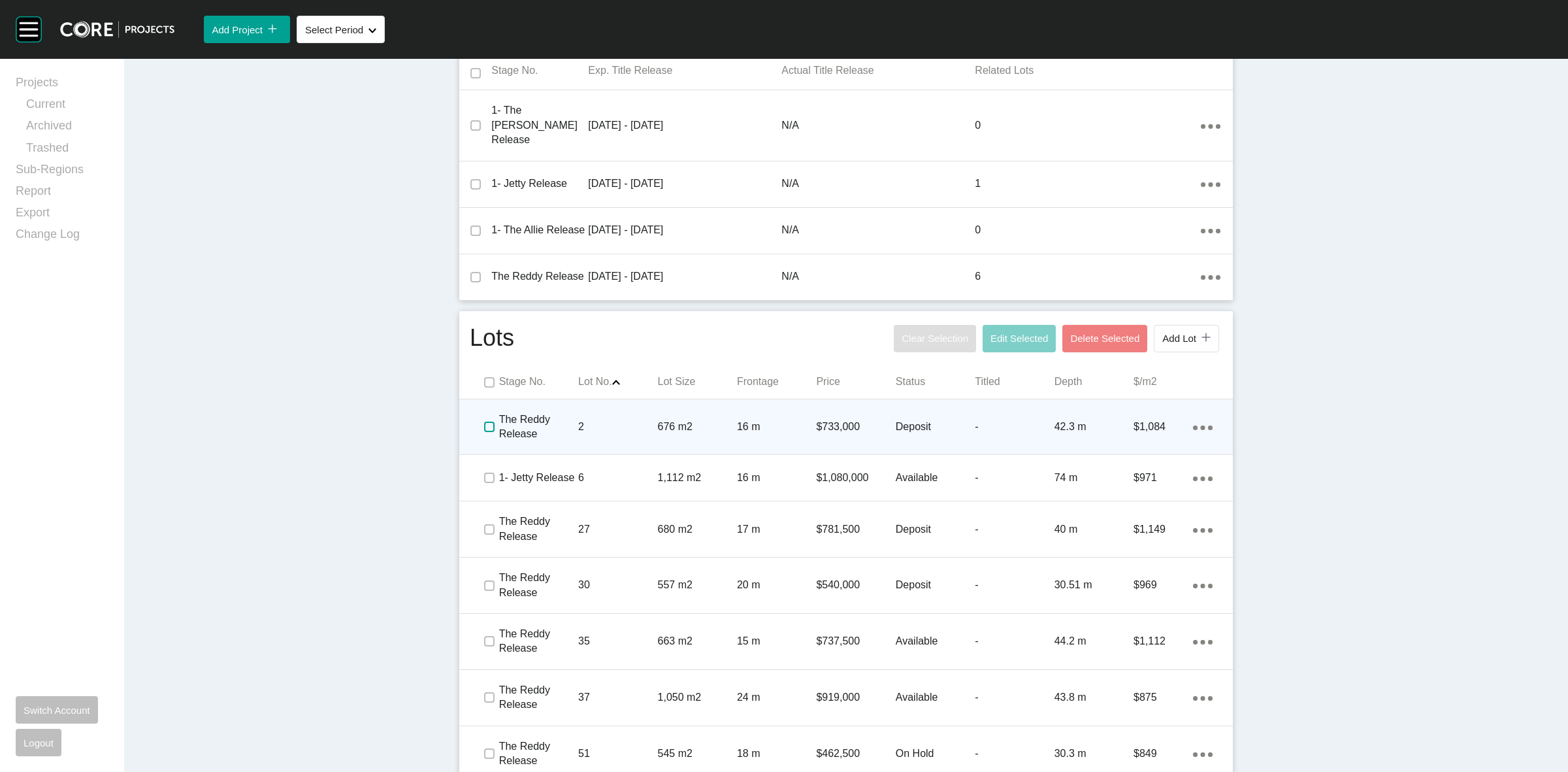
click at [484, 421] on label at bounding box center [489, 426] width 10 height 10
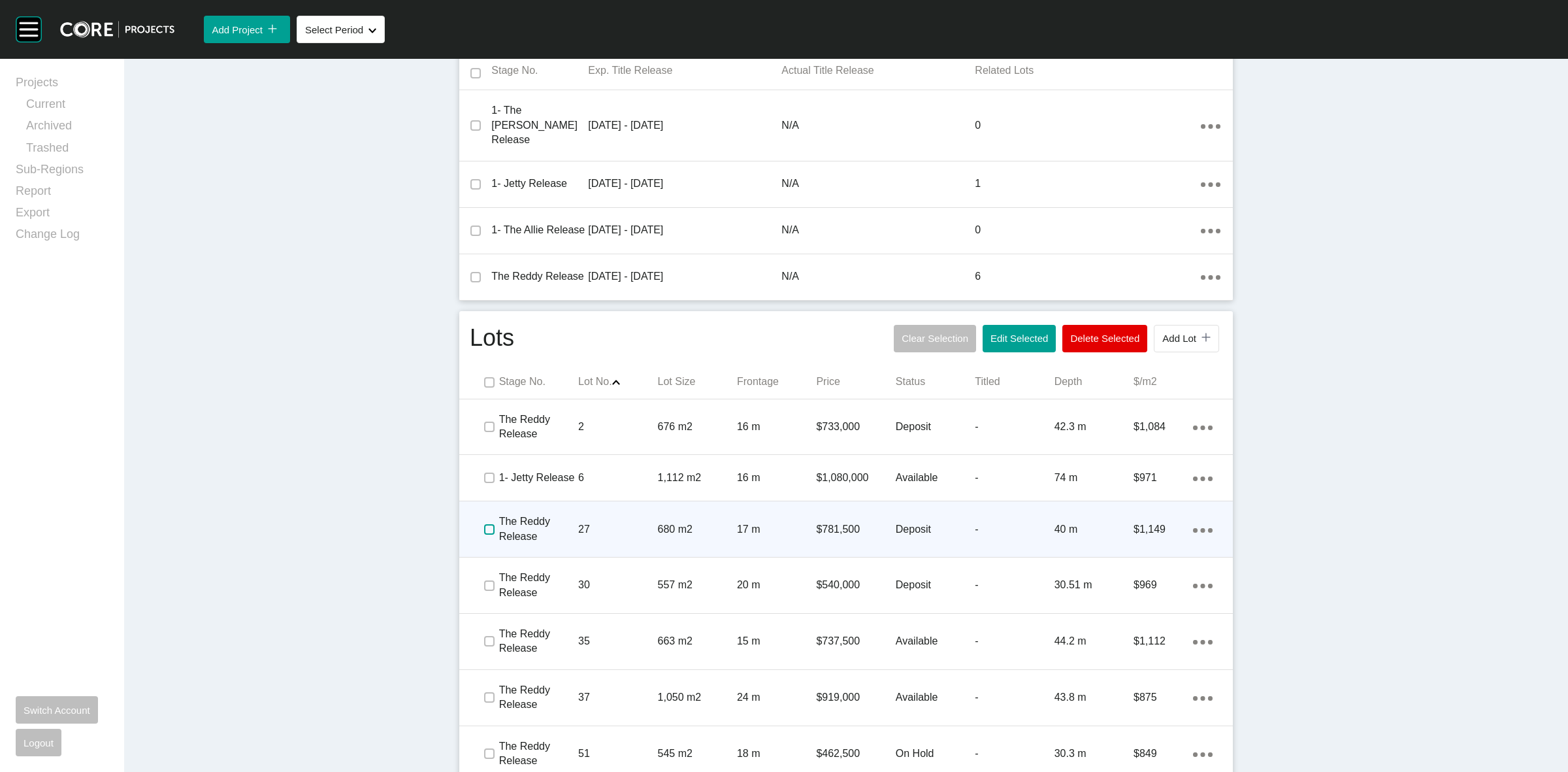
click at [484, 524] on label at bounding box center [489, 529] width 10 height 10
click at [610, 522] on p "27" at bounding box center [618, 529] width 79 height 14
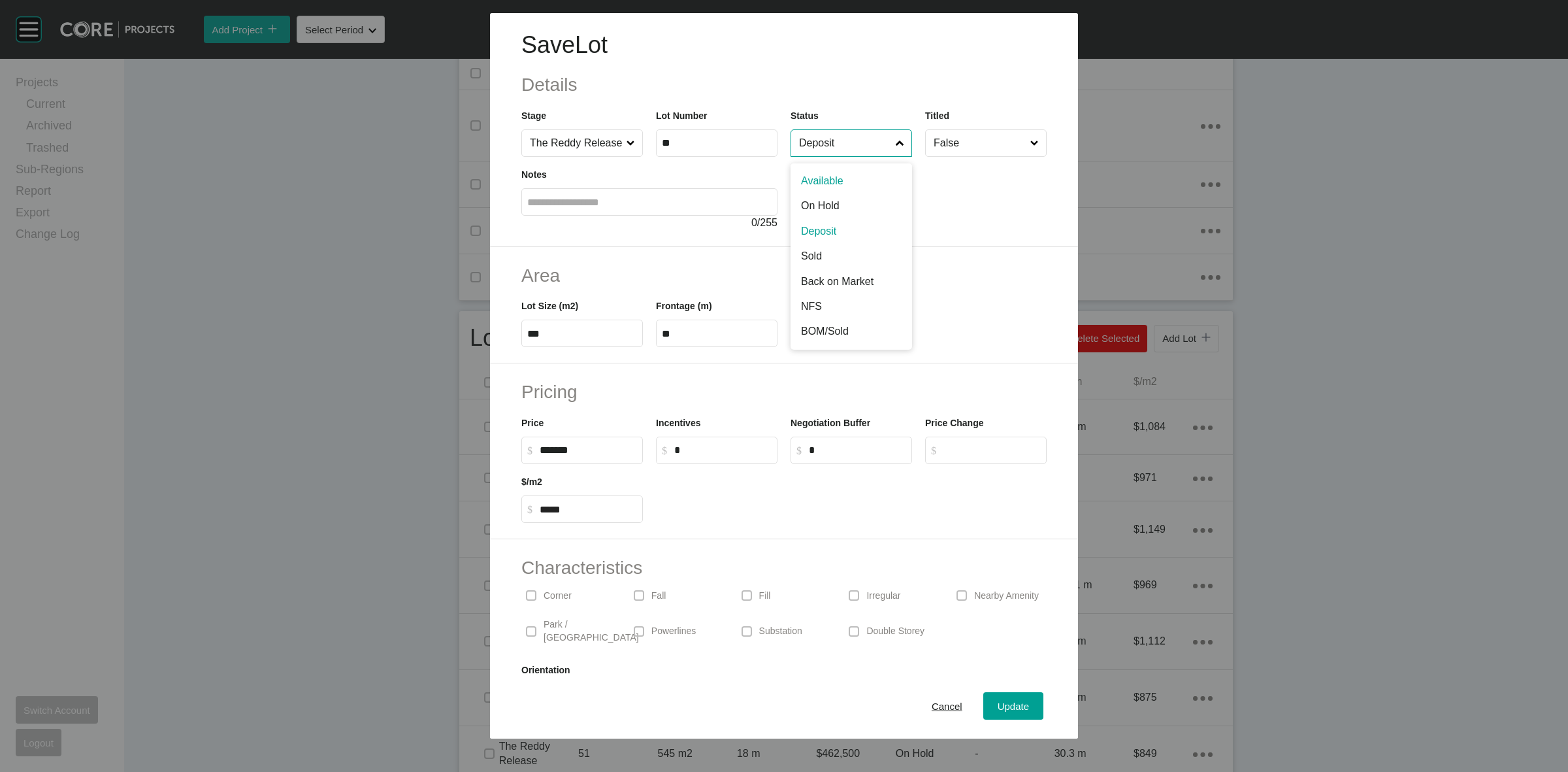
click at [838, 148] on input "Deposit" at bounding box center [844, 142] width 97 height 26
click at [997, 707] on span "Update" at bounding box center [1013, 706] width 31 height 11
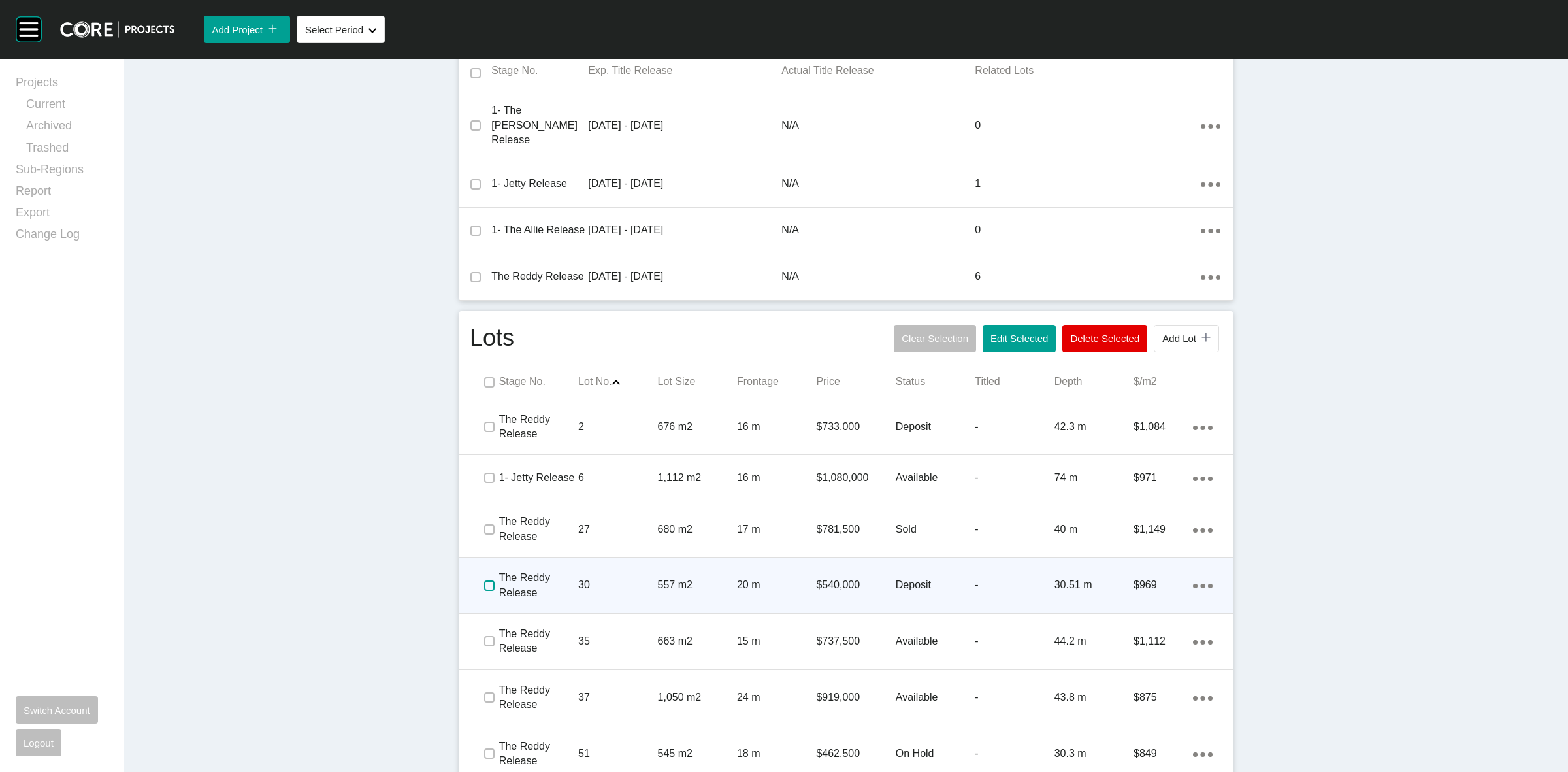
click at [484, 580] on label at bounding box center [489, 585] width 10 height 10
click at [585, 578] on p "30" at bounding box center [618, 585] width 79 height 14
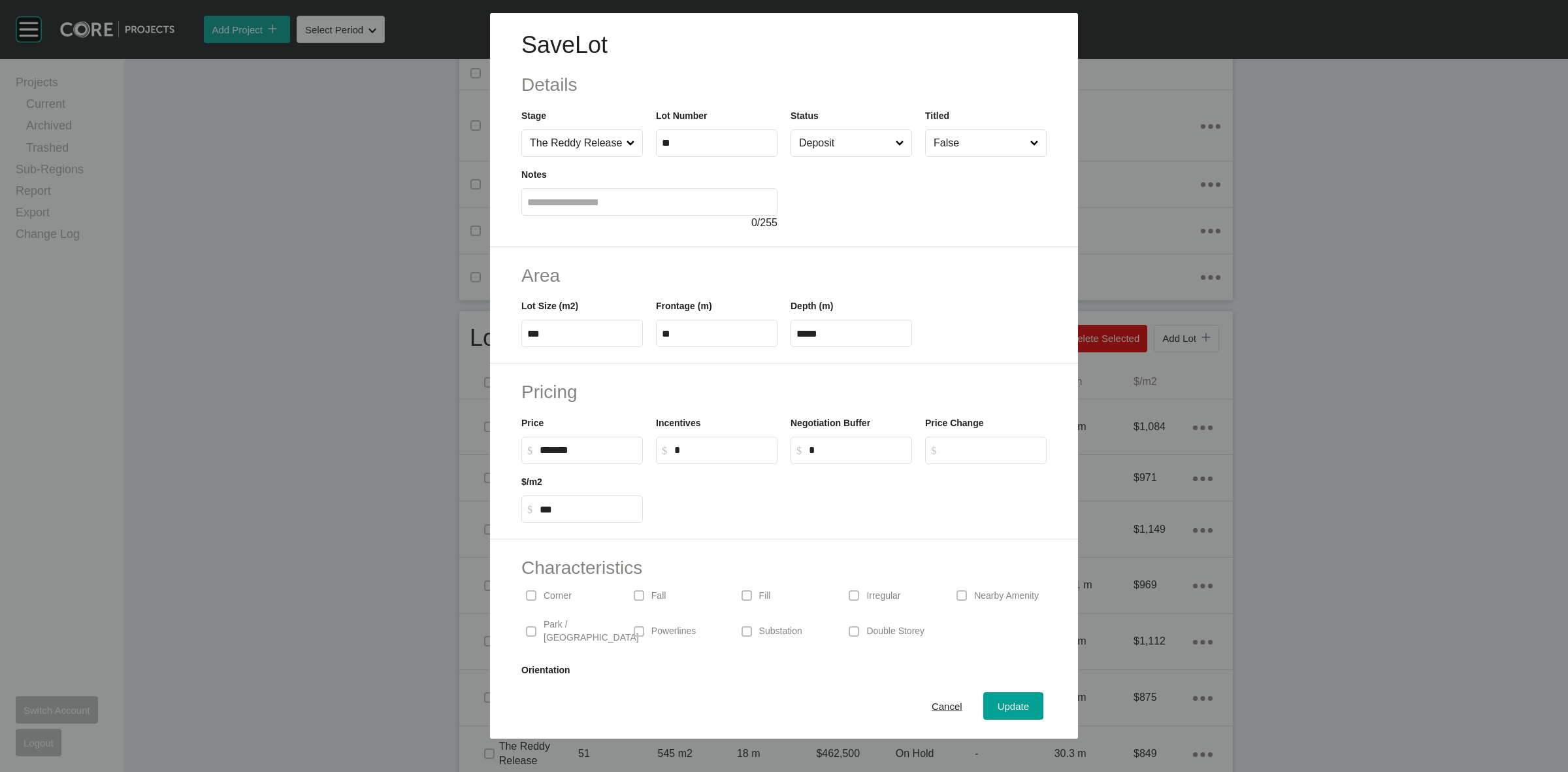
click at [865, 145] on input "Deposit" at bounding box center [844, 142] width 97 height 26
click at [1001, 700] on span "Update" at bounding box center [1013, 706] width 31 height 11
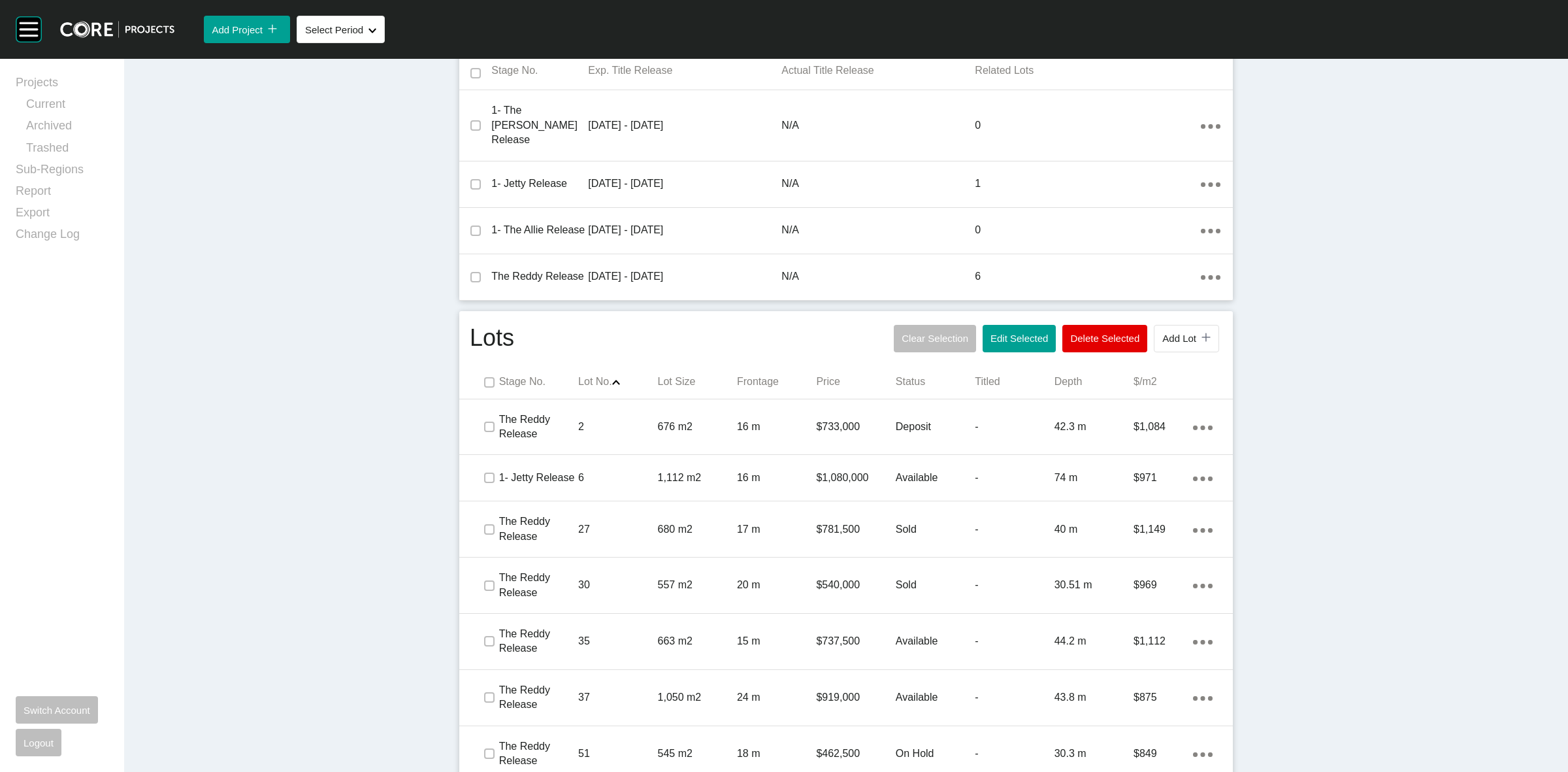
click at [324, 517] on div "Dashboard › Projects › Acre Ridge › Worksheet Acre Ridge Worksheet - [DATE] Edi…" at bounding box center [846, 145] width 1444 height 1282
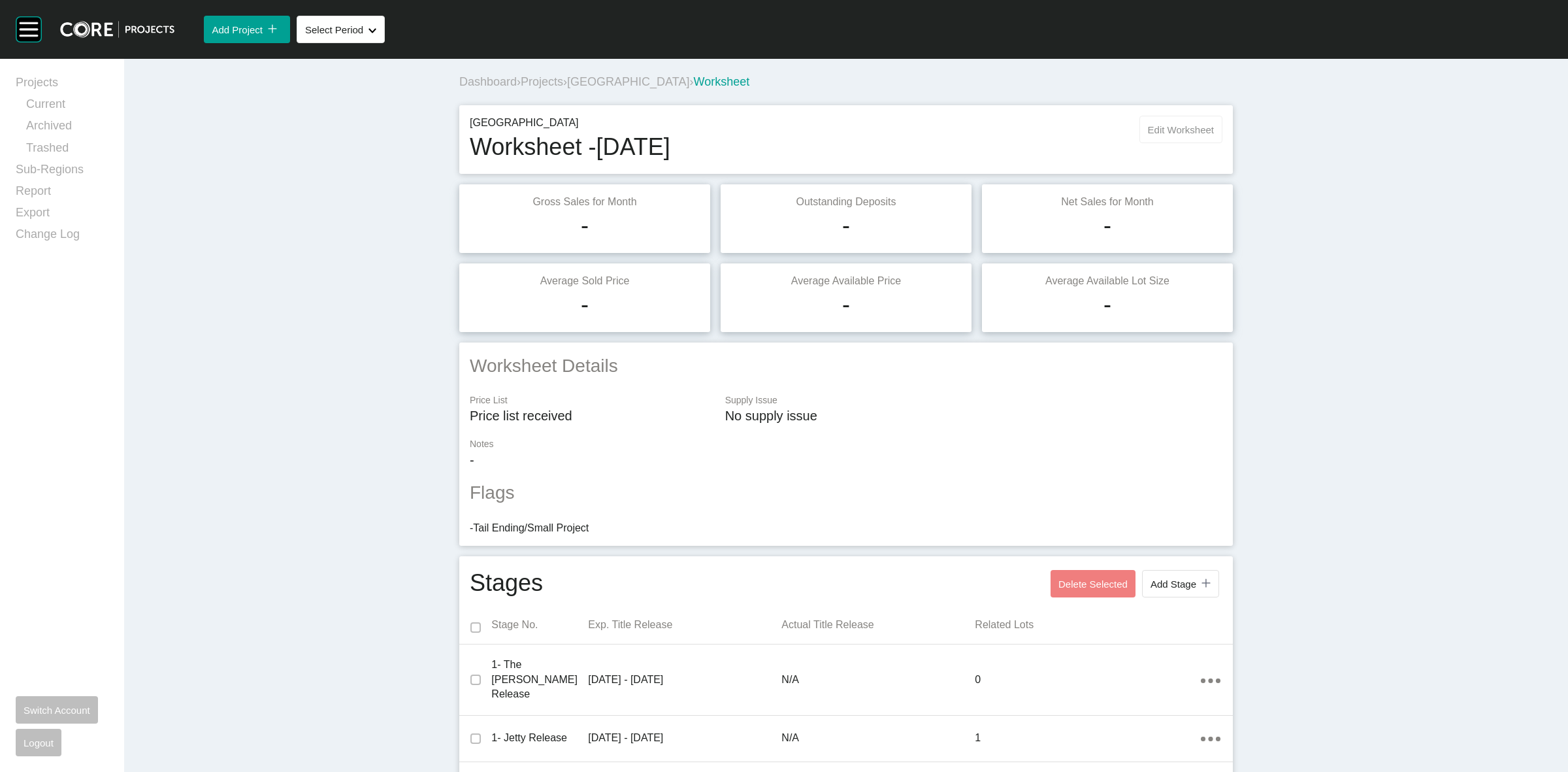
click at [1148, 130] on span "Edit Worksheet" at bounding box center [1181, 130] width 66 height 11
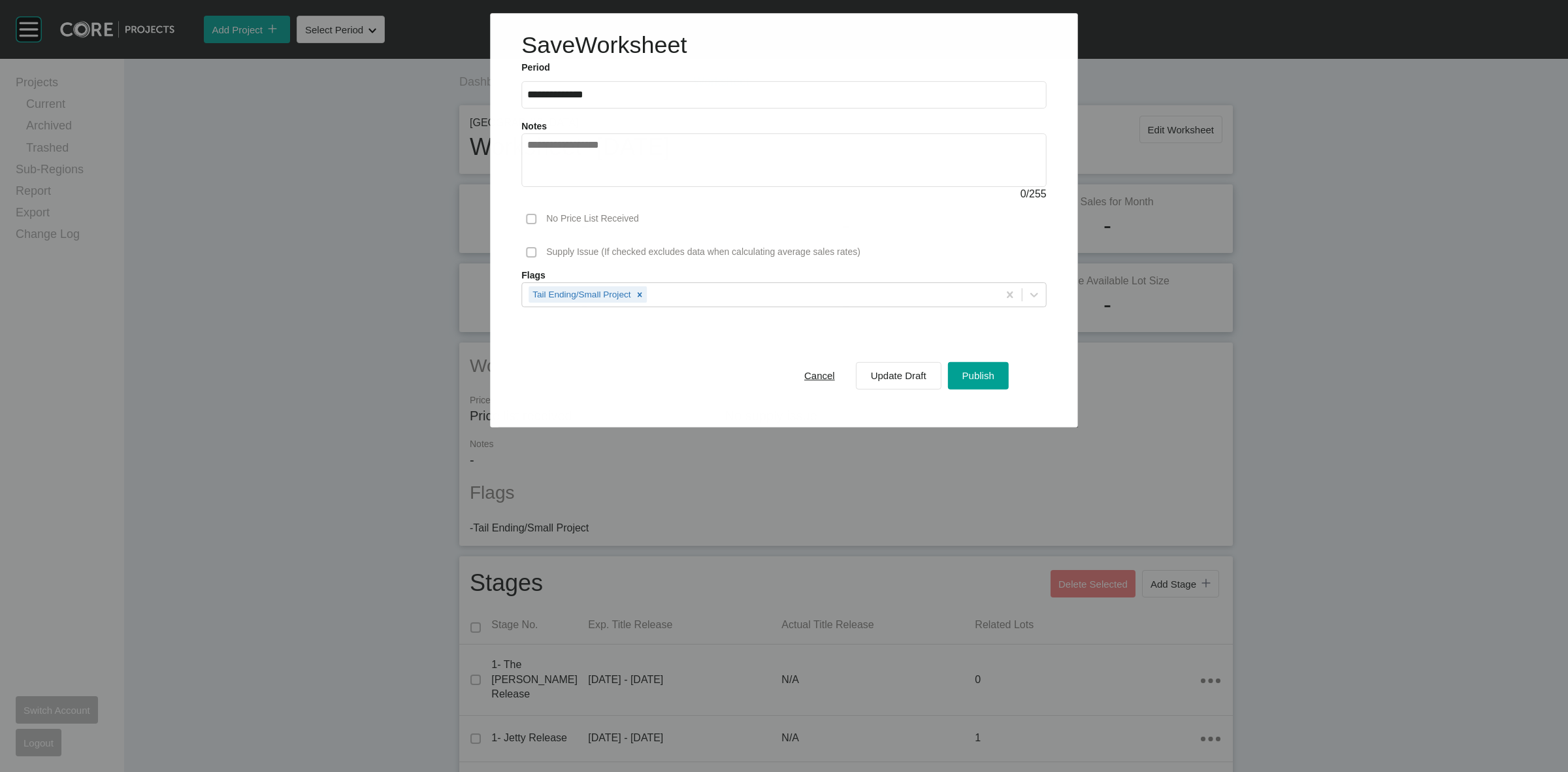
click at [398, 177] on div "**********" at bounding box center [784, 213] width 1566 height 427
click at [821, 374] on span "Cancel" at bounding box center [819, 375] width 31 height 11
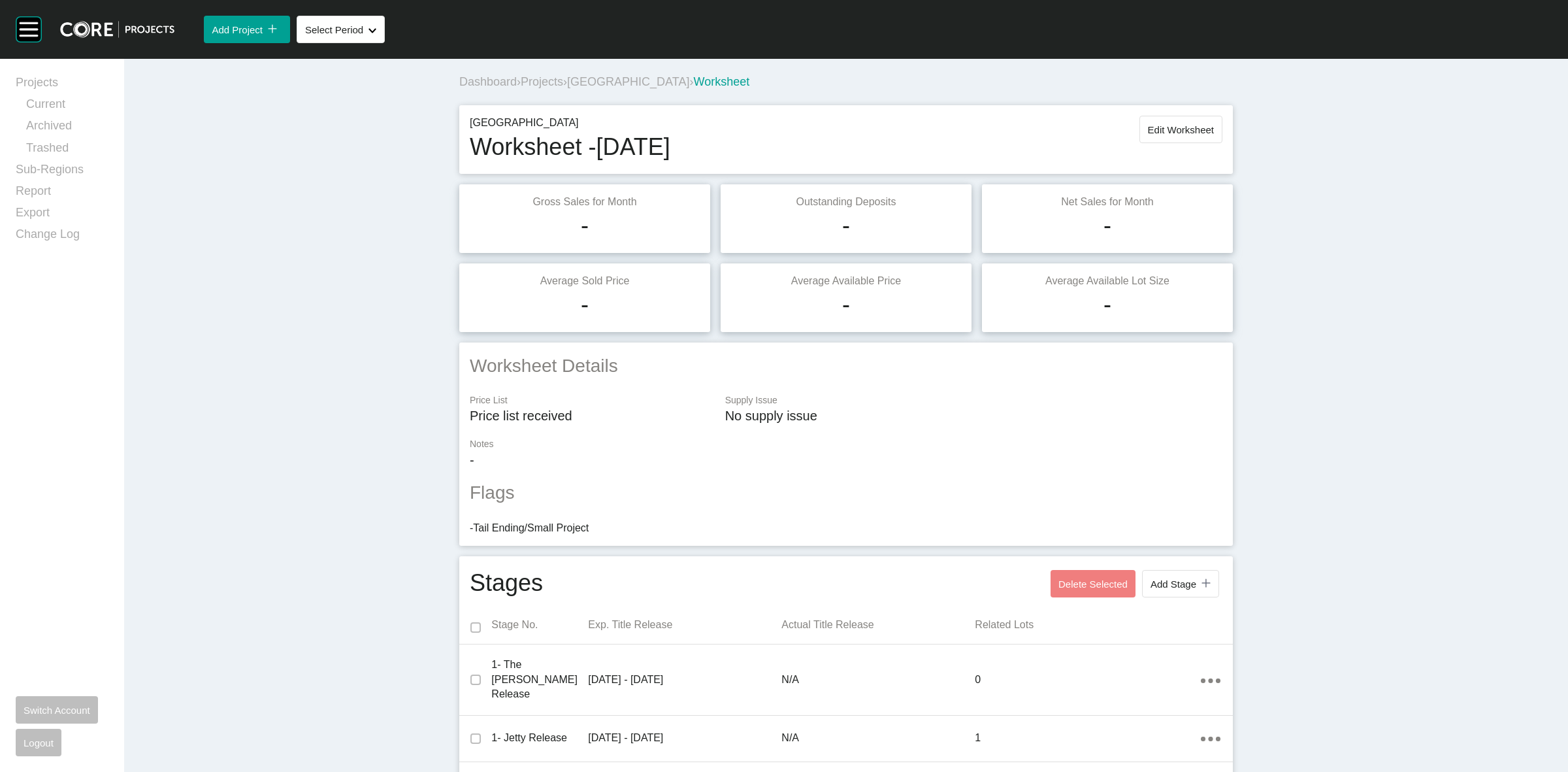
click at [545, 83] on span "Projects" at bounding box center [542, 82] width 42 height 13
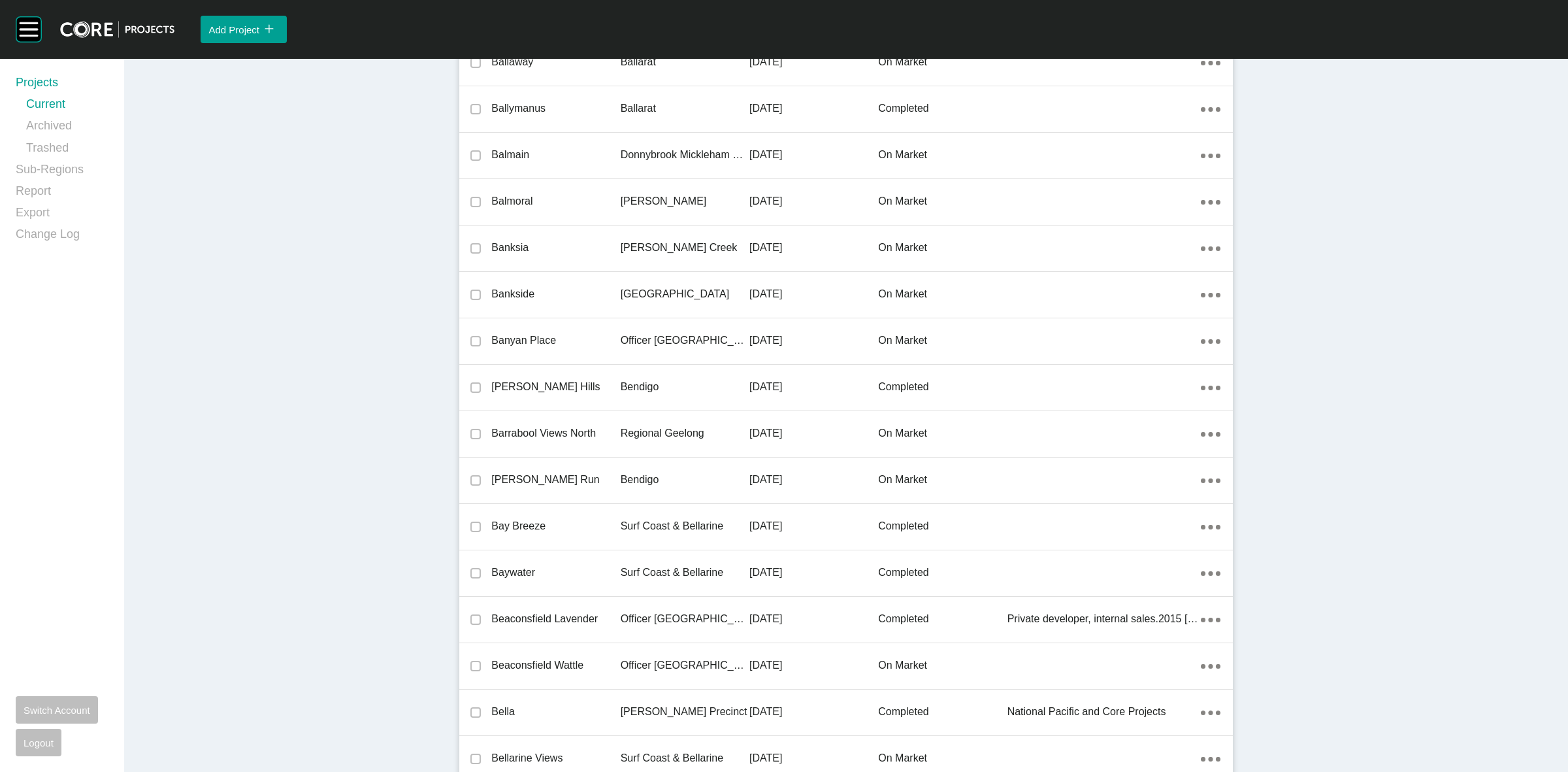
scroll to position [12914, 0]
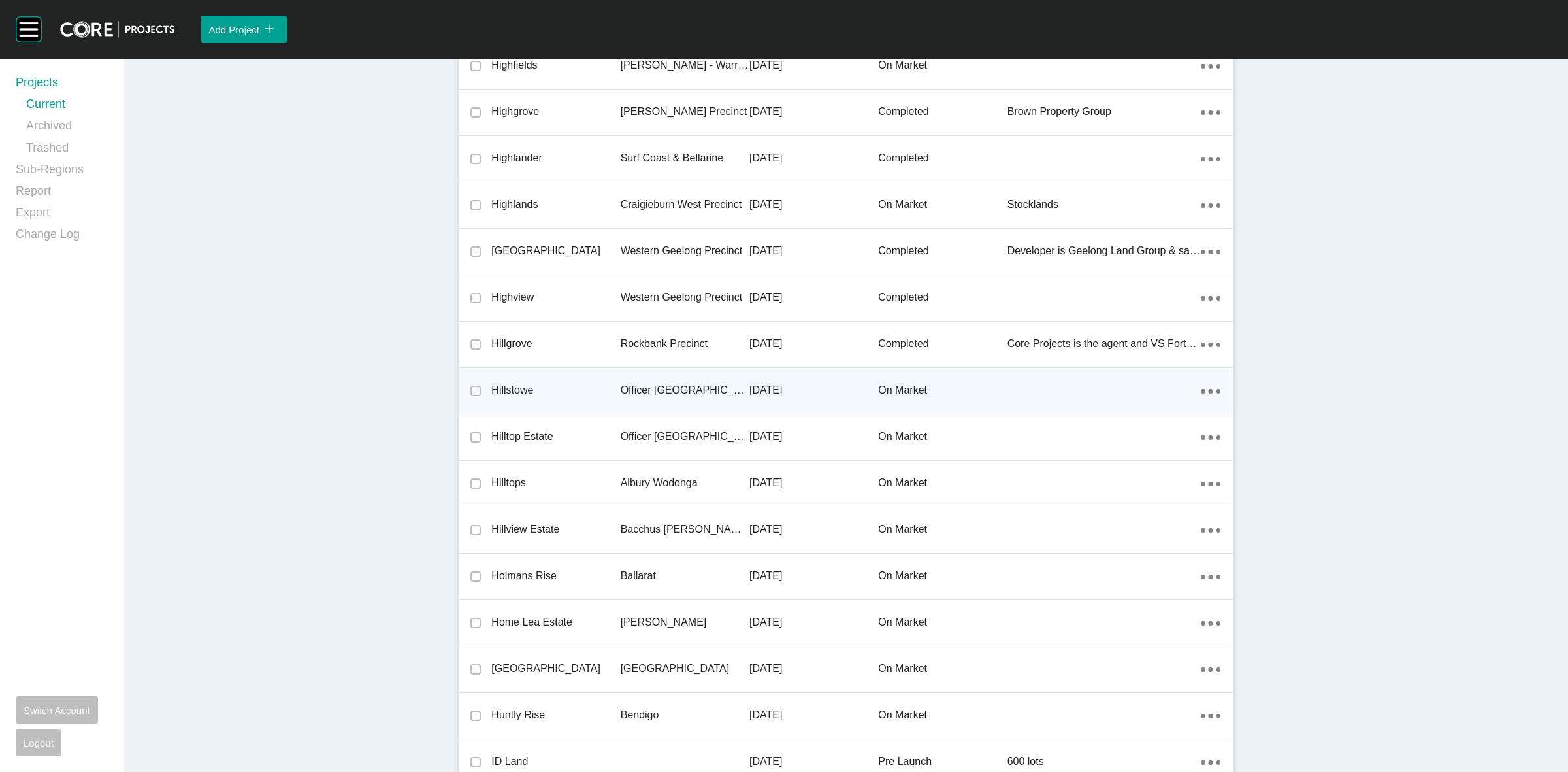
click at [628, 391] on p "Officer [GEOGRAPHIC_DATA]" at bounding box center [685, 390] width 129 height 14
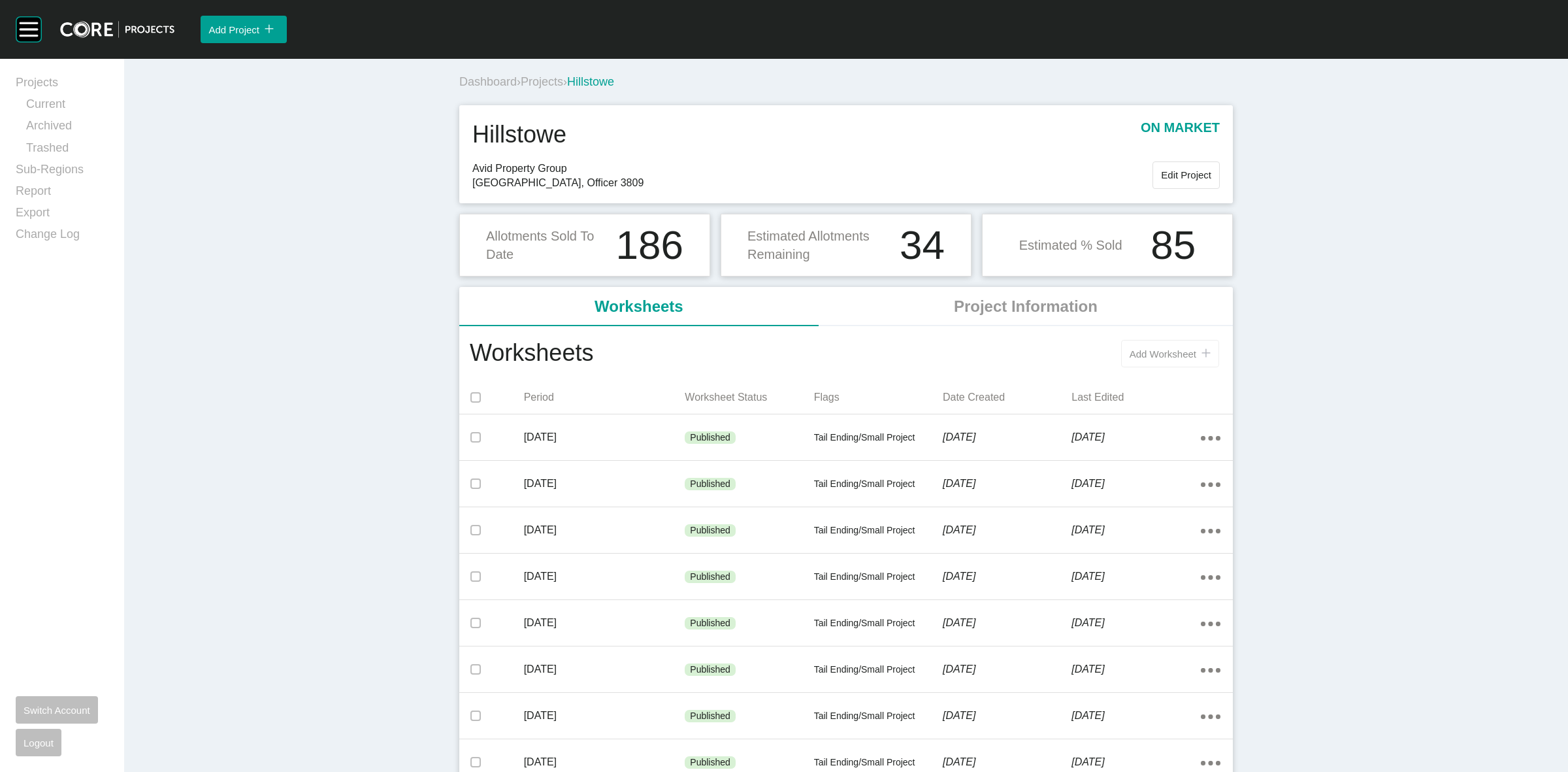
click at [1137, 345] on button "Add Worksheet icon/tick copy 11 Created with Sketch." at bounding box center [1170, 353] width 98 height 28
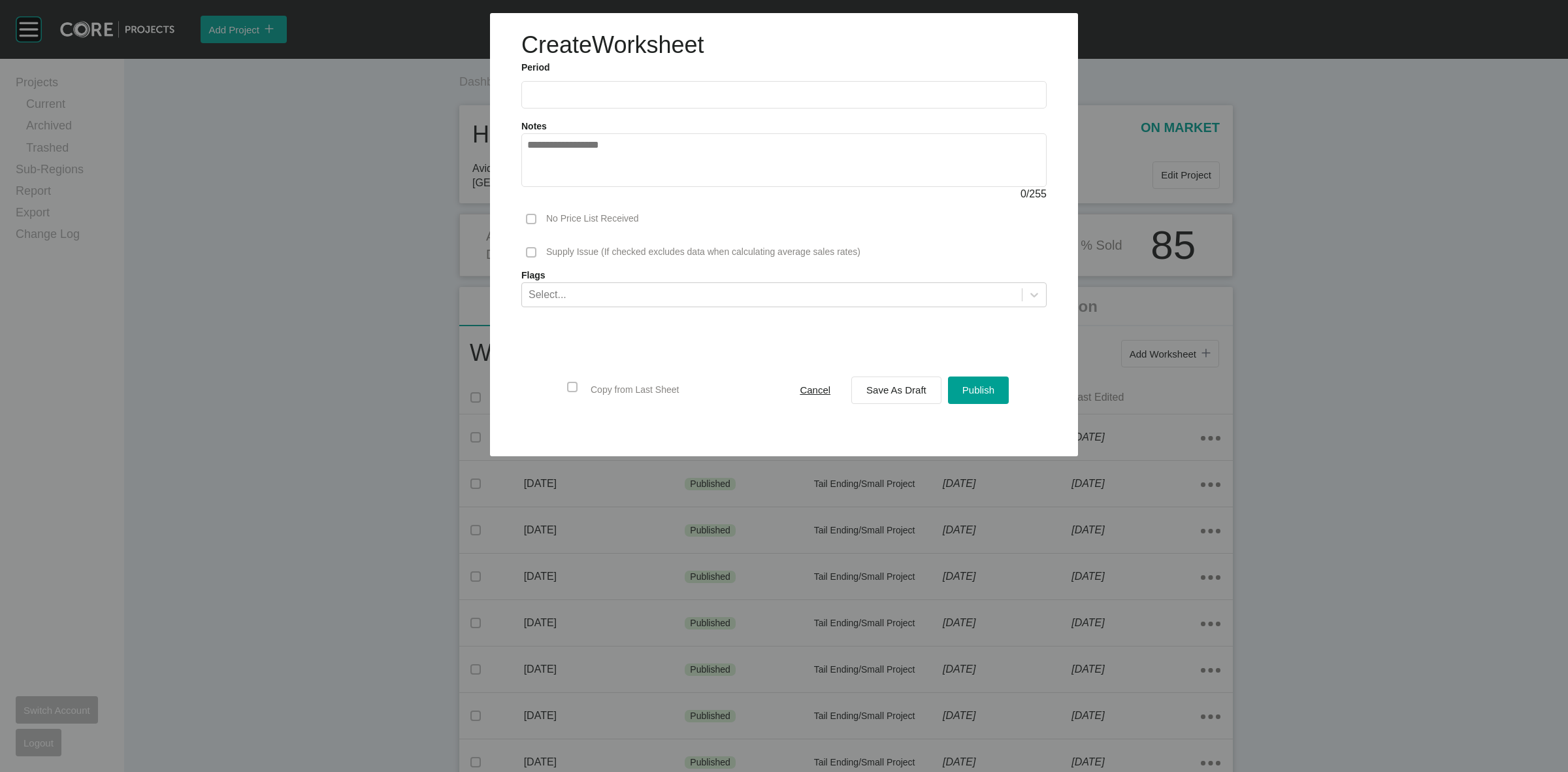
click at [673, 97] on input "text" at bounding box center [784, 94] width 513 height 11
click at [628, 188] on li "Sep" at bounding box center [633, 190] width 44 height 22
type input "**********"
click at [885, 393] on span "Save As Draft" at bounding box center [896, 390] width 60 height 11
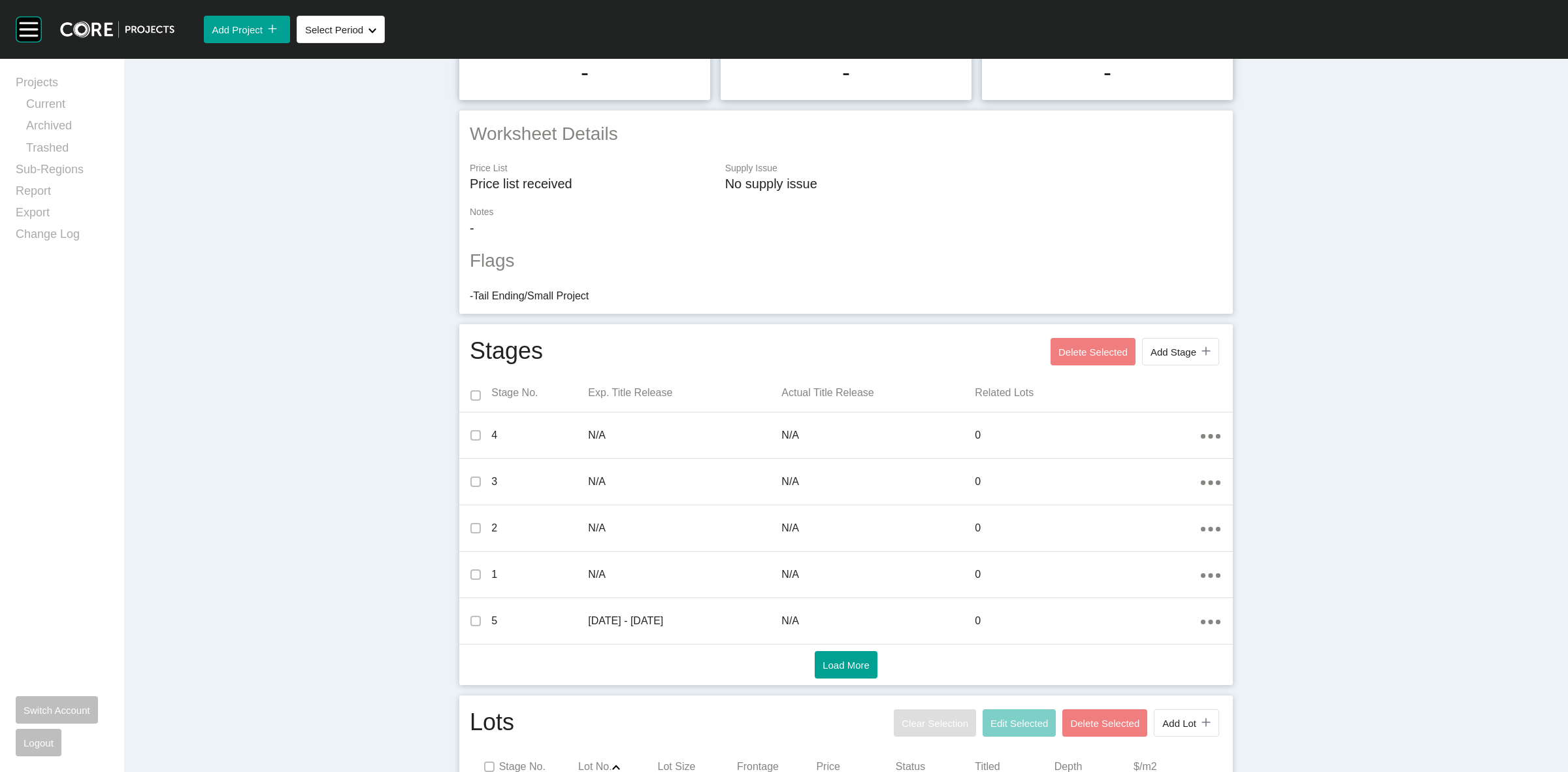
scroll to position [296, 0]
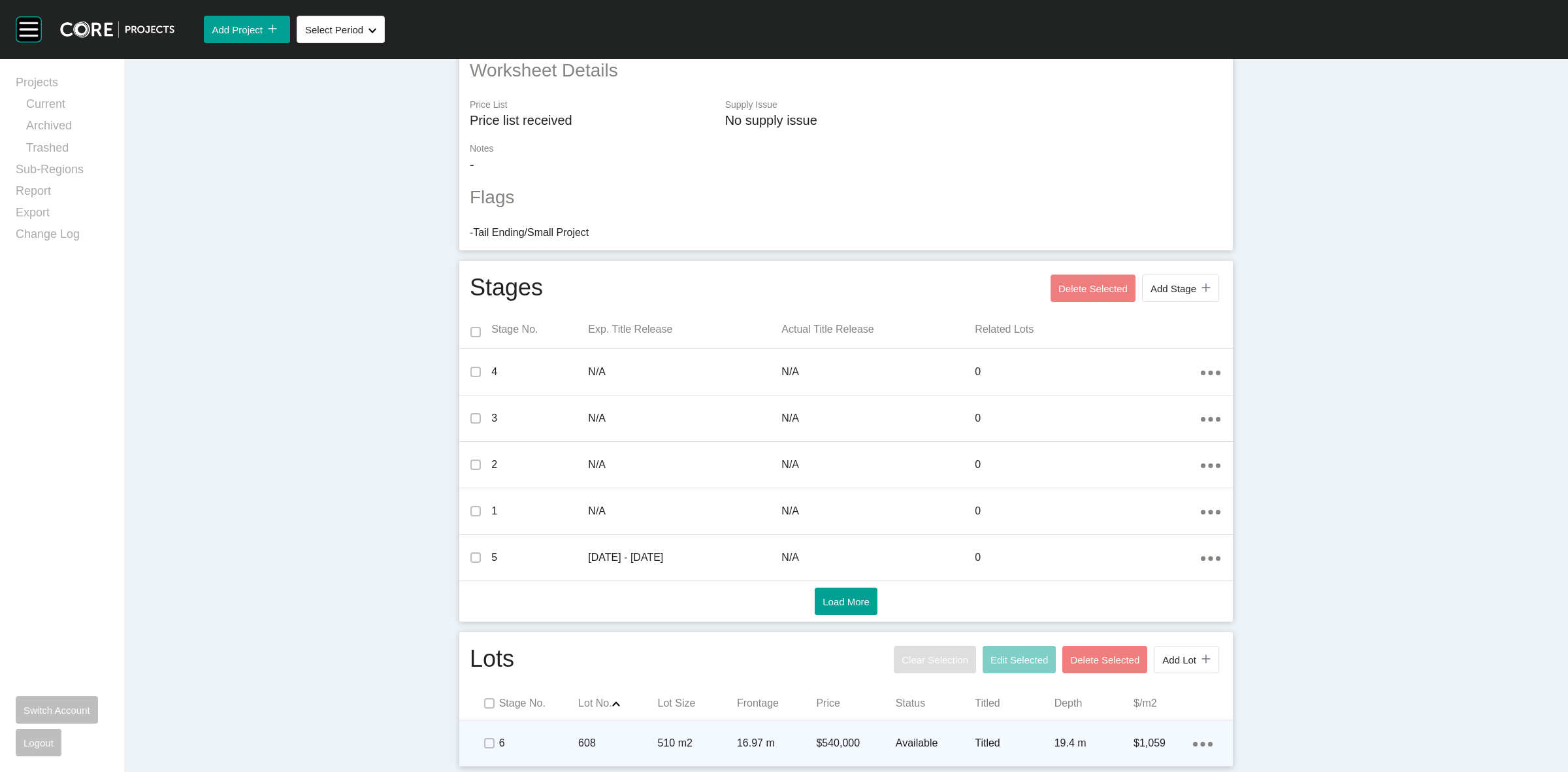
click at [622, 733] on div "608" at bounding box center [618, 743] width 79 height 41
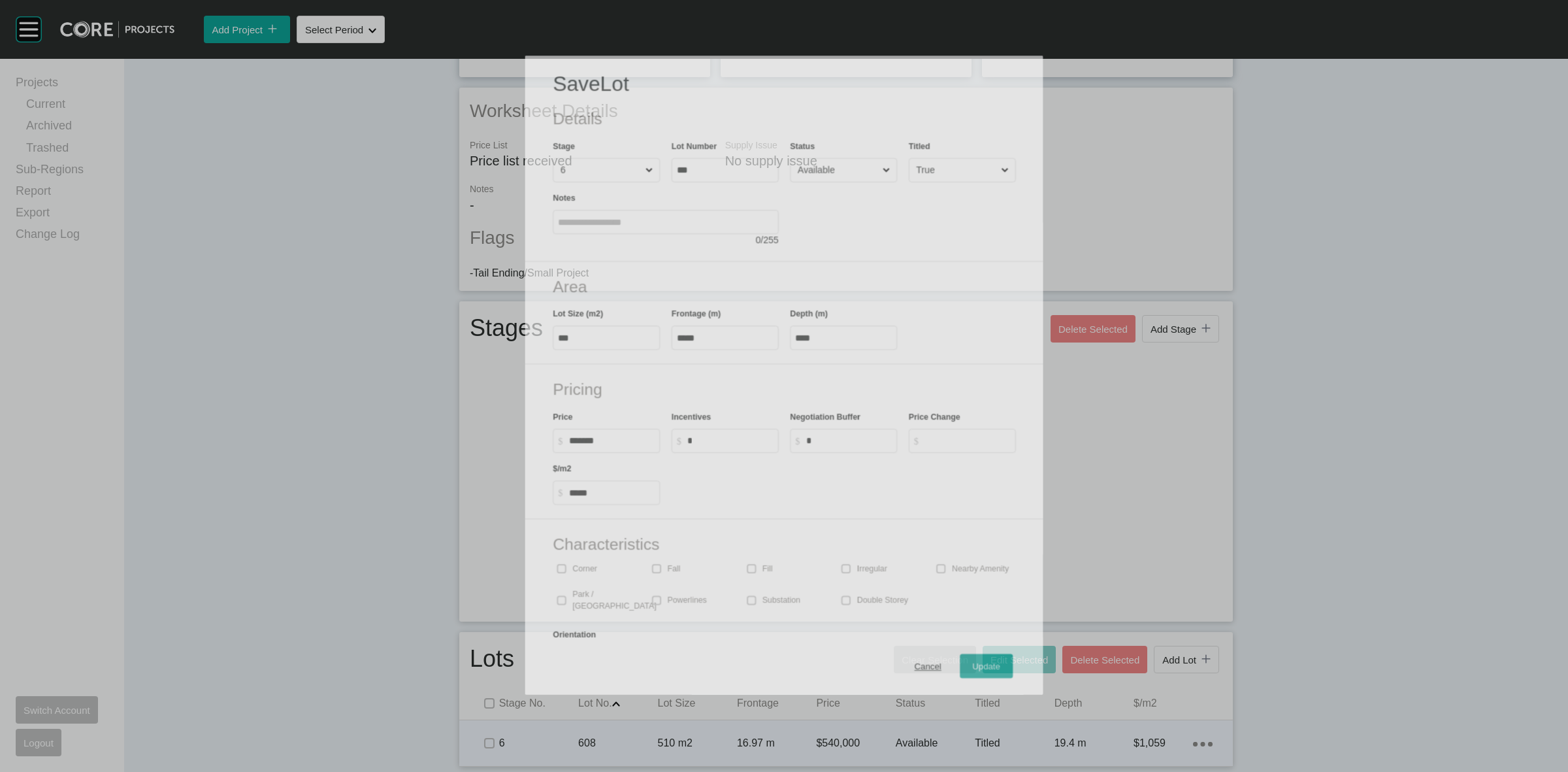
scroll to position [255, 0]
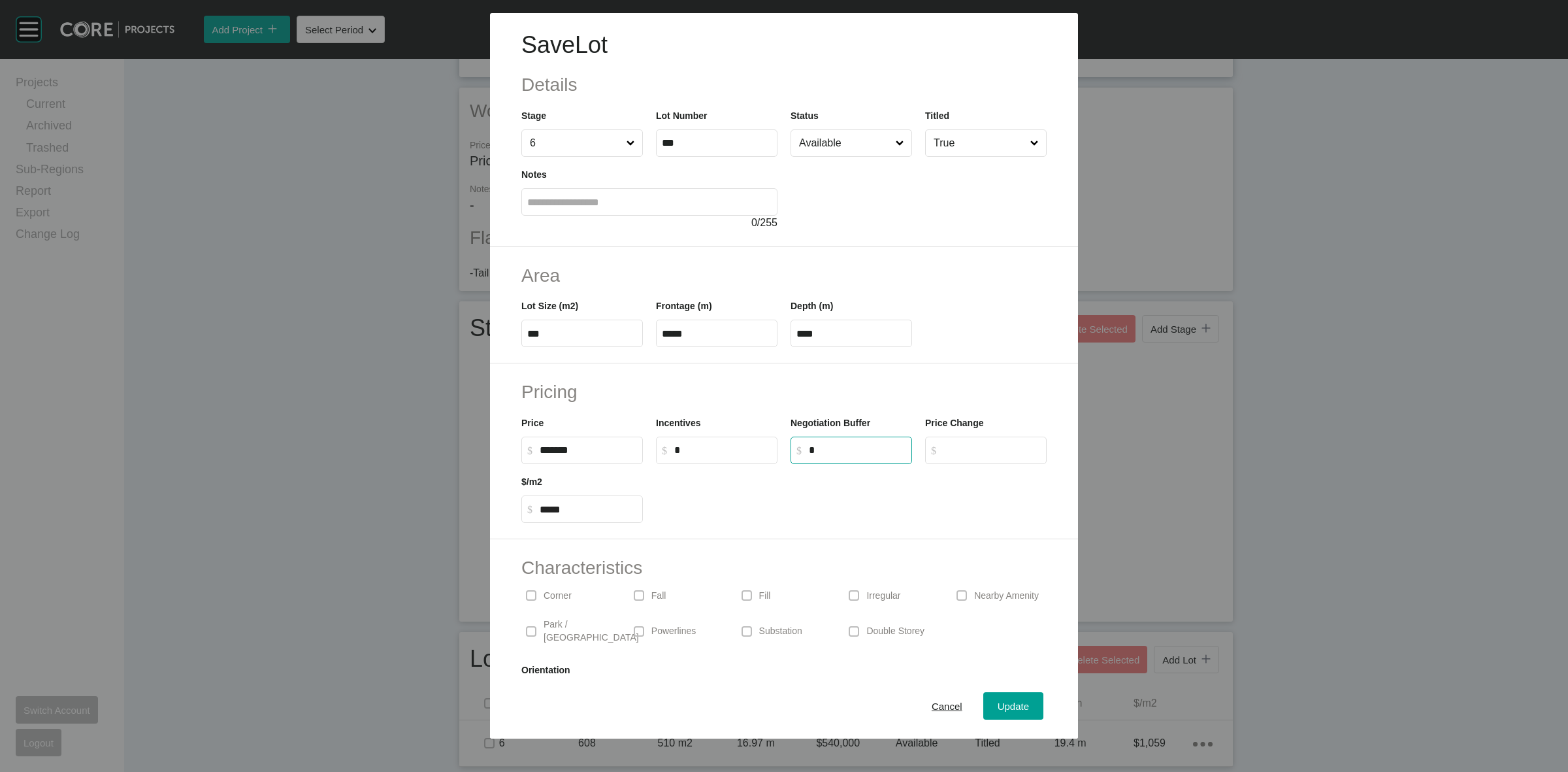
click at [815, 449] on input "*" at bounding box center [857, 450] width 97 height 11
type input "******"
click at [823, 153] on input "Available" at bounding box center [844, 142] width 97 height 26
click at [1001, 710] on span "Update" at bounding box center [1013, 706] width 31 height 11
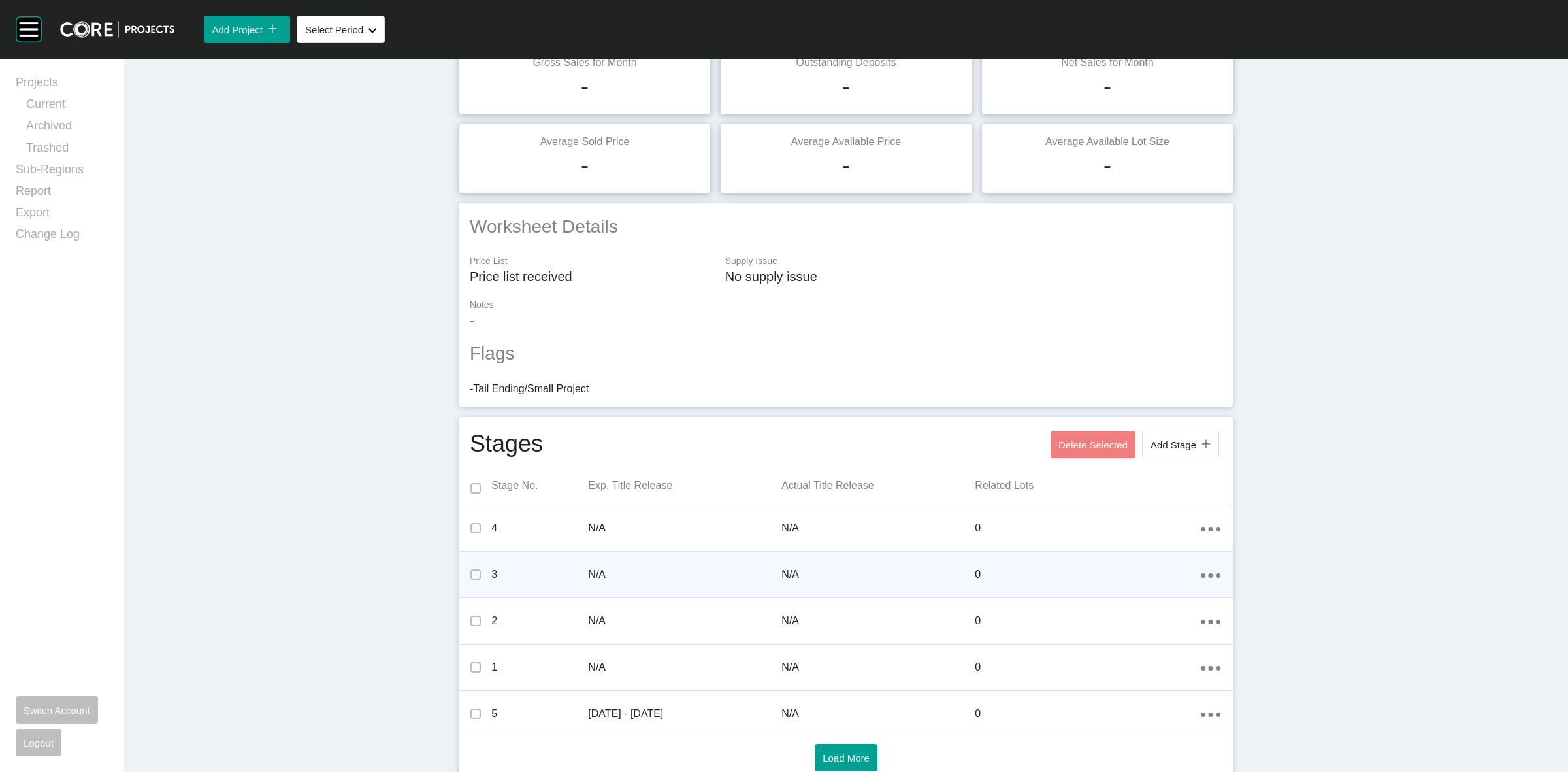
scroll to position [0, 0]
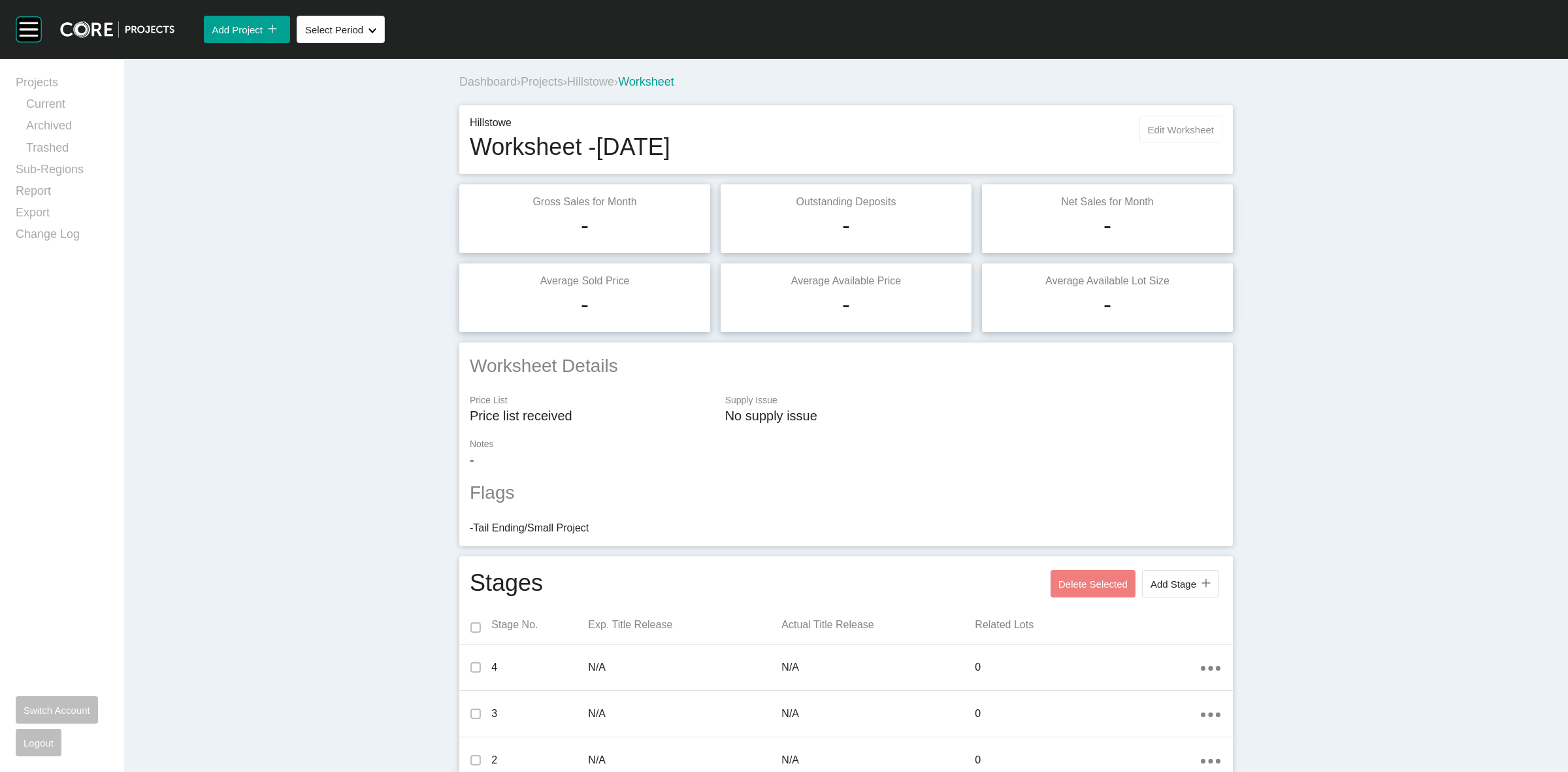
click at [1184, 127] on span "Edit Worksheet" at bounding box center [1181, 130] width 66 height 11
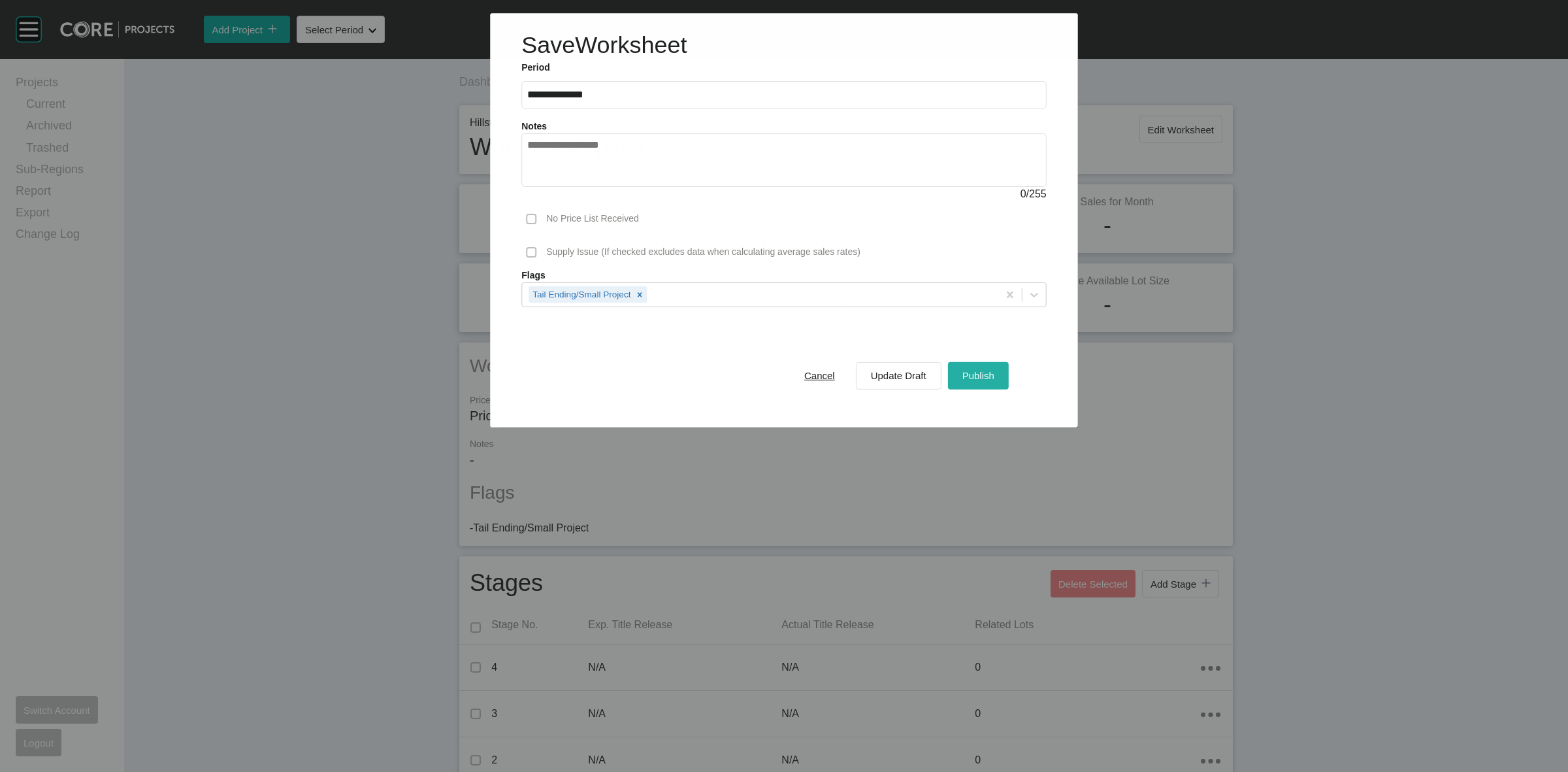
click at [992, 380] on span "Publish" at bounding box center [978, 375] width 32 height 11
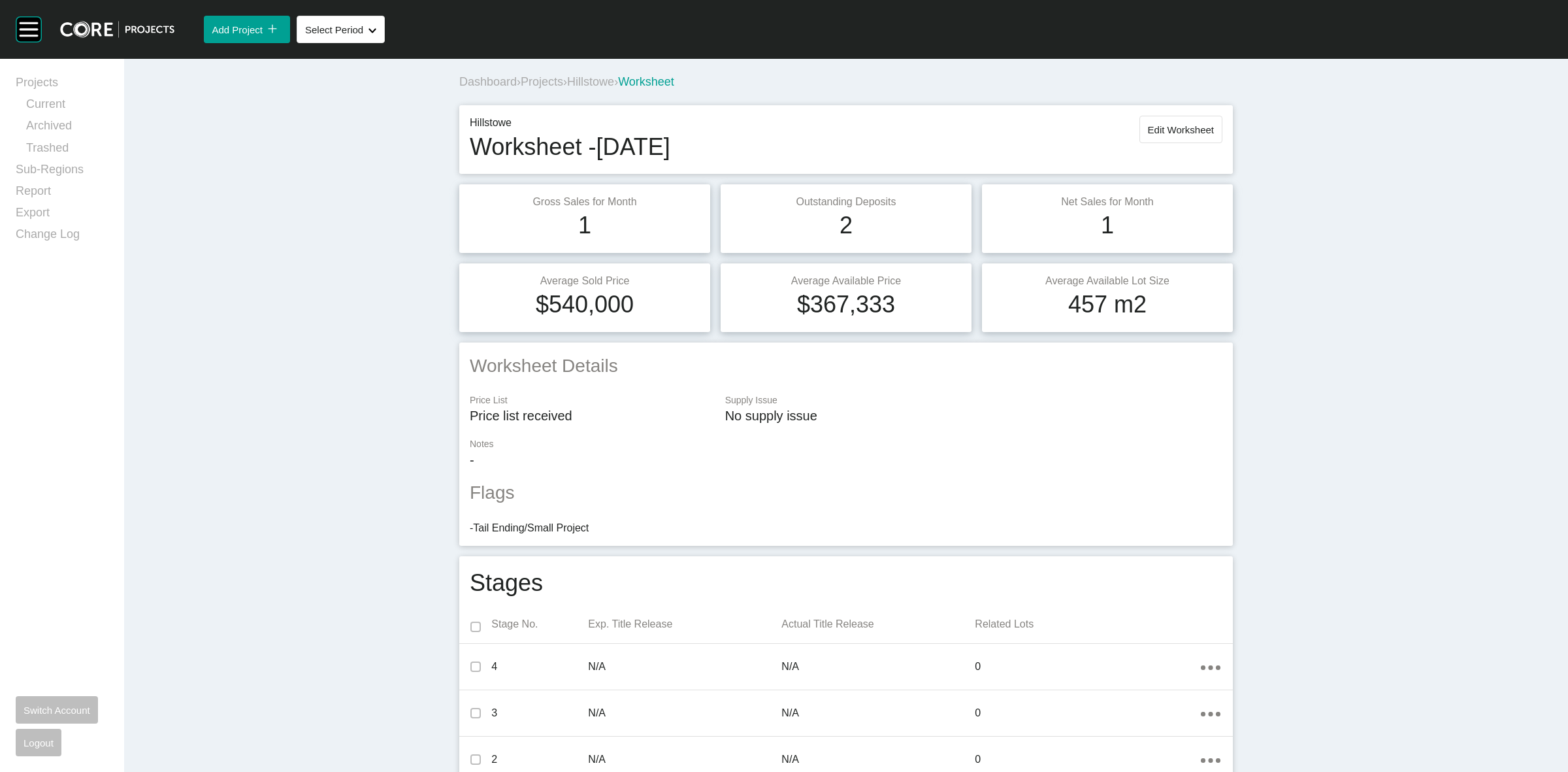
click at [606, 80] on span "Hillstowe" at bounding box center [591, 82] width 47 height 13
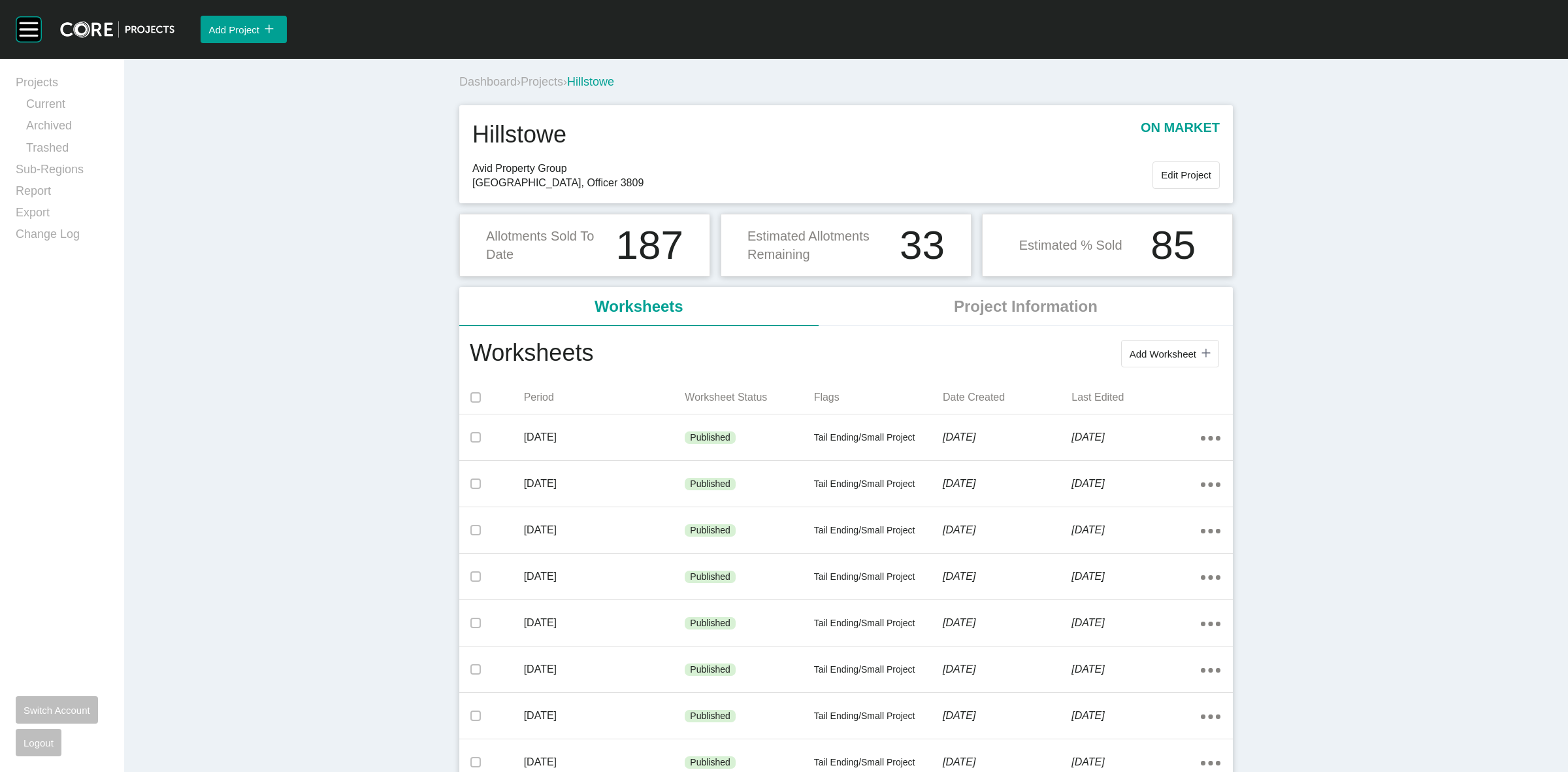
click at [534, 83] on span "Projects" at bounding box center [542, 82] width 42 height 13
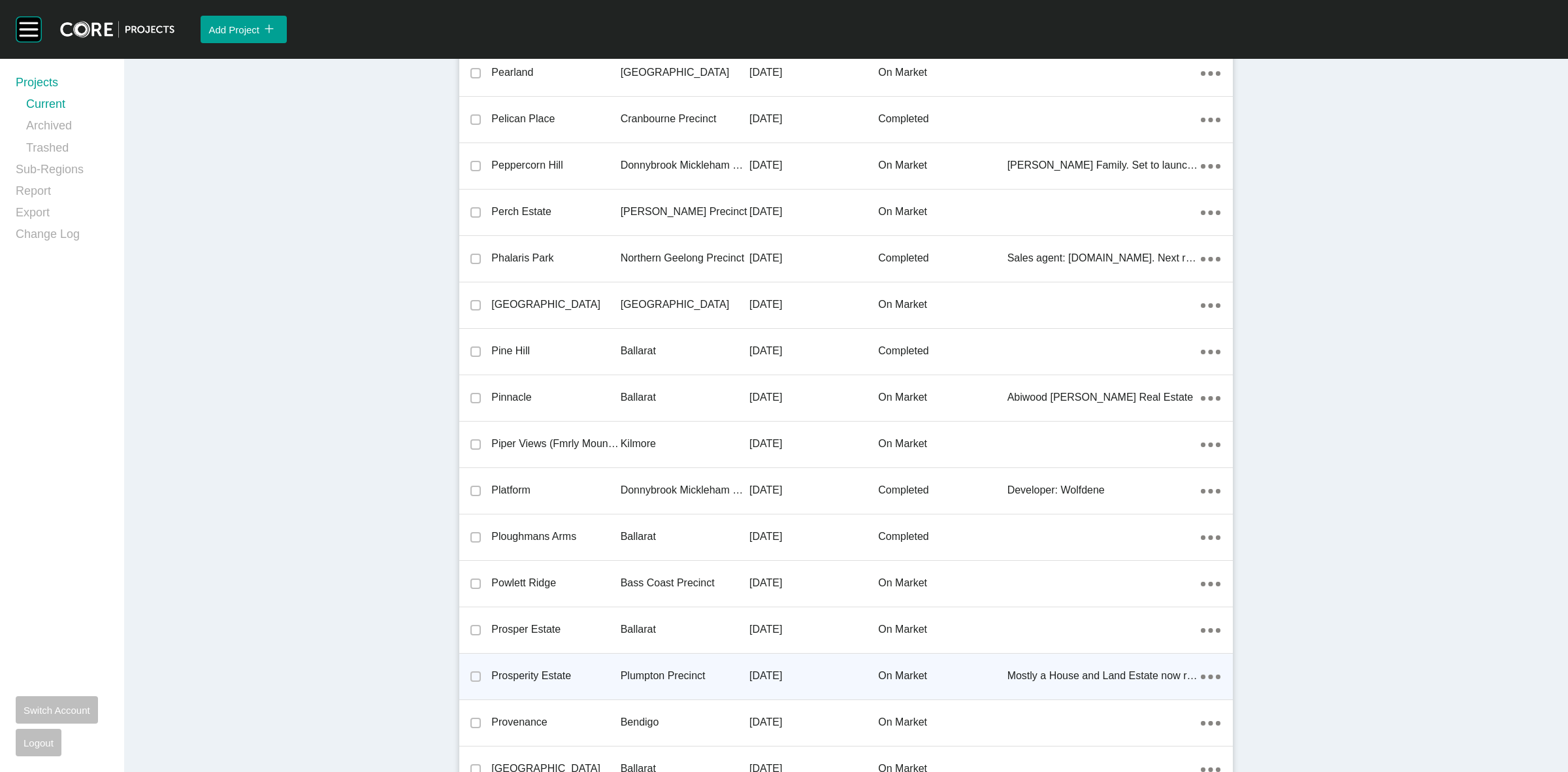
scroll to position [21364, 0]
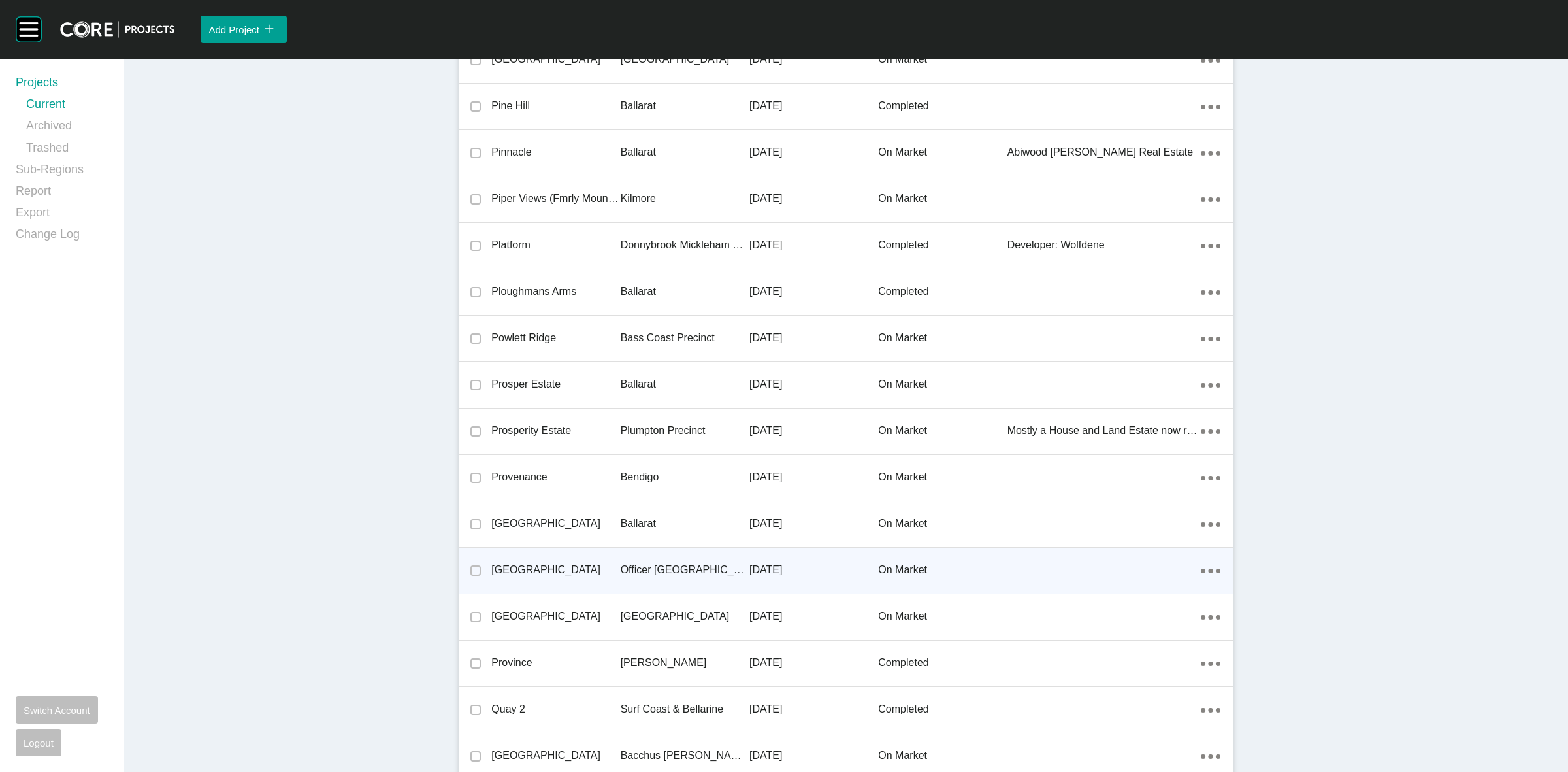
click at [632, 563] on p "Officer [GEOGRAPHIC_DATA]" at bounding box center [685, 570] width 129 height 14
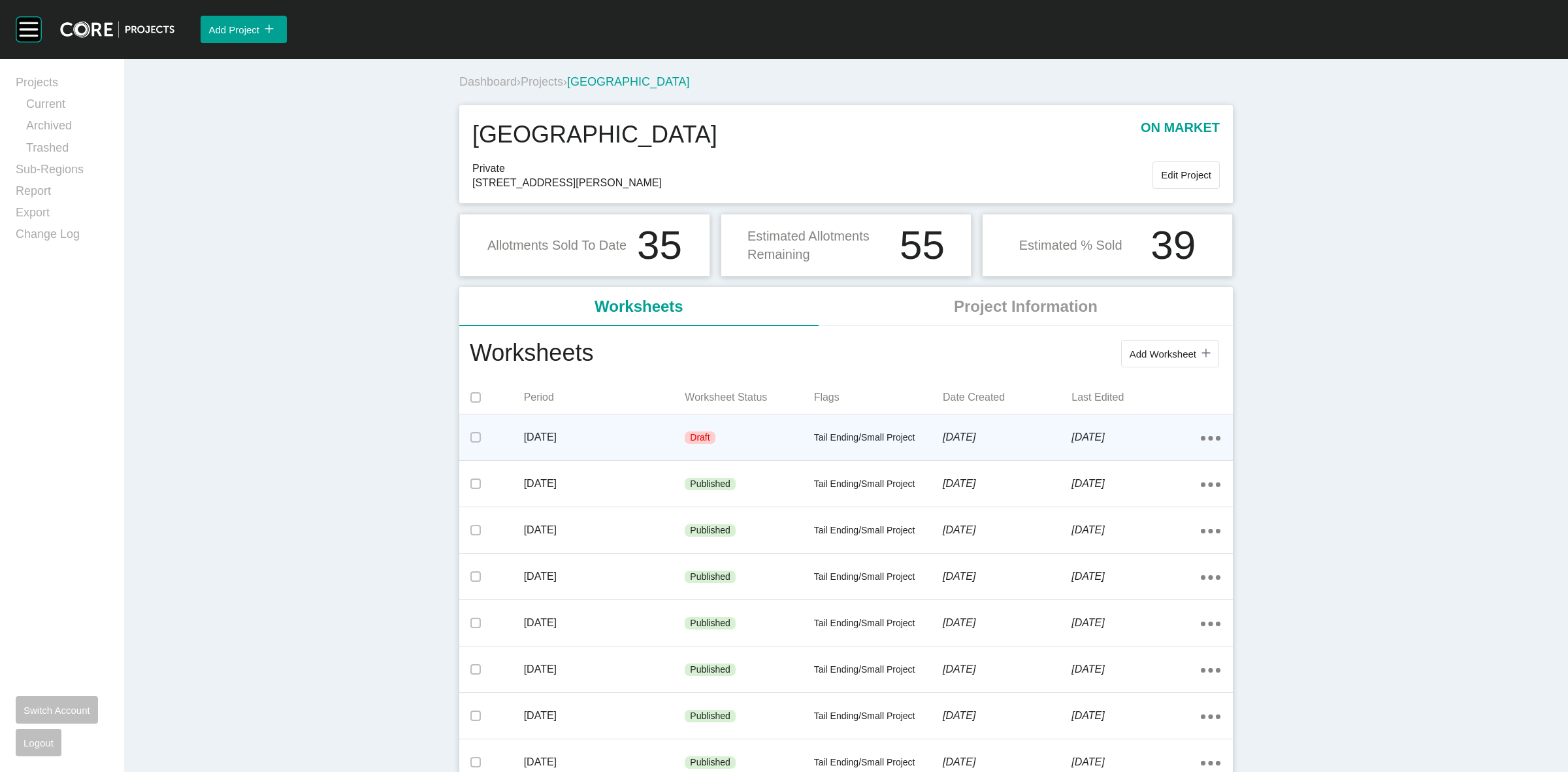
click at [733, 439] on div "Draft" at bounding box center [749, 438] width 129 height 39
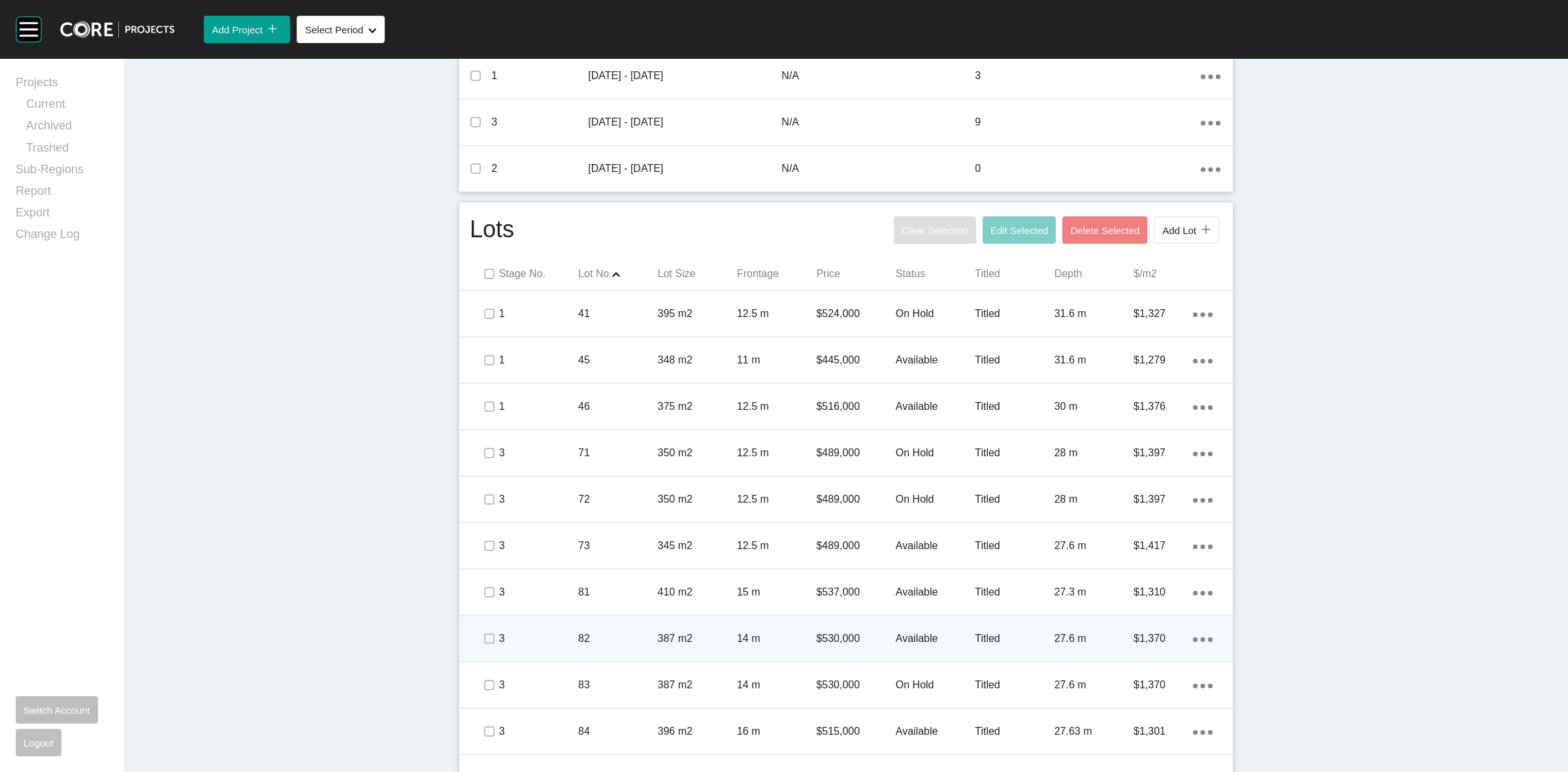
scroll to position [673, 0]
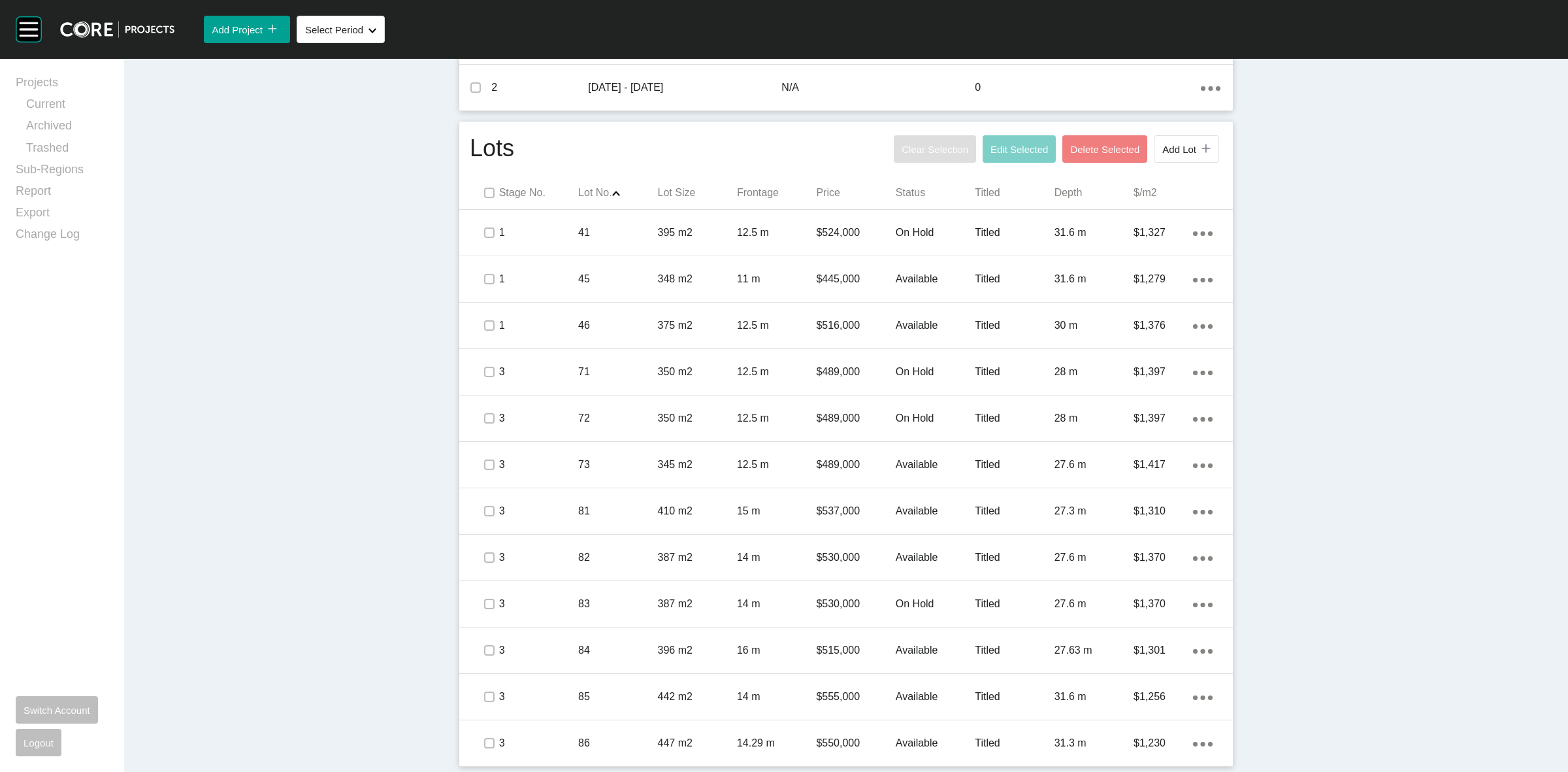
drag, startPoint x: 602, startPoint y: 230, endPoint x: 409, endPoint y: 261, distance: 195.5
click at [404, 259] on div "Dashboard › Projects › [GEOGRAPHIC_DATA] › Worksheet Providence Estate Workshee…" at bounding box center [846, 79] width 1444 height 1385
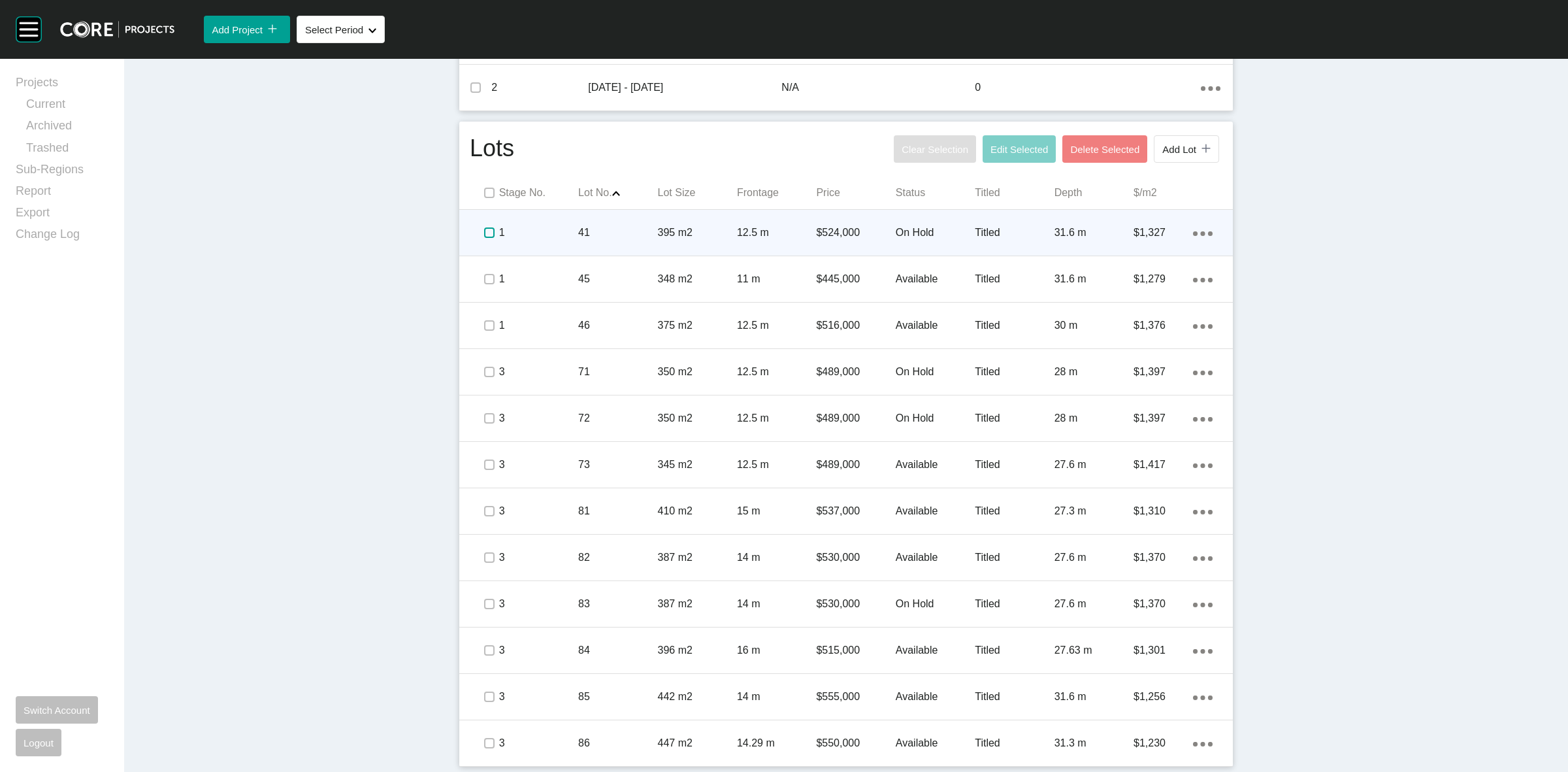
click at [484, 232] on label at bounding box center [489, 232] width 10 height 10
click at [567, 240] on div "1" at bounding box center [538, 233] width 79 height 41
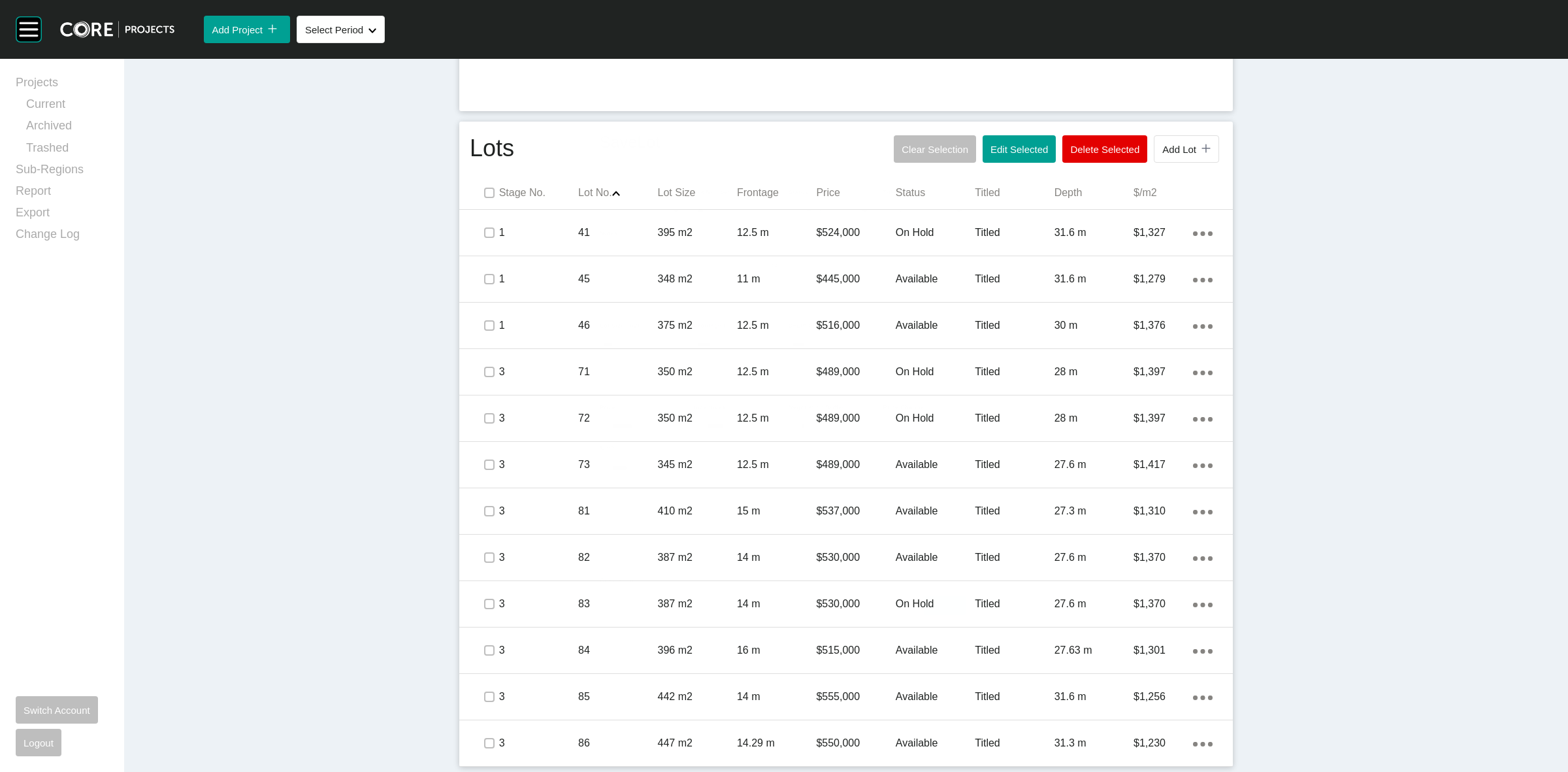
scroll to position [672, 0]
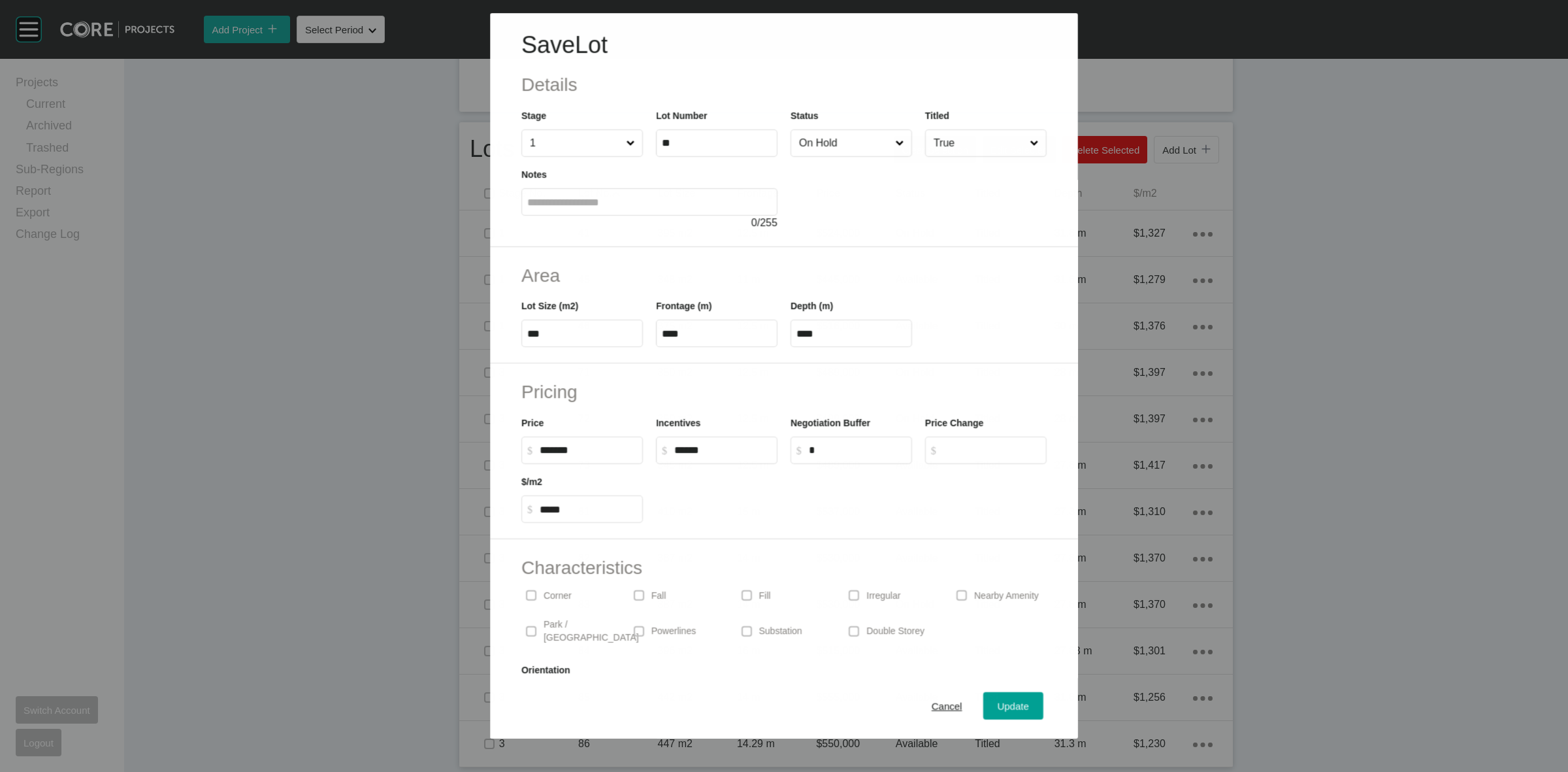
click at [843, 145] on input "On Hold" at bounding box center [844, 142] width 96 height 26
drag, startPoint x: 821, startPoint y: 250, endPoint x: 859, endPoint y: 311, distance: 71.9
click at [1006, 703] on span "Update" at bounding box center [1013, 706] width 31 height 11
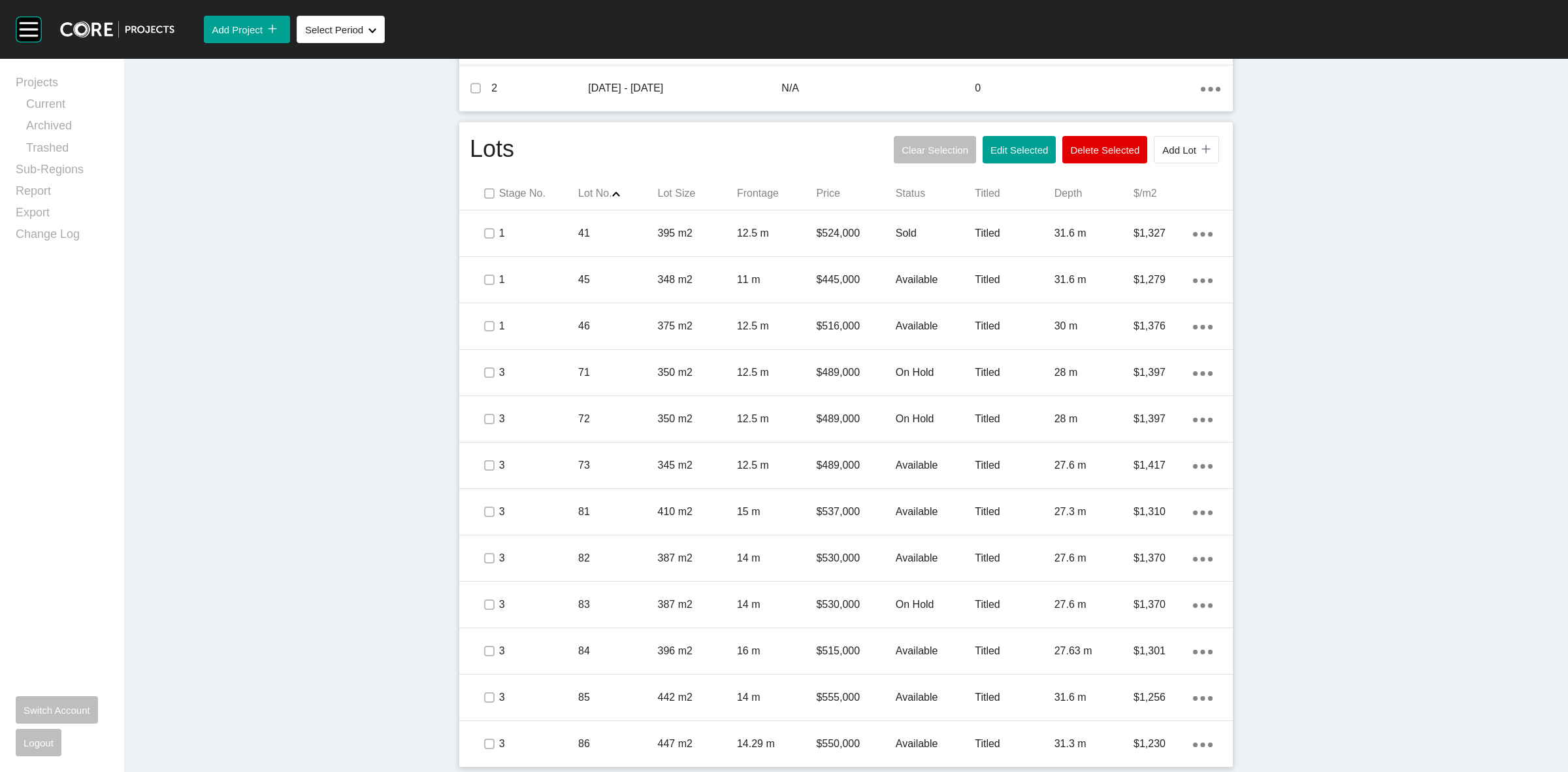
drag, startPoint x: 520, startPoint y: 296, endPoint x: 409, endPoint y: 288, distance: 111.3
click at [410, 289] on div "Dashboard › Projects › [GEOGRAPHIC_DATA] › Worksheet Providence Estate Workshee…" at bounding box center [846, 79] width 1444 height 1385
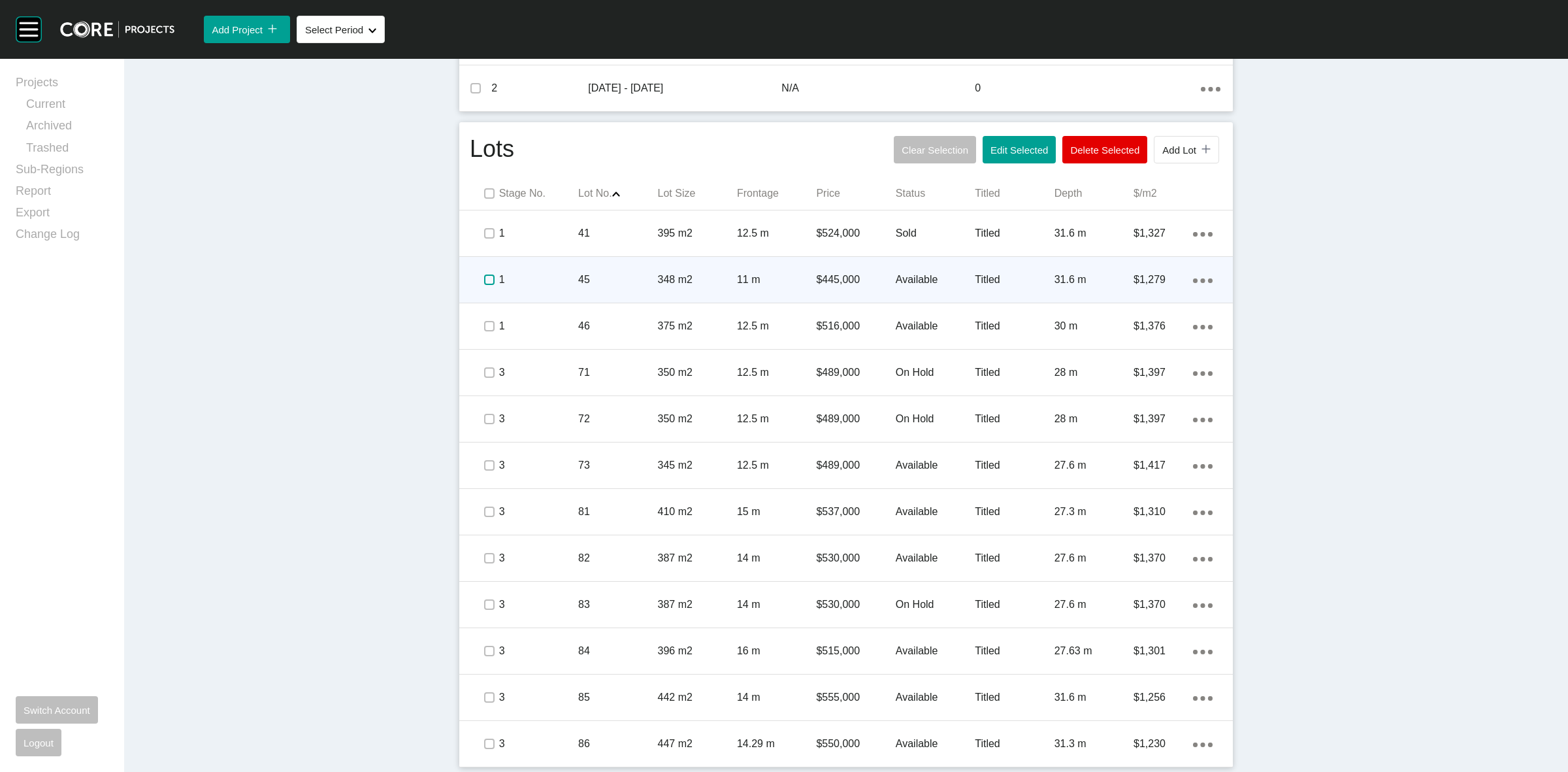
click at [484, 279] on label at bounding box center [489, 279] width 10 height 10
click at [532, 279] on p "1" at bounding box center [538, 280] width 79 height 14
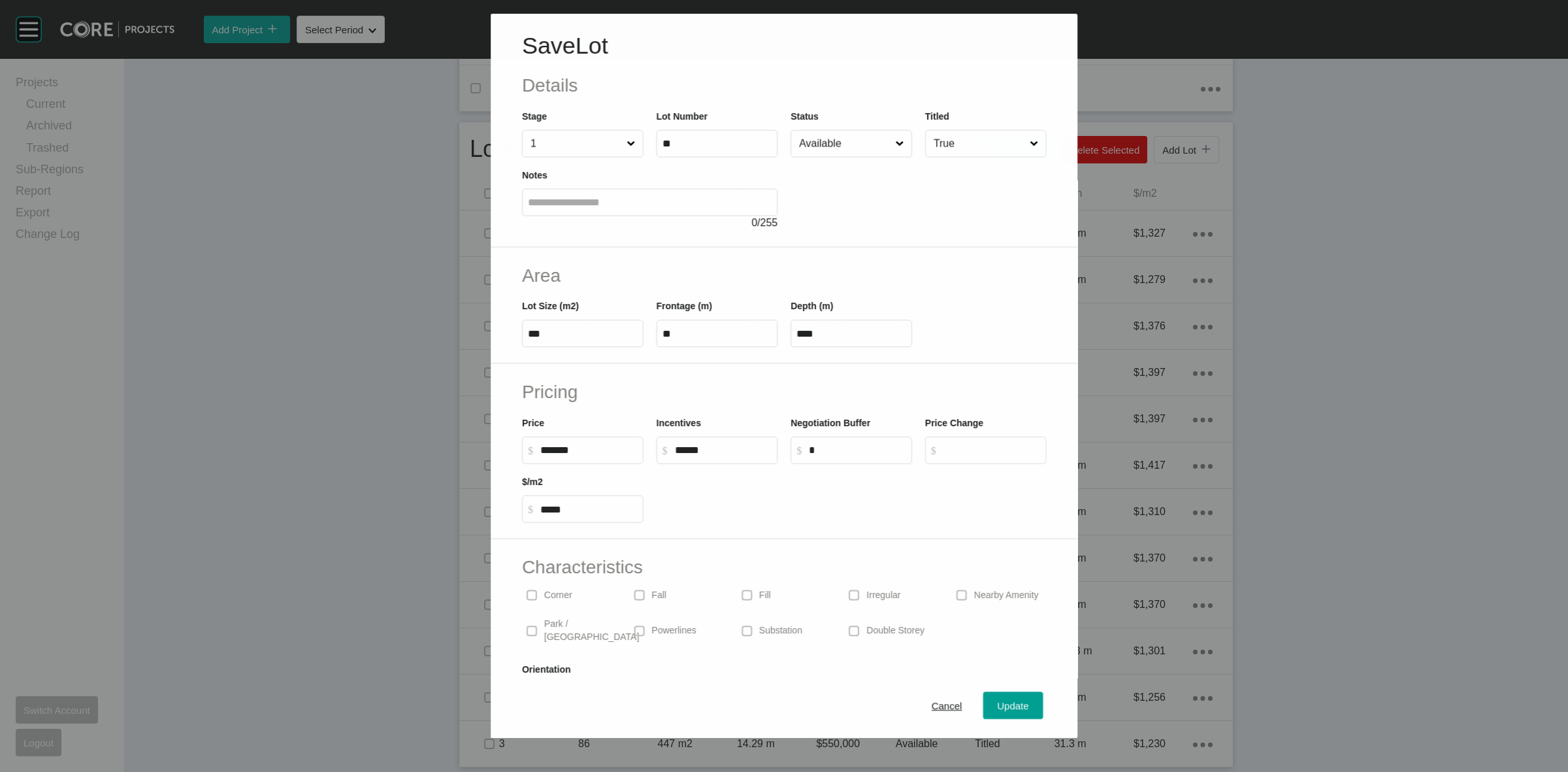
click at [814, 148] on input "Available" at bounding box center [844, 143] width 96 height 26
click at [1004, 707] on span "Update" at bounding box center [1013, 706] width 31 height 11
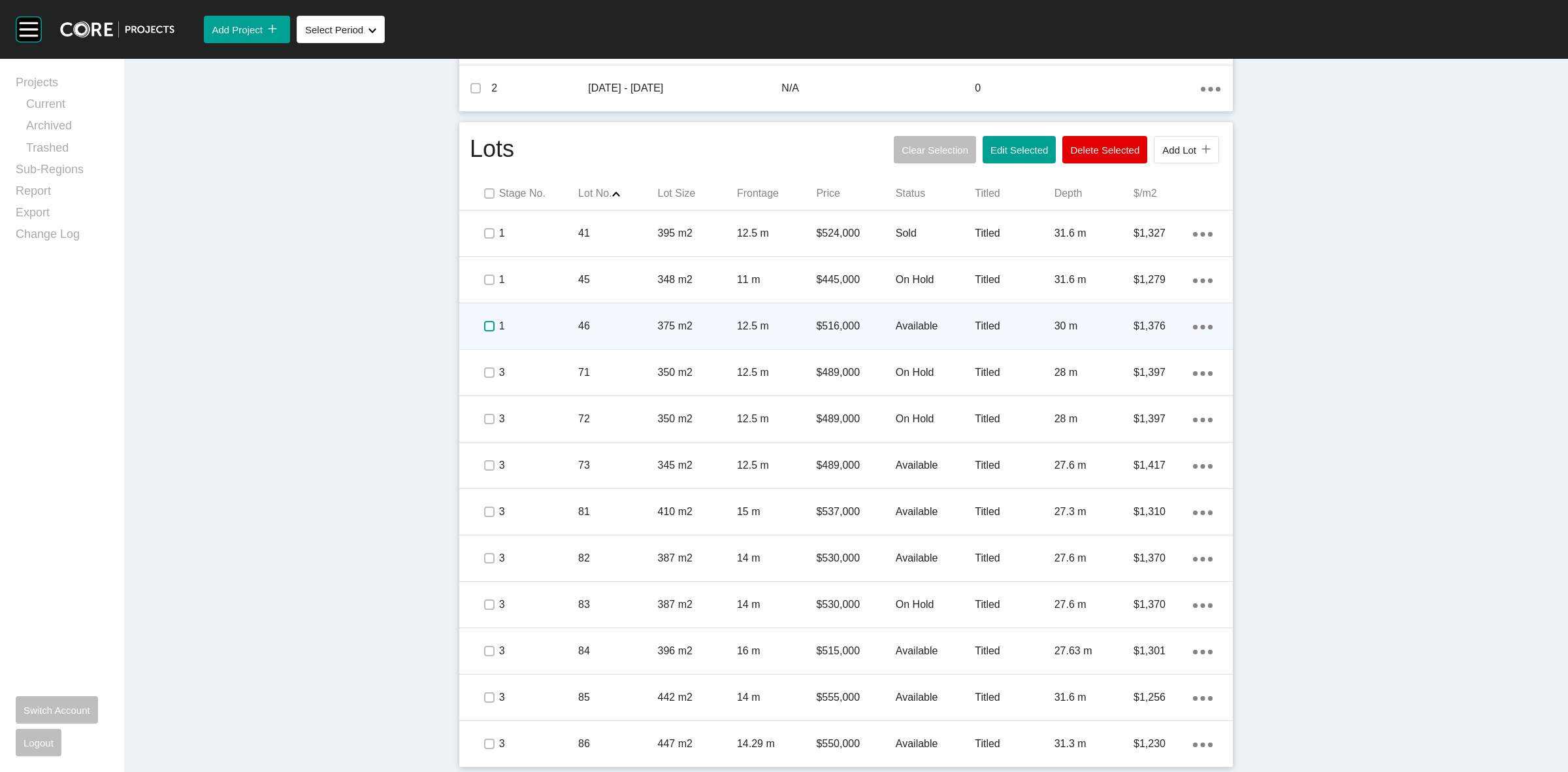
click at [484, 325] on label at bounding box center [489, 325] width 10 height 10
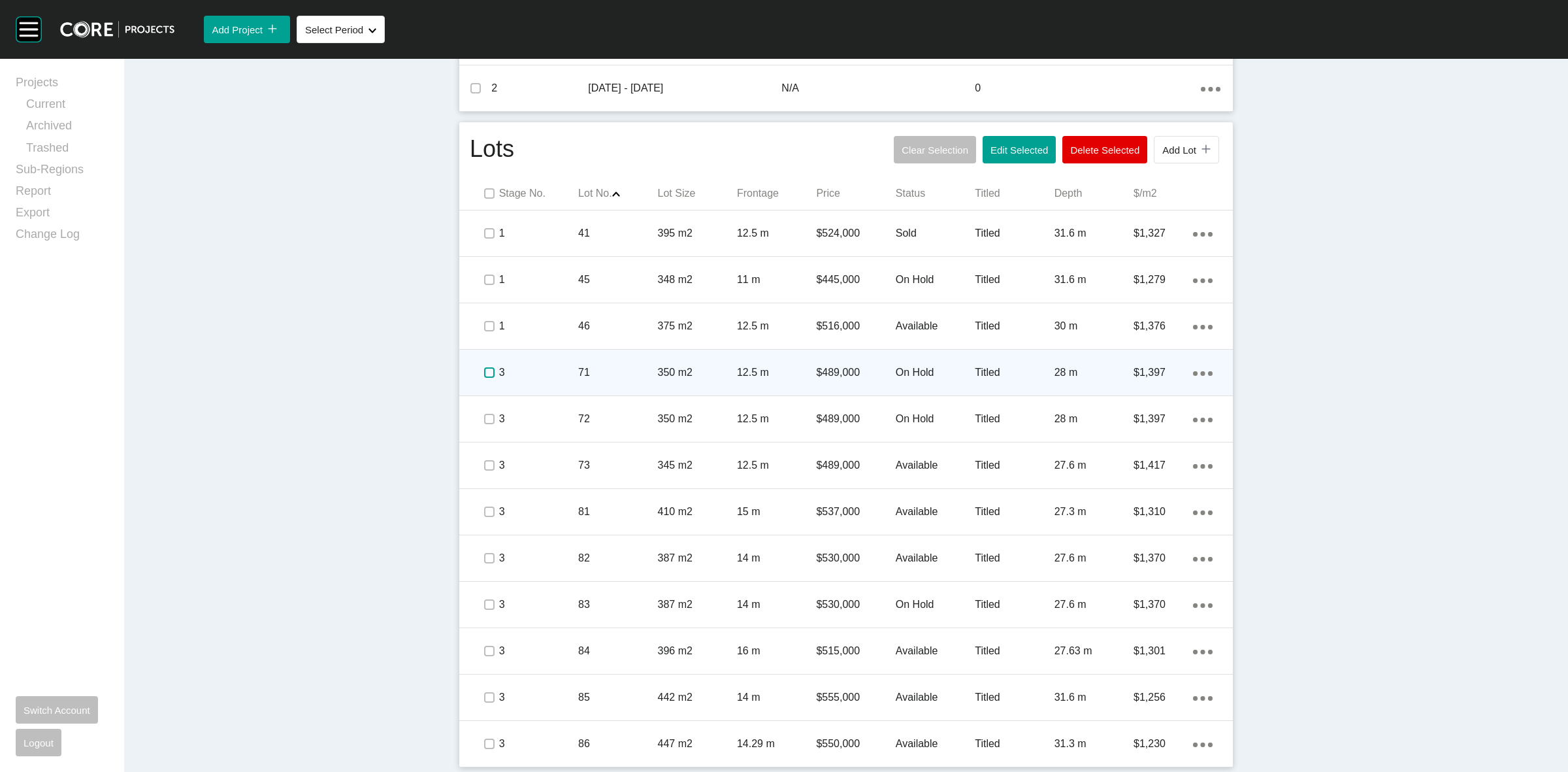
click at [485, 377] on label at bounding box center [489, 372] width 10 height 10
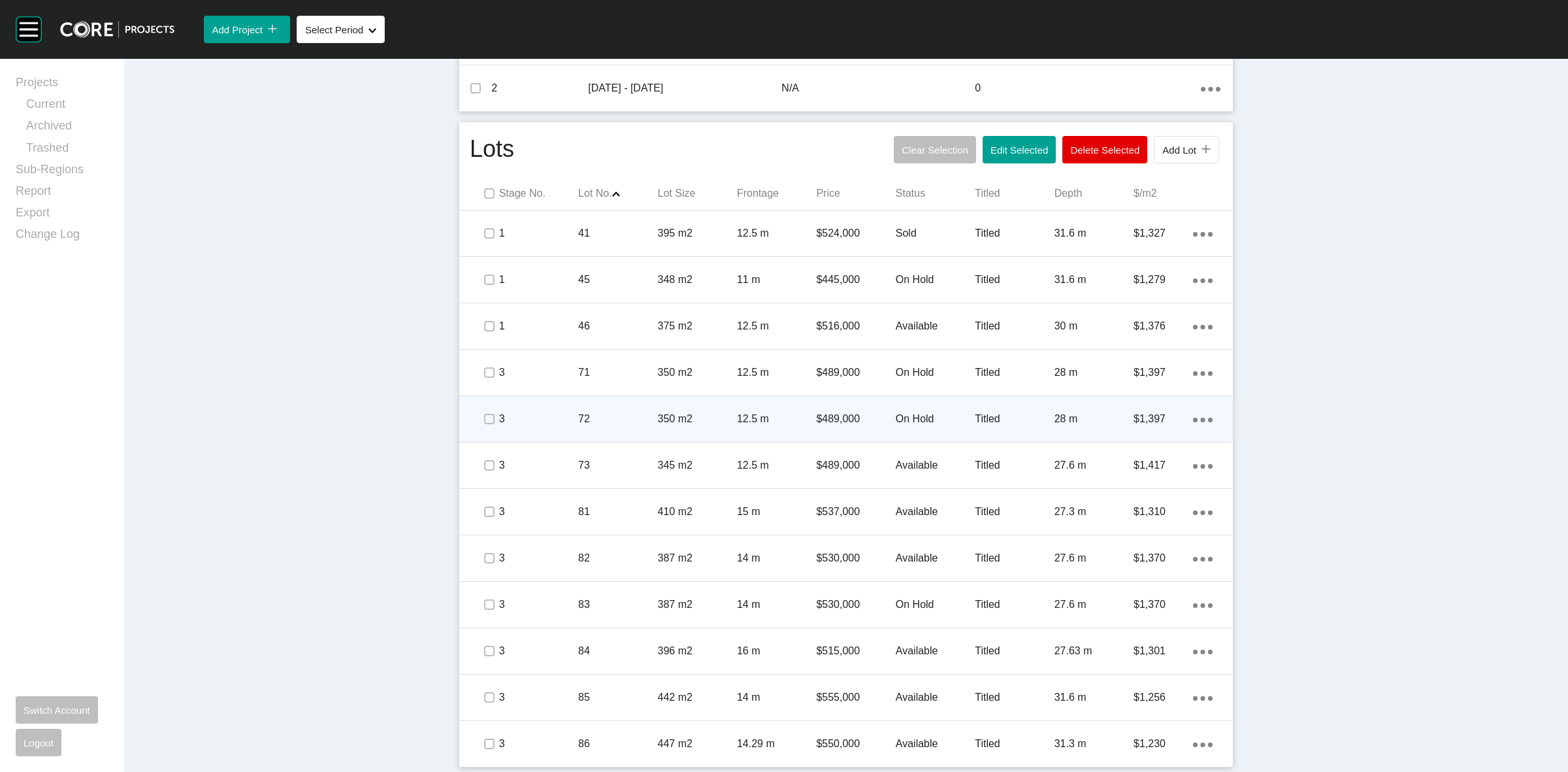
click at [486, 426] on span at bounding box center [488, 418] width 20 height 20
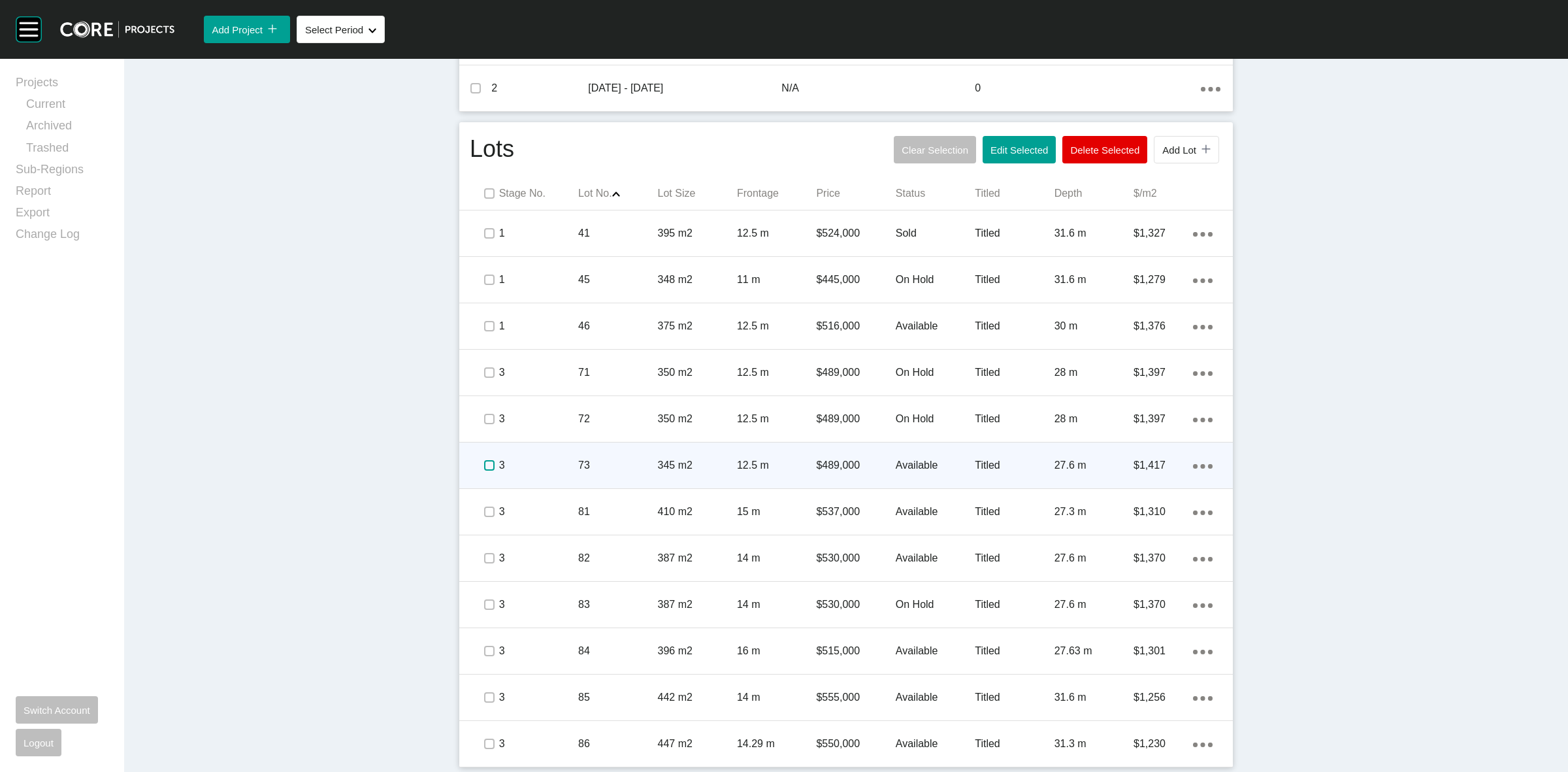
click at [484, 465] on label at bounding box center [489, 465] width 10 height 10
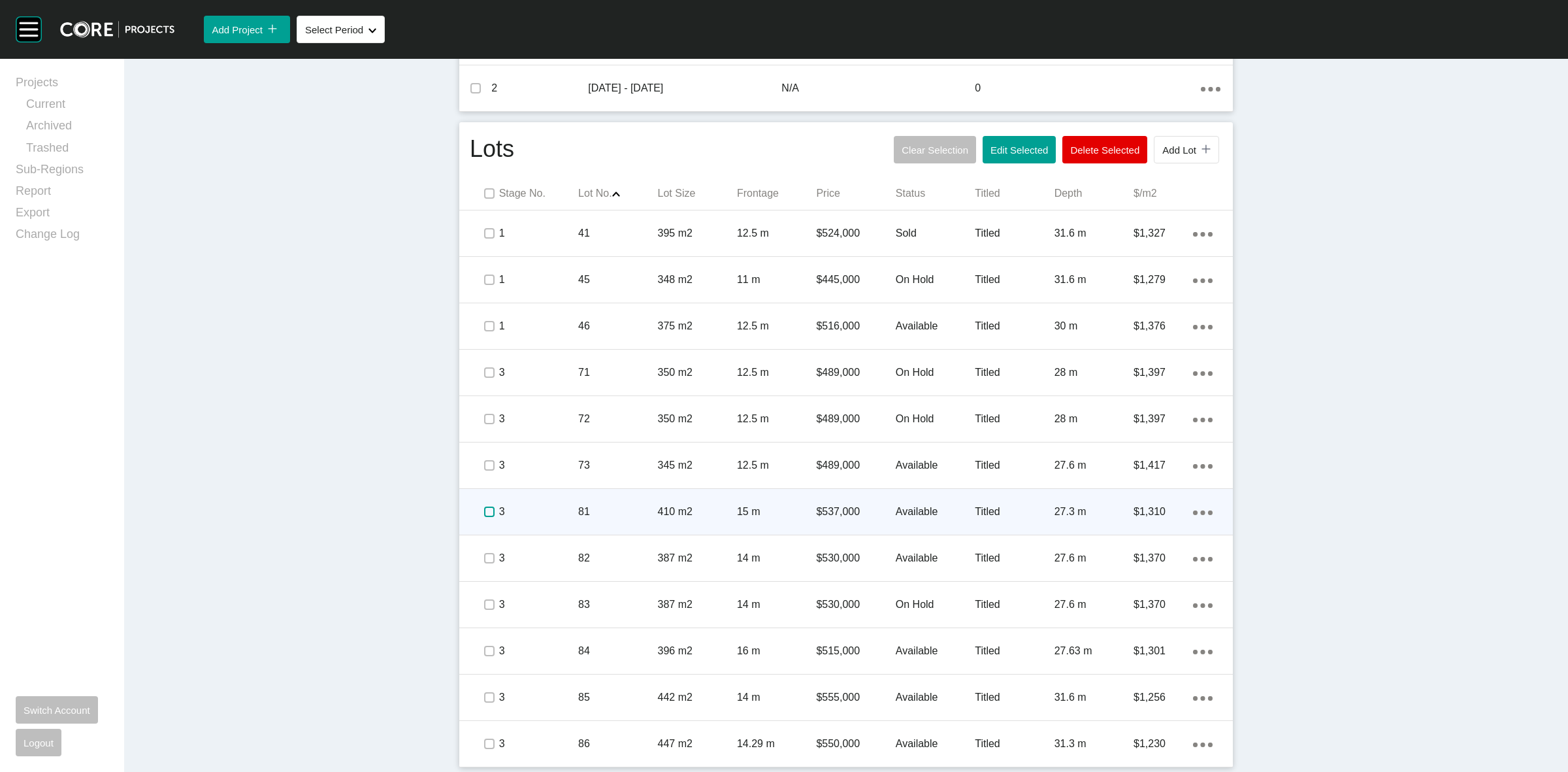
click at [484, 508] on label at bounding box center [489, 511] width 10 height 10
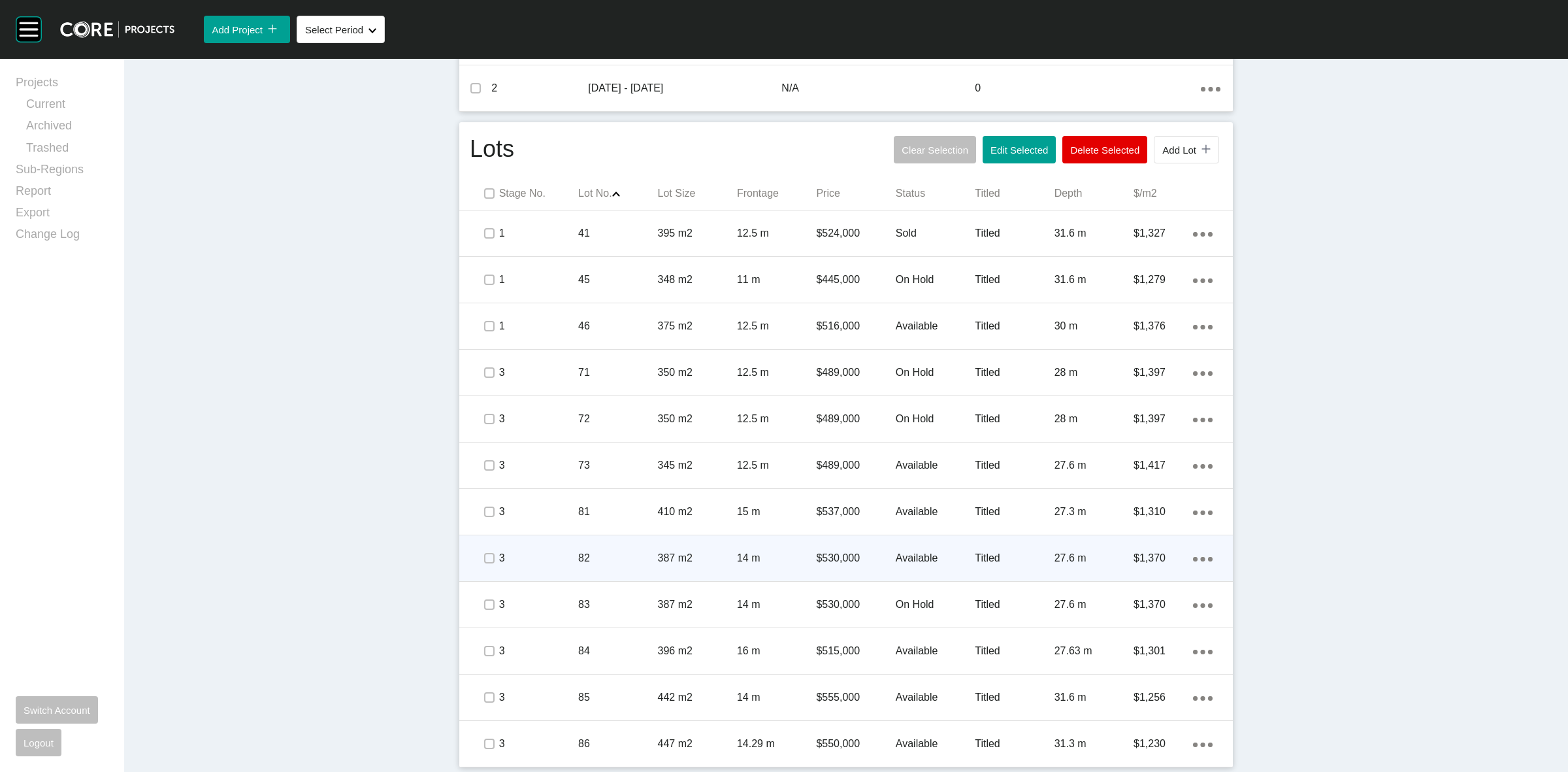
click at [479, 548] on span at bounding box center [488, 557] width 20 height 20
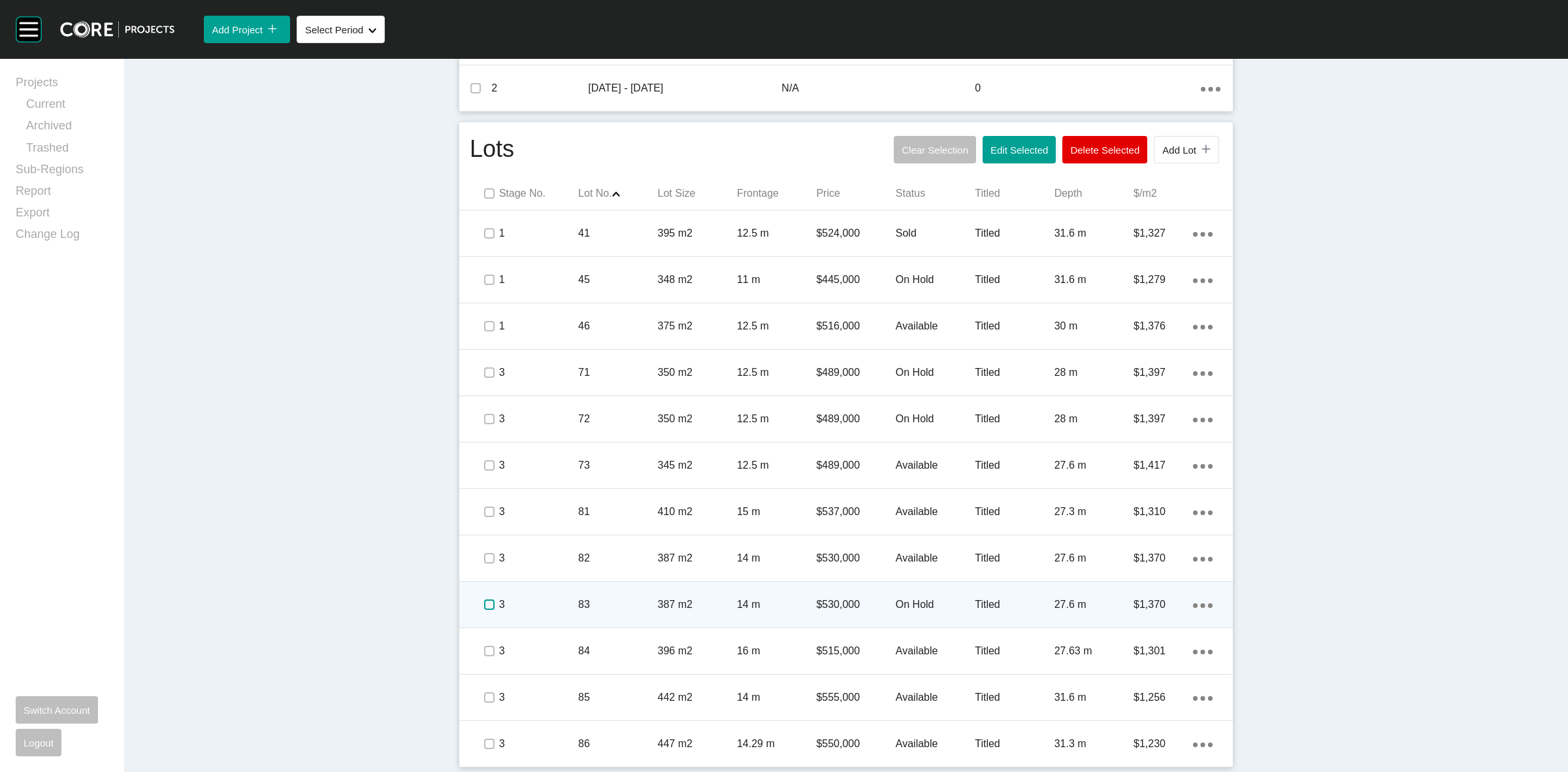
click at [484, 608] on label at bounding box center [489, 604] width 10 height 10
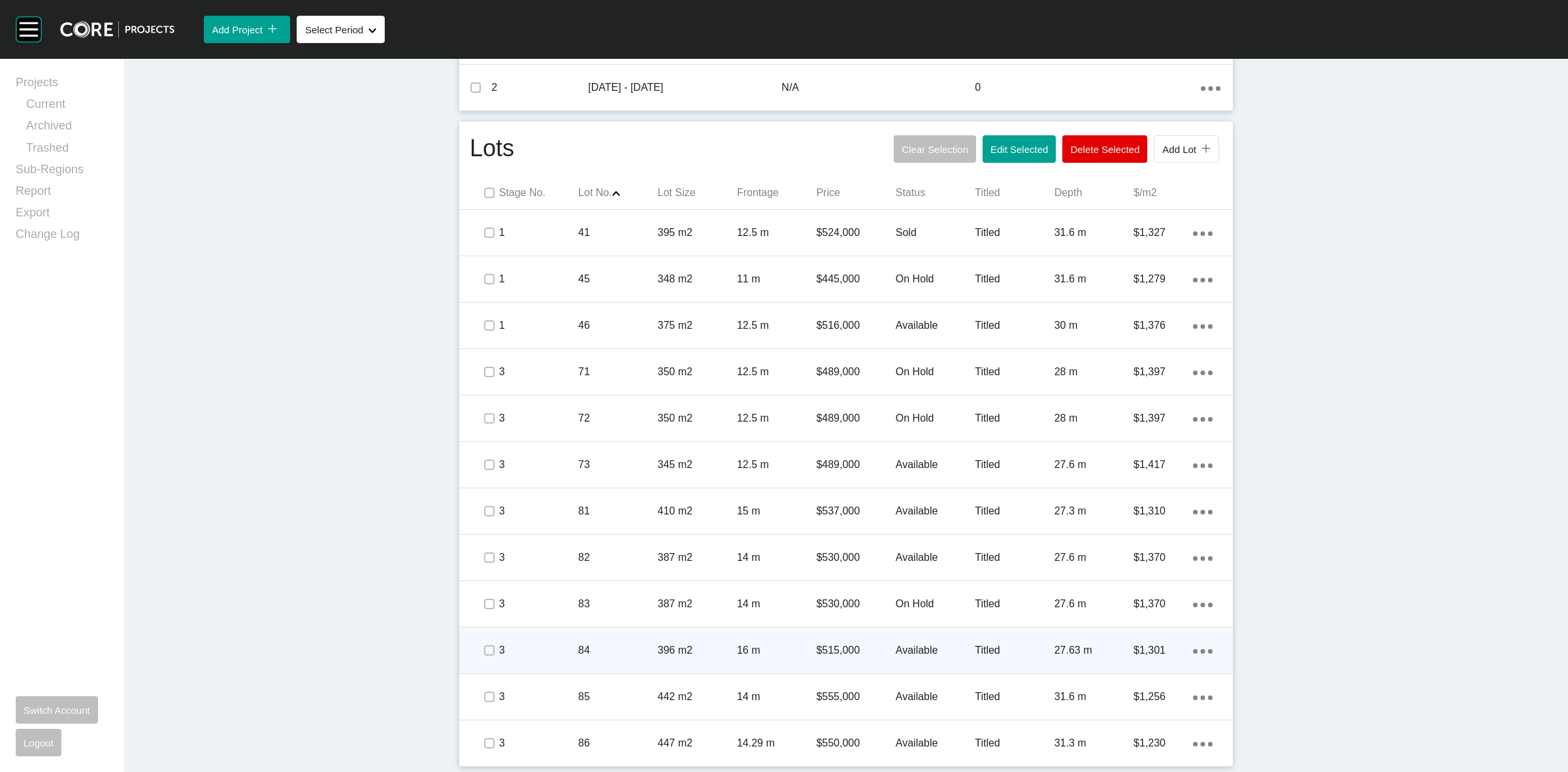
click at [484, 641] on span at bounding box center [488, 650] width 20 height 20
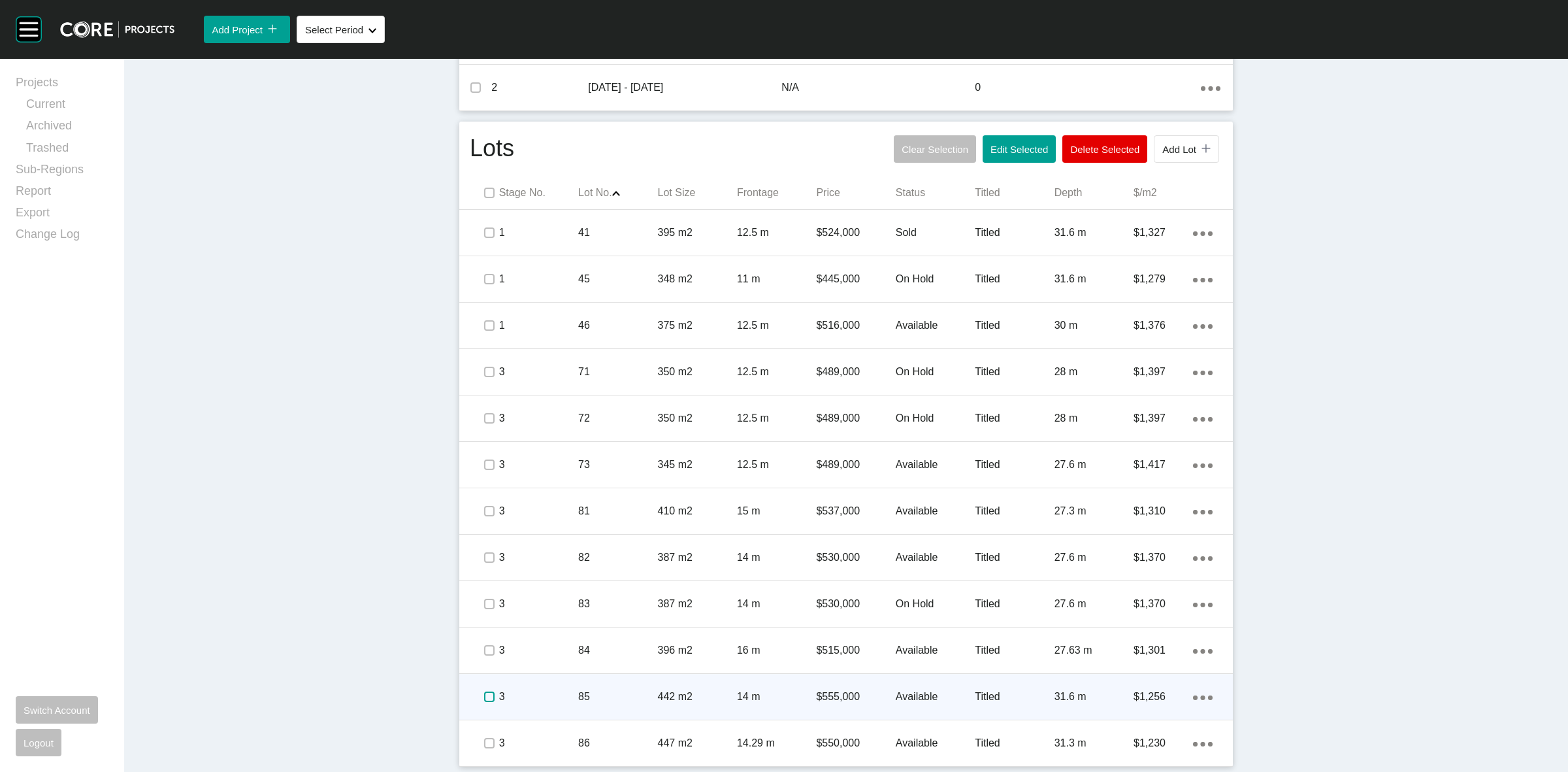
click at [488, 698] on label at bounding box center [489, 696] width 10 height 10
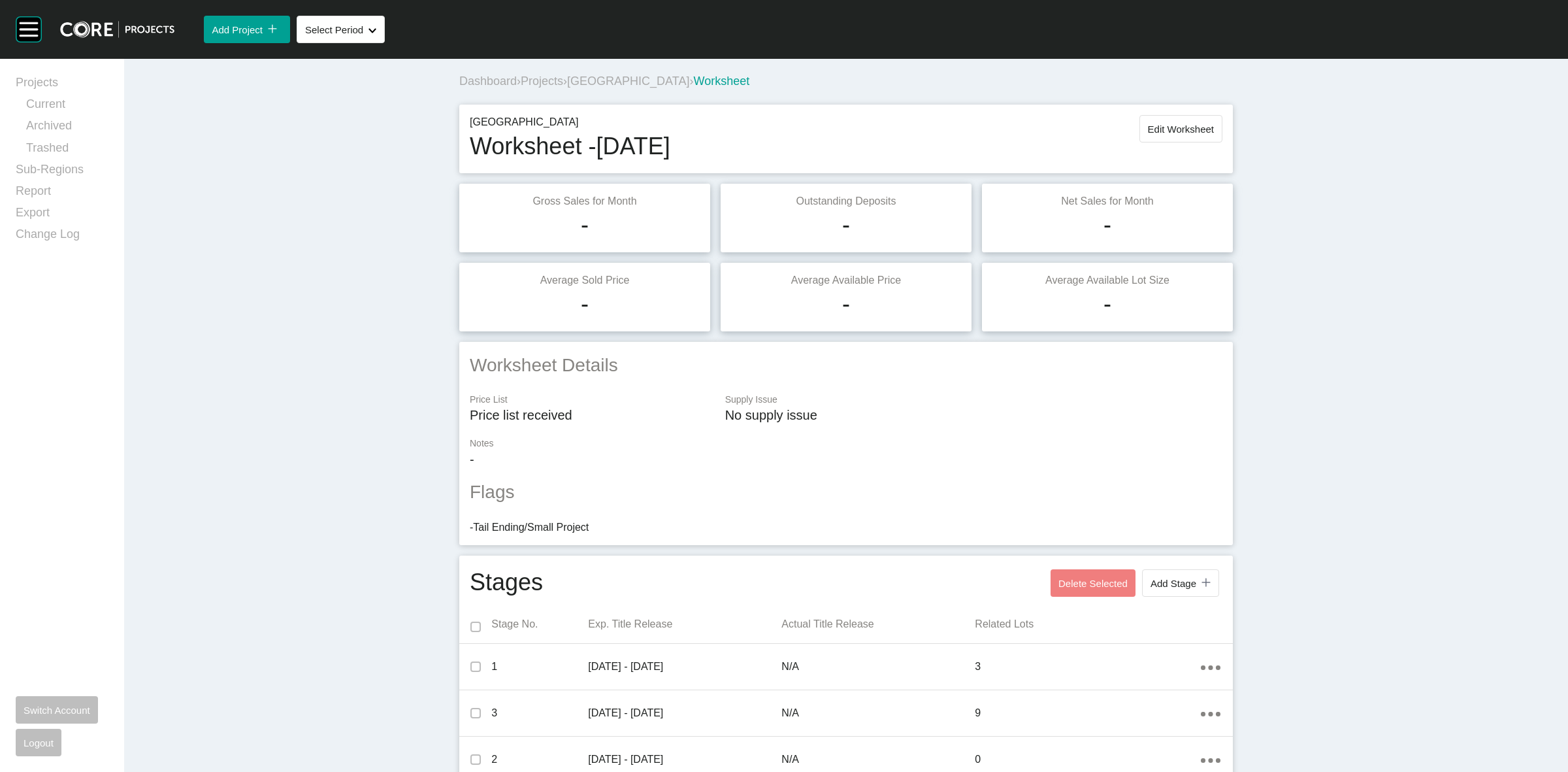
scroll to position [0, 0]
click at [1184, 134] on span "Edit Worksheet" at bounding box center [1181, 130] width 66 height 11
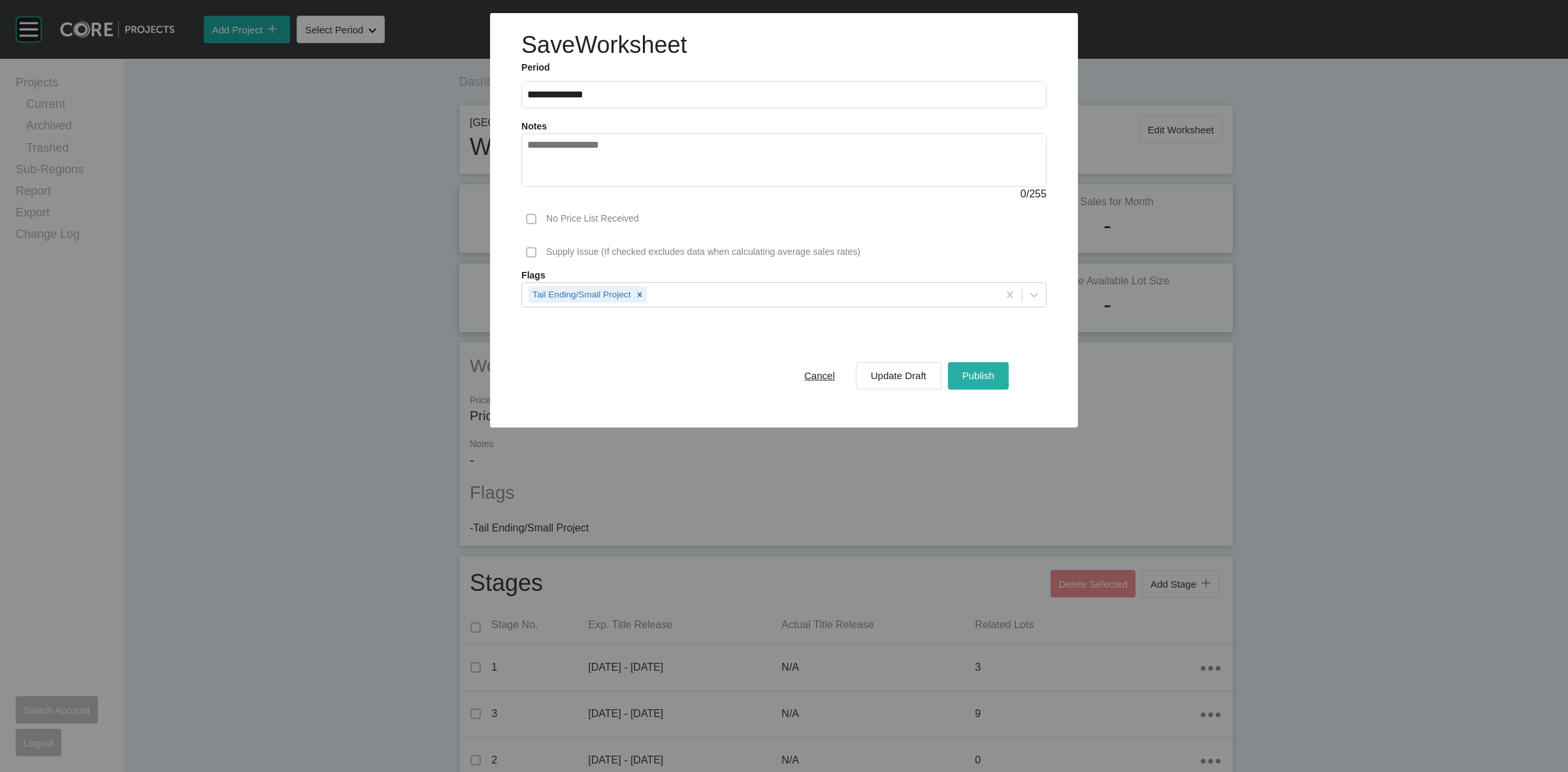
click at [962, 373] on span "Publish" at bounding box center [978, 375] width 32 height 11
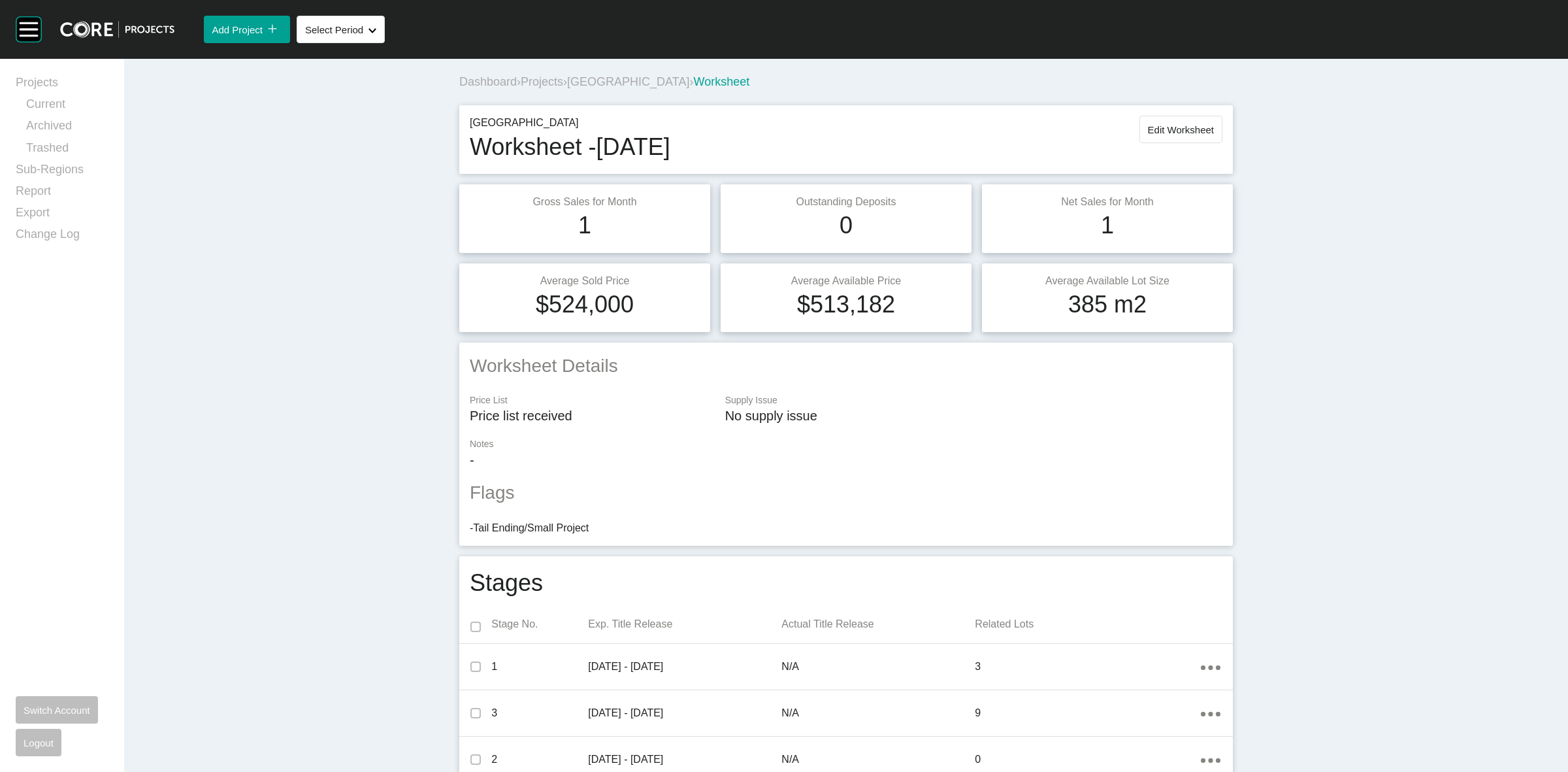
click at [610, 86] on span "[GEOGRAPHIC_DATA]" at bounding box center [628, 82] width 122 height 13
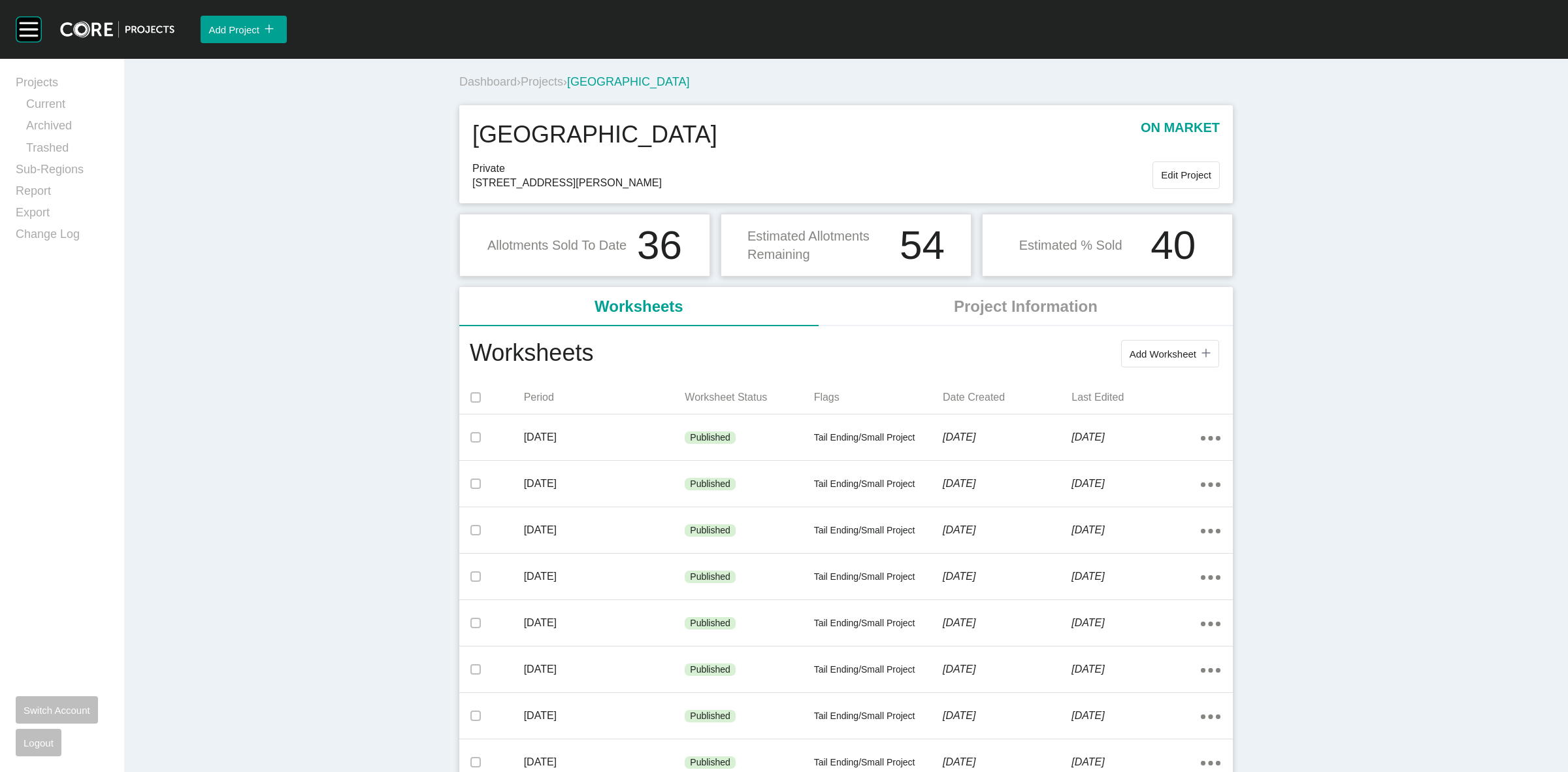
click at [547, 77] on span "Projects" at bounding box center [542, 82] width 42 height 13
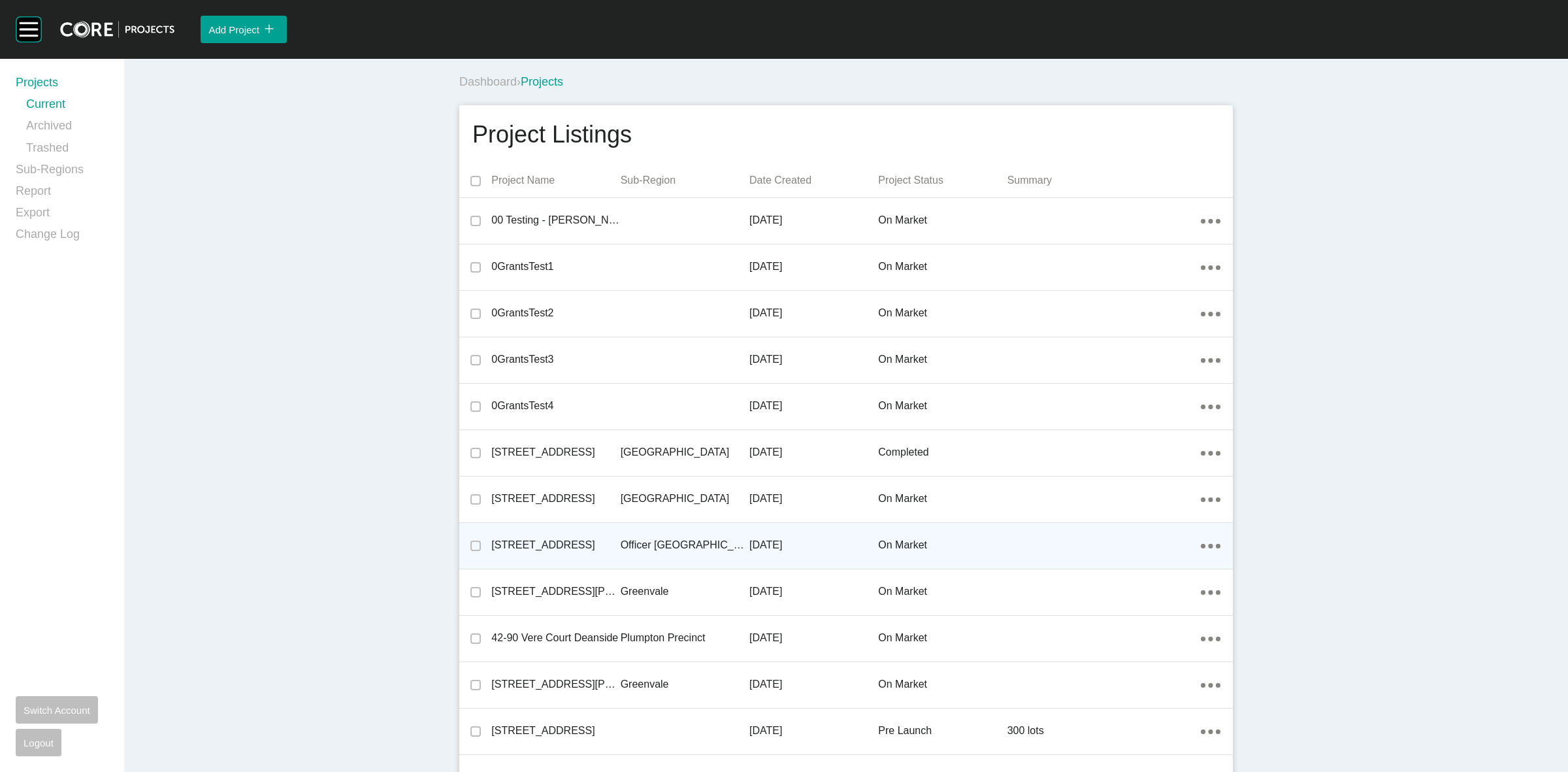
click at [627, 546] on p "Officer [GEOGRAPHIC_DATA]" at bounding box center [685, 545] width 129 height 14
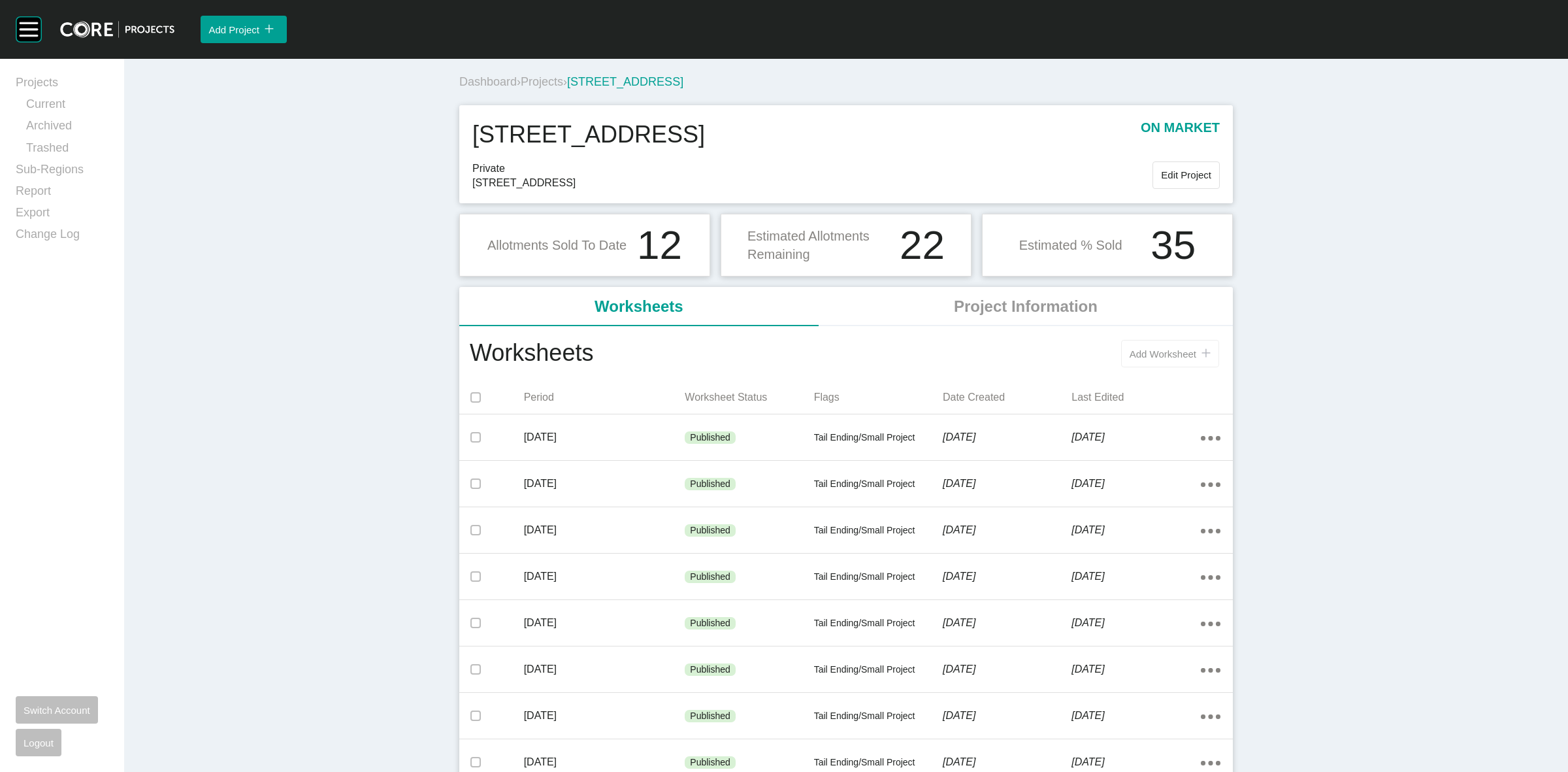
click at [1137, 353] on span "Add Worksheet" at bounding box center [1162, 354] width 67 height 11
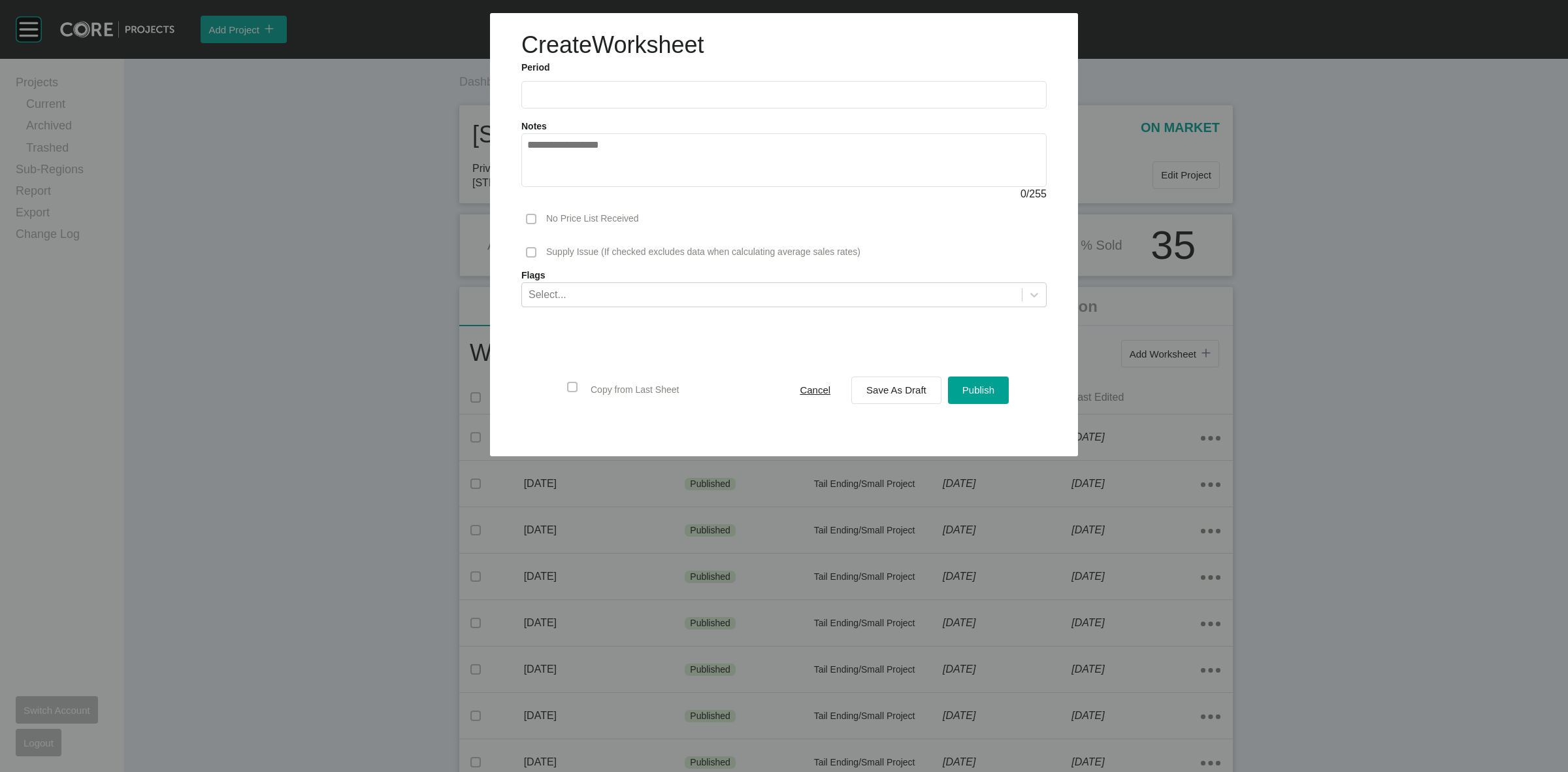
click at [611, 99] on input "text" at bounding box center [784, 94] width 513 height 11
click at [628, 188] on li "Sep" at bounding box center [633, 190] width 44 height 22
type input "**********"
click at [971, 386] on span "Publish" at bounding box center [978, 390] width 32 height 11
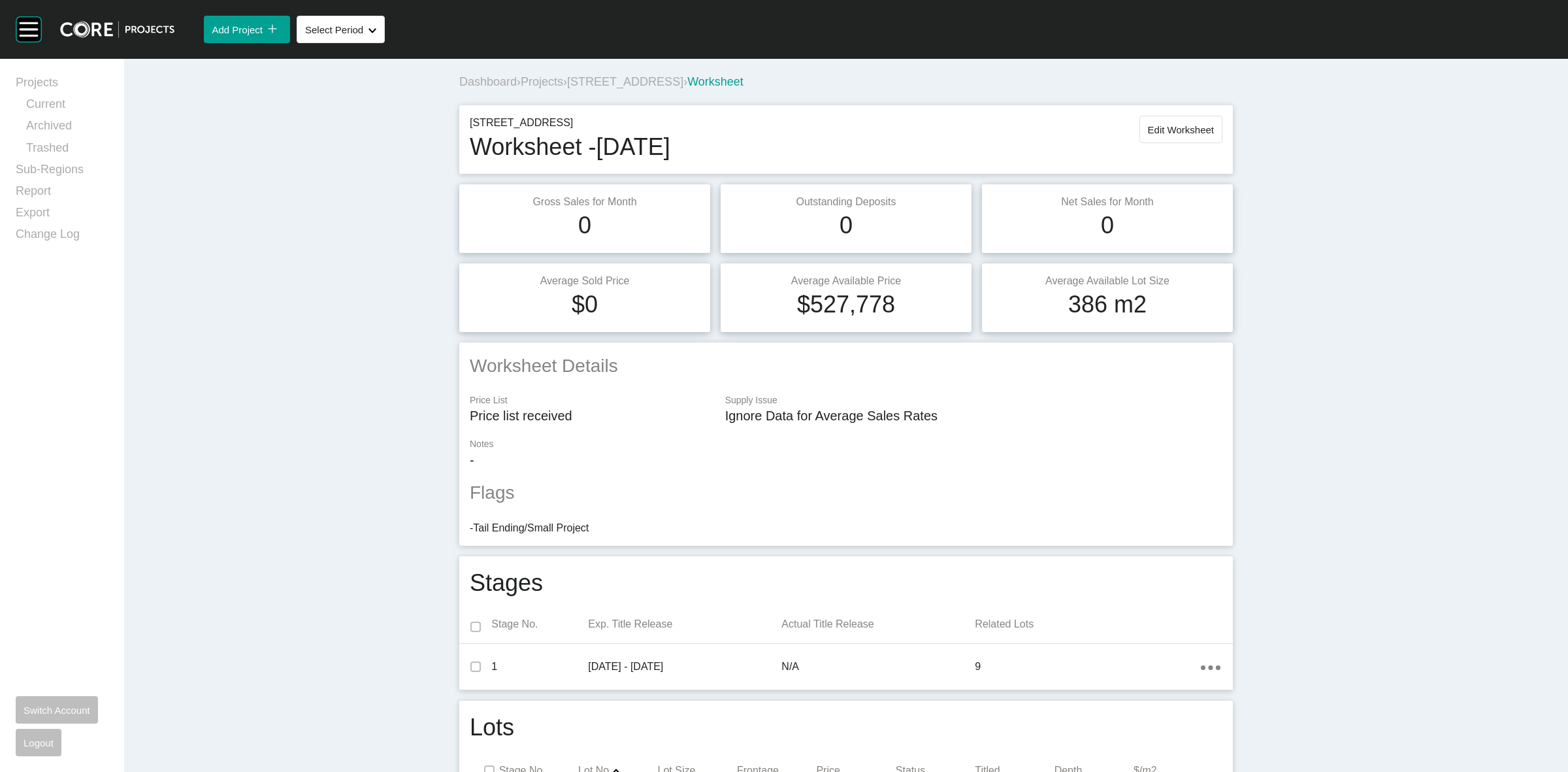
drag, startPoint x: 1390, startPoint y: 380, endPoint x: 1380, endPoint y: 371, distance: 13.5
click at [1390, 380] on div "Dashboard › Projects › [STREET_ADDRESS] › Worksheet [STREET_ADDRESS] Worksheet …" at bounding box center [846, 634] width 1444 height 1152
click at [612, 82] on span "[STREET_ADDRESS]" at bounding box center [626, 82] width 116 height 13
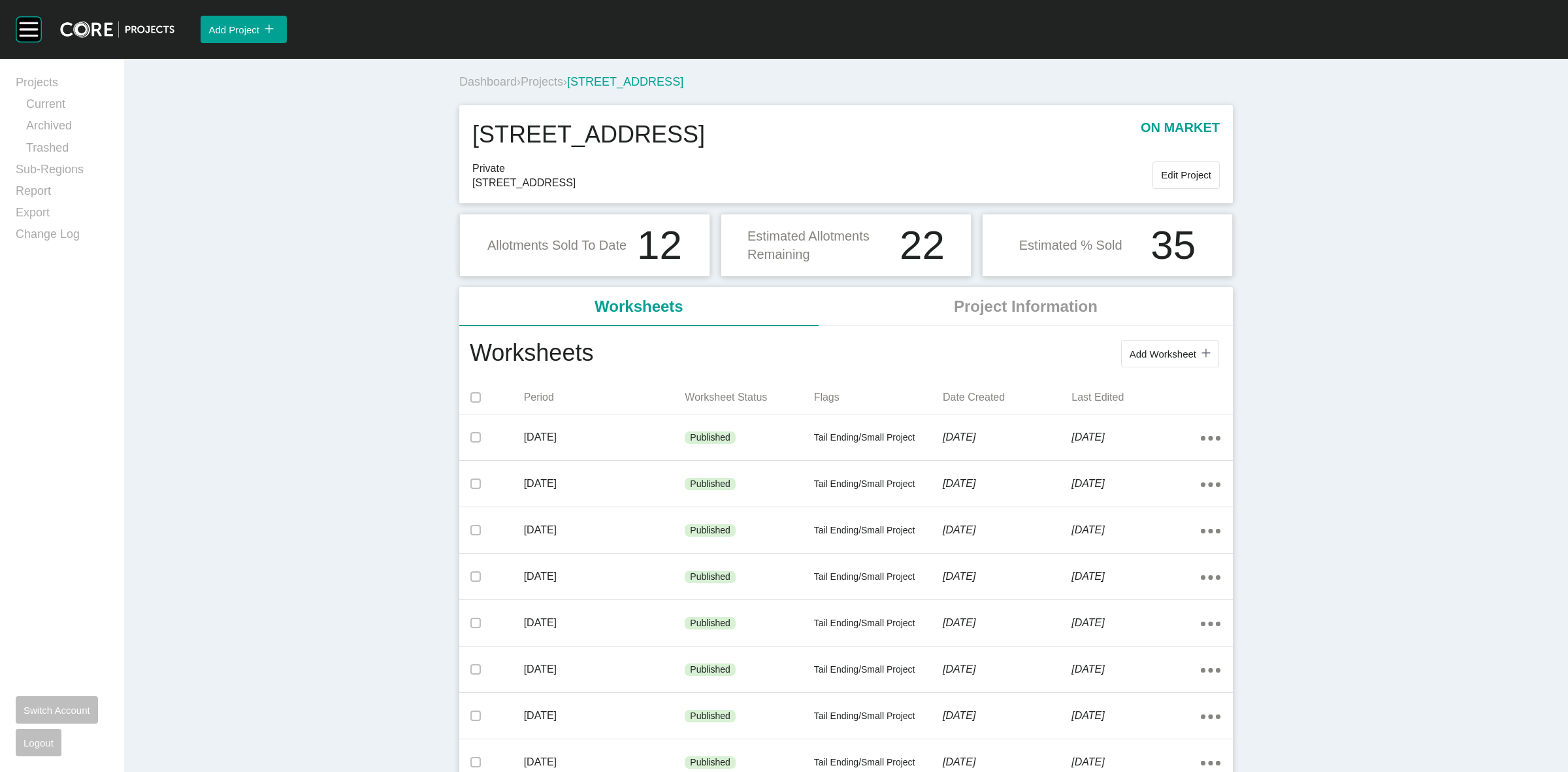
click at [549, 79] on span "Projects" at bounding box center [542, 82] width 42 height 13
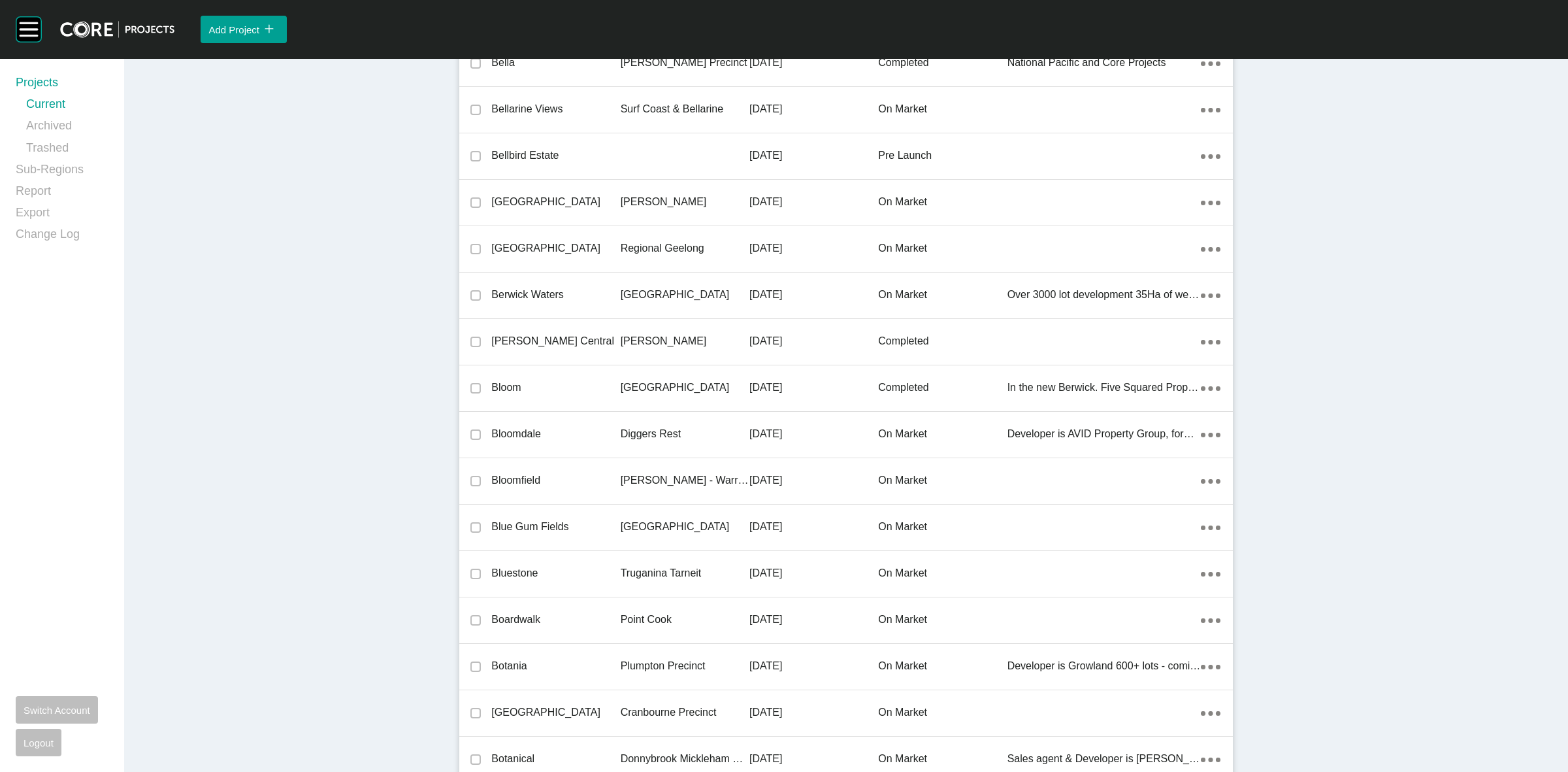
scroll to position [21912, 0]
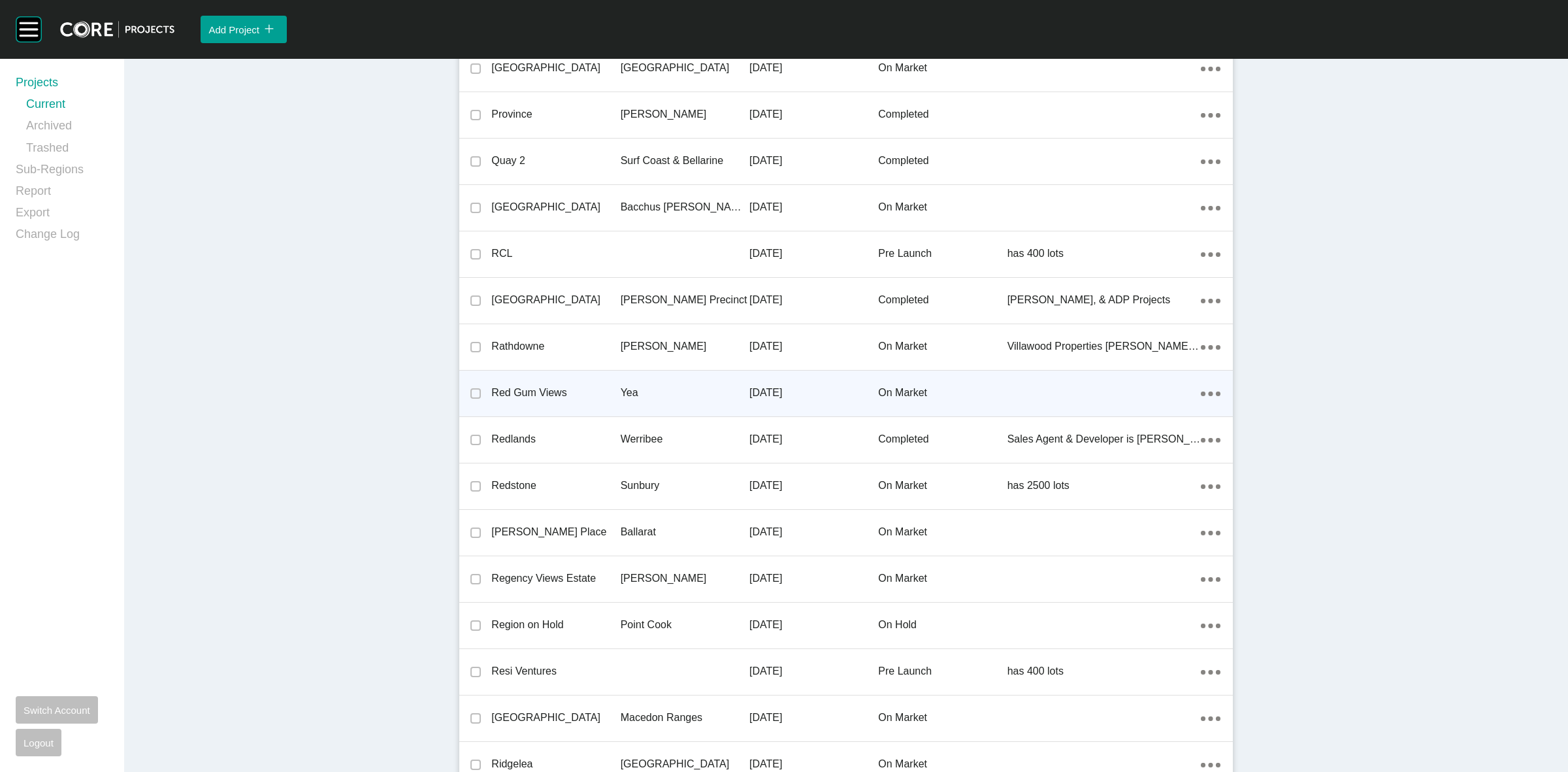
click at [621, 392] on p "Yea" at bounding box center [685, 392] width 129 height 14
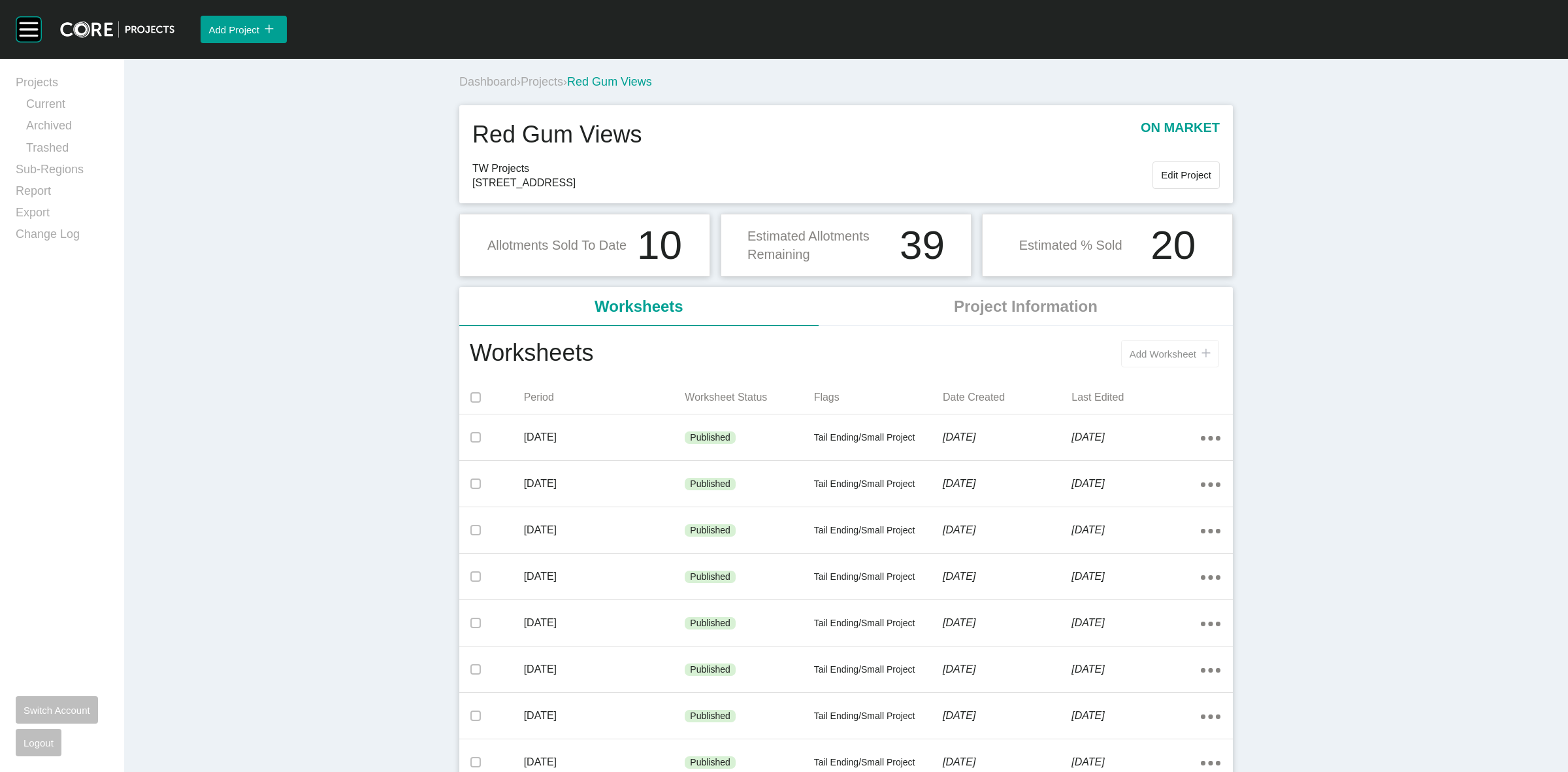
click at [1173, 351] on span "Add Worksheet" at bounding box center [1162, 354] width 67 height 11
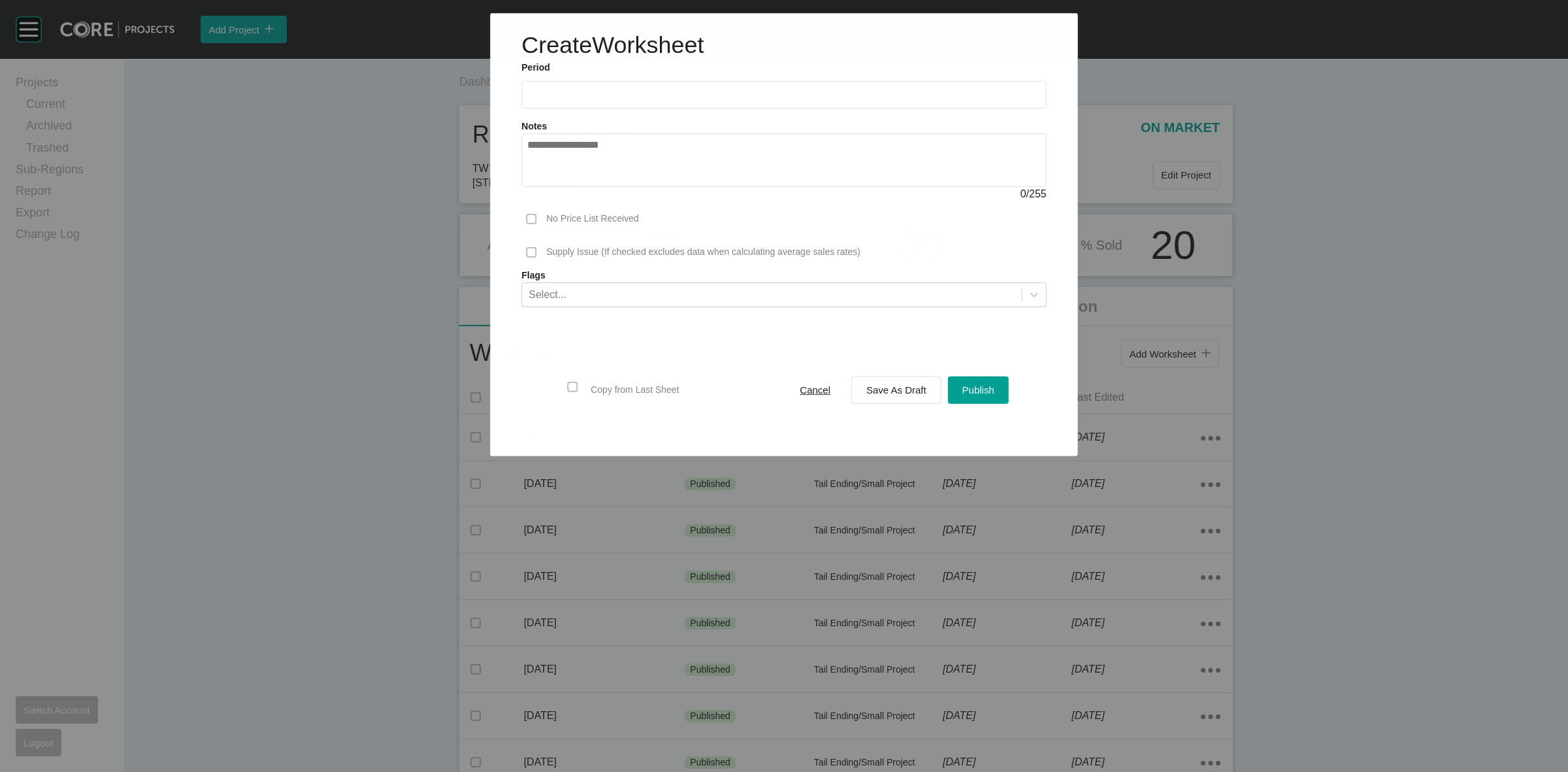
click at [648, 101] on label at bounding box center [783, 94] width 524 height 28
click at [648, 101] on input "text" at bounding box center [784, 95] width 513 height 11
click at [629, 188] on li "Sep" at bounding box center [633, 190] width 44 height 22
type input "**********"
click at [863, 393] on div "Save As Draft" at bounding box center [896, 390] width 67 height 17
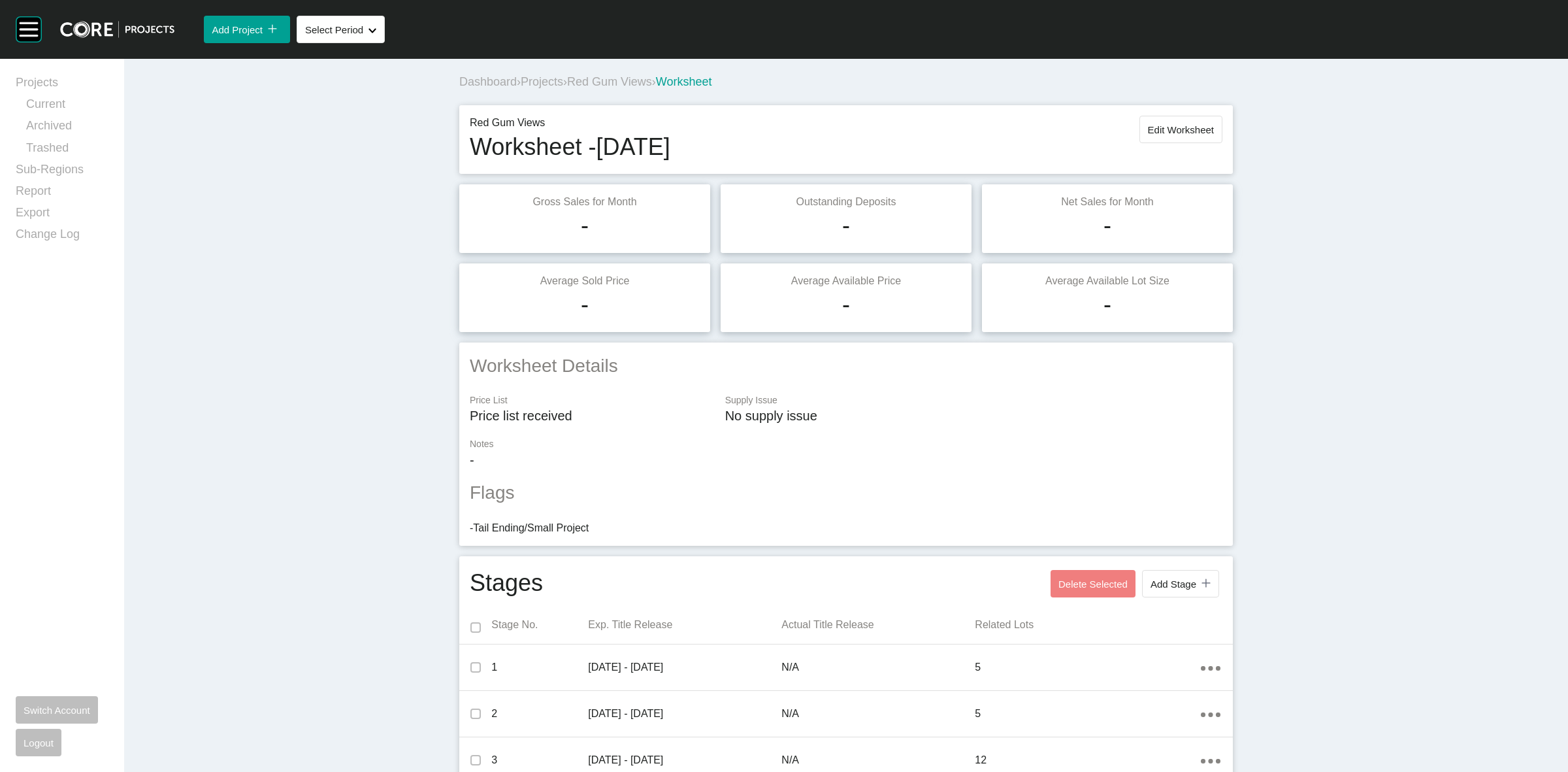
click at [563, 79] on div "Dashboard › Projects › Red Gum Views › Worksheet" at bounding box center [848, 82] width 779 height 17
click at [553, 79] on span "Projects" at bounding box center [542, 82] width 42 height 13
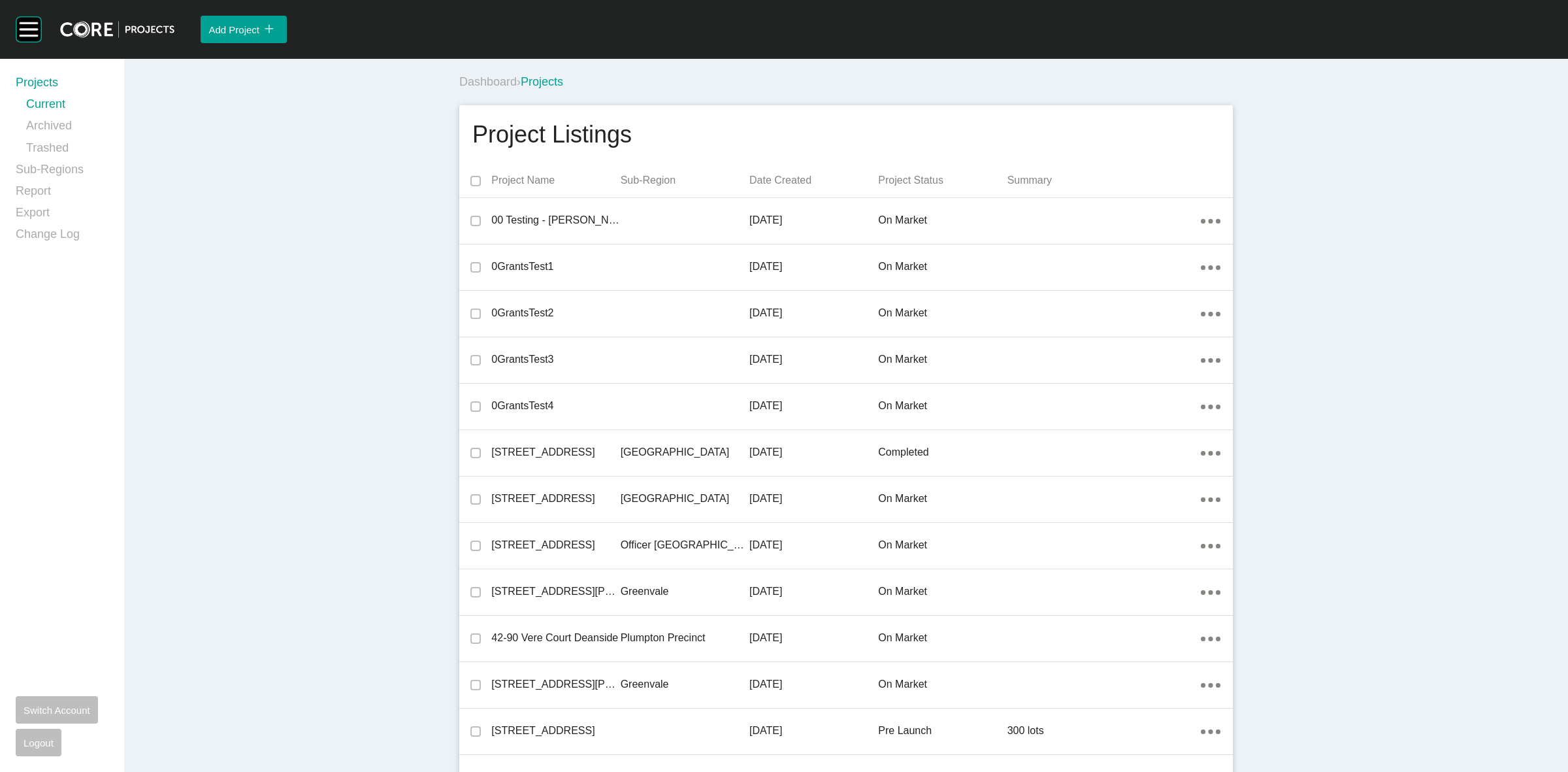
scroll to position [762, 0]
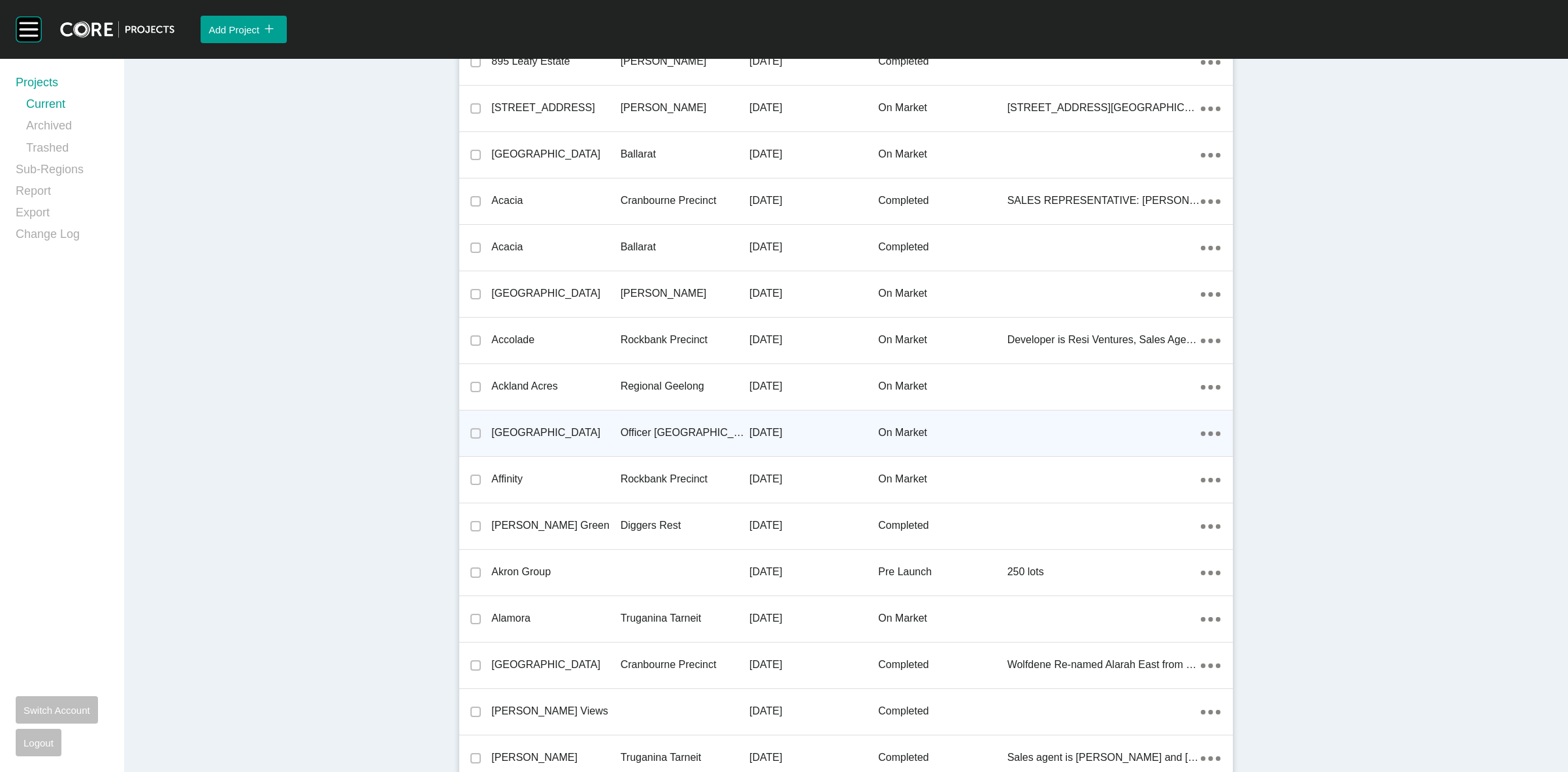
click at [678, 428] on p "Officer [GEOGRAPHIC_DATA]" at bounding box center [685, 432] width 129 height 14
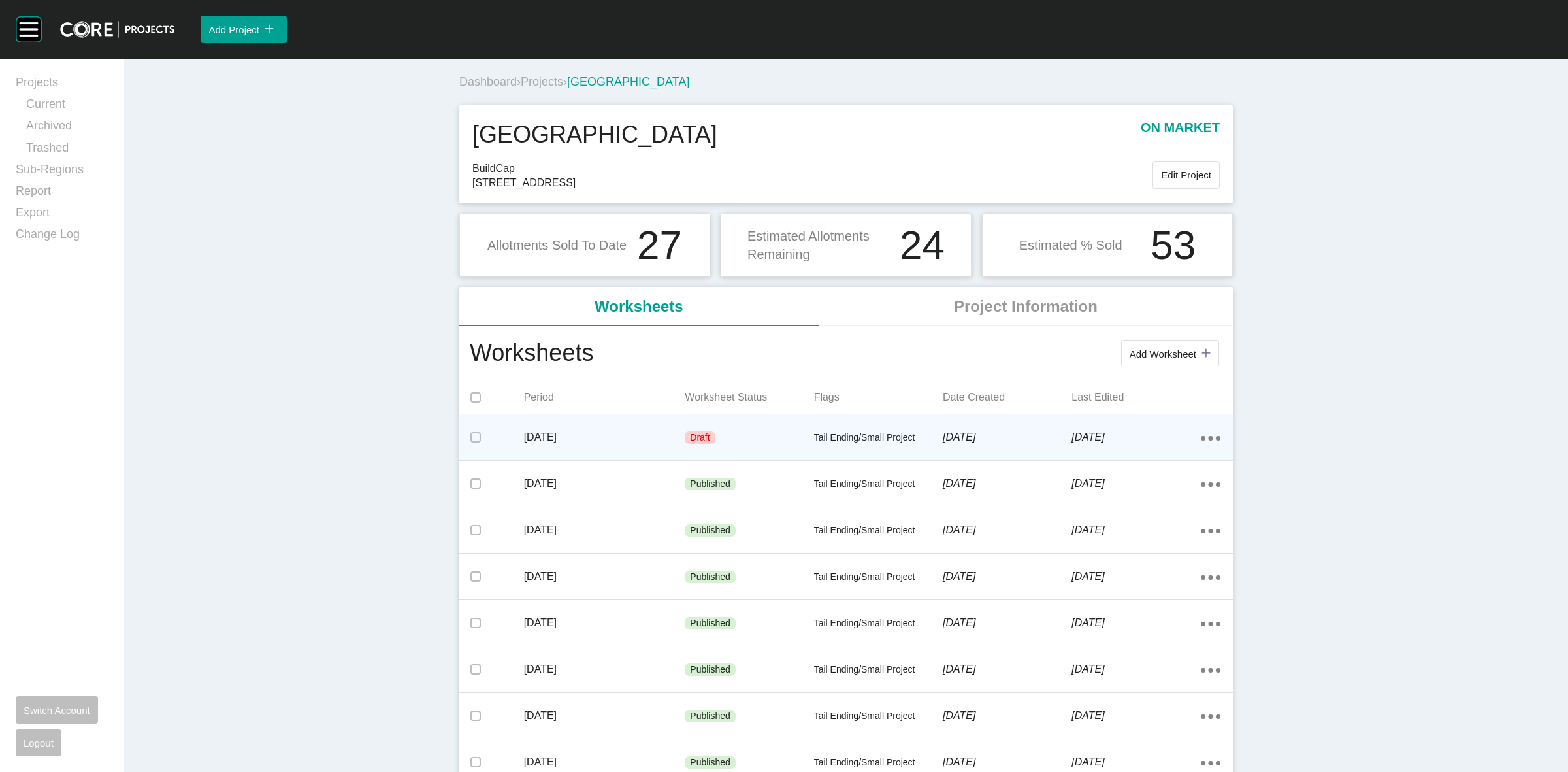
click at [1201, 436] on icon "Action Menu Dots Copy 6 Created with Sketch." at bounding box center [1210, 438] width 20 height 5
click at [1160, 439] on link "Edit" at bounding box center [1157, 440] width 35 height 20
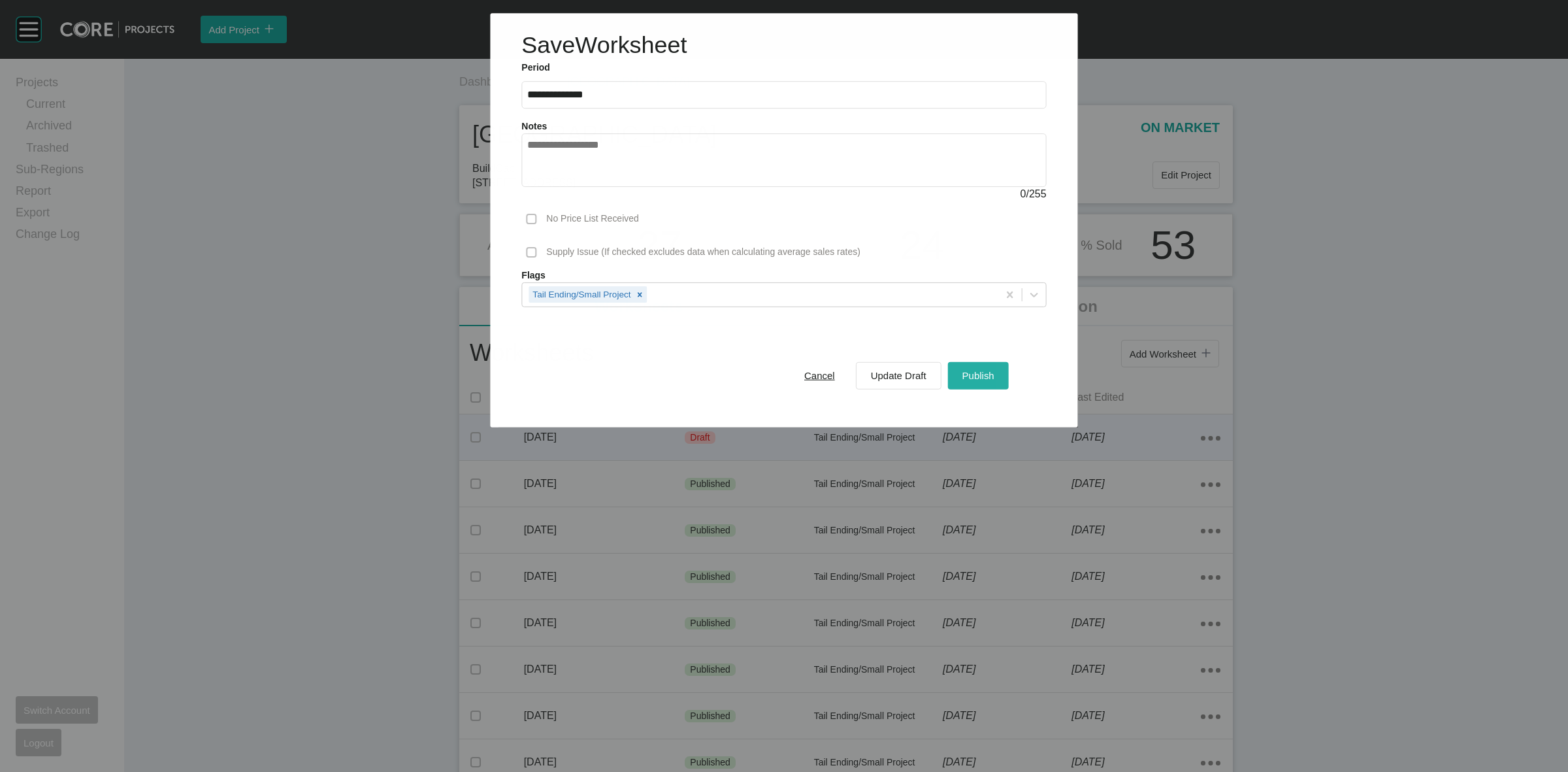
click at [1004, 377] on button "Publish" at bounding box center [978, 375] width 61 height 28
